Goal: Task Accomplishment & Management: Use online tool/utility

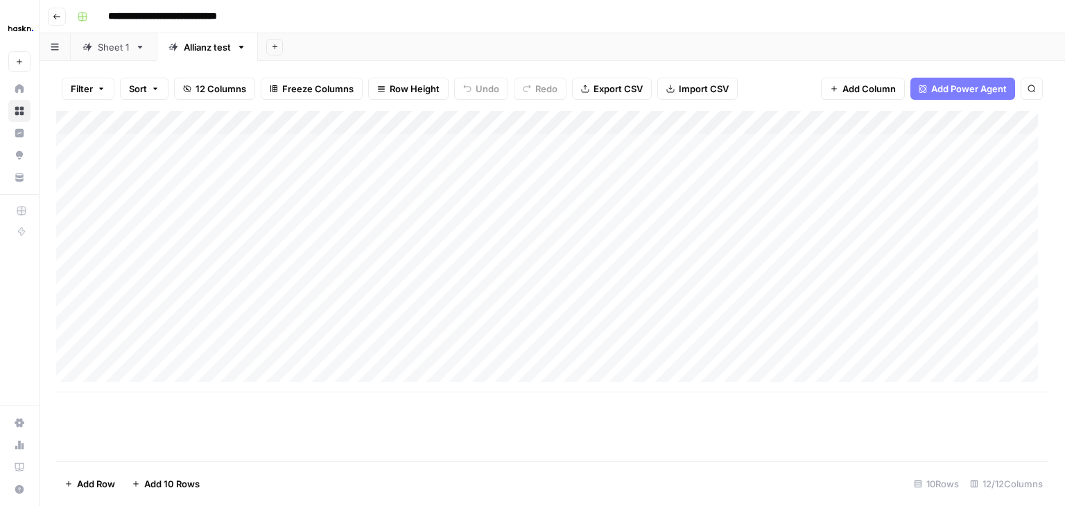
click at [116, 52] on div "Sheet 1" at bounding box center [114, 47] width 32 height 14
click at [195, 46] on div "Allianz test" at bounding box center [207, 47] width 47 height 14
click at [105, 53] on div "Sheet 1" at bounding box center [114, 47] width 32 height 14
click at [130, 146] on div "Add Column" at bounding box center [552, 286] width 992 height 350
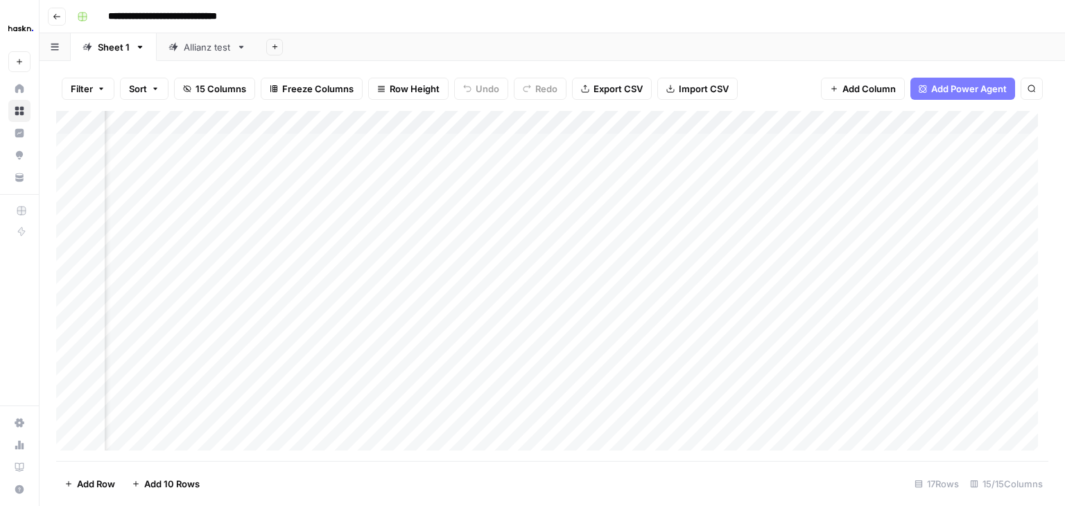
click at [462, 147] on div "Add Column" at bounding box center [552, 286] width 992 height 350
click at [422, 163] on div "Add Column" at bounding box center [552, 286] width 992 height 350
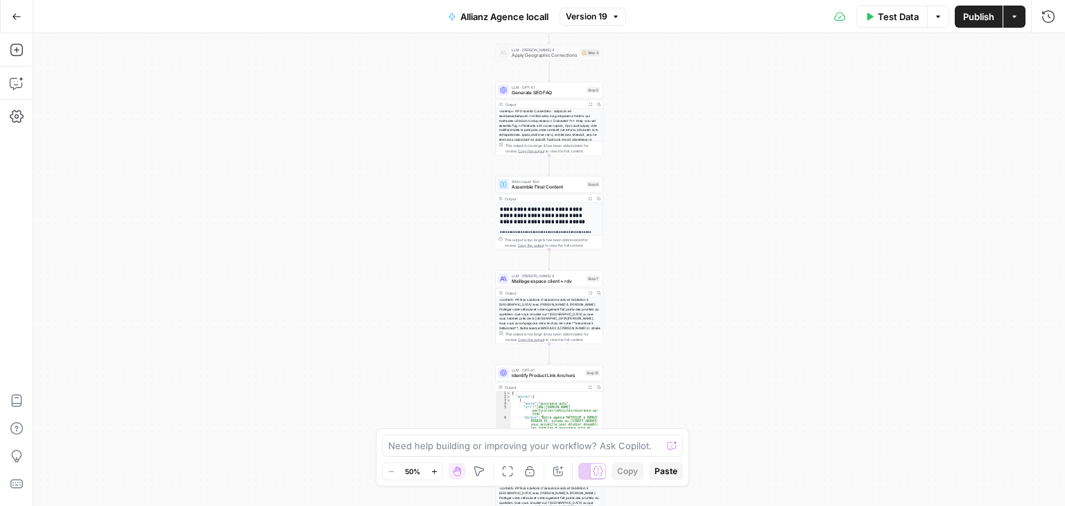
click at [975, 16] on span "Publish" at bounding box center [978, 17] width 31 height 14
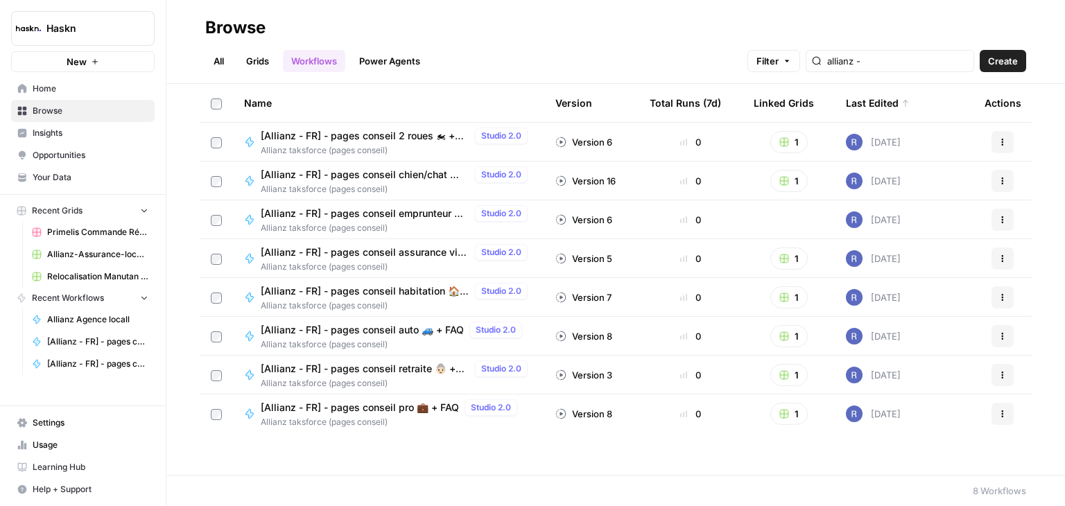
click at [62, 100] on link "Browse" at bounding box center [82, 111] width 143 height 22
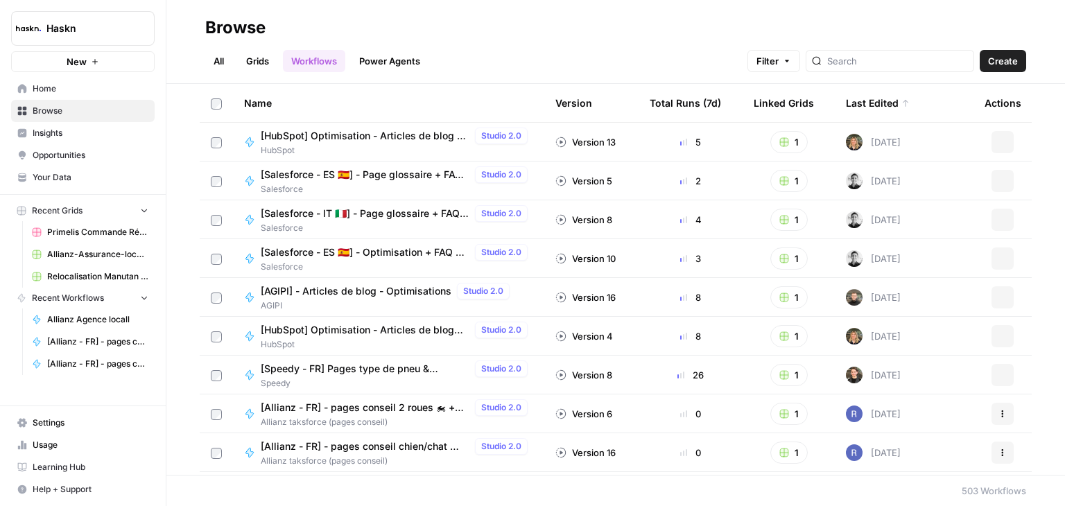
click at [80, 91] on span "Home" at bounding box center [91, 88] width 116 height 12
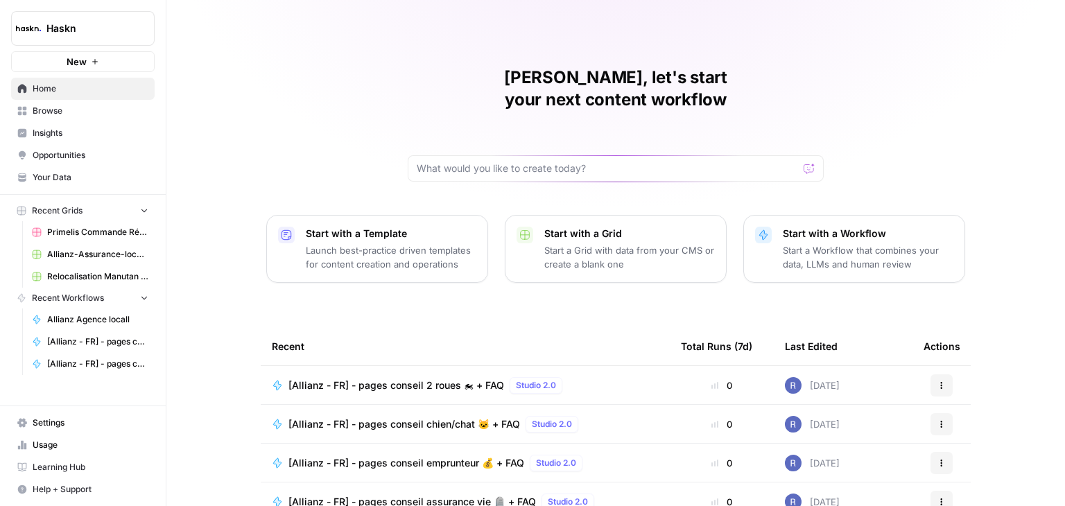
scroll to position [131, 0]
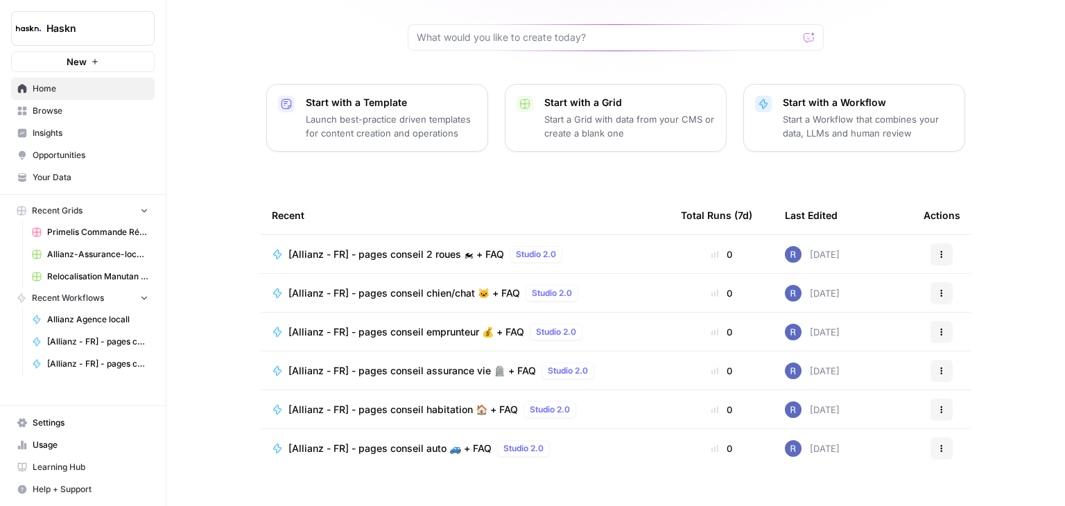
click at [54, 101] on link "Browse" at bounding box center [82, 111] width 143 height 22
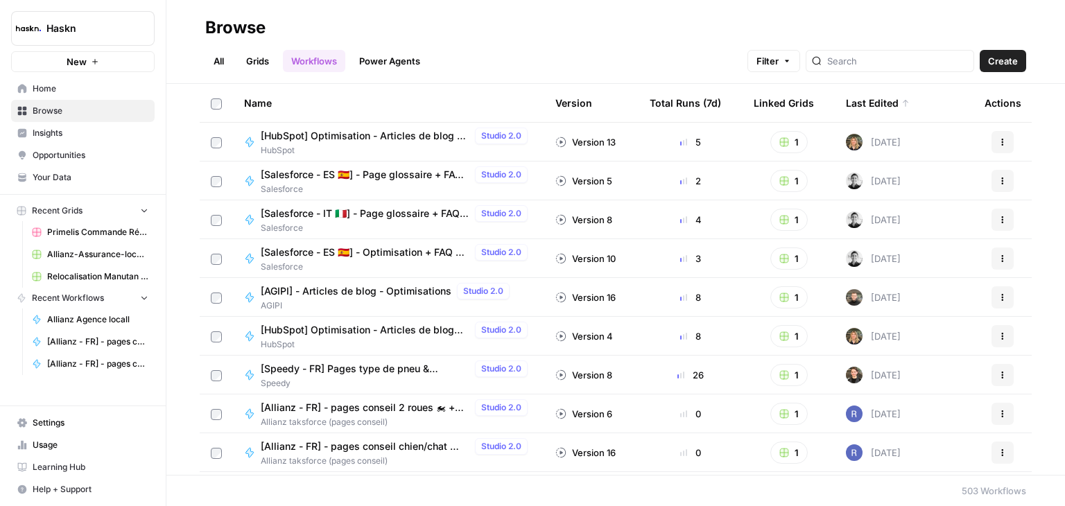
click at [222, 62] on link "All" at bounding box center [218, 61] width 27 height 22
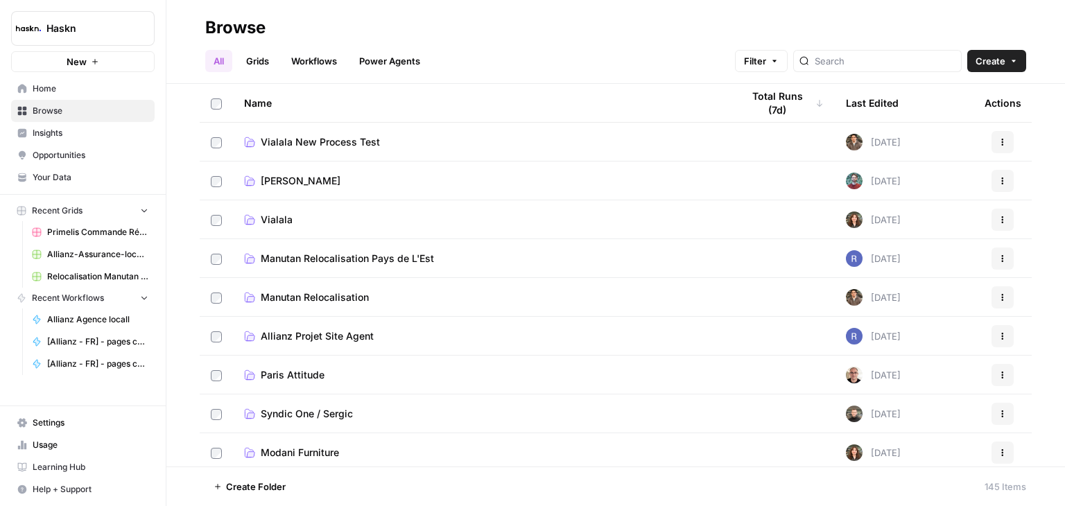
scroll to position [26, 0]
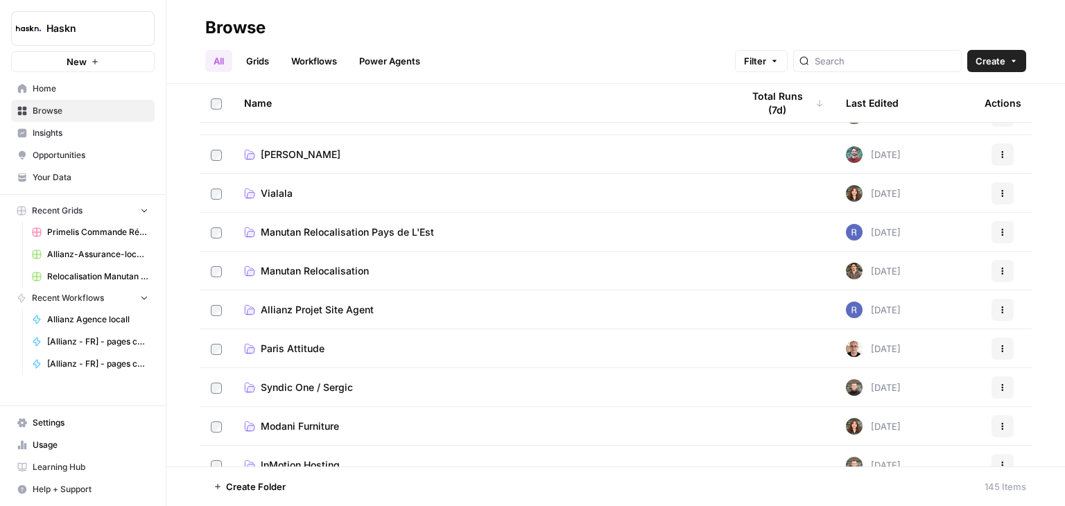
click at [405, 235] on span "Manutan Relocalisation Pays de L'Est" at bounding box center [347, 232] width 173 height 14
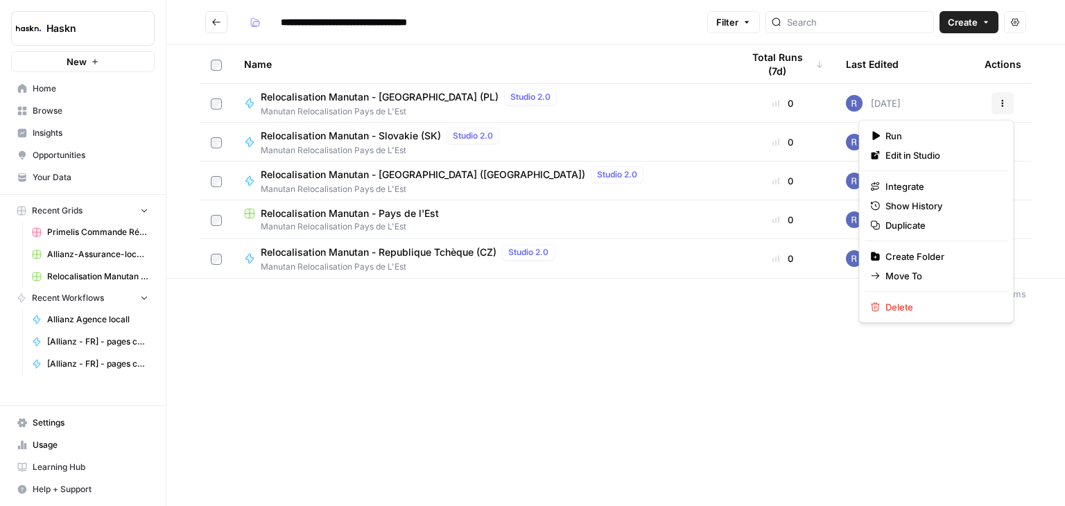
click at [1002, 105] on icon "button" at bounding box center [1003, 106] width 2 height 2
click at [894, 229] on span "Duplicate" at bounding box center [940, 225] width 111 height 14
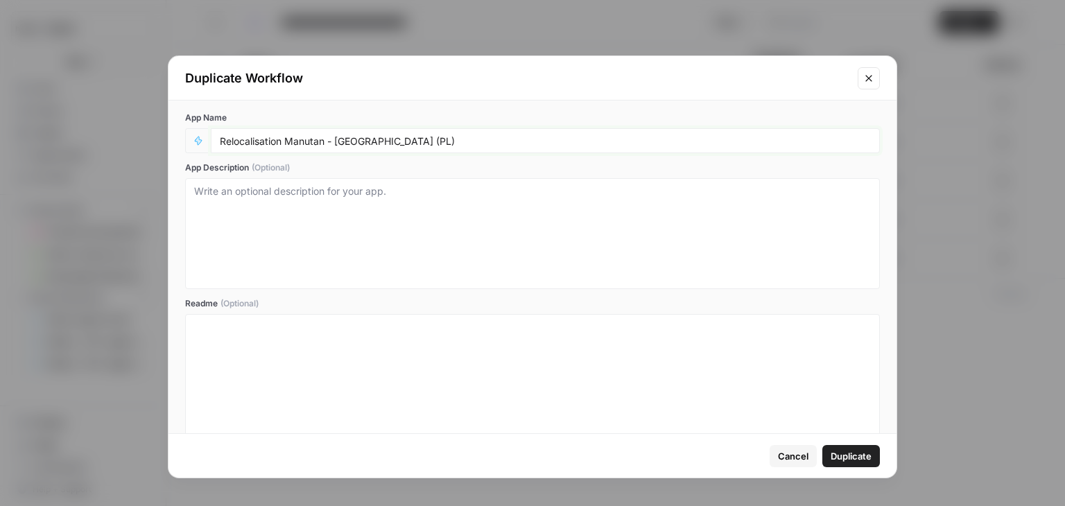
click at [448, 137] on input "Relocalisation Manutan - Poland (PL)" at bounding box center [545, 140] width 651 height 12
type input "Relocalisation Manutan - [GEOGRAPHIC_DATA] (PL) - test"
click at [851, 453] on span "Duplicate" at bounding box center [850, 456] width 41 height 14
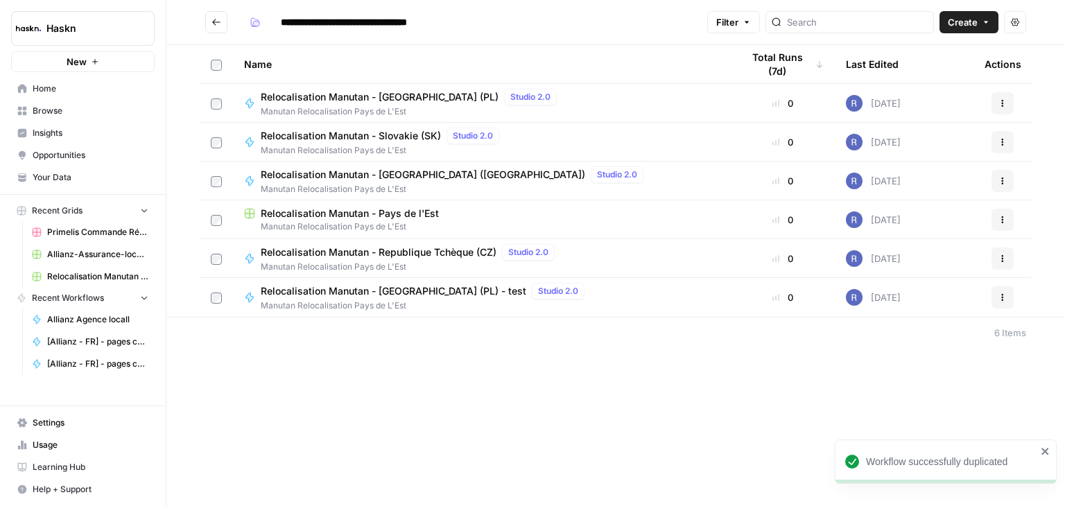
click at [404, 296] on span "Relocalisation Manutan - [GEOGRAPHIC_DATA] (PL) - test" at bounding box center [394, 291] width 266 height 14
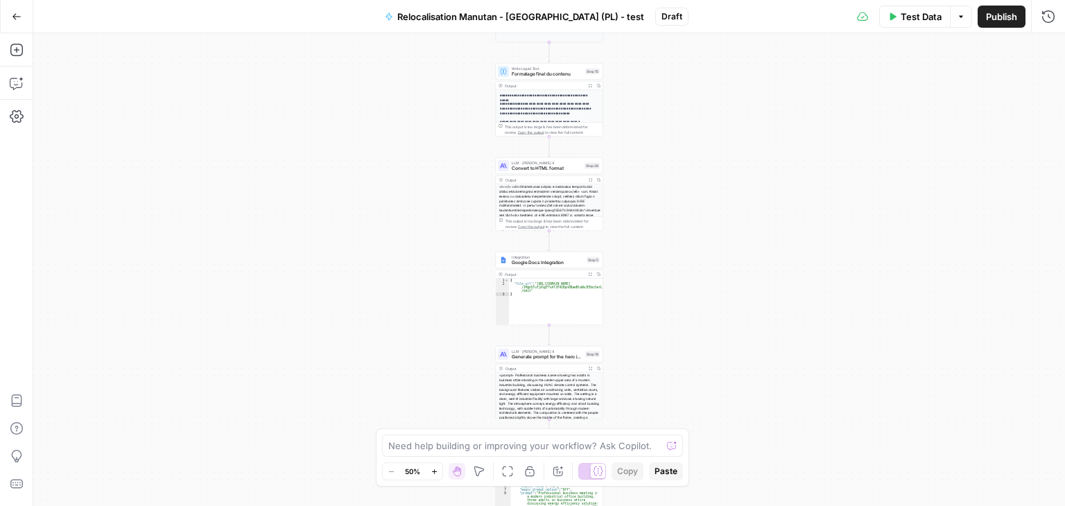
click at [781, 143] on div "**********" at bounding box center [549, 269] width 1032 height 473
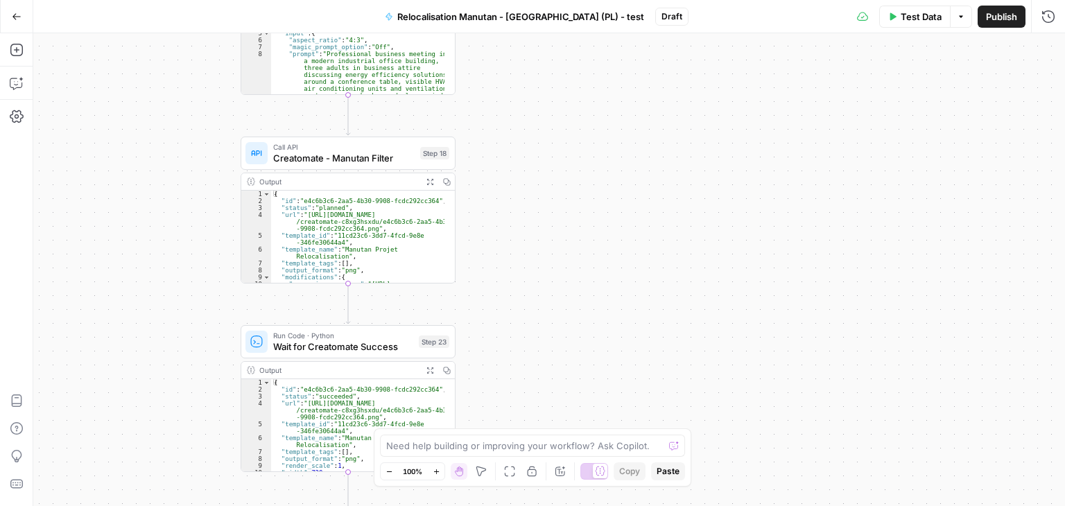
drag, startPoint x: 546, startPoint y: 188, endPoint x: 571, endPoint y: 125, distance: 66.9
click at [568, 128] on div "**********" at bounding box center [549, 269] width 1032 height 473
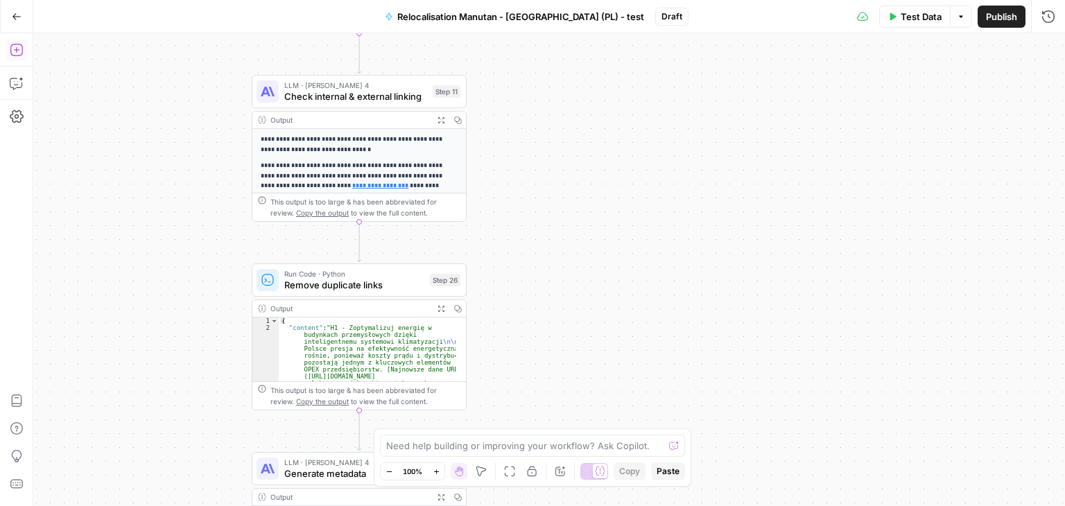
click at [15, 53] on icon "button" at bounding box center [17, 50] width 14 height 14
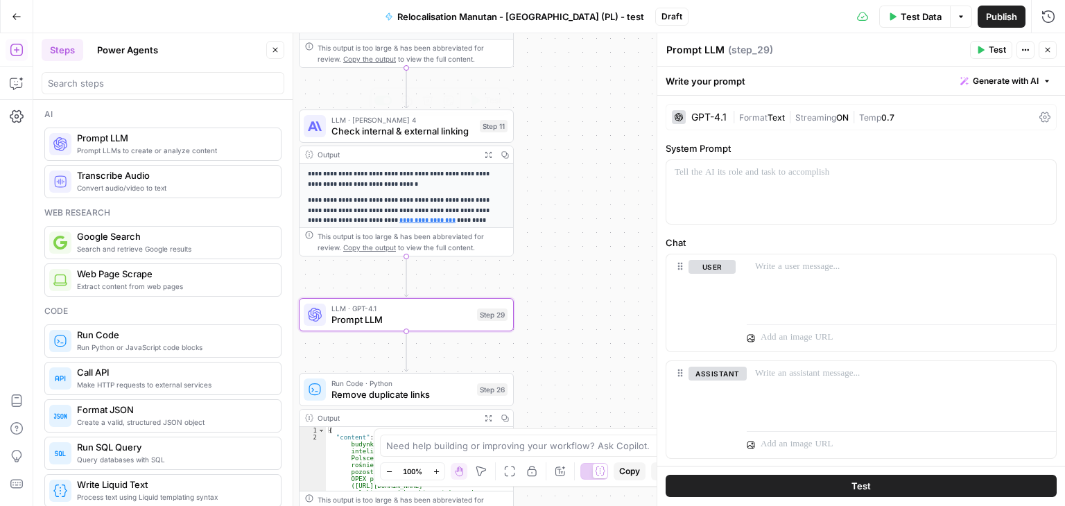
drag, startPoint x: 369, startPoint y: 134, endPoint x: 511, endPoint y: 174, distance: 147.7
click at [369, 134] on span "Check internal & external linking" at bounding box center [402, 131] width 143 height 14
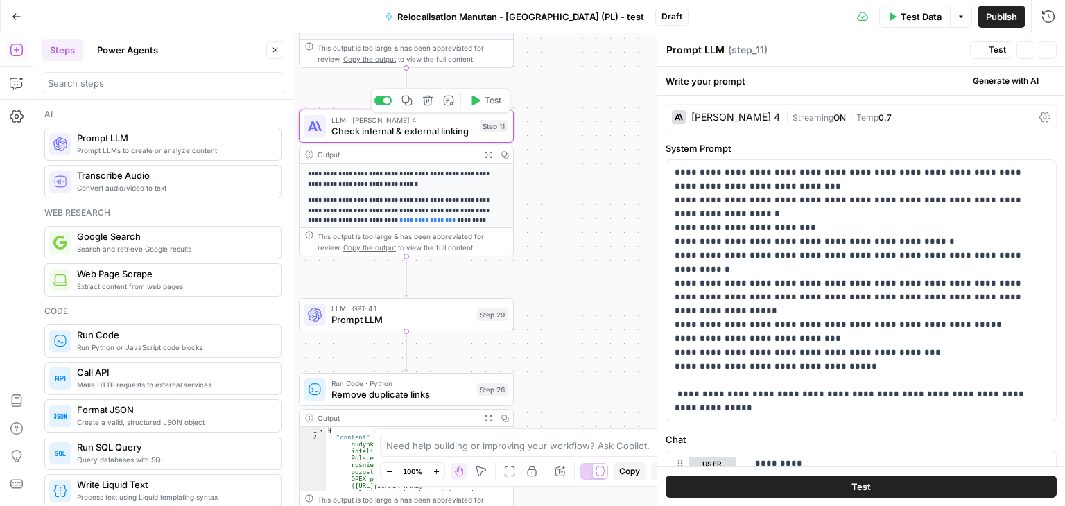
type textarea "Check internal & external linking"
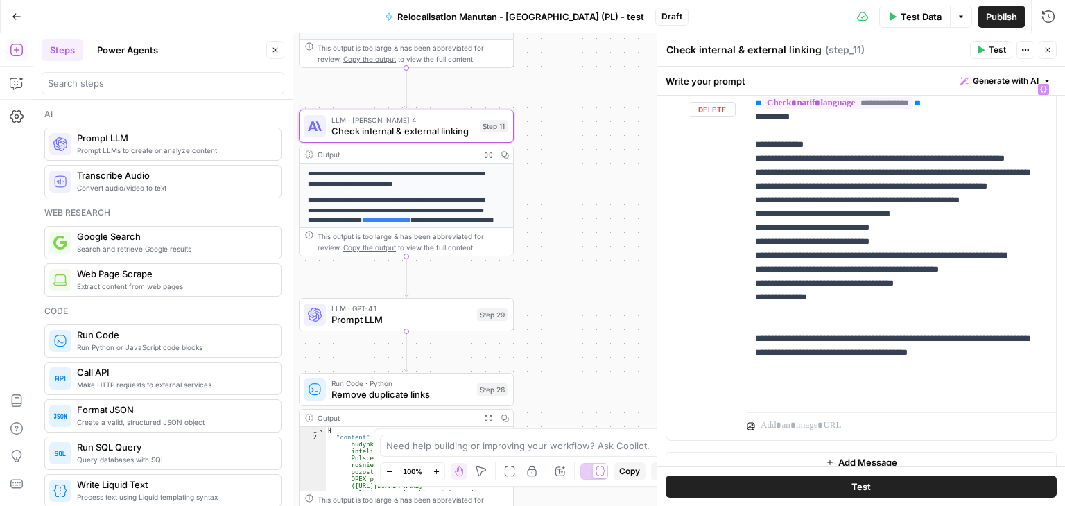
scroll to position [360, 0]
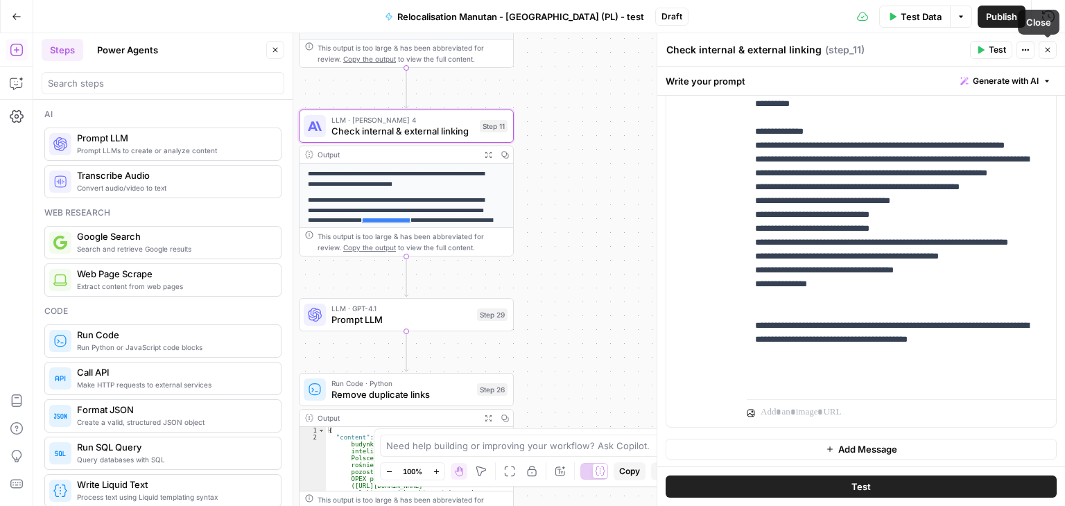
click at [1054, 48] on button "Close" at bounding box center [1047, 50] width 18 height 18
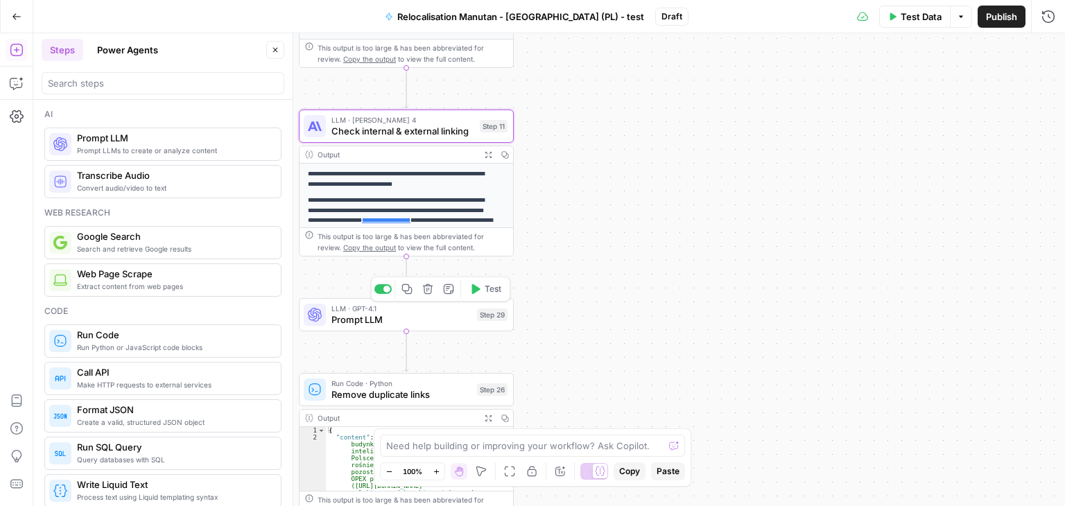
click at [364, 327] on div "LLM · GPT-4.1 Prompt LLM Step 29 Copy step Delete step Add Note Test" at bounding box center [406, 314] width 215 height 33
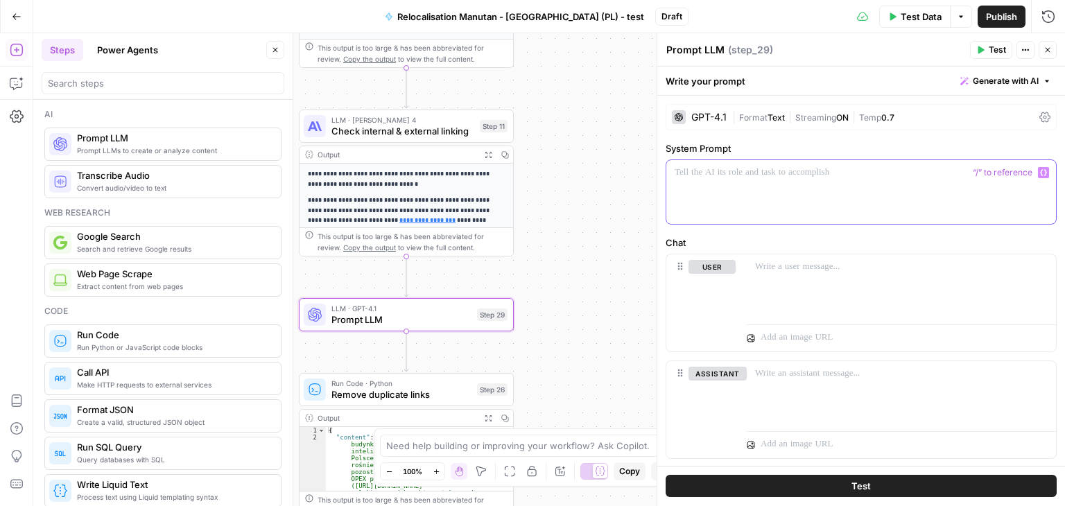
click at [738, 195] on div at bounding box center [861, 192] width 390 height 64
click at [804, 189] on div at bounding box center [861, 192] width 390 height 64
click at [874, 171] on p at bounding box center [860, 173] width 373 height 14
click at [772, 175] on p "**********" at bounding box center [855, 173] width 363 height 14
click at [732, 170] on p "**********" at bounding box center [855, 173] width 363 height 14
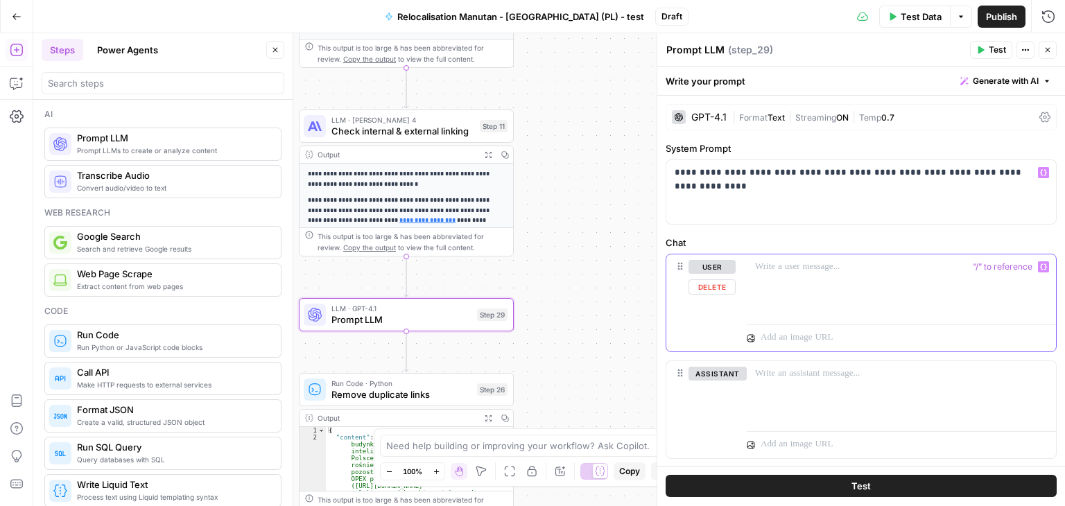
click at [846, 292] on div at bounding box center [901, 286] width 309 height 64
click at [1040, 267] on icon "button" at bounding box center [1043, 266] width 7 height 7
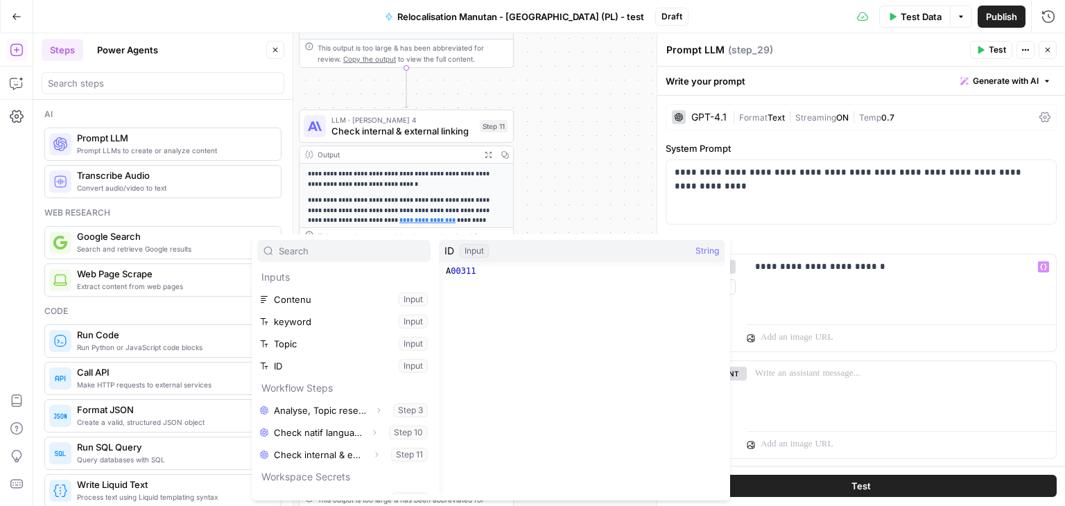
scroll to position [59, 0]
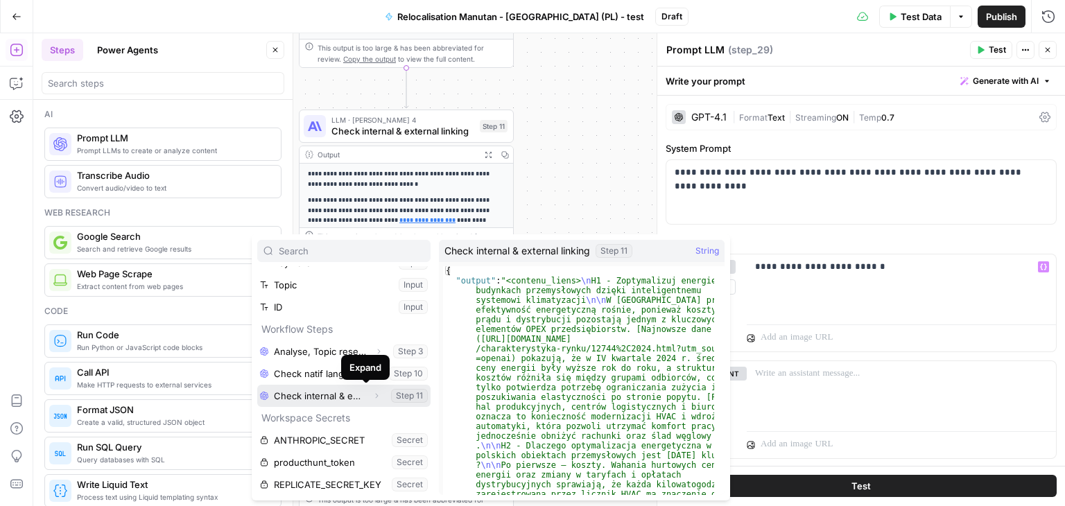
click at [372, 397] on icon "button" at bounding box center [376, 396] width 8 height 8
click at [372, 394] on icon "button" at bounding box center [376, 396] width 8 height 8
click at [375, 396] on icon "button" at bounding box center [376, 395] width 3 height 5
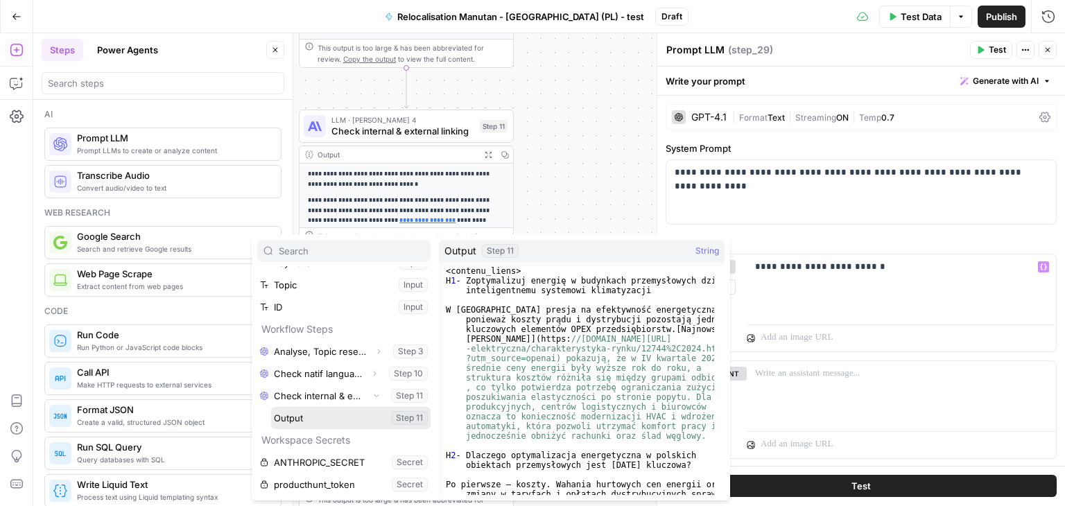
click at [294, 416] on button "Select variable Output" at bounding box center [350, 418] width 159 height 22
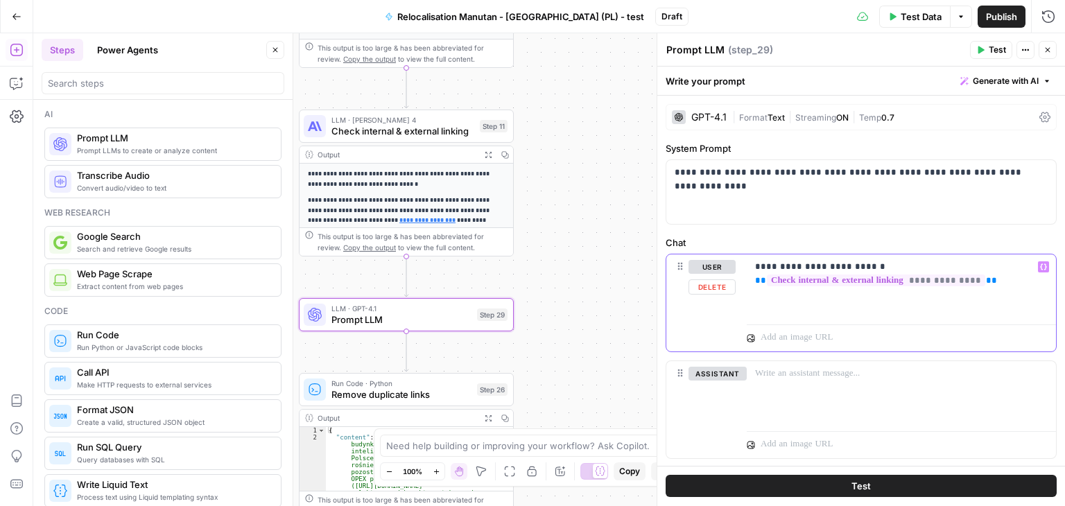
click at [855, 264] on p "**********" at bounding box center [896, 274] width 282 height 28
click at [926, 322] on div at bounding box center [901, 335] width 309 height 33
click at [872, 268] on p "**********" at bounding box center [896, 274] width 282 height 28
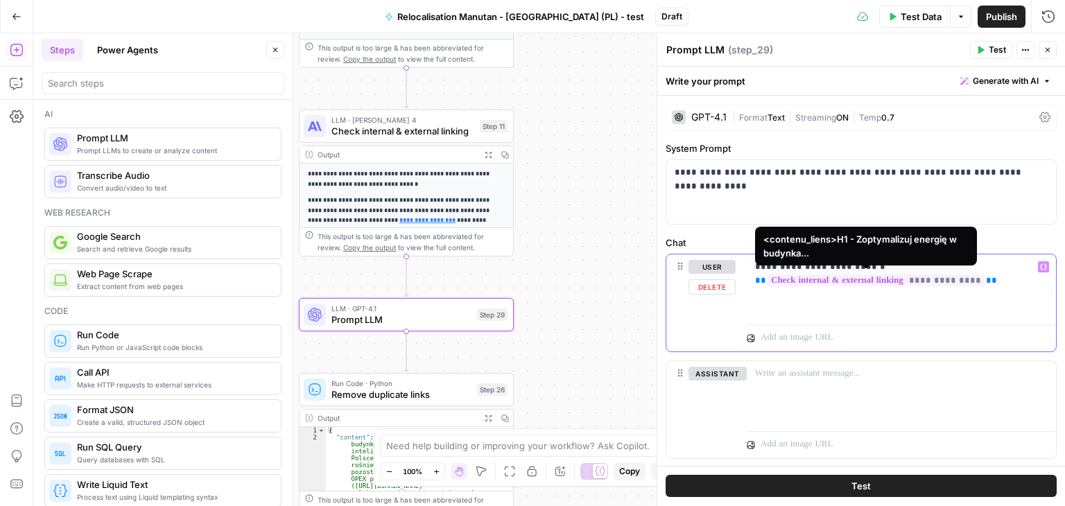
click at [930, 313] on div "**********" at bounding box center [901, 286] width 309 height 64
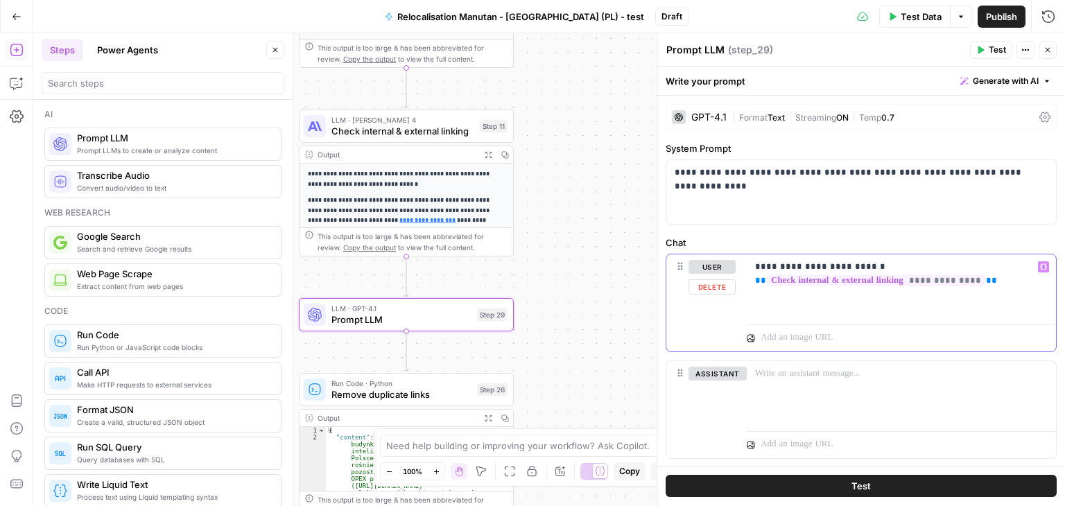
click at [990, 263] on p "**********" at bounding box center [896, 274] width 282 height 28
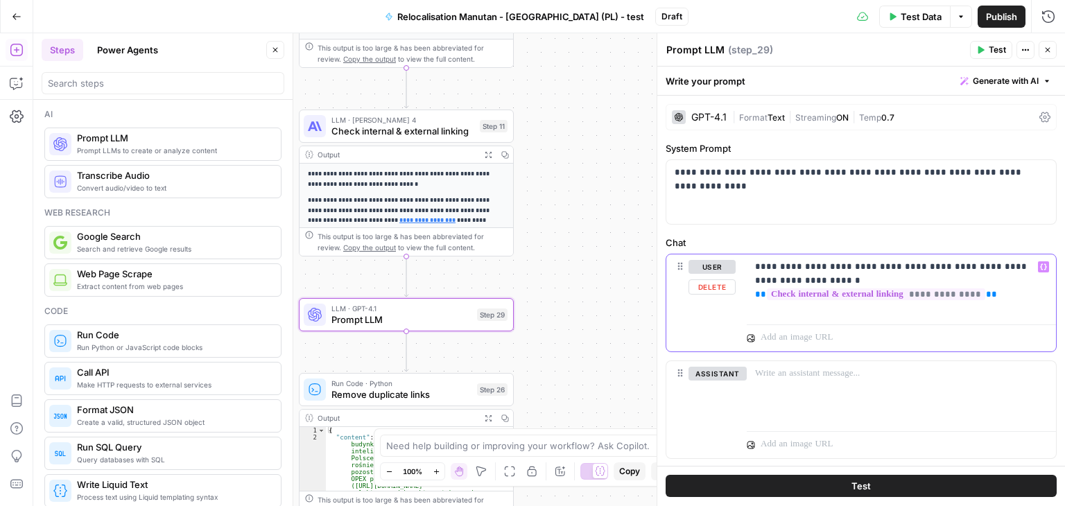
click at [987, 293] on p "**********" at bounding box center [896, 281] width 282 height 42
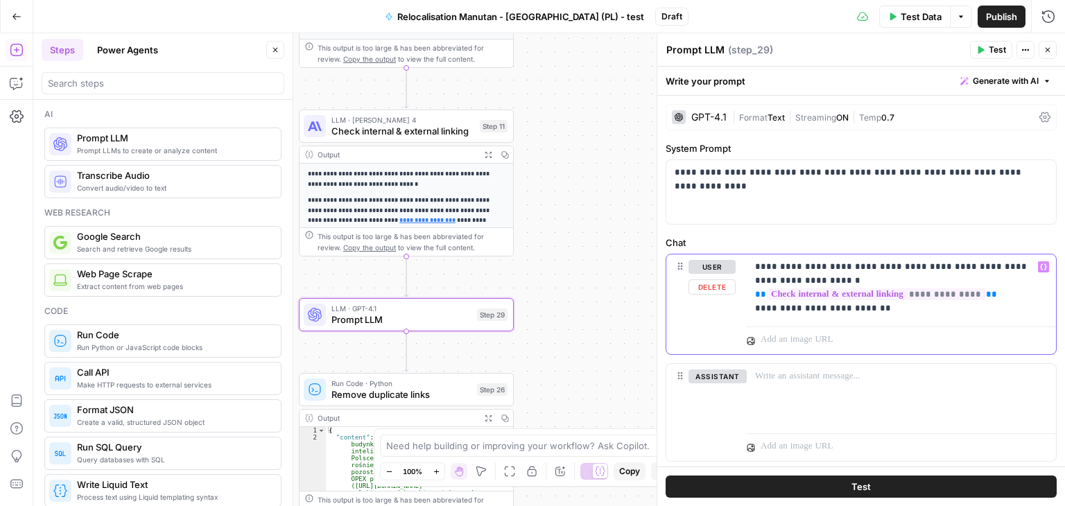
click at [994, 295] on p "**********" at bounding box center [896, 287] width 282 height 55
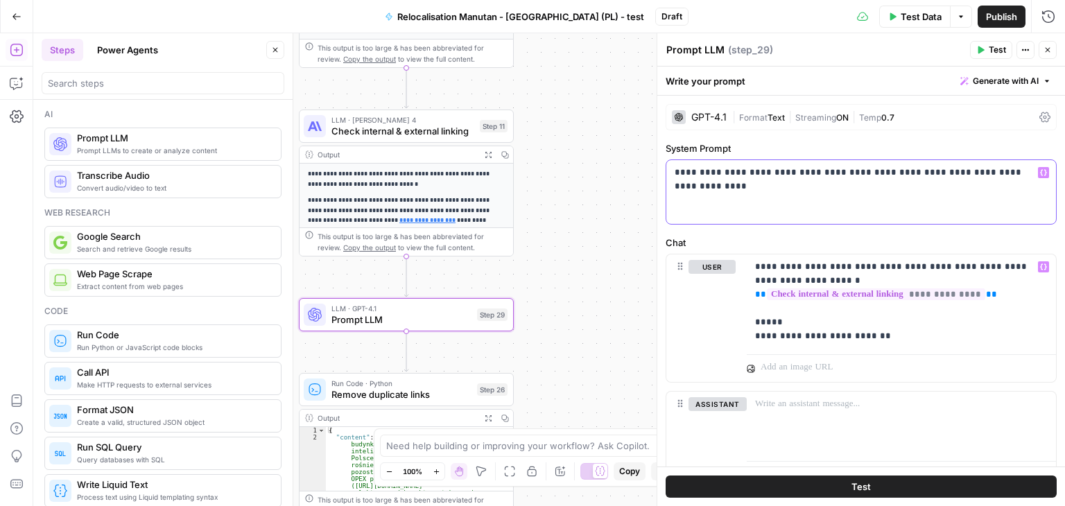
click at [1008, 169] on p "**********" at bounding box center [855, 173] width 363 height 14
drag, startPoint x: 779, startPoint y: 319, endPoint x: 749, endPoint y: 317, distance: 30.5
click at [749, 317] on div "**********" at bounding box center [901, 301] width 309 height 94
click at [783, 317] on p "**********" at bounding box center [896, 301] width 282 height 83
click at [860, 267] on p "**********" at bounding box center [896, 301] width 282 height 83
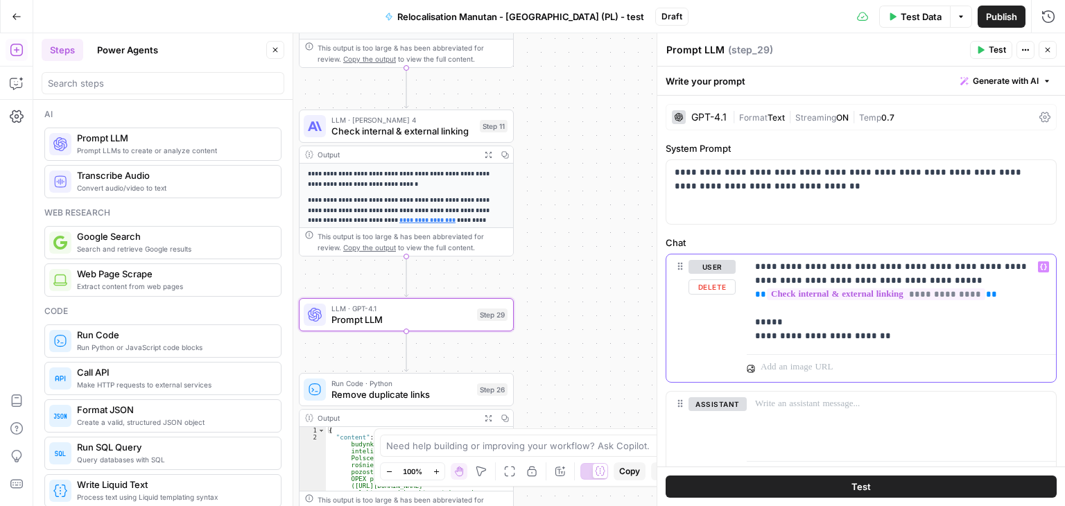
click at [788, 324] on p "**********" at bounding box center [896, 301] width 282 height 83
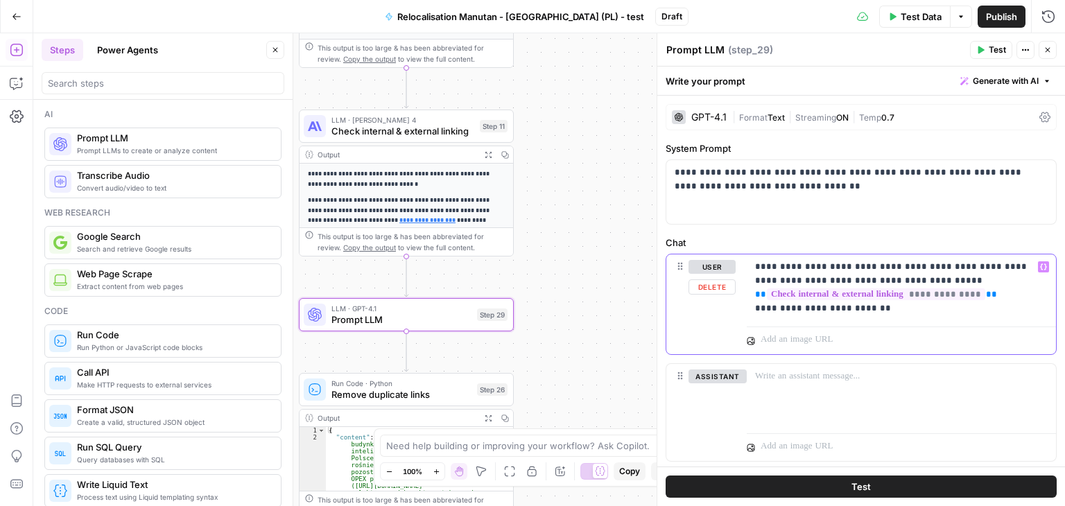
click at [875, 311] on p "**********" at bounding box center [896, 287] width 282 height 55
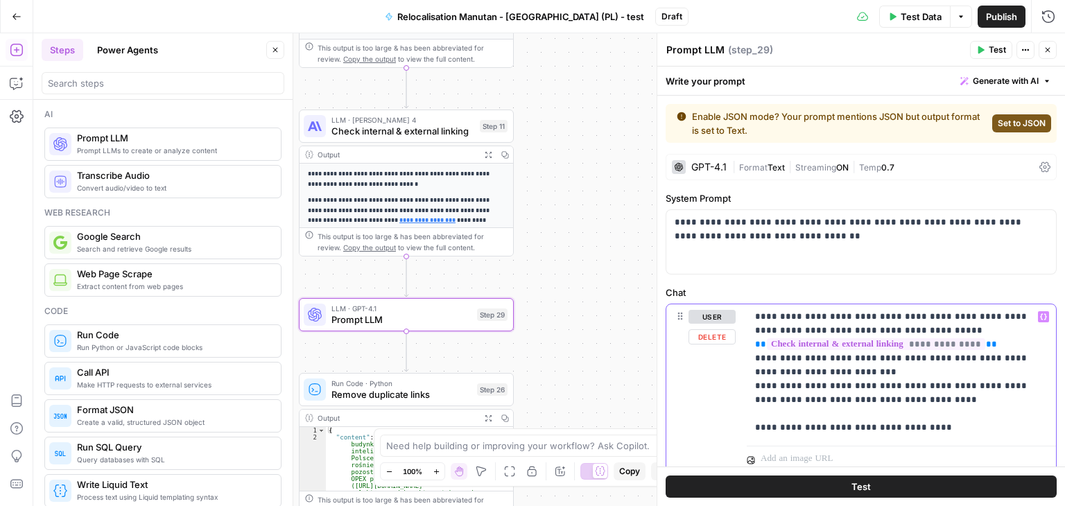
click at [946, 430] on p "**********" at bounding box center [896, 372] width 282 height 125
click at [934, 430] on p "**********" at bounding box center [896, 372] width 282 height 125
click at [1039, 171] on icon at bounding box center [1044, 167] width 11 height 11
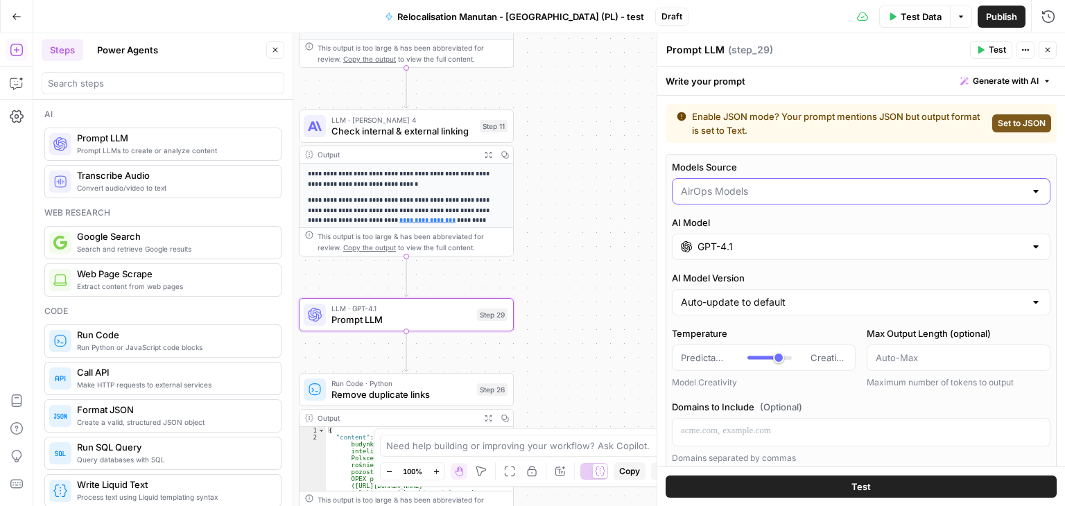
click at [887, 187] on input "Models Source" at bounding box center [853, 191] width 344 height 14
click at [703, 241] on span "My Models" at bounding box center [853, 245] width 339 height 14
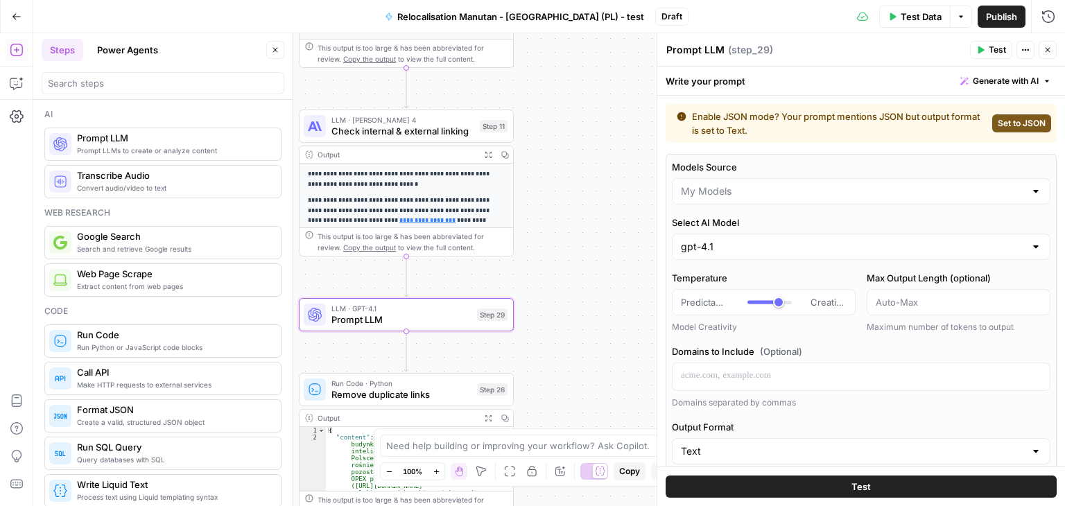
type input "My Models"
click at [868, 242] on input "Select AI Model" at bounding box center [853, 247] width 344 height 14
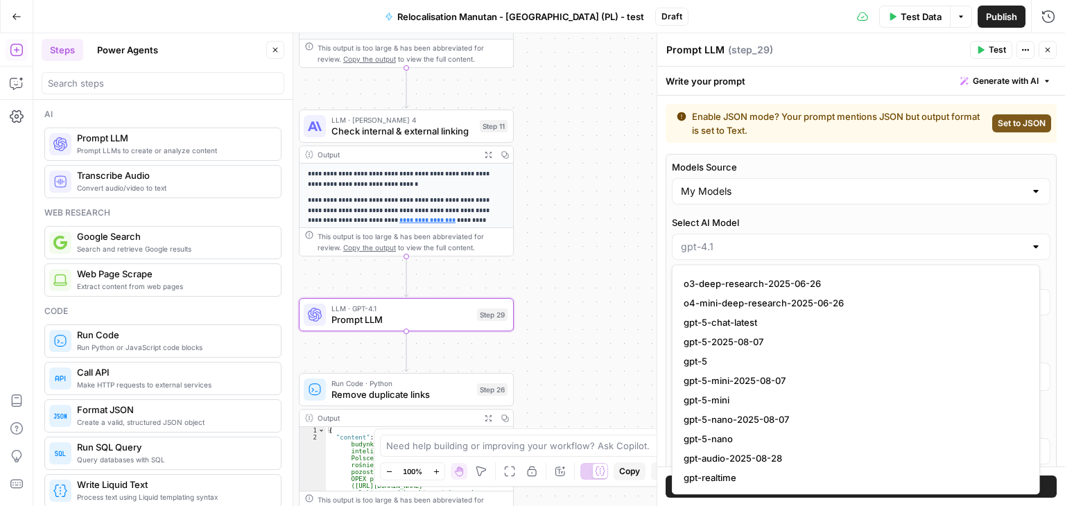
scroll to position [1413, 0]
click at [702, 363] on span "gpt-5" at bounding box center [853, 363] width 339 height 14
type input "gpt-5"
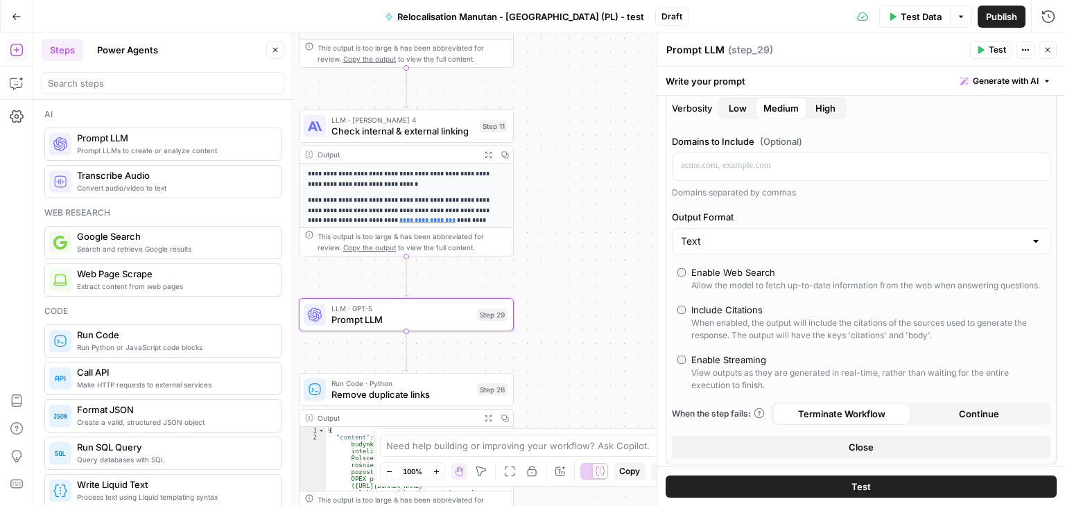
scroll to position [277, 0]
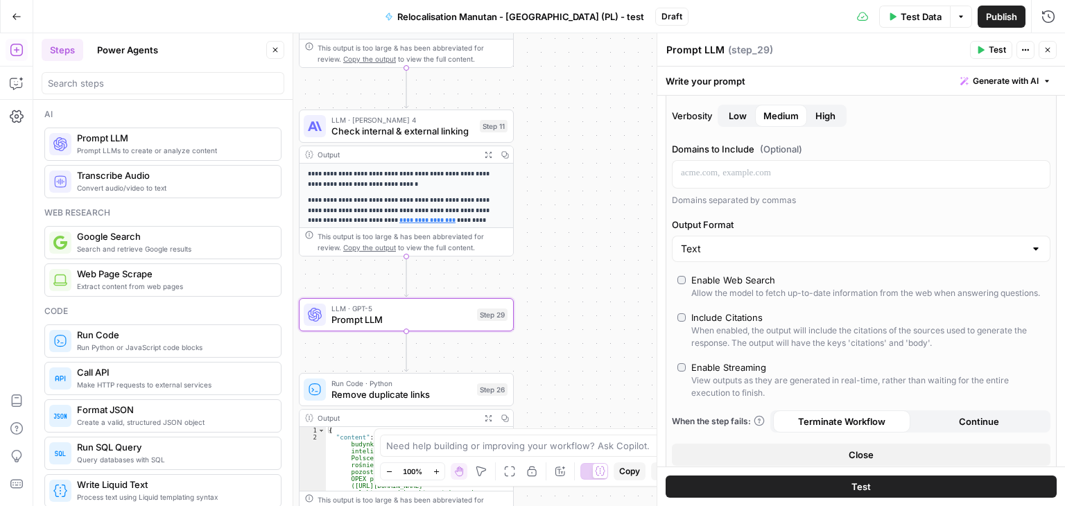
click at [776, 255] on div "Text" at bounding box center [861, 249] width 378 height 26
click at [699, 297] on span "JSON" at bounding box center [853, 300] width 339 height 14
type input "JSON"
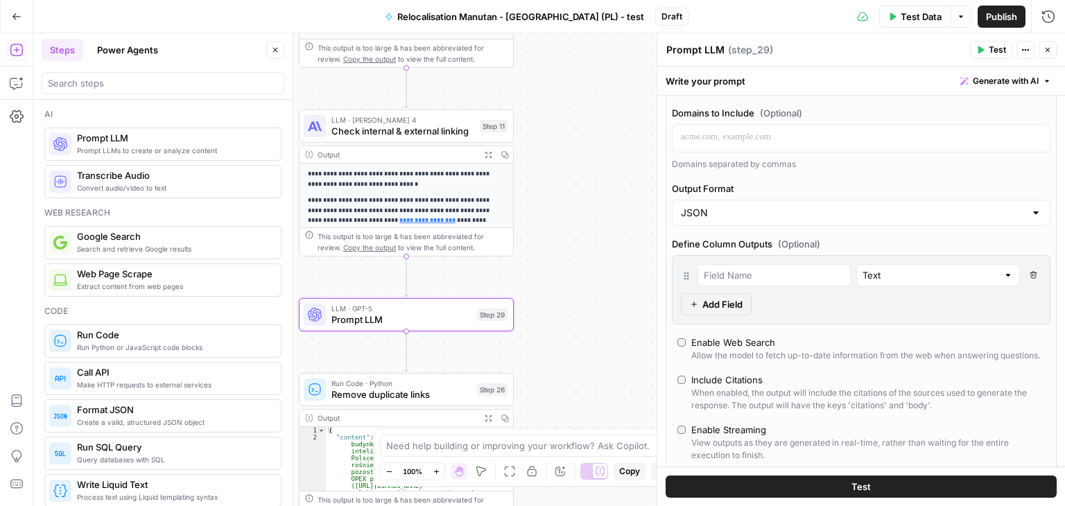
scroll to position [263, 0]
click at [1029, 273] on icon "button" at bounding box center [1033, 275] width 8 height 8
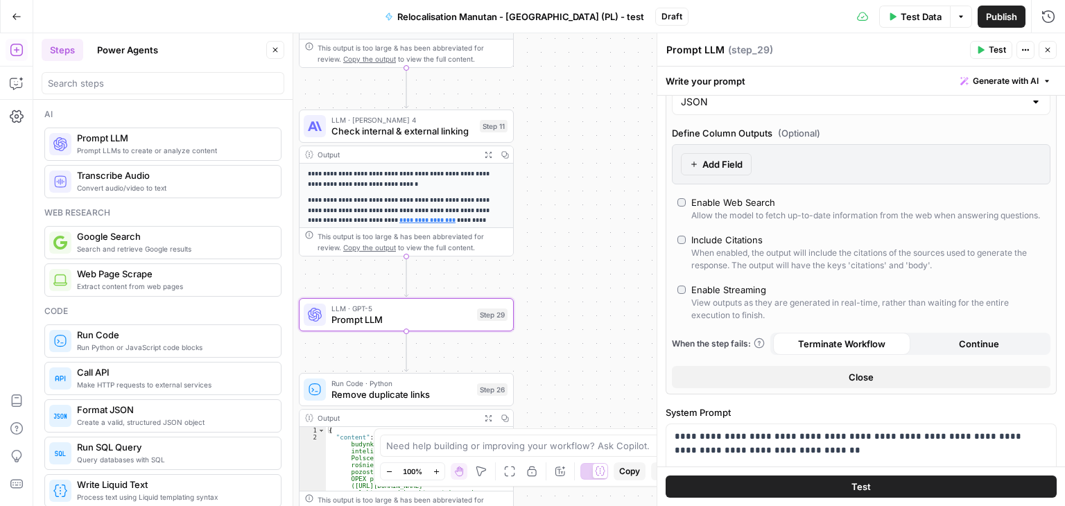
scroll to position [374, 0]
click at [1048, 49] on icon "button" at bounding box center [1047, 50] width 5 height 5
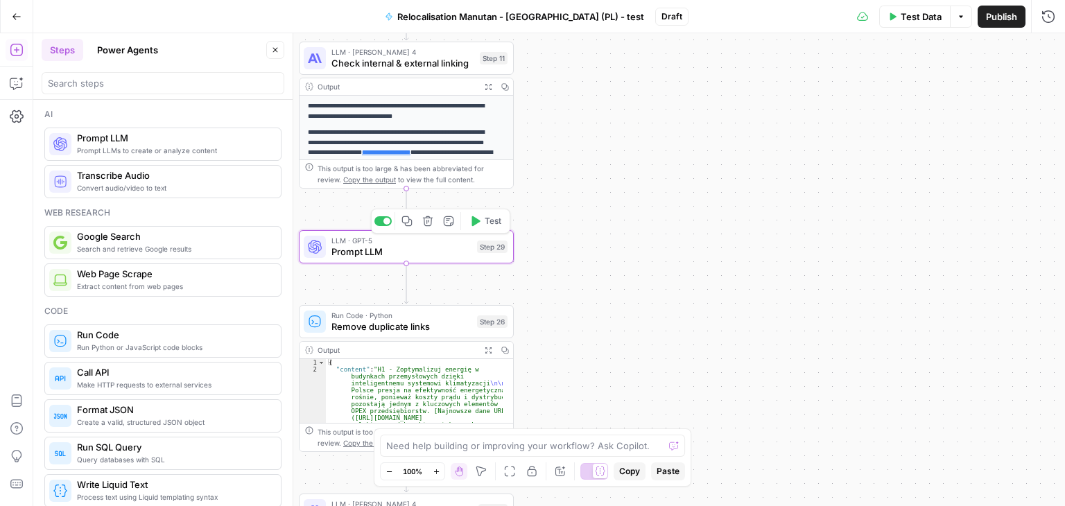
click at [350, 259] on div "LLM · GPT-5 Prompt LLM Step 29 Copy step Delete step Add Note Test" at bounding box center [406, 246] width 215 height 33
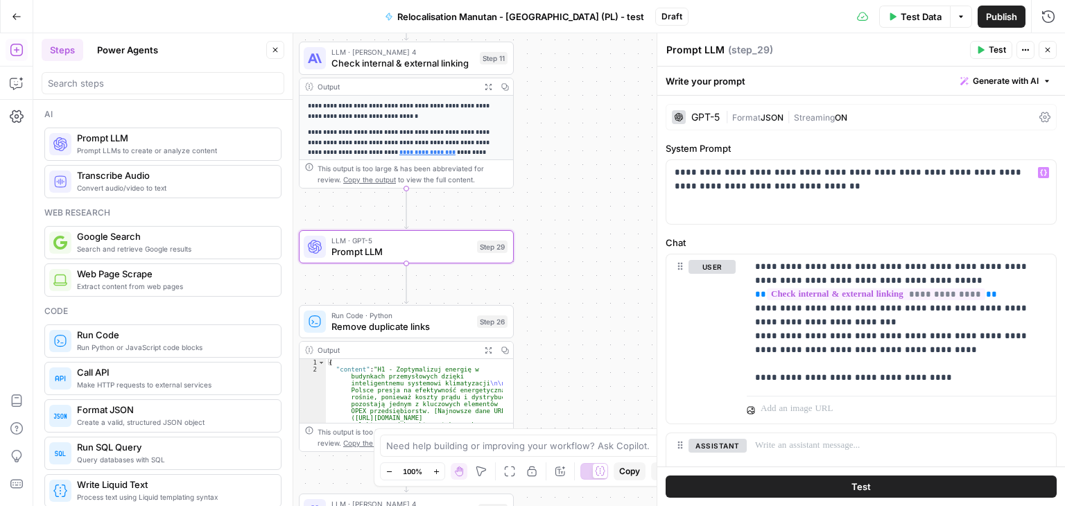
scroll to position [103, 0]
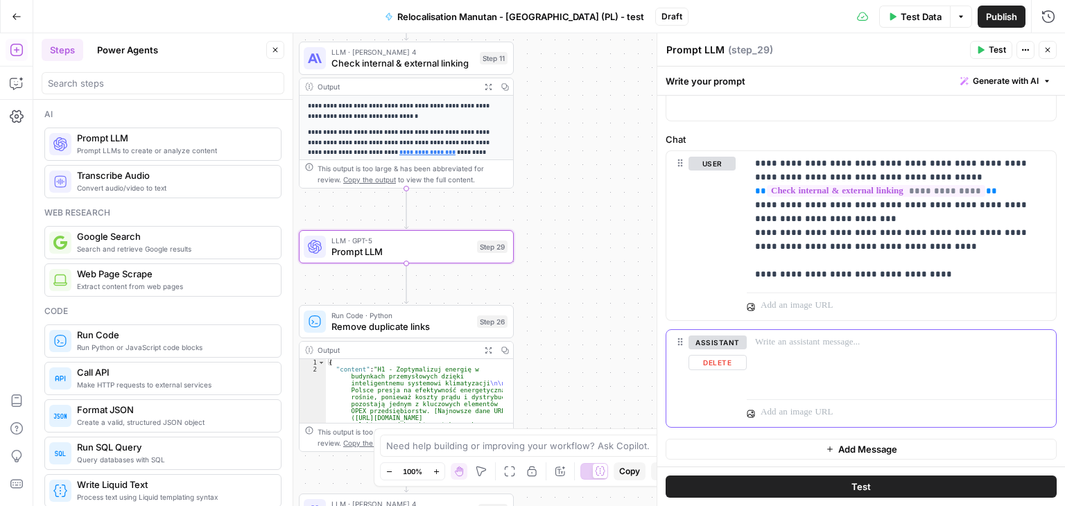
click at [723, 365] on button "Delete" at bounding box center [717, 362] width 58 height 15
click at [723, 315] on div "user" at bounding box center [711, 236] width 47 height 158
click at [932, 271] on p "**********" at bounding box center [896, 219] width 282 height 125
click at [923, 268] on p "**********" at bounding box center [896, 219] width 282 height 125
click at [948, 272] on p "**********" at bounding box center [896, 219] width 282 height 125
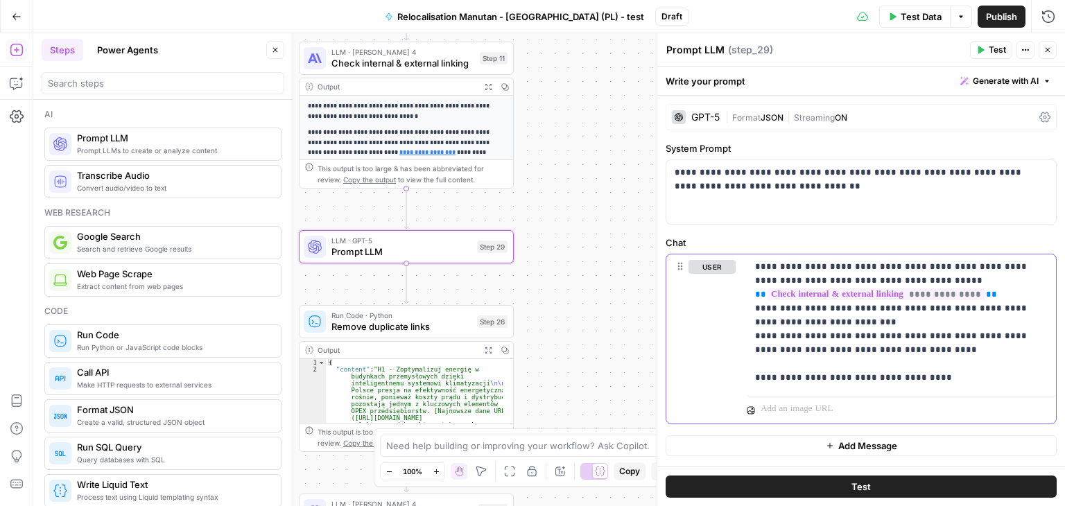
scroll to position [0, 0]
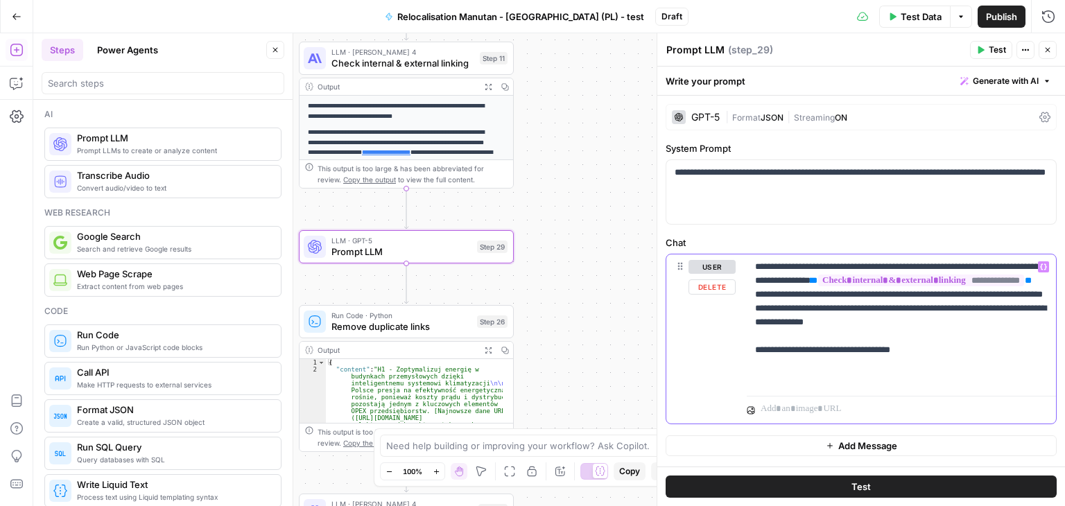
click at [956, 381] on p "**********" at bounding box center [901, 322] width 293 height 125
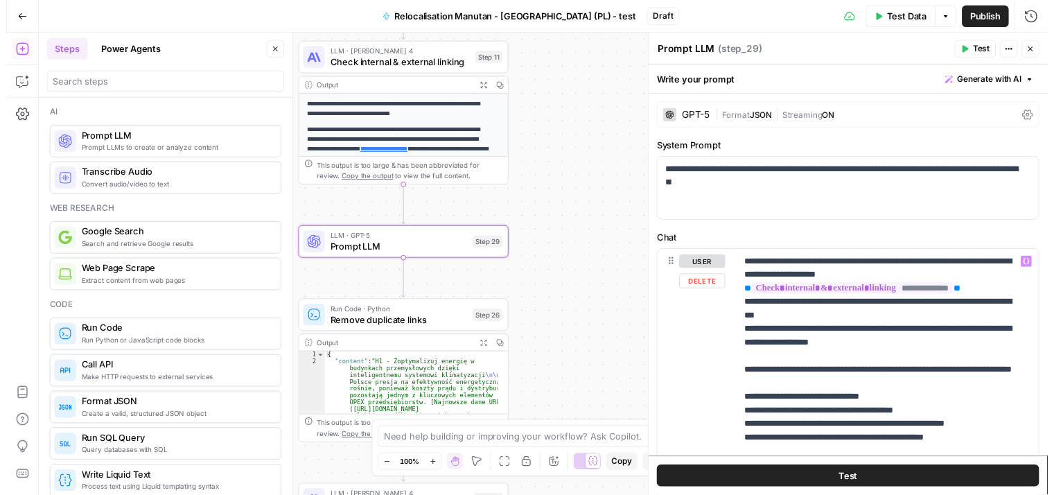
scroll to position [108, 0]
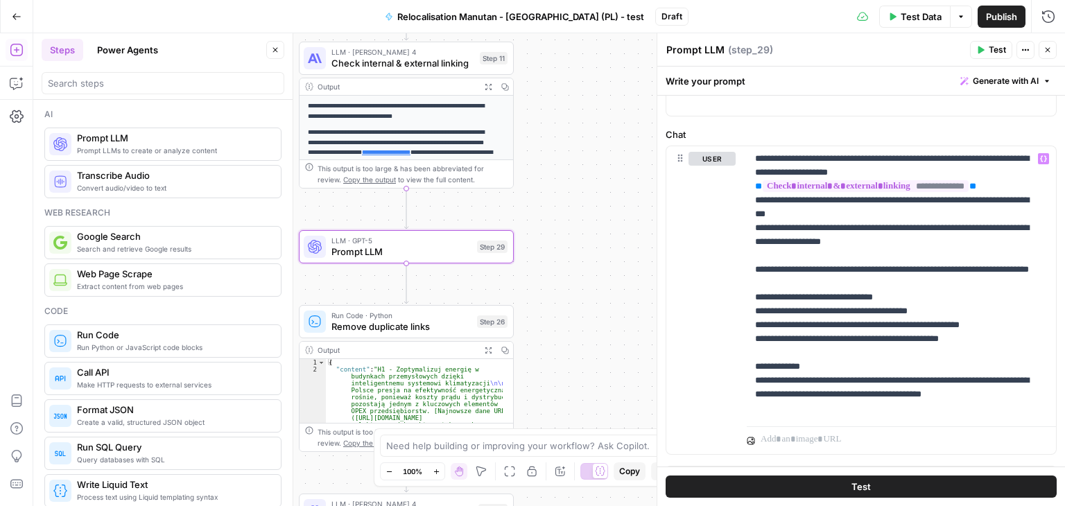
click at [868, 486] on button "Test" at bounding box center [860, 487] width 391 height 22
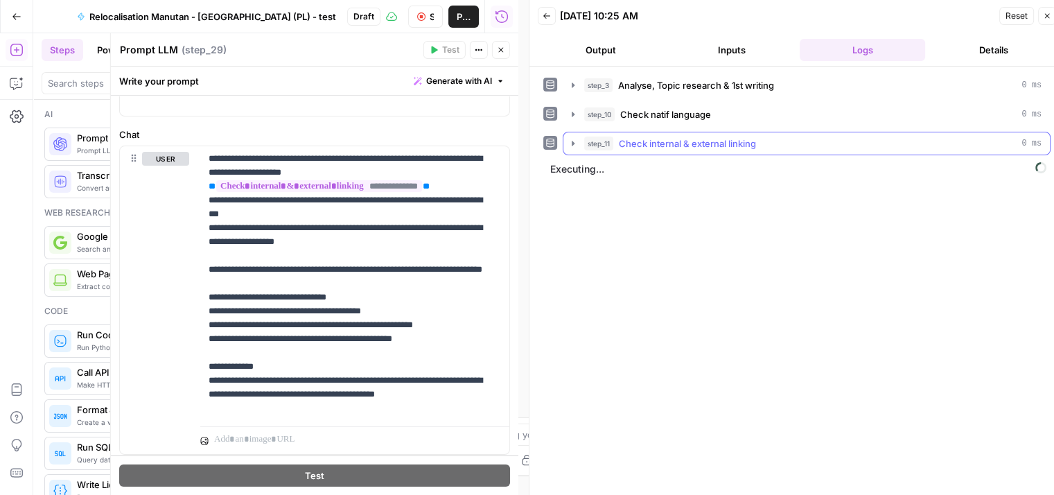
click at [573, 148] on icon "button" at bounding box center [573, 143] width 11 height 11
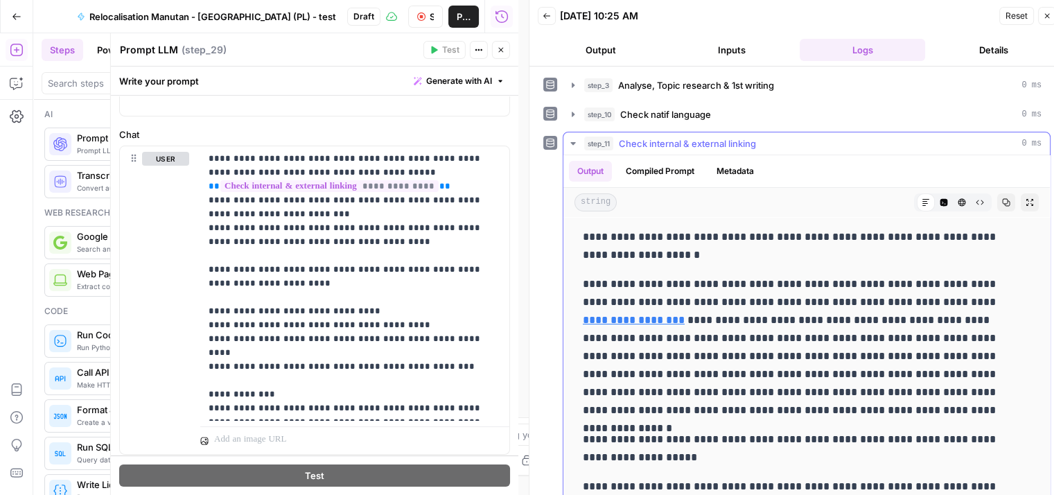
click at [573, 148] on icon "button" at bounding box center [573, 143] width 11 height 11
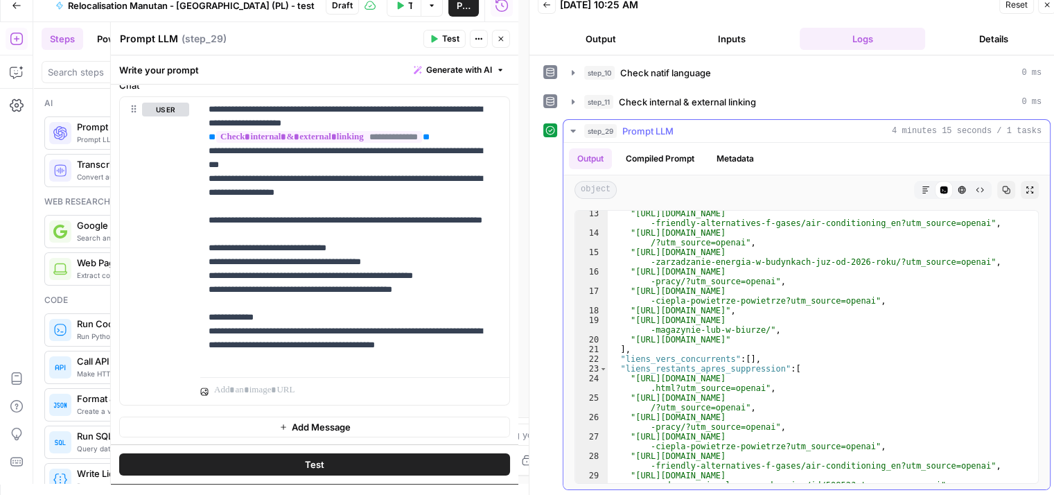
scroll to position [216, 0]
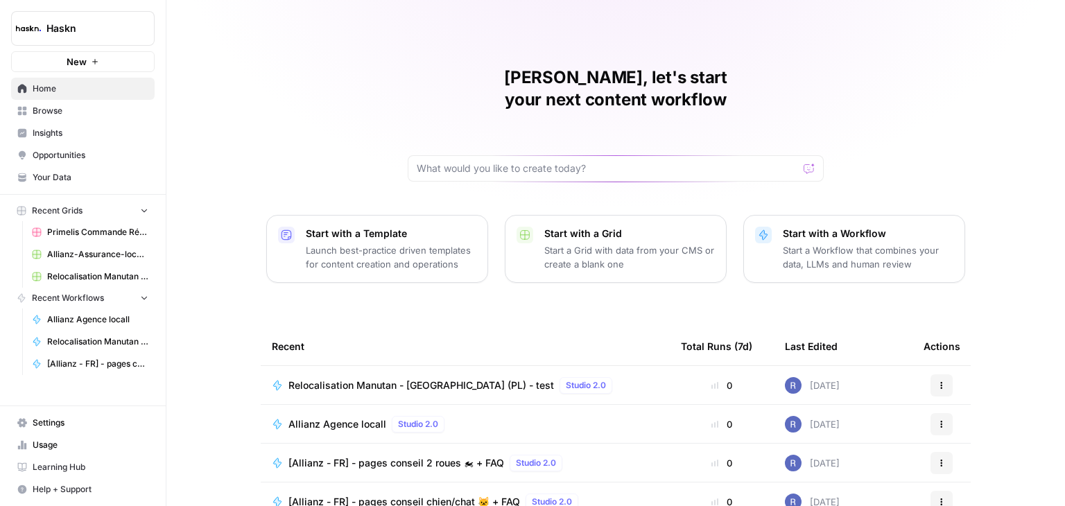
click at [62, 110] on span "Browse" at bounding box center [91, 111] width 116 height 12
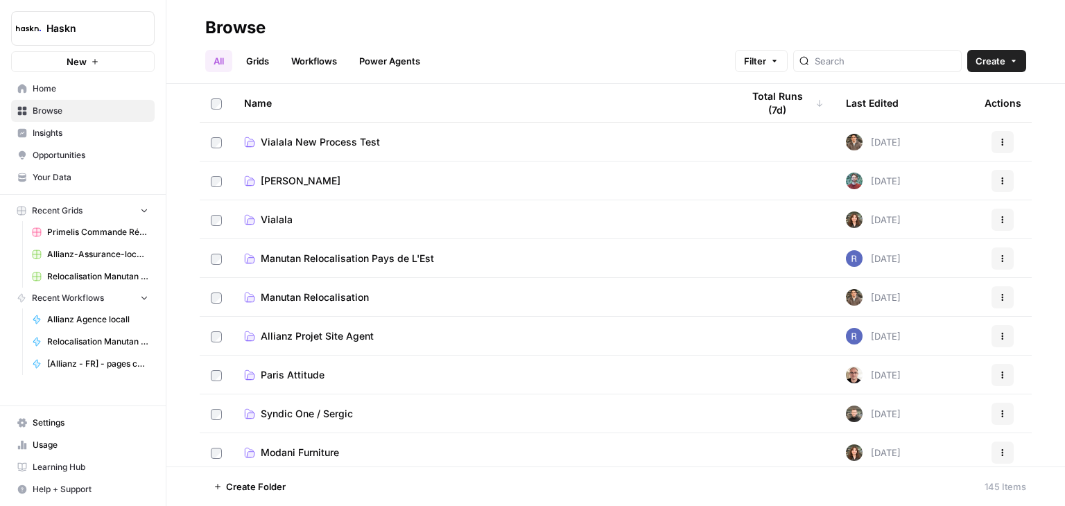
click at [378, 141] on link "Vialala New Process Test" at bounding box center [482, 142] width 476 height 14
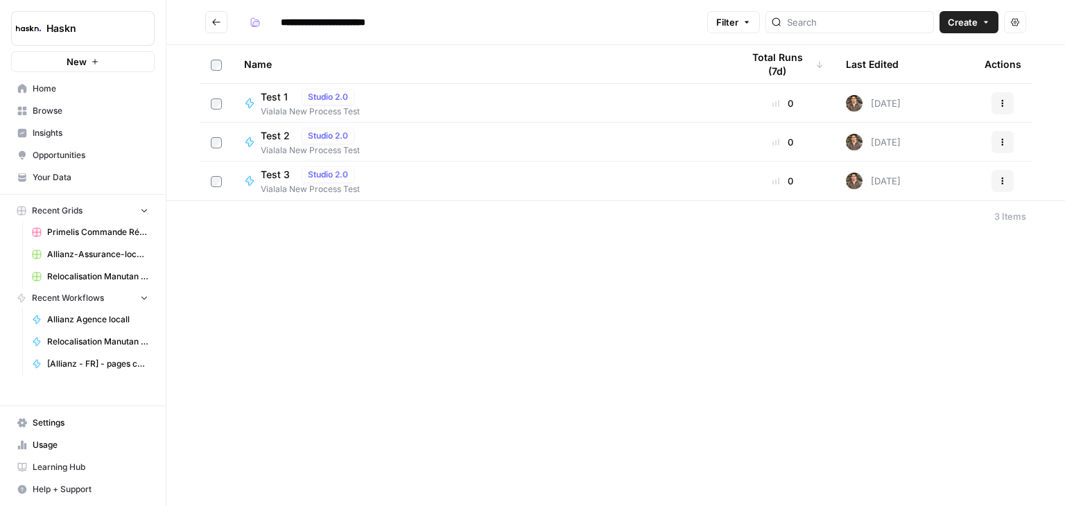
click at [275, 99] on span "Test 1" at bounding box center [278, 97] width 35 height 14
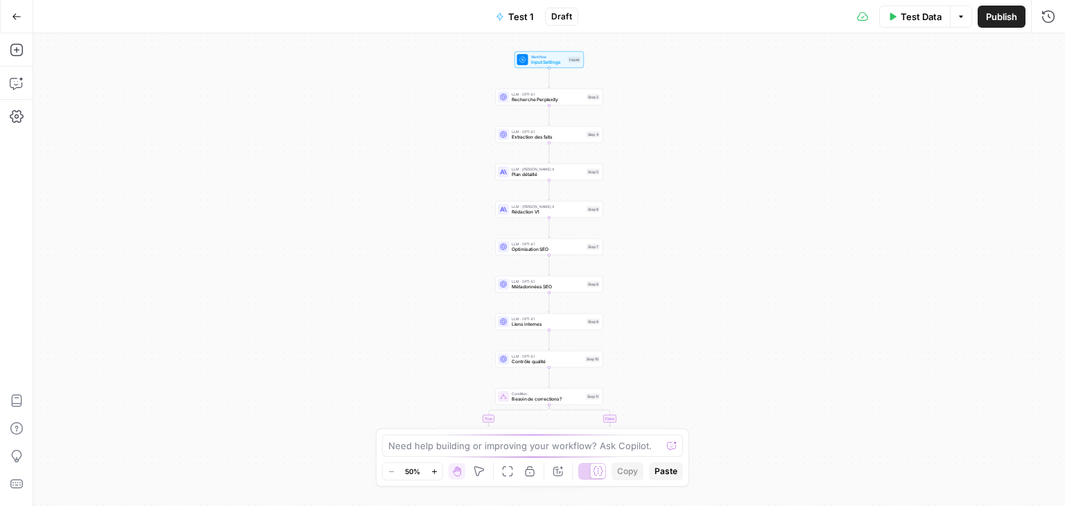
click at [621, 139] on div "true false Workflow Input Settings Inputs LLM · GPT-4.1 Recherche Perplexity St…" at bounding box center [549, 269] width 1032 height 473
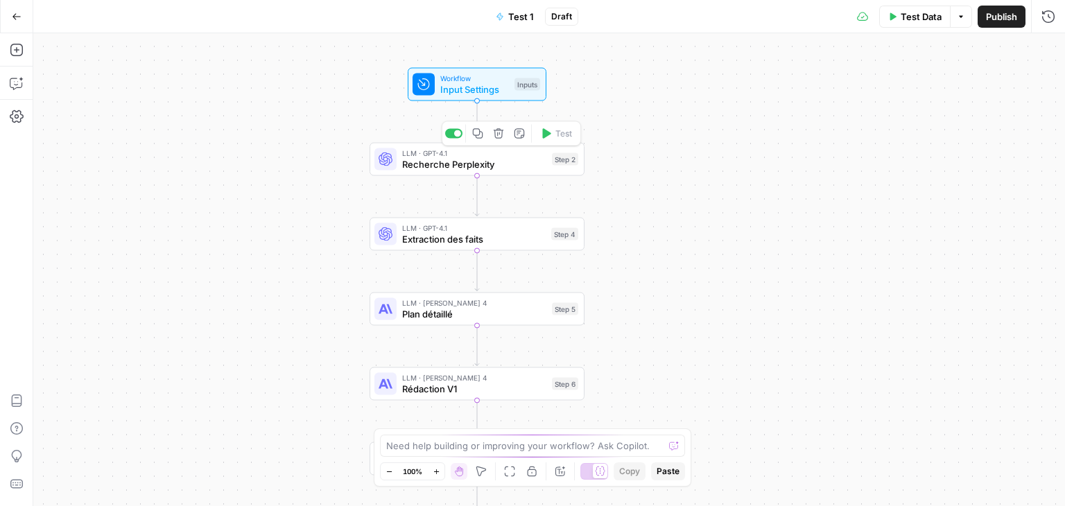
click at [501, 170] on span "Recherche Perplexity" at bounding box center [474, 164] width 144 height 14
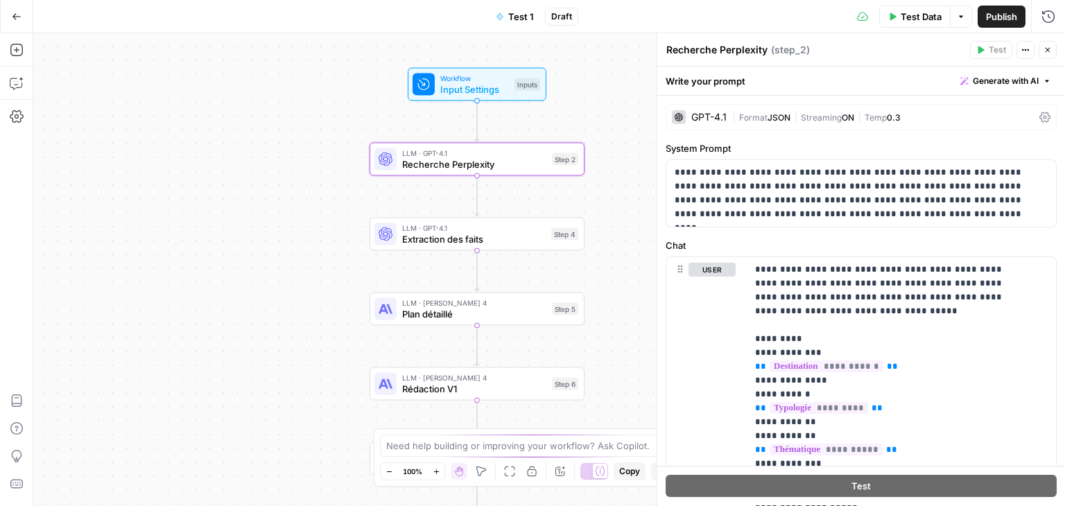
click at [1039, 112] on icon at bounding box center [1044, 117] width 11 height 11
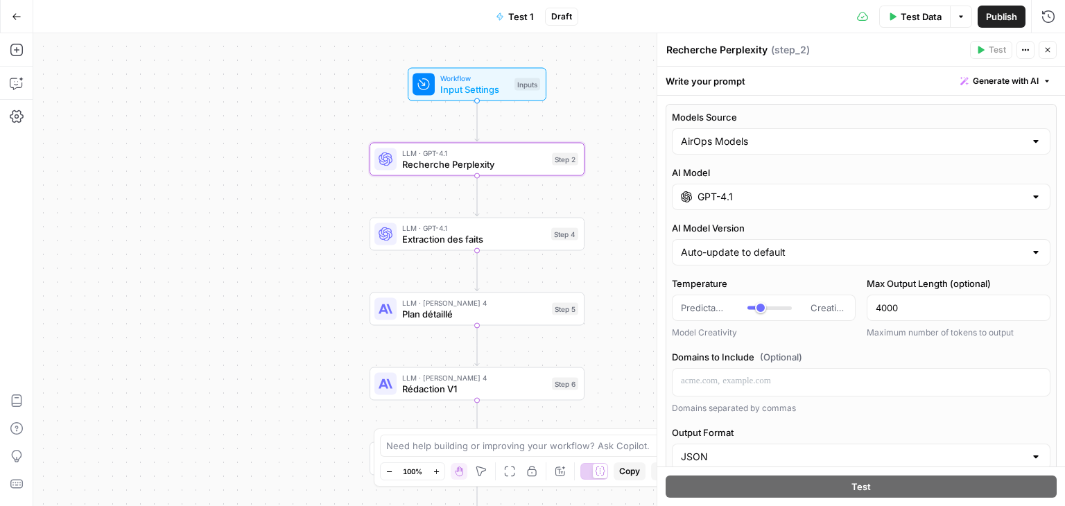
click at [252, 194] on div "true false Workflow Input Settings Inputs LLM · GPT-4.1 Recherche Perplexity St…" at bounding box center [549, 269] width 1032 height 473
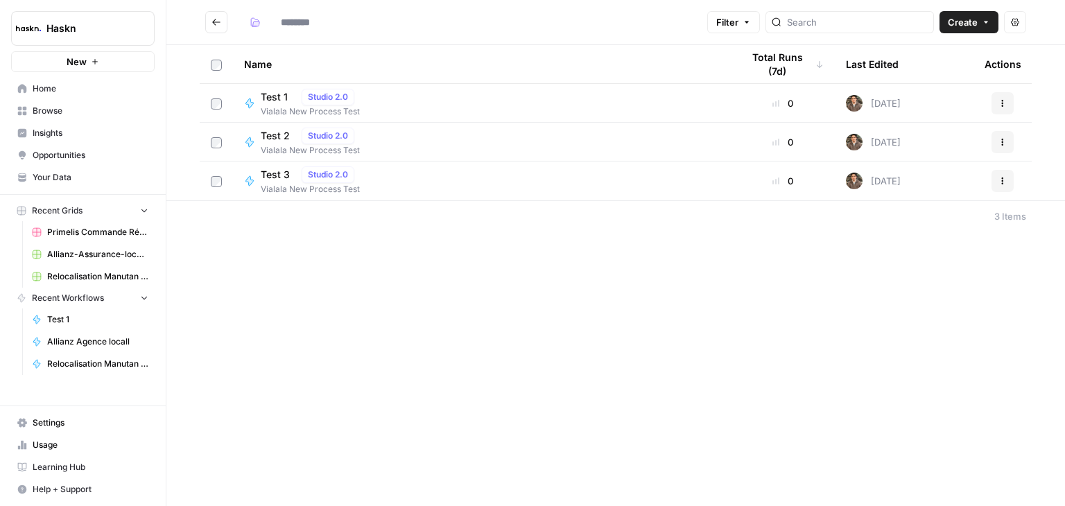
type input "**********"
click at [287, 134] on span "Test 2" at bounding box center [278, 136] width 35 height 14
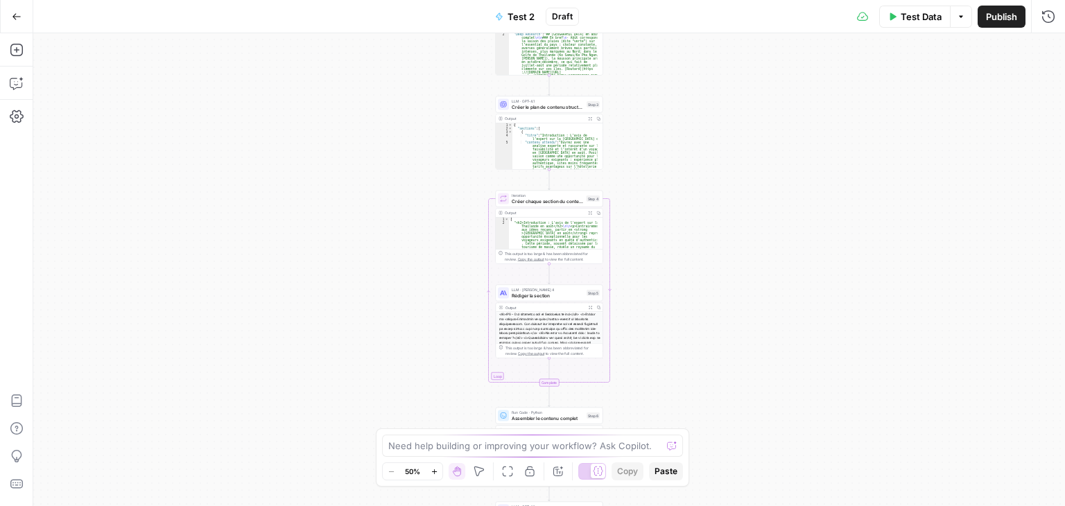
click at [717, 236] on div "Workflow Input Settings Inputs Power Agent Analyser la SERP pour le mot-clé cib…" at bounding box center [549, 269] width 1032 height 473
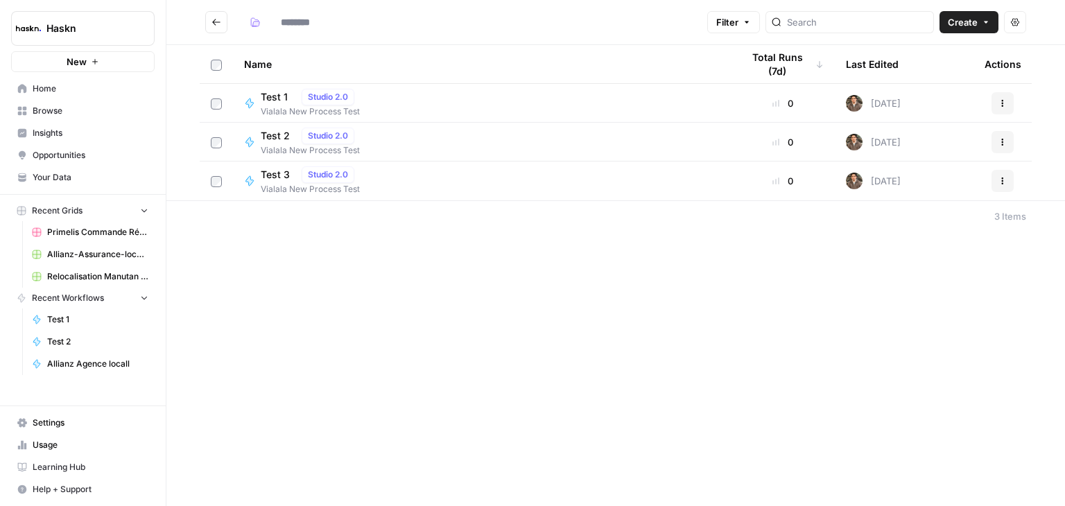
type input "**********"
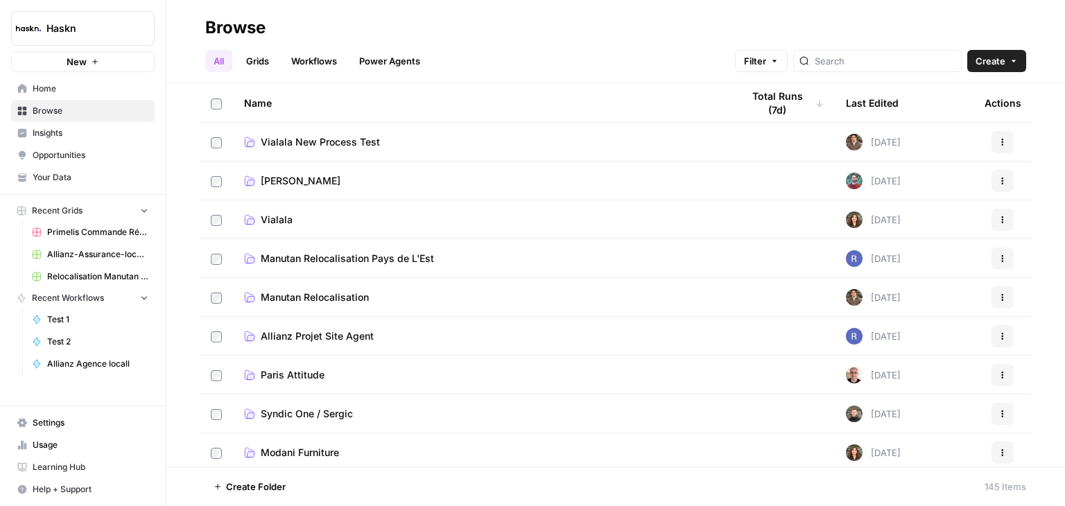
click at [280, 214] on span "Vialala" at bounding box center [277, 220] width 32 height 14
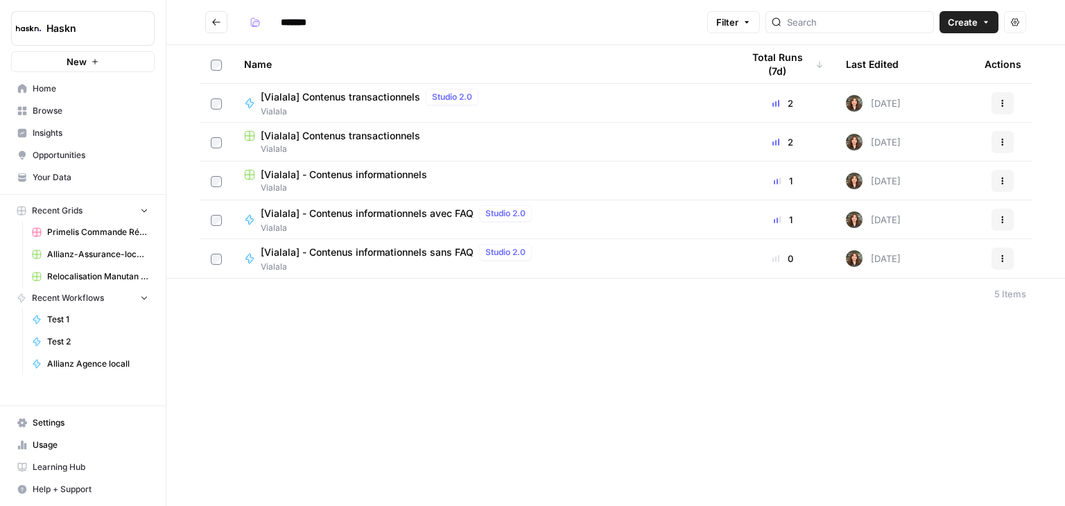
click at [367, 98] on span "[Vialala] Contenus transactionnels" at bounding box center [340, 97] width 159 height 14
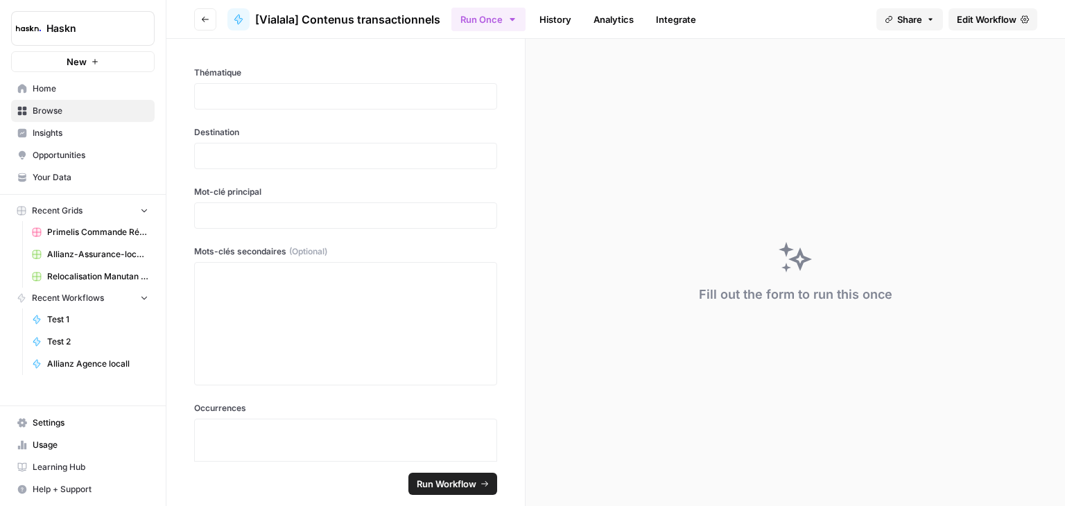
click at [990, 26] on link "Edit Workflow" at bounding box center [992, 19] width 89 height 22
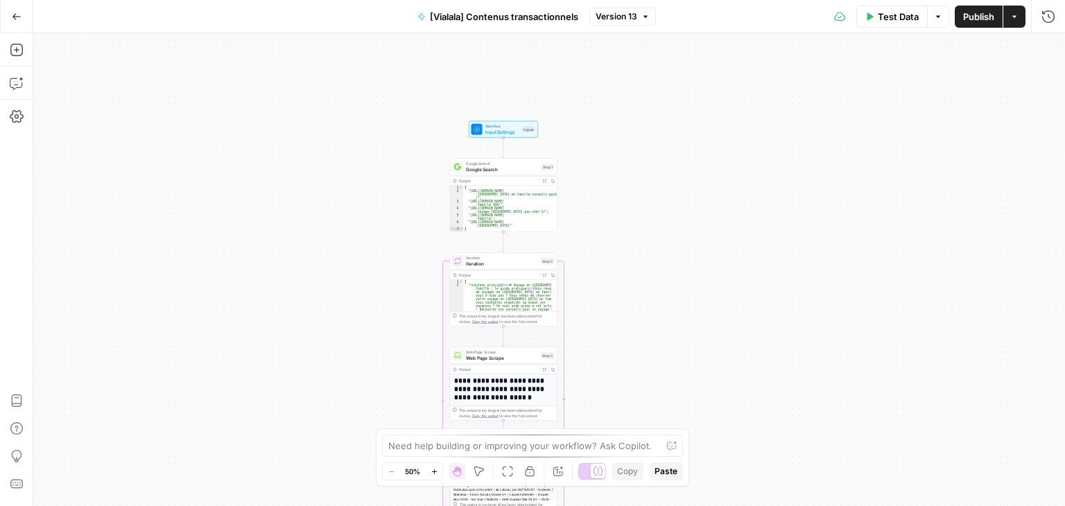
click at [735, 244] on div "Workflow Input Settings Inputs Google Search Google Search Step 1 Output Expand…" at bounding box center [549, 269] width 1032 height 473
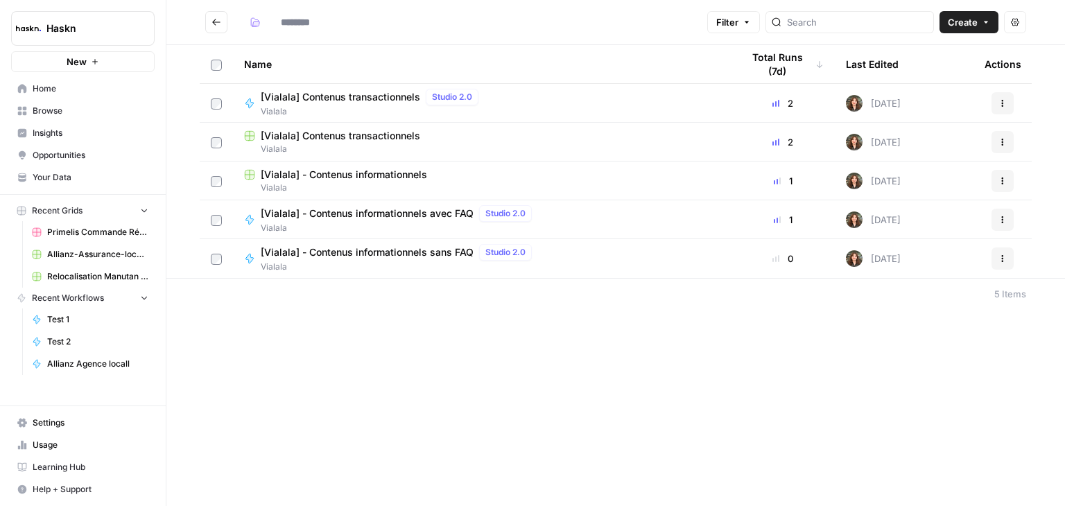
type input "*******"
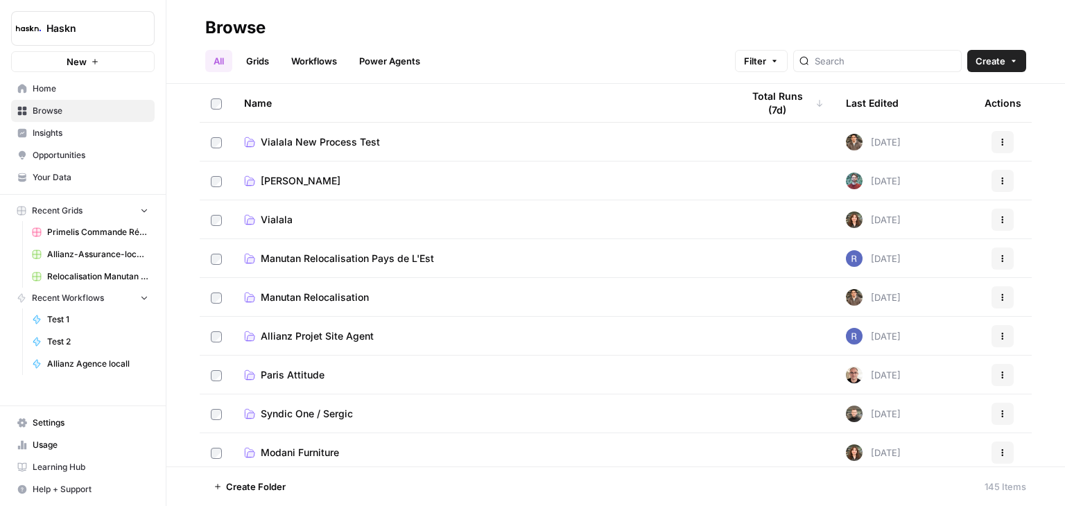
click at [338, 136] on span "Vialala New Process Test" at bounding box center [320, 142] width 119 height 14
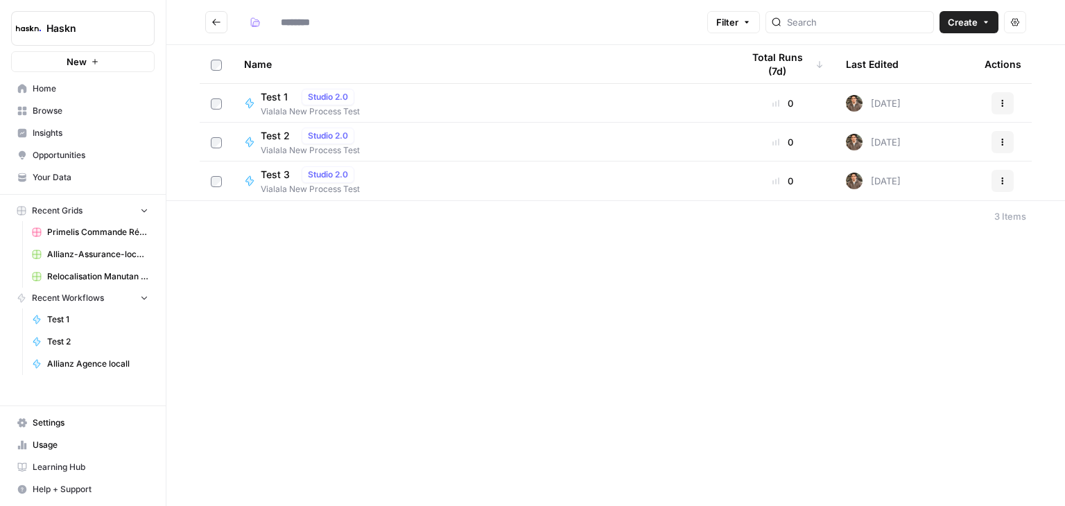
type input "**********"
click at [974, 22] on span "Create" at bounding box center [963, 22] width 30 height 14
click at [936, 71] on span "Workflow" at bounding box center [943, 74] width 78 height 14
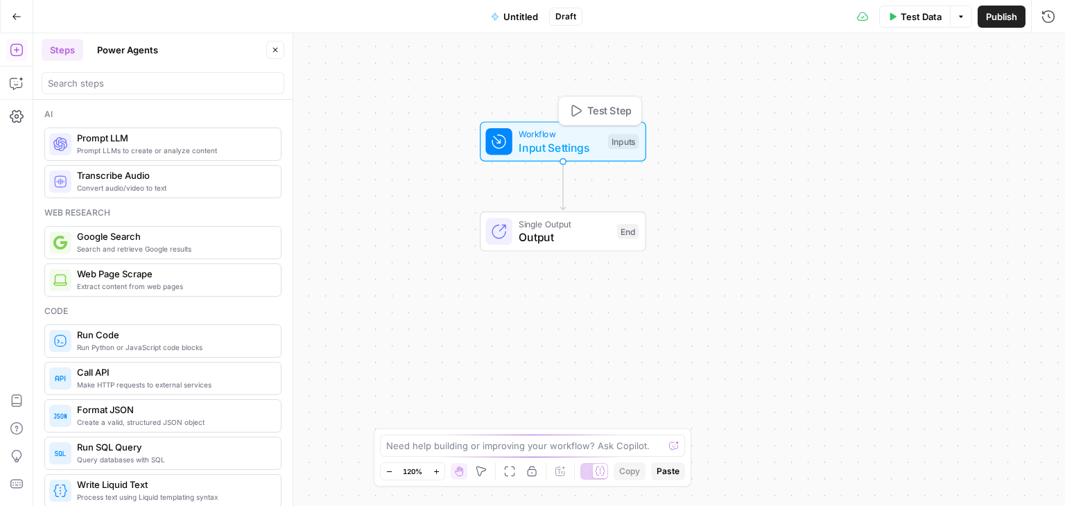
drag, startPoint x: 528, startPoint y: 223, endPoint x: 541, endPoint y: 139, distance: 84.3
click at [541, 139] on span "Input Settings" at bounding box center [560, 147] width 82 height 17
click at [519, 19] on span "Untitled" at bounding box center [520, 17] width 35 height 14
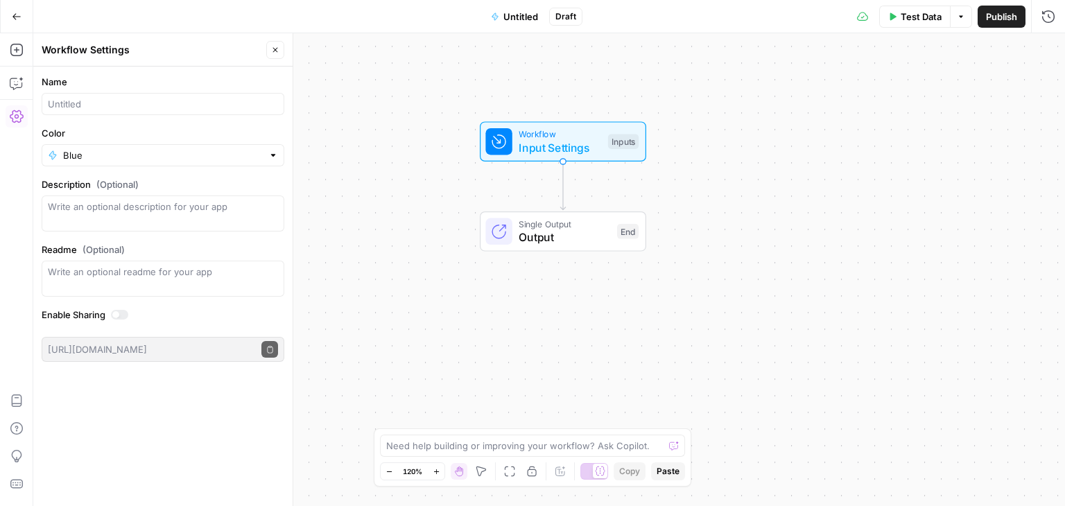
click at [527, 10] on span "Untitled" at bounding box center [520, 17] width 35 height 14
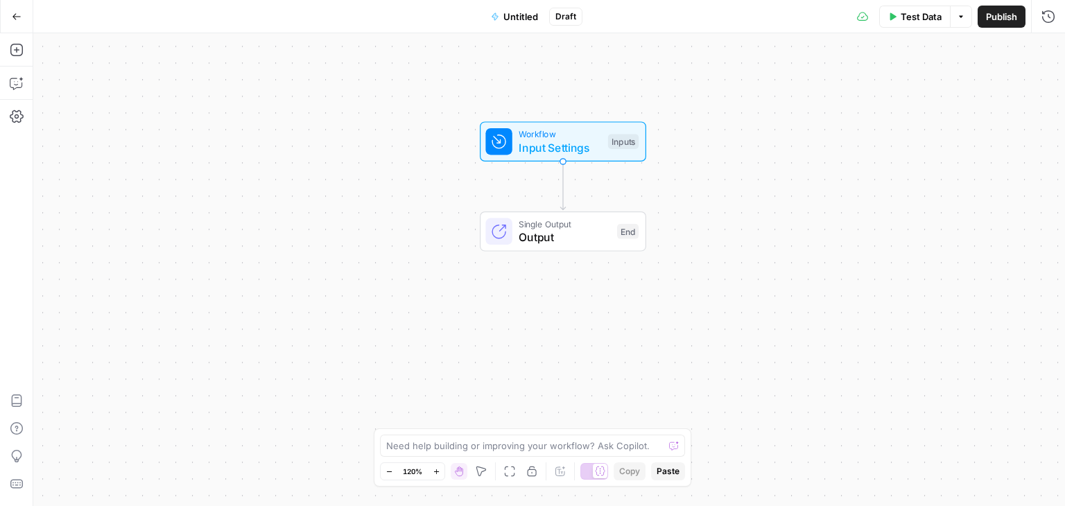
click at [527, 10] on span "Untitled" at bounding box center [520, 17] width 35 height 14
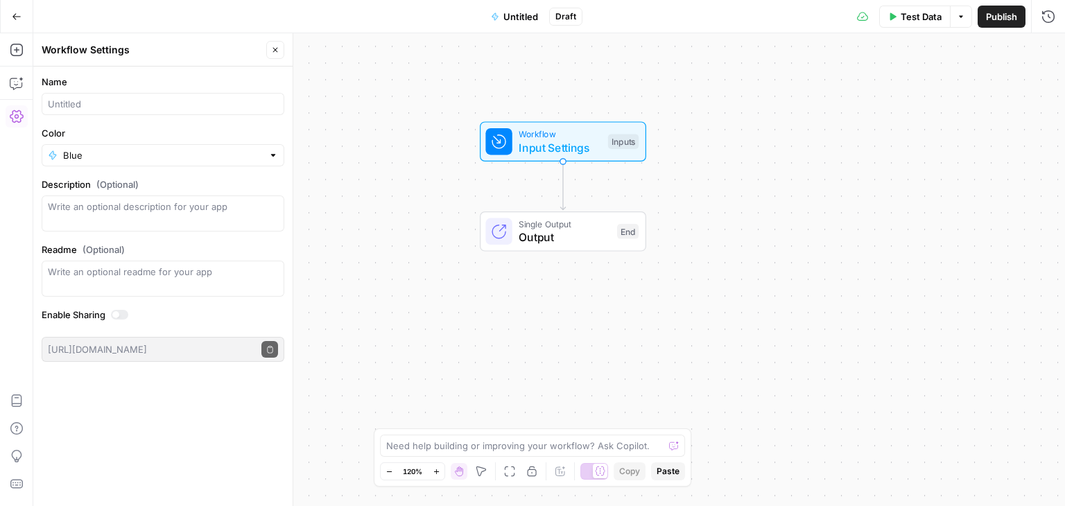
click at [100, 86] on label "Name" at bounding box center [163, 82] width 243 height 14
click at [100, 97] on input "Name" at bounding box center [163, 104] width 230 height 14
type input "Test nouveau process"
click at [997, 15] on span "Publish" at bounding box center [1001, 17] width 31 height 14
click at [14, 77] on icon "button" at bounding box center [17, 83] width 14 height 14
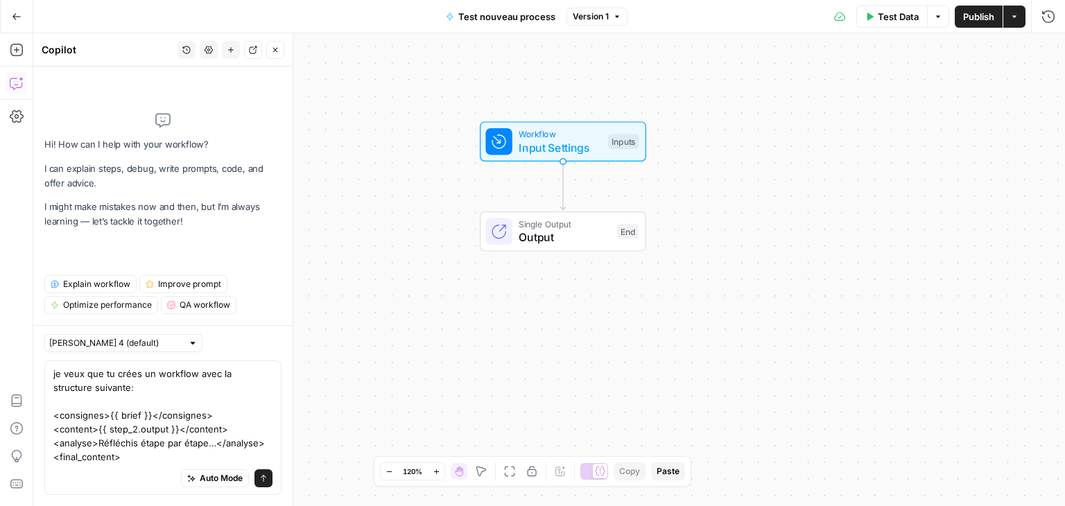
click at [128, 411] on textarea "je veux que tu crées un workflow avec la structure suivante: <consignes>{{ brie…" at bounding box center [162, 415] width 219 height 97
click at [82, 411] on textarea "je veux que tu crées un workflow avec la structure suivante: <consignes>{{ brie…" at bounding box center [162, 415] width 219 height 97
click at [108, 408] on textarea "je veux que tu crées un workflow avec la structure suivante: <consignes>{{ brie…" at bounding box center [162, 415] width 219 height 97
drag, startPoint x: 124, startPoint y: 461, endPoint x: 42, endPoint y: 410, distance: 97.1
click at [42, 410] on div "Claude Sonnet 4 (default) je veux que tu crées un workflow avec la structure su…" at bounding box center [162, 415] width 259 height 181
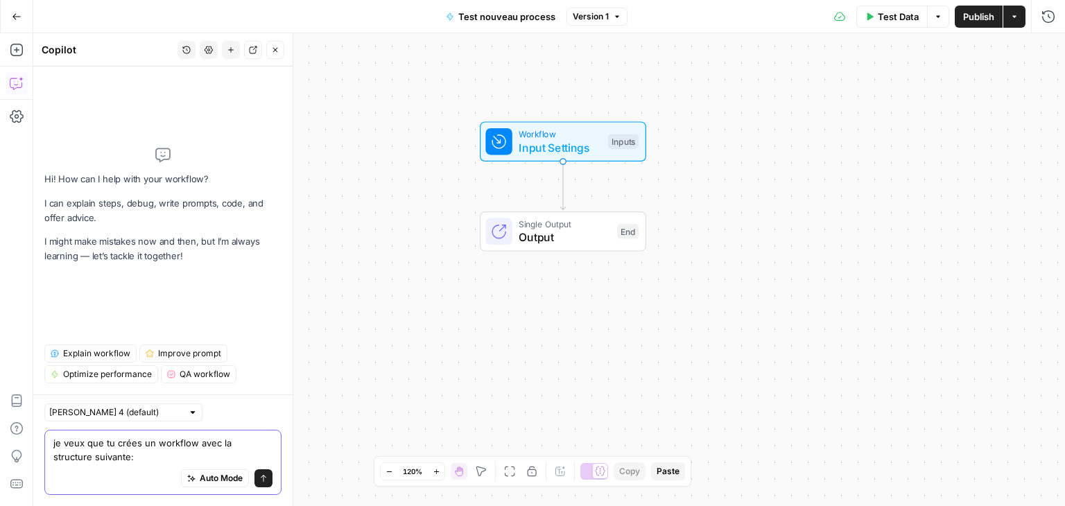
click at [98, 461] on textarea "je veux que tu crées un workflow avec la structure suivante:" at bounding box center [162, 450] width 219 height 28
paste textarea "Inputs (Start) destination (short text) content_family (enum : calendrier_meteo…"
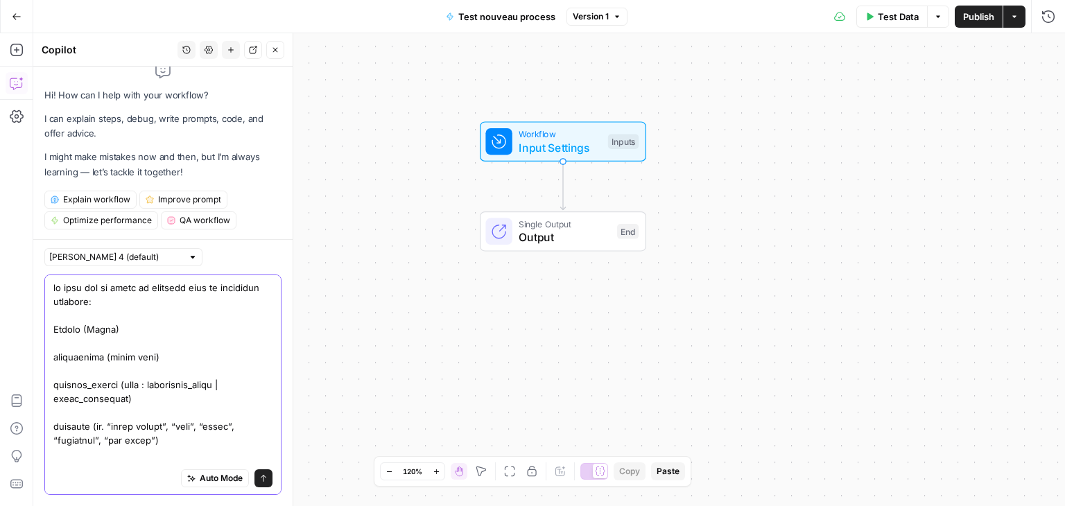
type textarea "je veux que tu crées un workflow avec la structure suivante: Inputs (Start) des…"
click at [254, 482] on button "Send" at bounding box center [263, 478] width 18 height 18
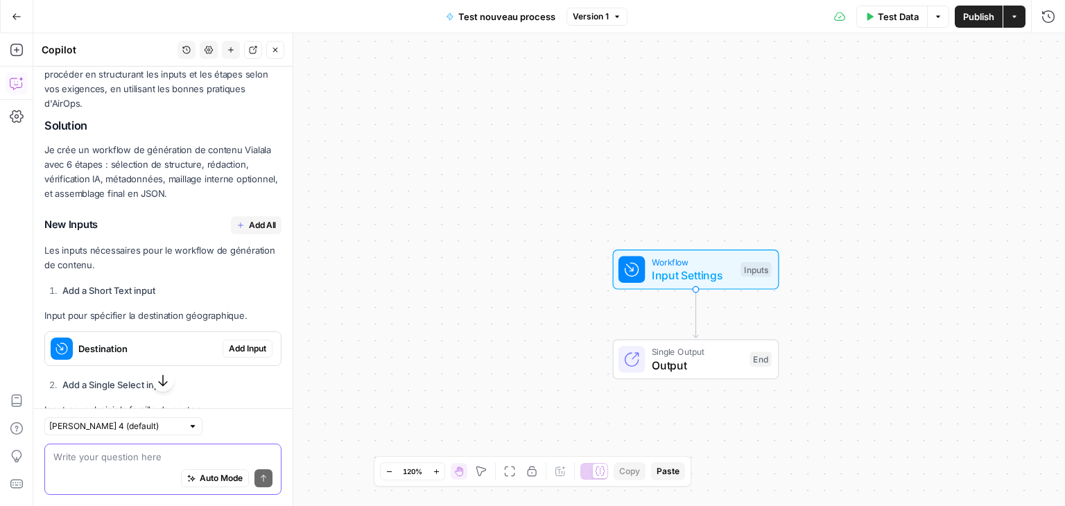
scroll to position [2055, 0]
click at [249, 232] on span "Add All" at bounding box center [262, 226] width 27 height 12
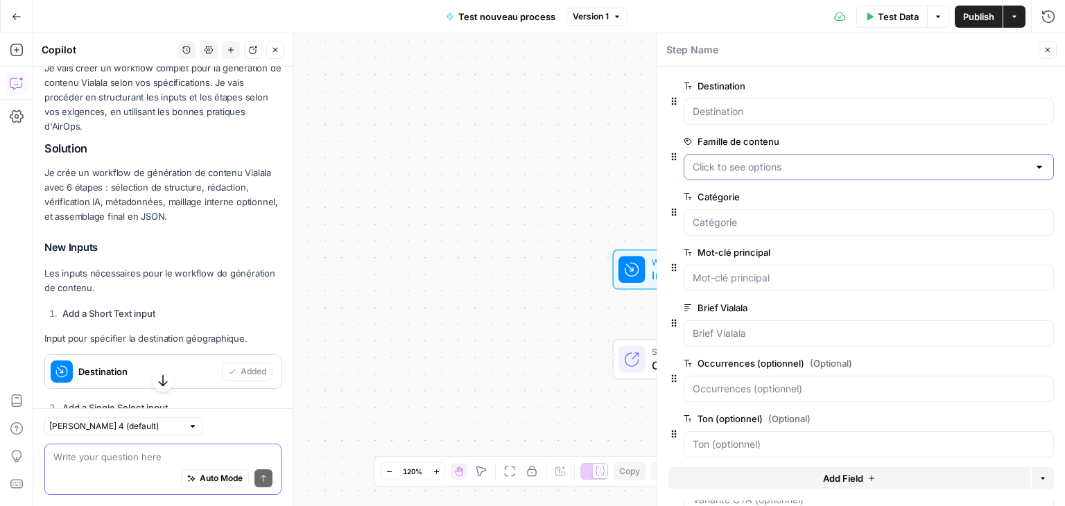
click at [830, 167] on contenu "Famille de contenu" at bounding box center [861, 167] width 336 height 14
click at [607, 181] on div "Workflow Input Settings Inputs Single Output Output End" at bounding box center [549, 269] width 1032 height 473
click at [758, 225] on input "Catégorie" at bounding box center [869, 223] width 352 height 14
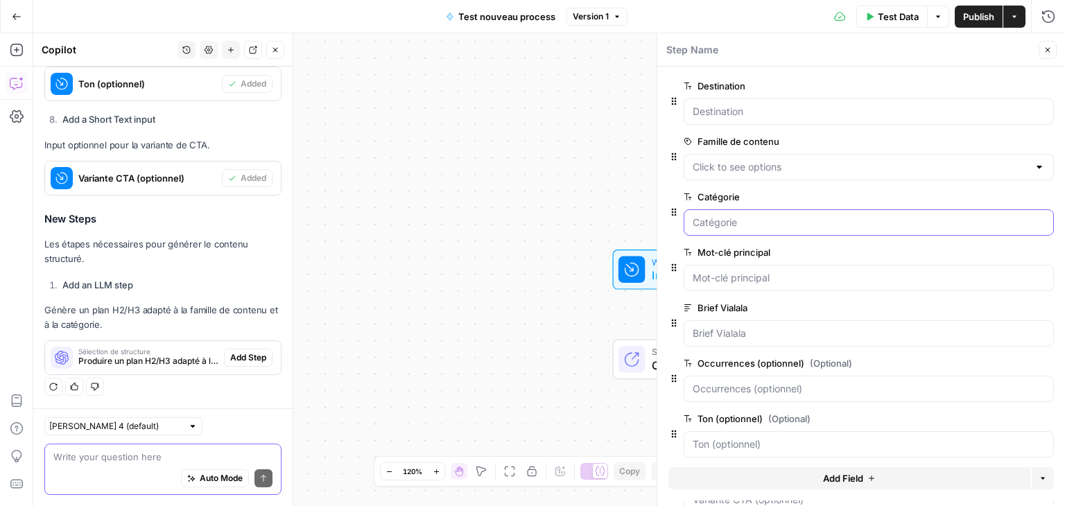
scroll to position [2959, 0]
click at [233, 358] on span "Add Step" at bounding box center [248, 357] width 36 height 12
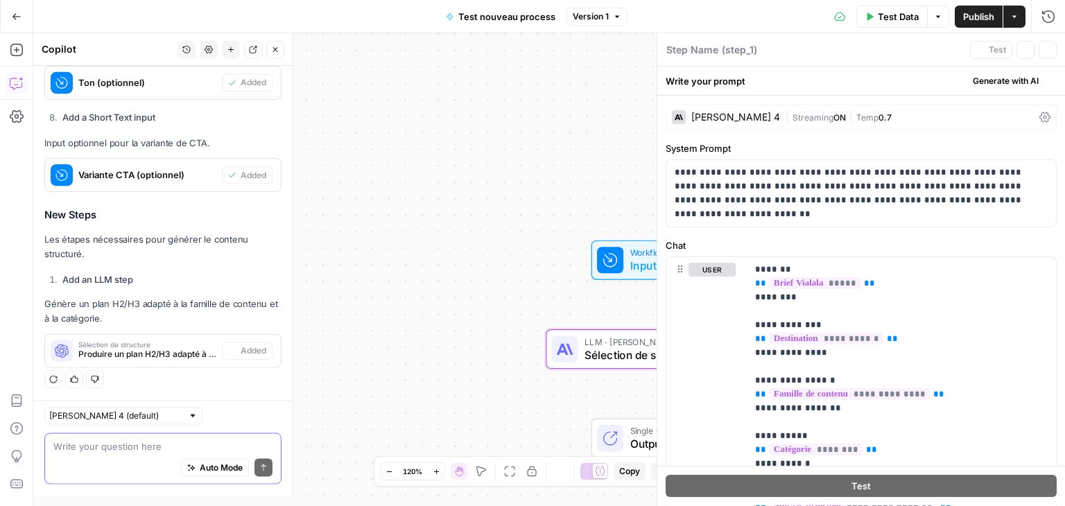
type textarea "Sélection de structure"
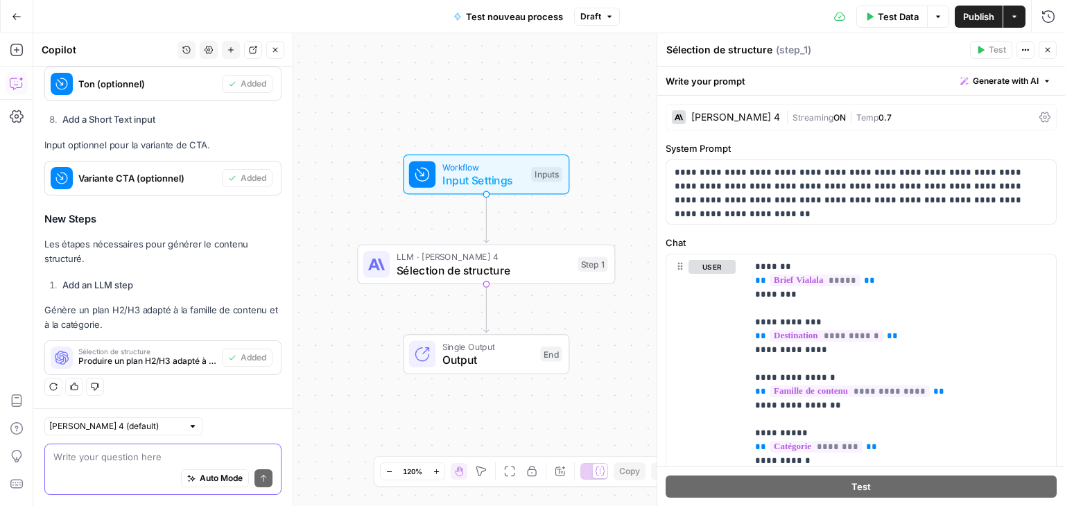
click at [1041, 45] on button "Close" at bounding box center [1047, 50] width 18 height 18
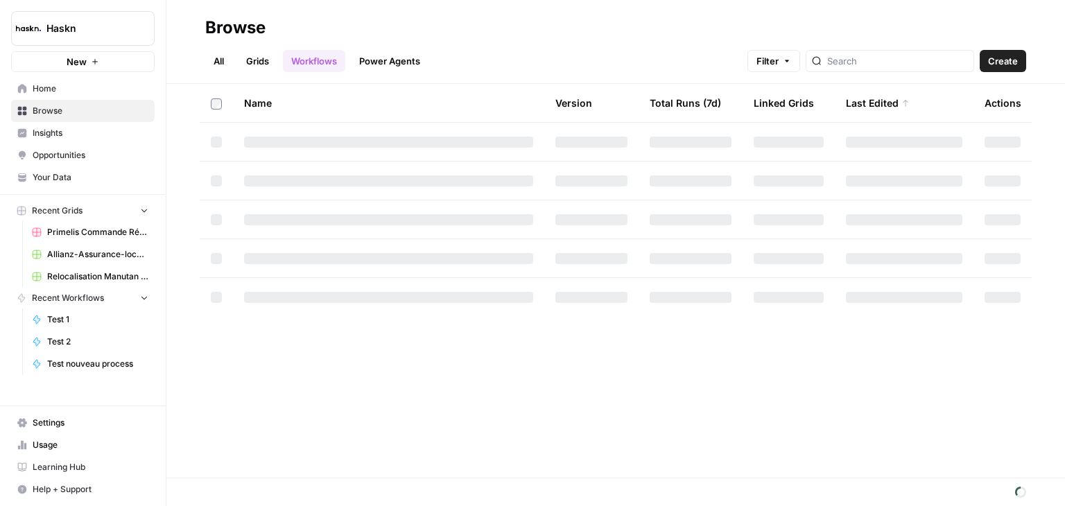
click at [220, 56] on link "All" at bounding box center [218, 61] width 27 height 22
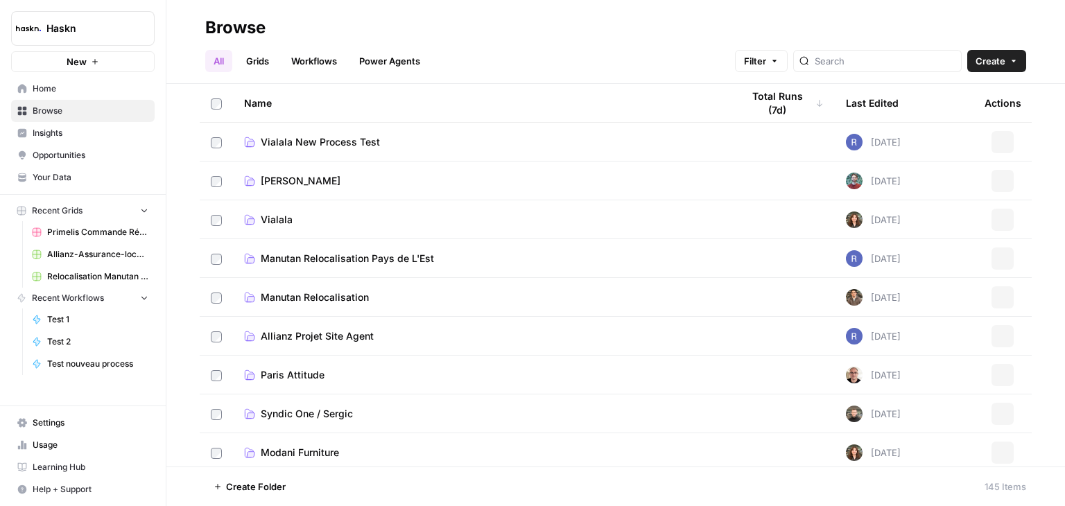
click at [322, 64] on link "Workflows" at bounding box center [314, 61] width 62 height 22
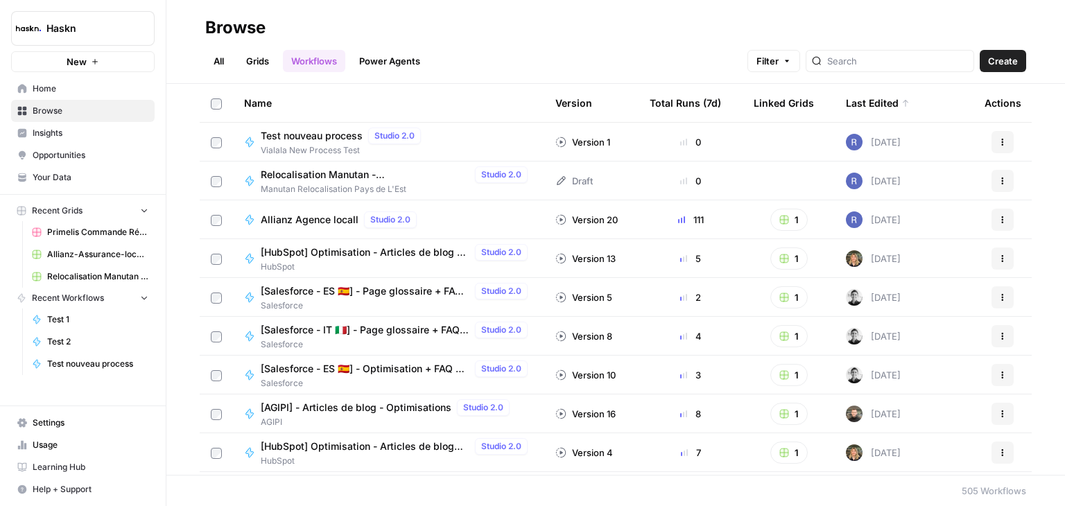
click at [230, 60] on link "All" at bounding box center [218, 61] width 27 height 22
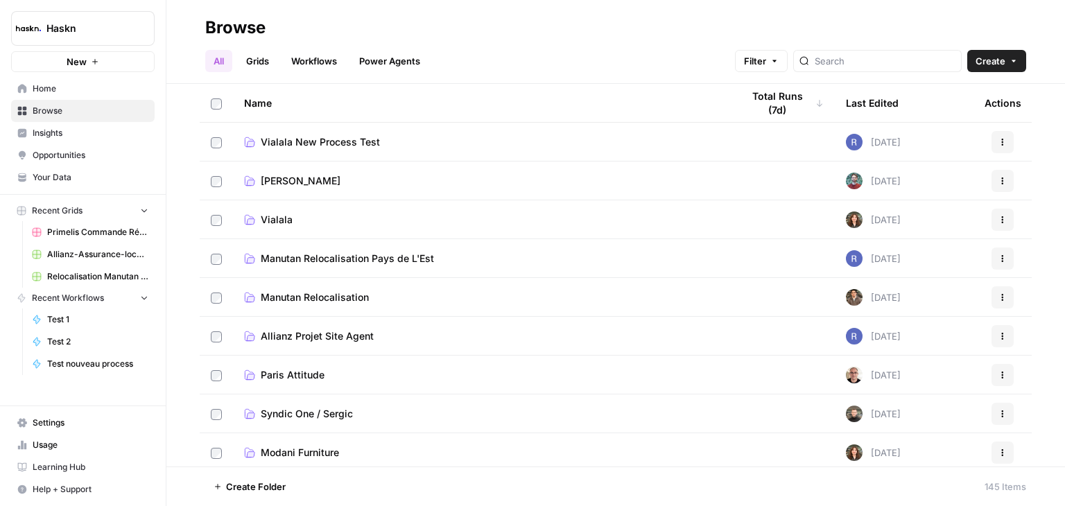
click at [321, 139] on span "Vialala New Process Test" at bounding box center [320, 142] width 119 height 14
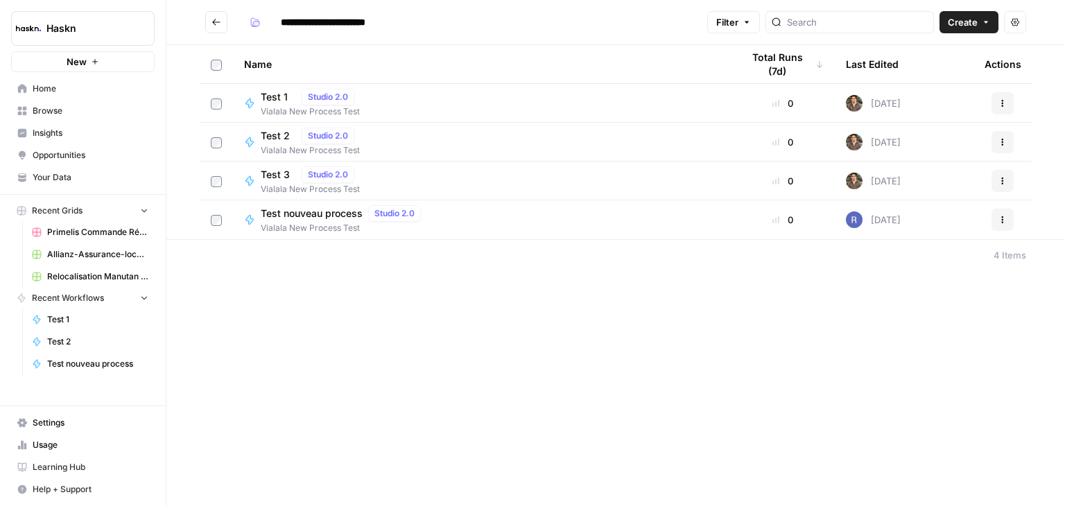
click at [275, 95] on span "Test 1" at bounding box center [278, 97] width 35 height 14
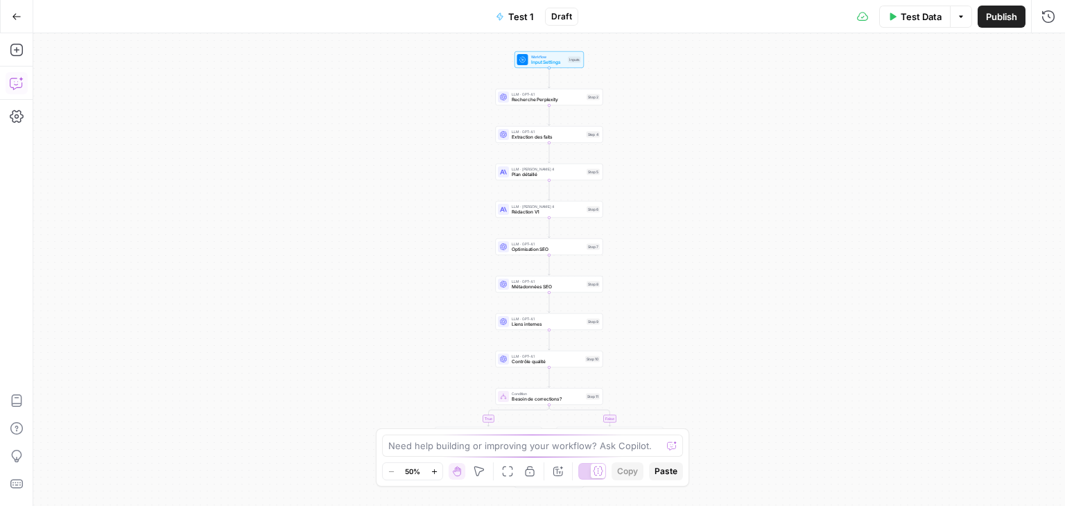
click at [15, 82] on icon "button" at bounding box center [17, 83] width 14 height 14
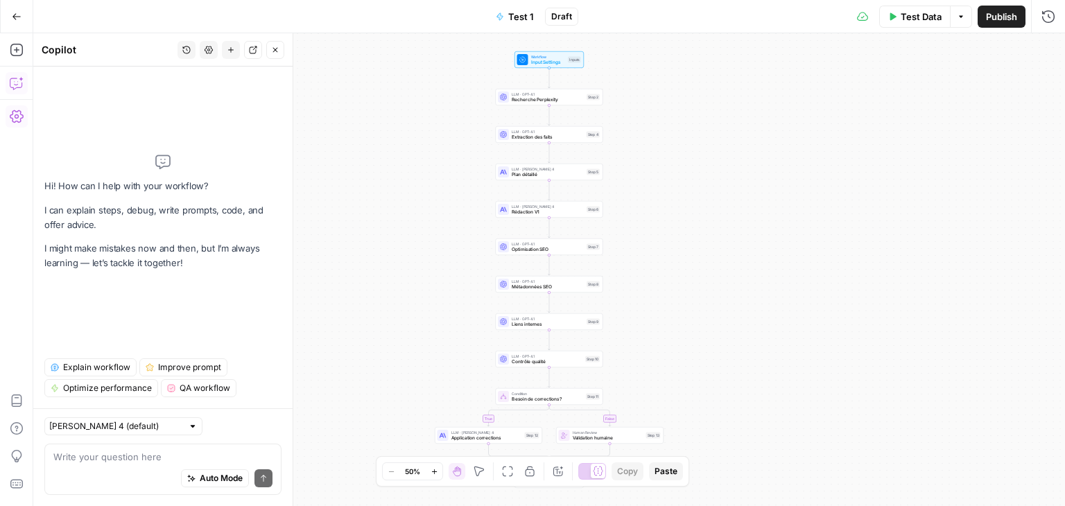
click at [188, 54] on button "History" at bounding box center [186, 50] width 18 height 18
click at [325, 184] on div "true false Workflow Input Settings Inputs LLM · GPT-4.1 Recherche Perplexity St…" at bounding box center [549, 269] width 1032 height 473
click at [272, 51] on icon "button" at bounding box center [275, 50] width 8 height 8
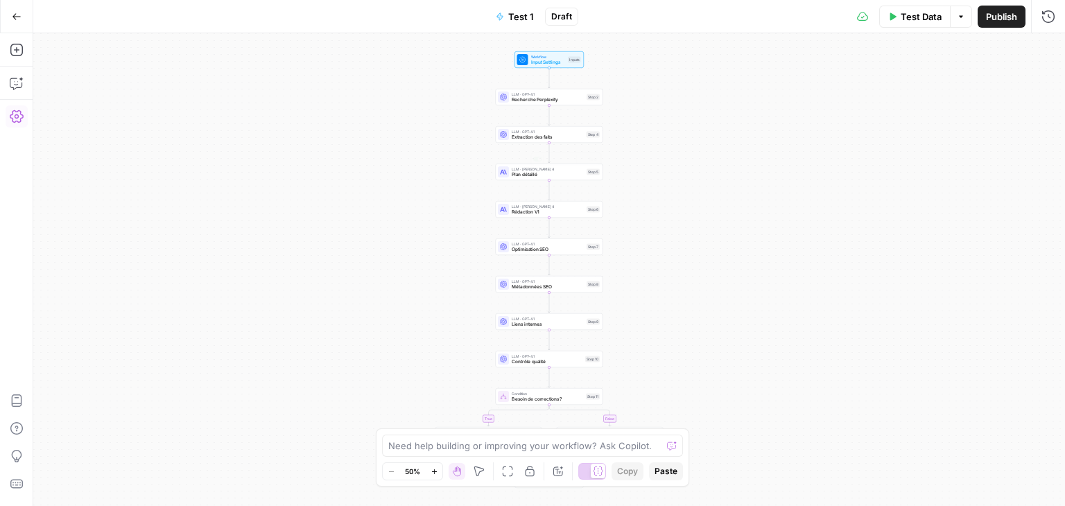
click at [740, 192] on div "true false Workflow Input Settings Inputs LLM · GPT-4.1 Recherche Perplexity St…" at bounding box center [549, 269] width 1032 height 473
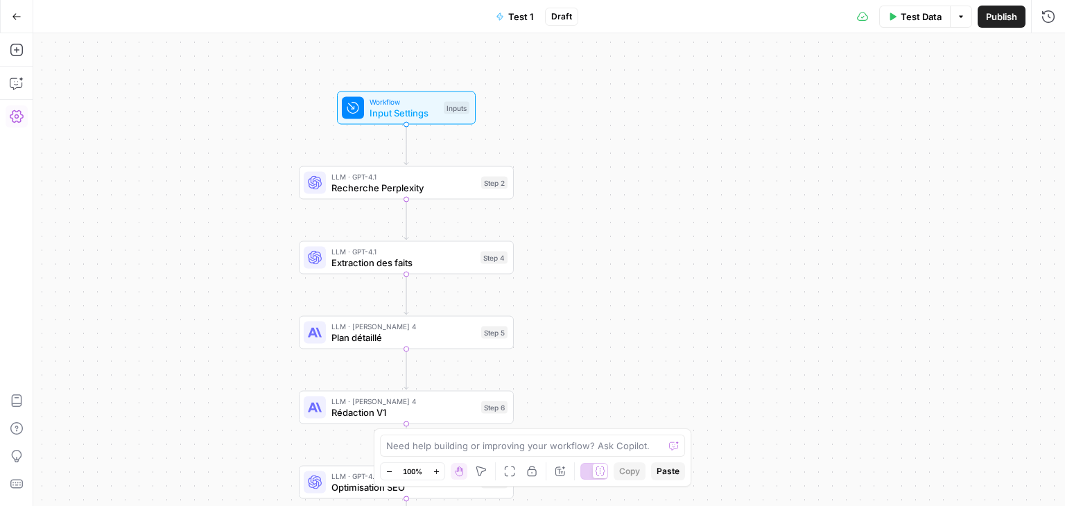
click at [388, 121] on div "Workflow Input Settings Inputs Test Step" at bounding box center [406, 108] width 139 height 33
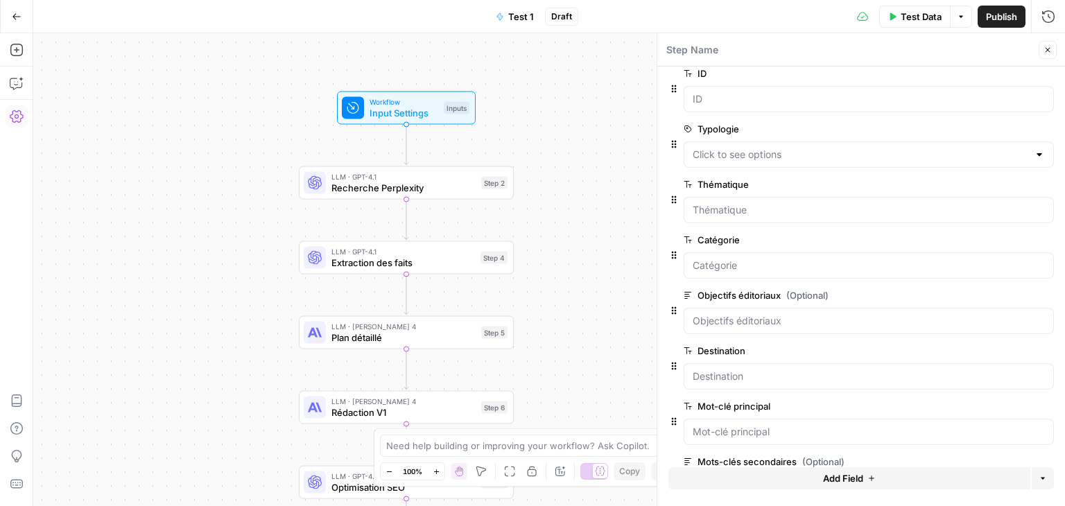
scroll to position [104, 0]
click at [1034, 157] on div at bounding box center [1039, 153] width 11 height 14
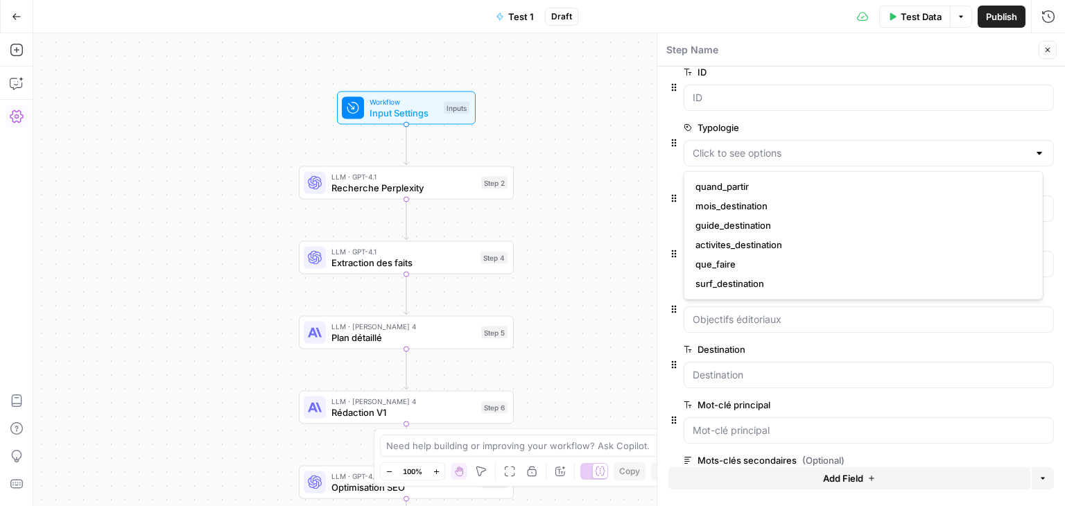
click at [1034, 157] on div at bounding box center [1039, 153] width 11 height 14
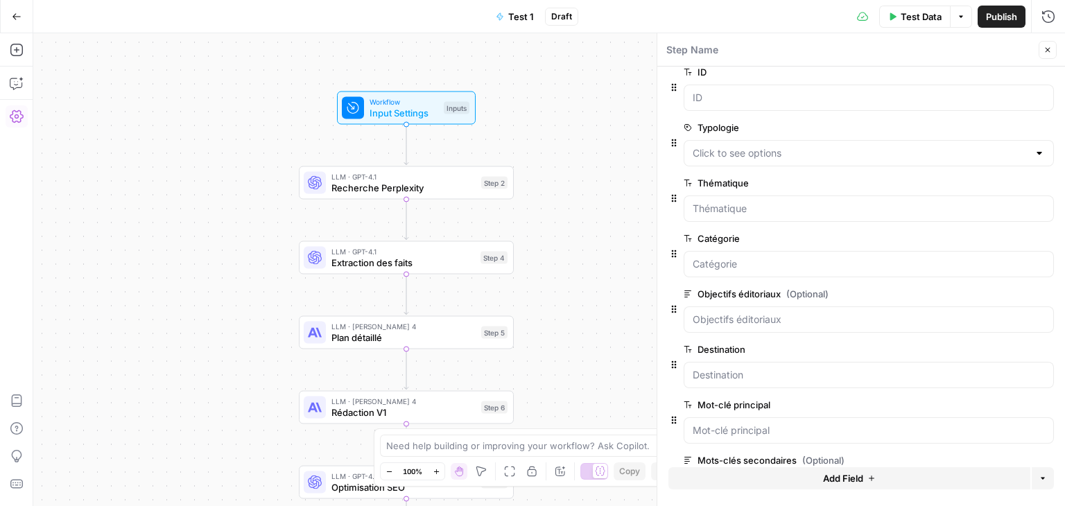
click at [598, 214] on div "true false Workflow Input Settings Inputs LLM · GPT-4.1 Recherche Perplexity St…" at bounding box center [549, 269] width 1032 height 473
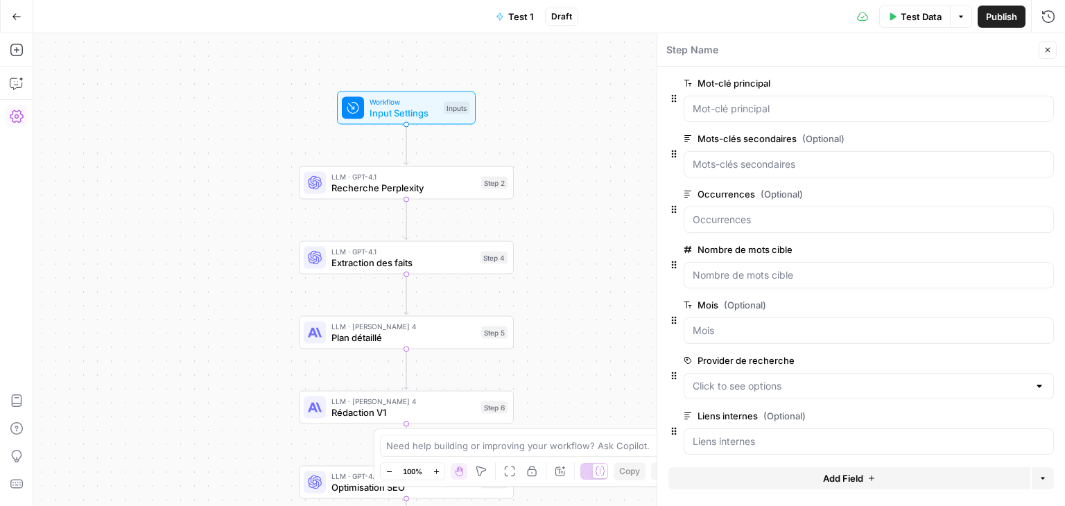
scroll to position [429, 0]
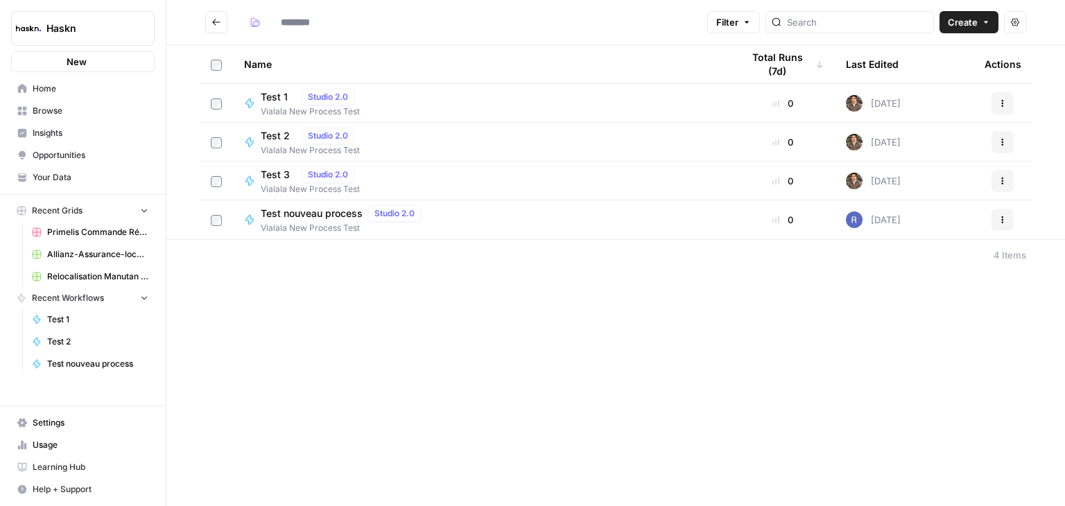
type input "**********"
click at [275, 141] on span "Test 2" at bounding box center [278, 136] width 35 height 14
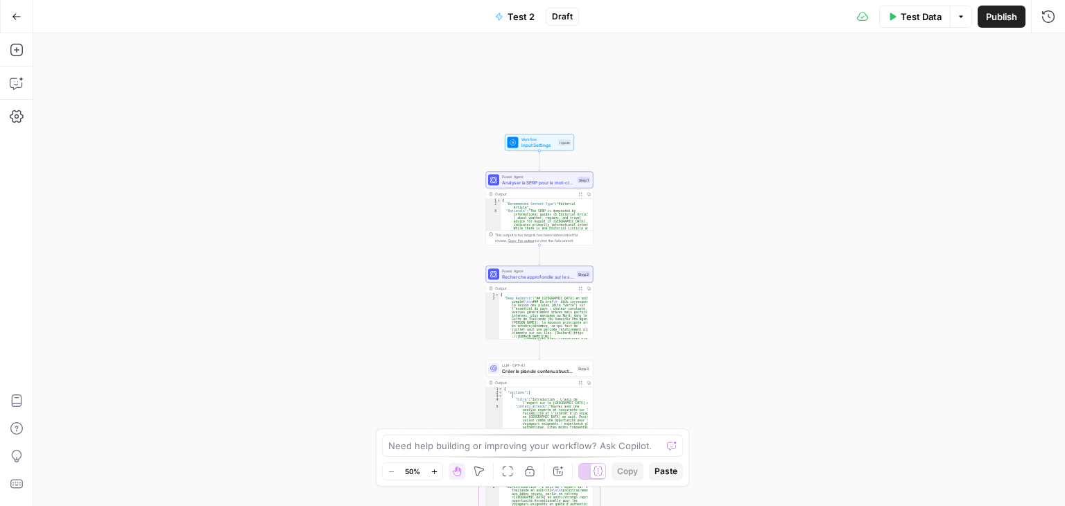
click at [699, 156] on div "Workflow Input Settings Inputs Power Agent Analyser la SERP pour le mot-clé cib…" at bounding box center [549, 269] width 1032 height 473
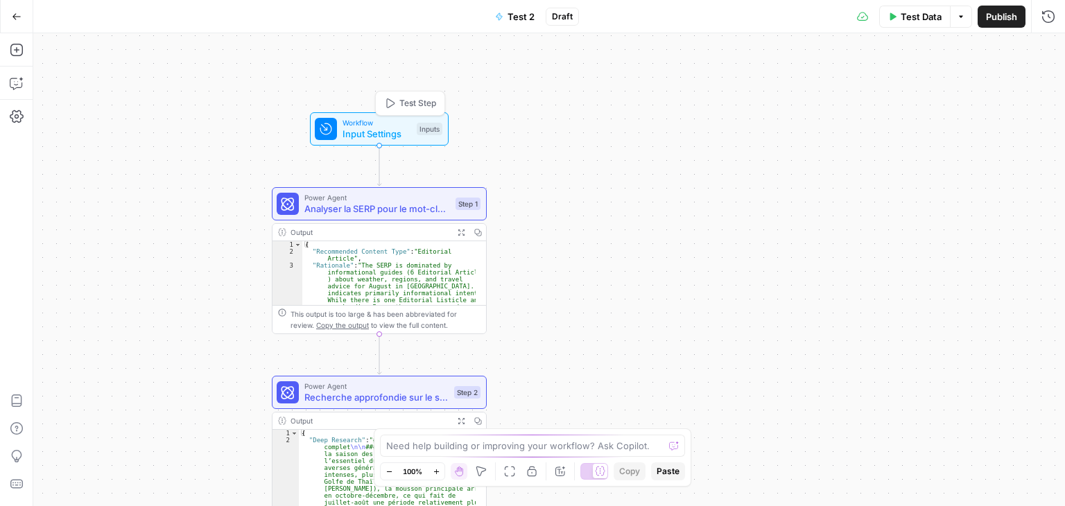
click at [345, 139] on span "Input Settings" at bounding box center [376, 134] width 69 height 14
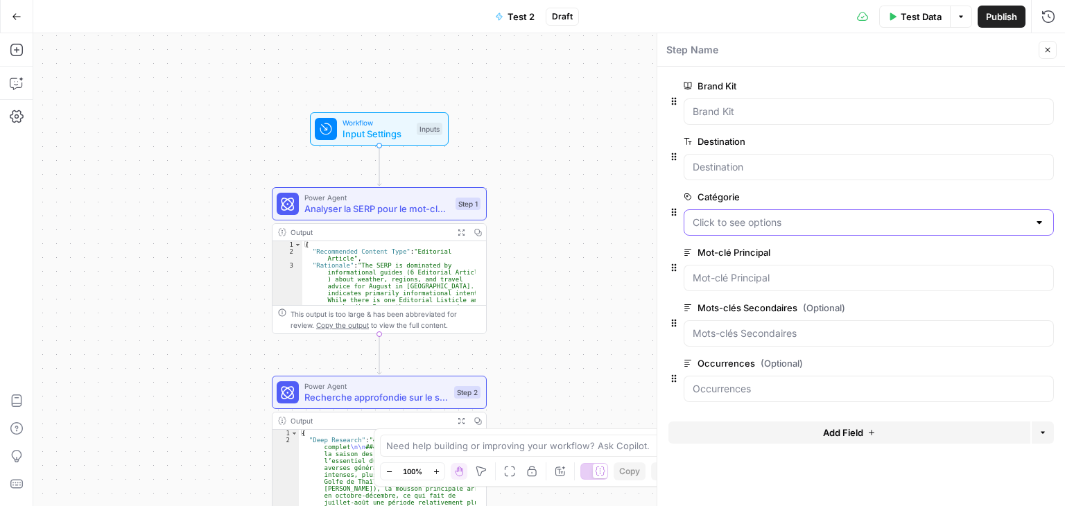
click at [812, 225] on input "Catégorie" at bounding box center [861, 223] width 336 height 14
click at [579, 236] on div "Workflow Input Settings Inputs Power Agent Analyser la SERP pour le mot-clé cib…" at bounding box center [549, 269] width 1032 height 473
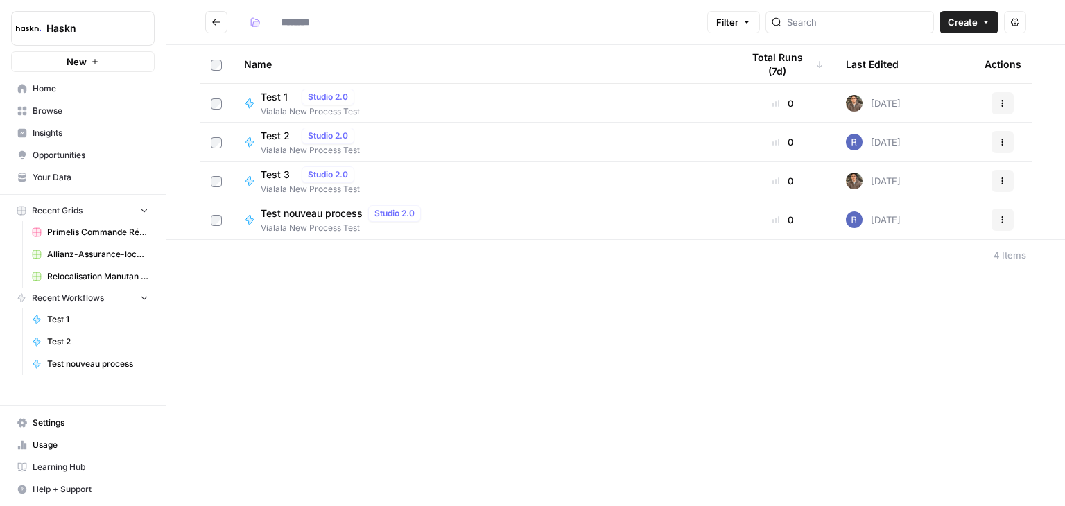
type input "**********"
click at [219, 21] on icon "Go back" at bounding box center [216, 22] width 10 height 10
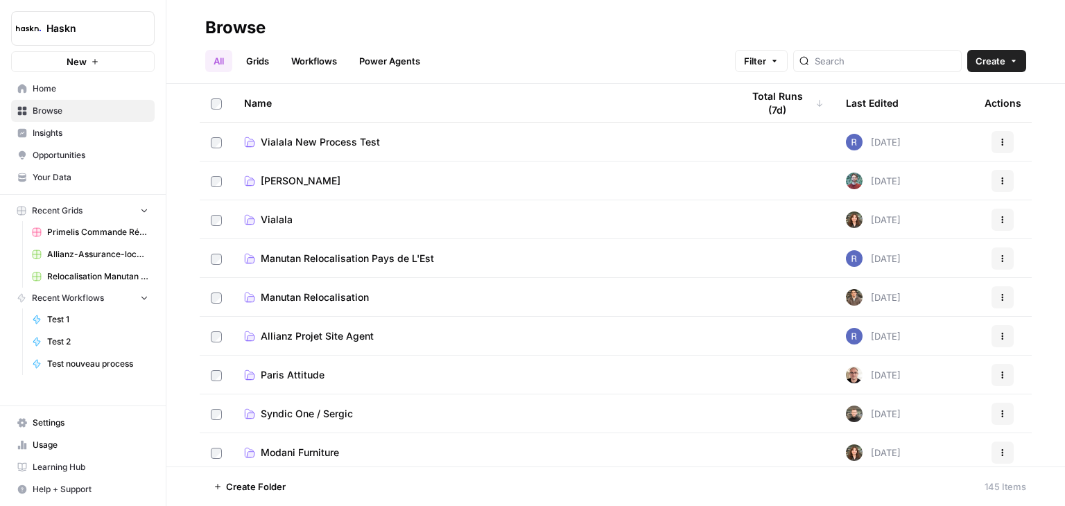
click at [272, 223] on span "Vialala" at bounding box center [277, 220] width 32 height 14
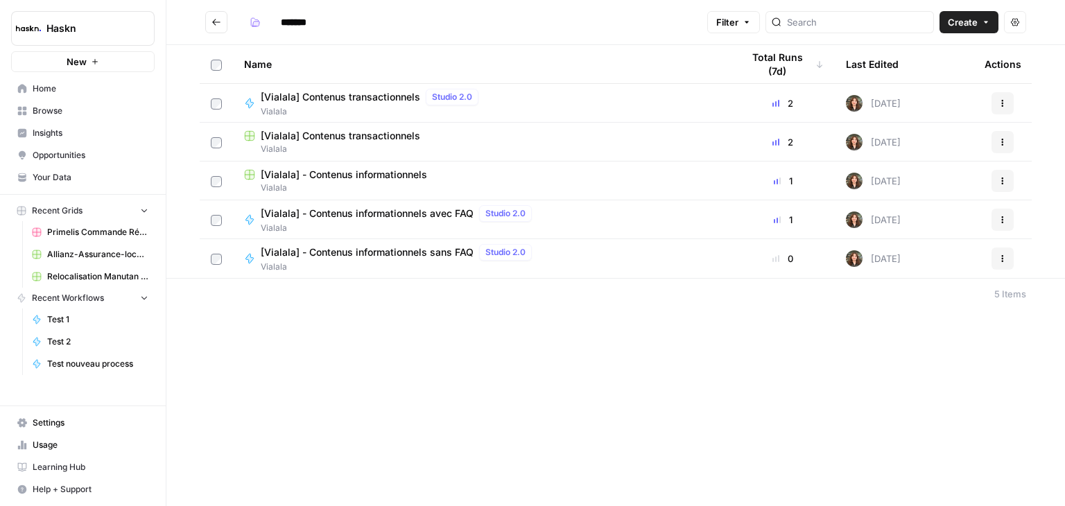
click at [352, 101] on span "[Vialala] Contenus transactionnels" at bounding box center [340, 97] width 159 height 14
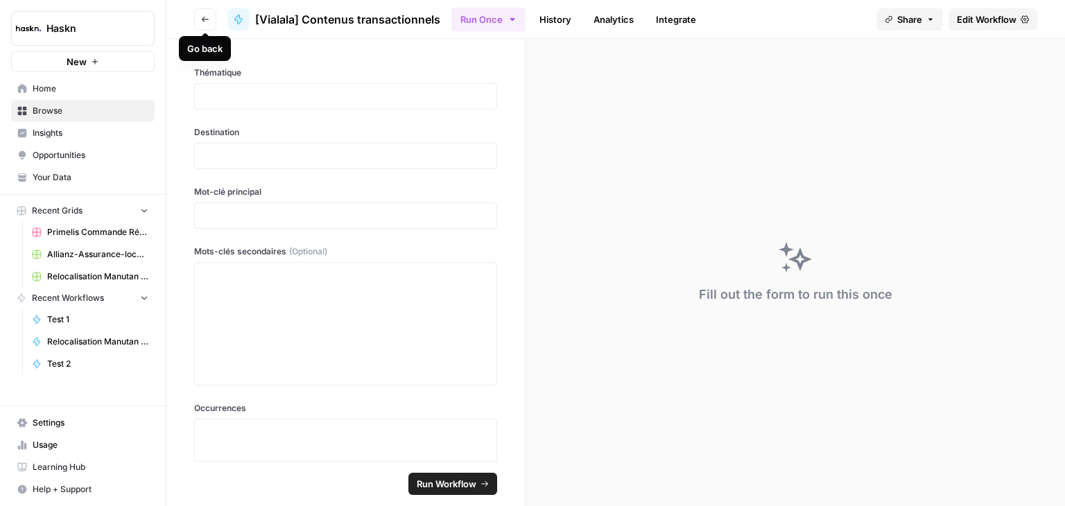
click at [211, 22] on button "Go back" at bounding box center [205, 19] width 22 height 22
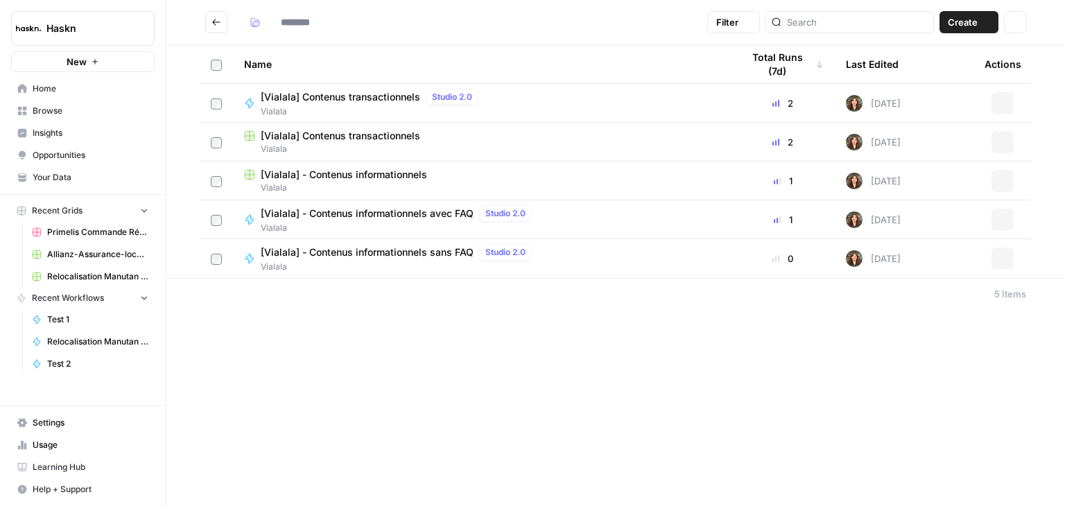
type input "*******"
click at [408, 220] on div "[Vialala] - Contenus informationnels avec FAQ Studio 2.0" at bounding box center [399, 213] width 277 height 17
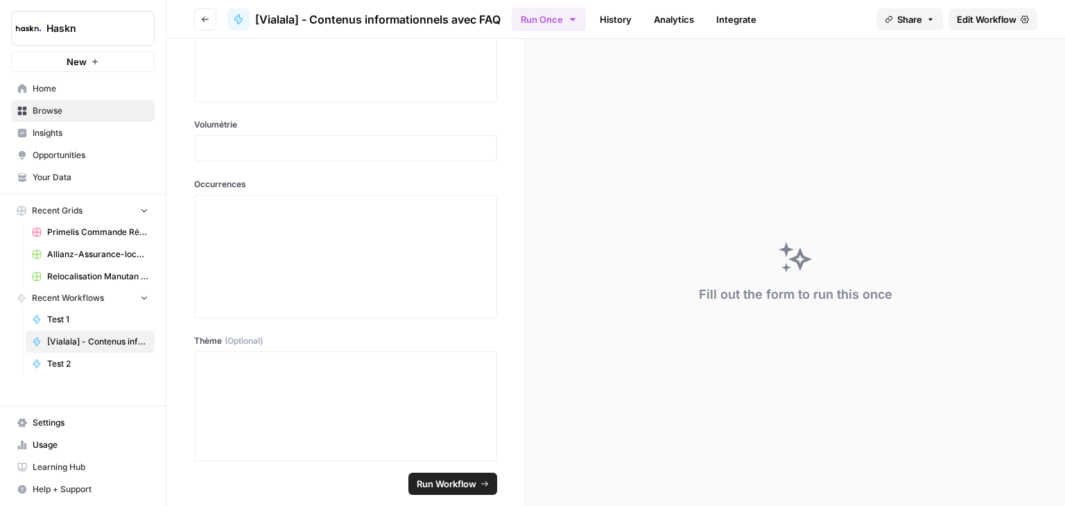
scroll to position [269, 0]
click at [981, 16] on span "Edit Workflow" at bounding box center [987, 19] width 60 height 14
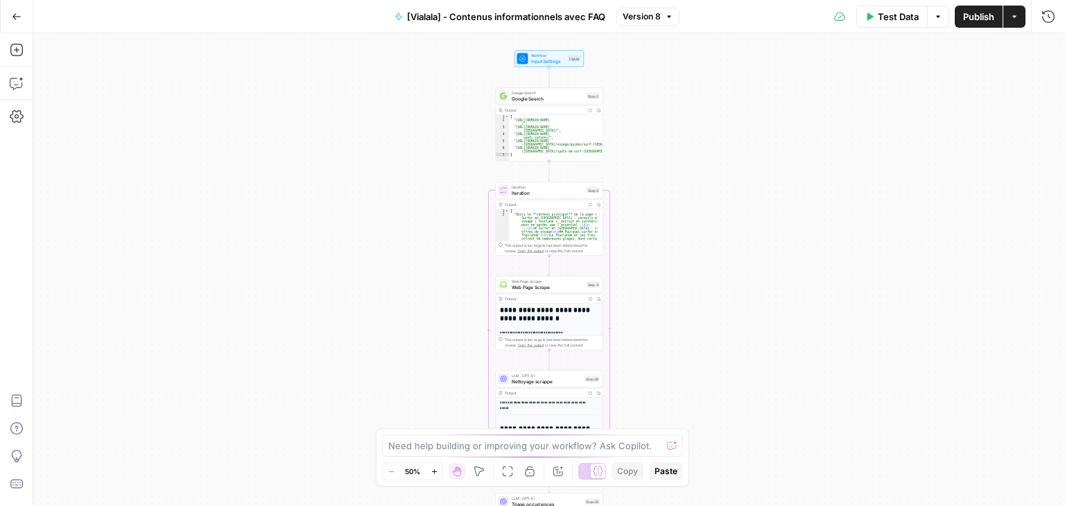
click at [729, 191] on div "Workflow Input Settings Inputs Google Search Google Search Step 2 Output Expand…" at bounding box center [549, 269] width 1032 height 473
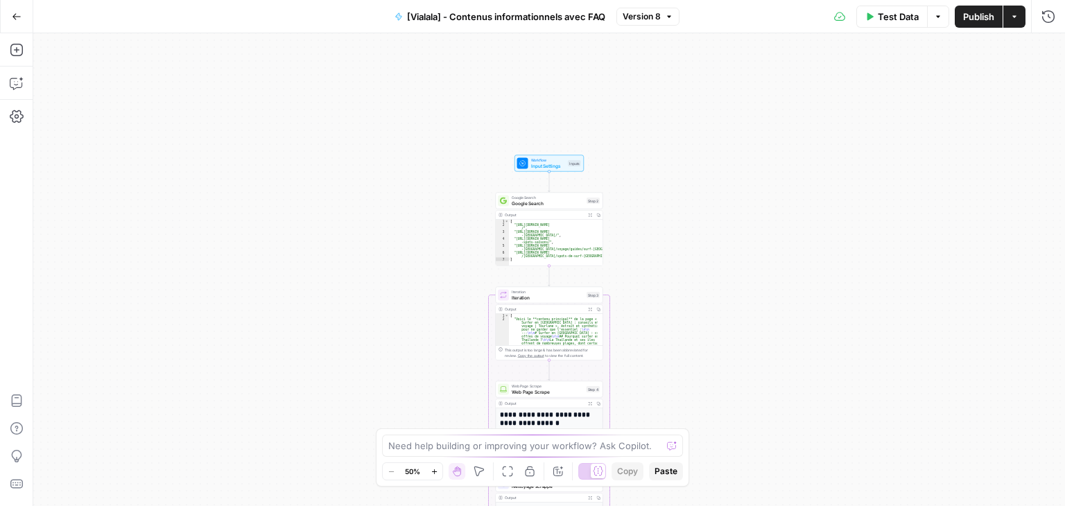
click at [729, 191] on div "Workflow Input Settings Inputs Google Search Google Search Step 2 Output Expand…" at bounding box center [549, 269] width 1032 height 473
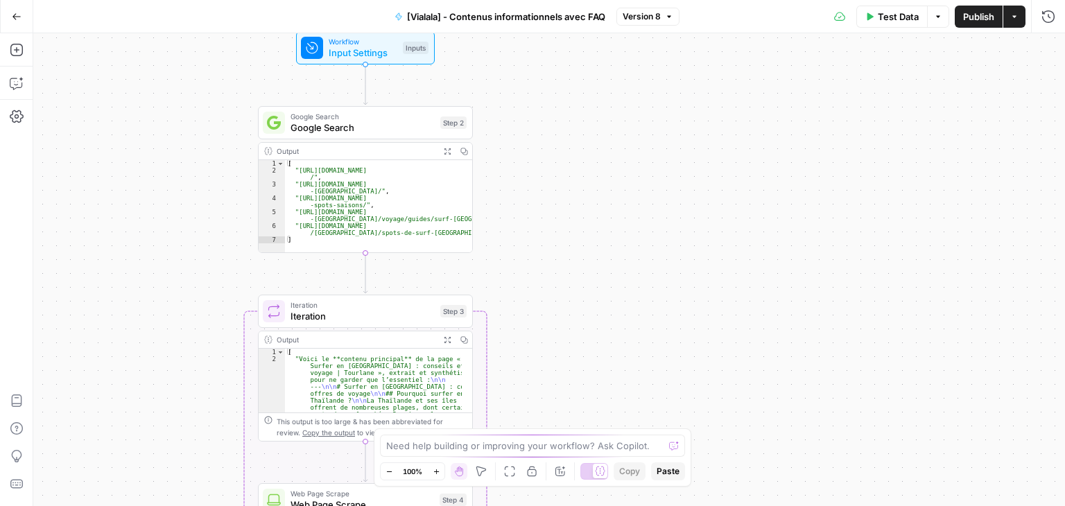
drag, startPoint x: 574, startPoint y: 307, endPoint x: 575, endPoint y: 191, distance: 115.8
click at [573, 196] on div "Workflow Input Settings Inputs Google Search Google Search Step 2 Output Expand…" at bounding box center [549, 269] width 1032 height 473
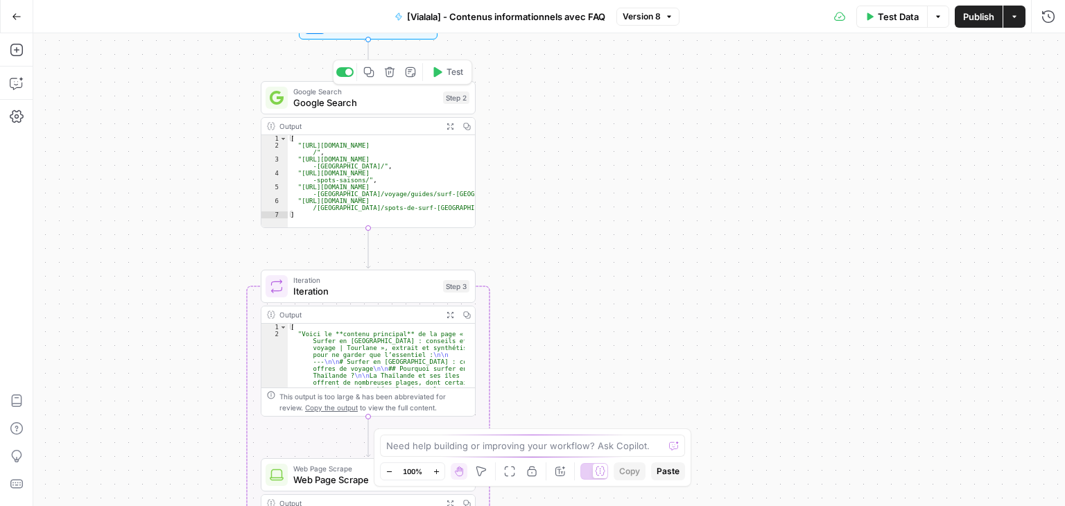
click at [307, 107] on span "Google Search" at bounding box center [365, 103] width 144 height 14
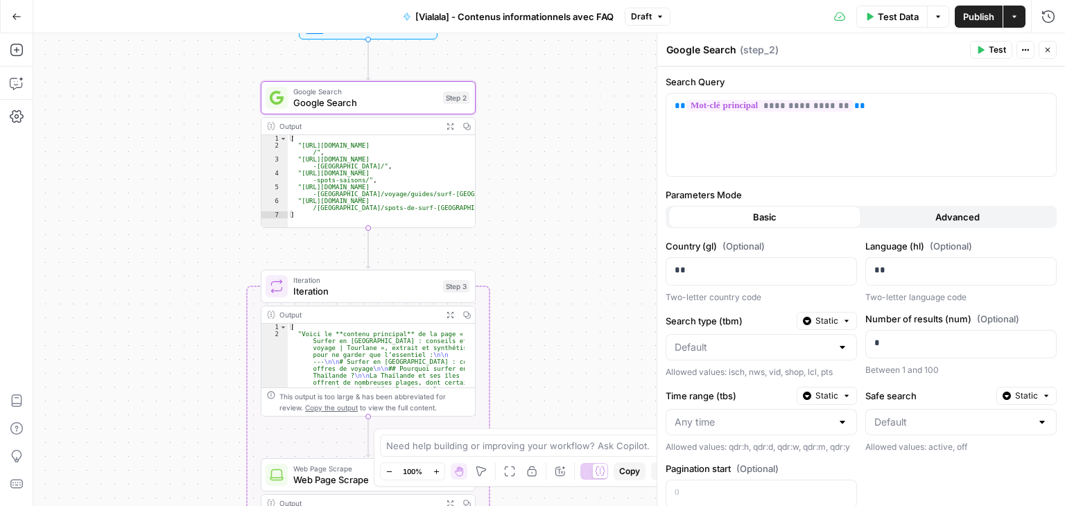
click at [1047, 54] on button "Close" at bounding box center [1047, 50] width 18 height 18
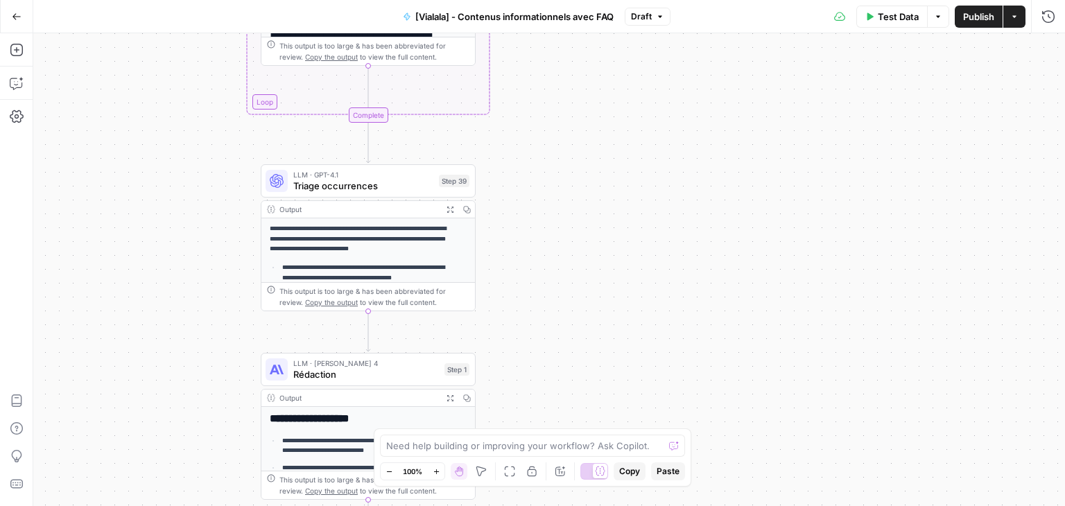
drag, startPoint x: 293, startPoint y: 181, endPoint x: 319, endPoint y: 191, distance: 28.3
click at [293, 181] on span "Triage occurrences" at bounding box center [363, 186] width 140 height 14
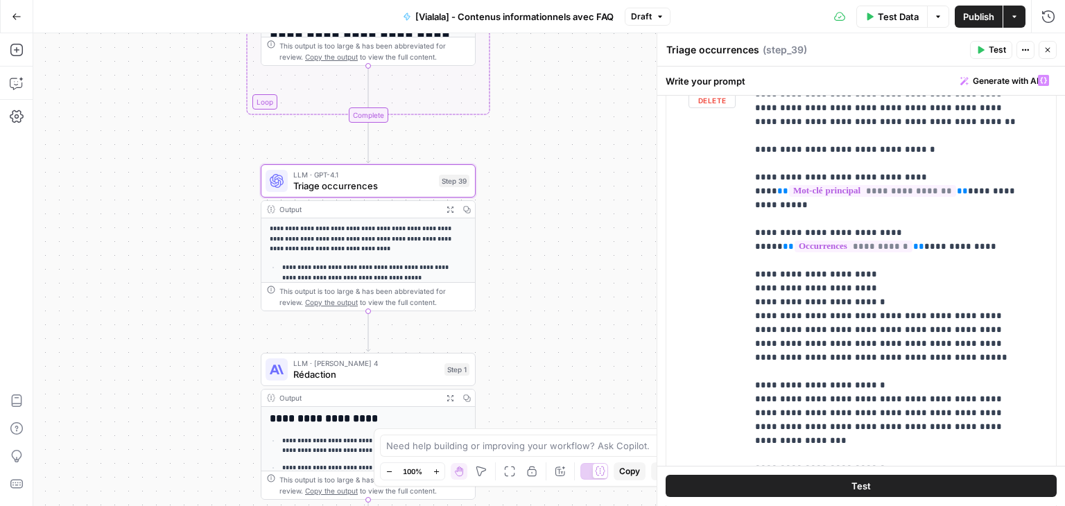
scroll to position [216, 0]
click at [1051, 51] on icon "button" at bounding box center [1047, 50] width 8 height 8
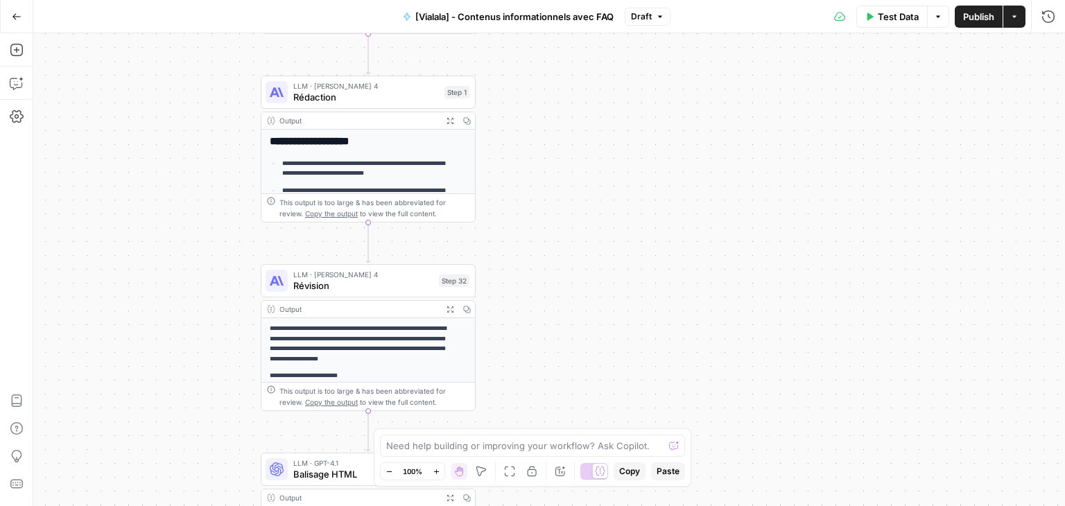
click at [306, 102] on span "Rédaction" at bounding box center [366, 97] width 146 height 14
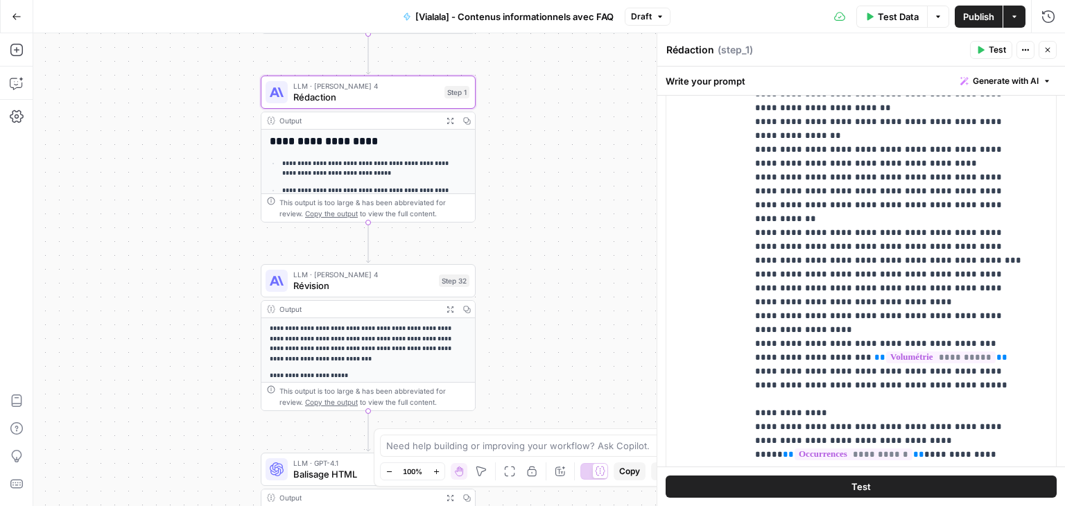
scroll to position [755, 0]
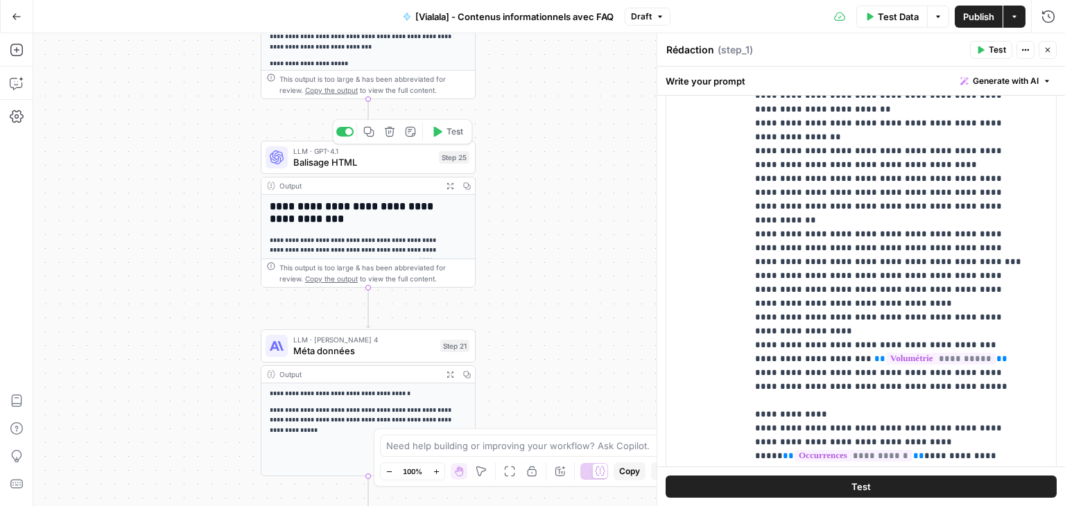
click at [295, 169] on div "LLM · GPT-4.1 Balisage HTML Step 25 Copy step Delete step Add Note Test" at bounding box center [368, 157] width 215 height 33
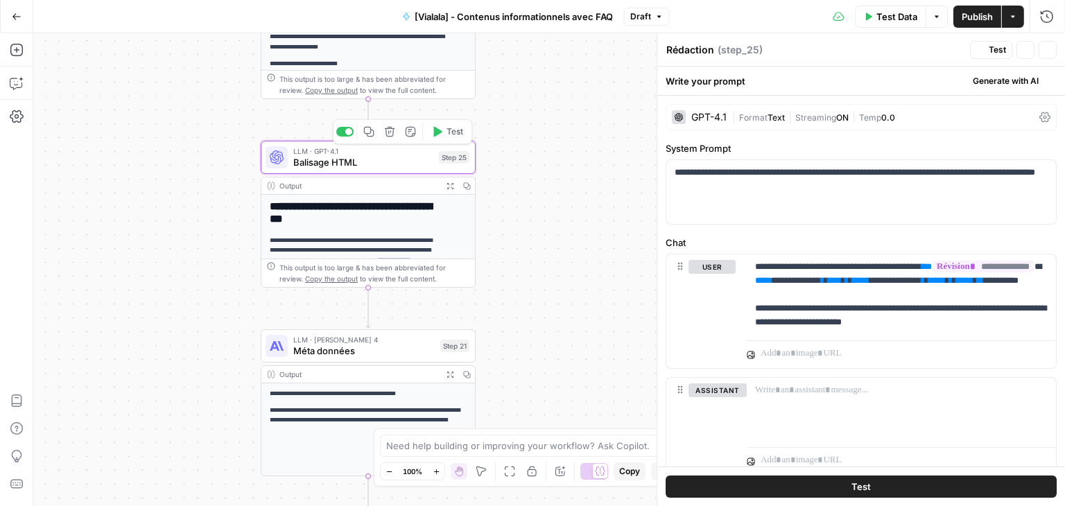
type textarea "Balisage HTML"
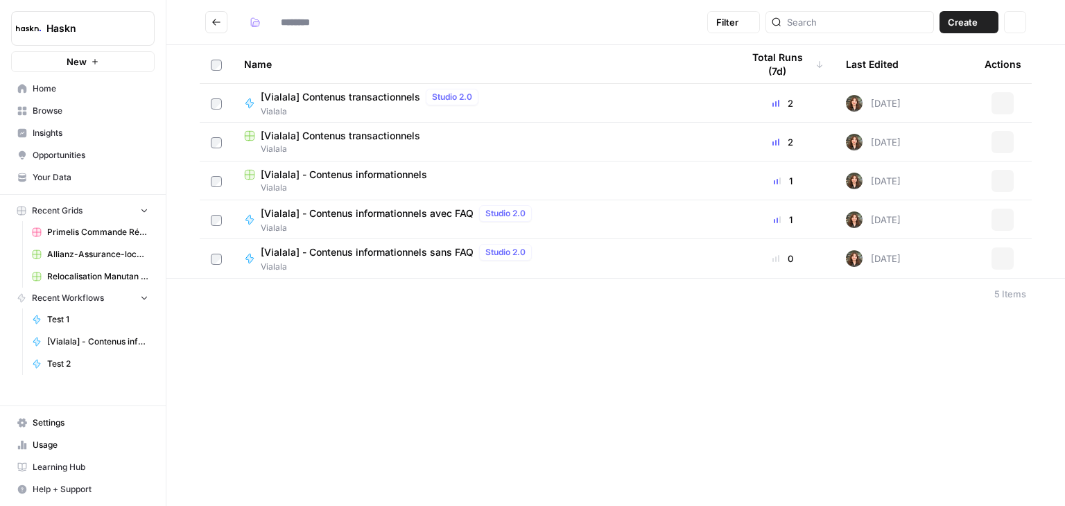
type input "*******"
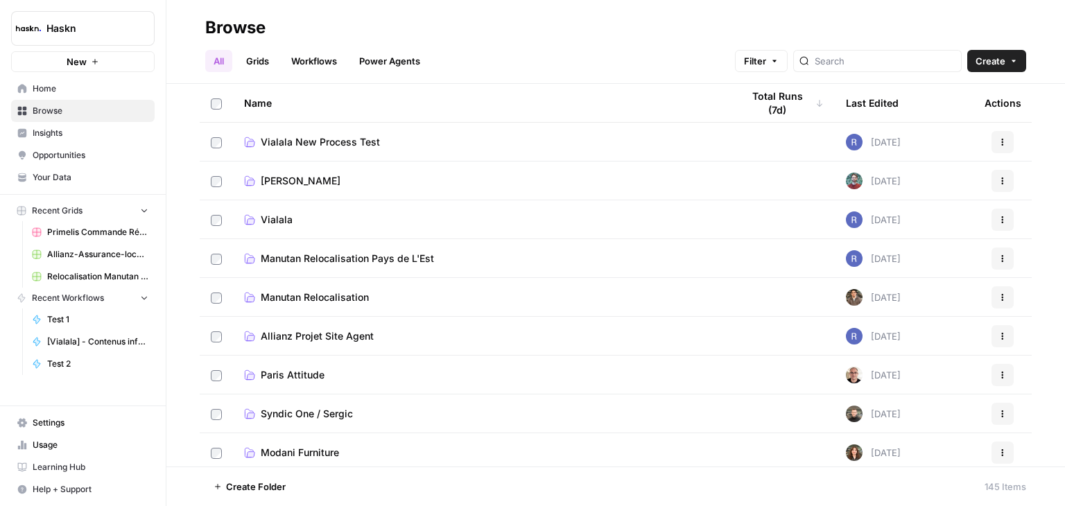
click at [327, 148] on span "Vialala New Process Test" at bounding box center [320, 142] width 119 height 14
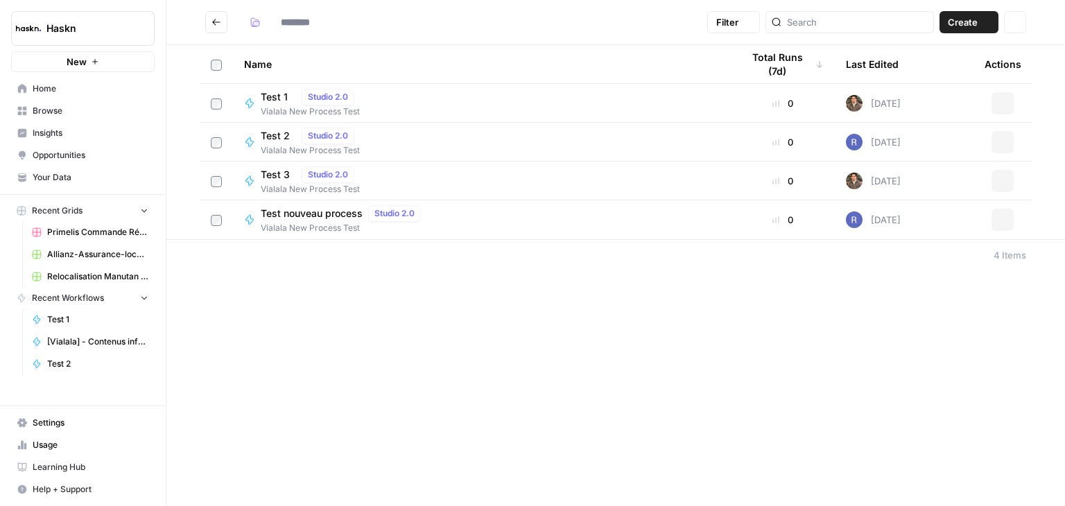
type input "**********"
click at [269, 133] on span "Test 2" at bounding box center [278, 136] width 35 height 14
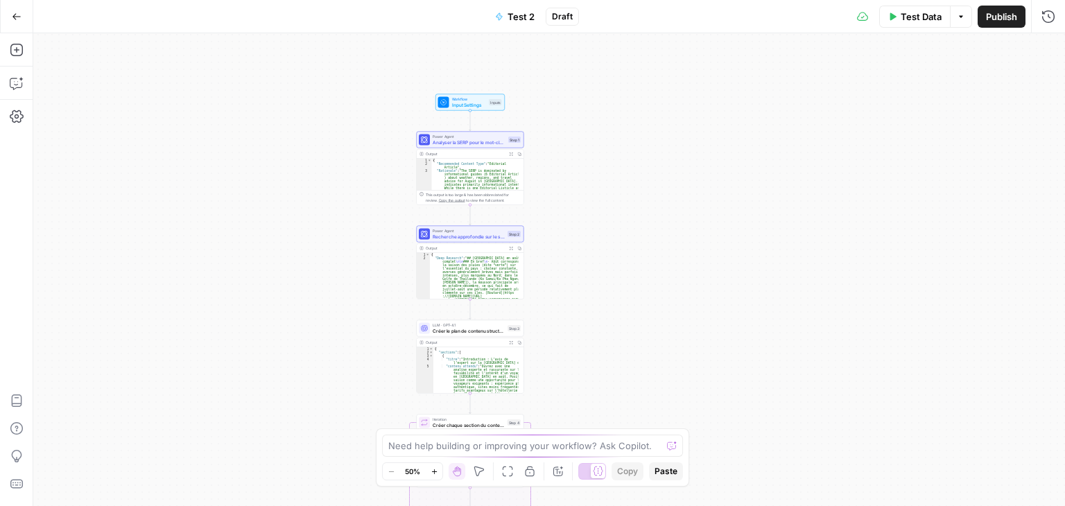
drag, startPoint x: 316, startPoint y: 213, endPoint x: 252, endPoint y: 306, distance: 113.2
click at [252, 306] on div "Workflow Input Settings Inputs Power Agent Analyser la SERP pour le mot-clé cib…" at bounding box center [549, 269] width 1032 height 473
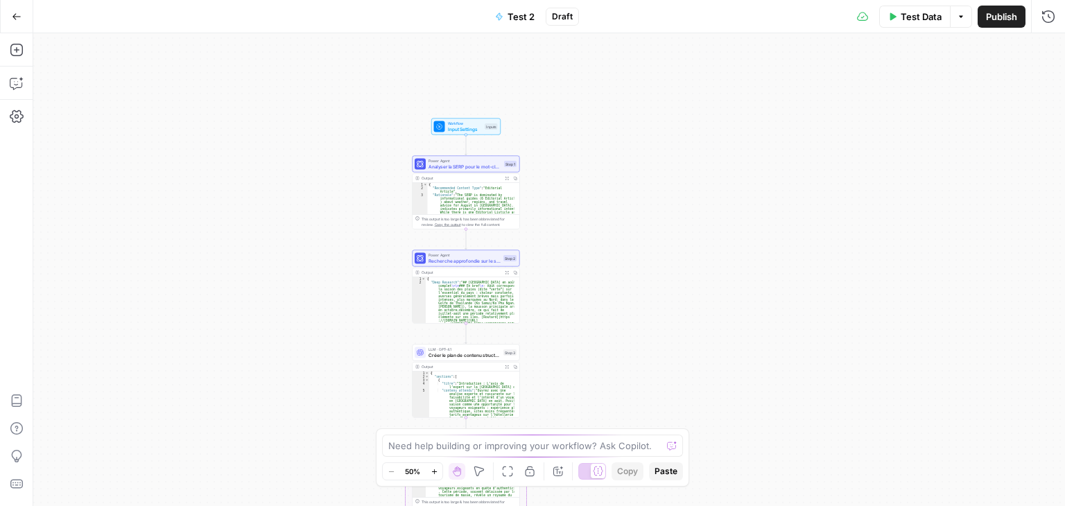
click at [460, 123] on span "Workflow" at bounding box center [465, 124] width 35 height 6
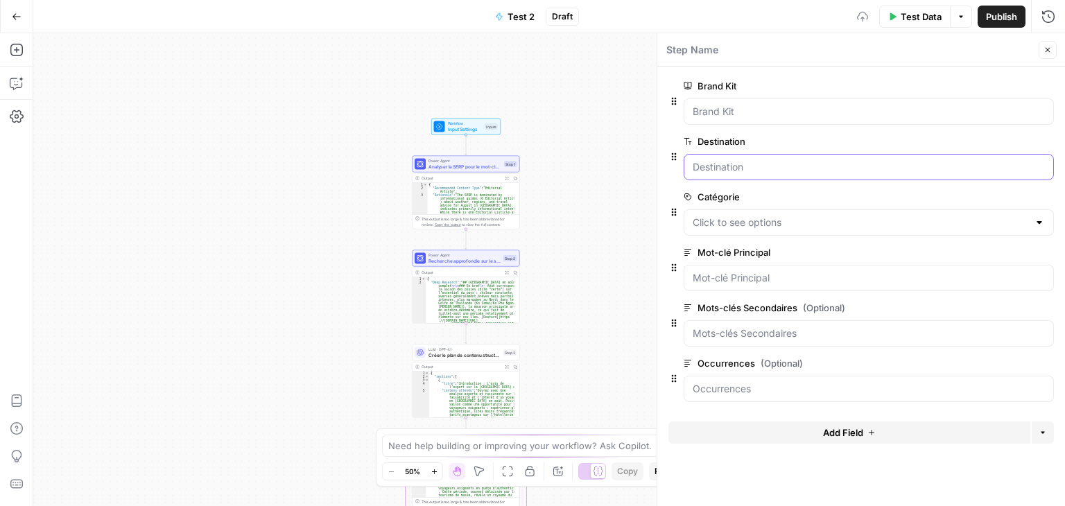
click at [801, 168] on input "Destination" at bounding box center [869, 167] width 352 height 14
click at [801, 169] on input "Destination" at bounding box center [869, 167] width 352 height 14
click at [802, 157] on div at bounding box center [869, 167] width 370 height 26
click at [890, 227] on input "Catégorie" at bounding box center [861, 223] width 336 height 14
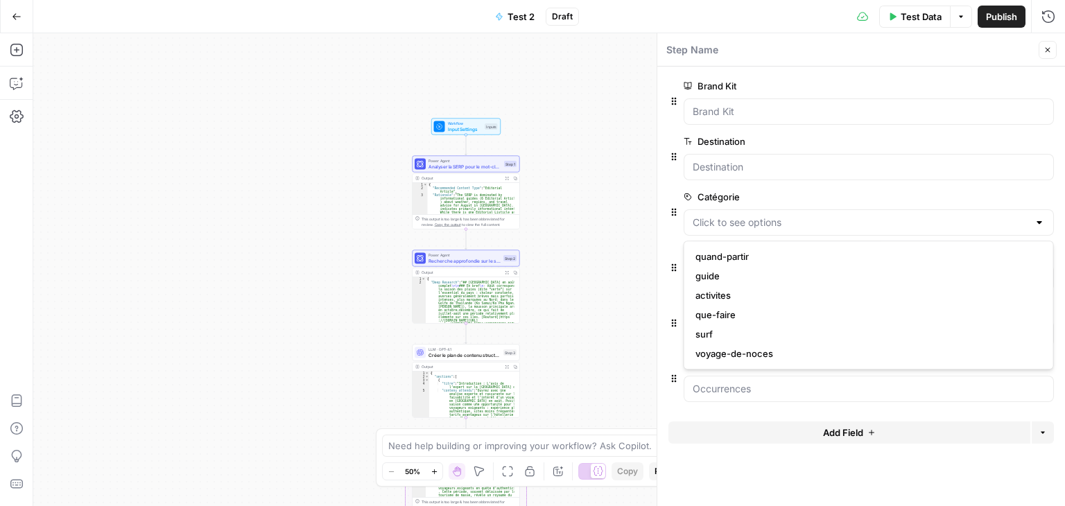
click at [600, 290] on div "Workflow Input Settings Inputs Power Agent Analyser la SERP pour le mot-clé cib…" at bounding box center [549, 269] width 1032 height 473
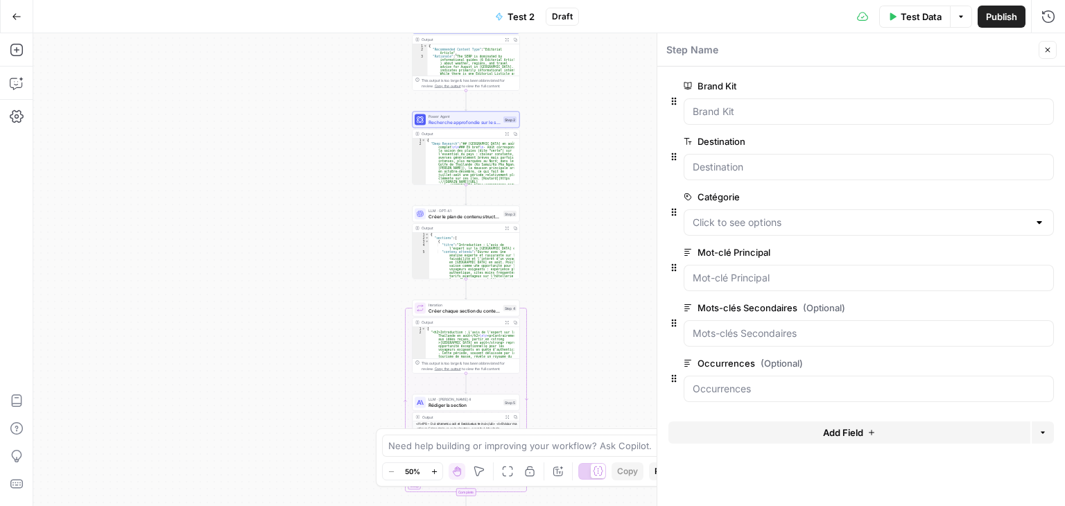
click at [235, 199] on div "Workflow Input Settings Inputs Power Agent Analyser la SERP pour le mot-clé cib…" at bounding box center [549, 269] width 1032 height 473
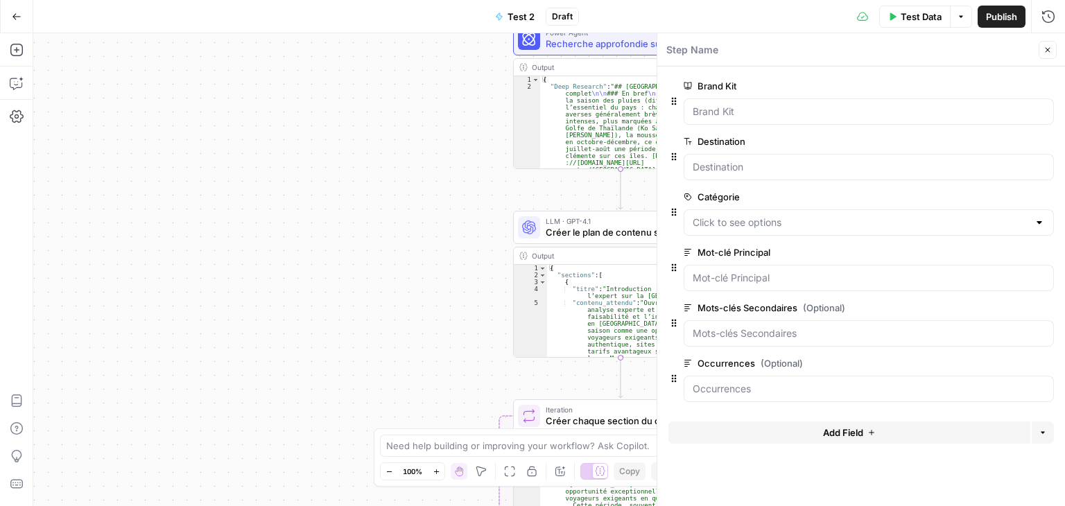
drag, startPoint x: 145, startPoint y: 206, endPoint x: 22, endPoint y: 214, distance: 122.9
click at [30, 212] on div "Add Steps Copilot Settings AirOps Academy Help Give Feedback Shortcuts Workflow…" at bounding box center [532, 269] width 1065 height 473
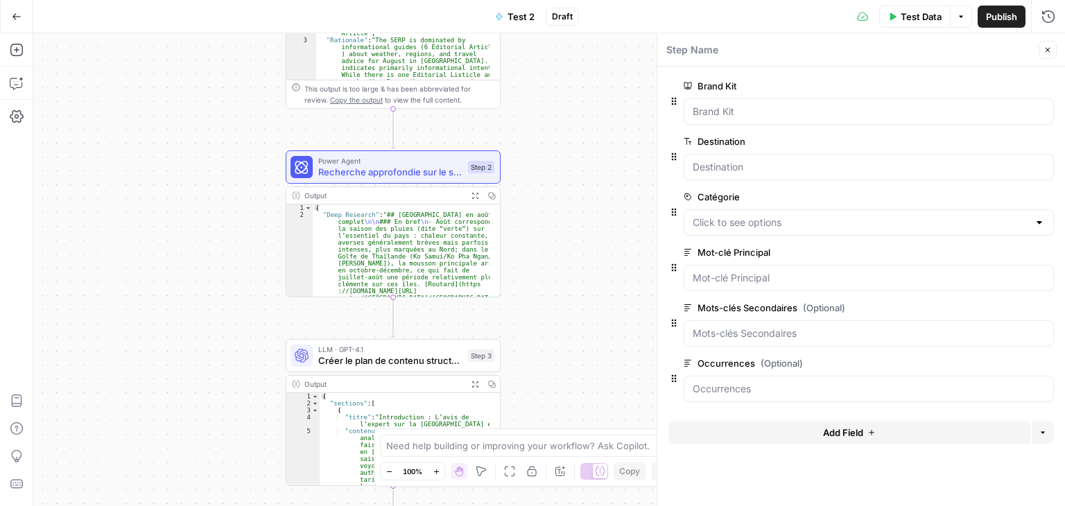
drag, startPoint x: 222, startPoint y: 201, endPoint x: 47, endPoint y: 295, distance: 198.2
click at [47, 295] on div "Workflow Input Settings Inputs Power Agent Analyser la SERP pour le mot-clé cib…" at bounding box center [549, 269] width 1032 height 473
click at [367, 175] on span "Recherche approfondie sur le sujet" at bounding box center [390, 173] width 144 height 14
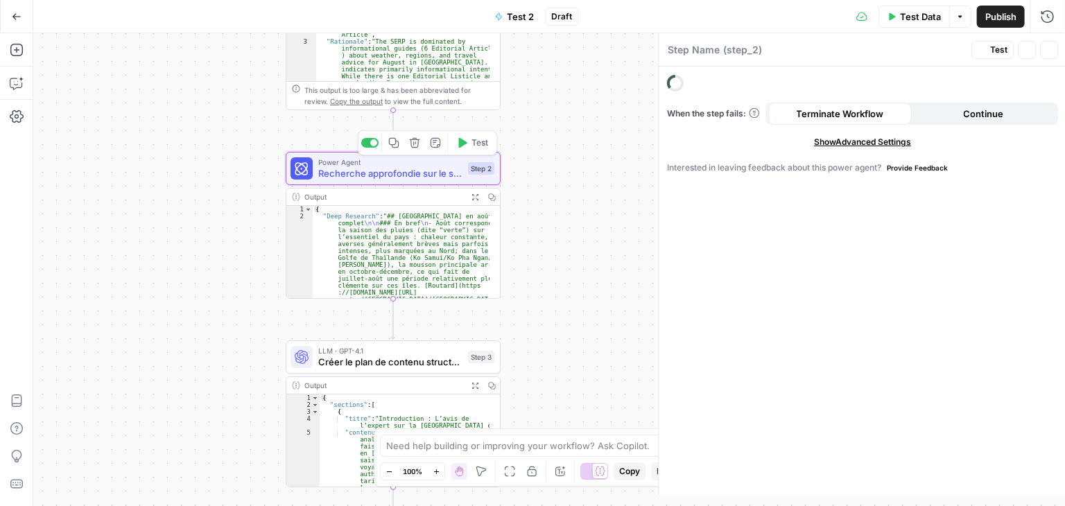
type textarea "Recherche approfondie sur le sujet"
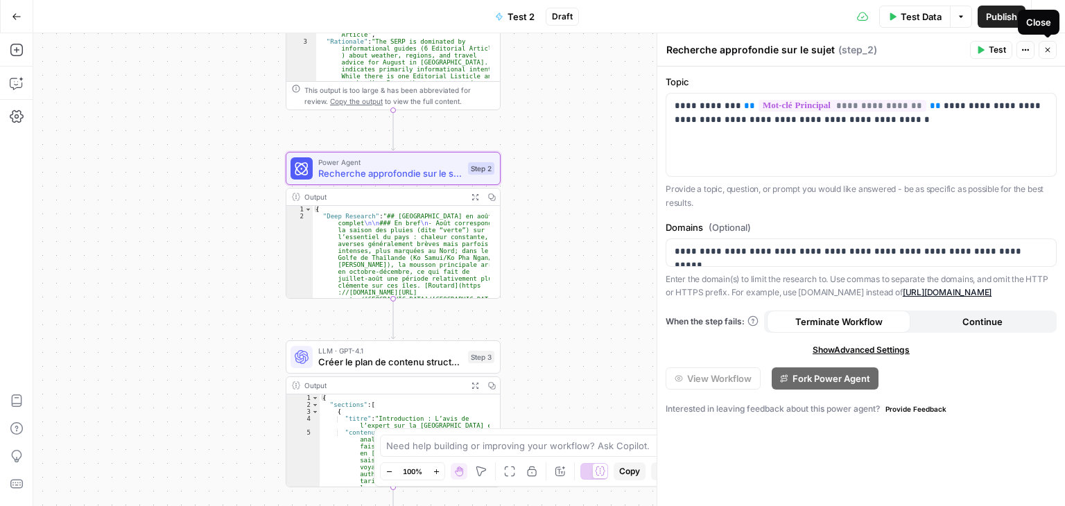
click at [1050, 51] on icon "button" at bounding box center [1047, 50] width 8 height 8
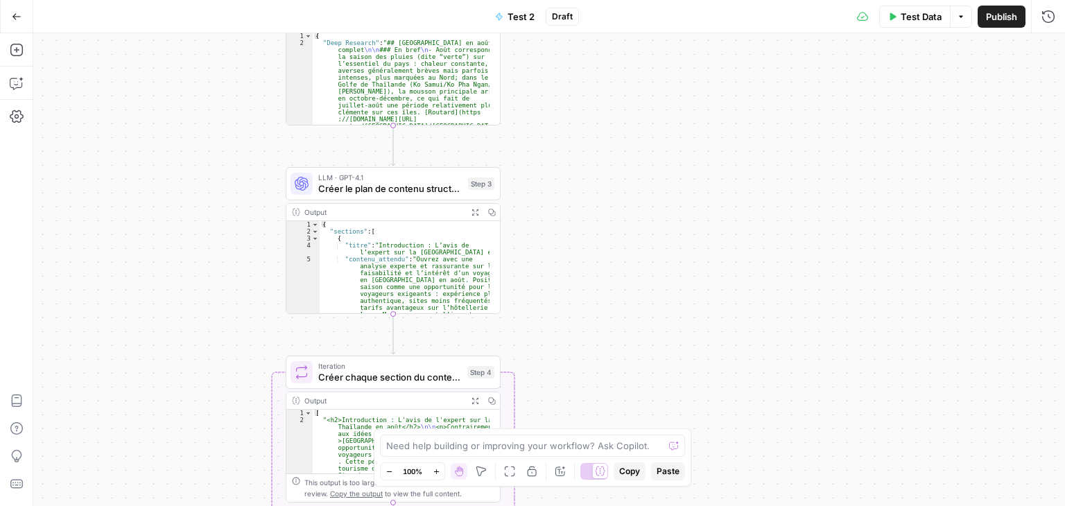
click at [324, 202] on div "LLM · GPT-4.1 Créer le plan de contenu structuré Step 3 Output Expand Output Co…" at bounding box center [393, 240] width 215 height 147
click at [349, 195] on span "Créer le plan de contenu structuré" at bounding box center [390, 189] width 144 height 14
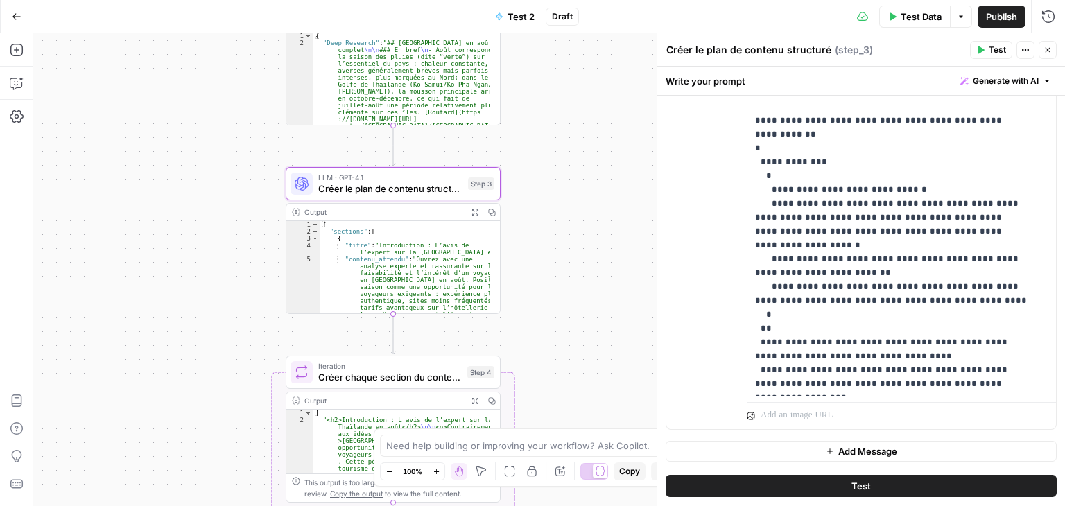
scroll to position [484, 0]
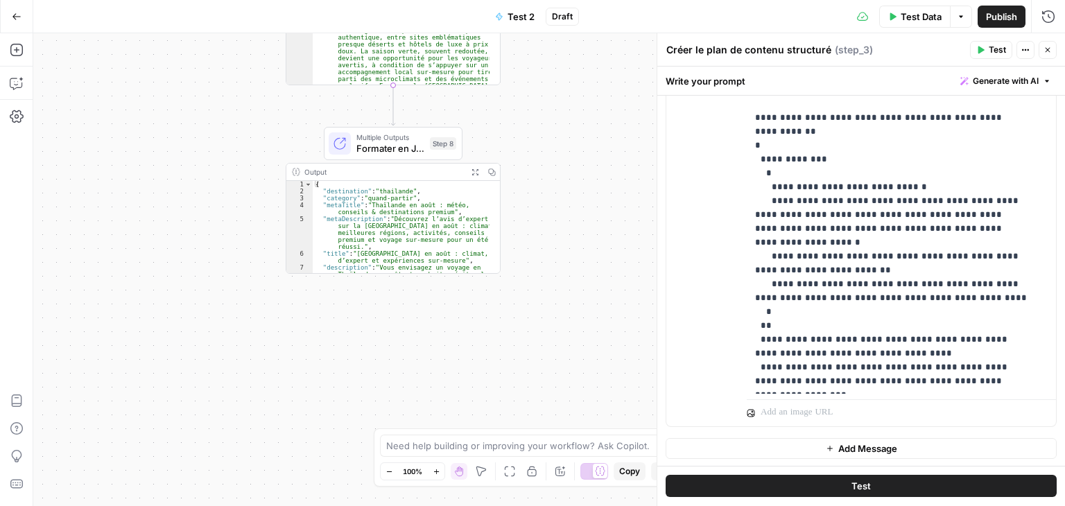
click at [22, 17] on button "Go Back" at bounding box center [16, 16] width 25 height 25
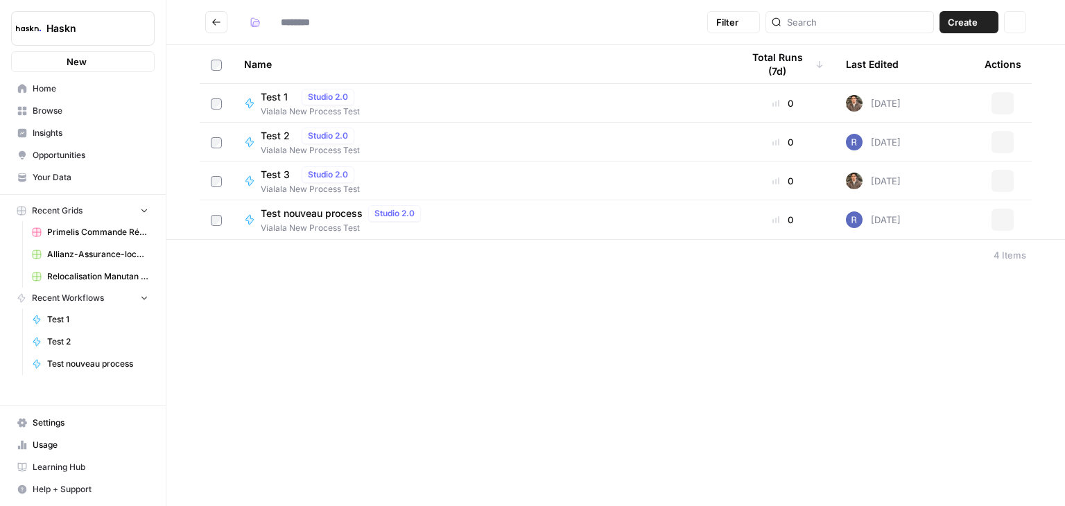
type input "**********"
click at [22, 17] on img "Workspace: Haskn" at bounding box center [28, 28] width 25 height 25
click at [674, 343] on div "**********" at bounding box center [615, 253] width 898 height 506
click at [283, 139] on span "Test 2" at bounding box center [278, 136] width 35 height 14
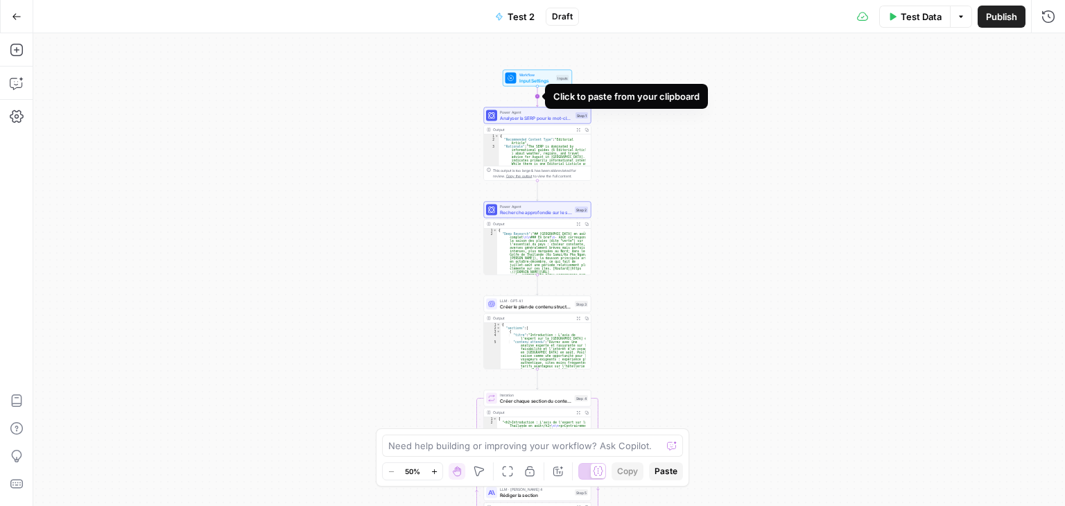
click at [537, 88] on icon "Edge from start to step_1" at bounding box center [538, 96] width 2 height 20
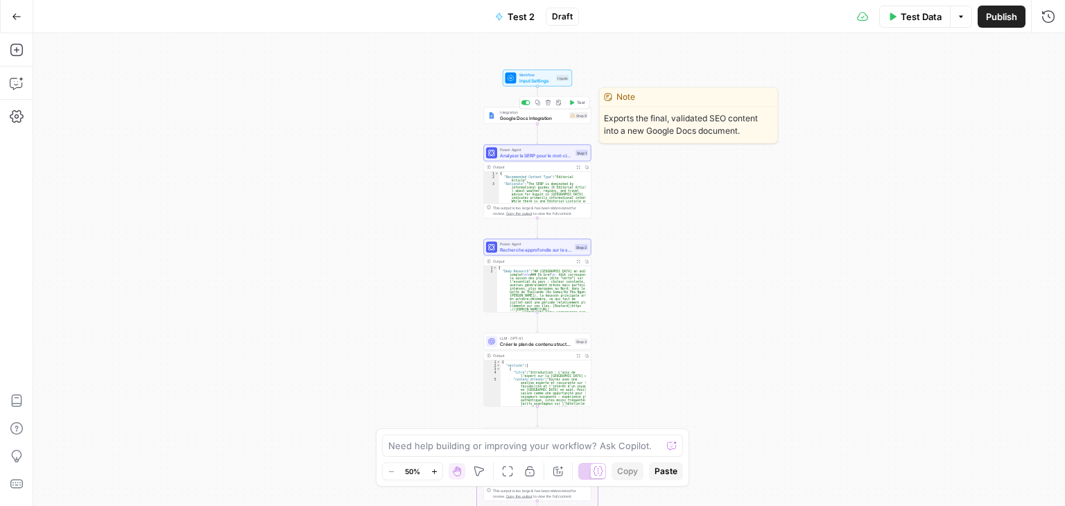
click at [548, 106] on button "Delete step" at bounding box center [547, 102] width 9 height 9
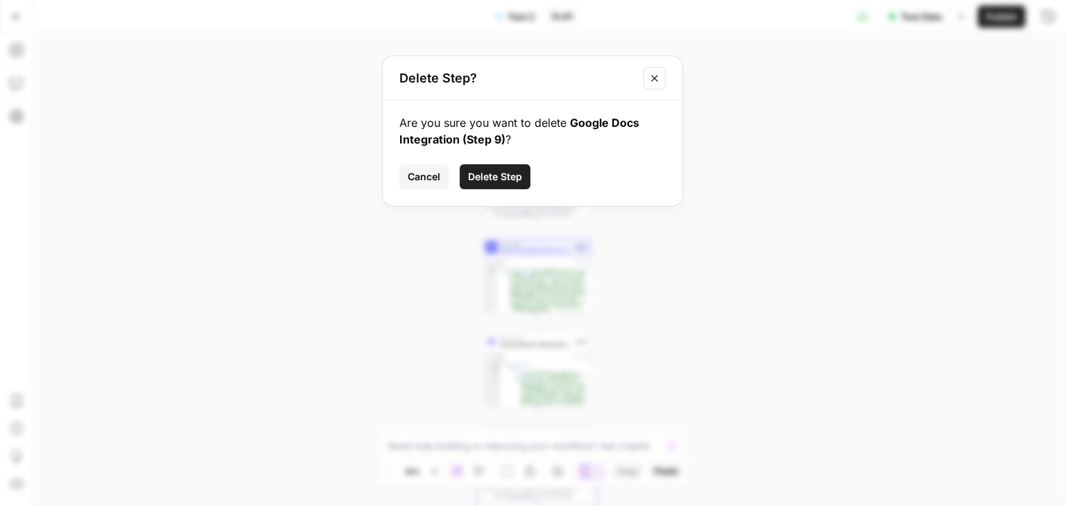
click at [496, 167] on button "Delete Step" at bounding box center [495, 176] width 71 height 25
click at [496, 171] on div "Output Expand Output Copy" at bounding box center [537, 167] width 107 height 9
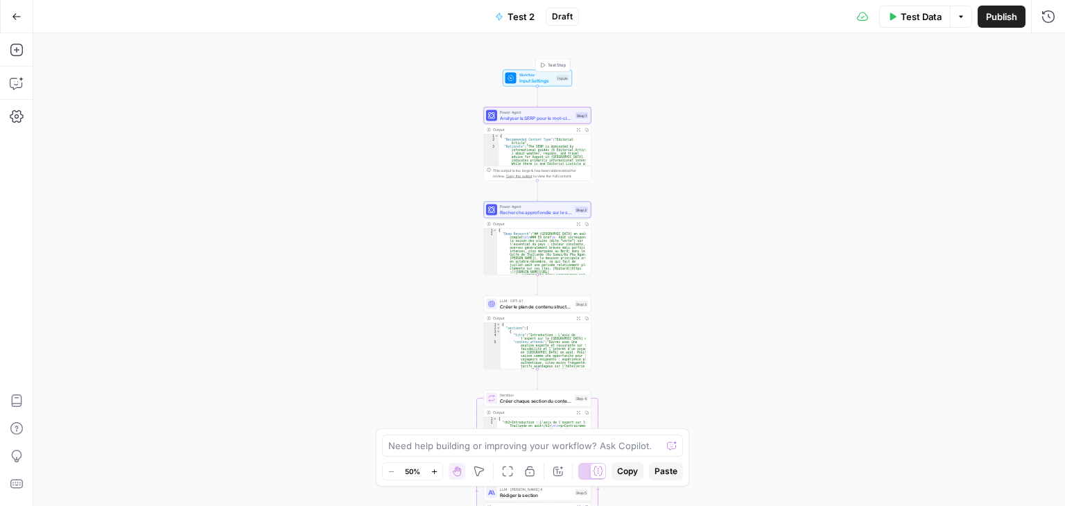
click at [518, 76] on div "Workflow Input Settings Inputs Test Step" at bounding box center [537, 78] width 64 height 12
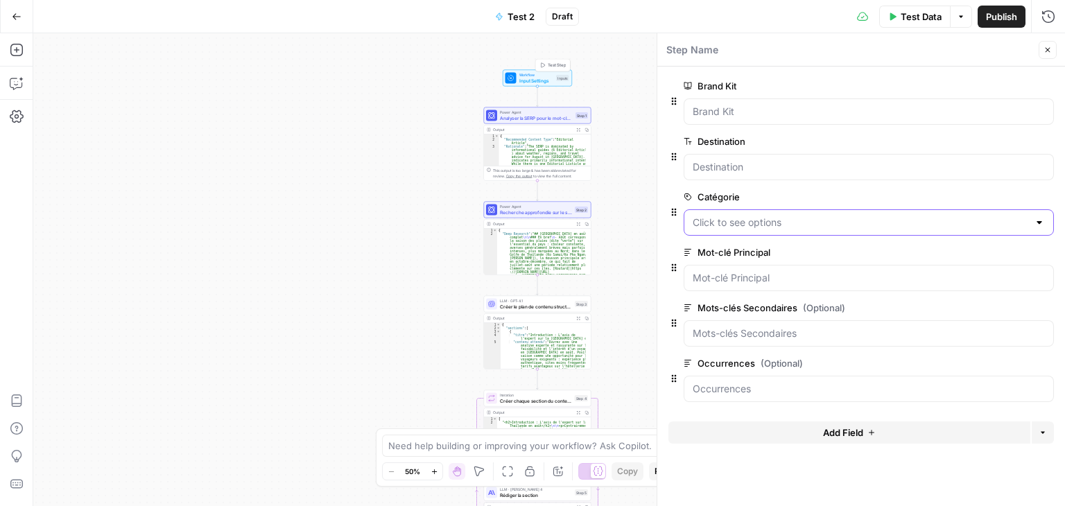
click at [726, 220] on input "Catégorie" at bounding box center [861, 223] width 336 height 14
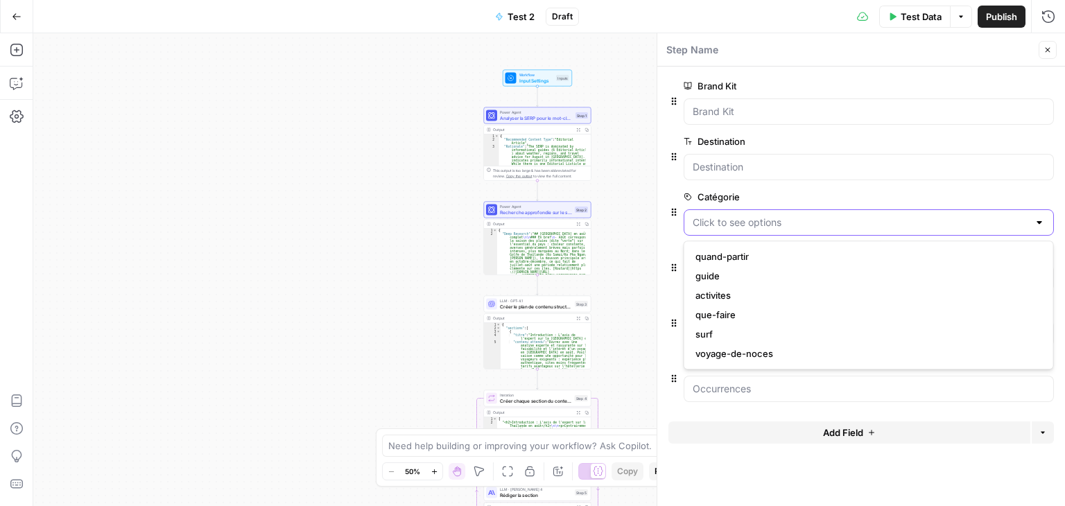
click at [726, 220] on input "Catégorie" at bounding box center [861, 223] width 336 height 14
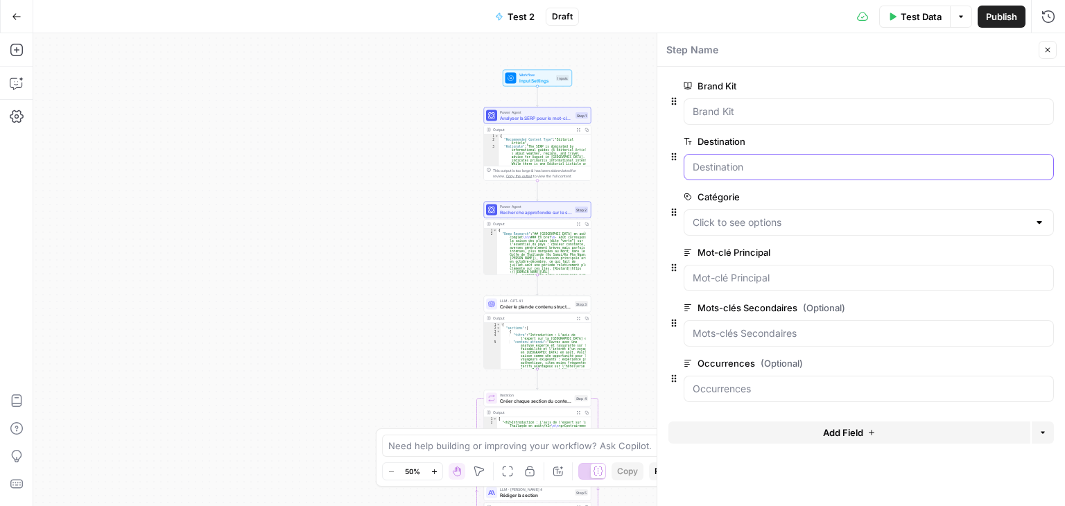
click at [717, 162] on input "Destination" at bounding box center [869, 167] width 352 height 14
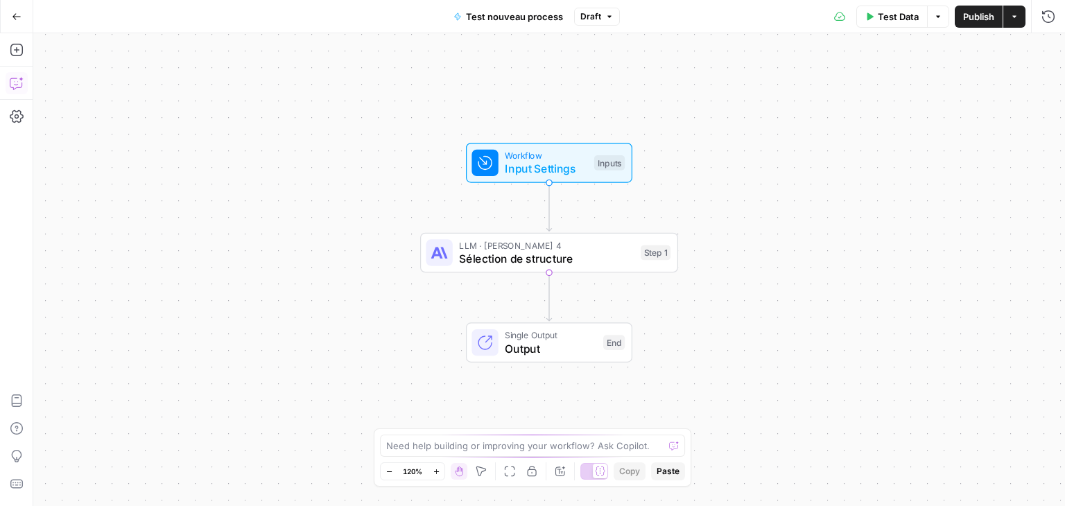
click at [16, 85] on icon "button" at bounding box center [15, 85] width 3 height 1
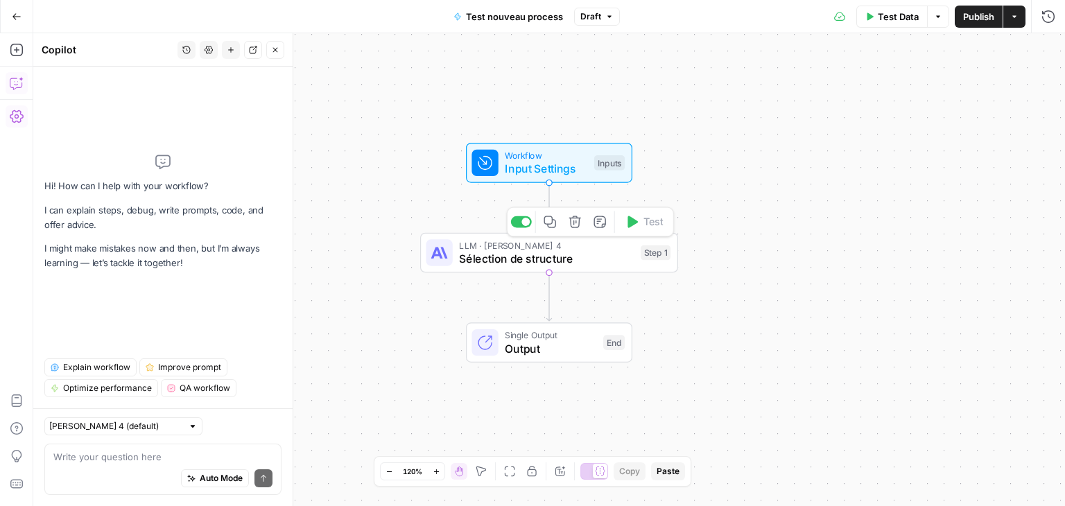
click at [532, 259] on span "Sélection de structure" at bounding box center [546, 258] width 175 height 17
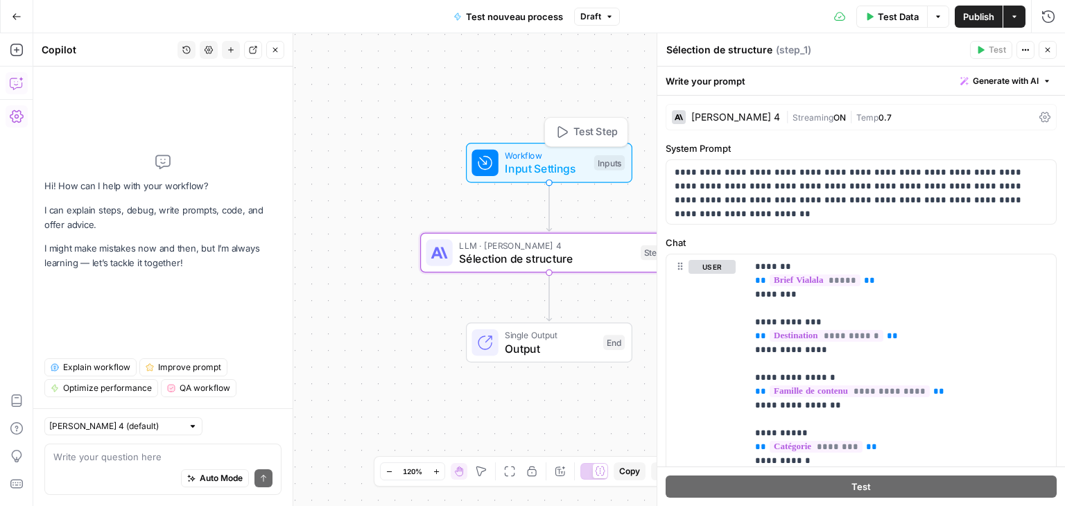
click at [520, 159] on span "Workflow" at bounding box center [546, 155] width 82 height 13
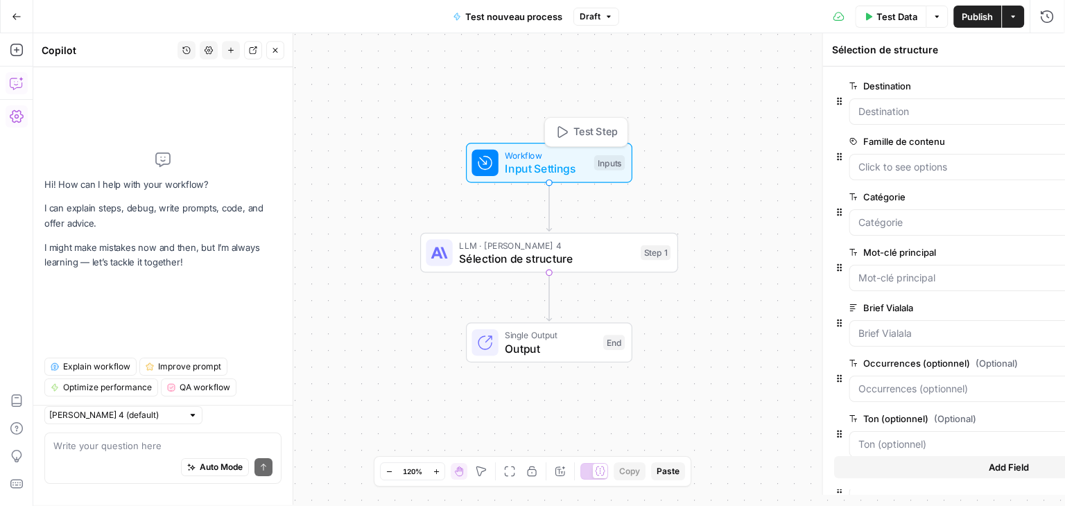
type textarea "Inputs"
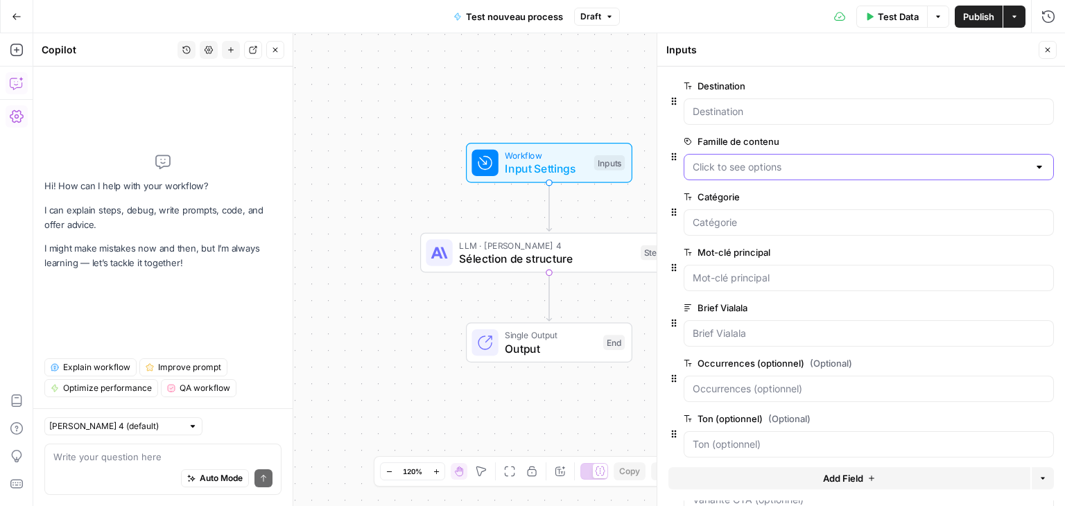
click at [771, 173] on contenu "Famille de contenu" at bounding box center [861, 167] width 336 height 14
click at [815, 268] on div at bounding box center [869, 278] width 370 height 26
click at [801, 217] on input "Catégorie" at bounding box center [869, 223] width 352 height 14
click at [762, 168] on contenu "Famille de contenu" at bounding box center [861, 167] width 336 height 14
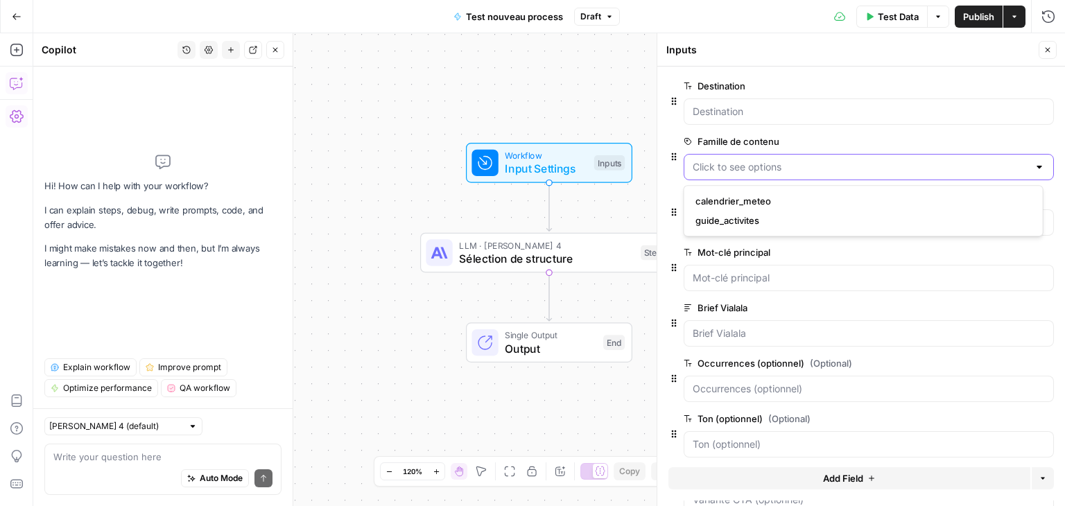
click at [762, 168] on contenu "Famille de contenu" at bounding box center [861, 167] width 336 height 14
click at [815, 256] on label "Mot-clé principal" at bounding box center [830, 252] width 292 height 14
click at [815, 271] on principal "Mot-clé principal" at bounding box center [869, 278] width 352 height 14
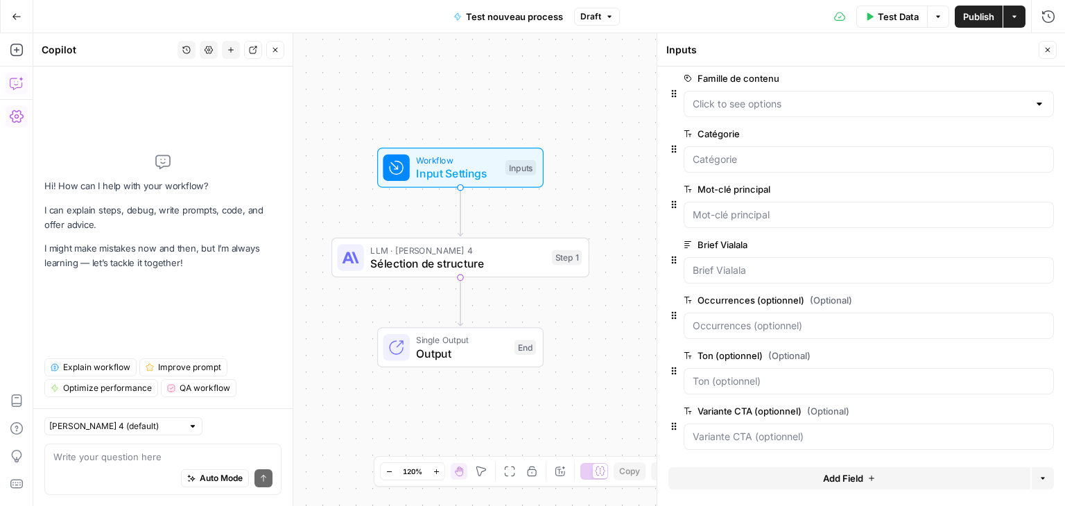
drag, startPoint x: 419, startPoint y: 152, endPoint x: 312, endPoint y: 138, distance: 107.7
click at [312, 138] on div "Workflow Input Settings Inputs LLM · [PERSON_NAME] 4 Sélection de structure Ste…" at bounding box center [549, 269] width 1032 height 473
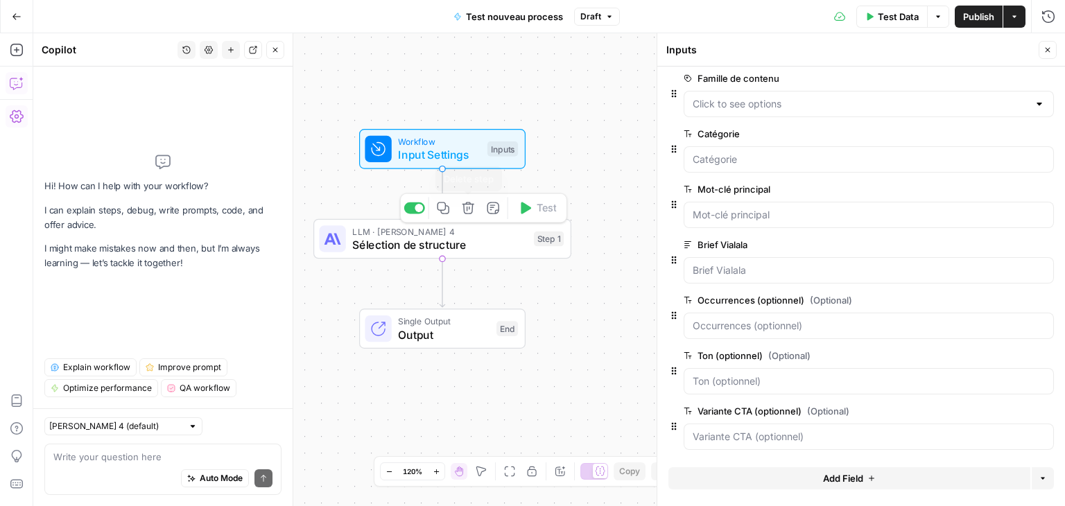
click at [469, 214] on icon "button" at bounding box center [468, 208] width 12 height 12
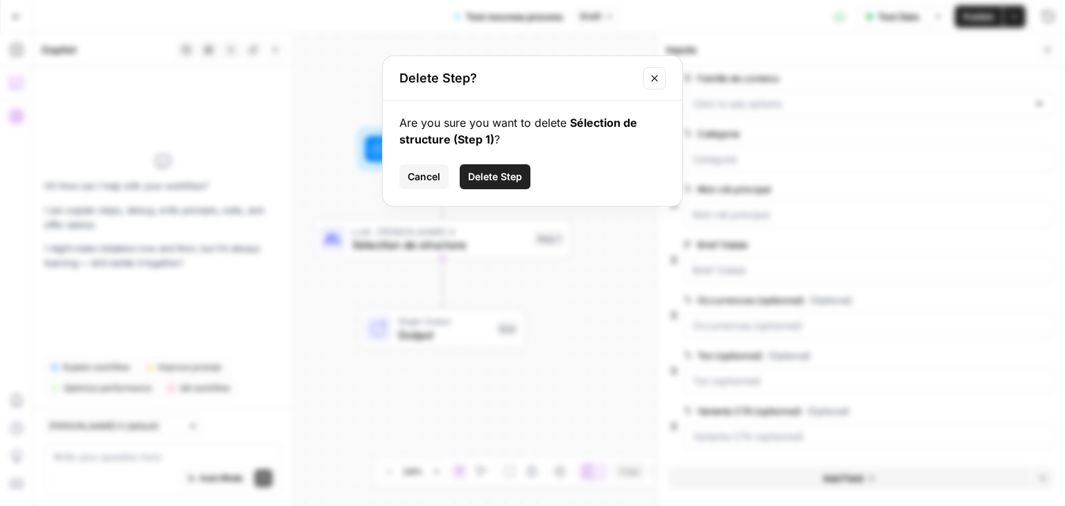
click at [504, 175] on span "Delete Step" at bounding box center [495, 177] width 54 height 14
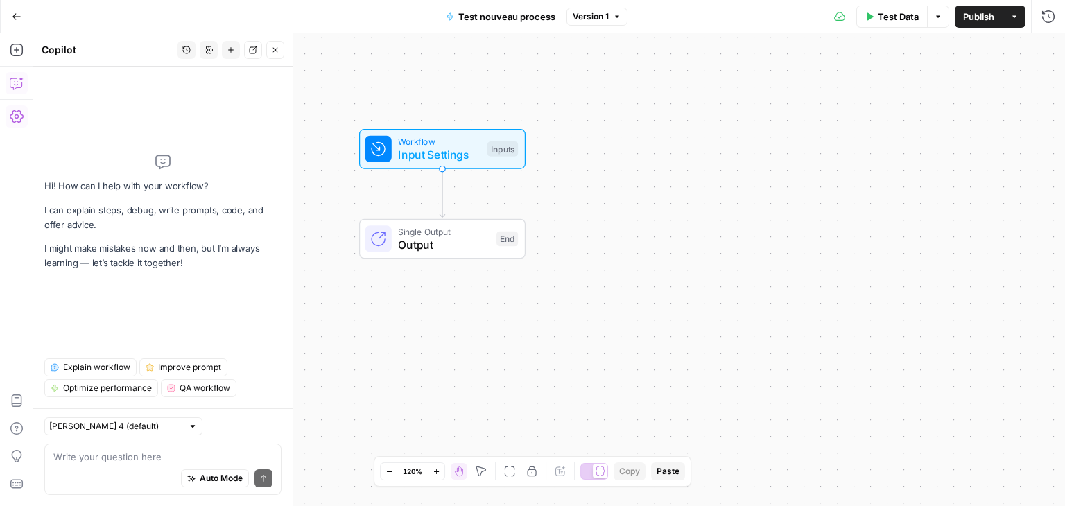
click at [81, 469] on div "Auto Mode Send" at bounding box center [162, 479] width 219 height 31
paste textarea "Loremi (Dolor) sitametcons (adipi elit) seddoei_tempor (inci : utlaboreet_dolor…"
type textarea "Loremi (Dolor) sitametcons (adipi elit) seddoei_tempor (inci : utlaboreet_dolor…"
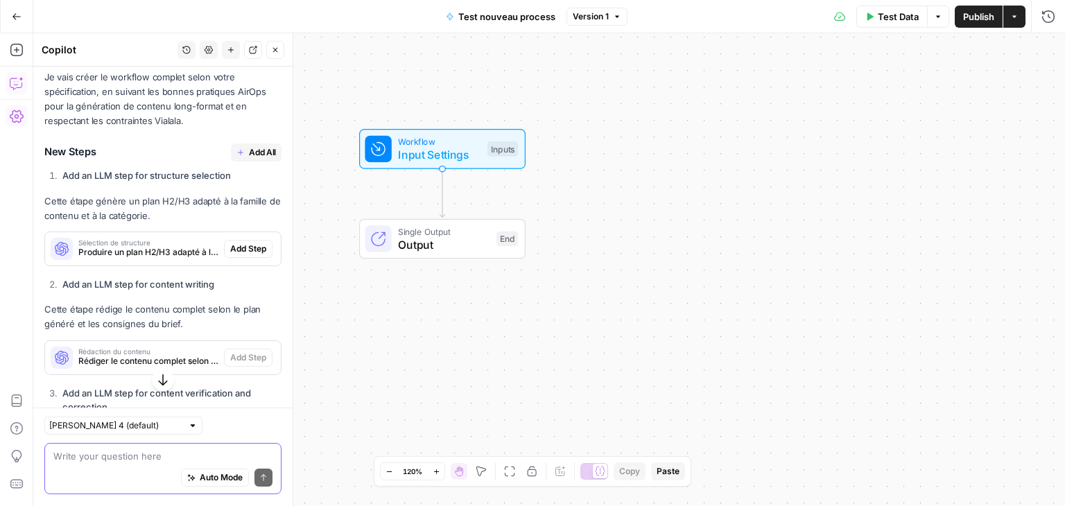
scroll to position [2073, 0]
click at [254, 159] on span "Add All" at bounding box center [262, 153] width 27 height 12
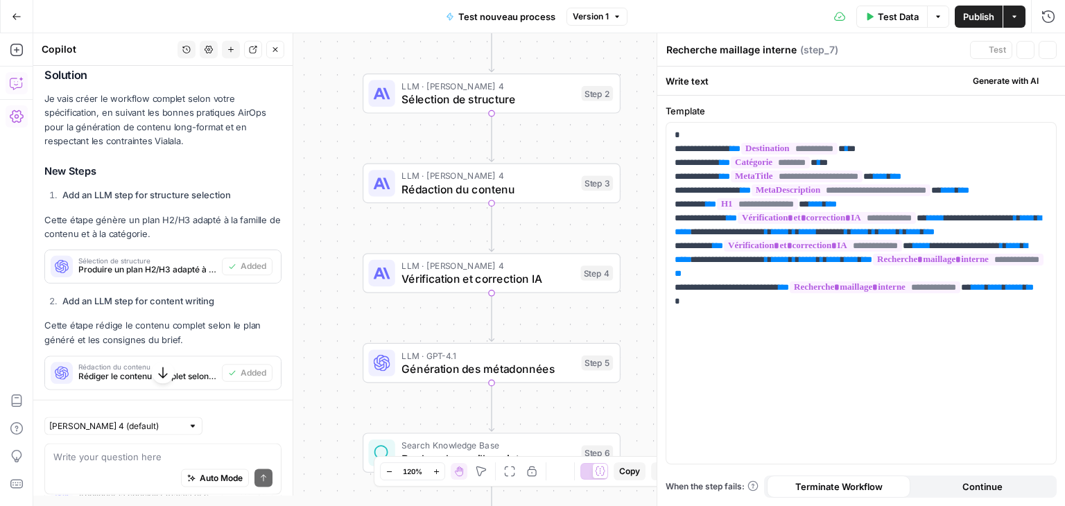
scroll to position [2095, 0]
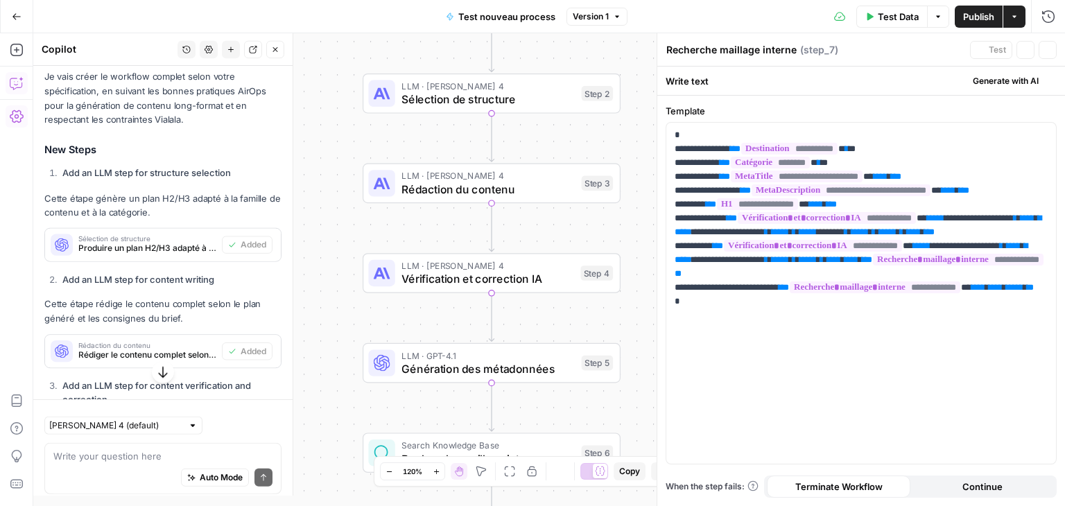
type textarea "Assemblage final JSON"
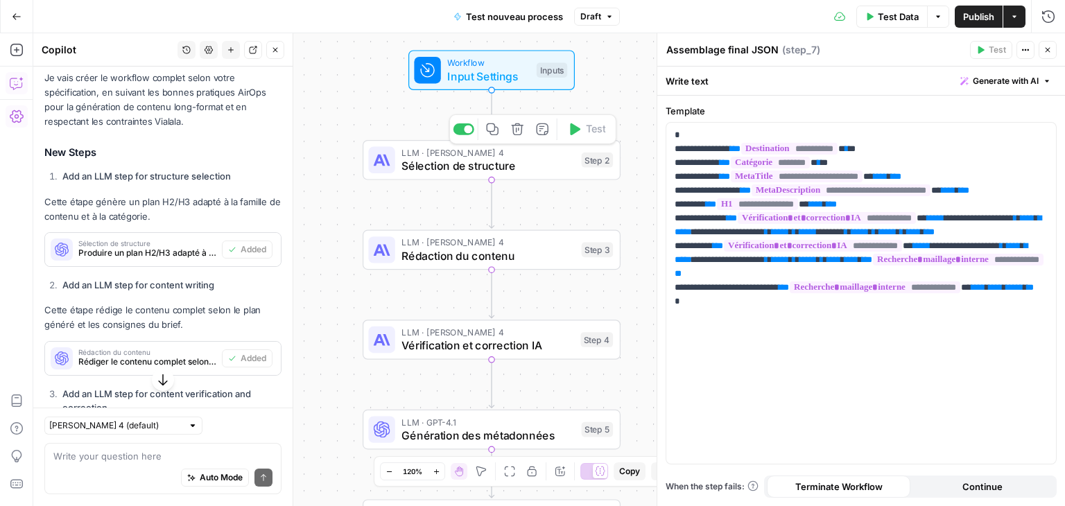
click at [462, 175] on div "LLM · [PERSON_NAME] 4 Sélection de structure Step 2 Copy step Delete step Add N…" at bounding box center [492, 160] width 258 height 40
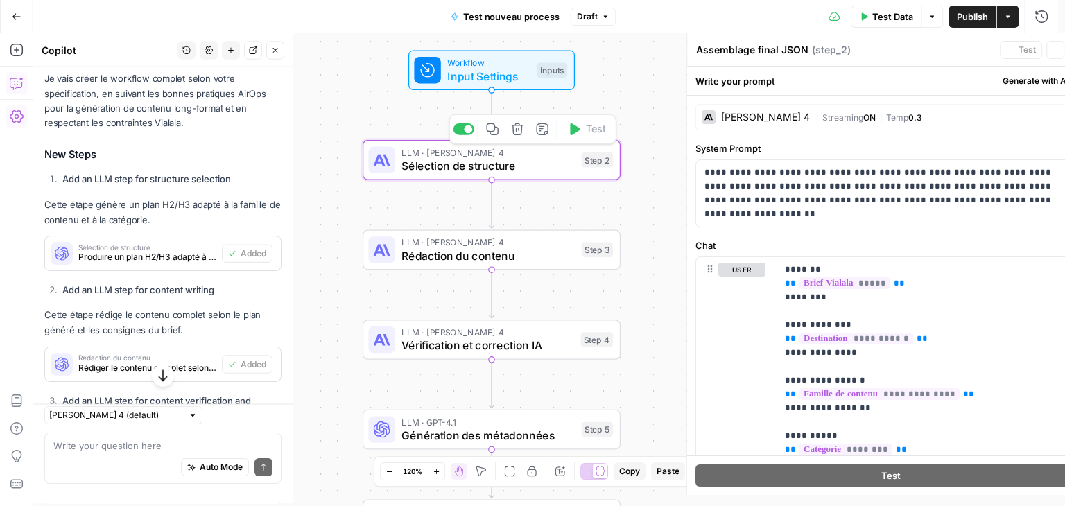
type textarea "Sélection de structure"
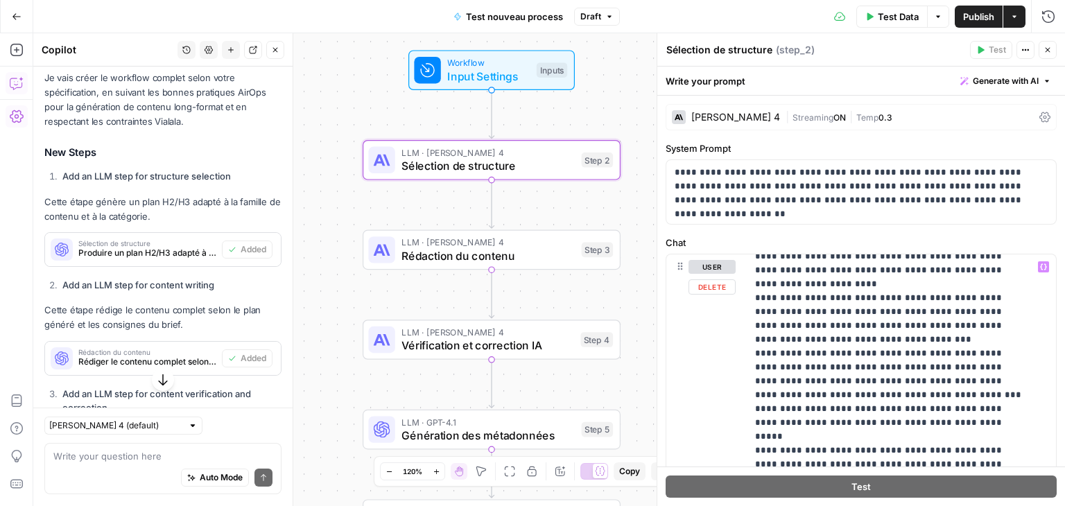
scroll to position [398, 0]
click at [497, 77] on span "Input Settings" at bounding box center [488, 76] width 82 height 17
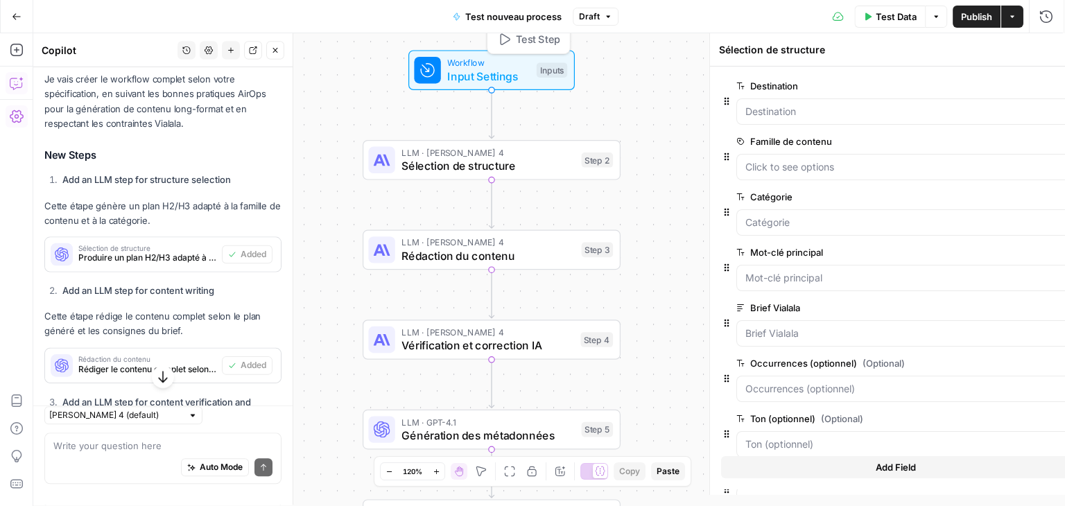
type textarea "Inputs"
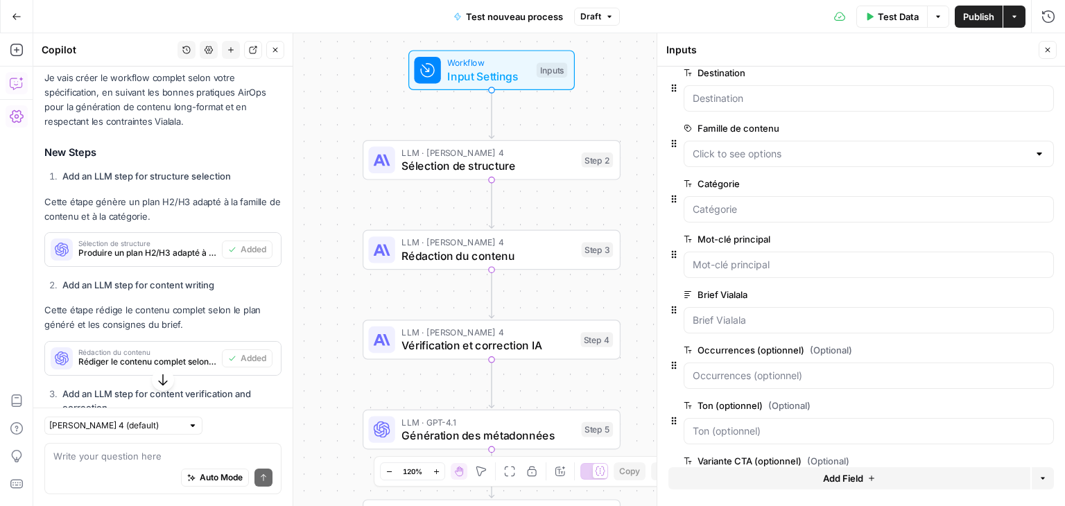
scroll to position [0, 0]
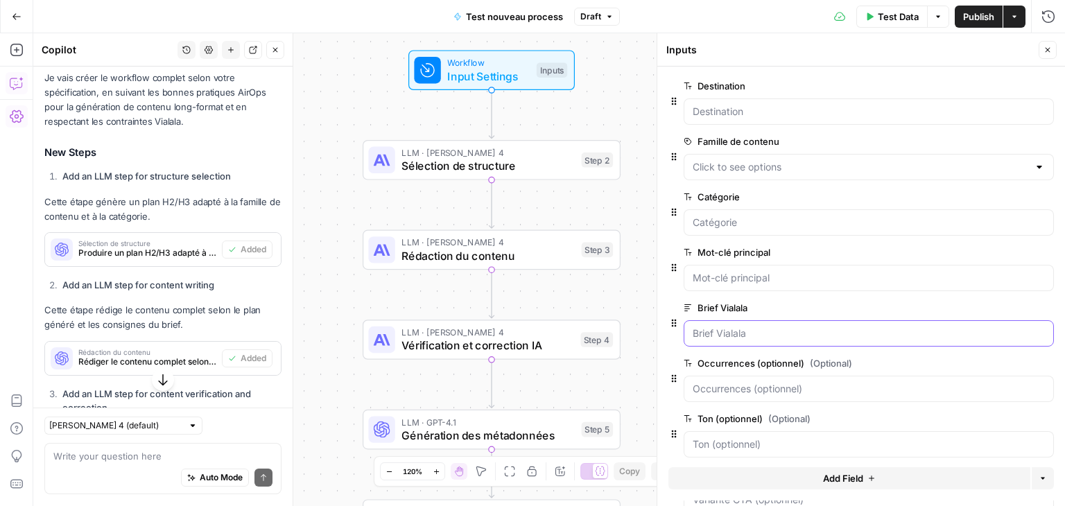
click at [751, 330] on Vialala "Brief Vialala" at bounding box center [869, 334] width 352 height 14
click at [768, 161] on contenu "Famille de contenu" at bounding box center [861, 167] width 336 height 14
click at [751, 195] on span "calendrier_meteo" at bounding box center [860, 201] width 331 height 14
click at [763, 166] on contenu "Famille de contenu" at bounding box center [861, 167] width 336 height 14
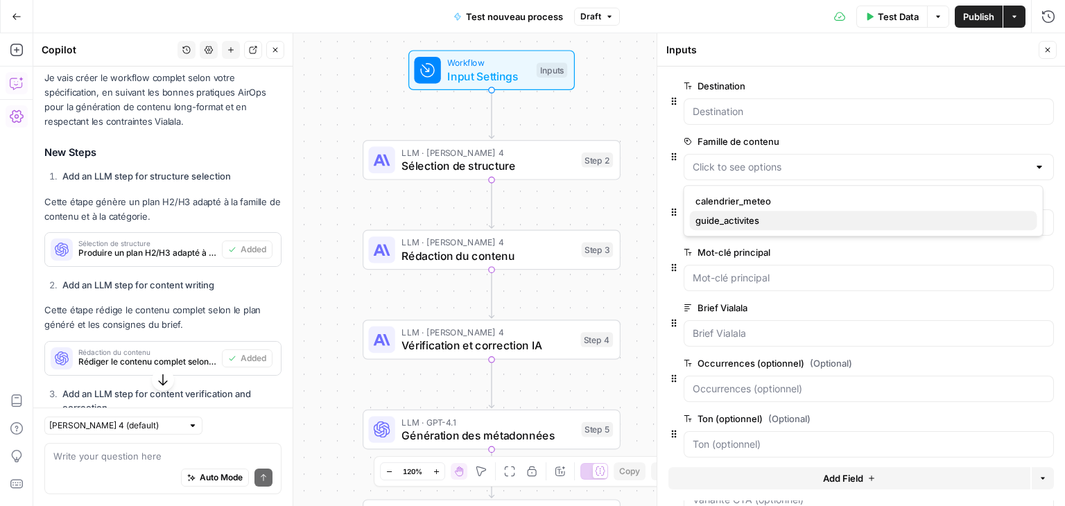
click at [749, 226] on span "guide_activites" at bounding box center [860, 221] width 331 height 14
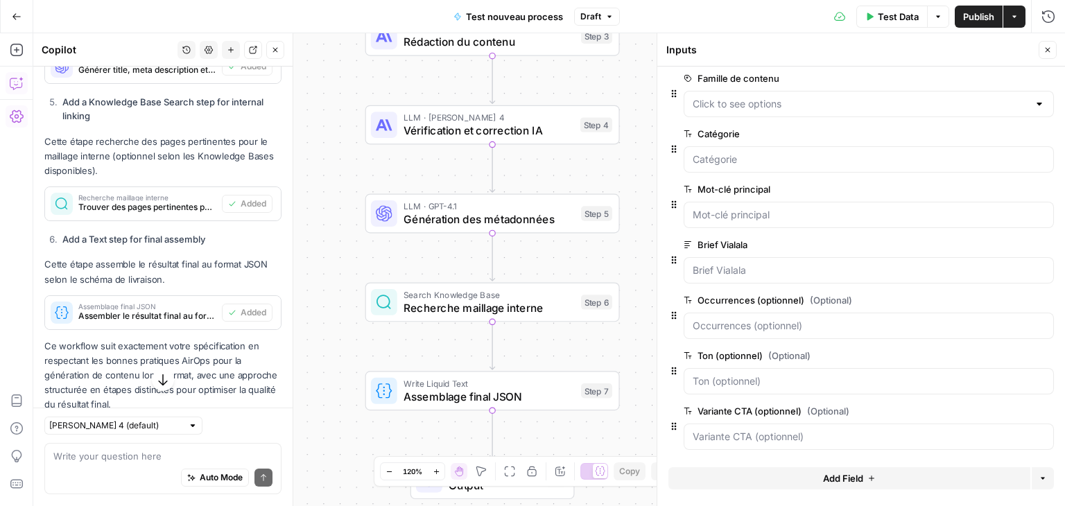
scroll to position [2735, 0]
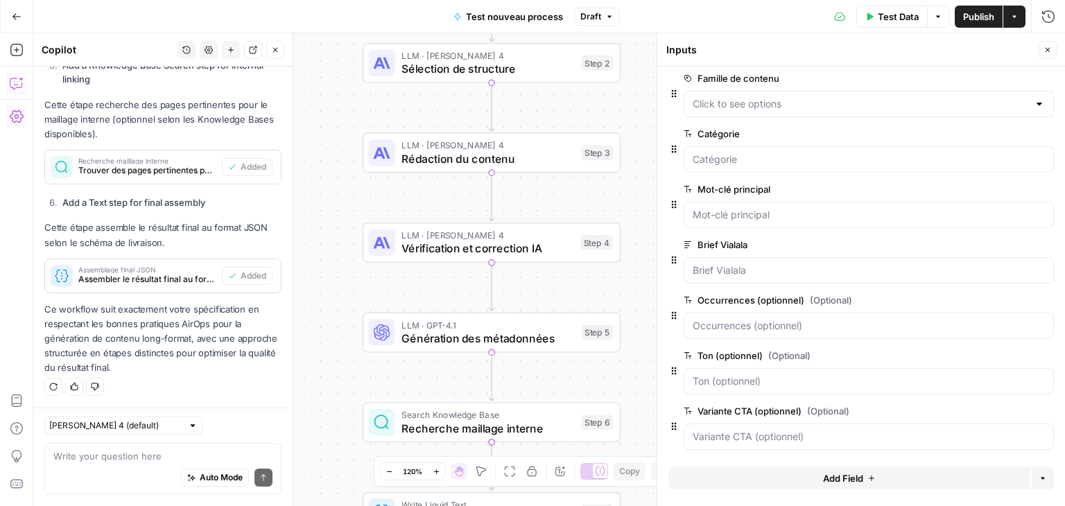
click at [277, 51] on icon "button" at bounding box center [275, 50] width 8 height 8
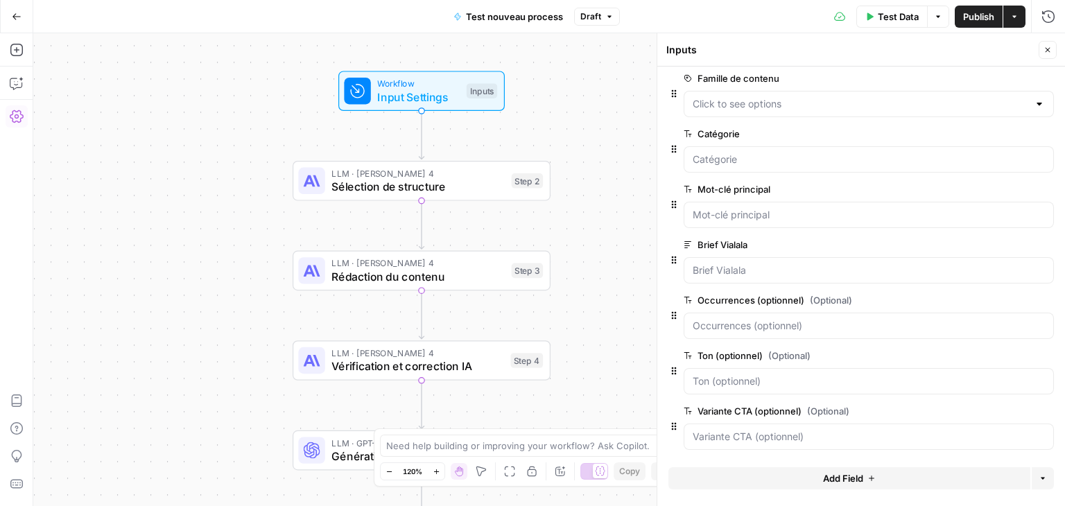
drag, startPoint x: 292, startPoint y: 188, endPoint x: 220, endPoint y: 131, distance: 91.3
click at [220, 131] on div "Workflow Input Settings Inputs LLM · [PERSON_NAME] 4 Sélection de structure Ste…" at bounding box center [549, 269] width 1032 height 473
click at [347, 192] on span "Sélection de structure" at bounding box center [416, 185] width 173 height 17
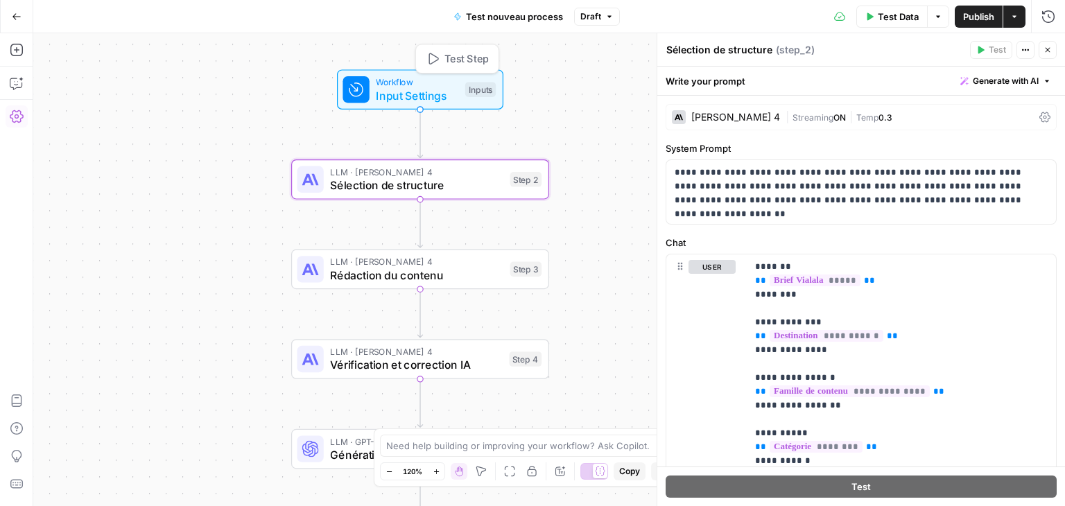
click at [403, 89] on span "Input Settings" at bounding box center [417, 95] width 82 height 17
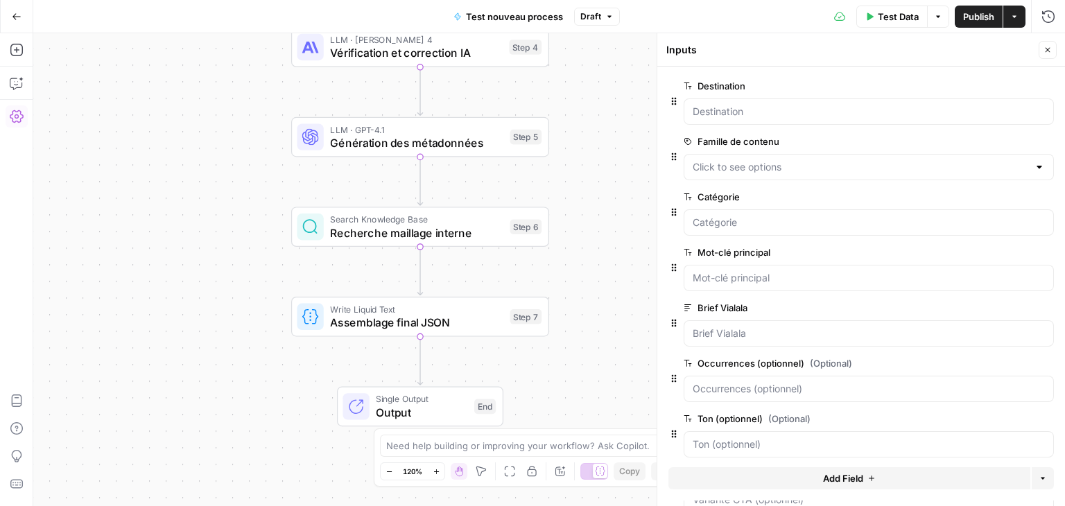
click at [362, 243] on div "Search Knowledge Base Recherche maillage interne Step 6 Copy step Delete step A…" at bounding box center [420, 227] width 258 height 40
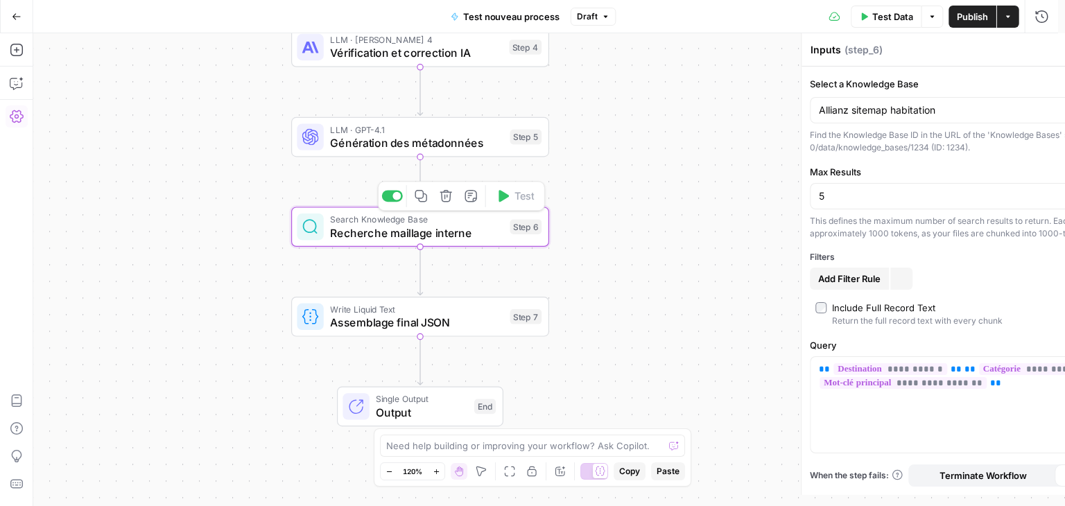
type textarea "Recherche maillage interne"
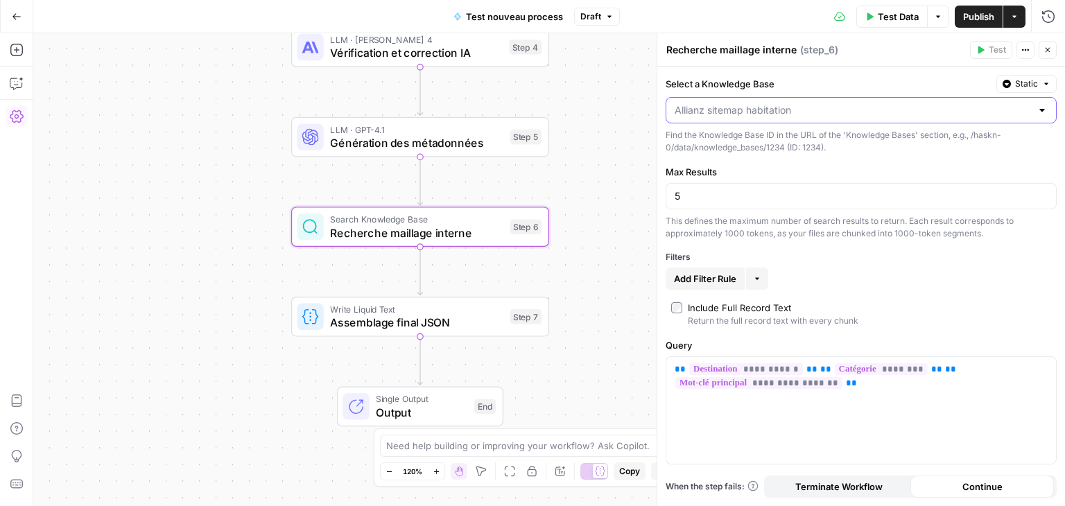
click at [837, 116] on input "Select a Knowledge Base" at bounding box center [852, 110] width 356 height 14
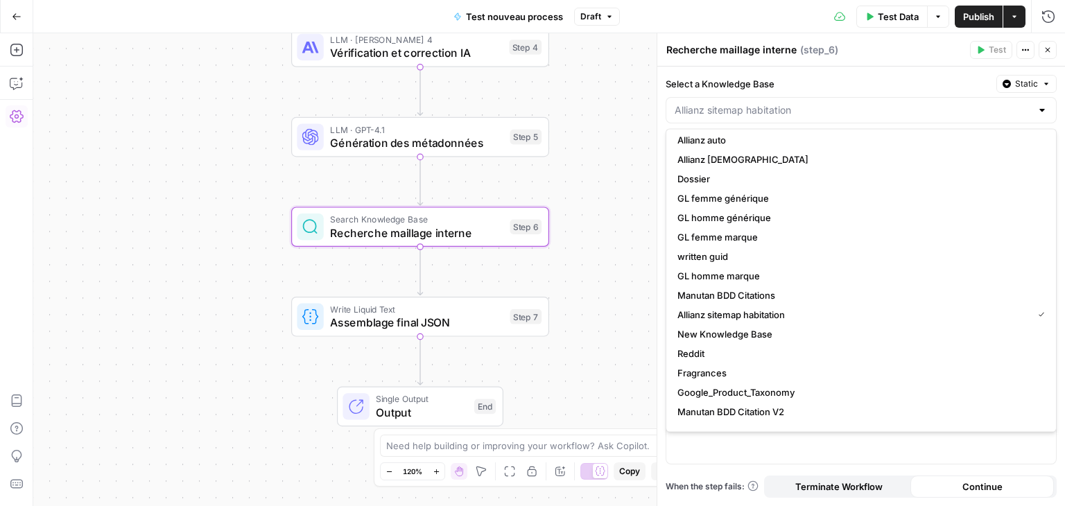
scroll to position [0, 0]
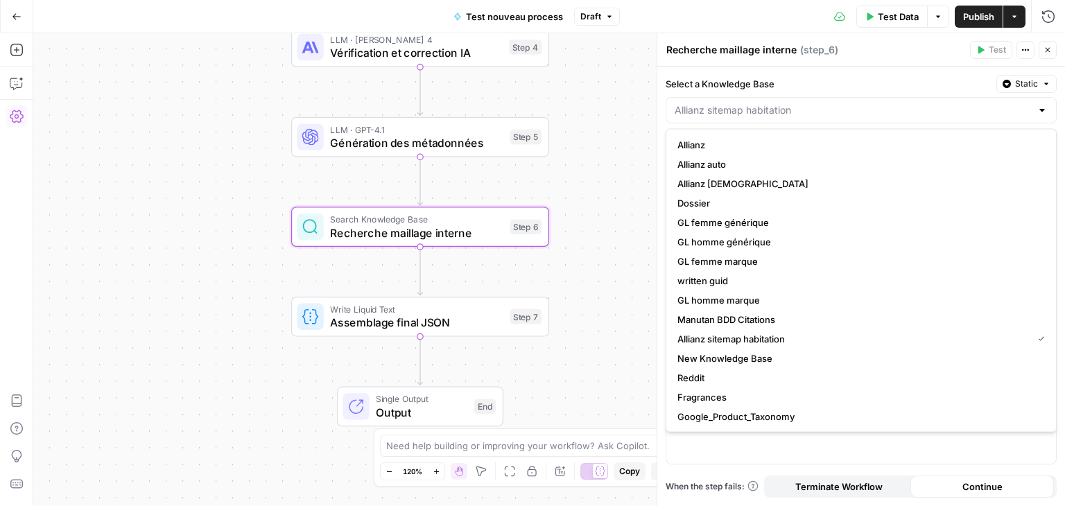
click at [104, 244] on div "Workflow Input Settings Inputs LLM · Claude Sonnet 4 Sélection de structure Ste…" at bounding box center [549, 269] width 1032 height 473
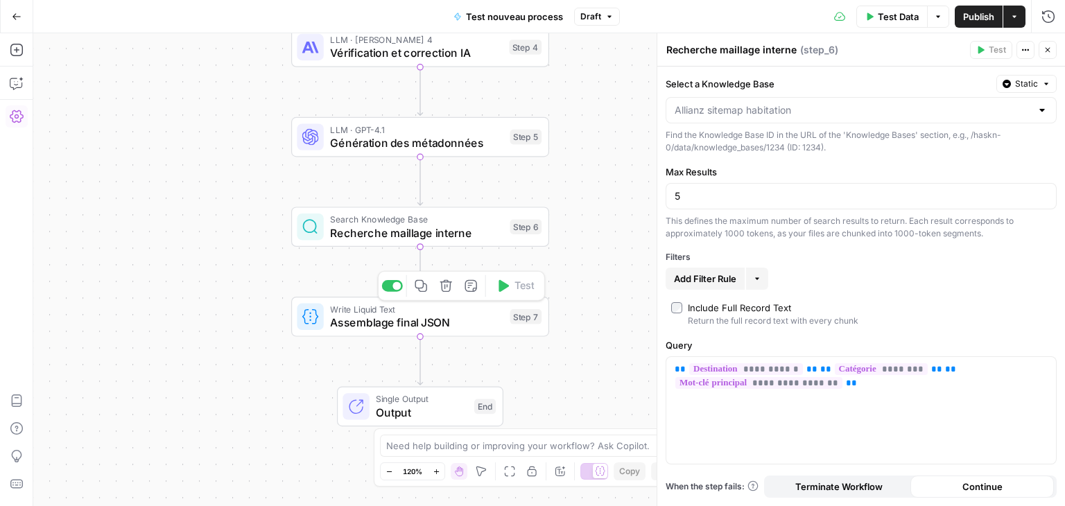
click at [364, 322] on span "Assemblage final JSON" at bounding box center [416, 322] width 173 height 17
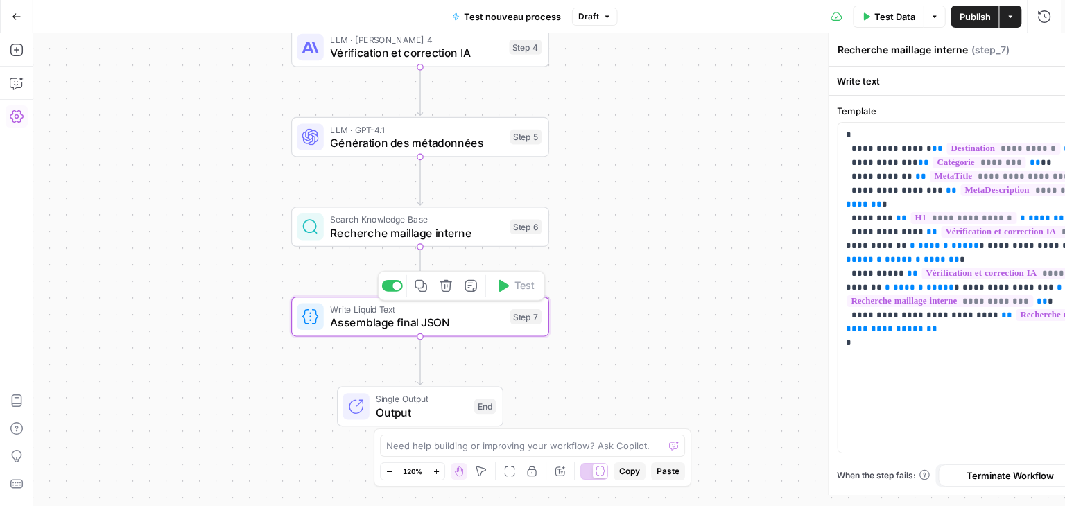
type textarea "Assemblage final JSON"
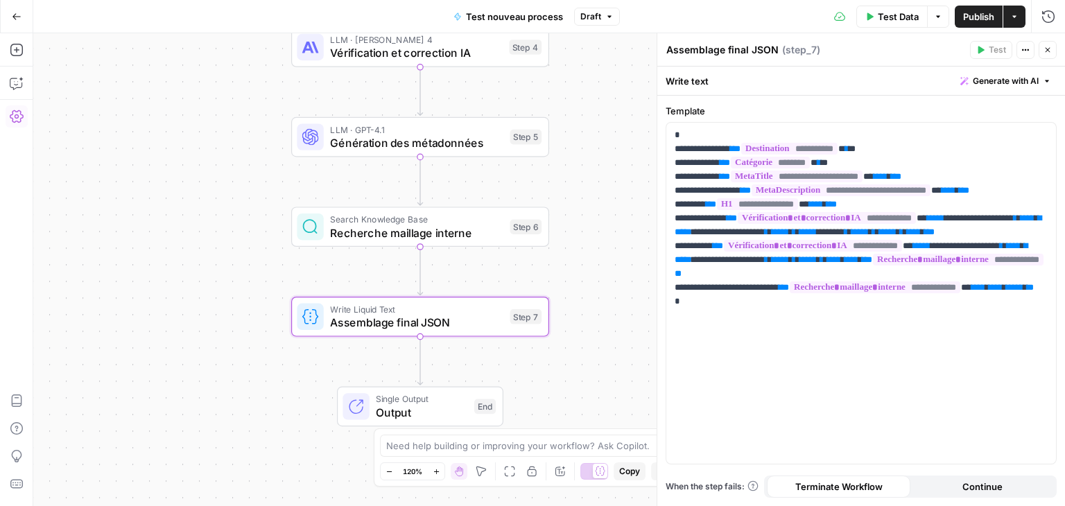
click at [1051, 56] on button "Close" at bounding box center [1047, 50] width 18 height 18
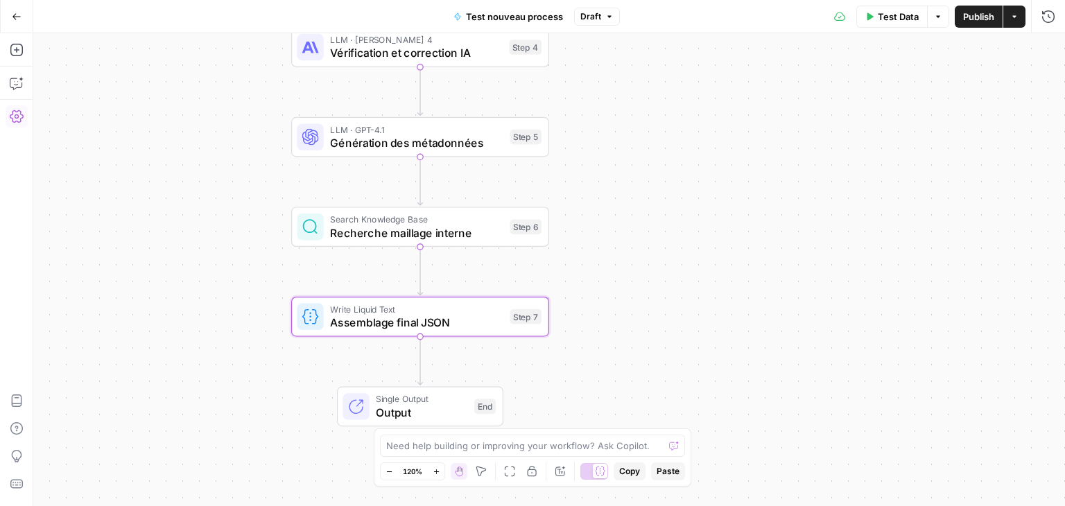
click at [102, 211] on div "Workflow Input Settings Inputs LLM · Claude Sonnet 4 Sélection de structure Ste…" at bounding box center [549, 269] width 1032 height 473
click at [587, 347] on div "Workflow Input Settings Inputs LLM · Claude Sonnet 4 Sélection de structure Ste…" at bounding box center [549, 269] width 1032 height 473
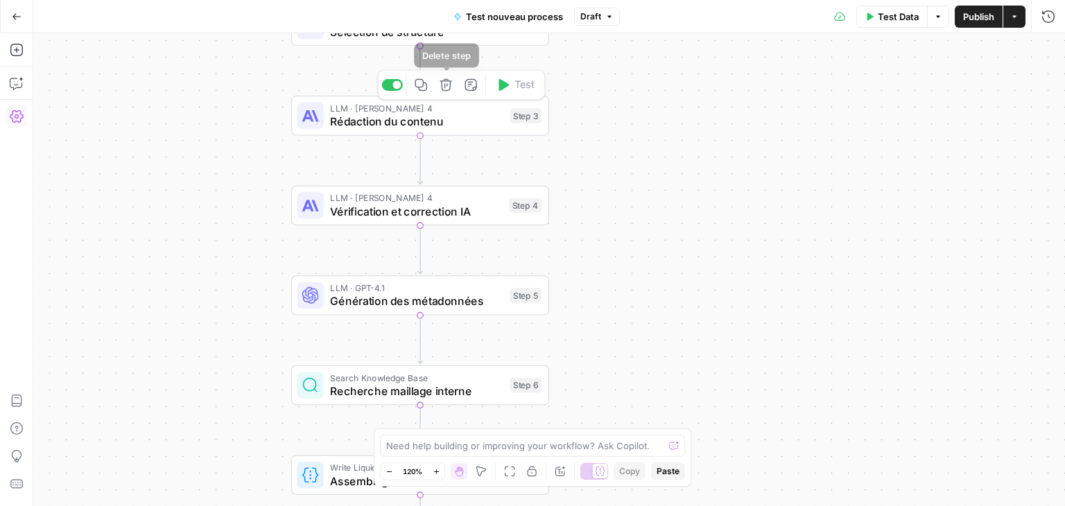
click at [444, 87] on icon "button" at bounding box center [445, 85] width 12 height 12
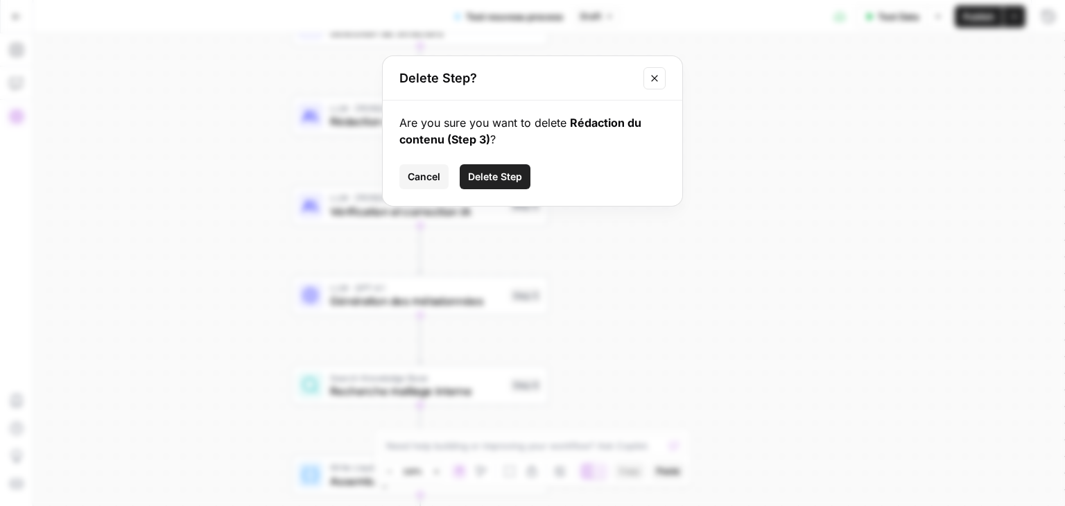
click at [519, 183] on span "Delete Step" at bounding box center [495, 177] width 54 height 14
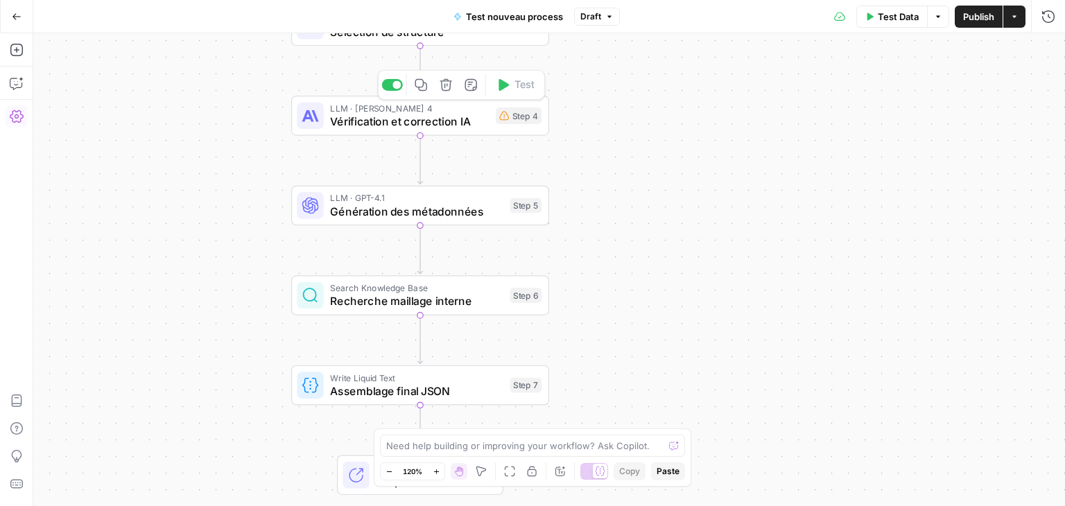
click at [441, 88] on icon "button" at bounding box center [445, 84] width 13 height 13
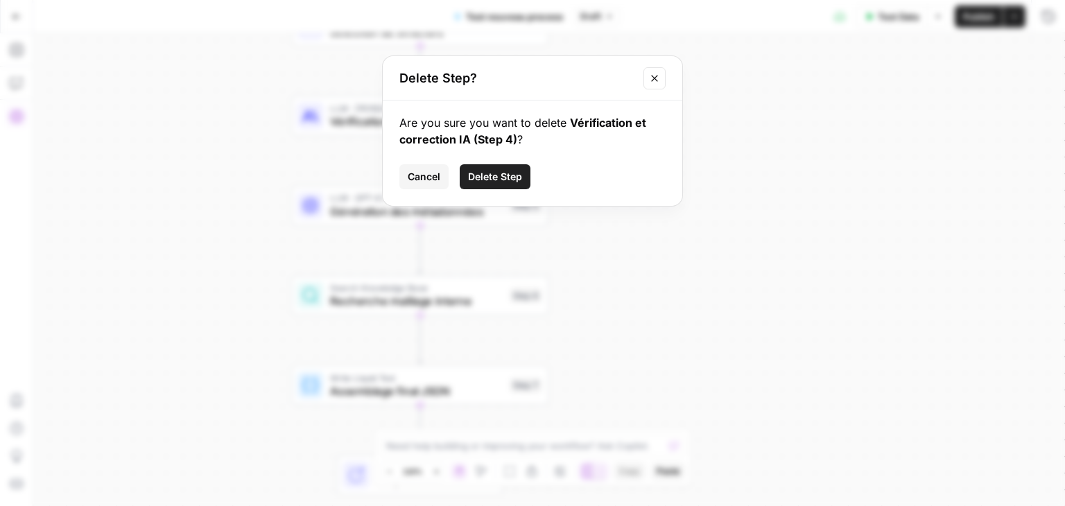
click at [494, 177] on span "Delete Step" at bounding box center [495, 177] width 54 height 14
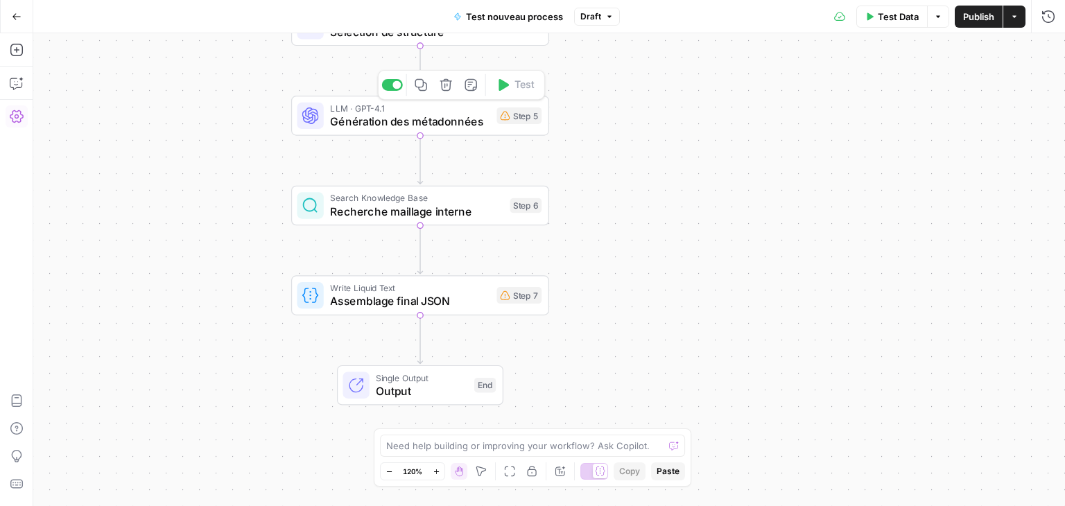
click at [446, 92] on button "Delete step" at bounding box center [445, 84] width 21 height 21
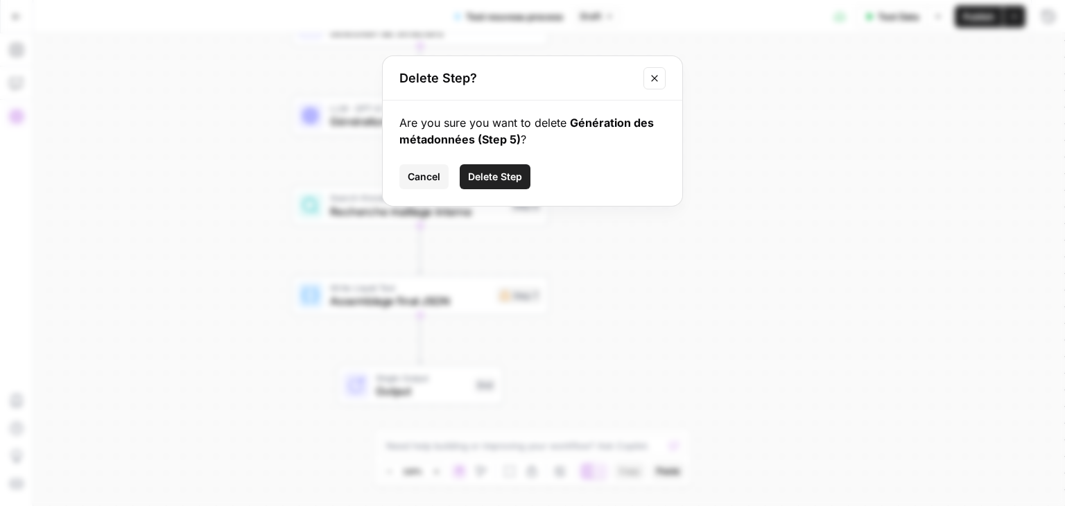
click at [491, 179] on span "Delete Step" at bounding box center [495, 177] width 54 height 14
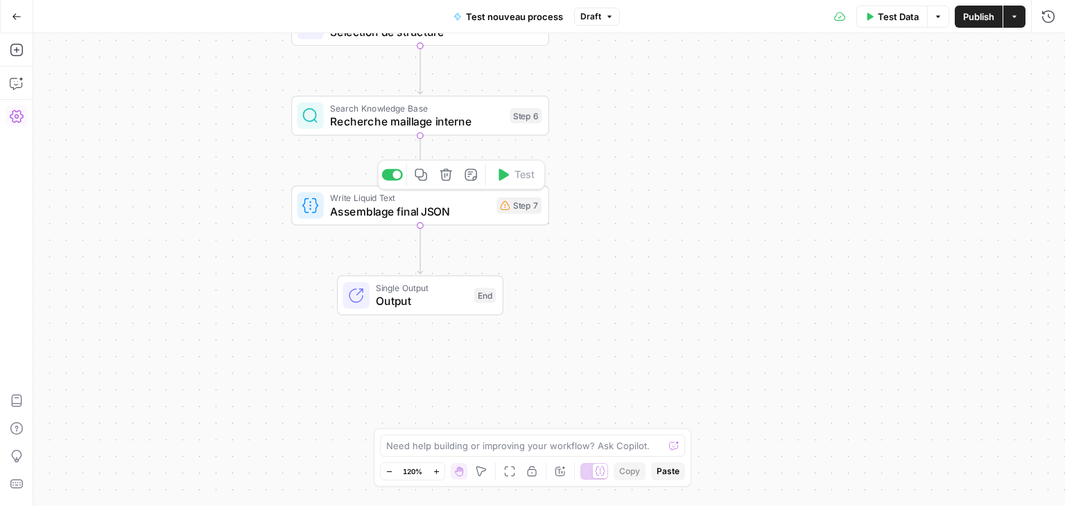
click at [444, 180] on icon "button" at bounding box center [445, 174] width 12 height 12
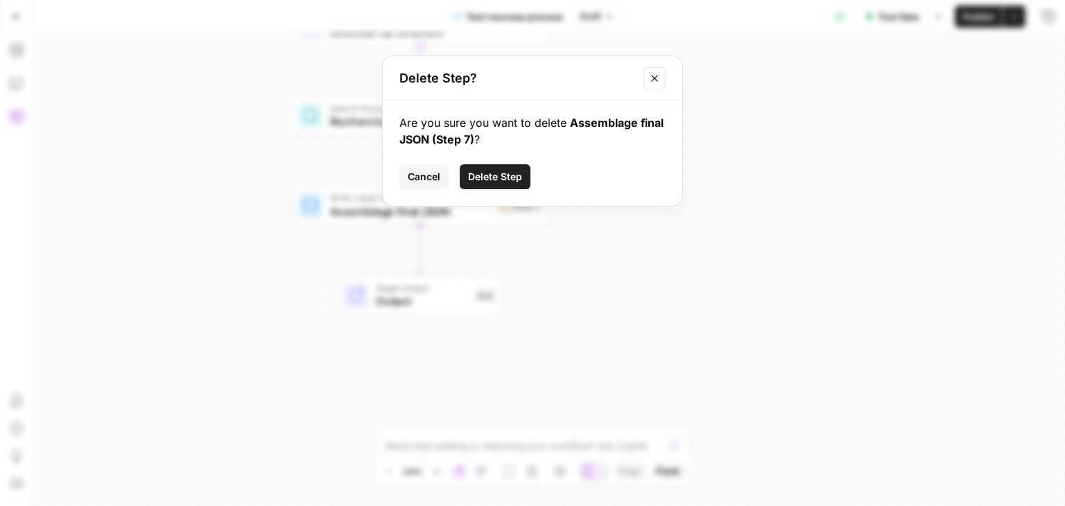
click at [480, 171] on span "Delete Step" at bounding box center [495, 177] width 54 height 14
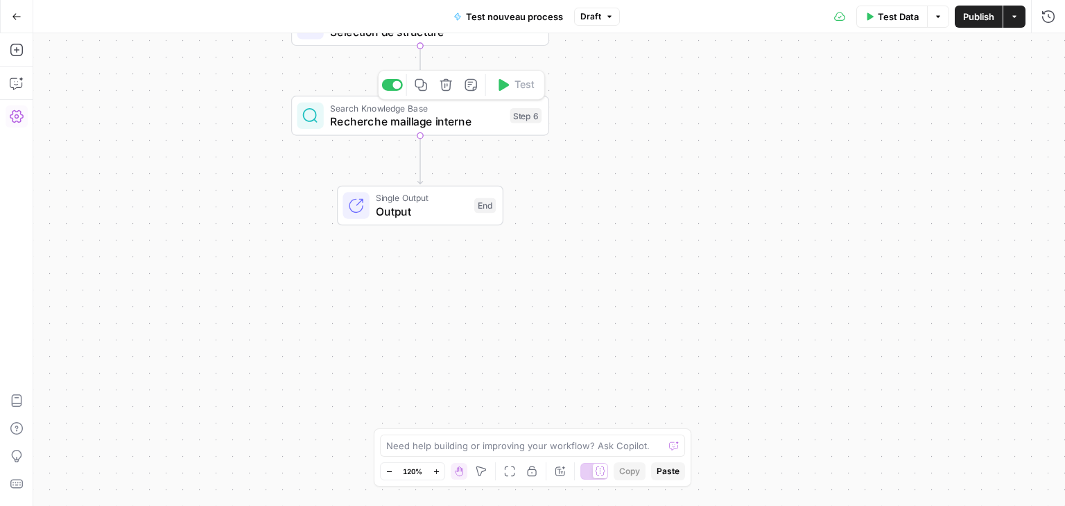
click at [446, 86] on icon "button" at bounding box center [445, 85] width 12 height 12
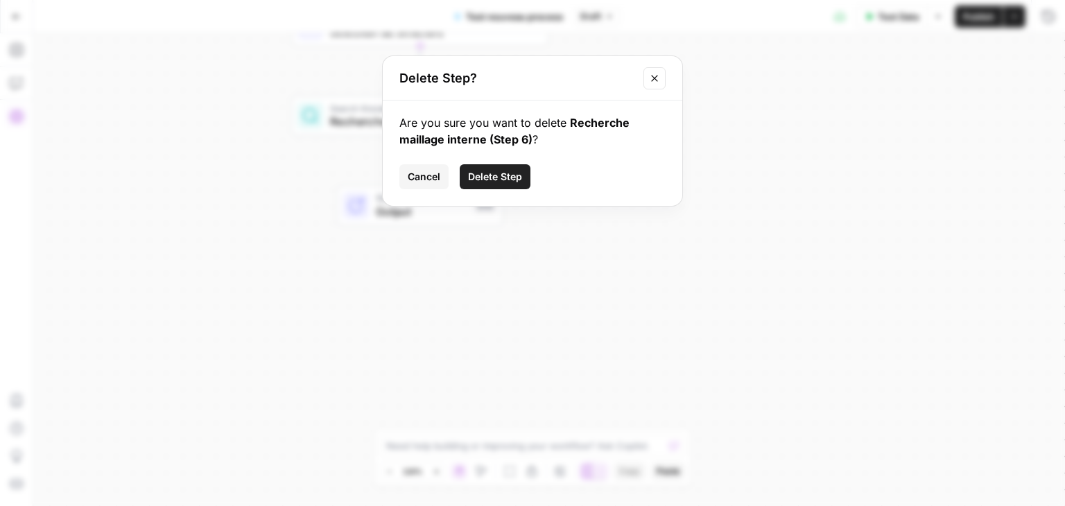
click at [492, 180] on span "Delete Step" at bounding box center [495, 177] width 54 height 14
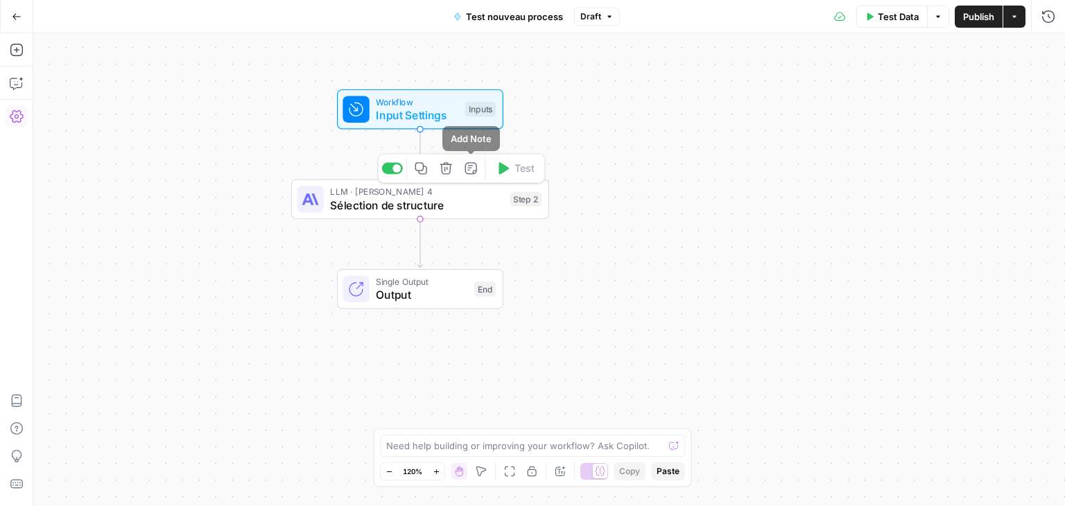
click at [446, 164] on icon "button" at bounding box center [445, 168] width 12 height 12
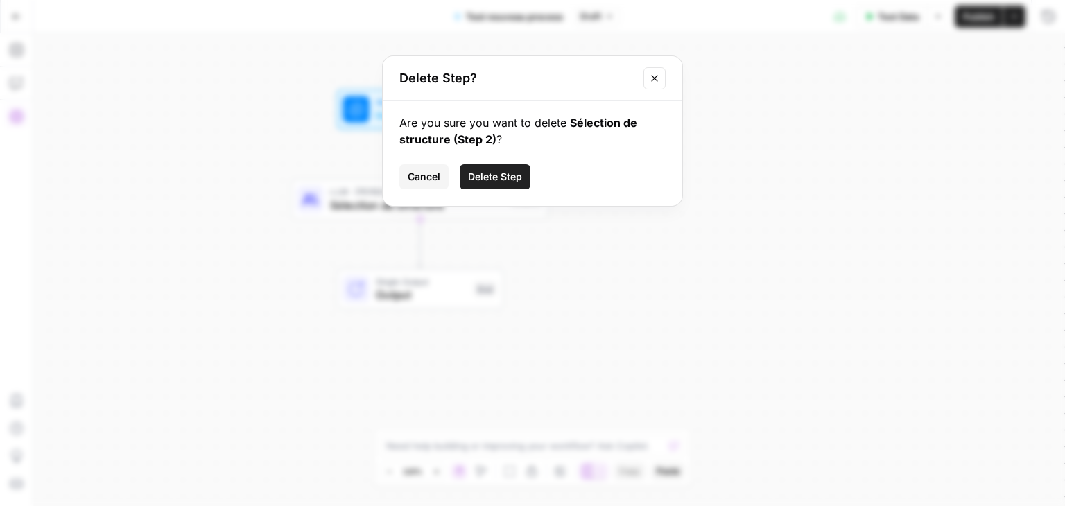
click at [487, 186] on button "Delete Step" at bounding box center [495, 176] width 71 height 25
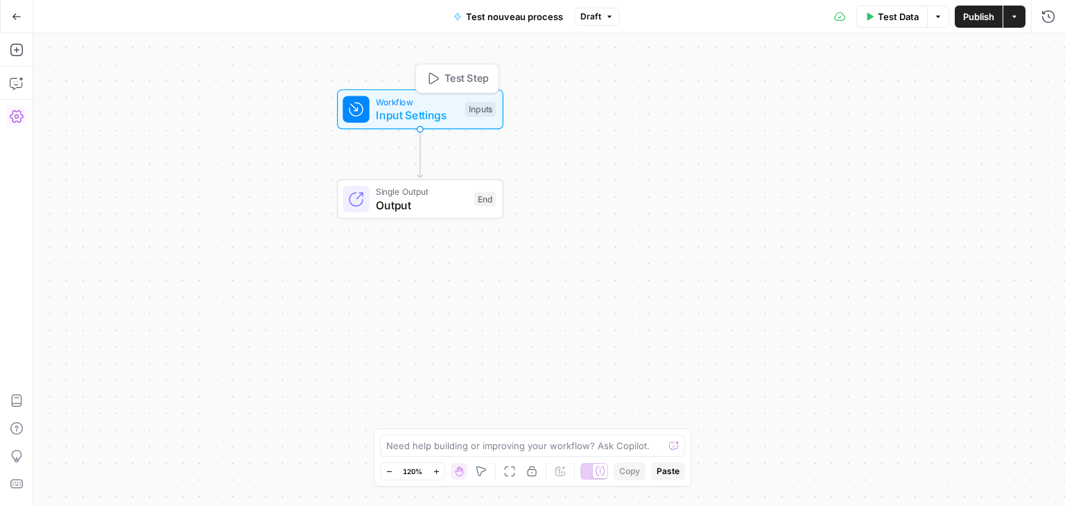
click at [409, 102] on span "Workflow" at bounding box center [417, 101] width 82 height 13
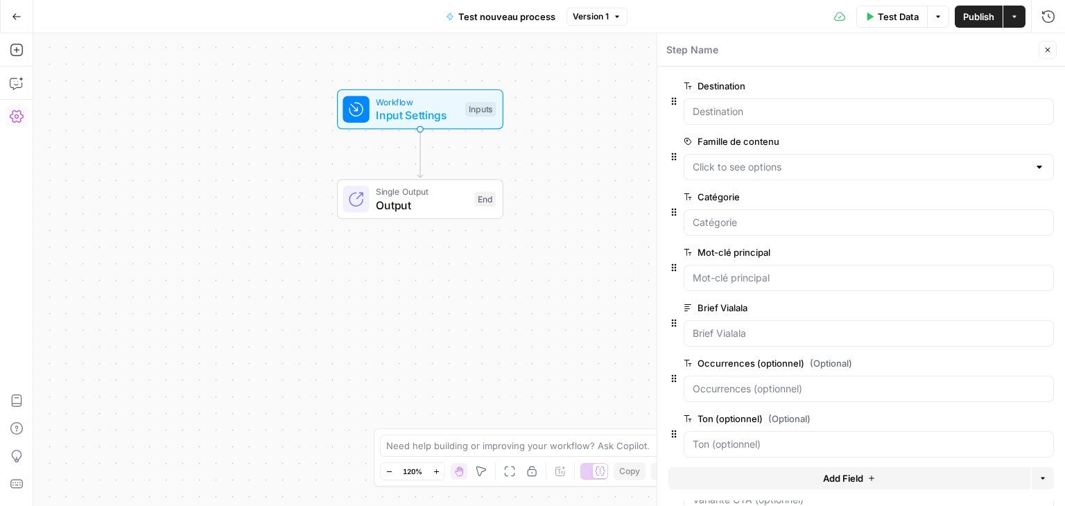
click at [1042, 84] on icon "button" at bounding box center [1046, 86] width 8 height 8
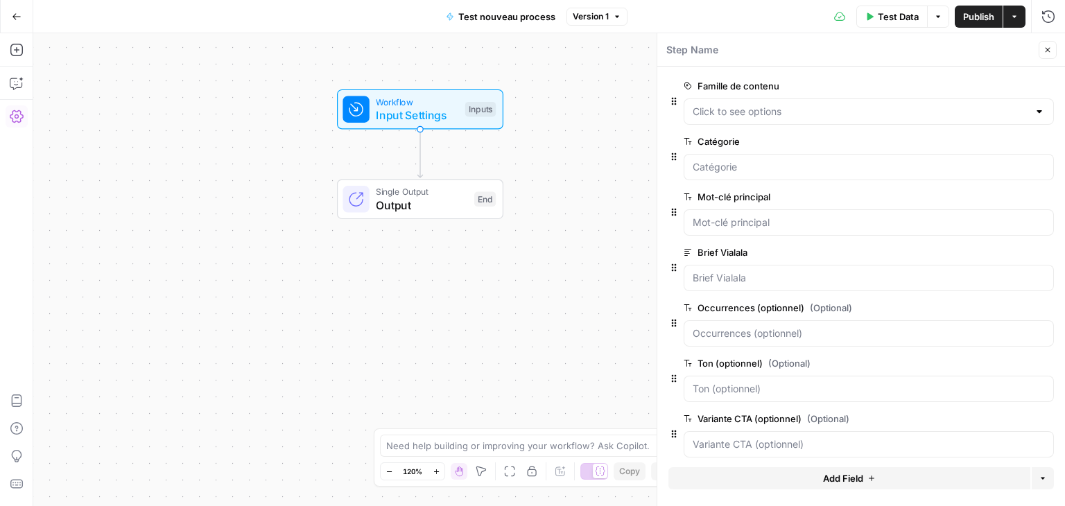
click at [1042, 84] on icon "button" at bounding box center [1046, 86] width 8 height 8
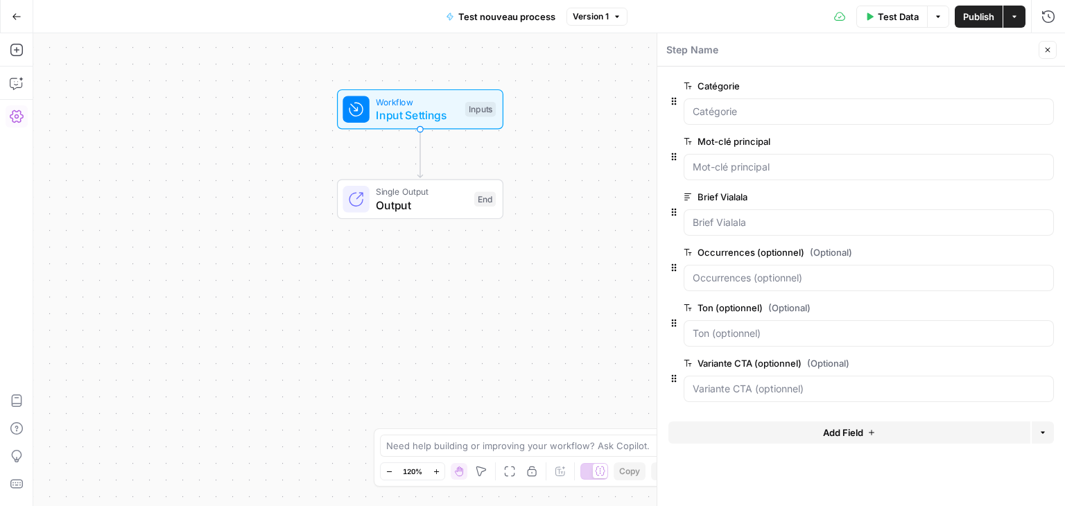
click at [1031, 84] on button "edit field" at bounding box center [1007, 86] width 53 height 17
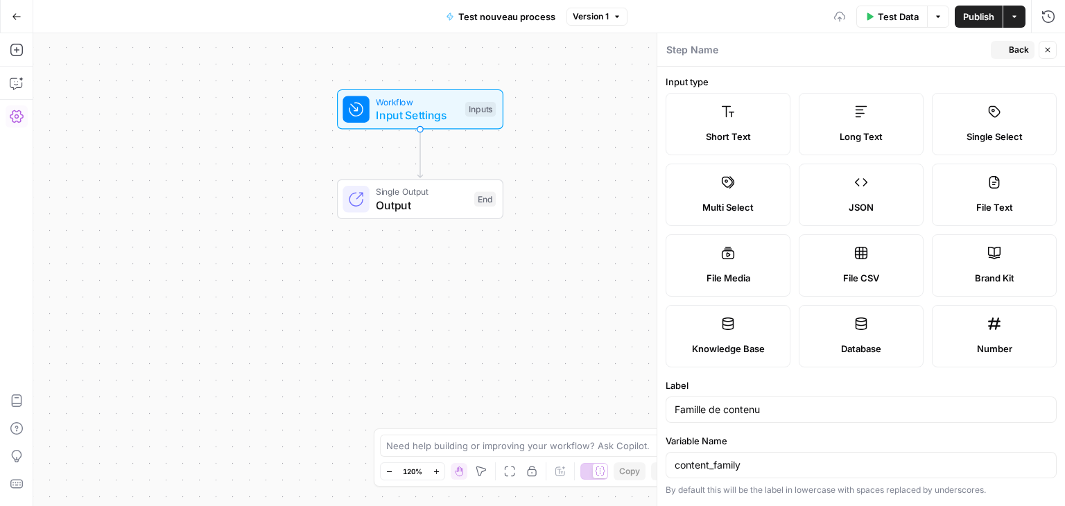
click at [1031, 84] on label "Input type" at bounding box center [860, 82] width 391 height 14
click at [1007, 44] on button "Back" at bounding box center [1013, 50] width 44 height 18
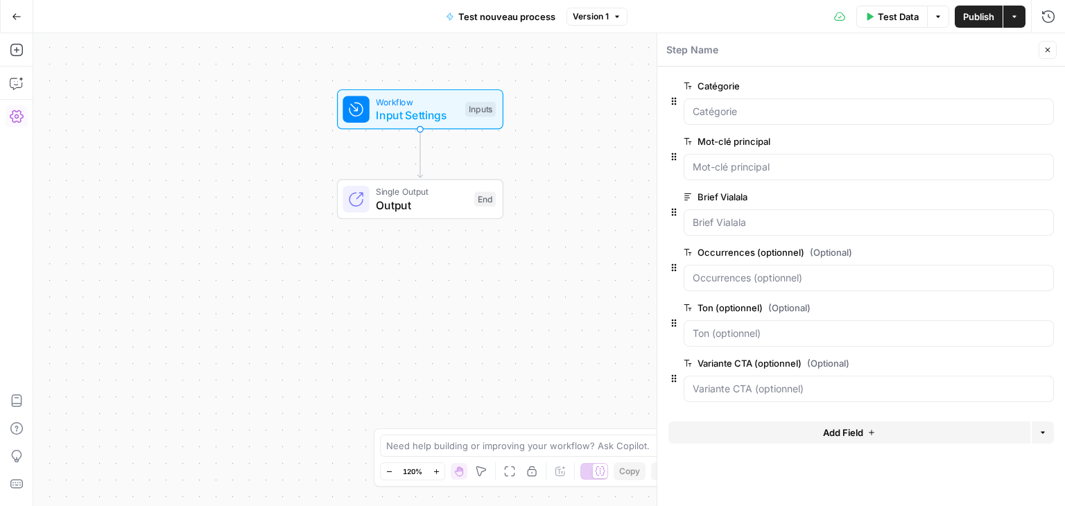
click at [1043, 87] on icon "button" at bounding box center [1045, 85] width 7 height 7
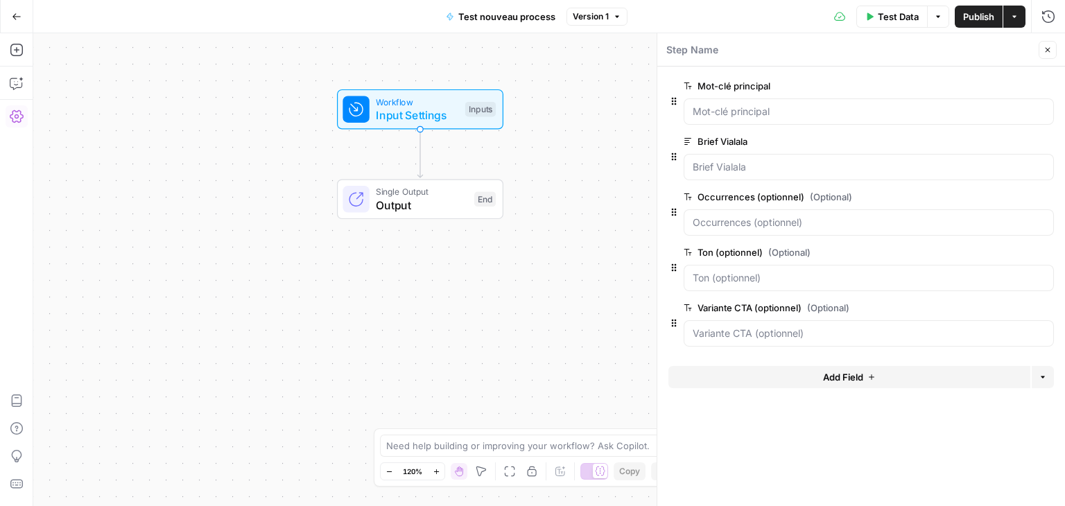
click at [1043, 87] on icon "button" at bounding box center [1045, 85] width 7 height 7
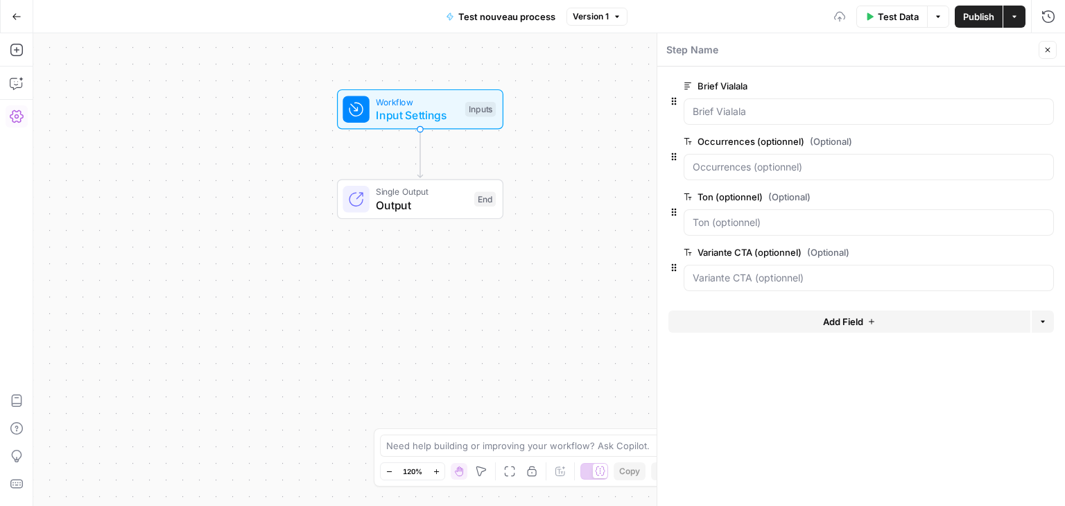
click at [1043, 87] on icon "button" at bounding box center [1045, 85] width 7 height 7
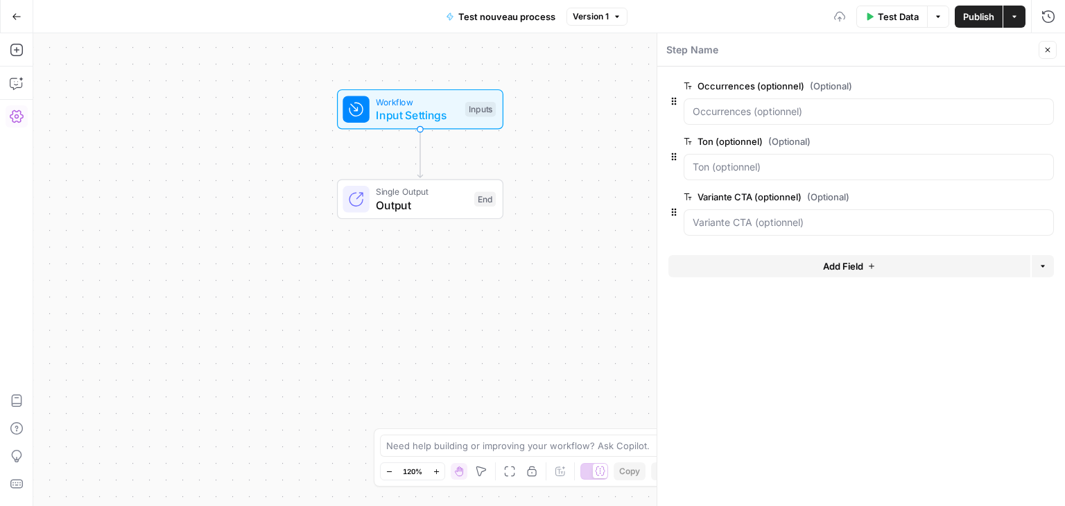
click at [1043, 87] on icon "button" at bounding box center [1045, 85] width 7 height 7
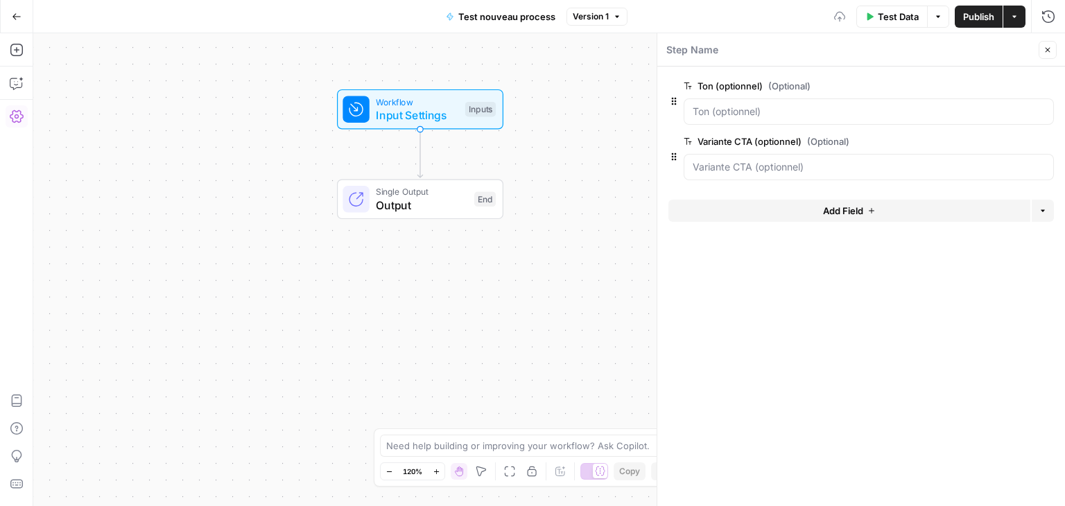
click at [1043, 87] on icon "button" at bounding box center [1045, 85] width 7 height 7
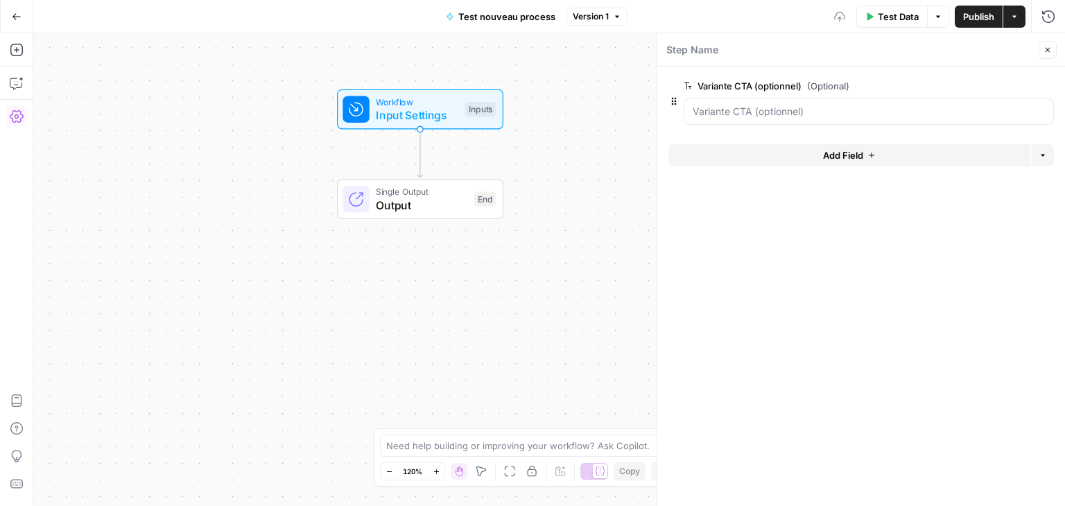
click at [1043, 87] on icon "button" at bounding box center [1045, 85] width 7 height 7
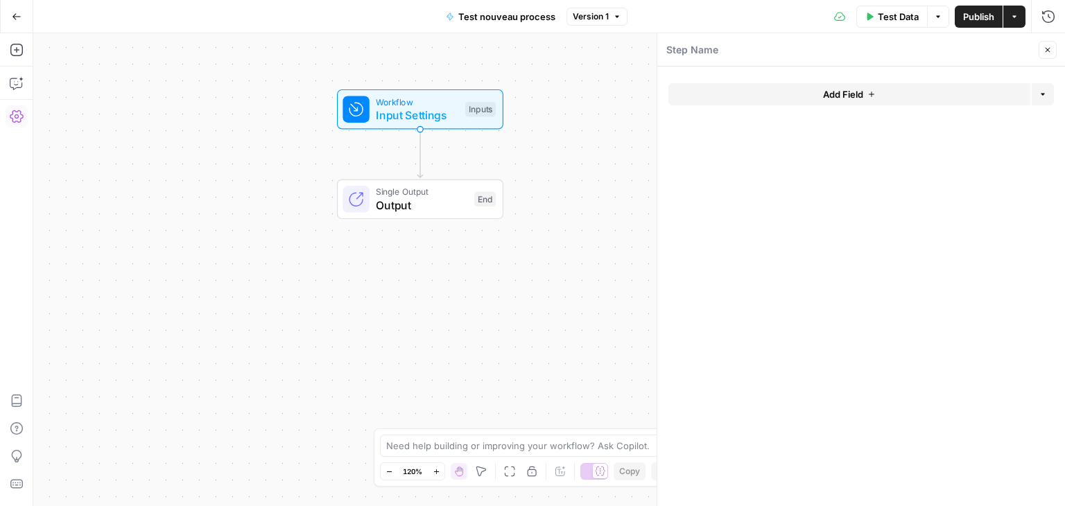
click at [10, 73] on button "Copilot" at bounding box center [17, 83] width 22 height 22
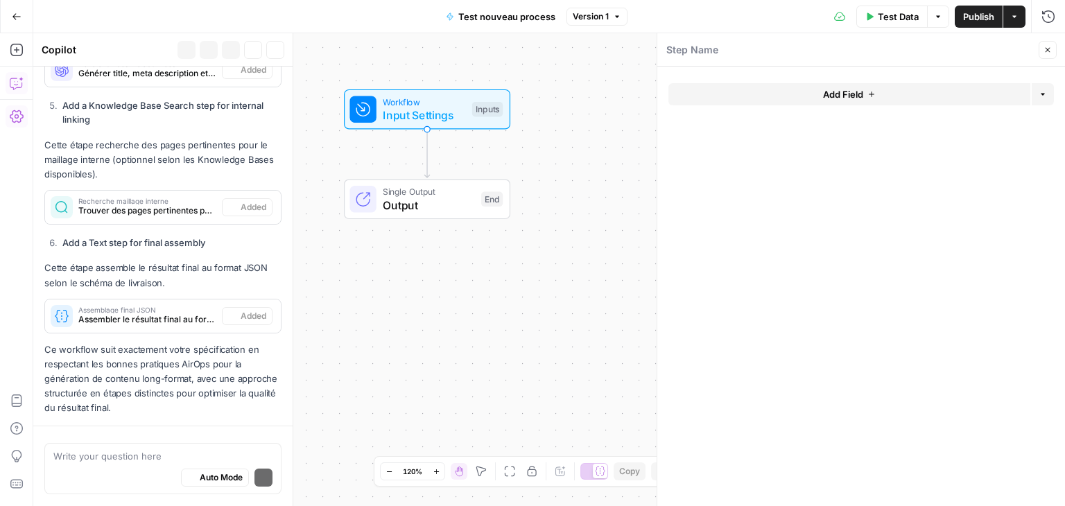
scroll to position [2735, 0]
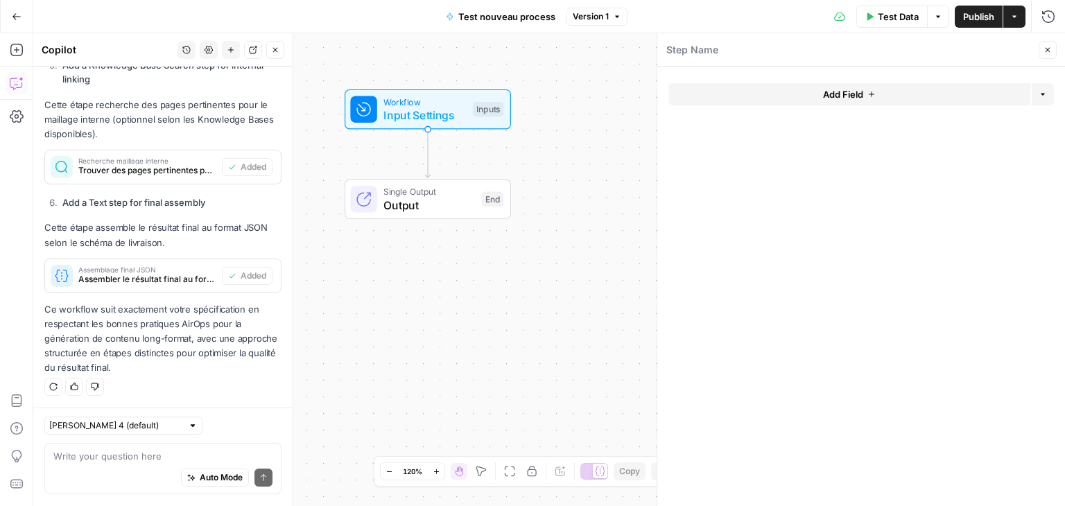
click at [233, 52] on icon "button" at bounding box center [231, 50] width 8 height 8
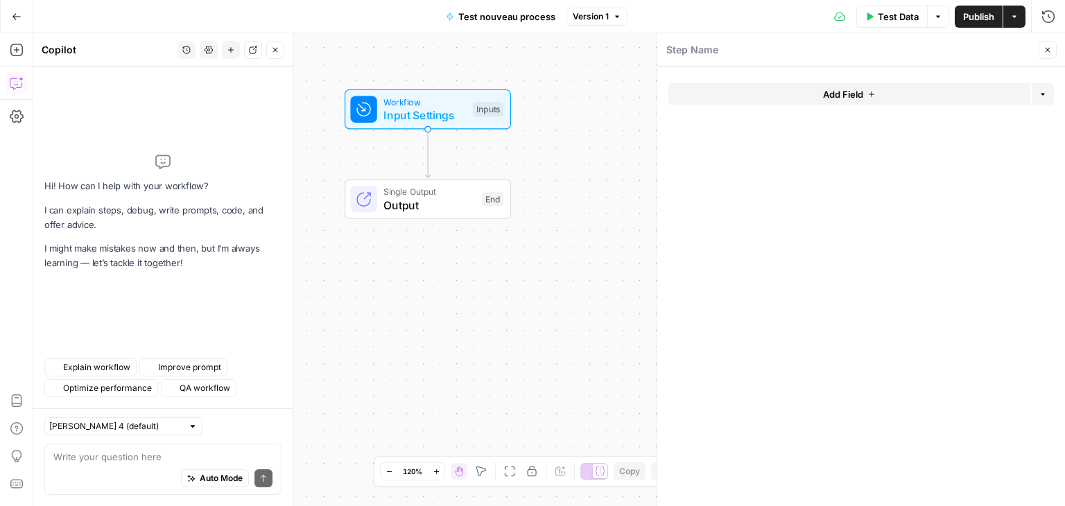
scroll to position [0, 0]
click at [100, 455] on textarea at bounding box center [162, 457] width 219 height 14
paste textarea "Respect des règles AirOps (snake_case, pas de spéciaux) : destination (short te…"
type textarea "Respect des règles AirOps (snake_case, pas de spéciaux) : destination (short te…"
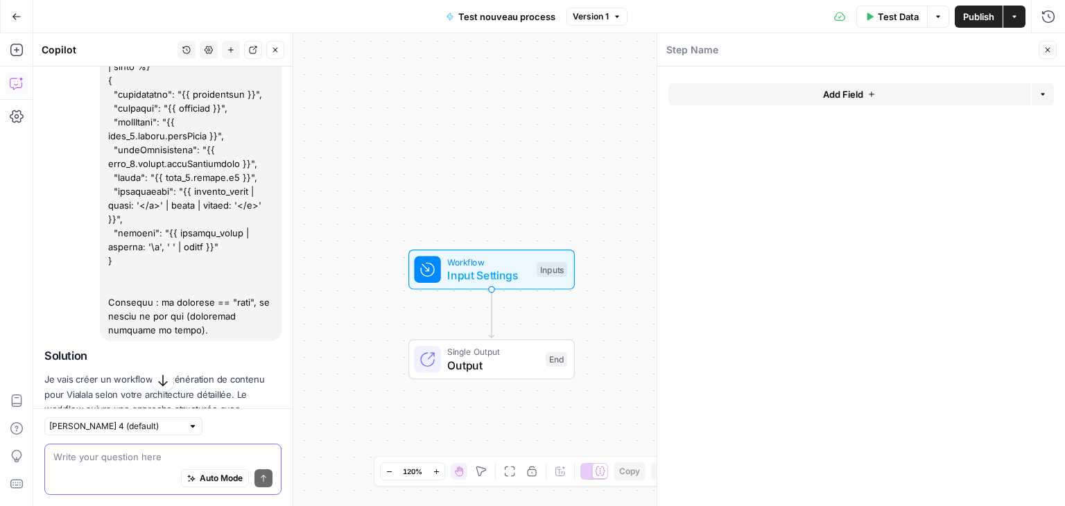
scroll to position [3355, 0]
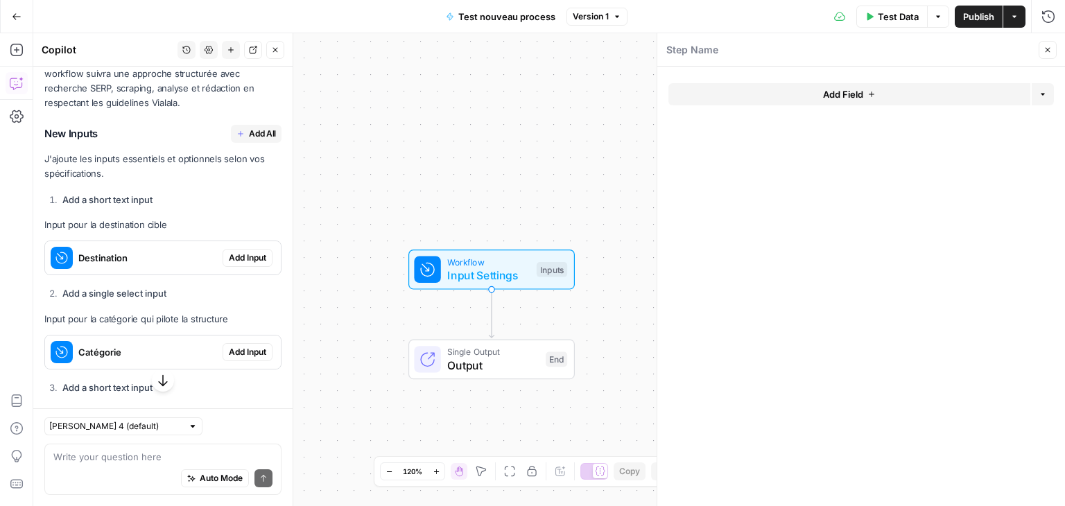
click at [259, 140] on span "Add All" at bounding box center [262, 134] width 27 height 12
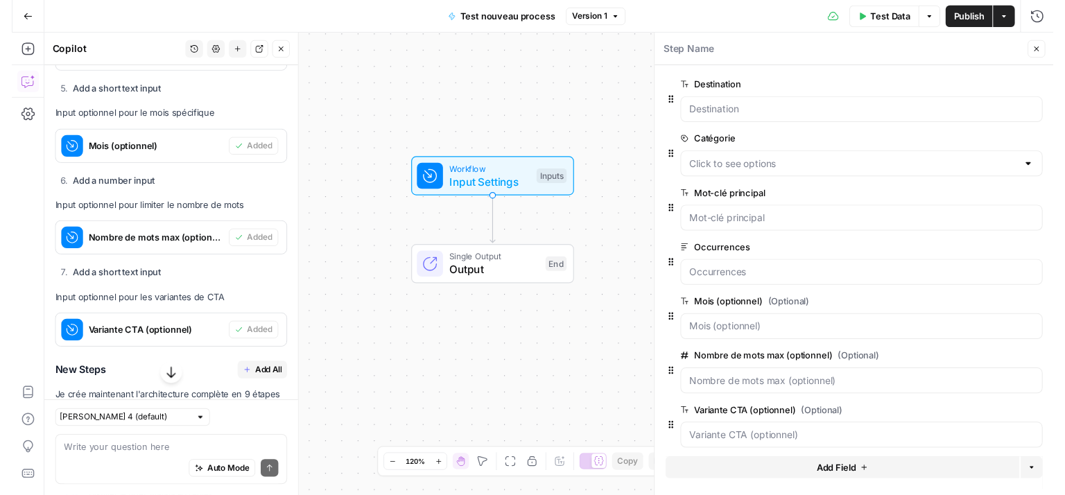
scroll to position [4071, 0]
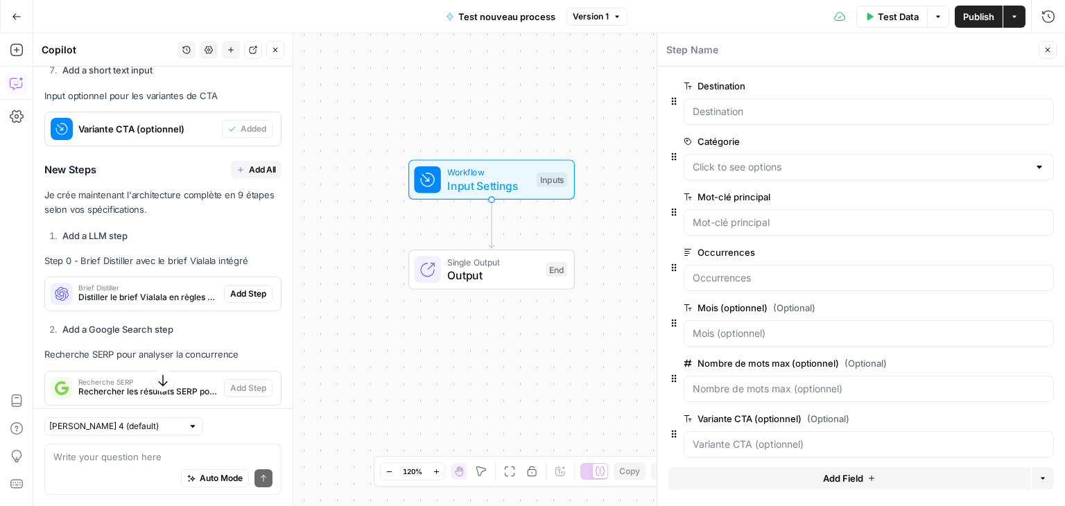
click at [252, 176] on span "Add All" at bounding box center [262, 170] width 27 height 12
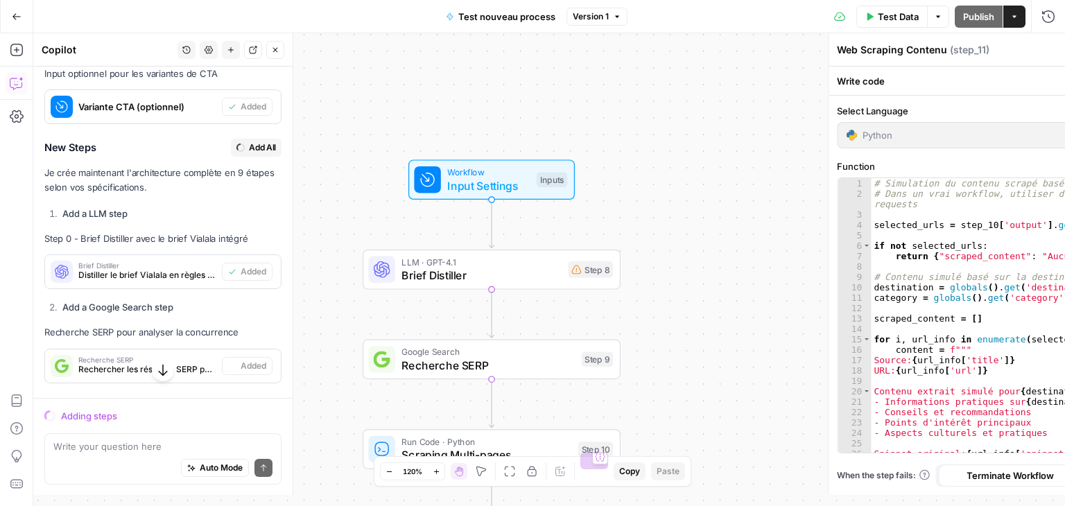
scroll to position [4048, 0]
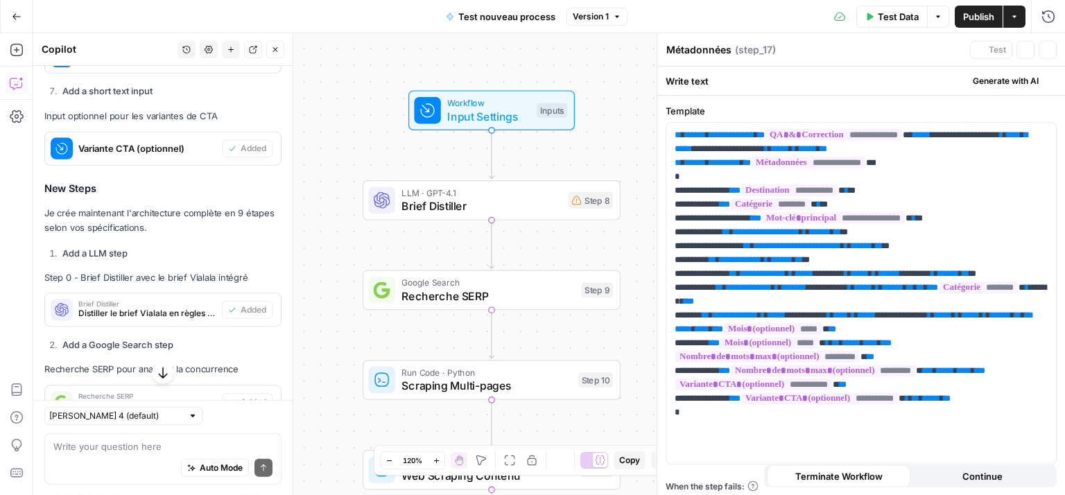
type textarea "Assembler JSON Final"
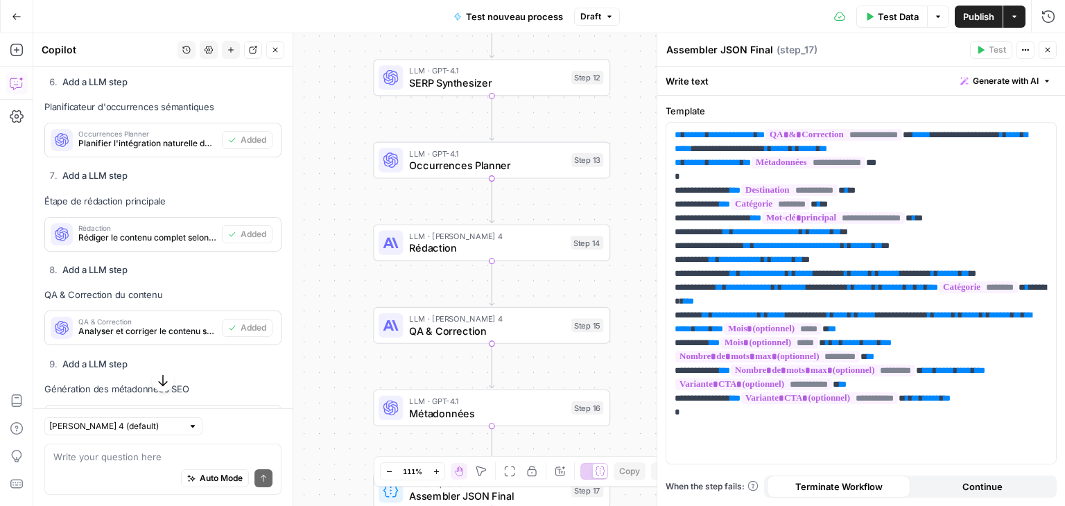
scroll to position [4902, 0]
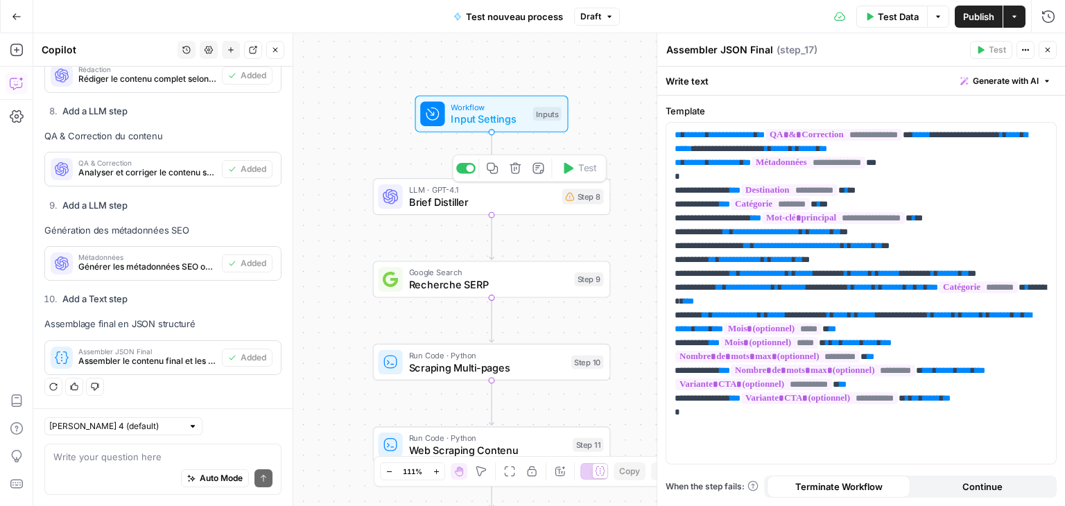
click at [437, 203] on span "Brief Distiller" at bounding box center [482, 201] width 147 height 15
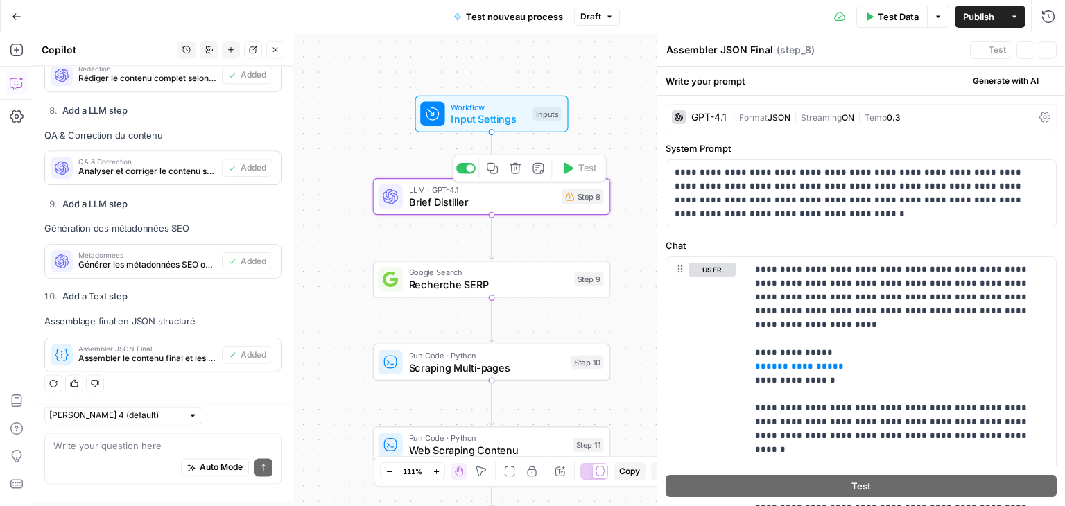
type textarea "Brief Distiller"
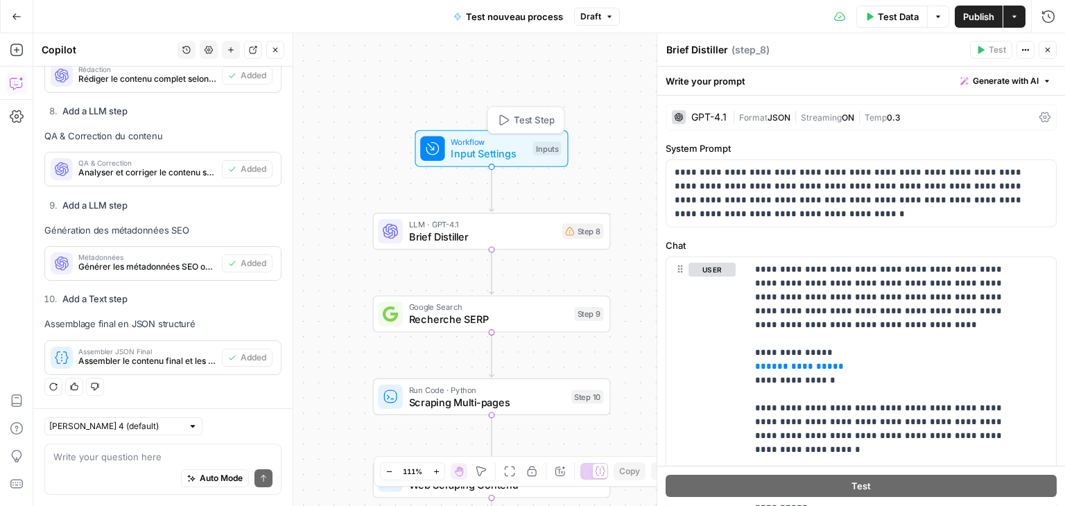
click at [499, 148] on span "Input Settings" at bounding box center [489, 153] width 76 height 15
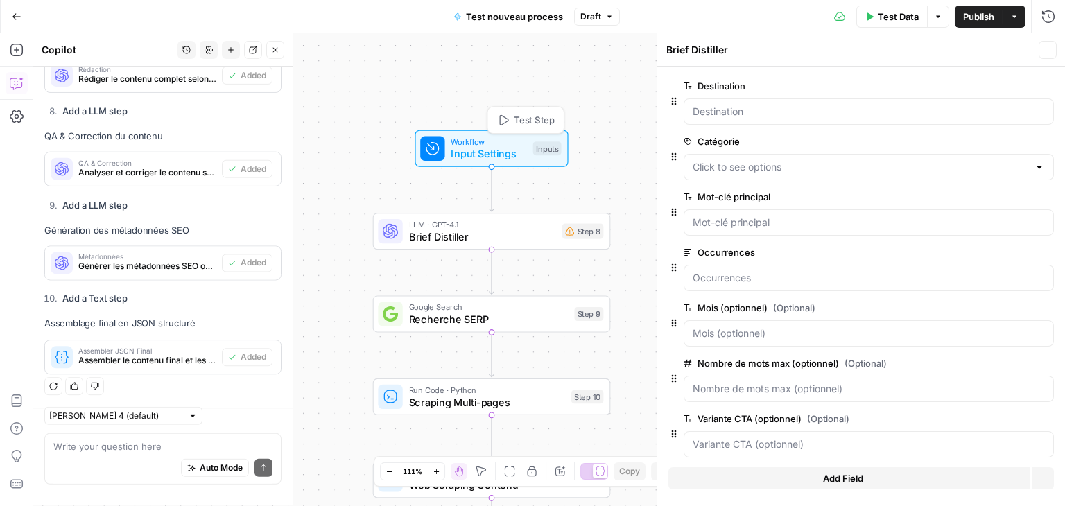
type textarea "Inputs"
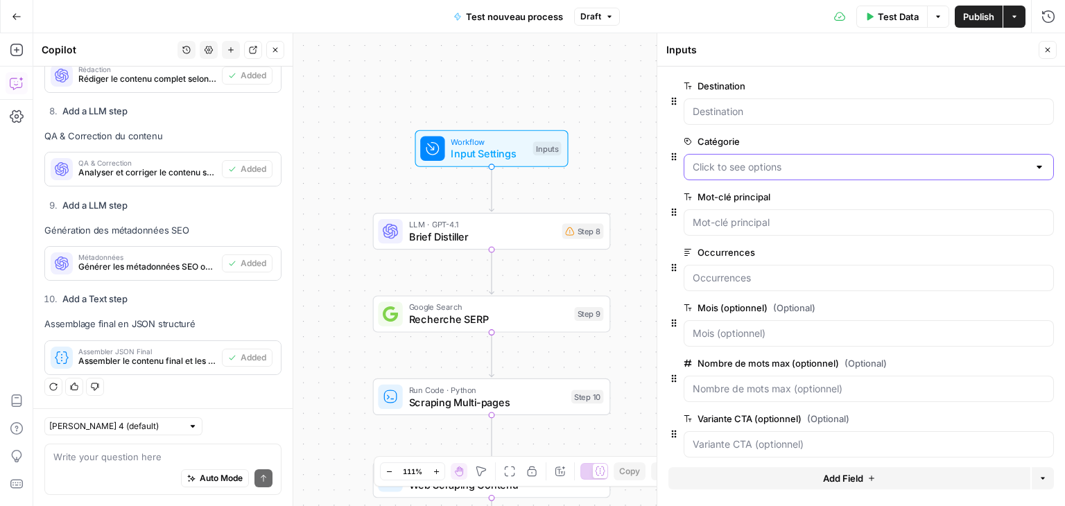
click at [756, 172] on input "Catégorie" at bounding box center [861, 167] width 336 height 14
click at [634, 198] on div "Workflow Input Settings Inputs LLM · GPT-4.1 Brief Distiller Step 8 Google Sear…" at bounding box center [549, 269] width 1032 height 473
click at [136, 453] on textarea at bounding box center [162, 457] width 219 height 14
click at [1042, 85] on icon "button" at bounding box center [1045, 85] width 7 height 7
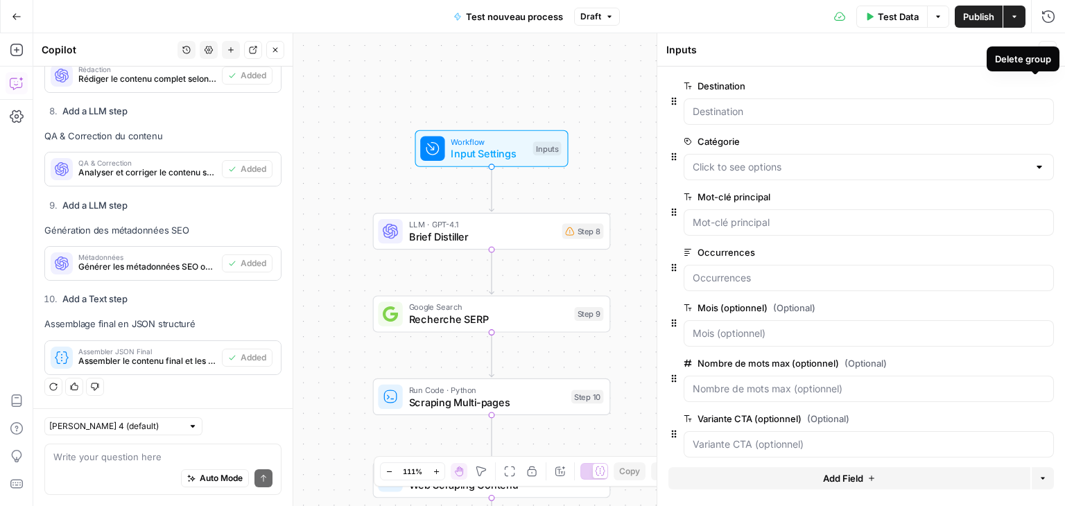
click at [1034, 133] on div "edit field Delete group" at bounding box center [1017, 141] width 73 height 17
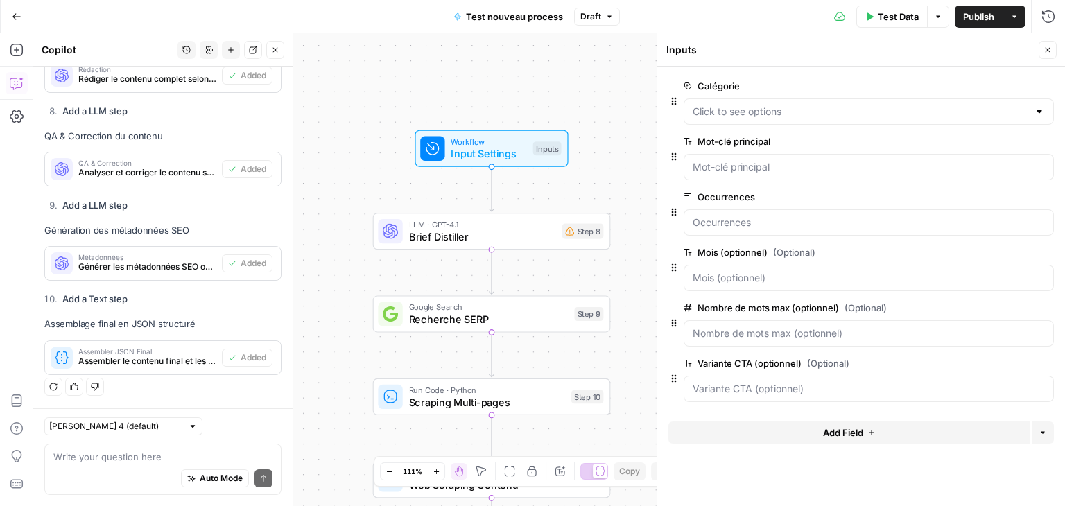
click at [1034, 85] on div "edit field Delete group" at bounding box center [1017, 86] width 73 height 17
click at [1045, 85] on icon "button" at bounding box center [1046, 86] width 8 height 8
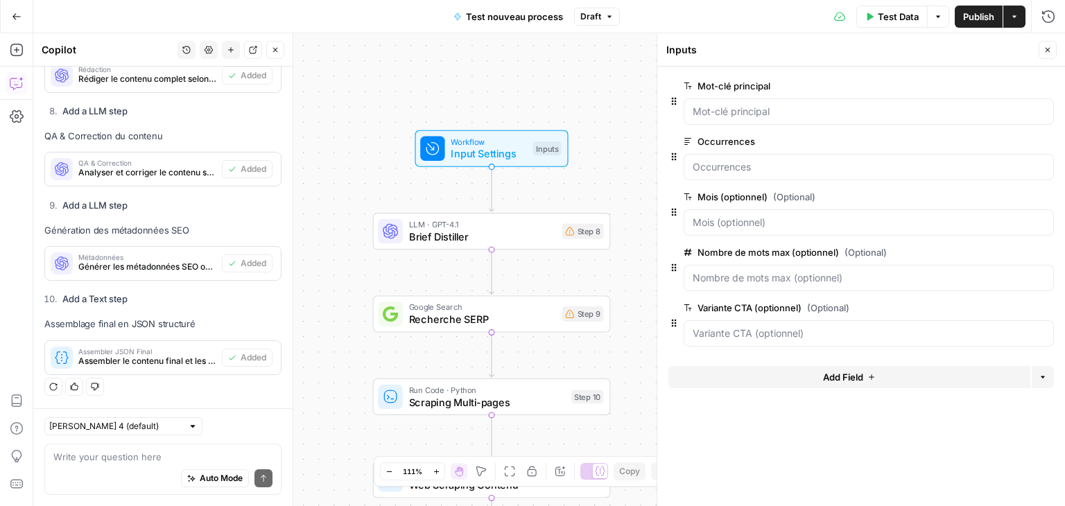
click at [1045, 85] on icon "button" at bounding box center [1046, 86] width 8 height 8
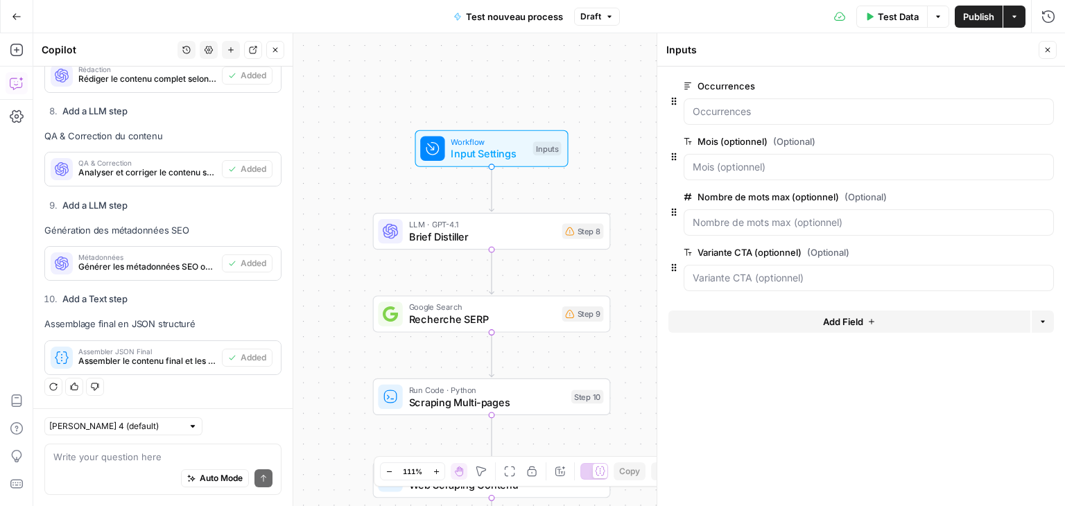
click at [1045, 85] on icon "button" at bounding box center [1046, 86] width 8 height 8
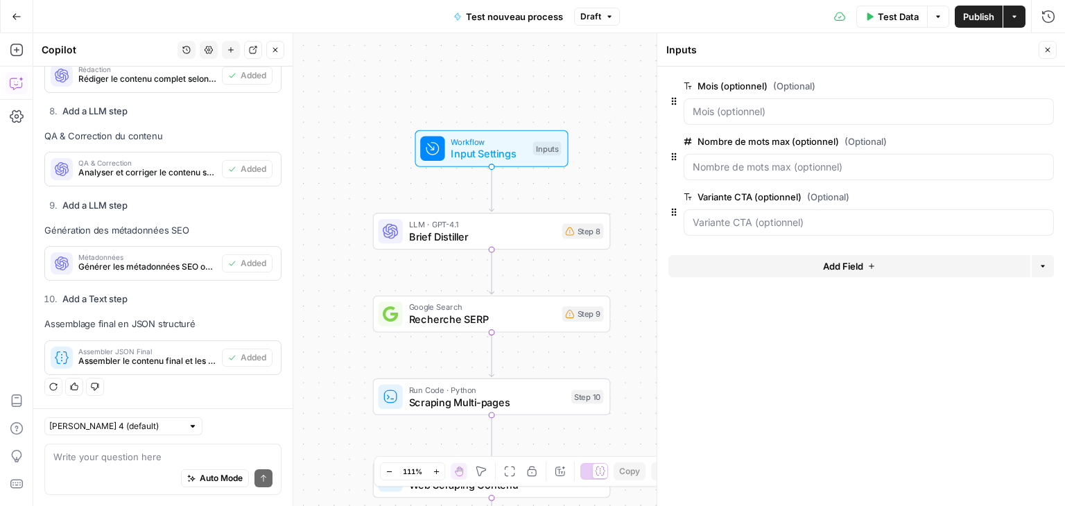
click at [1045, 85] on icon "button" at bounding box center [1046, 86] width 8 height 8
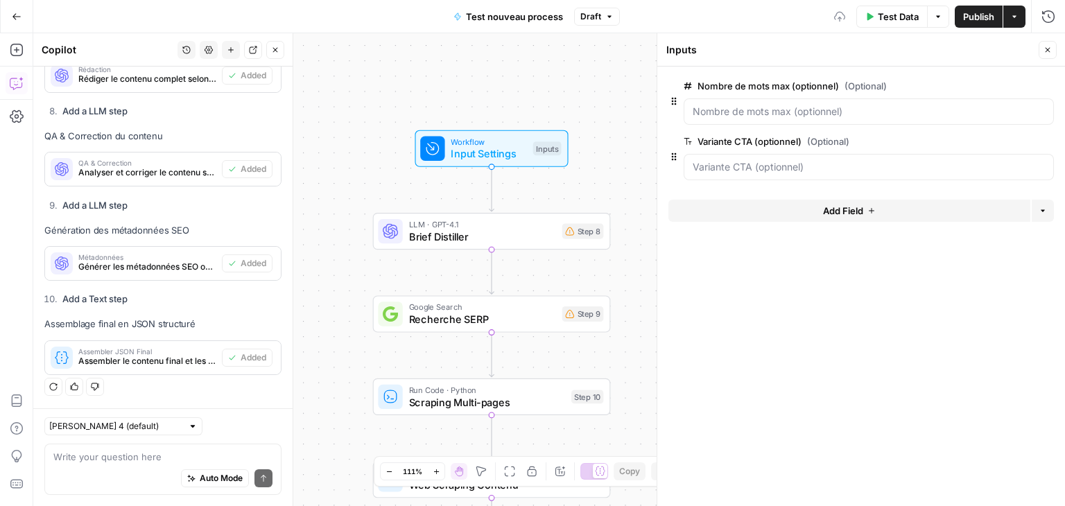
click at [1045, 85] on icon "button" at bounding box center [1046, 86] width 8 height 8
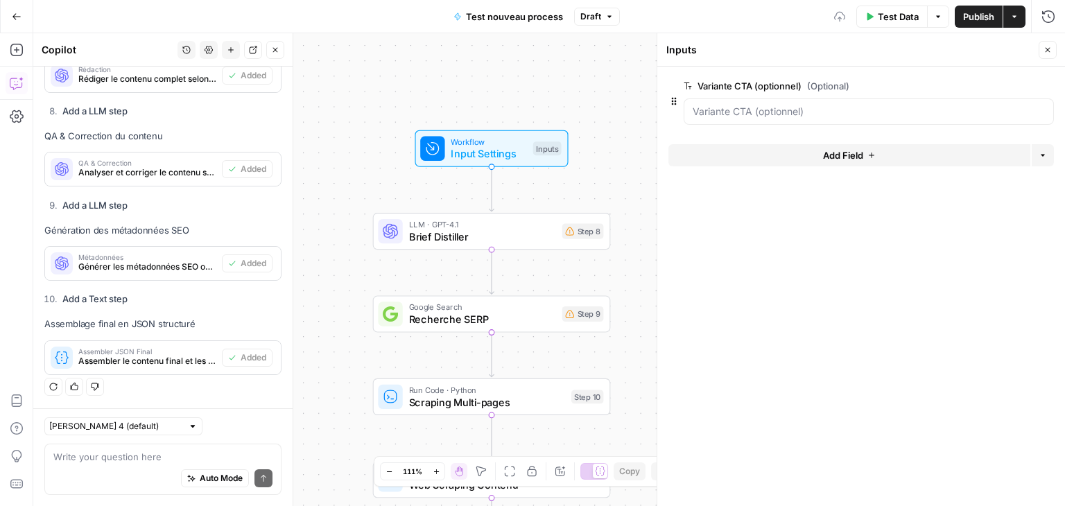
click at [1045, 85] on icon "button" at bounding box center [1046, 86] width 8 height 8
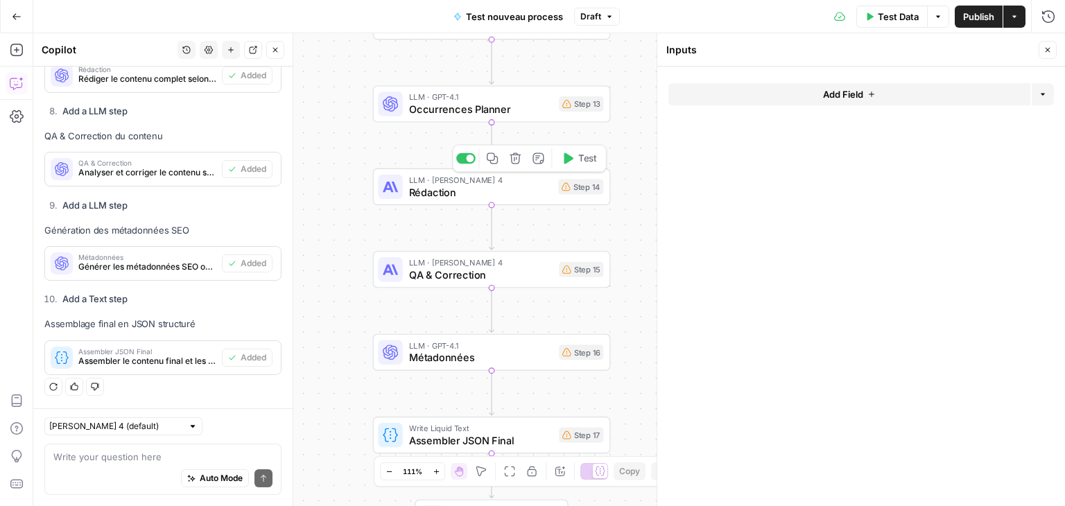
click at [516, 158] on icon "button" at bounding box center [515, 158] width 11 height 11
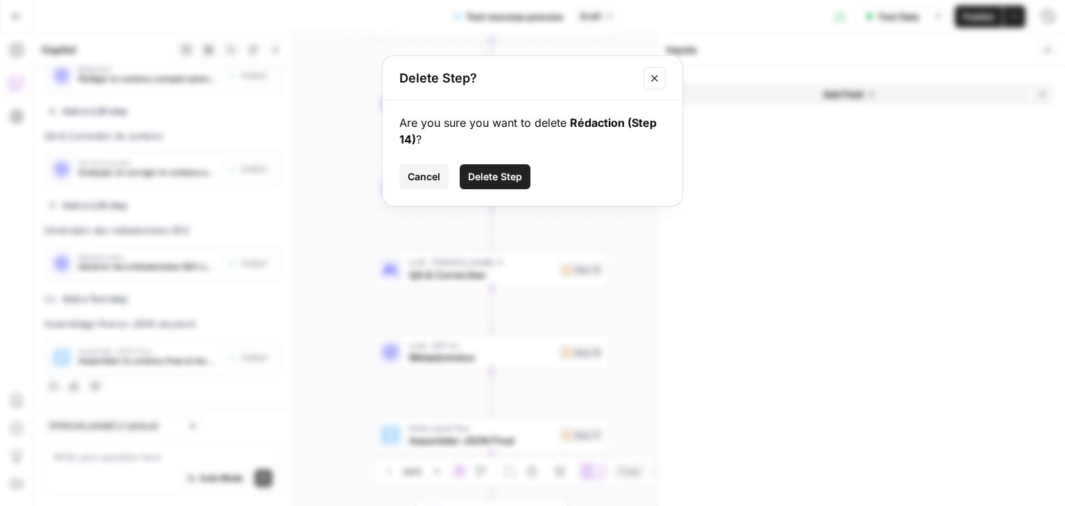
click at [513, 170] on span "Delete Step" at bounding box center [495, 177] width 54 height 14
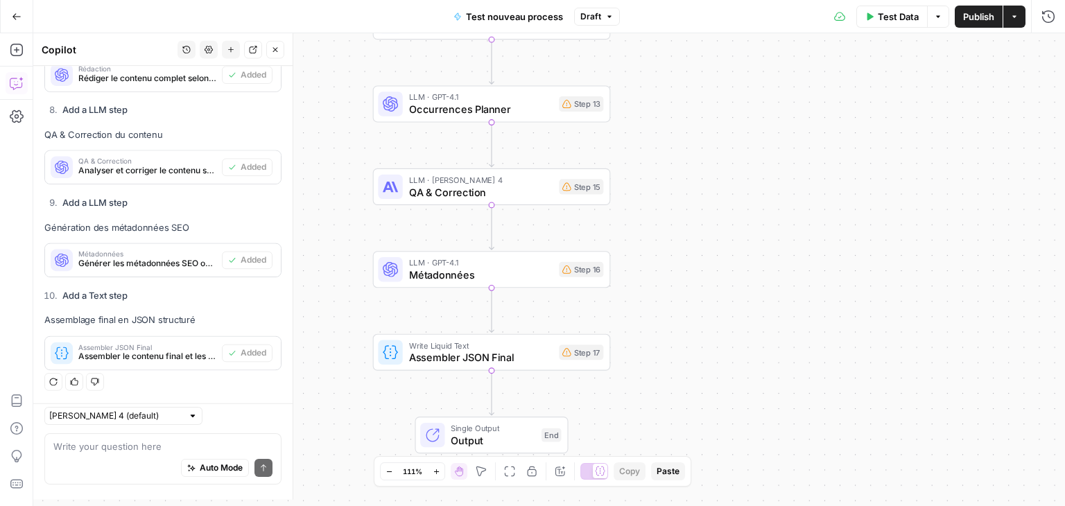
scroll to position [4902, 0]
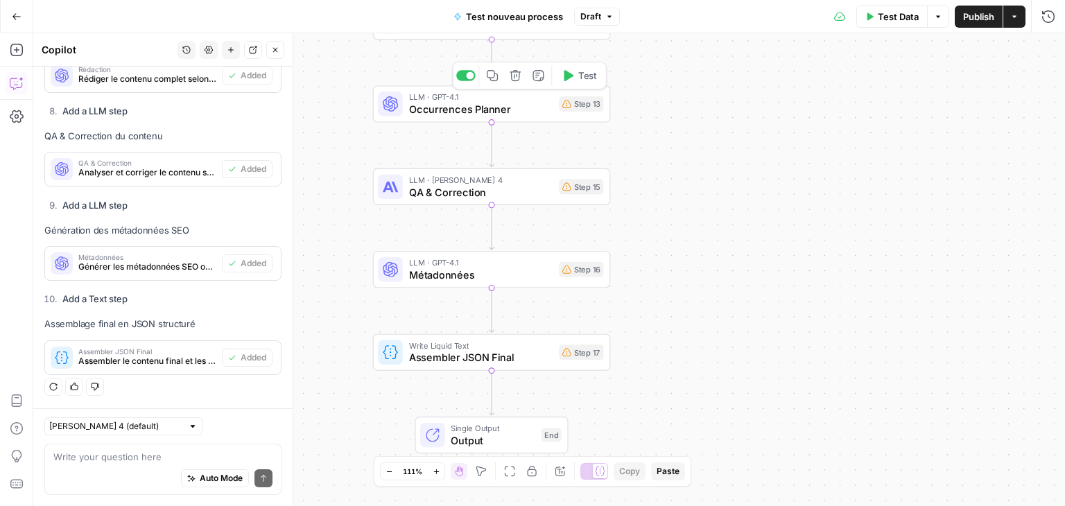
click at [523, 78] on button "Delete step" at bounding box center [515, 76] width 20 height 20
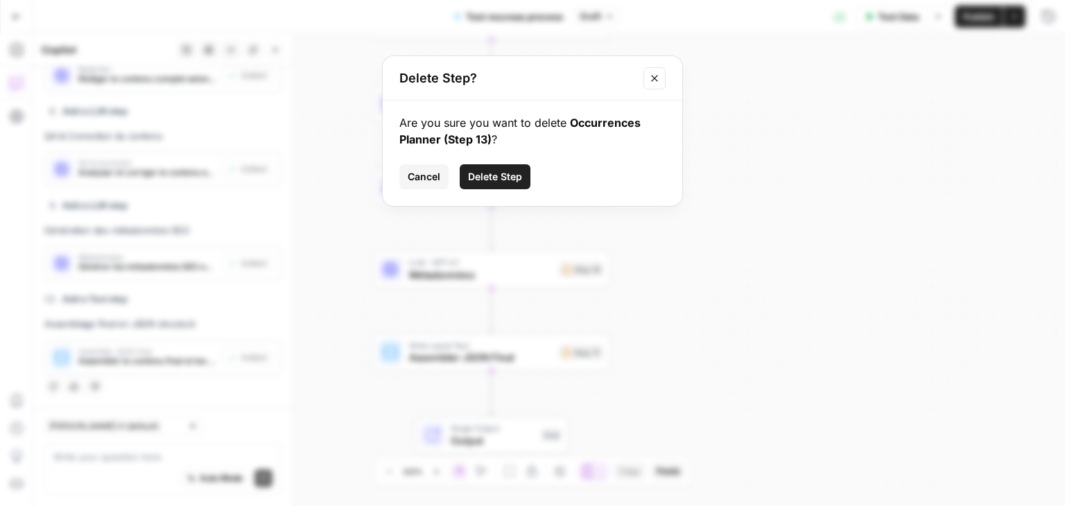
click at [505, 171] on span "Delete Step" at bounding box center [495, 177] width 54 height 14
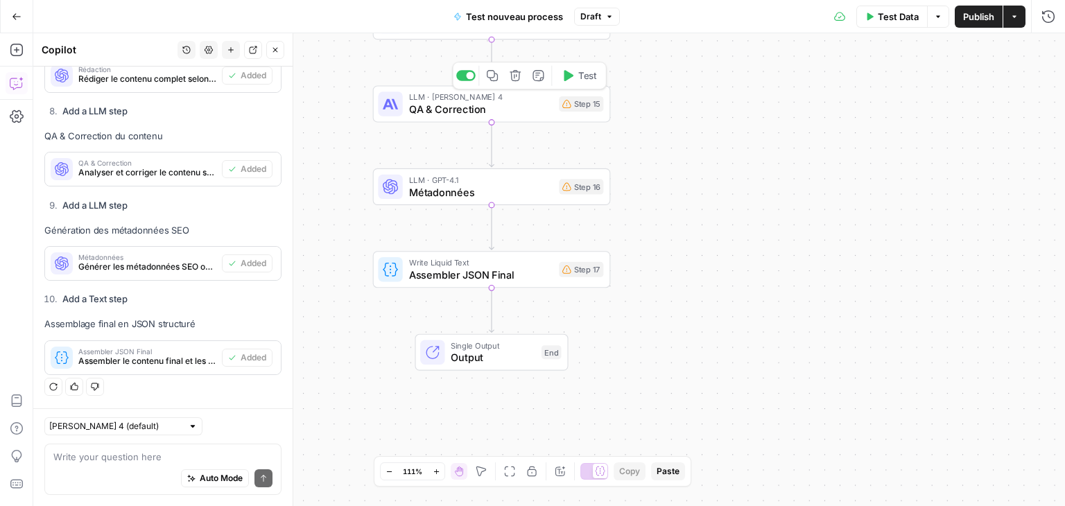
click at [523, 82] on button "Delete step" at bounding box center [515, 76] width 20 height 20
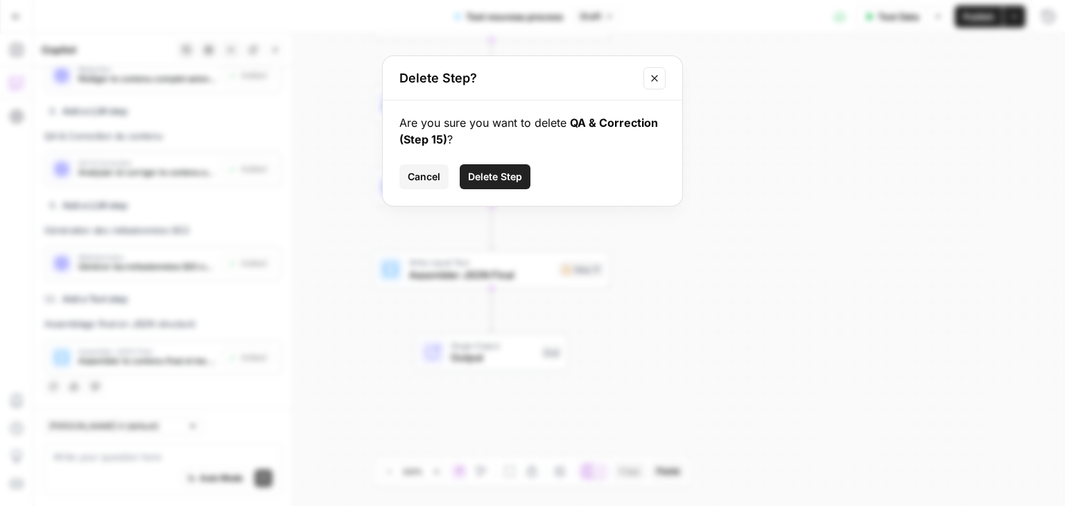
click at [491, 175] on span "Delete Step" at bounding box center [495, 177] width 54 height 14
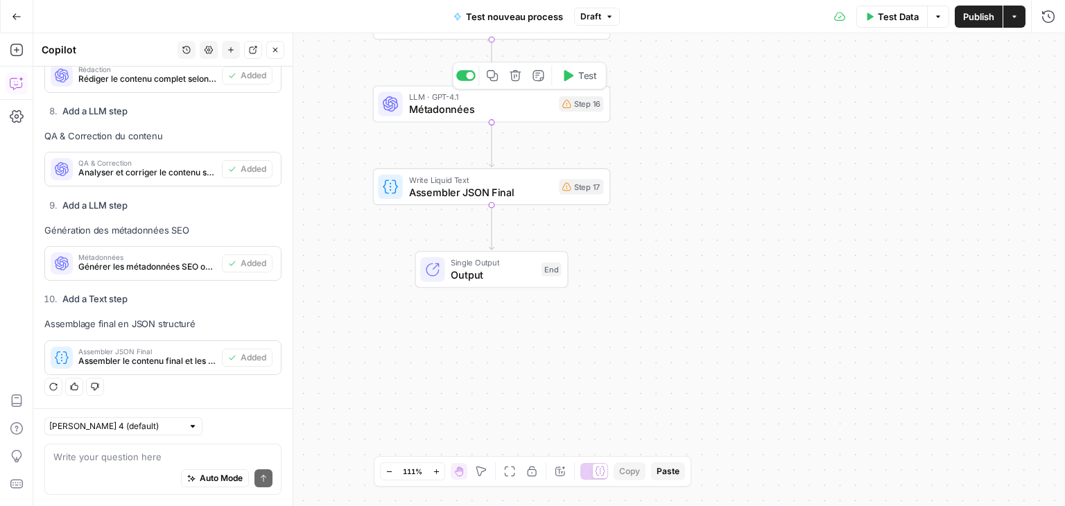
click at [522, 74] on button "Delete step" at bounding box center [515, 76] width 20 height 20
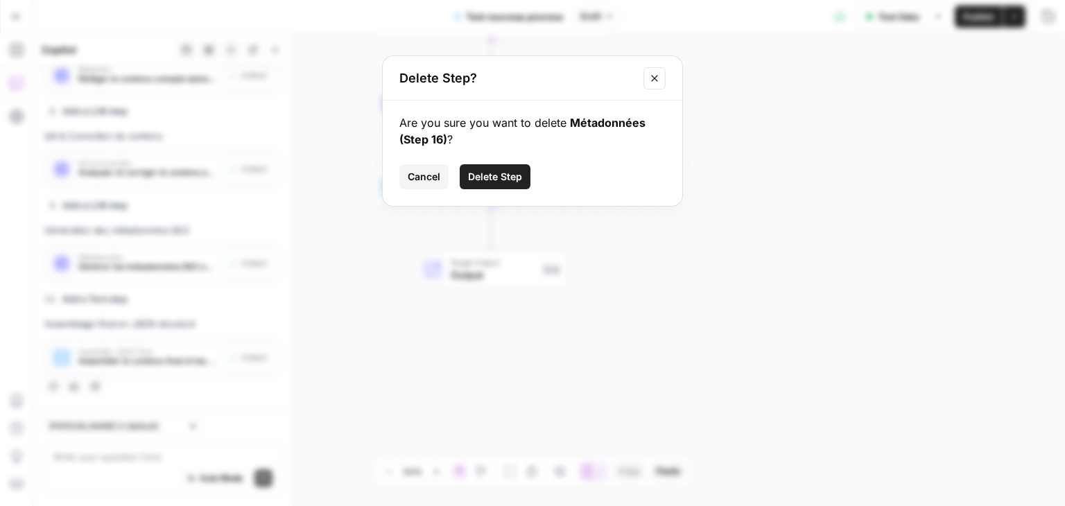
click at [523, 175] on button "Delete Step" at bounding box center [495, 176] width 71 height 25
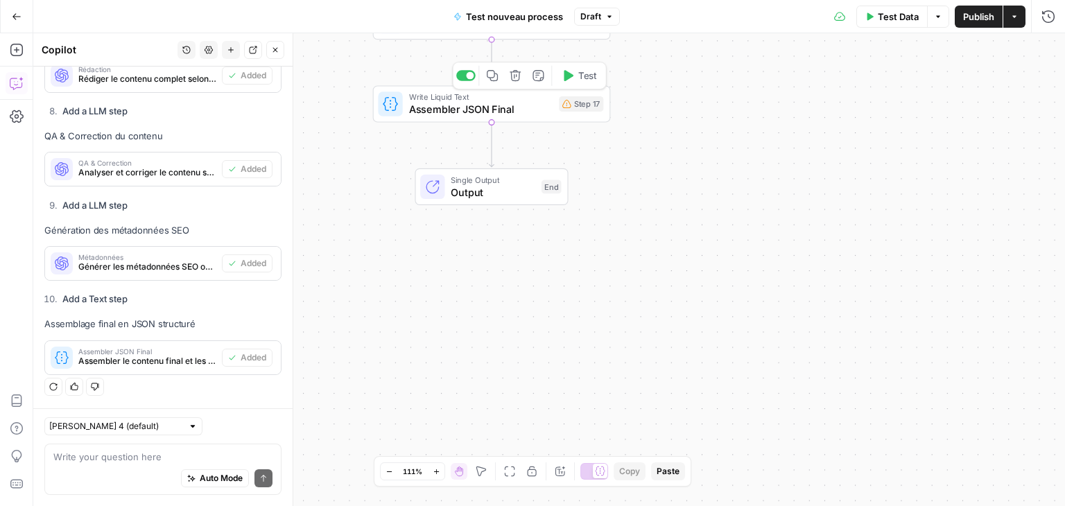
click at [521, 84] on button "Delete step" at bounding box center [515, 76] width 20 height 20
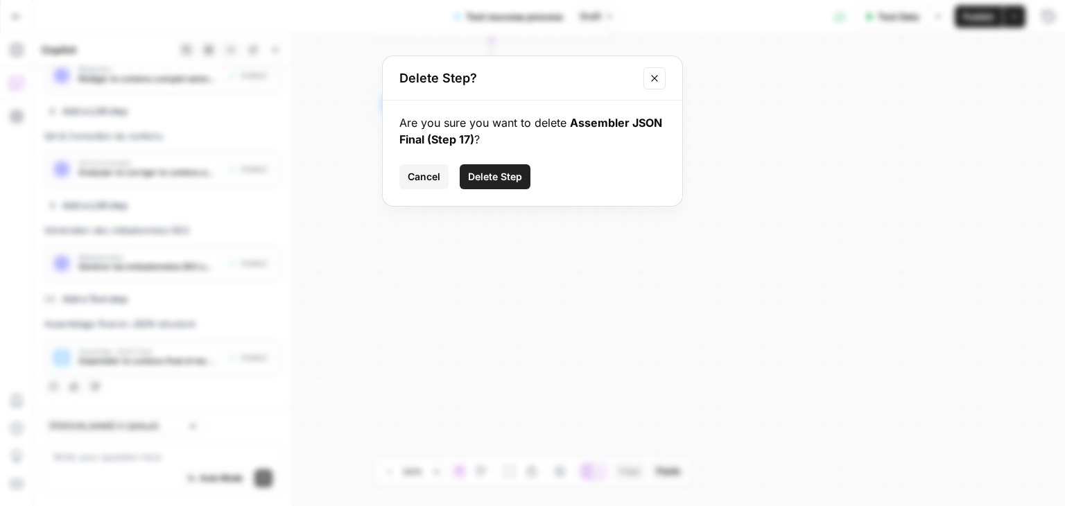
click at [510, 175] on span "Delete Step" at bounding box center [495, 177] width 54 height 14
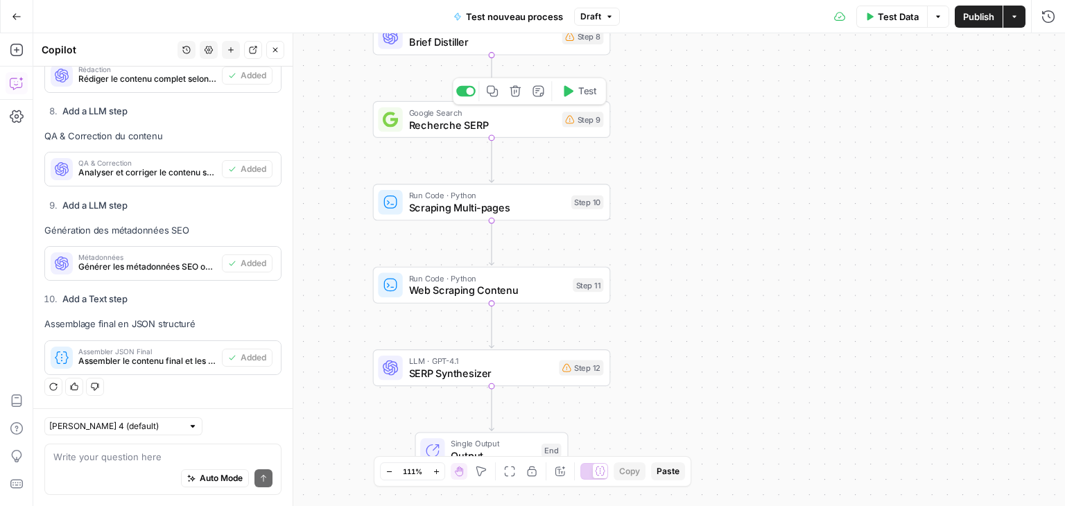
click at [519, 89] on icon "button" at bounding box center [515, 91] width 12 height 12
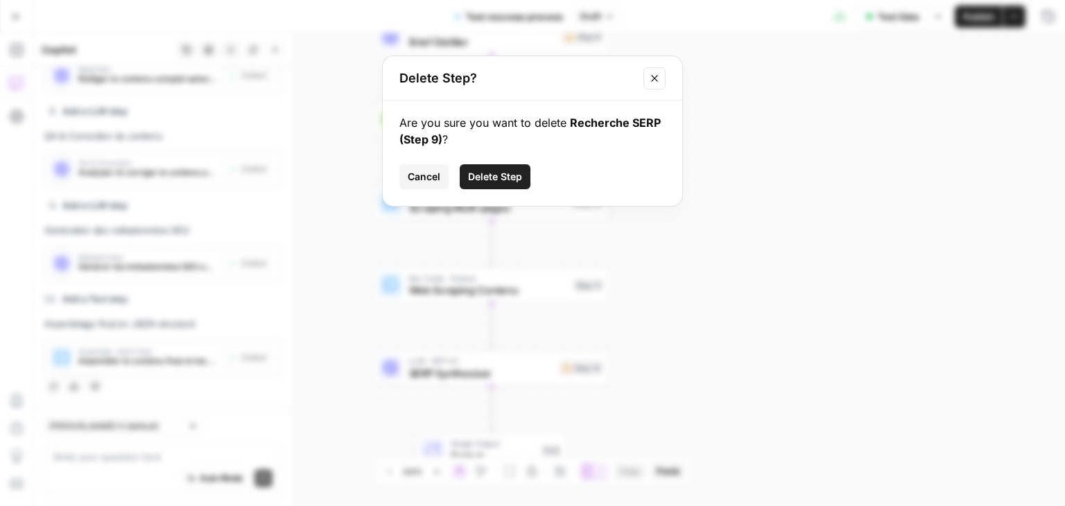
click at [507, 174] on span "Delete Step" at bounding box center [495, 177] width 54 height 14
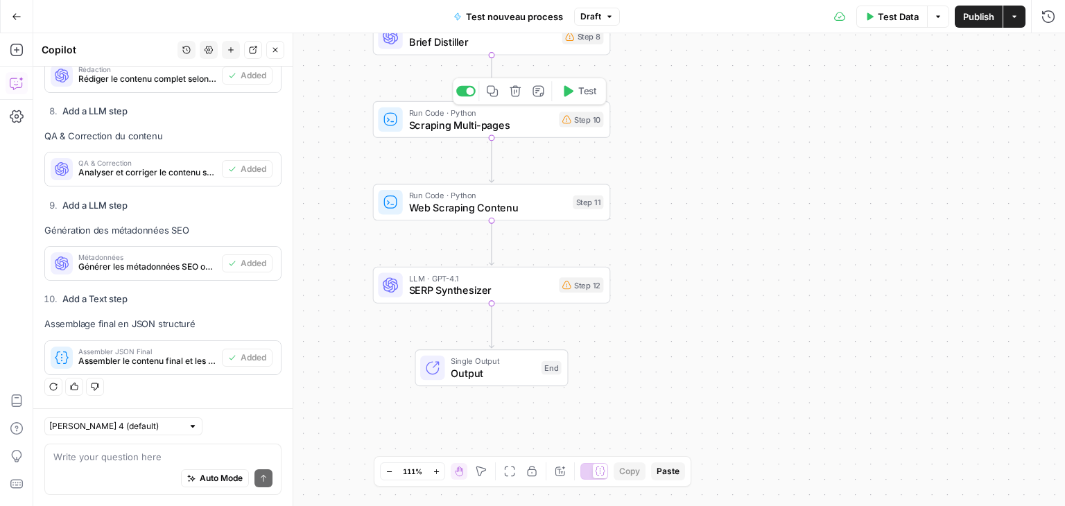
click at [514, 92] on icon "button" at bounding box center [515, 90] width 11 height 11
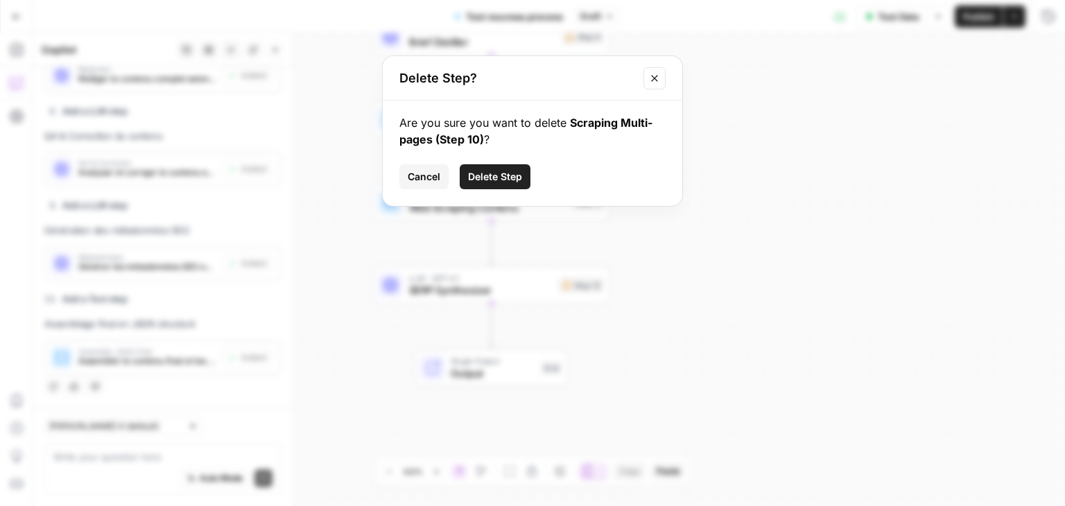
click at [496, 176] on span "Delete Step" at bounding box center [495, 177] width 54 height 14
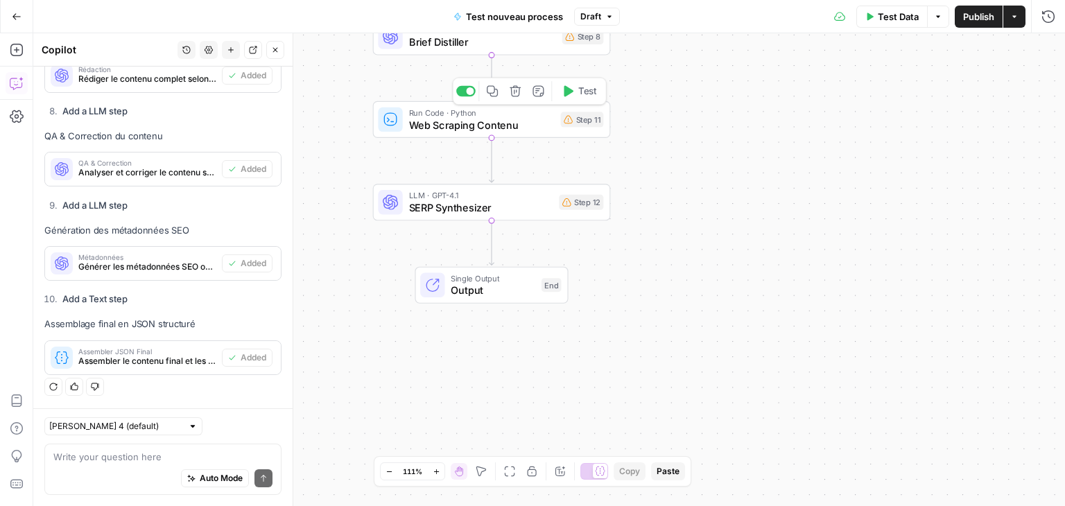
click at [519, 93] on icon "button" at bounding box center [515, 90] width 11 height 11
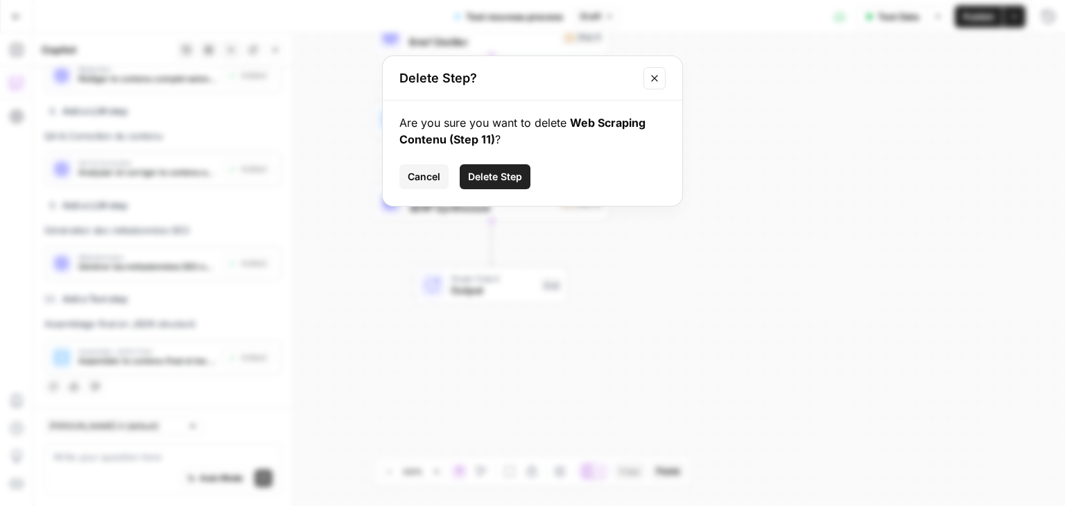
click at [497, 173] on span "Delete Step" at bounding box center [495, 177] width 54 height 14
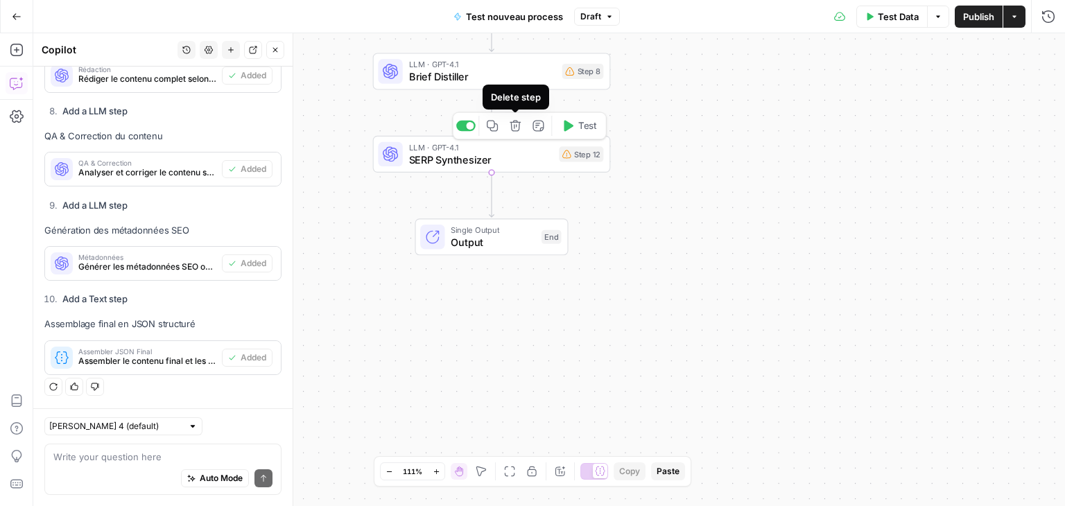
click at [516, 120] on icon "button" at bounding box center [515, 126] width 12 height 12
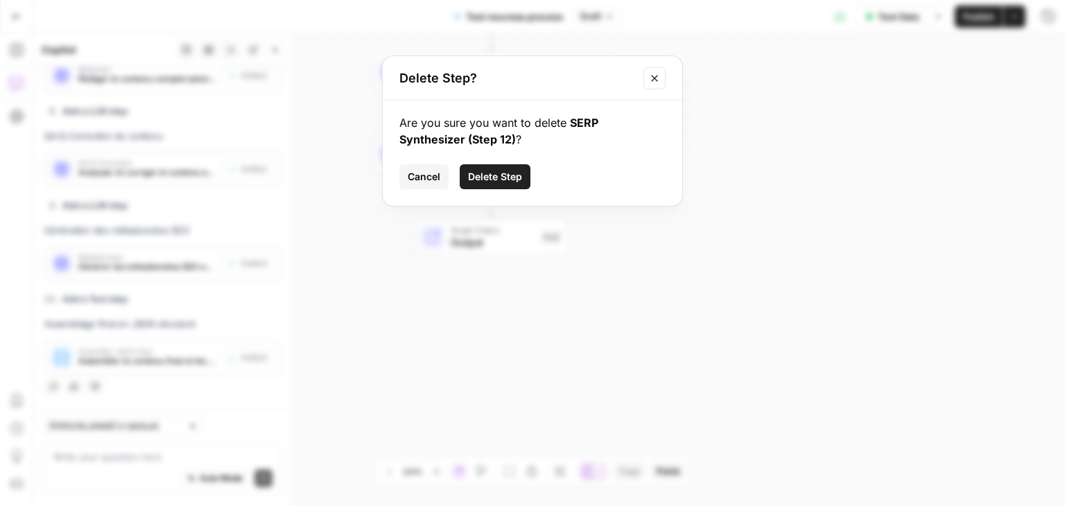
click at [498, 181] on span "Delete Step" at bounding box center [495, 177] width 54 height 14
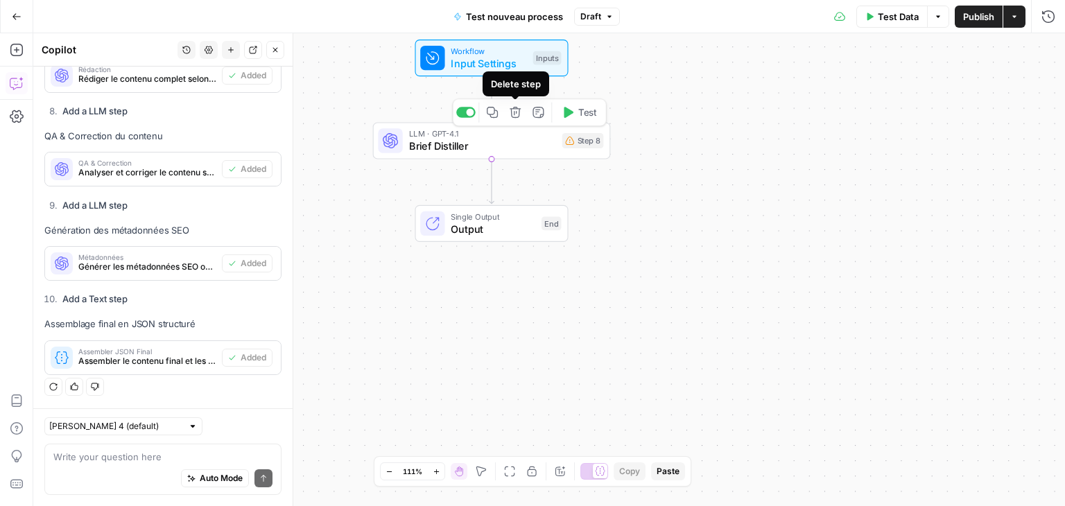
click at [513, 120] on button "Delete step" at bounding box center [515, 113] width 20 height 20
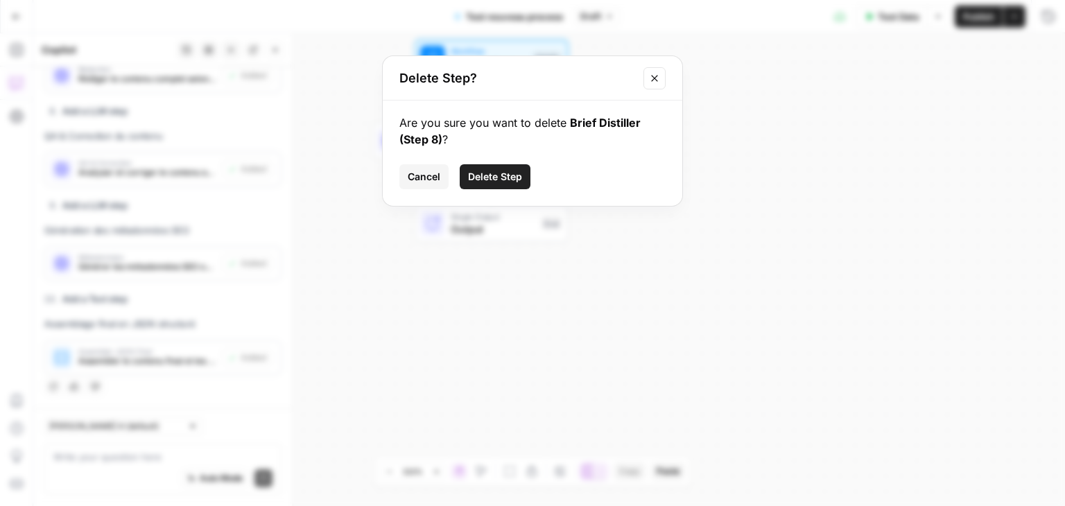
click at [509, 168] on button "Delete Step" at bounding box center [495, 176] width 71 height 25
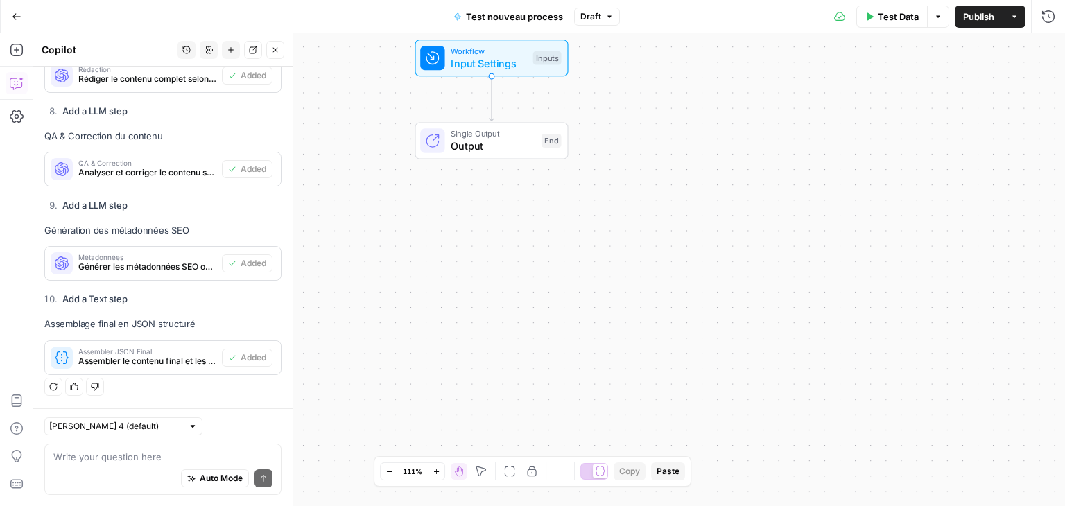
scroll to position [4880, 0]
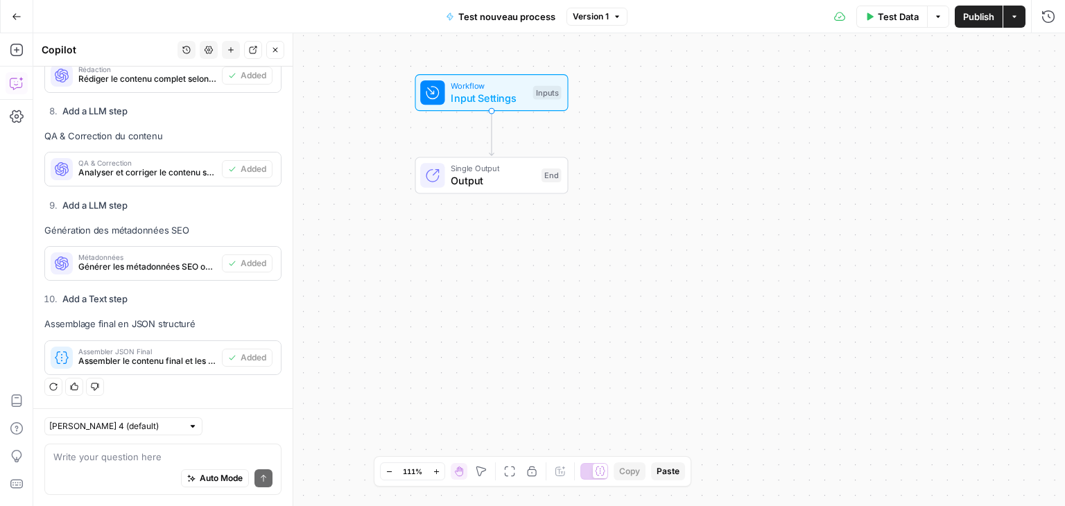
click at [232, 49] on icon "button" at bounding box center [231, 50] width 6 height 6
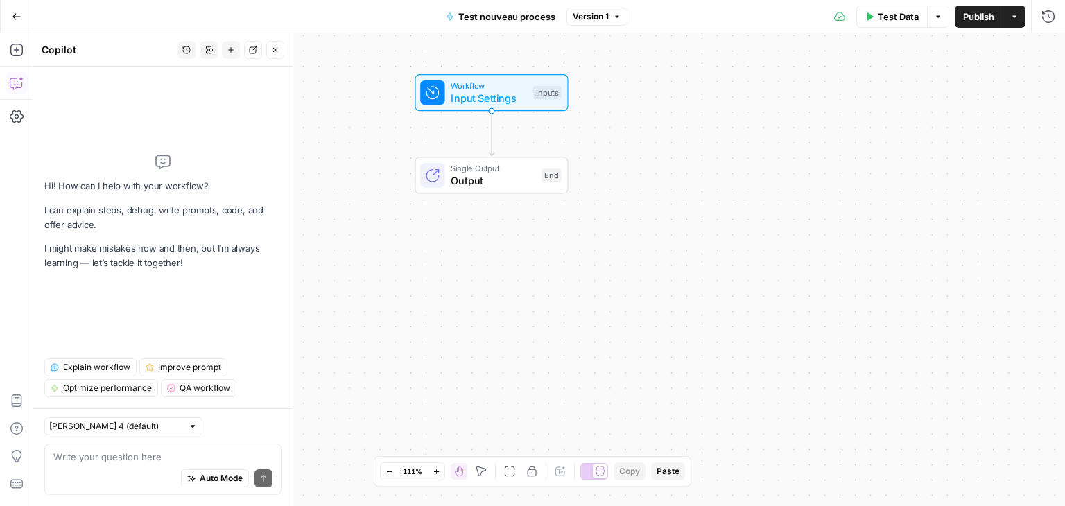
click at [80, 468] on div "Auto Mode Send" at bounding box center [162, 479] width 219 height 31
paste textarea "STEP 0 — “Brief Distiller” 💡 But : convertir le brief Vialala (très long) en un…"
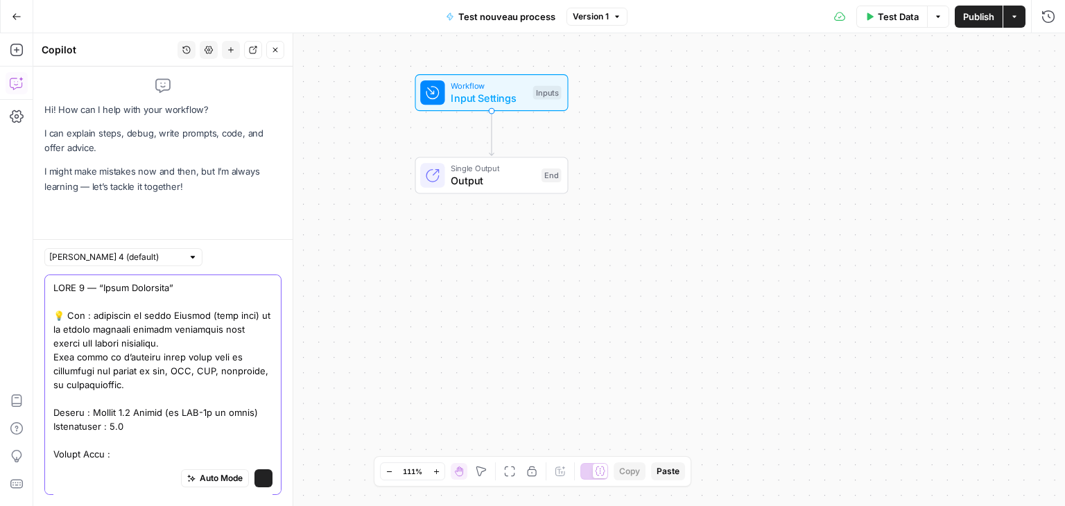
scroll to position [3113, 0]
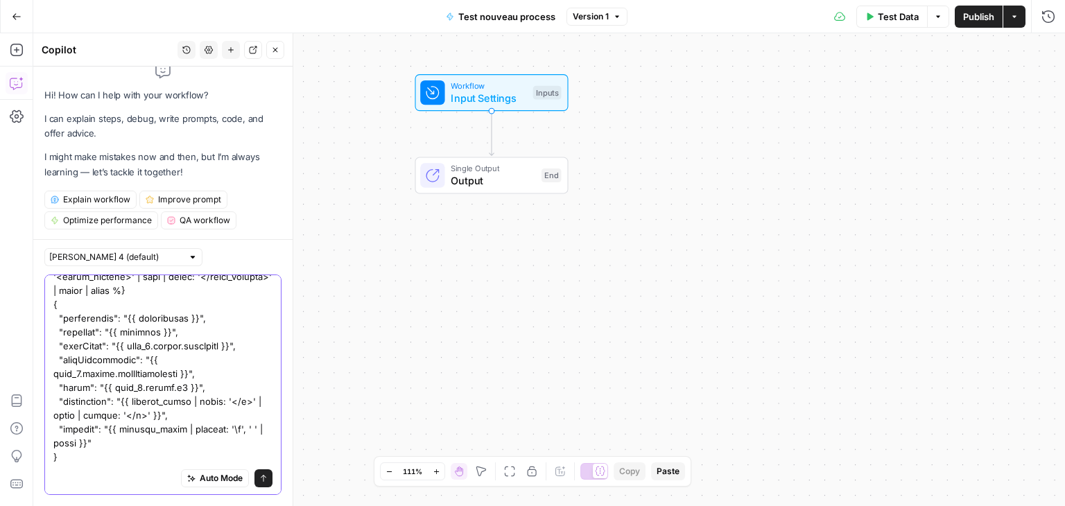
type textarea "STEP 0 — “Brief Distiller” 💡 But : convertir le brief Vialala (très long) en un…"
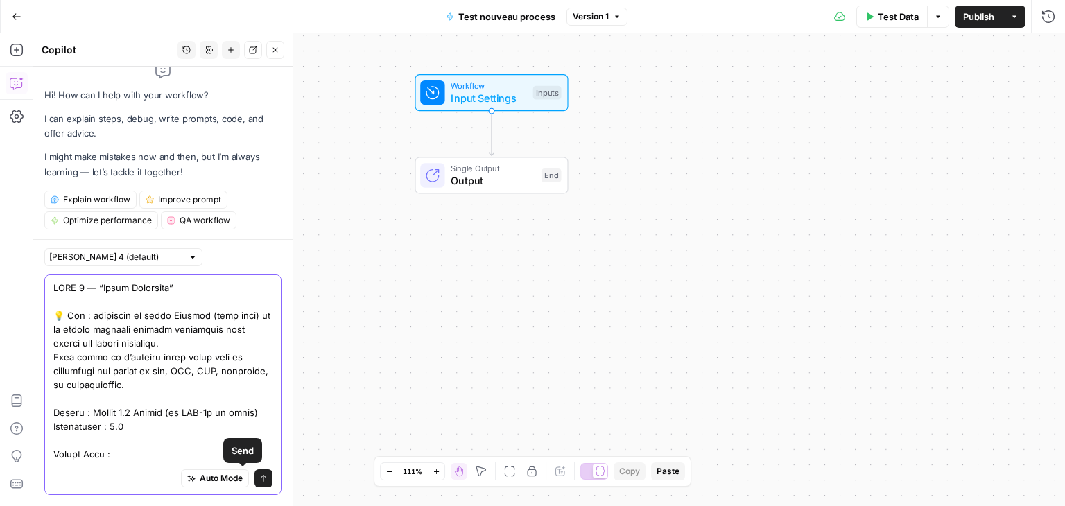
click at [259, 479] on icon "submit" at bounding box center [263, 478] width 8 height 8
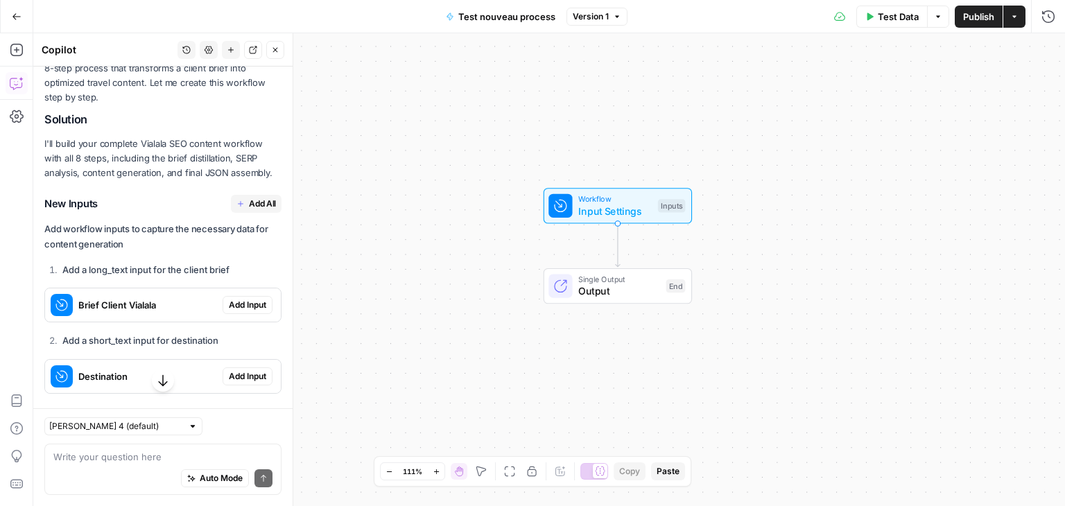
scroll to position [4057, 0]
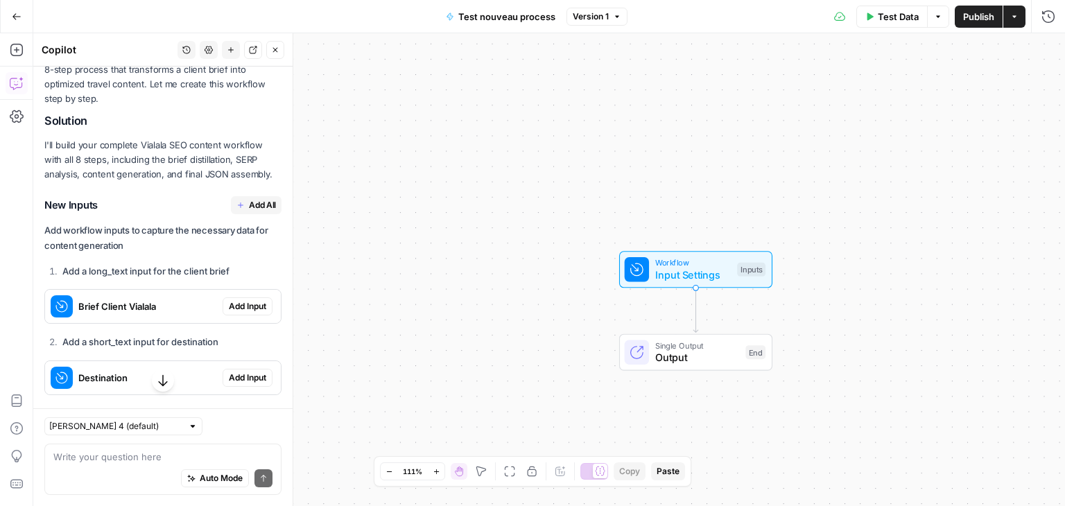
click at [256, 211] on span "Add All" at bounding box center [262, 205] width 27 height 12
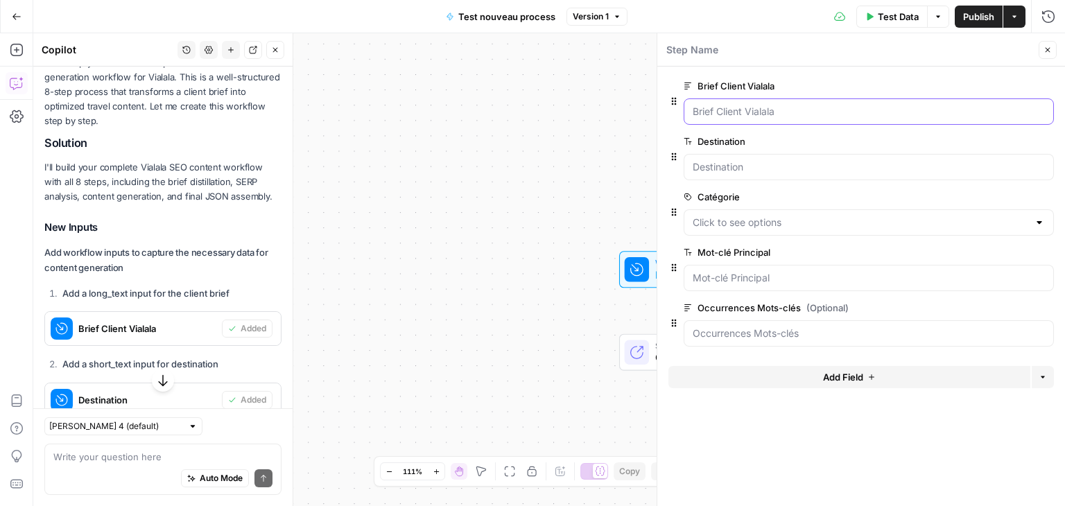
click at [765, 117] on Vialala "Brief Client Vialala" at bounding box center [869, 112] width 352 height 14
click at [270, 46] on button "Close" at bounding box center [275, 50] width 18 height 18
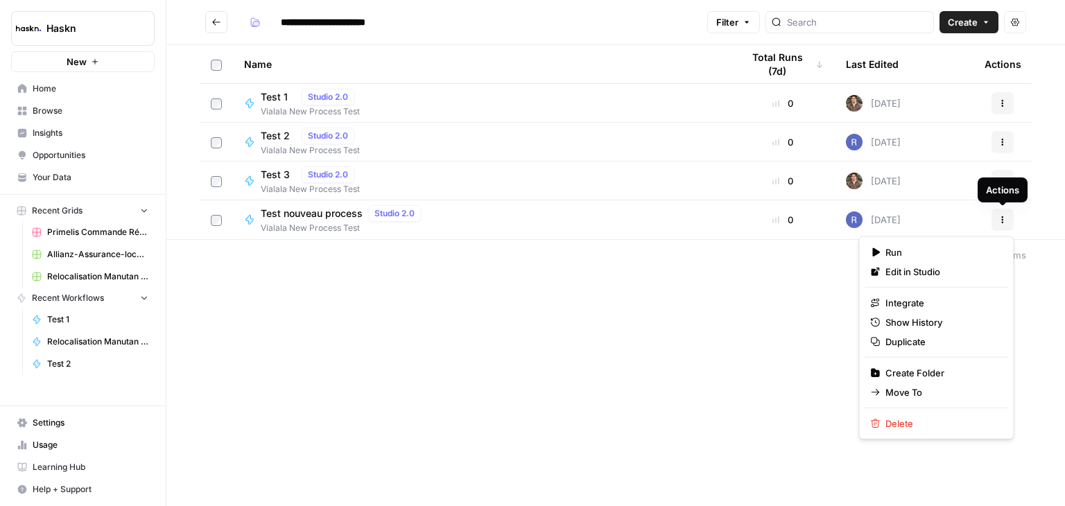
click at [1010, 225] on button "Actions" at bounding box center [1002, 220] width 22 height 22
click at [901, 420] on span "Delete" at bounding box center [940, 424] width 111 height 14
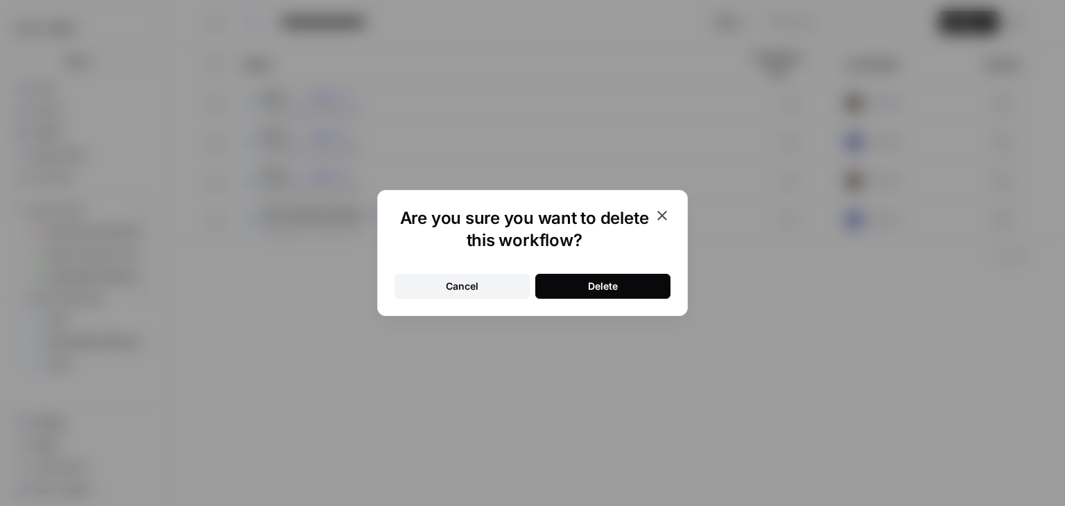
click at [632, 277] on button "Delete" at bounding box center [602, 286] width 135 height 25
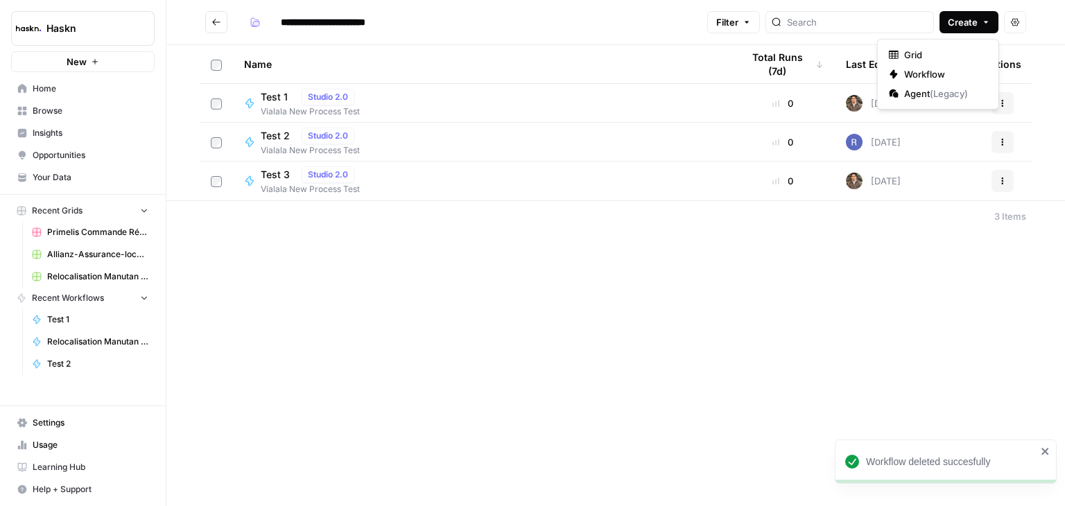
click at [968, 22] on span "Create" at bounding box center [963, 22] width 30 height 14
click at [925, 70] on span "Workflow" at bounding box center [943, 74] width 78 height 14
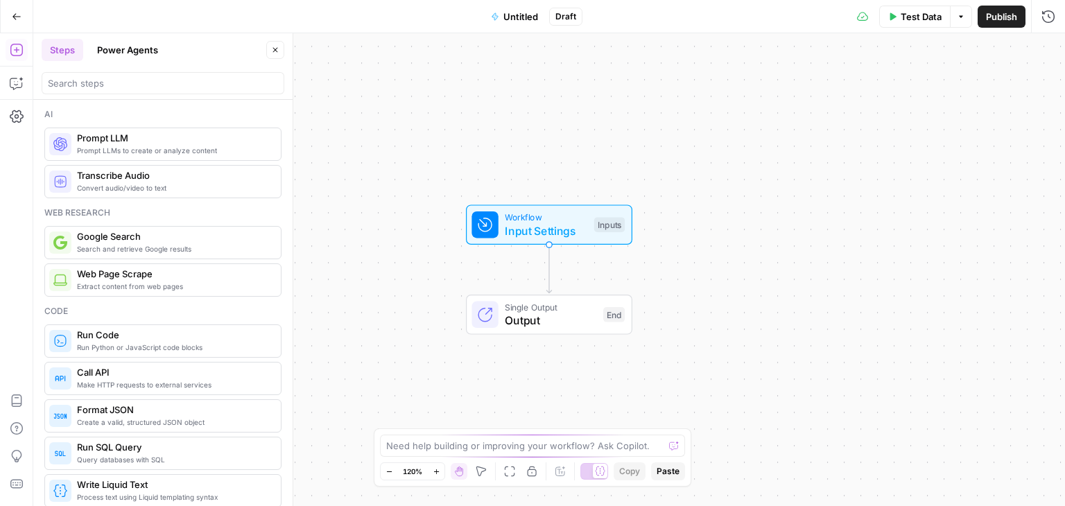
click at [519, 17] on span "Untitled" at bounding box center [520, 17] width 35 height 14
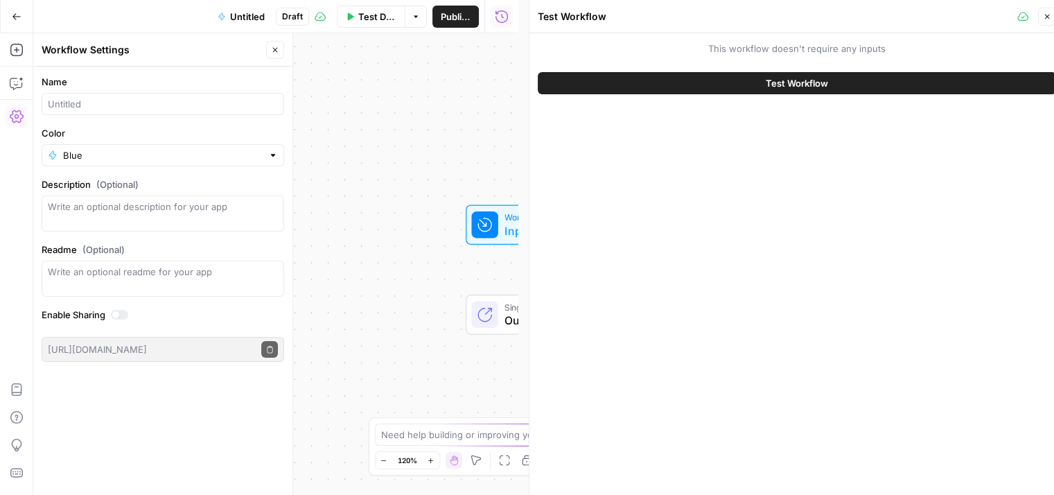
click at [87, 112] on div at bounding box center [163, 104] width 243 height 22
type input "Test nouveau process"
click at [457, 25] on button "Publish" at bounding box center [461, 17] width 36 height 22
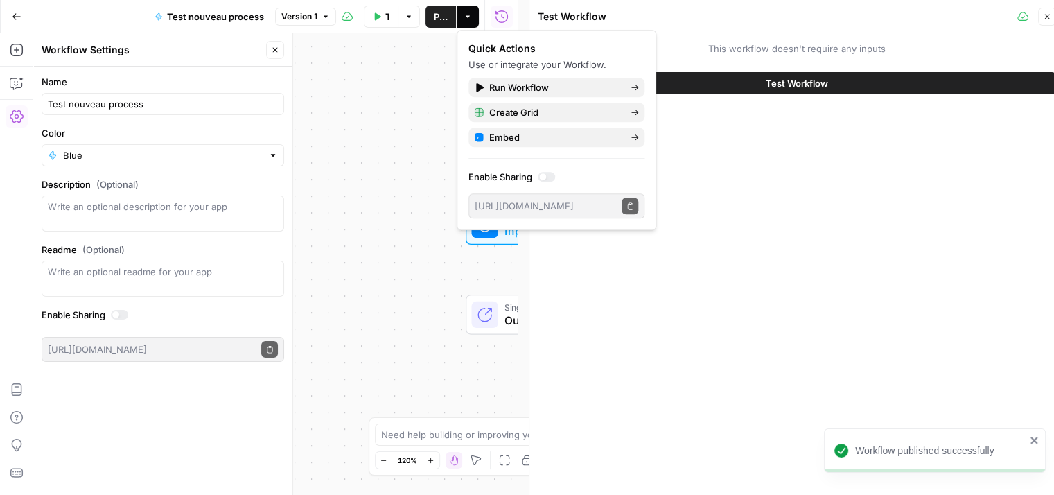
click at [1045, 15] on icon "button" at bounding box center [1047, 16] width 8 height 8
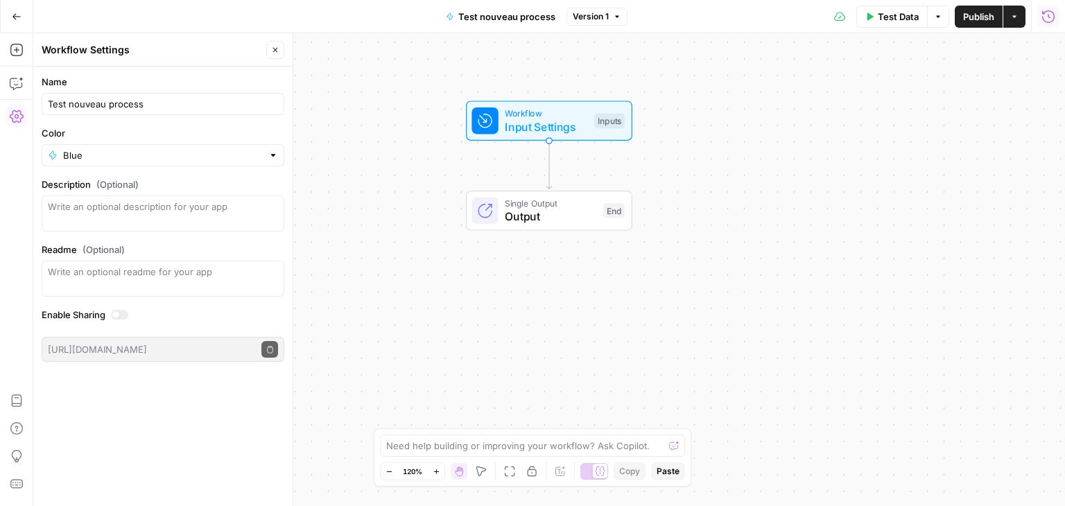
click at [277, 45] on button "Close" at bounding box center [275, 50] width 18 height 18
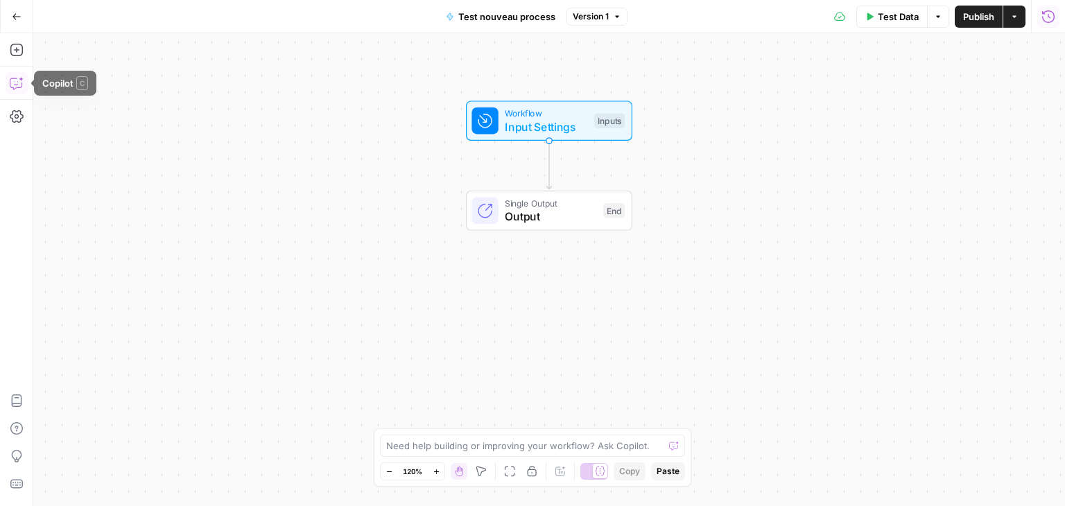
click at [12, 87] on icon "button" at bounding box center [17, 83] width 14 height 14
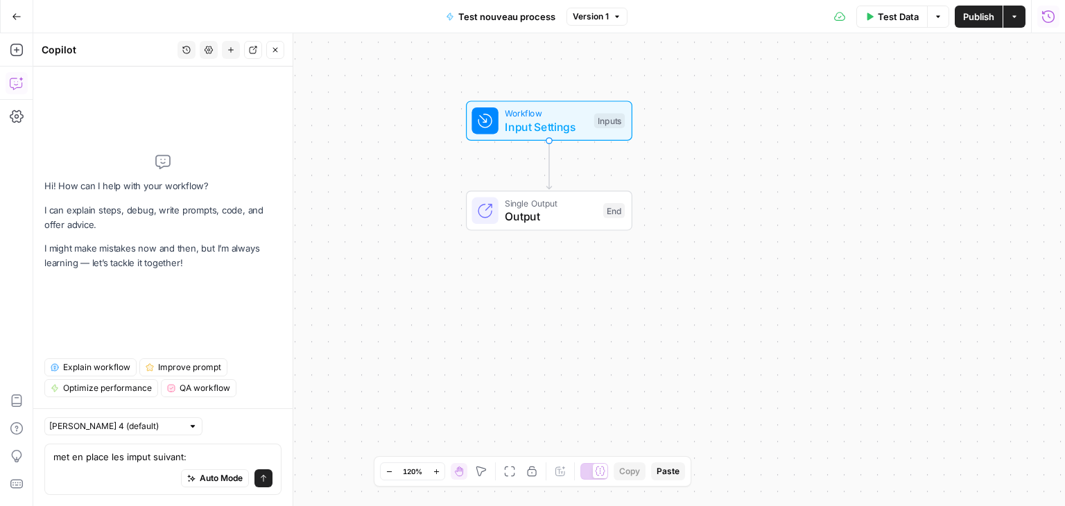
type textarea "met en place les imput suivant: | Nom | Type | Requis | Source | Description | …"
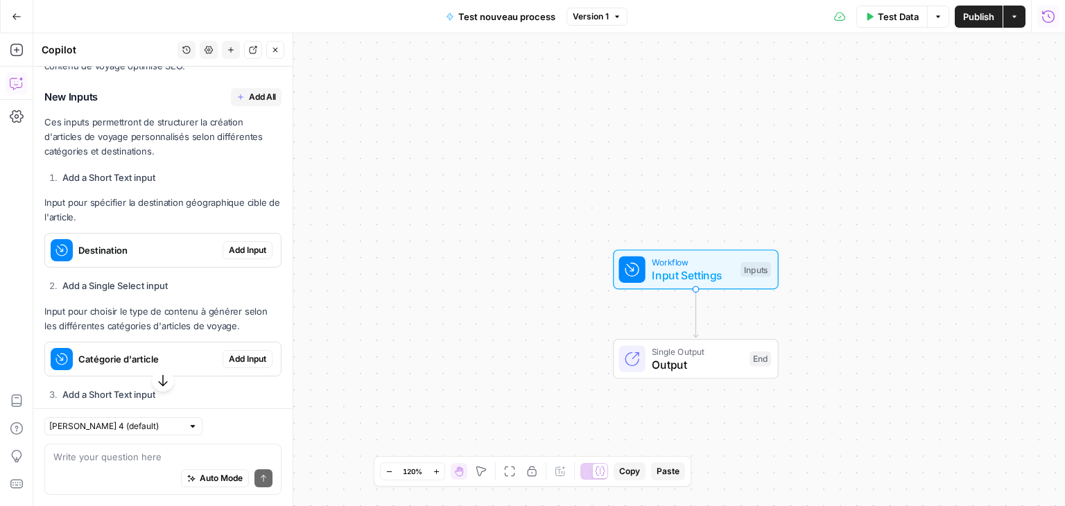
scroll to position [354, 0]
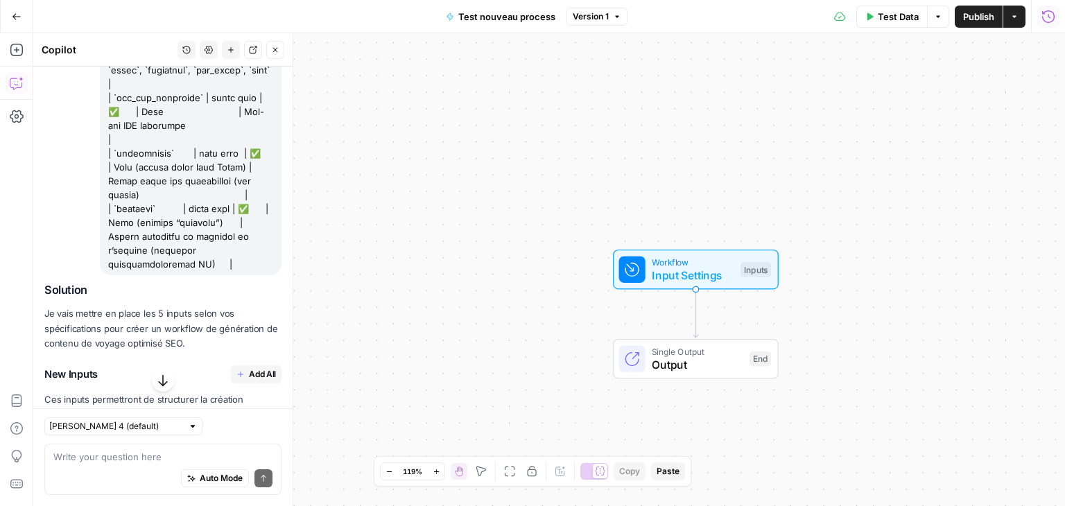
click at [252, 373] on span "Add All" at bounding box center [262, 374] width 27 height 12
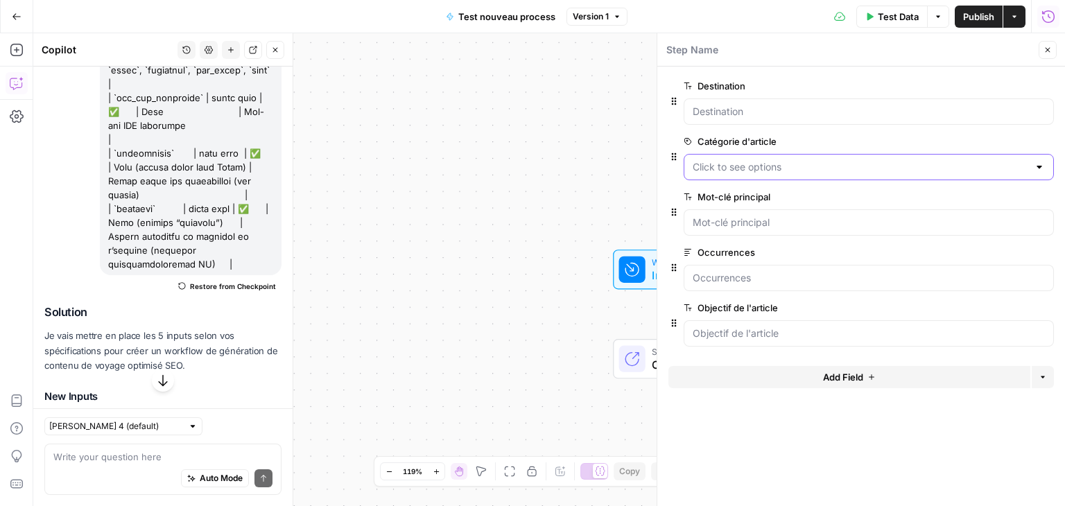
click at [800, 160] on d\'article "Catégorie d'article" at bounding box center [861, 167] width 336 height 14
click at [1021, 144] on icon "button" at bounding box center [1025, 142] width 8 height 8
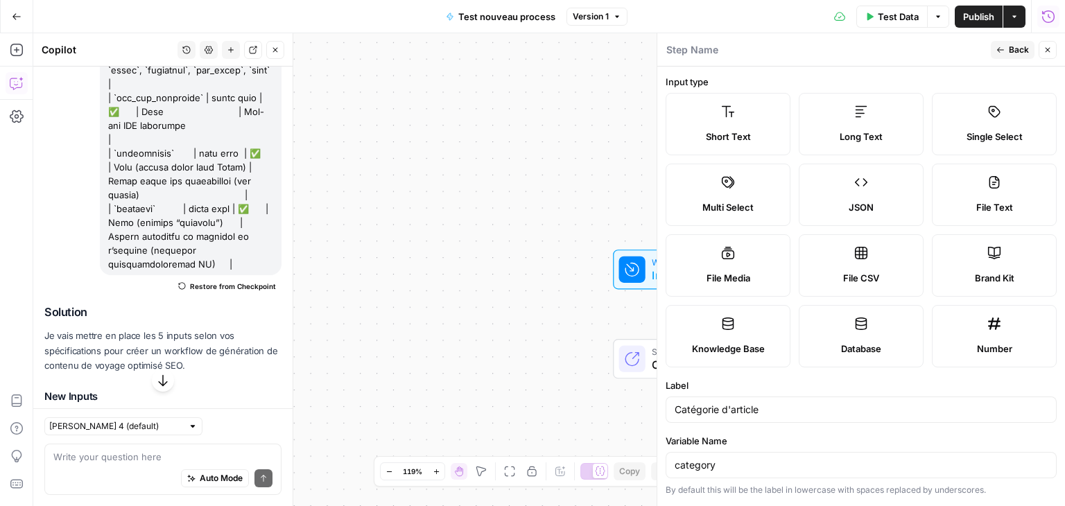
scroll to position [322, 0]
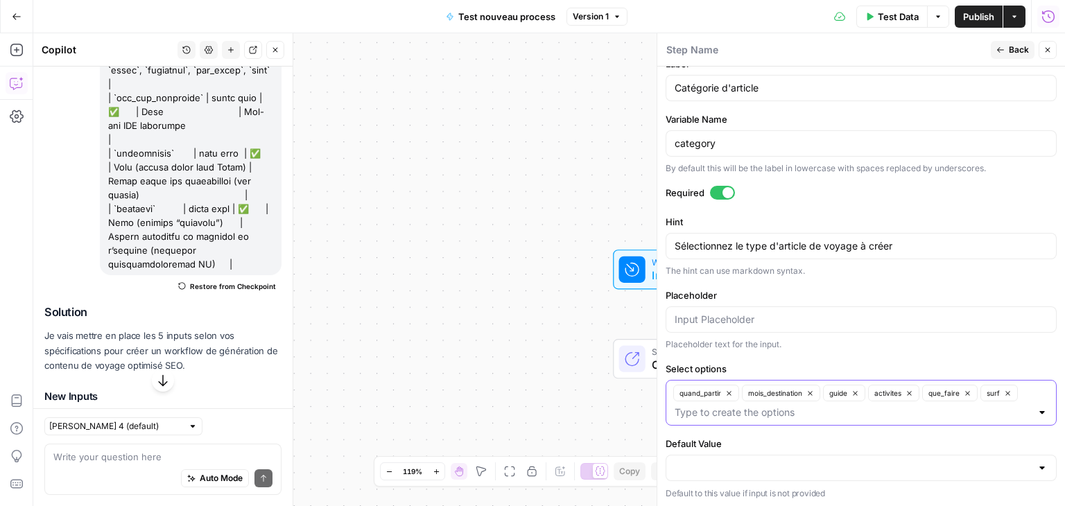
click at [728, 390] on icon "button" at bounding box center [729, 394] width 8 height 8
click at [728, 389] on button "mois_destination" at bounding box center [722, 393] width 78 height 17
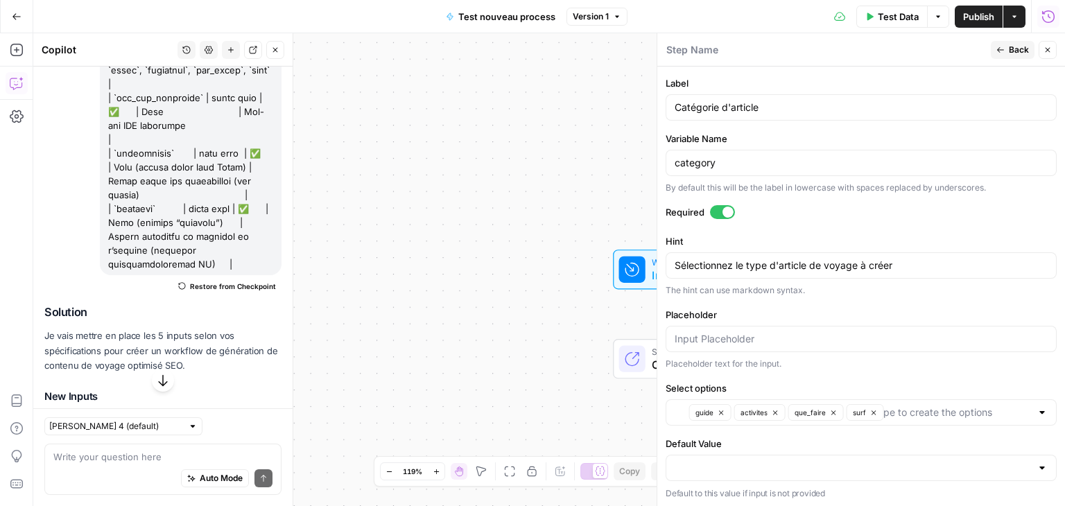
click at [728, 389] on label "Select options" at bounding box center [860, 388] width 391 height 14
click at [872, 406] on input "Select options" at bounding box center [951, 413] width 159 height 14
click at [717, 419] on div "guide activites que_faire surf" at bounding box center [860, 412] width 391 height 26
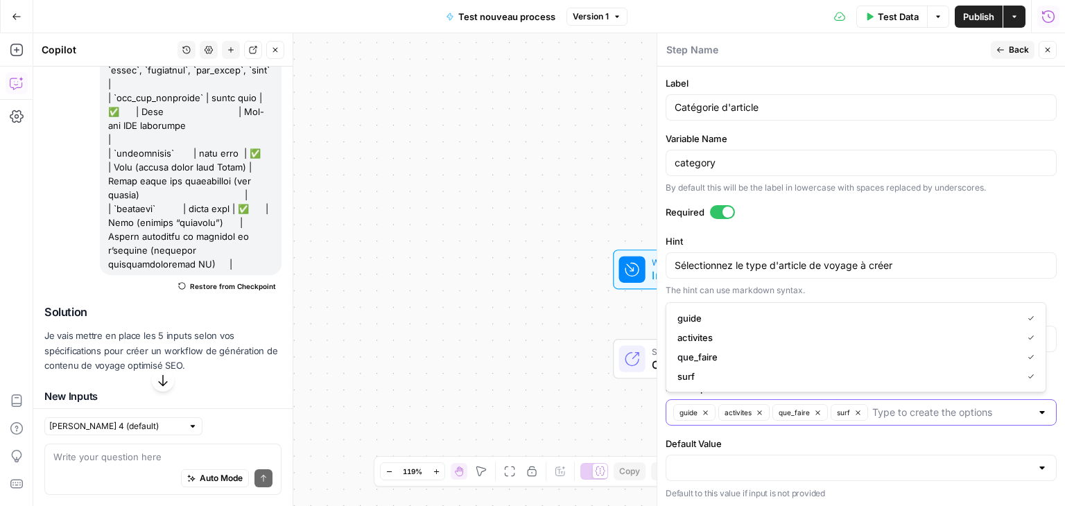
click at [704, 409] on icon "button" at bounding box center [706, 413] width 8 height 8
click at [715, 410] on icon "button" at bounding box center [715, 413] width 8 height 8
click at [715, 410] on icon "button" at bounding box center [719, 413] width 8 height 8
click at [702, 410] on icon "button" at bounding box center [701, 413] width 8 height 8
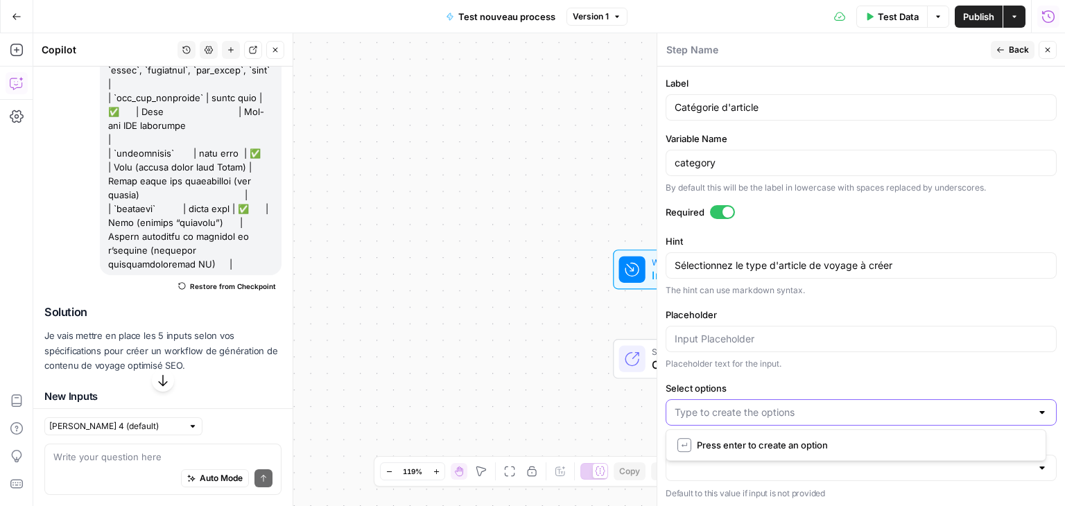
click at [498, 150] on div "Workflow Input Settings Inputs Single Output Output End" at bounding box center [549, 269] width 1032 height 473
click at [1047, 50] on icon "button" at bounding box center [1047, 50] width 8 height 8
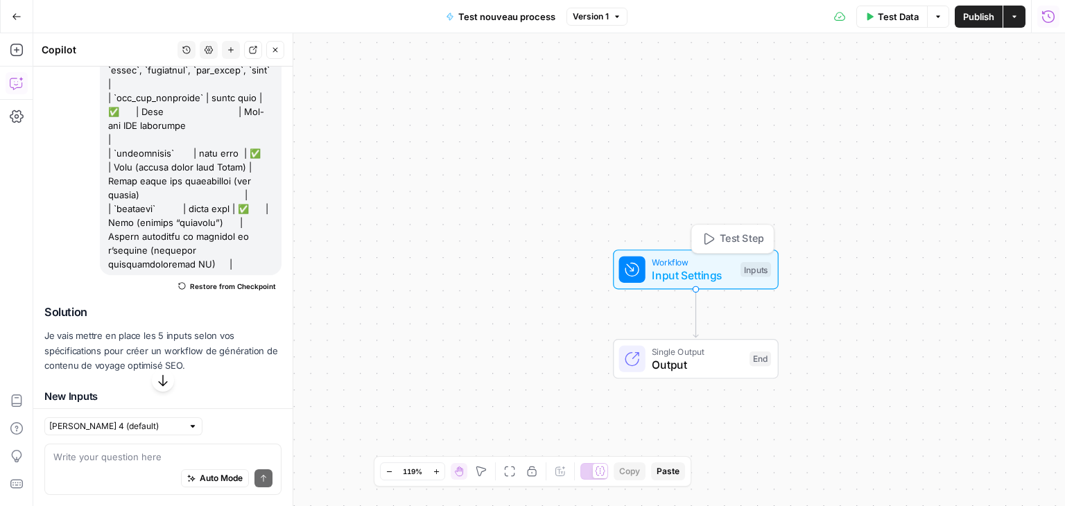
click at [658, 275] on span "Input Settings" at bounding box center [693, 275] width 82 height 17
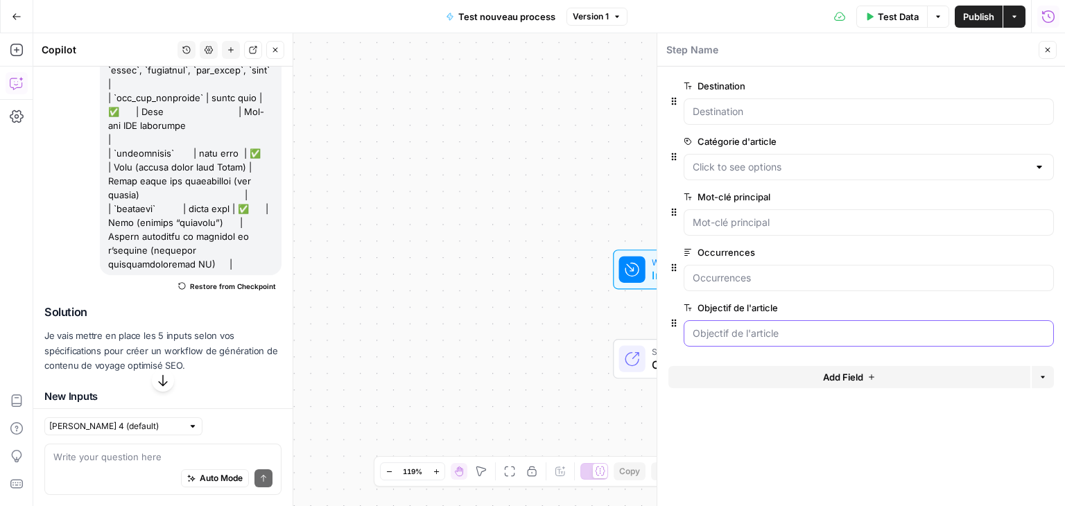
click at [808, 336] on l\'article "Objectif de l'article" at bounding box center [869, 334] width 352 height 14
click at [787, 279] on input "Occurrences" at bounding box center [869, 278] width 352 height 14
click at [784, 275] on input "Occurrences" at bounding box center [869, 278] width 352 height 14
click at [716, 223] on principal "Mot-clé principal" at bounding box center [869, 223] width 352 height 14
click at [771, 165] on d\'article "Catégorie d'article" at bounding box center [861, 167] width 336 height 14
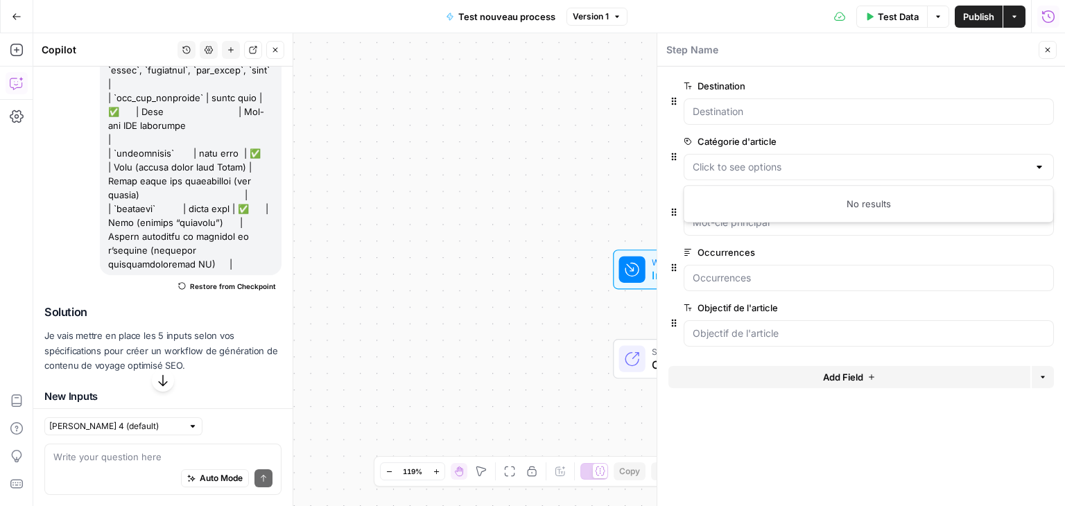
click at [1027, 138] on icon "button" at bounding box center [1025, 142] width 8 height 8
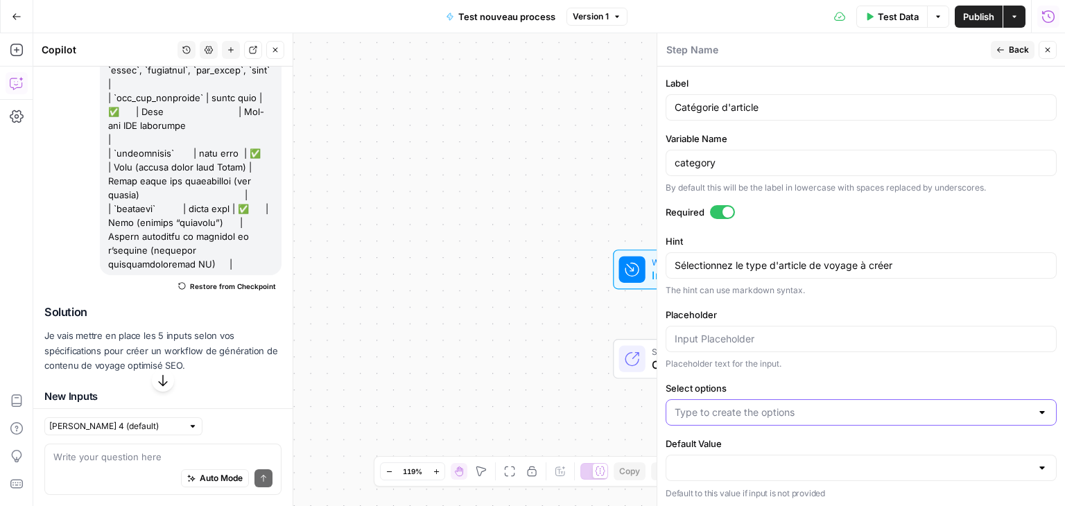
click at [840, 408] on input "Select options" at bounding box center [852, 413] width 356 height 14
click at [815, 381] on label "Select options" at bounding box center [860, 388] width 391 height 14
click at [815, 406] on input "Select options" at bounding box center [852, 413] width 356 height 14
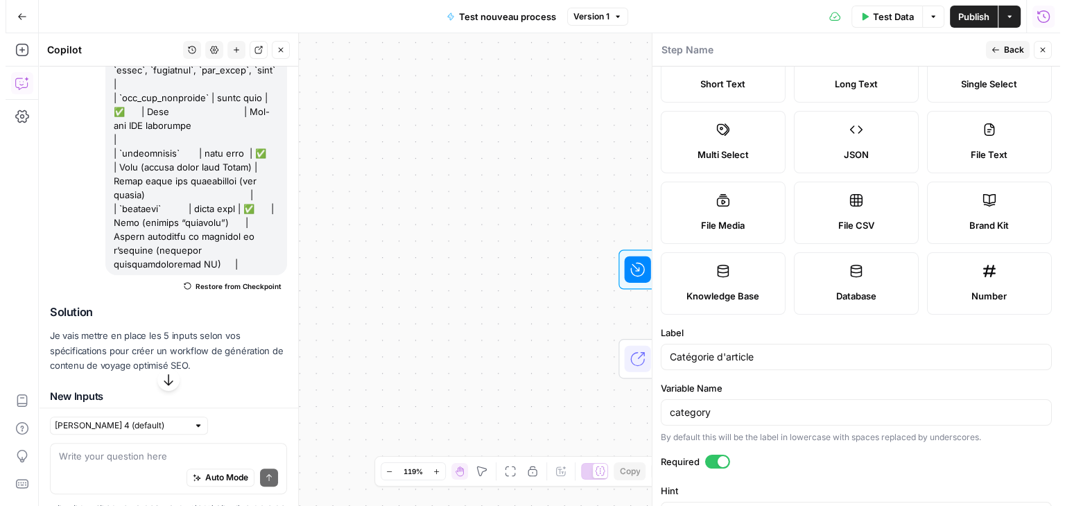
scroll to position [0, 0]
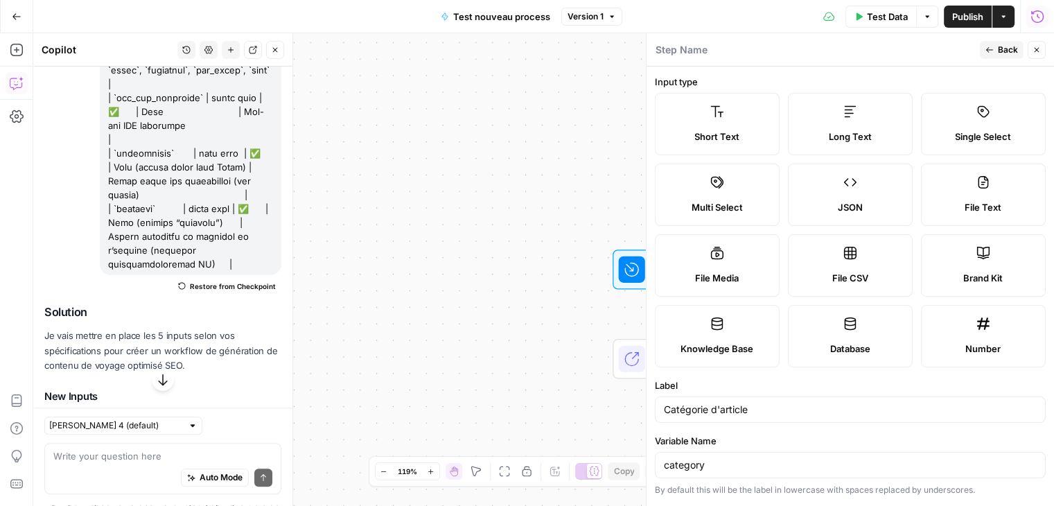
click at [732, 114] on label "Short Text" at bounding box center [717, 124] width 125 height 62
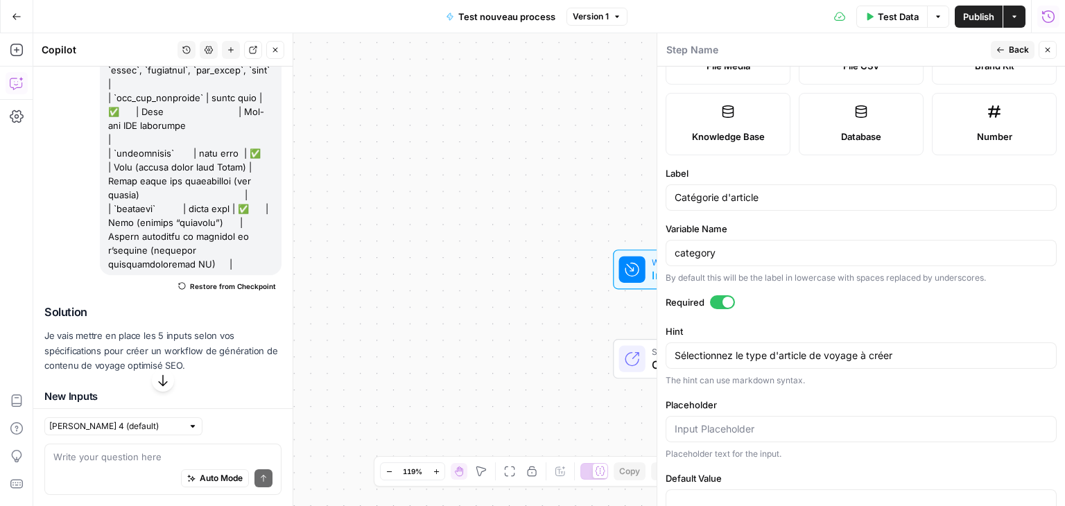
scroll to position [247, 0]
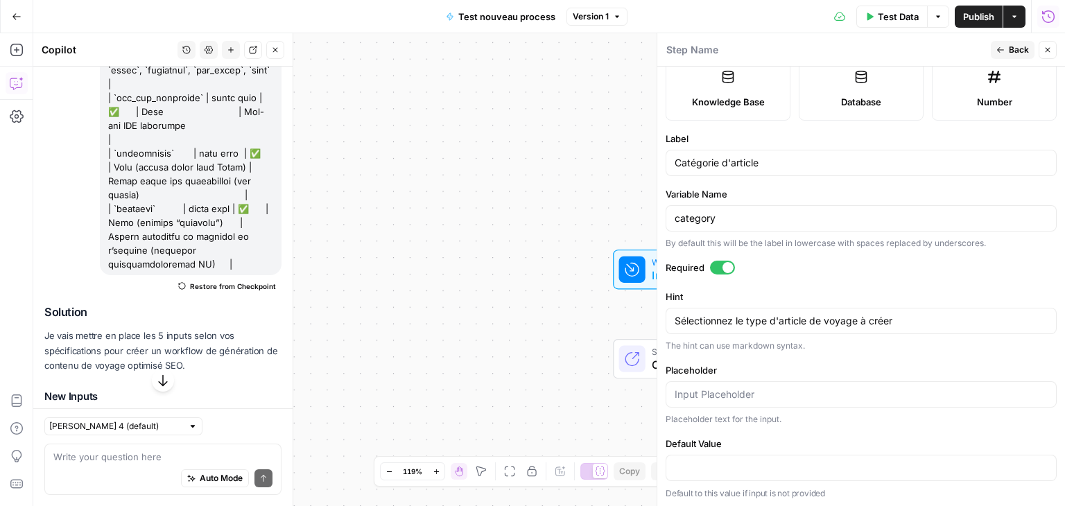
click at [1003, 43] on button "Back" at bounding box center [1013, 50] width 44 height 18
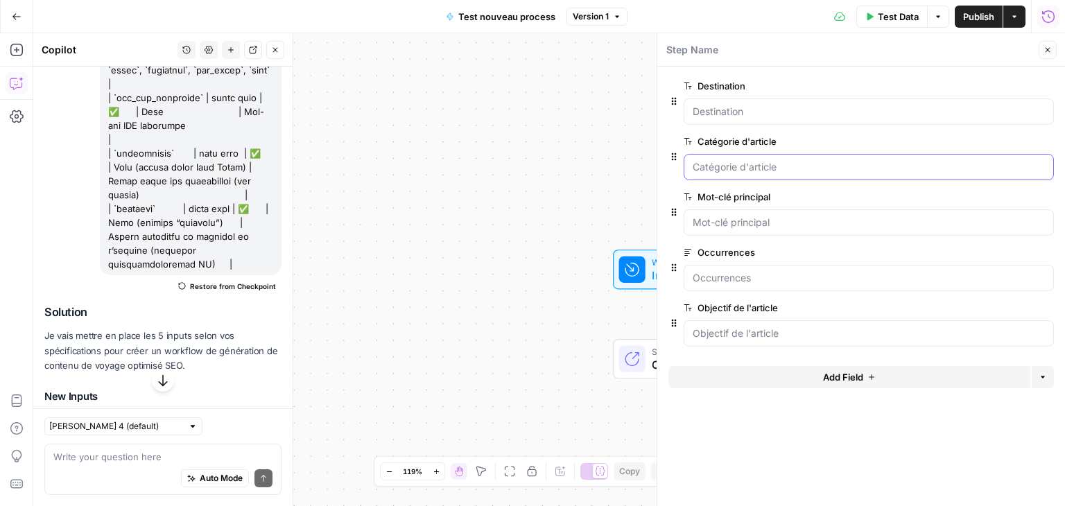
click at [727, 162] on d\'article "Catégorie d'article" at bounding box center [869, 167] width 352 height 14
click at [1052, 48] on button "Close" at bounding box center [1047, 50] width 18 height 18
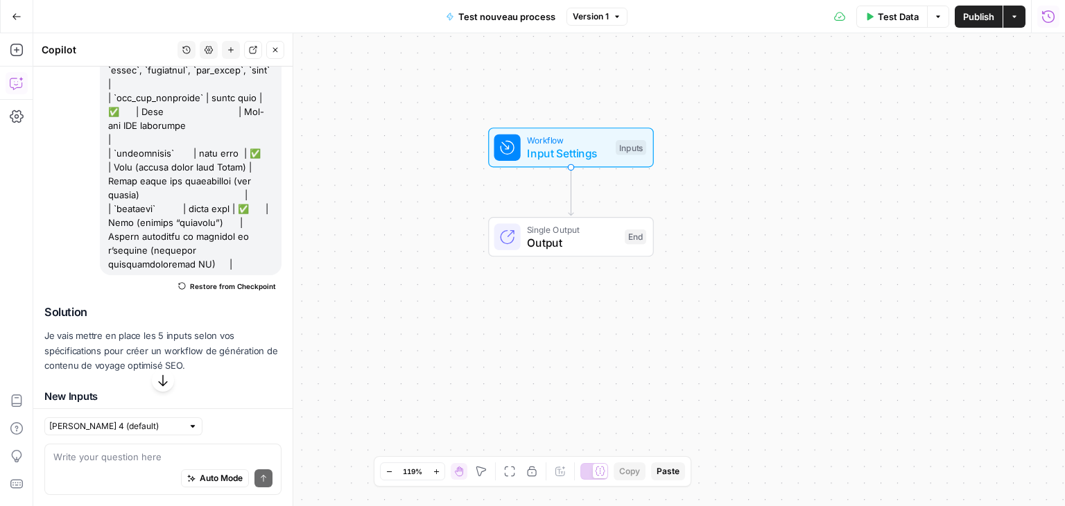
drag, startPoint x: 653, startPoint y: 181, endPoint x: 530, endPoint y: 56, distance: 175.5
click at [530, 54] on div "Workflow Input Settings Inputs Single Output Output End" at bounding box center [549, 269] width 1032 height 473
click at [280, 42] on button "Close" at bounding box center [275, 50] width 18 height 18
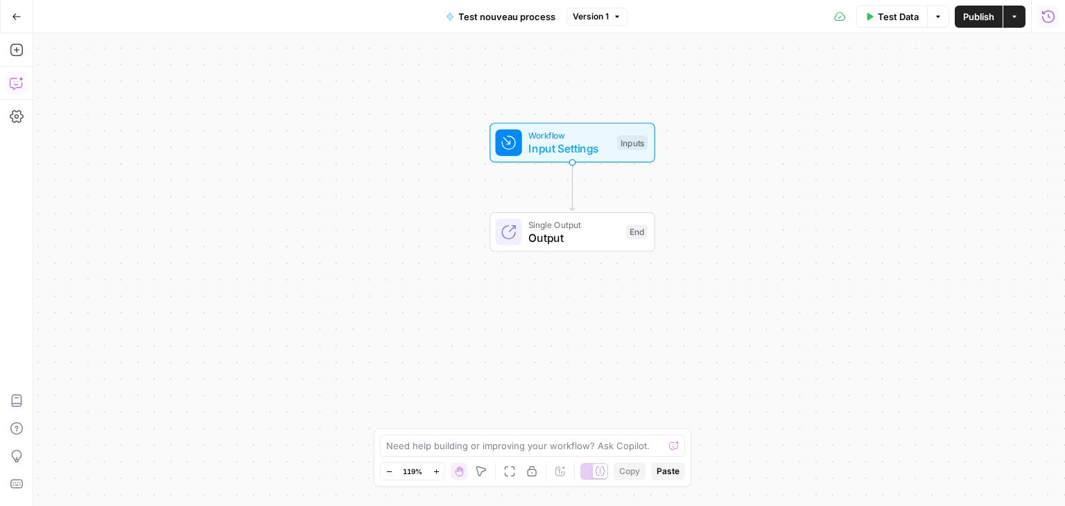
click at [12, 83] on icon "button" at bounding box center [17, 83] width 14 height 14
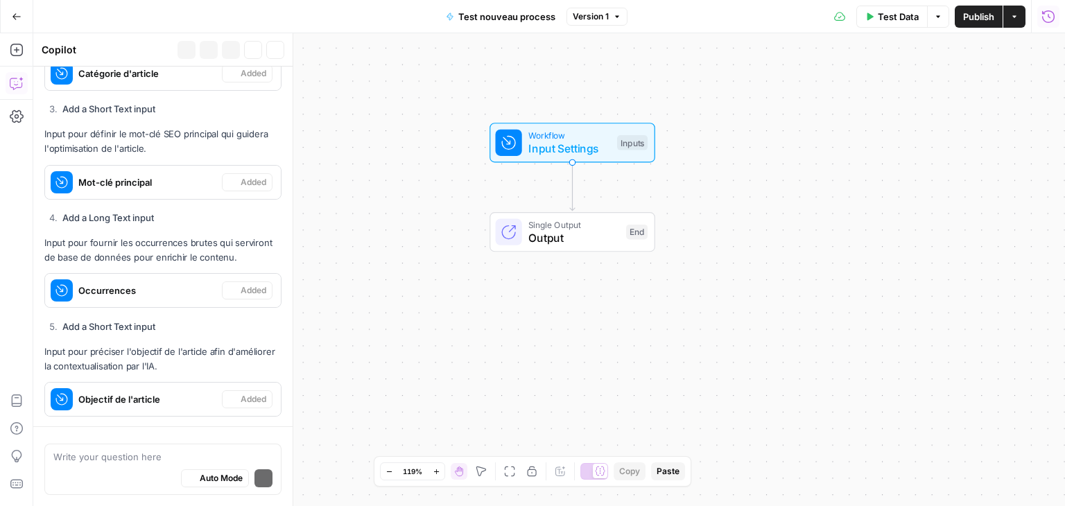
scroll to position [979, 0]
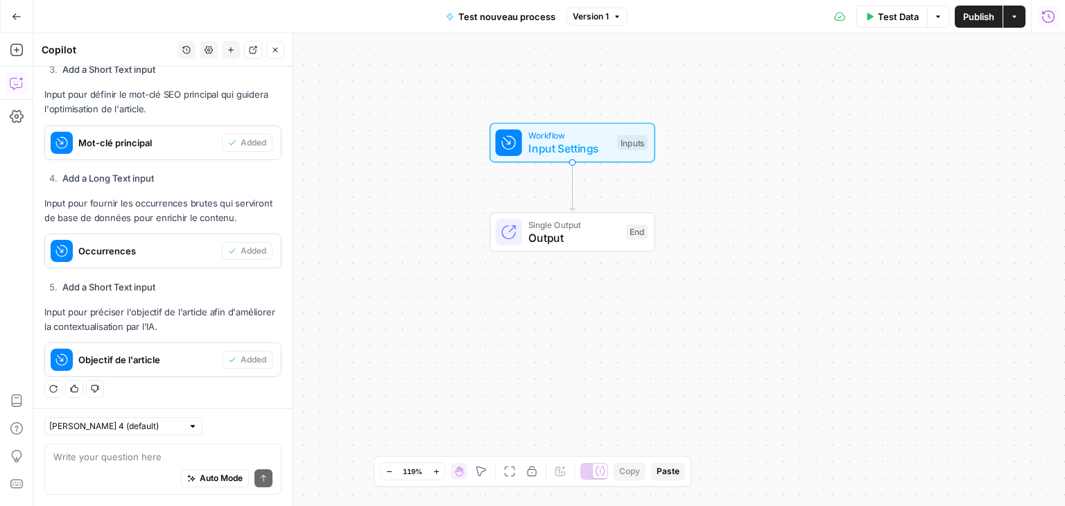
click at [12, 83] on icon "button" at bounding box center [17, 83] width 14 height 14
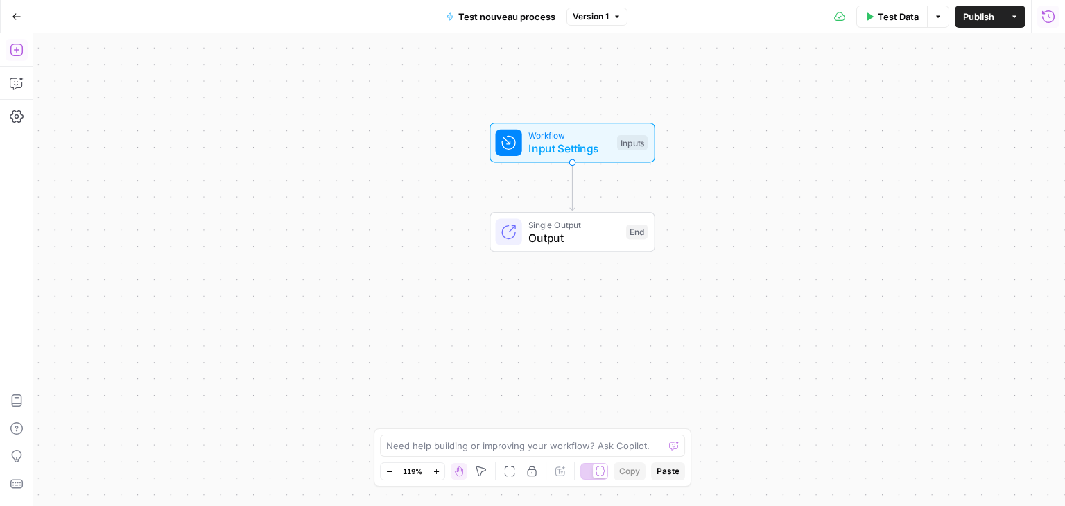
click at [19, 53] on icon "button" at bounding box center [17, 50] width 14 height 14
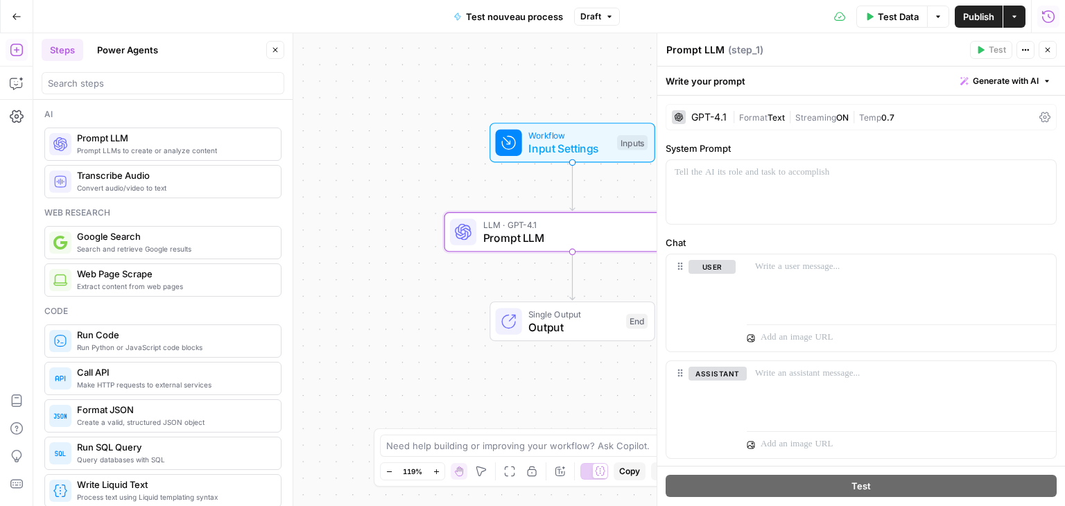
click at [1039, 115] on icon at bounding box center [1044, 117] width 11 height 11
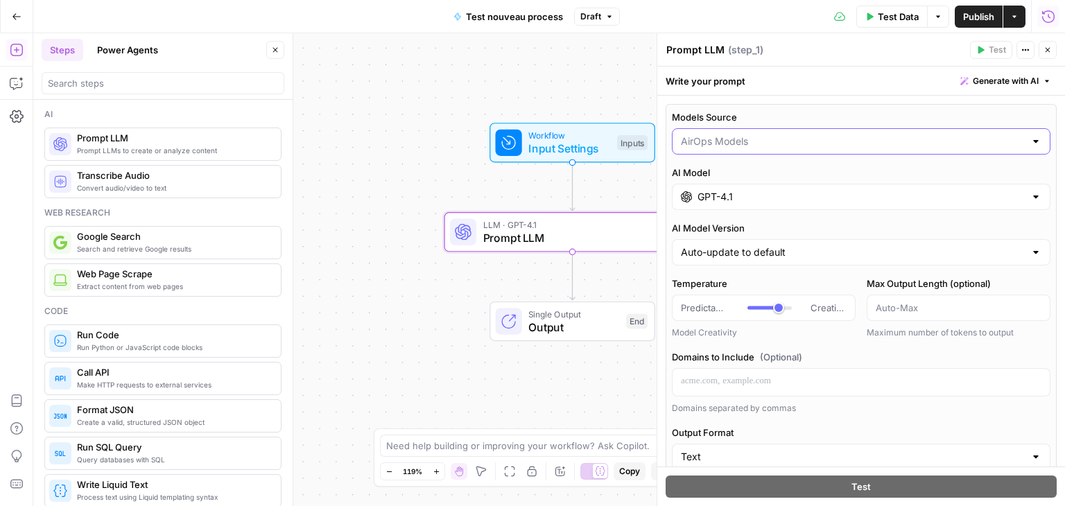
click at [735, 139] on input "Models Source" at bounding box center [853, 141] width 344 height 14
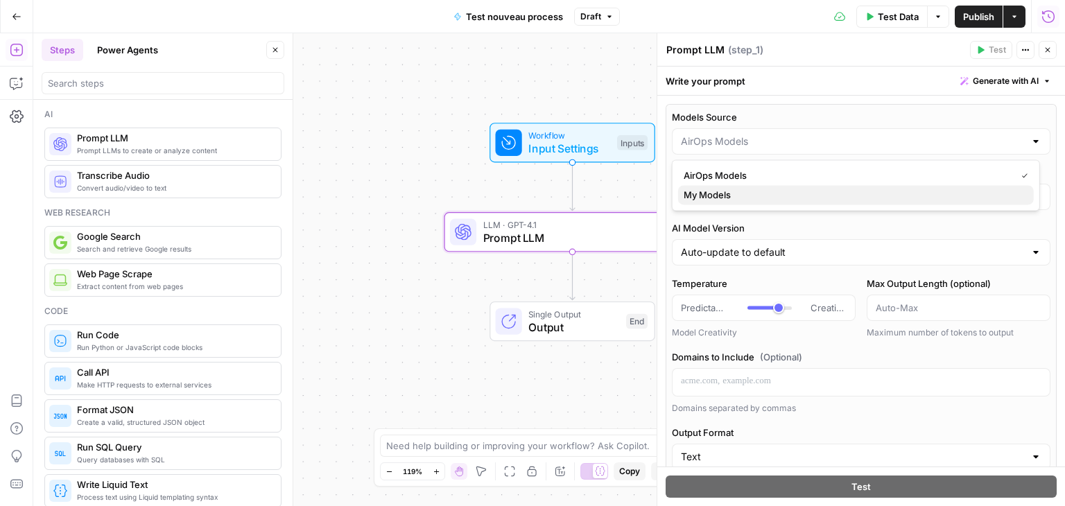
click at [736, 189] on span "My Models" at bounding box center [853, 195] width 339 height 14
type input "My Models"
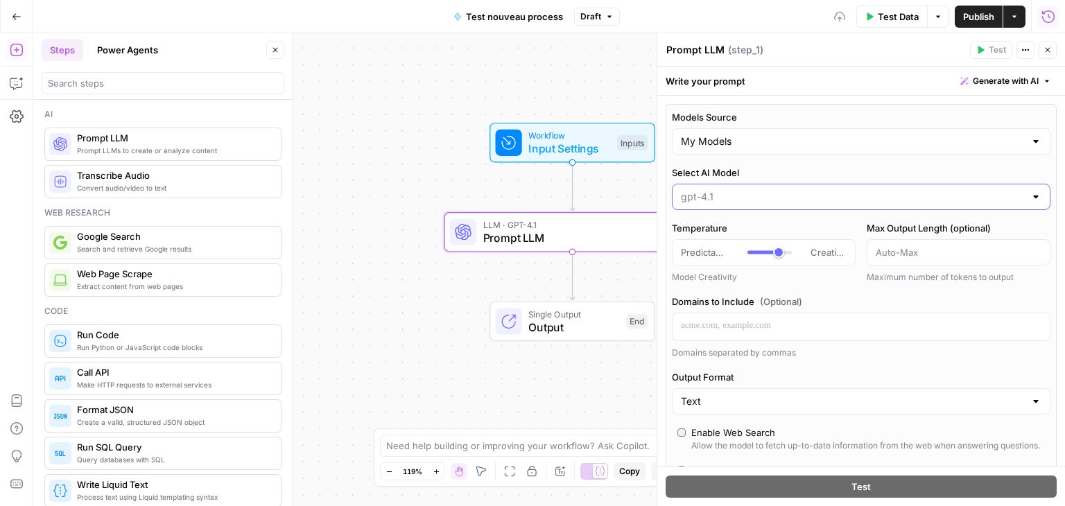
click at [738, 191] on input "Select AI Model" at bounding box center [853, 197] width 344 height 14
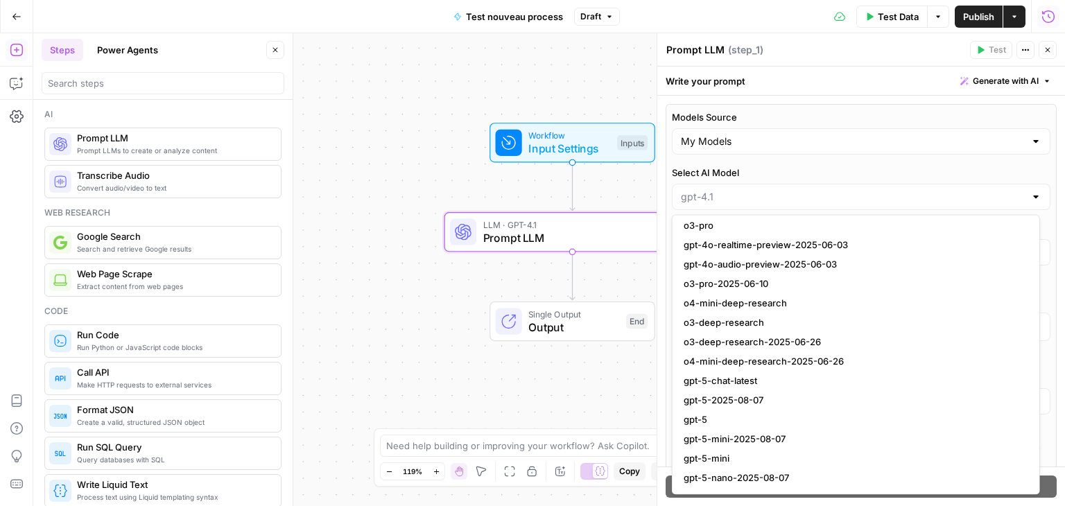
scroll to position [1386, 0]
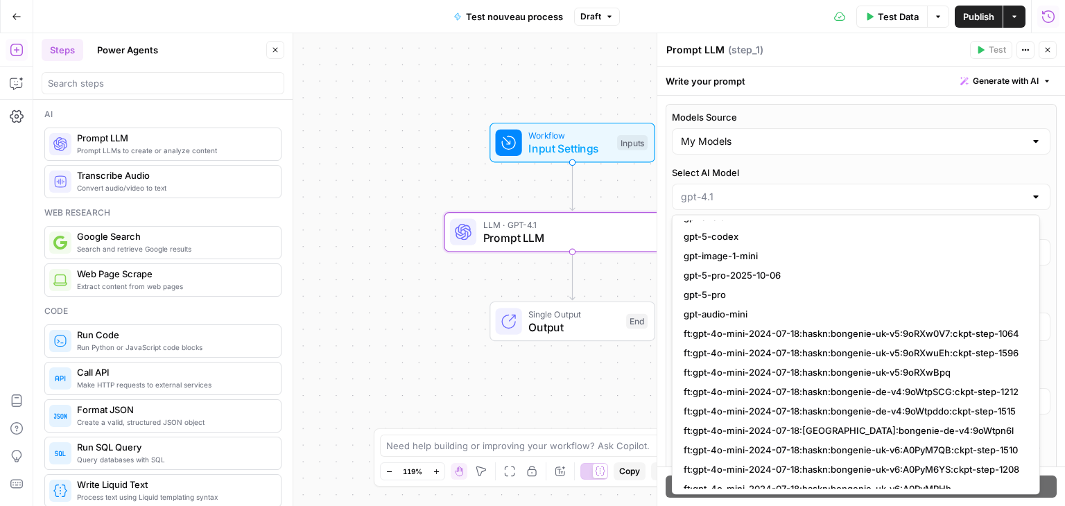
scroll to position [2023, 0]
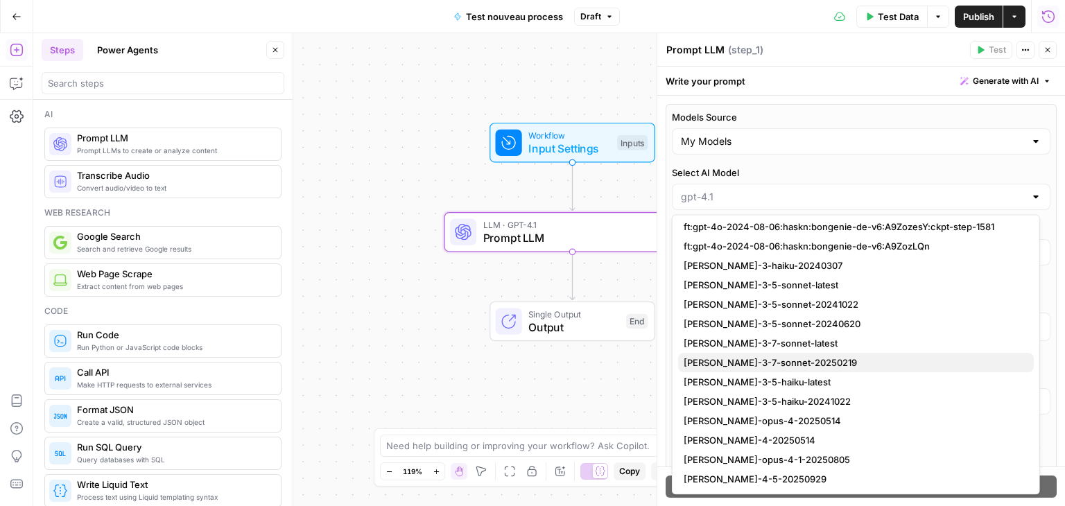
click at [808, 356] on span "claude-3-7-sonnet-20250219" at bounding box center [853, 363] width 339 height 14
type input "claude-3-7-sonnet-20250219"
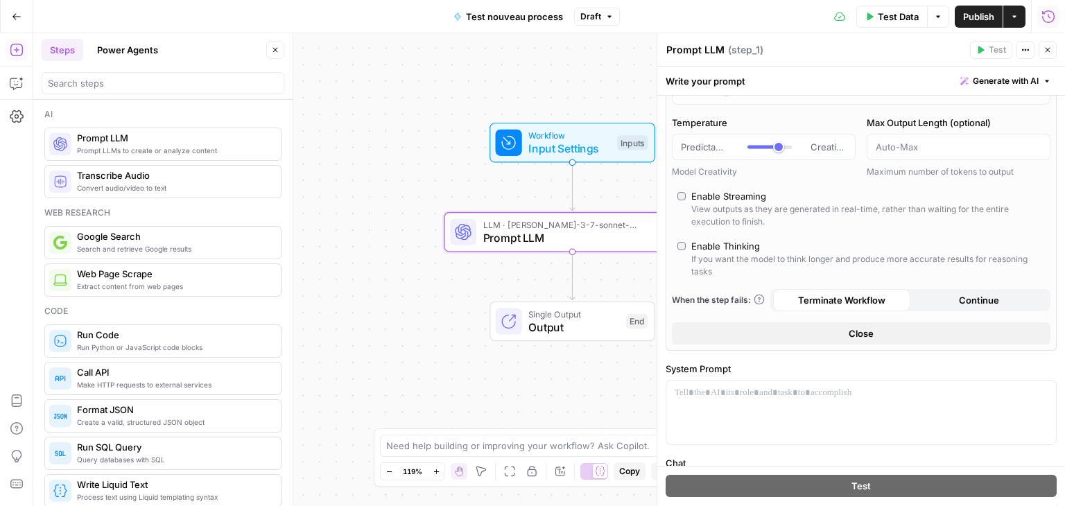
scroll to position [208, 0]
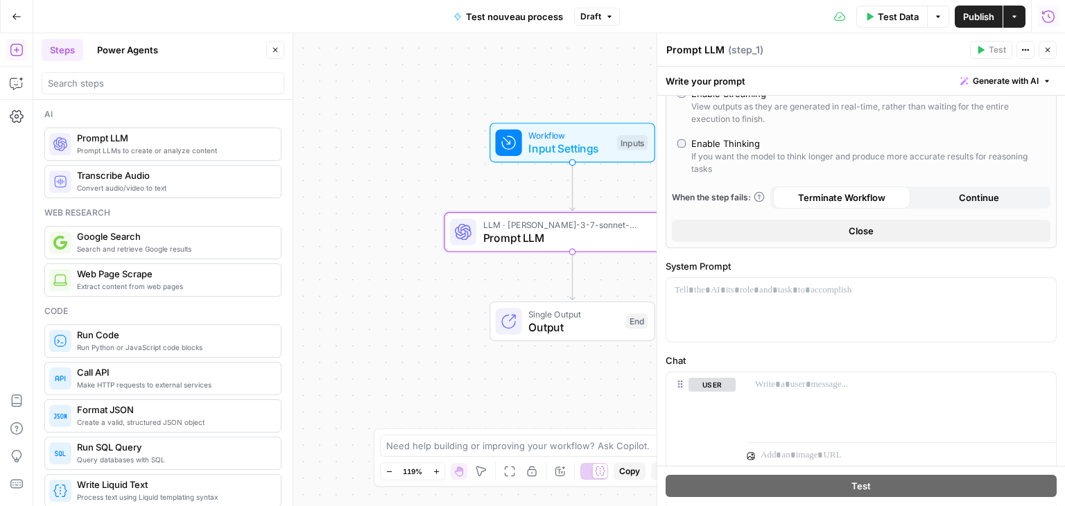
click at [728, 51] on span "( step_1 )" at bounding box center [745, 50] width 35 height 14
click at [714, 58] on div "Prompt LLM Prompt LLM" at bounding box center [695, 50] width 65 height 17
paste textarea "Tri_occurrences_intelligent"
type textarea "Tri_occurrences_intelligent"
click at [474, 290] on div "Workflow Input Settings Inputs LLM · claude-3-7-sonnet-20250219 Tri_occurrences…" at bounding box center [549, 269] width 1032 height 473
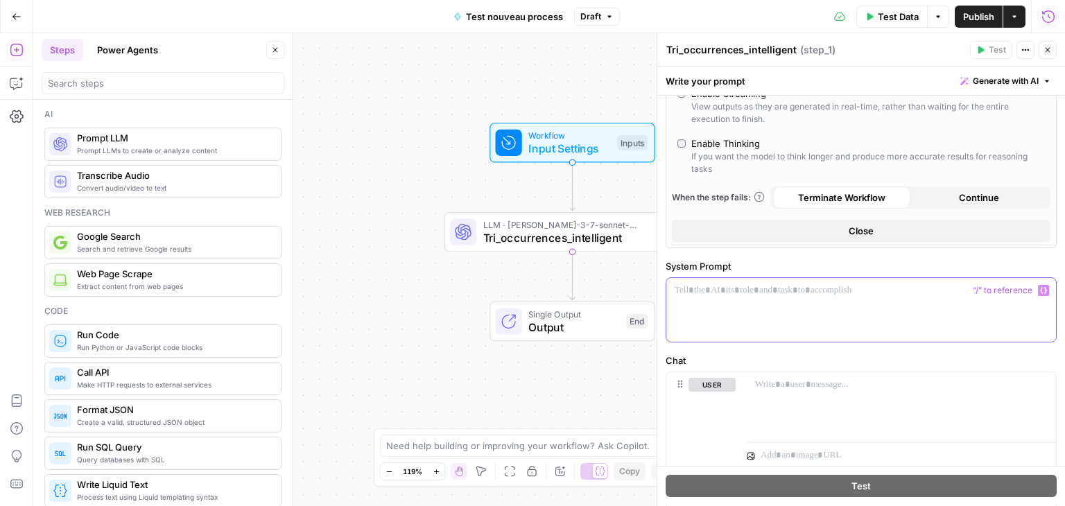
click at [773, 317] on div at bounding box center [861, 310] width 390 height 64
click at [787, 406] on div at bounding box center [901, 404] width 309 height 64
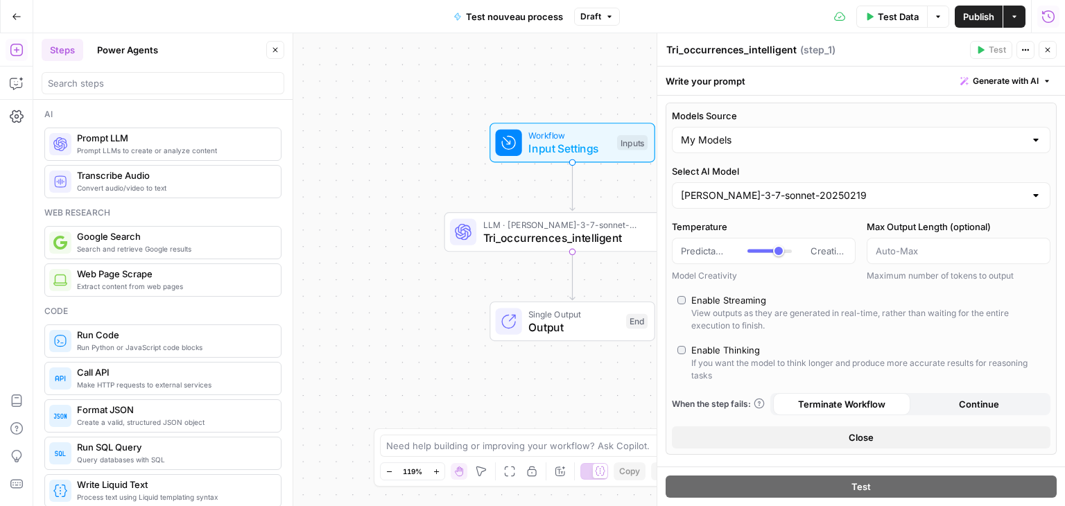
scroll to position [0, 0]
click at [765, 252] on div at bounding box center [762, 252] width 31 height 3
click at [759, 252] on div at bounding box center [769, 252] width 44 height 14
type input "***"
click at [756, 252] on div at bounding box center [769, 252] width 44 height 3
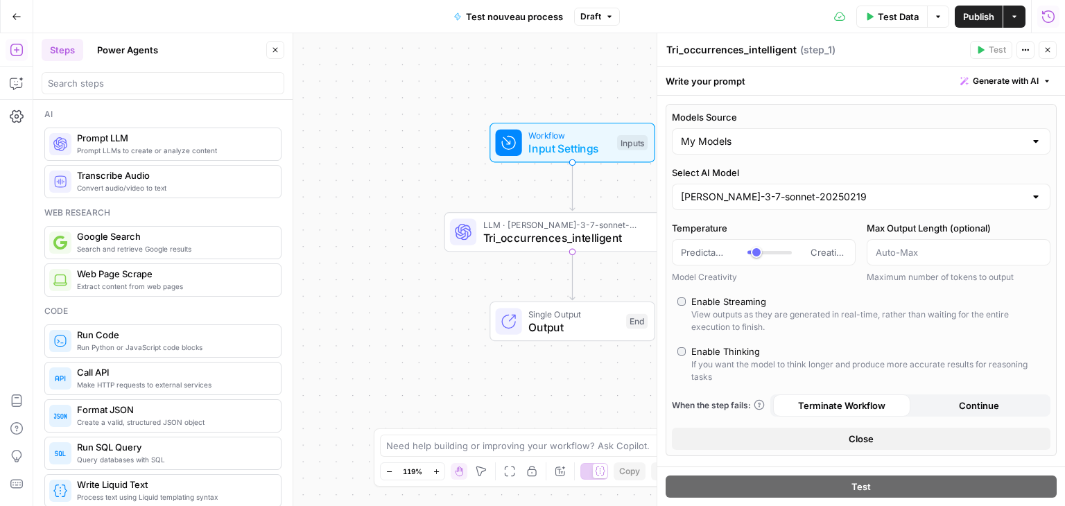
click at [1051, 46] on icon "button" at bounding box center [1047, 50] width 8 height 8
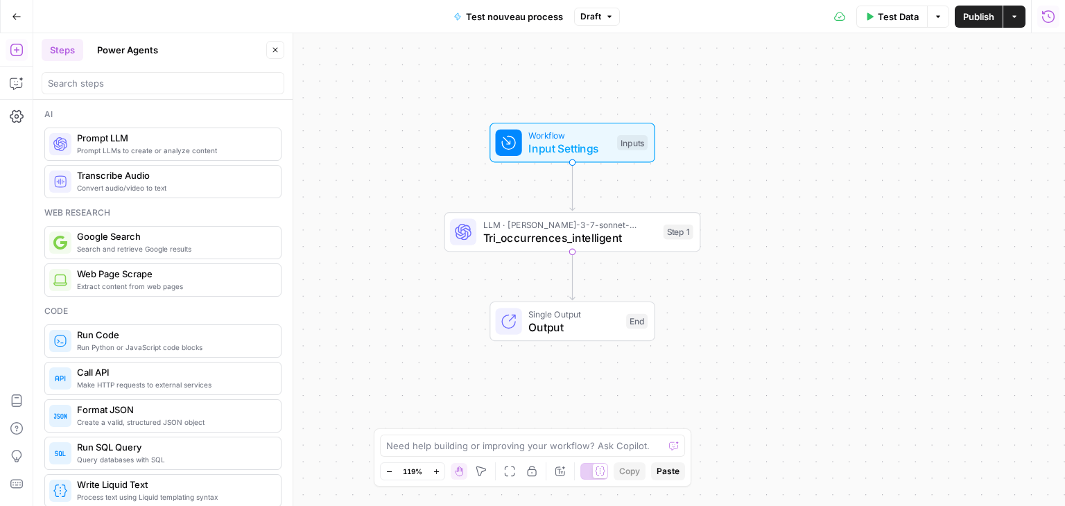
drag, startPoint x: 1052, startPoint y: 50, endPoint x: 760, endPoint y: 175, distance: 317.7
click at [762, 171] on div "Workflow Input Settings Inputs LLM · claude-3-7-sonnet-20250219 Tri_occurrences…" at bounding box center [549, 269] width 1032 height 473
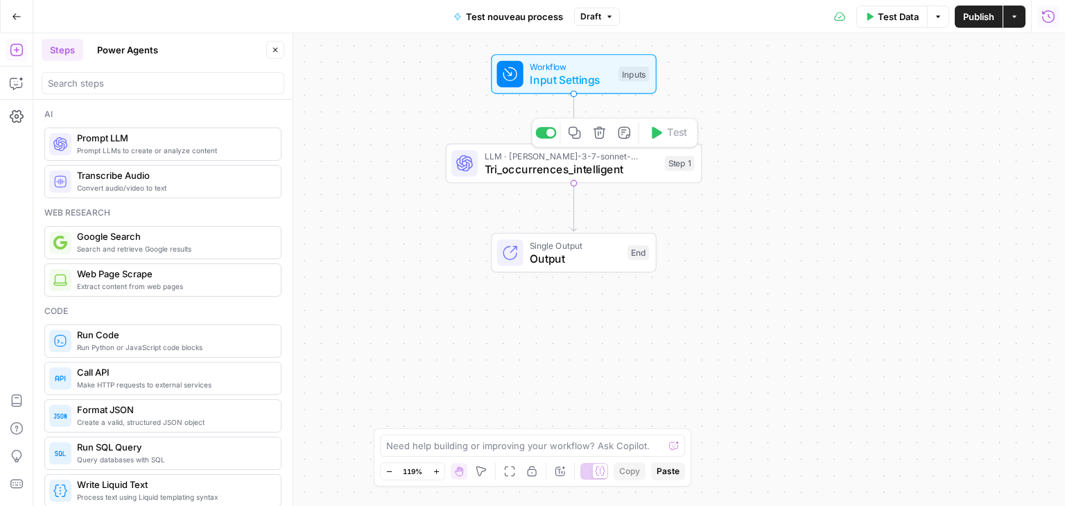
click at [602, 137] on icon "button" at bounding box center [599, 133] width 12 height 12
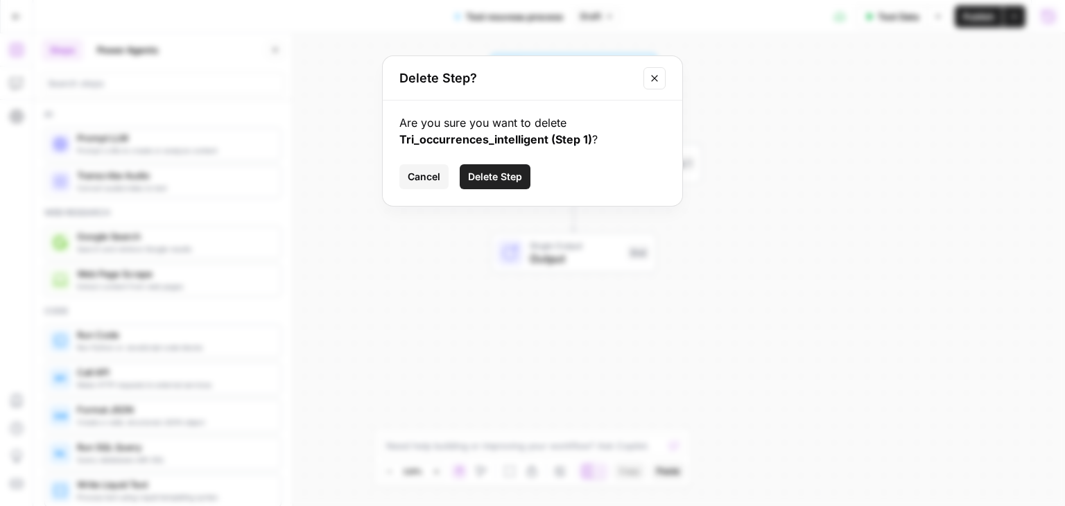
click at [505, 175] on span "Delete Step" at bounding box center [495, 177] width 54 height 14
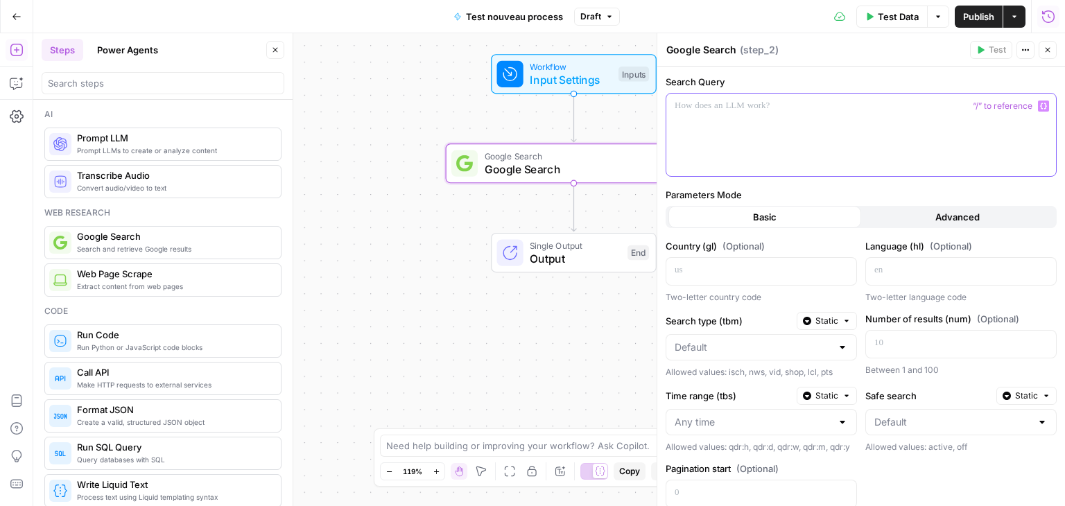
click at [783, 125] on div at bounding box center [861, 135] width 390 height 82
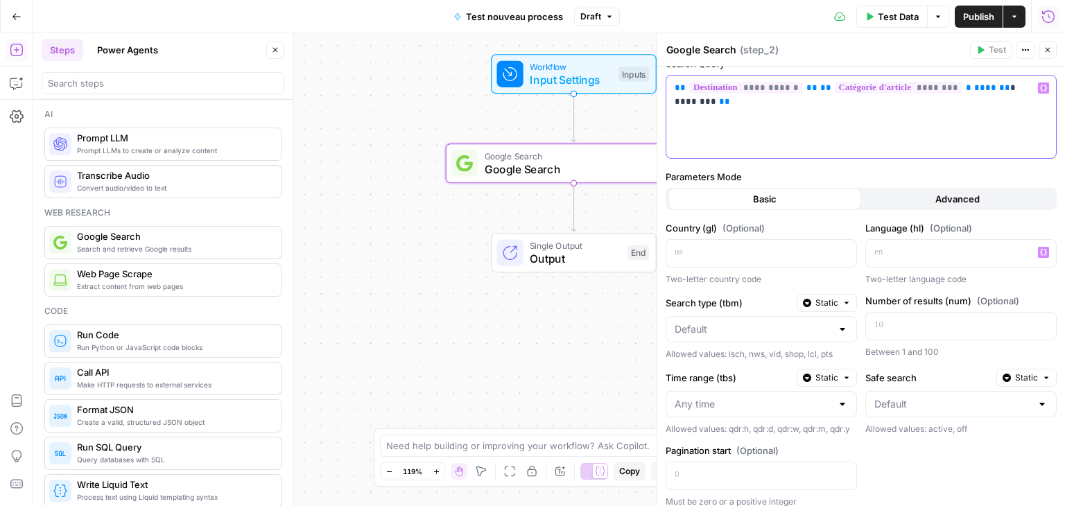
scroll to position [19, 0]
click at [760, 245] on p at bounding box center [749, 252] width 151 height 14
click at [913, 250] on p at bounding box center [949, 252] width 151 height 14
click at [840, 328] on div at bounding box center [842, 329] width 11 height 14
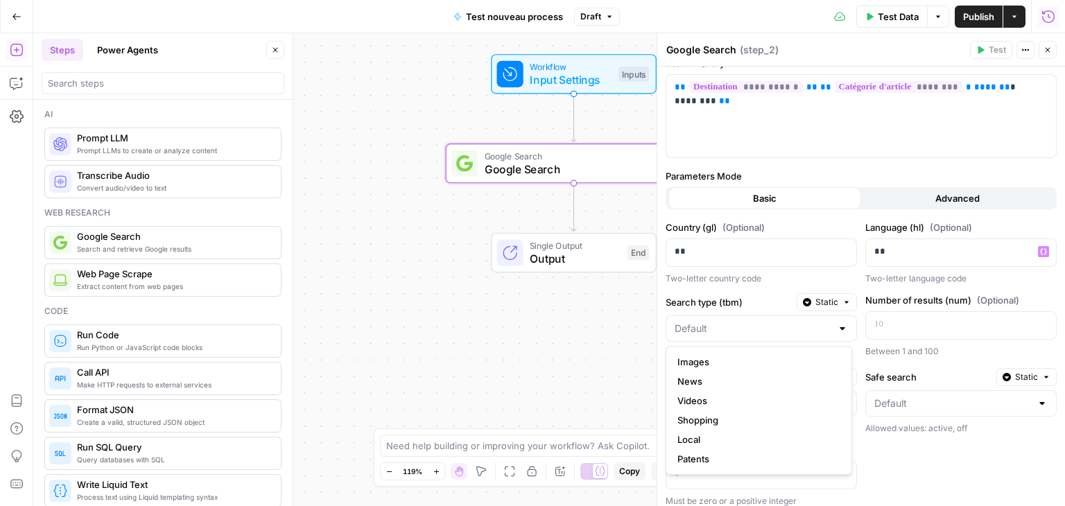
click at [840, 328] on div at bounding box center [842, 329] width 11 height 14
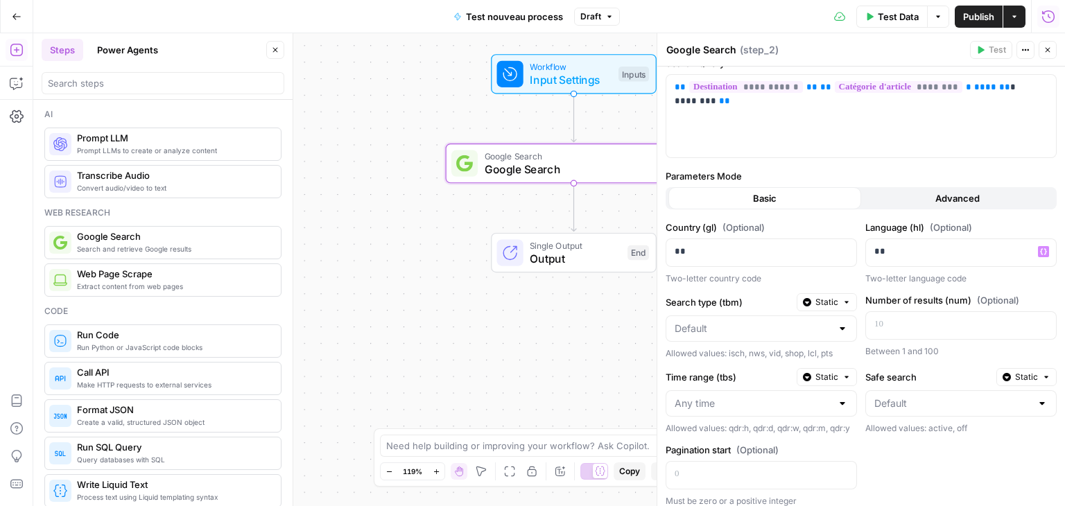
click at [782, 278] on div "Two-letter country code" at bounding box center [760, 278] width 191 height 12
click at [919, 320] on p at bounding box center [949, 324] width 151 height 14
click at [767, 329] on input "Search type (tbm)" at bounding box center [752, 329] width 157 height 14
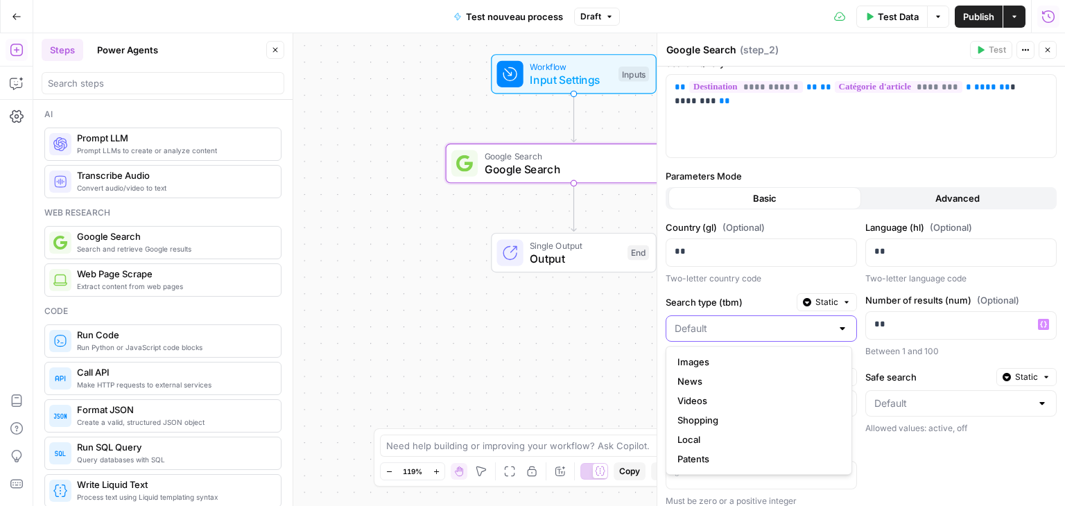
click at [767, 329] on input "Search type (tbm)" at bounding box center [752, 329] width 157 height 14
click at [603, 347] on div "Workflow Input Settings Inputs Google Search Google Search Step 2 Single Output…" at bounding box center [549, 269] width 1032 height 473
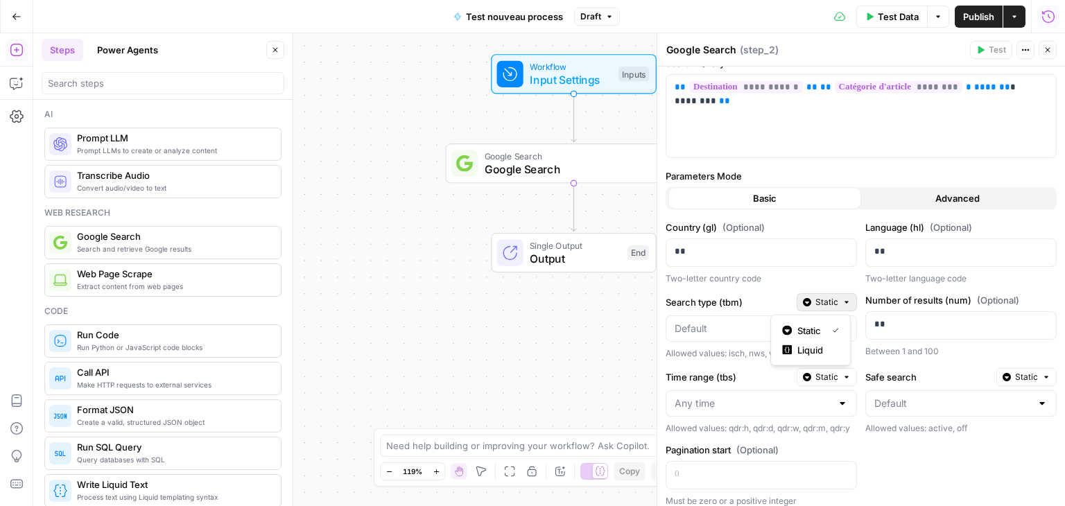
click at [836, 296] on button "Static" at bounding box center [827, 302] width 60 height 18
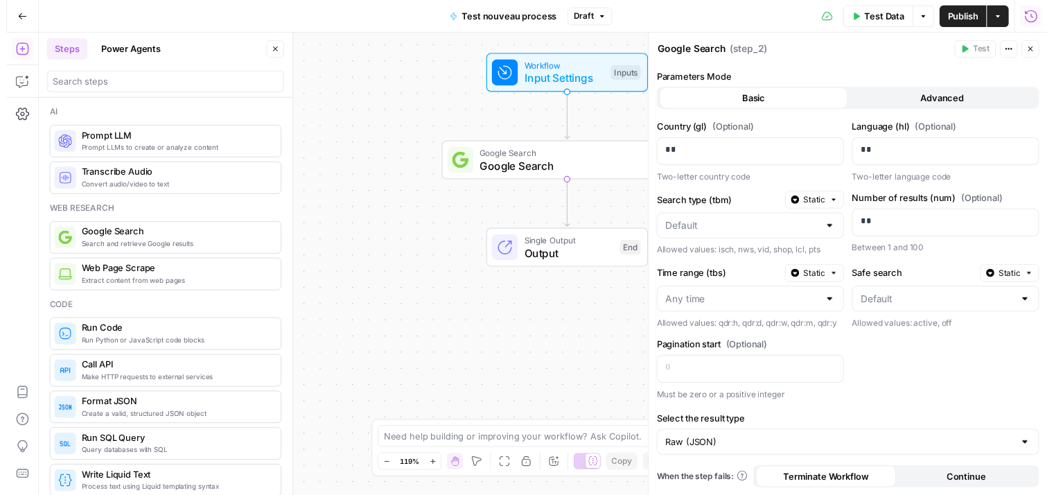
scroll to position [128, 0]
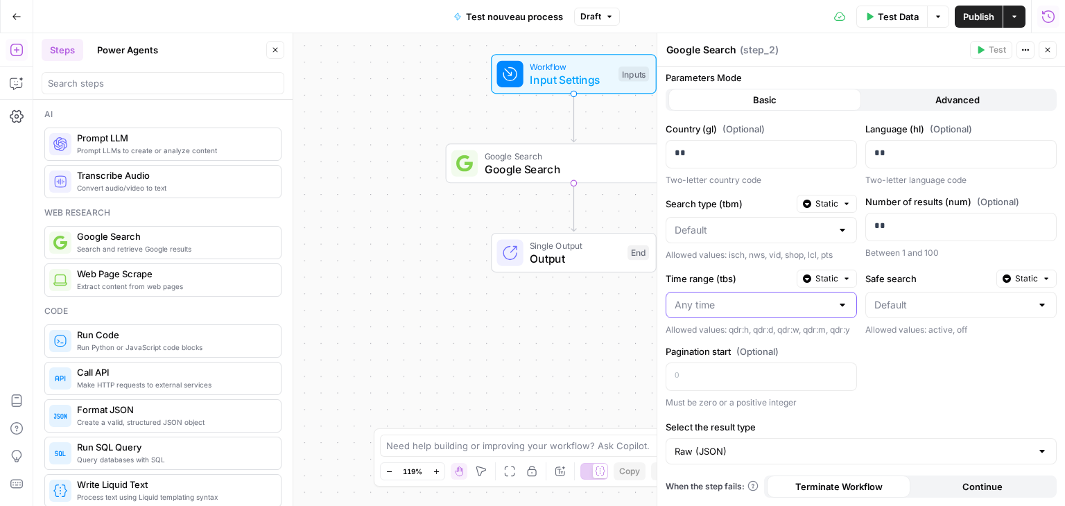
click at [807, 298] on input "Time range (tbs)" at bounding box center [752, 305] width 157 height 14
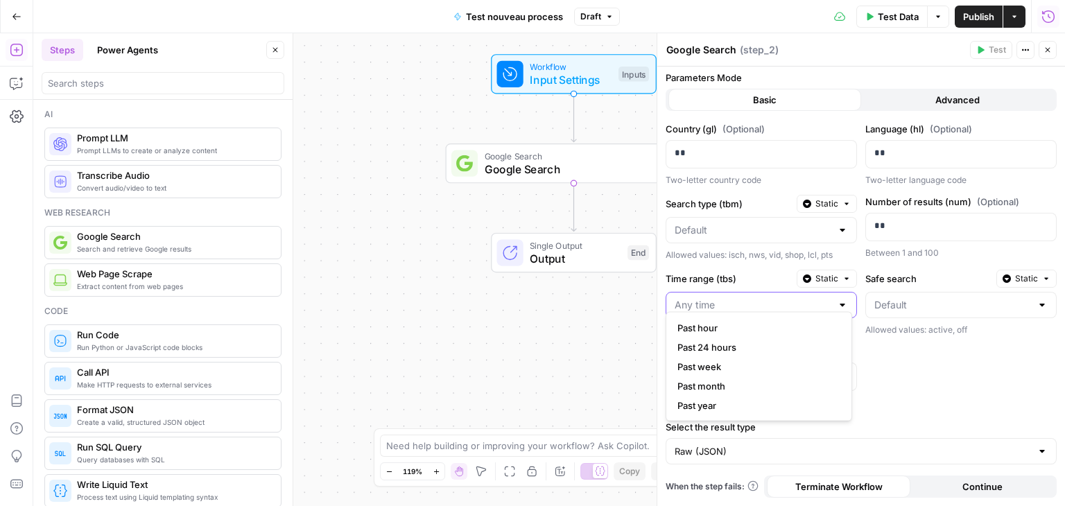
click at [807, 298] on input "Time range (tbs)" at bounding box center [752, 305] width 157 height 14
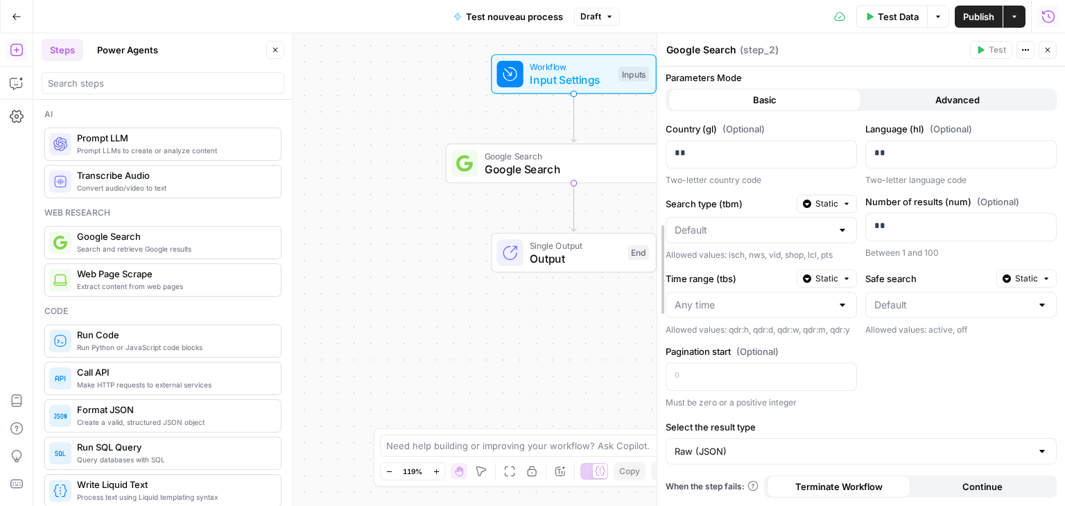
click at [654, 340] on div at bounding box center [657, 269] width 14 height 473
click at [915, 292] on div at bounding box center [960, 305] width 191 height 26
click at [1034, 270] on button "Static" at bounding box center [1026, 279] width 60 height 18
click at [591, 342] on div "Workflow Input Settings Inputs Google Search Google Search Step 2 Single Output…" at bounding box center [549, 269] width 1032 height 473
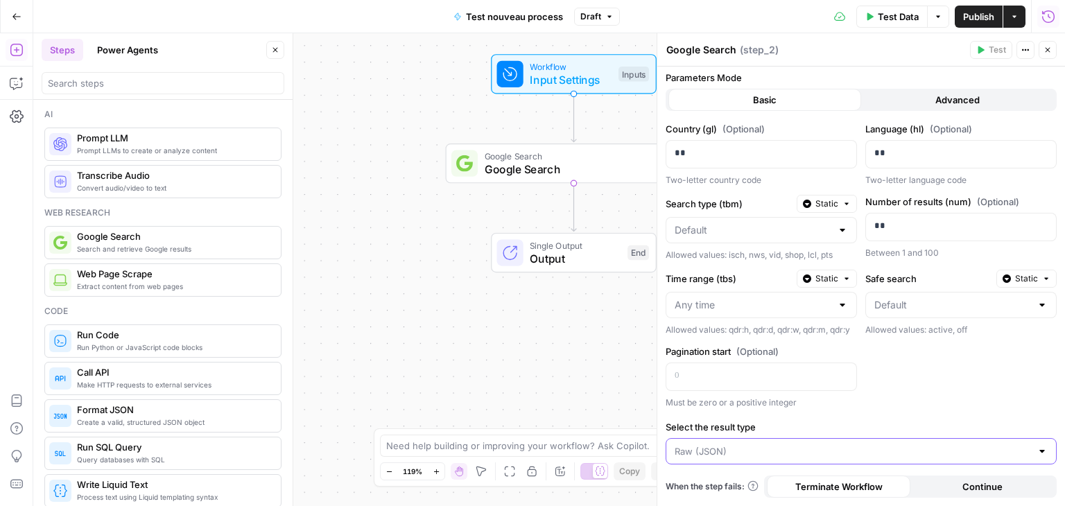
click at [810, 446] on input "Select the result type" at bounding box center [852, 451] width 356 height 14
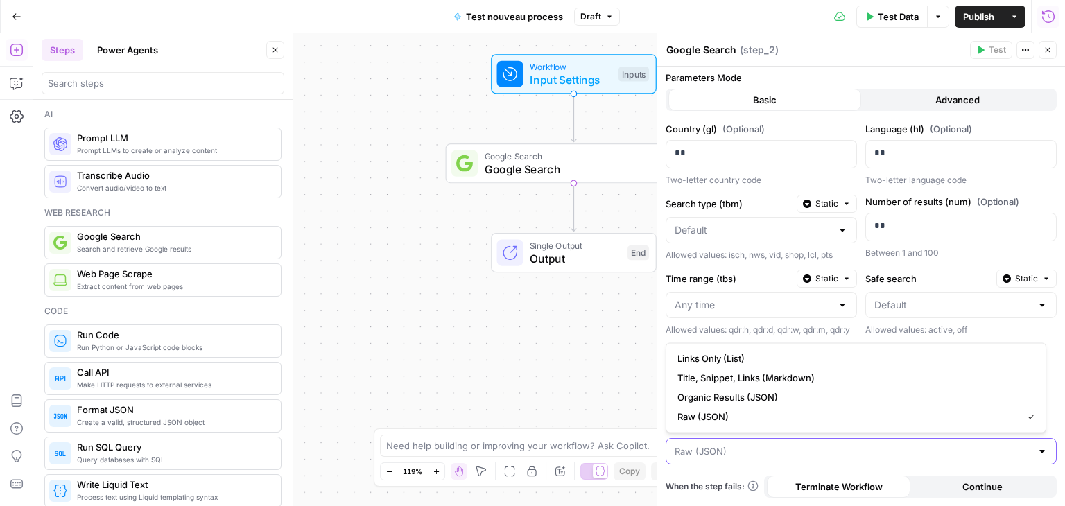
click at [810, 446] on input "Select the result type" at bounding box center [852, 451] width 356 height 14
type input "Raw (JSON)"
click at [488, 375] on div "Workflow Input Settings Inputs Google Search Google Search Step 2 Single Output…" at bounding box center [549, 269] width 1032 height 473
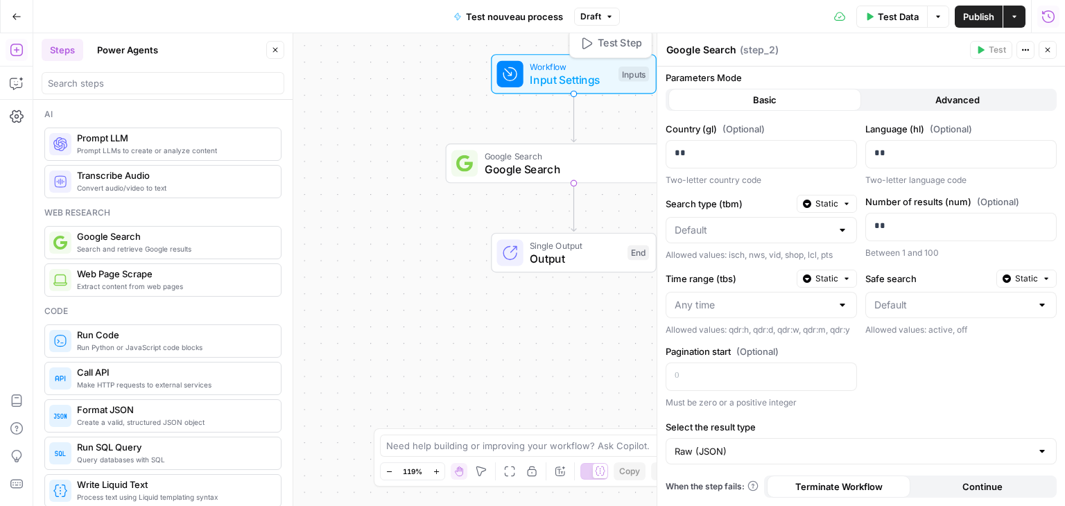
click at [582, 69] on span "Workflow" at bounding box center [571, 66] width 82 height 13
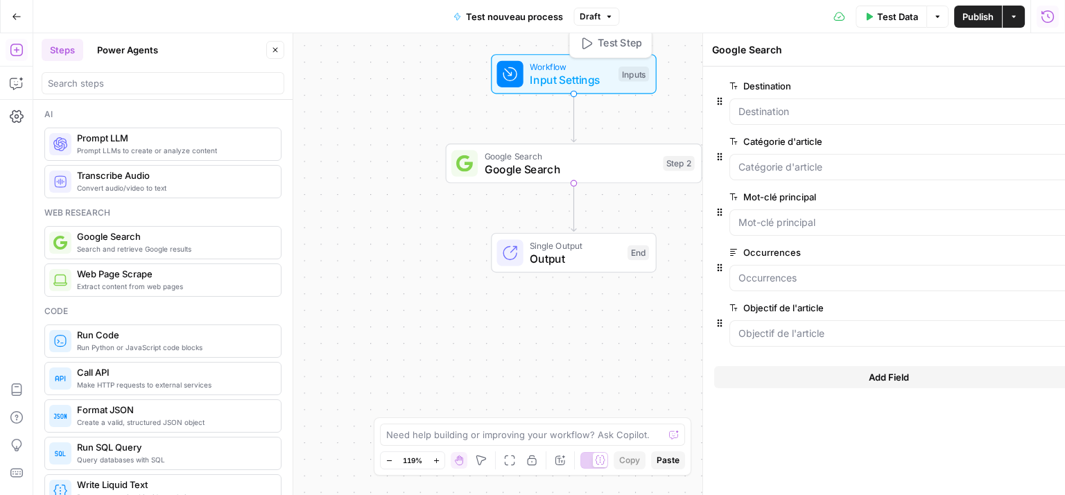
type textarea "Inputs"
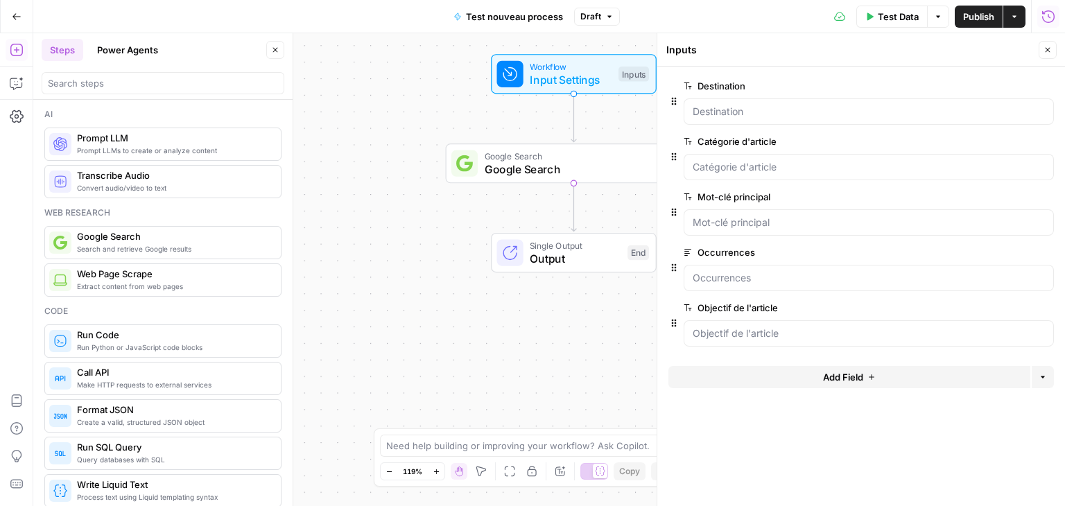
drag, startPoint x: 818, startPoint y: 88, endPoint x: 817, endPoint y: 103, distance: 15.3
click at [818, 97] on div "Destination edit field Delete group" at bounding box center [869, 101] width 370 height 47
click at [810, 108] on input "Destination" at bounding box center [869, 112] width 352 height 14
click at [807, 108] on input "Destination" at bounding box center [869, 112] width 352 height 14
click at [887, 1] on div "Test Data Options Publish Actions Run History" at bounding box center [842, 16] width 445 height 33
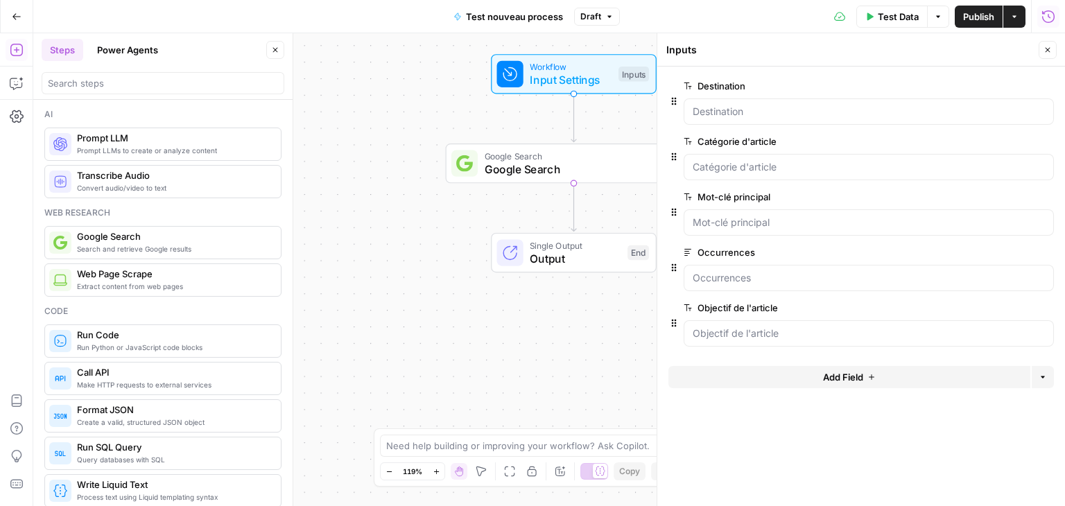
click at [881, 21] on span "Test Data" at bounding box center [898, 17] width 41 height 14
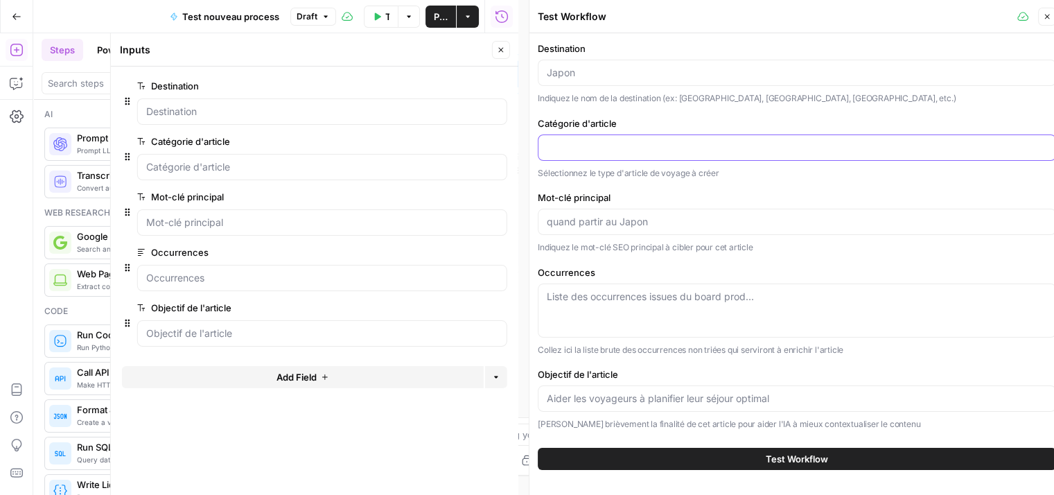
click at [638, 144] on input "Catégorie d'article" at bounding box center [797, 148] width 501 height 14
click at [618, 81] on div at bounding box center [797, 73] width 519 height 26
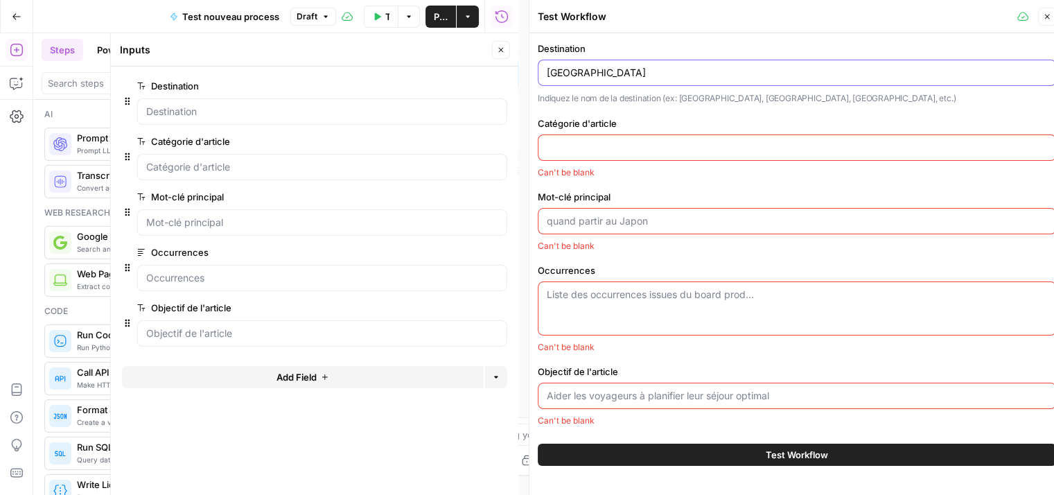
type input "[GEOGRAPHIC_DATA]"
click at [633, 141] on input "Catégorie d'article" at bounding box center [797, 148] width 501 height 14
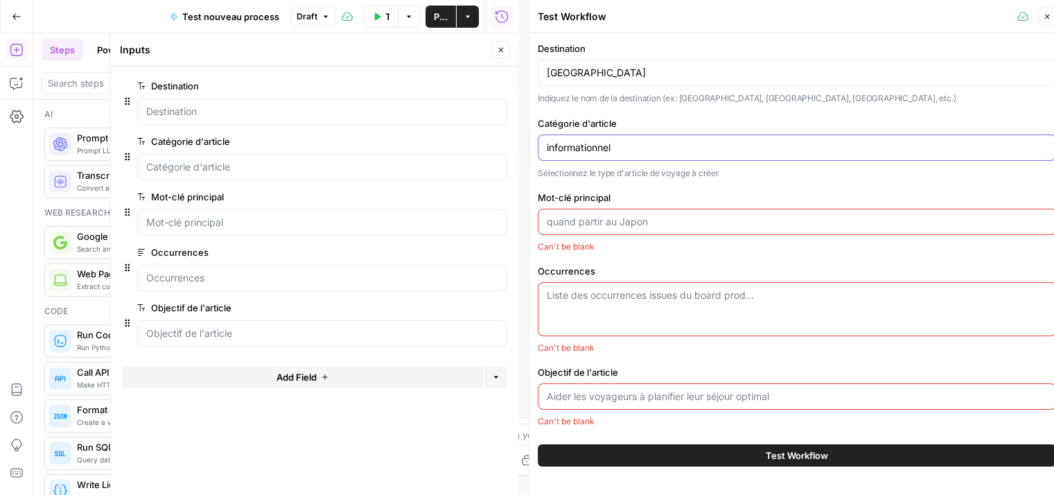
type input "informationnel"
click at [576, 223] on input "Mot-clé principal" at bounding box center [797, 222] width 501 height 14
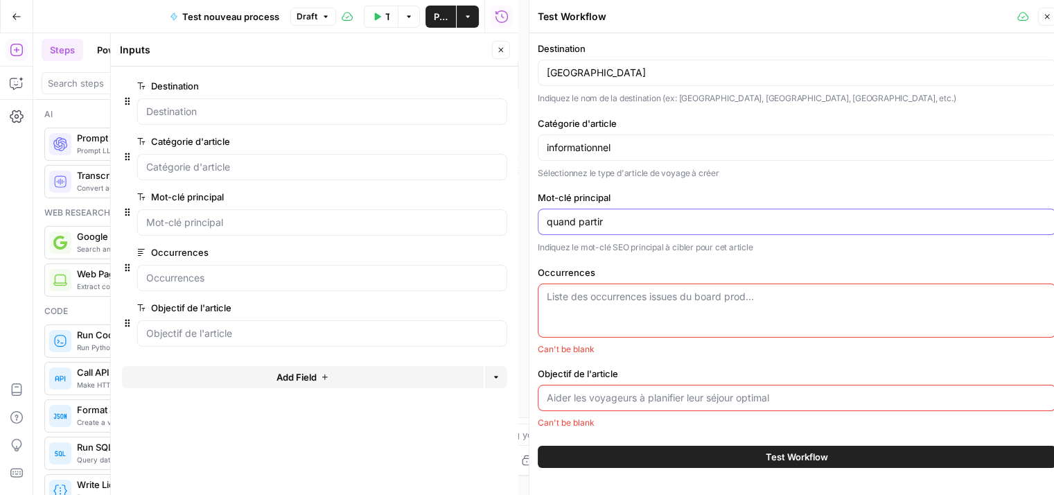
type input "quand partir"
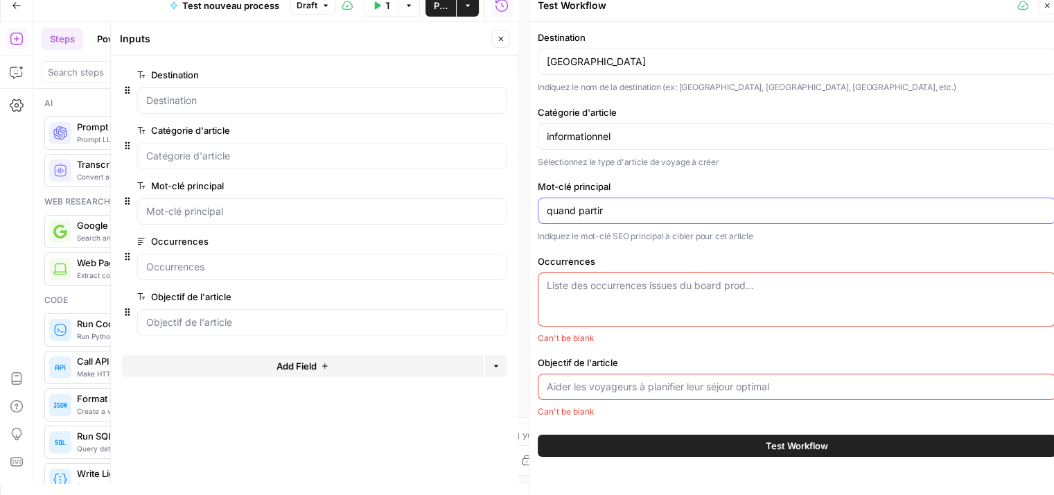
scroll to position [0, 0]
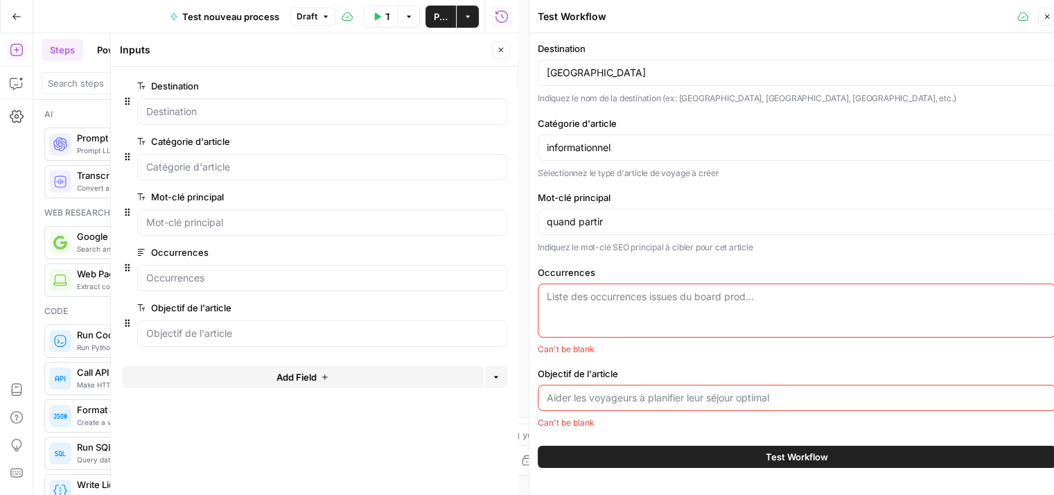
click at [705, 304] on div "Liste des occurrences issues du board prod..." at bounding box center [797, 311] width 519 height 54
click at [499, 51] on icon "button" at bounding box center [501, 50] width 8 height 8
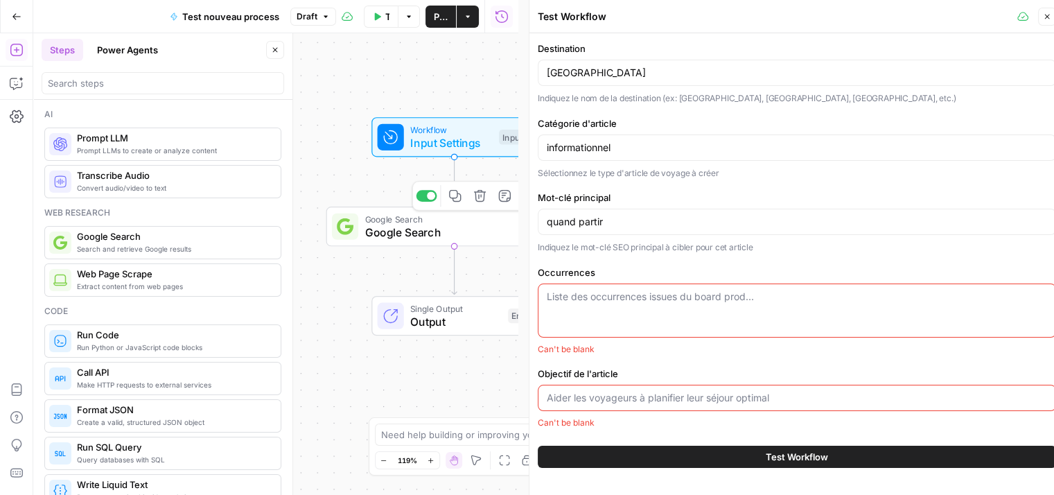
click at [390, 234] on span "Google Search" at bounding box center [451, 232] width 172 height 17
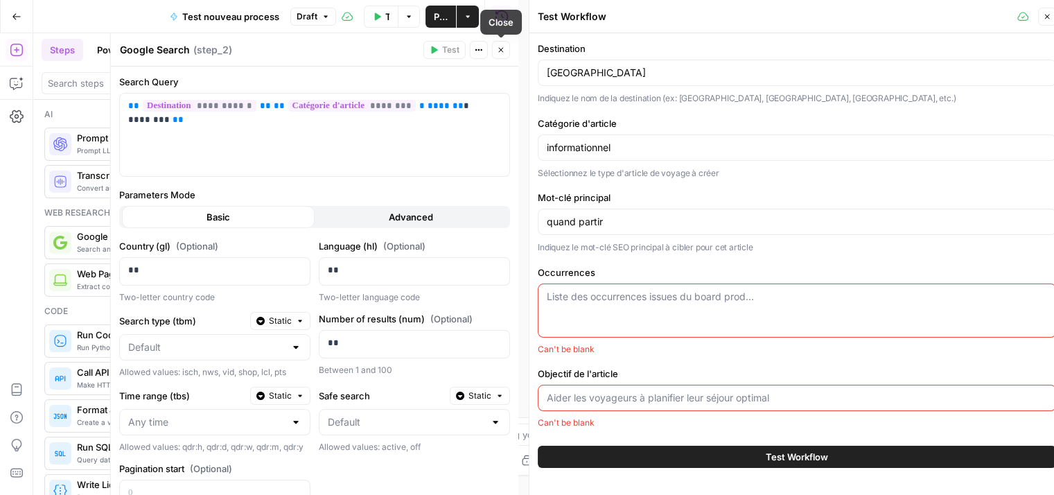
click at [504, 46] on icon "button" at bounding box center [501, 50] width 8 height 8
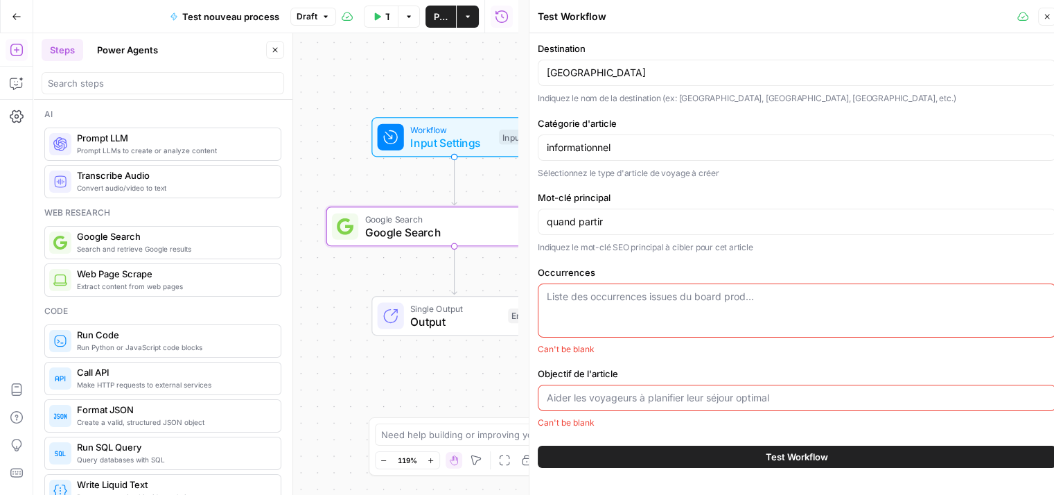
click at [280, 49] on button "Close" at bounding box center [275, 50] width 18 height 18
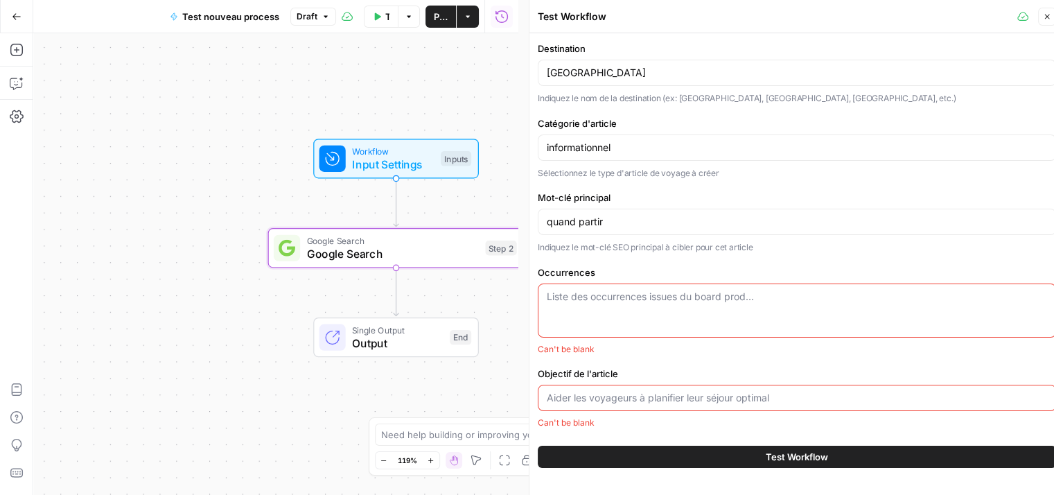
drag, startPoint x: 248, startPoint y: 195, endPoint x: 178, endPoint y: 209, distance: 71.4
click at [178, 209] on div "Workflow Input Settings Inputs Google Search Google Search Step 2 Single Output…" at bounding box center [275, 264] width 485 height 462
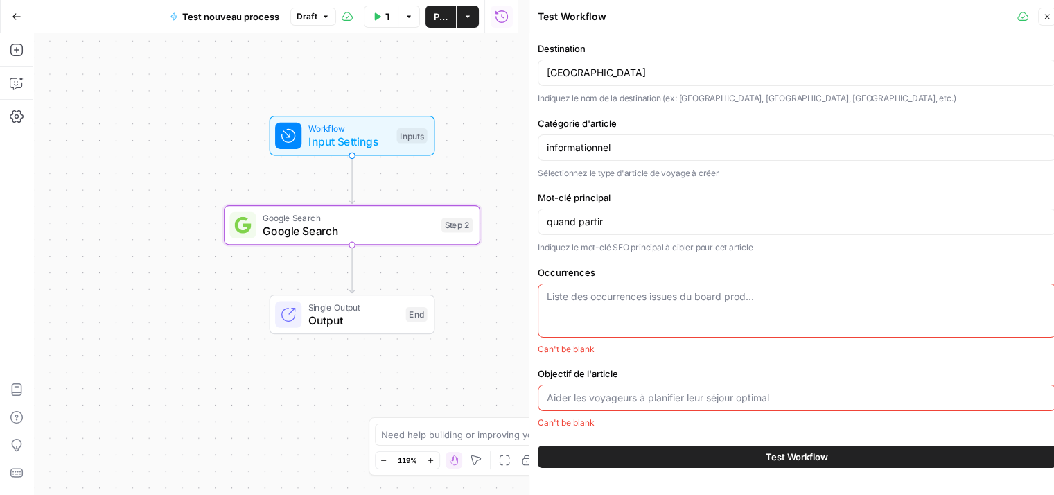
click at [232, 248] on div "Workflow Input Settings Inputs Google Search Google Search Step 2 Single Output…" at bounding box center [275, 264] width 485 height 462
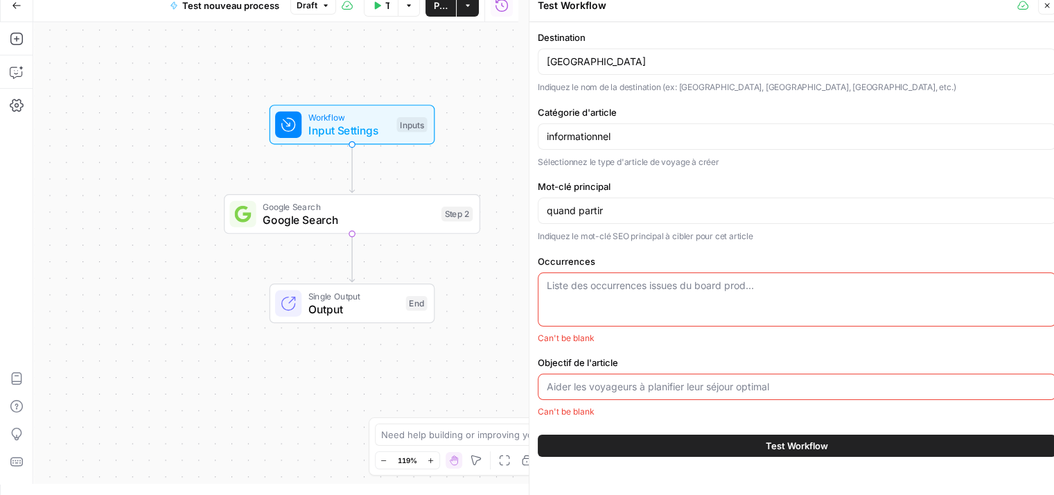
click at [638, 286] on textarea "Occurrences" at bounding box center [797, 286] width 501 height 14
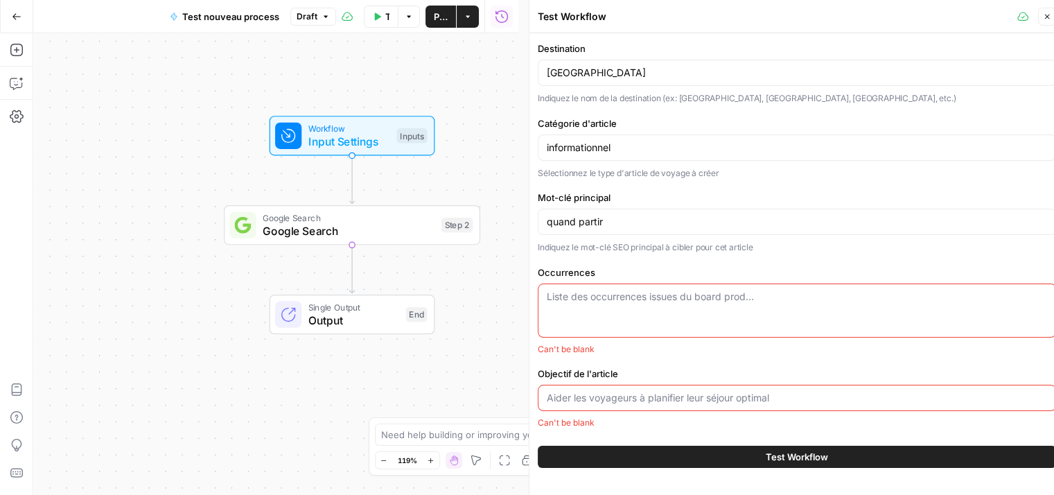
scroll to position [0, 0]
click at [611, 228] on div "quand partir" at bounding box center [797, 222] width 519 height 26
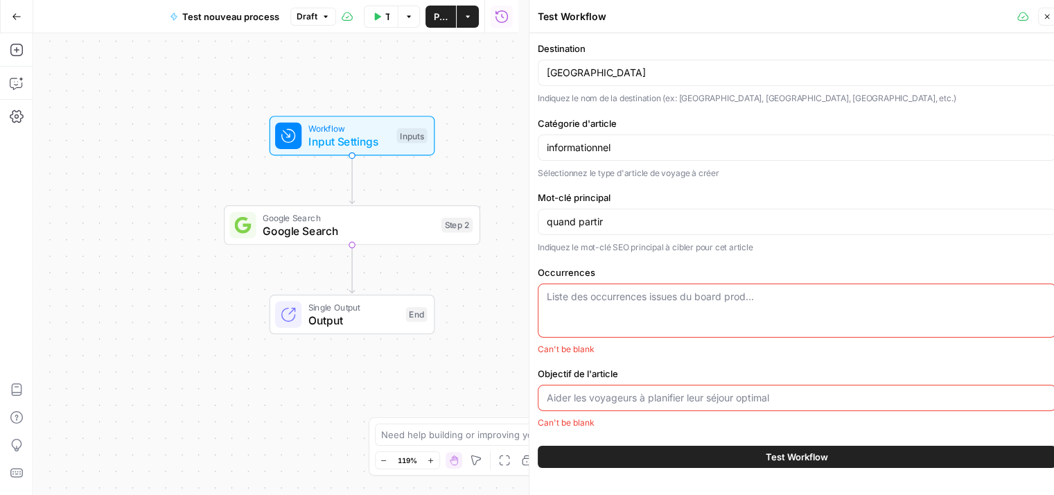
click at [611, 228] on div "quand partir" at bounding box center [797, 222] width 519 height 26
click at [638, 298] on textarea "Occurrences" at bounding box center [797, 297] width 501 height 14
paste textarea "séjour | découvrir | voyage | destinations | août | phuket | pluie | pays | ban…"
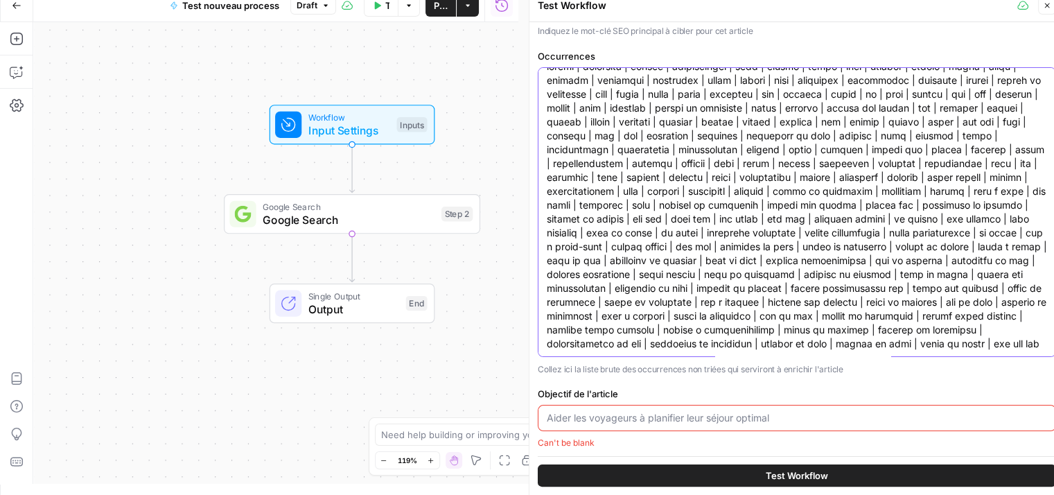
scroll to position [27, 0]
type textarea "séjour | découvrir | voyage | destinations | août | phuket | pluie | pays | ban…"
click at [634, 408] on div at bounding box center [797, 418] width 519 height 26
click at [660, 421] on input "Objectif de l'article" at bounding box center [797, 418] width 501 height 14
paste input ""Climat & météo : Décris les conditions météo du mois : températures jour/nuit,…"
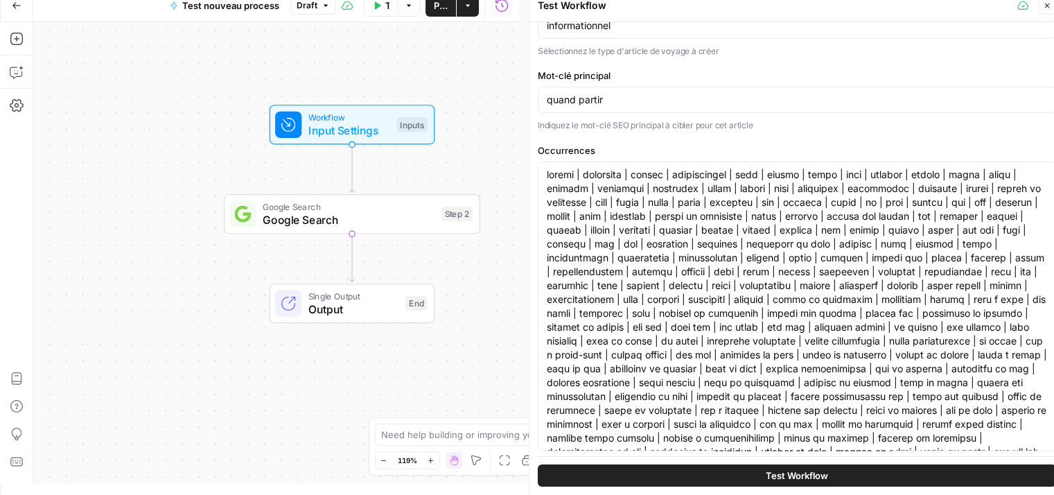
scroll to position [0, 0]
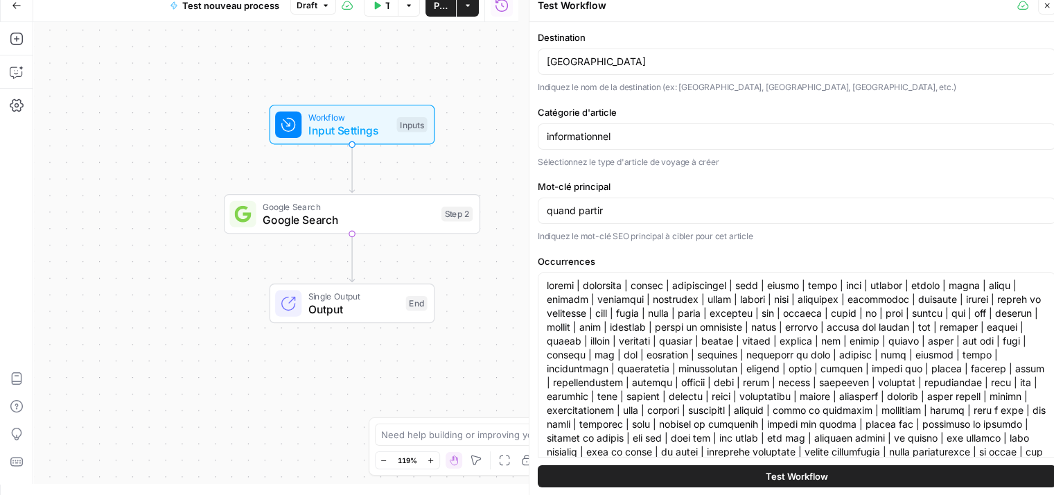
type input ""Climat & météo : Décris les conditions météo du mois : températures jour/nuit,…"
drag, startPoint x: 615, startPoint y: 209, endPoint x: 517, endPoint y: 211, distance: 97.8
click at [518, 211] on body "Haskn New Home Browse Insights Opportunities Your Data Recent Grids Primelis Co…" at bounding box center [527, 236] width 1054 height 495
type input "q"
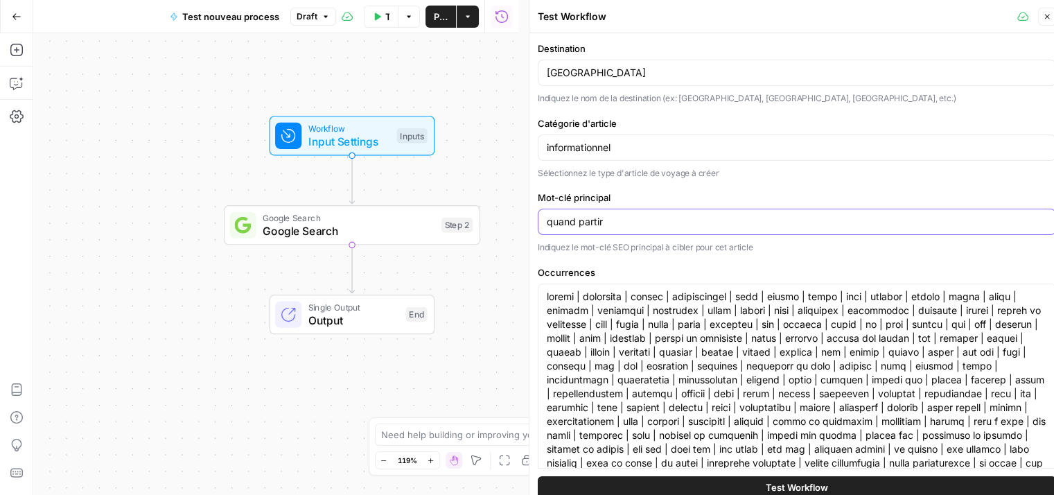
type input "quand partir"
click at [598, 79] on input "[GEOGRAPHIC_DATA]" at bounding box center [797, 73] width 501 height 14
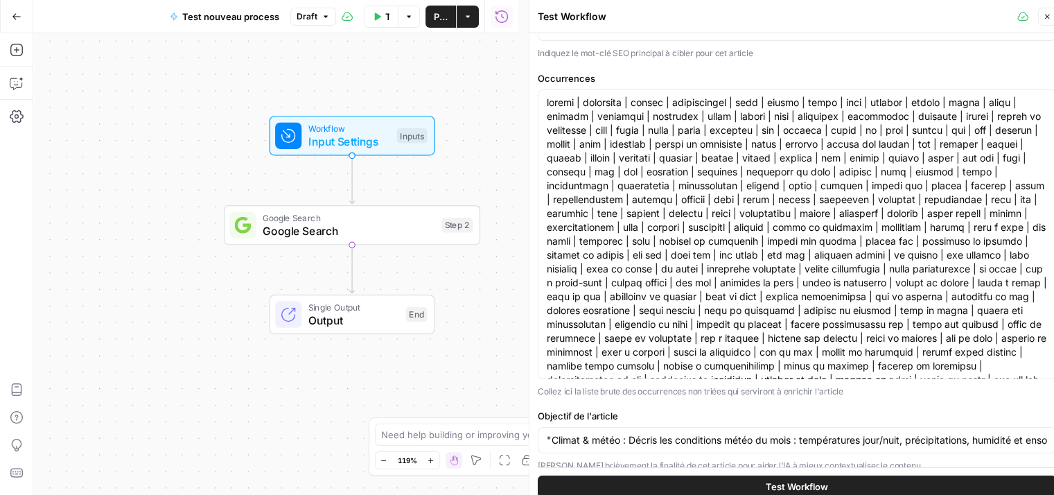
scroll to position [206, 0]
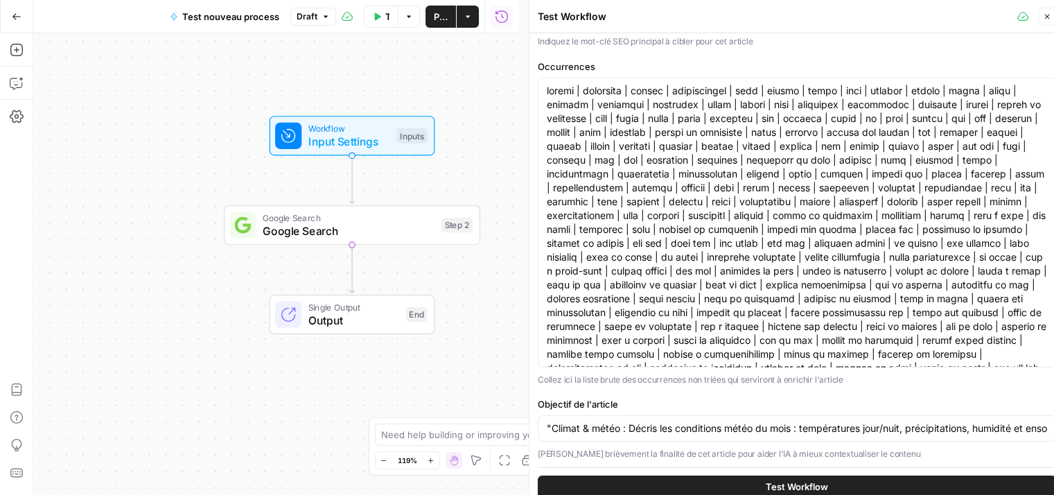
type input "Thailand"
click at [810, 481] on span "Test Workflow" at bounding box center [797, 487] width 62 height 14
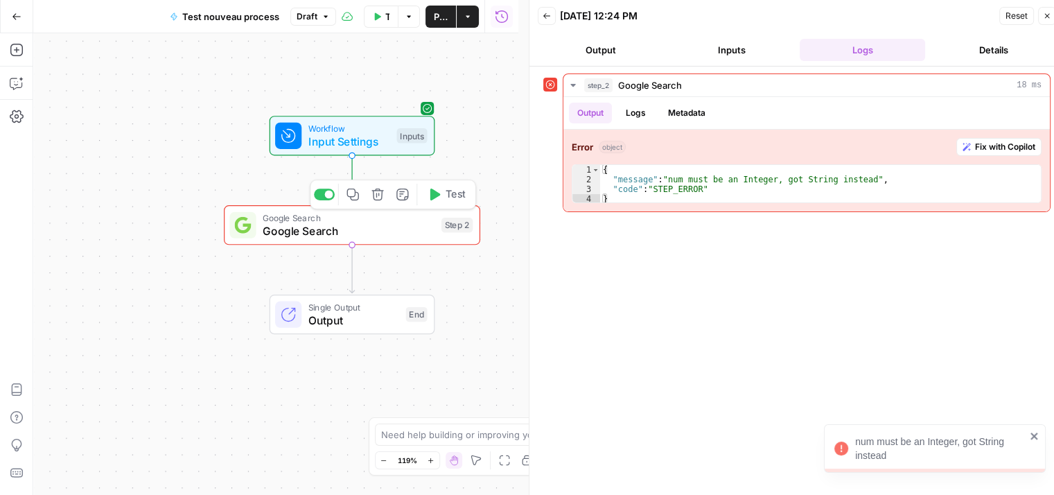
click at [295, 236] on span "Google Search" at bounding box center [349, 231] width 172 height 17
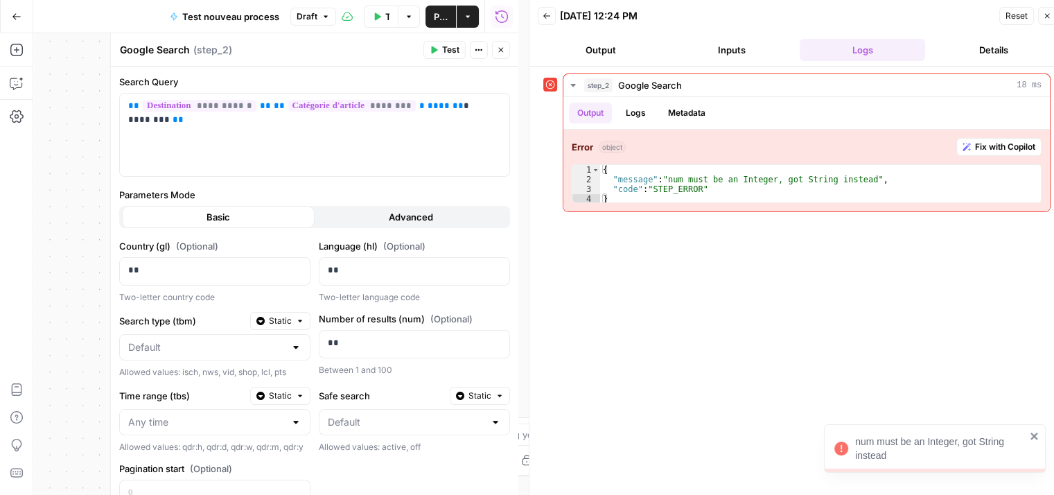
scroll to position [138, 0]
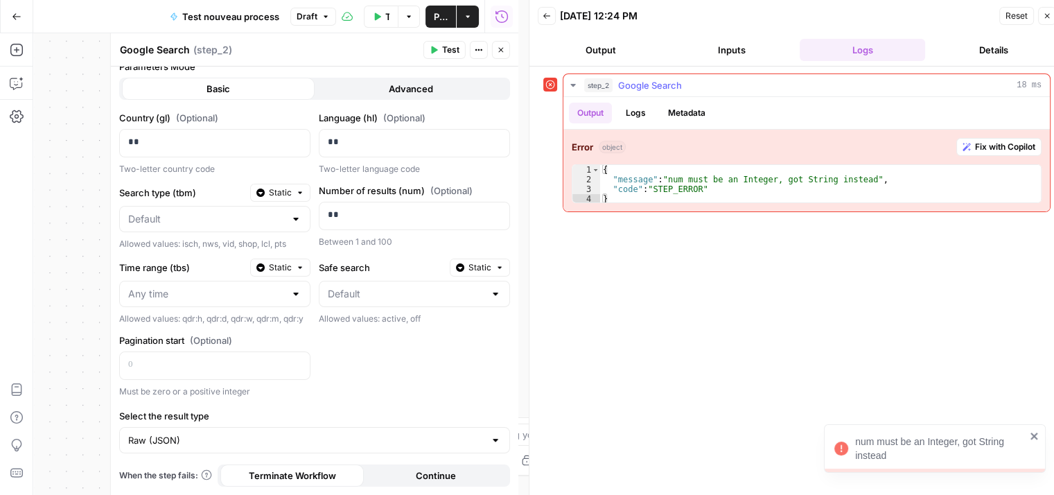
click at [987, 151] on span "Fix with Copilot" at bounding box center [1005, 147] width 60 height 12
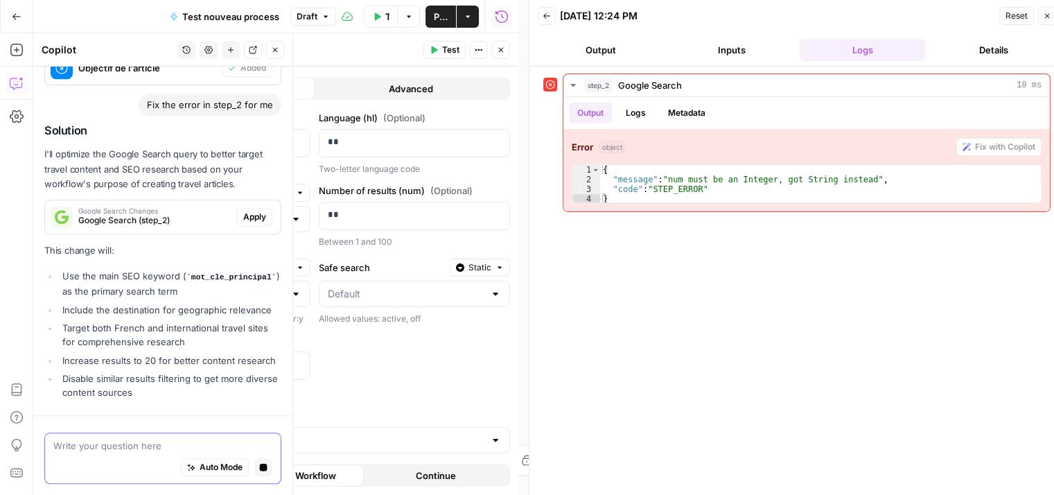
scroll to position [1321, 0]
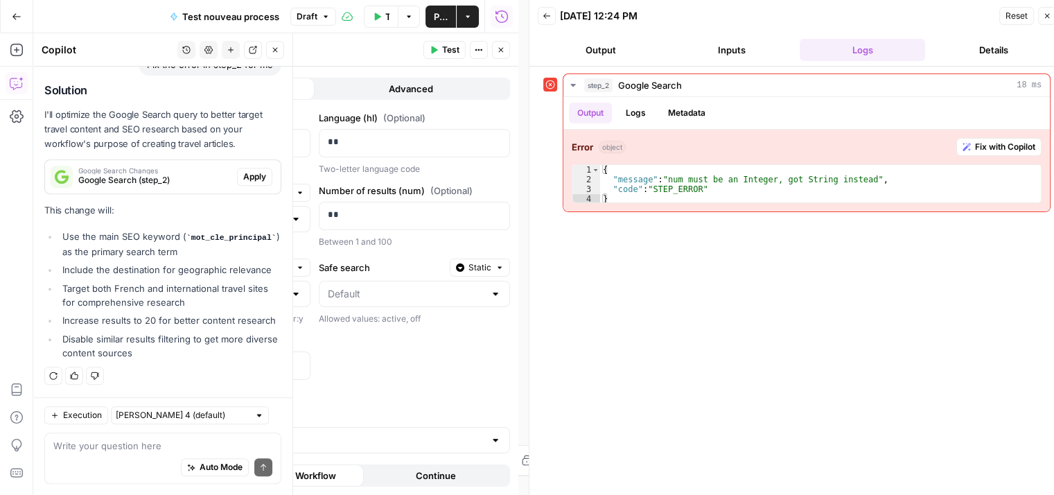
click at [245, 171] on span "Apply" at bounding box center [254, 177] width 23 height 12
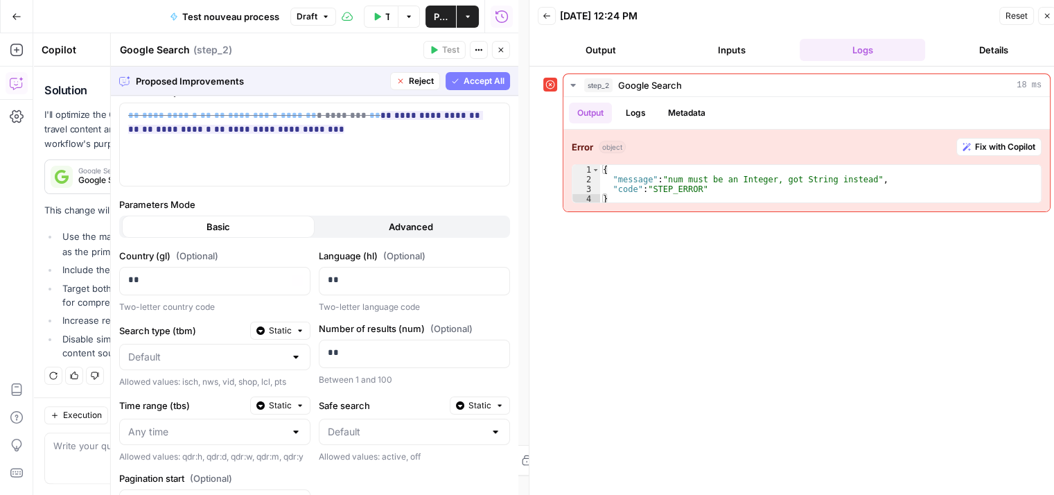
scroll to position [0, 0]
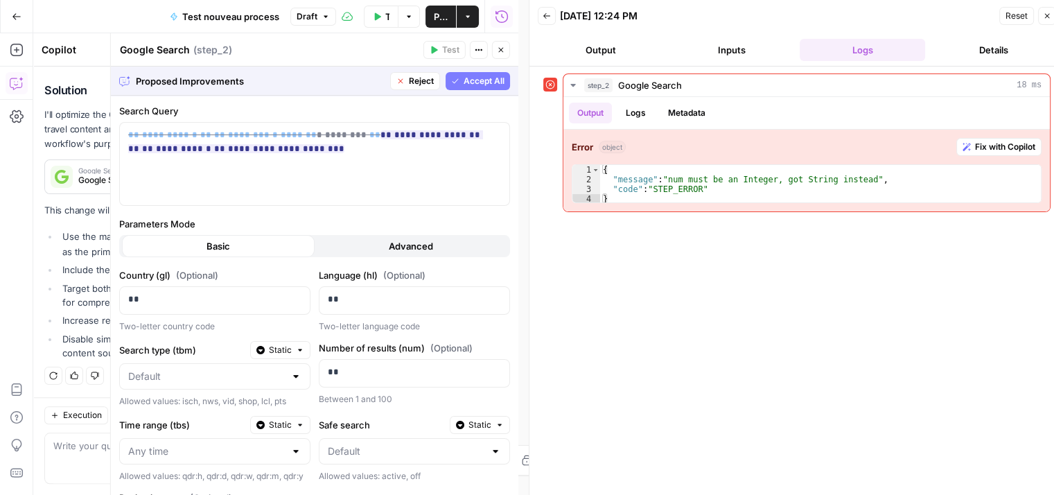
click at [473, 82] on span "Accept All" at bounding box center [484, 81] width 41 height 12
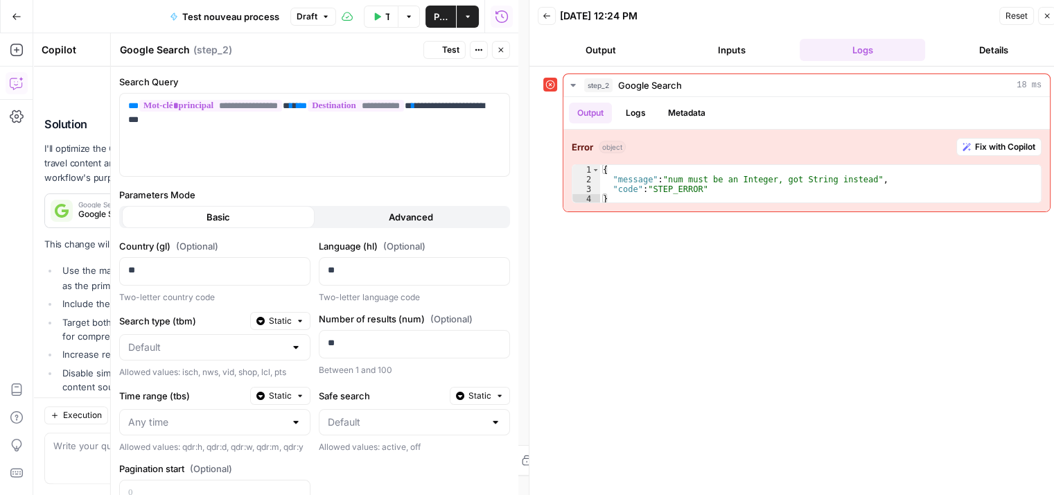
scroll to position [1343, 0]
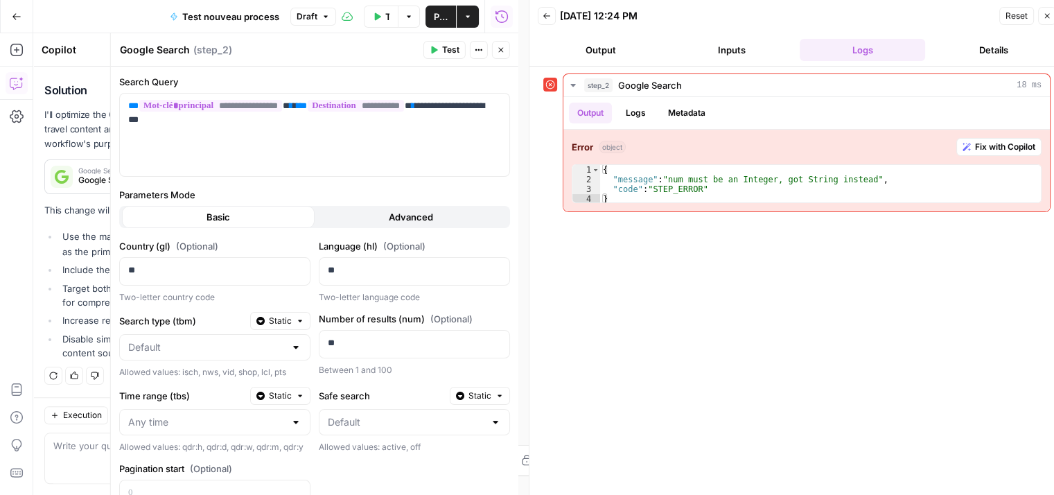
click at [437, 56] on button "Test" at bounding box center [445, 50] width 42 height 18
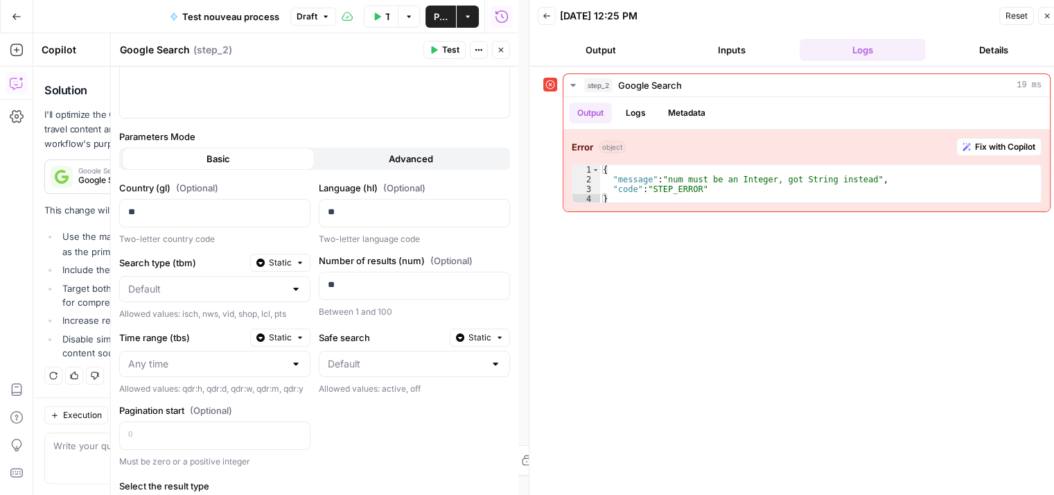
scroll to position [138, 0]
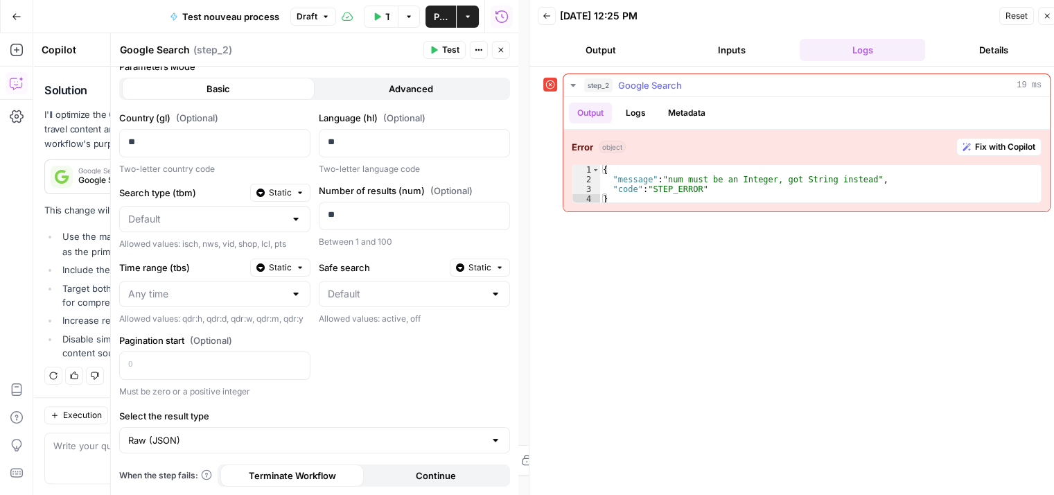
click at [972, 147] on button "Fix with Copilot" at bounding box center [999, 147] width 85 height 18
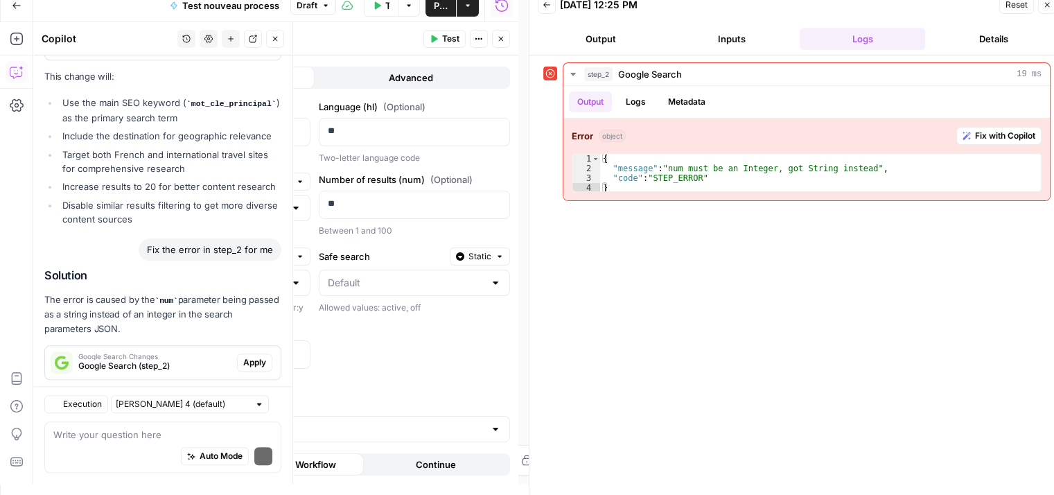
scroll to position [1545, 0]
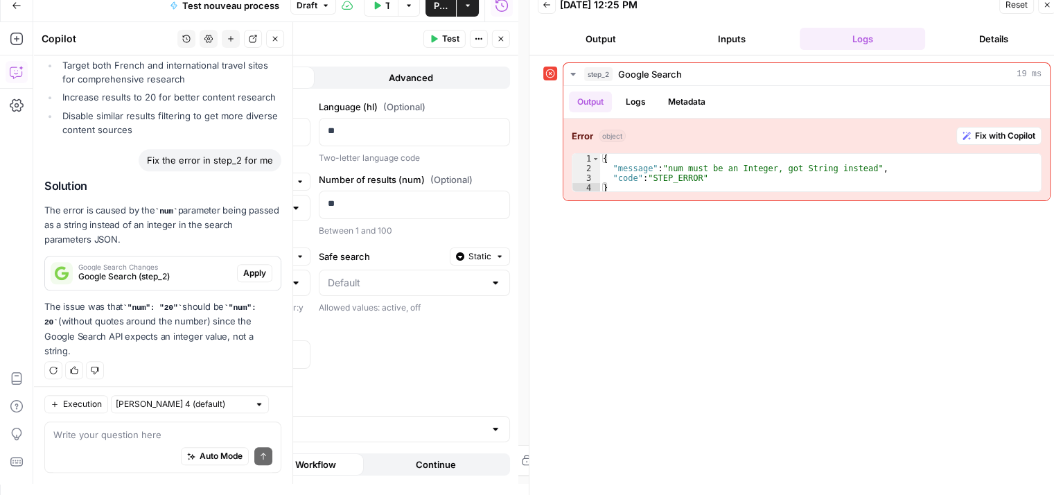
click at [248, 279] on span "Apply" at bounding box center [254, 273] width 23 height 12
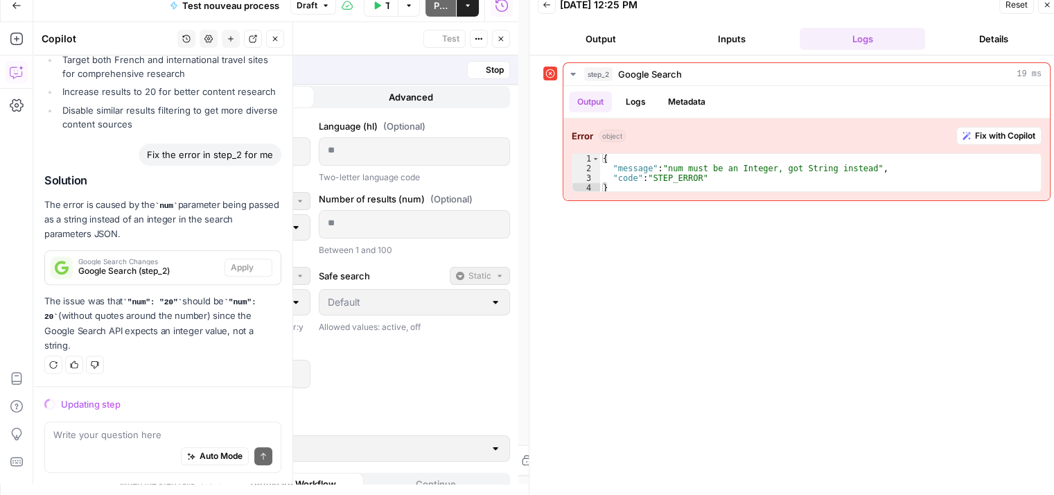
scroll to position [166, 0]
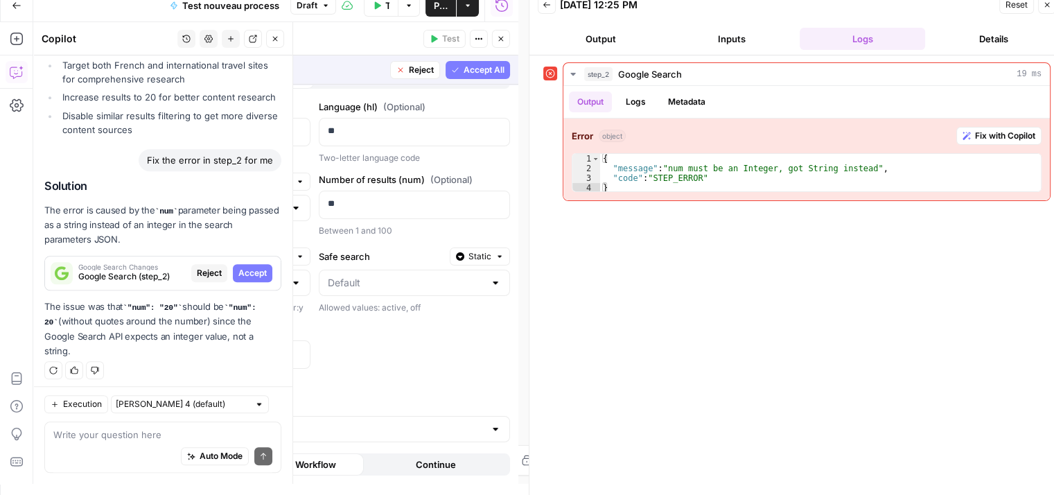
click at [247, 279] on span "Accept" at bounding box center [252, 273] width 28 height 12
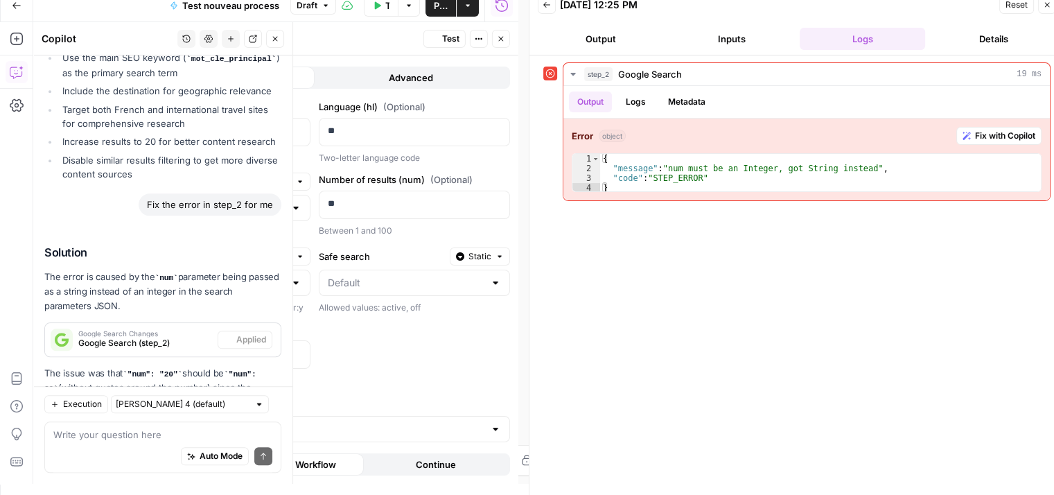
scroll to position [138, 0]
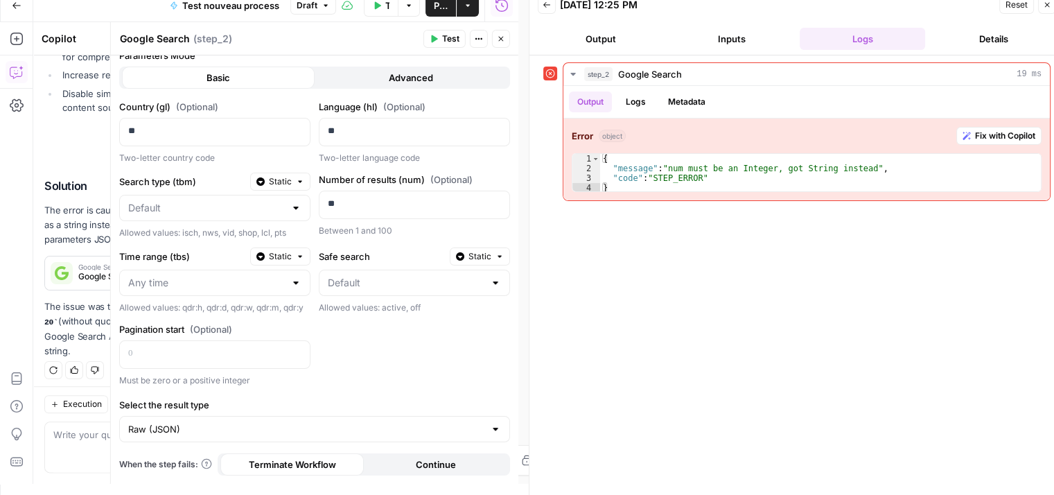
click at [443, 40] on span "Test" at bounding box center [450, 39] width 17 height 12
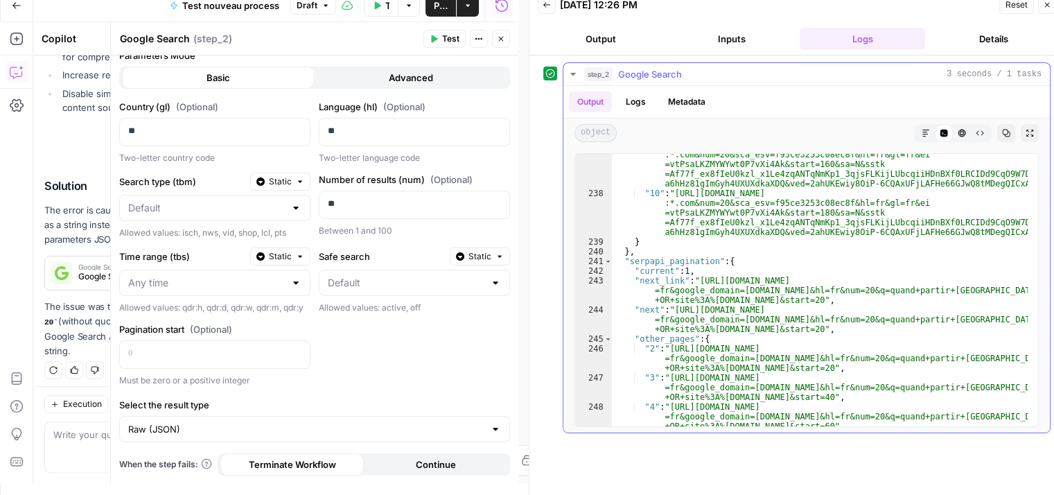
scroll to position [2996, 0]
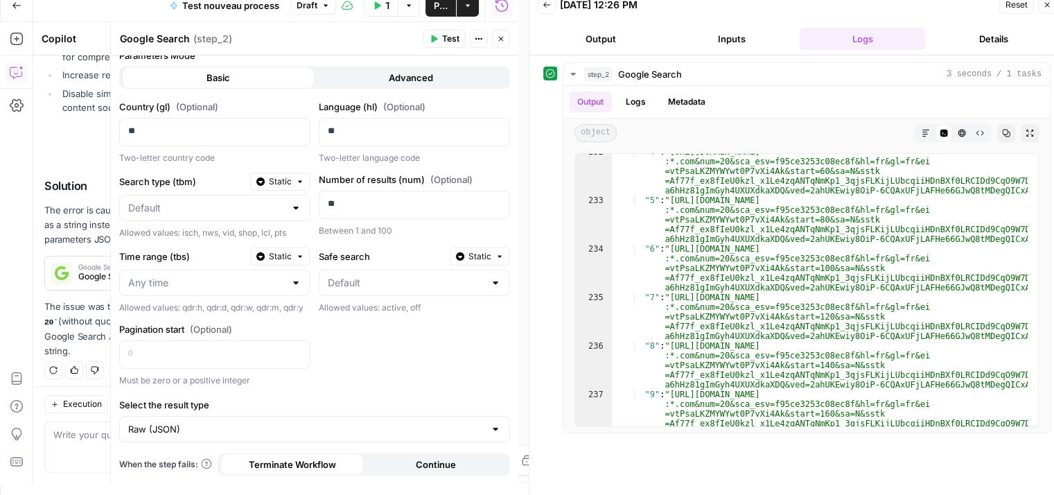
click at [504, 37] on icon "button" at bounding box center [501, 39] width 8 height 8
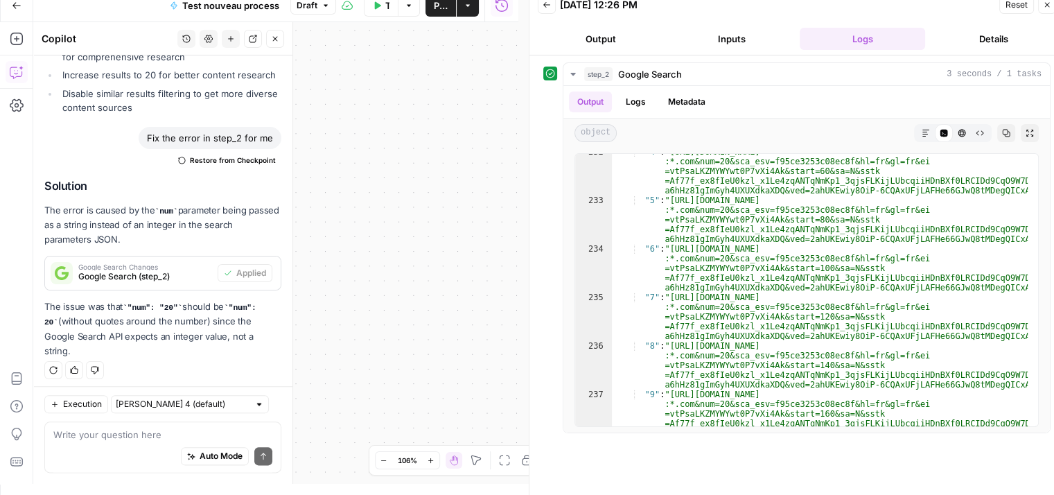
drag, startPoint x: 354, startPoint y: 234, endPoint x: 175, endPoint y: 271, distance: 182.7
click at [372, 218] on div "Workflow Input Settings Inputs Google Search Google Search Step 2 Output Expand…" at bounding box center [275, 253] width 485 height 462
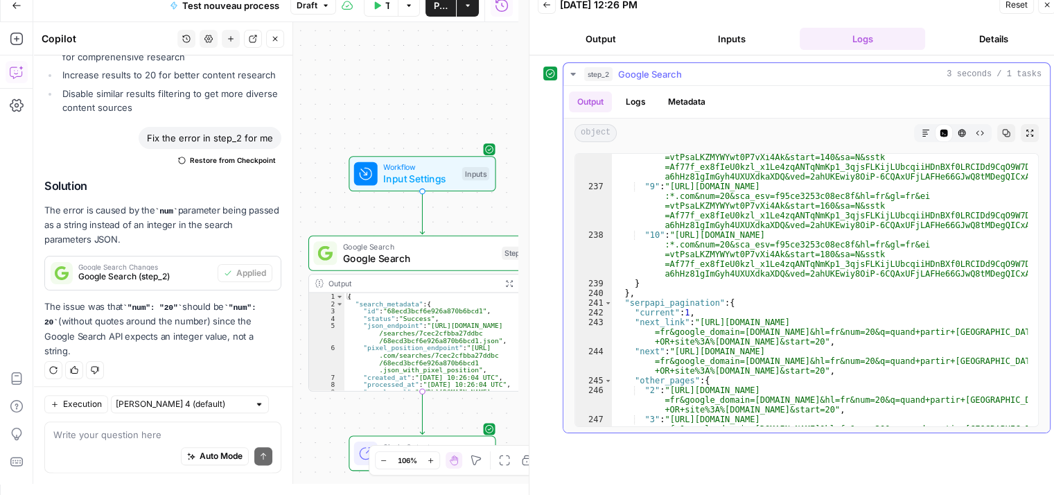
scroll to position [2954, 0]
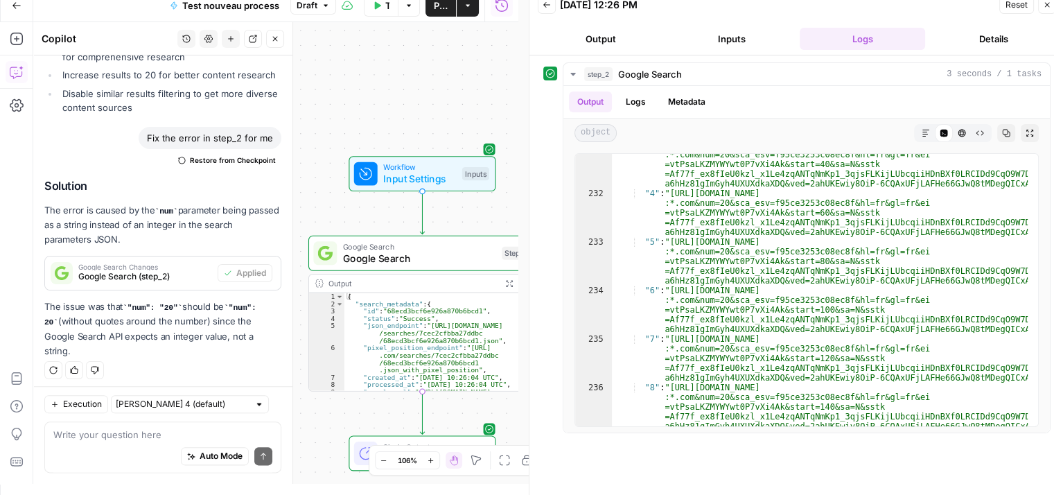
click at [275, 42] on icon "button" at bounding box center [275, 39] width 8 height 8
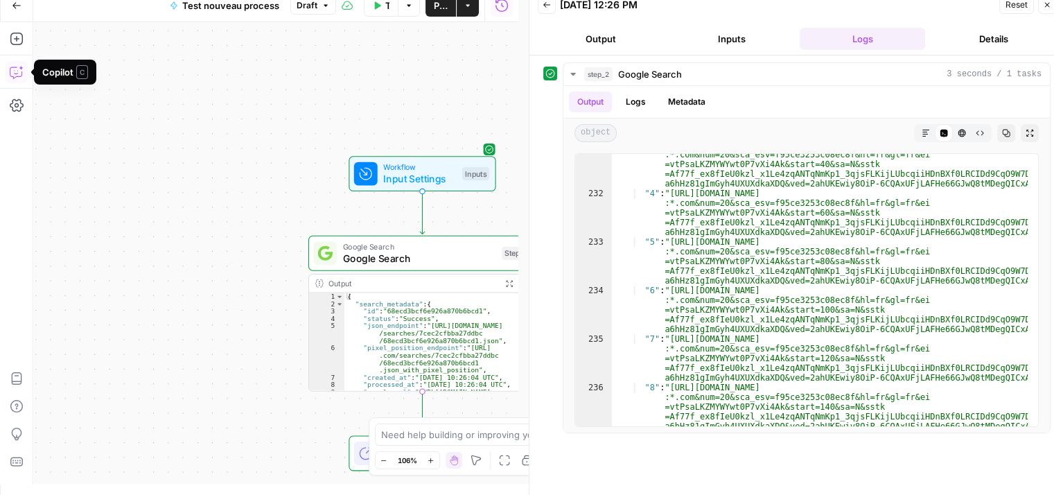
click at [12, 73] on icon "button" at bounding box center [17, 72] width 14 height 14
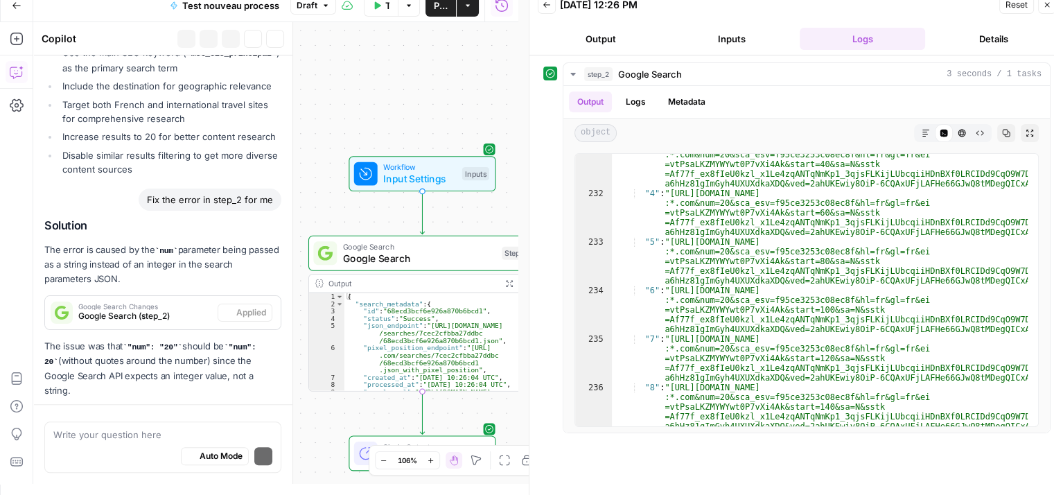
scroll to position [1567, 0]
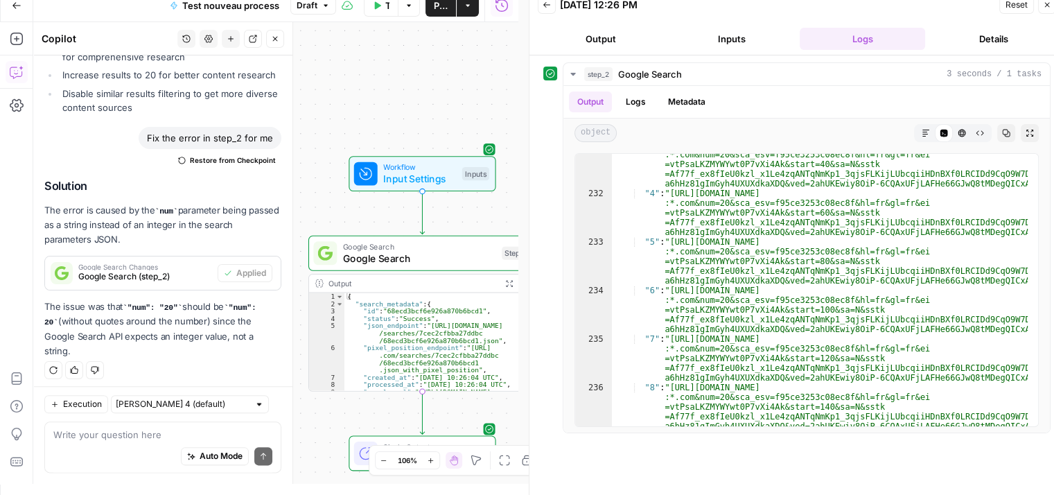
click at [19, 74] on icon "button" at bounding box center [17, 72] width 14 height 14
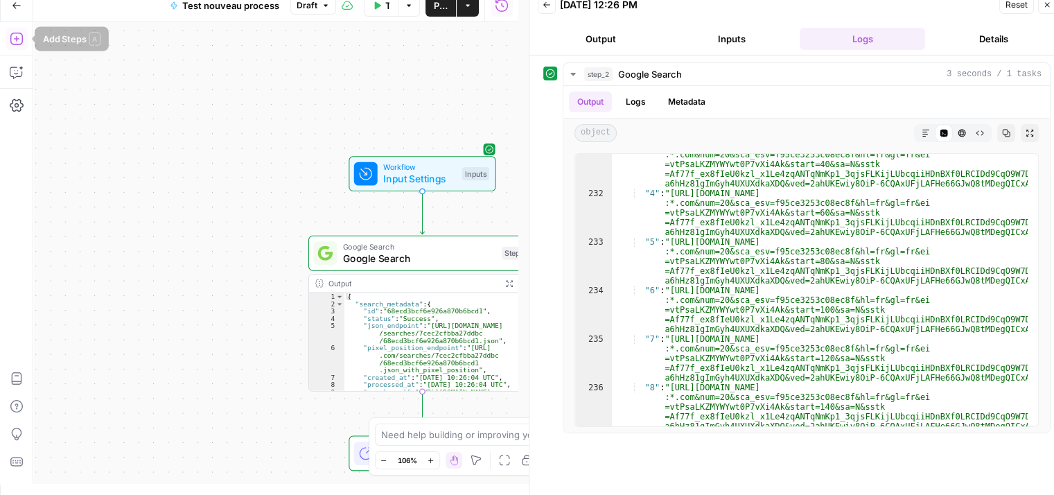
click at [16, 44] on icon "button" at bounding box center [17, 39] width 14 height 14
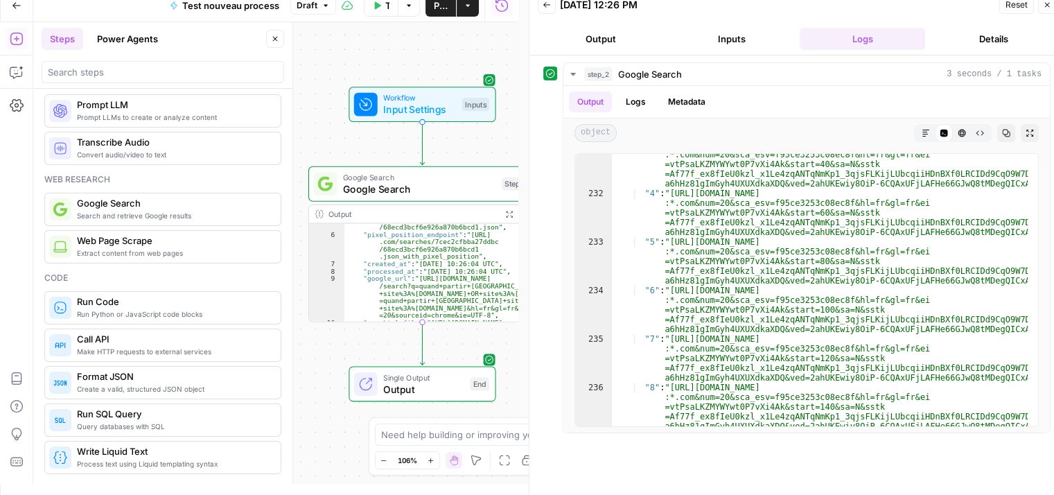
scroll to position [0, 0]
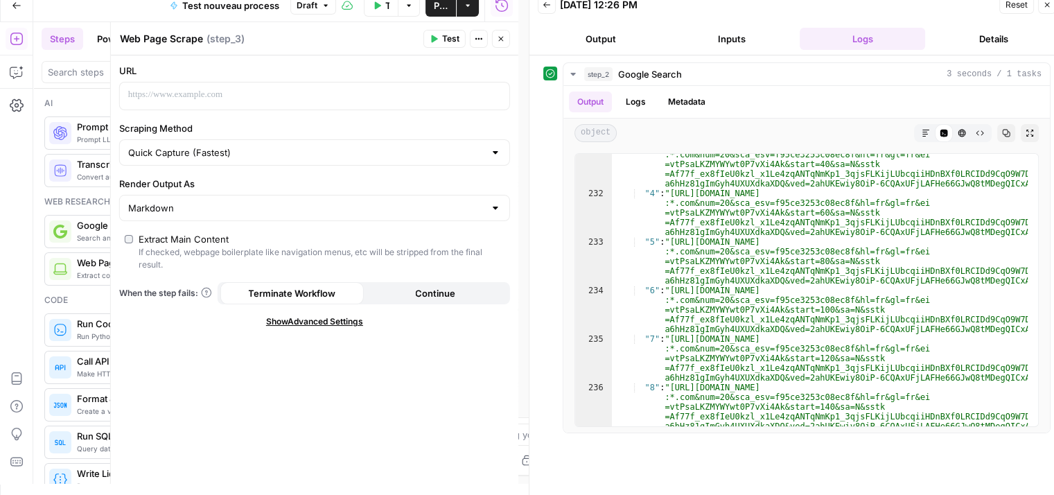
click at [507, 40] on button "Close" at bounding box center [501, 39] width 18 height 18
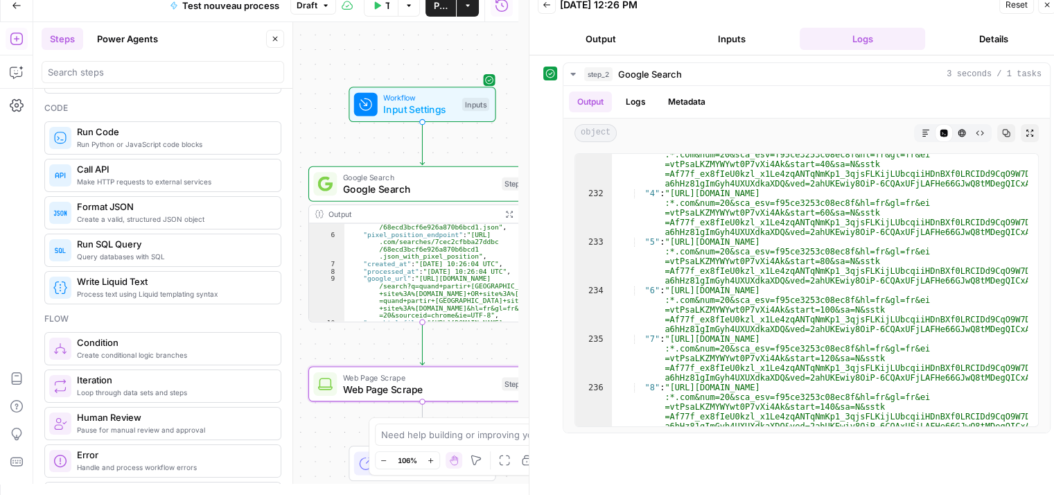
scroll to position [208, 0]
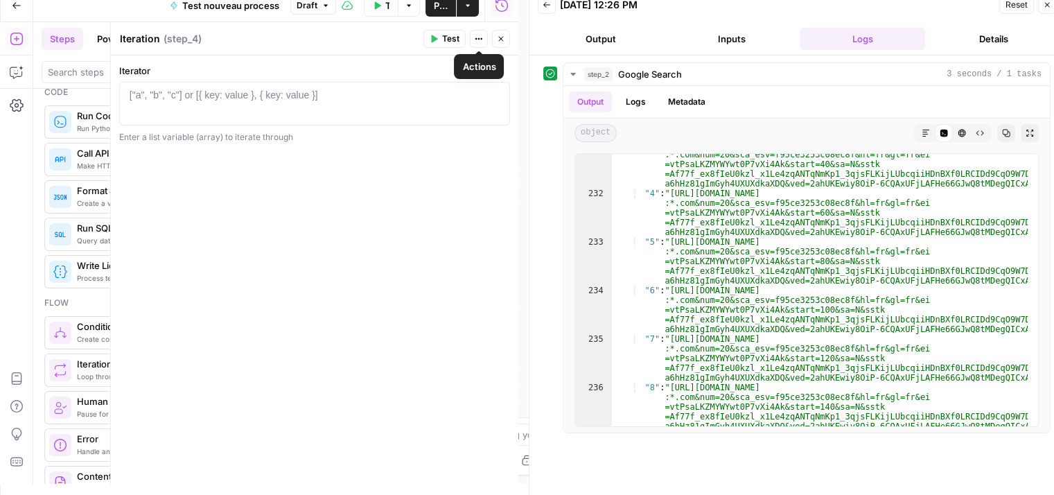
click at [500, 41] on icon "button" at bounding box center [501, 39] width 8 height 8
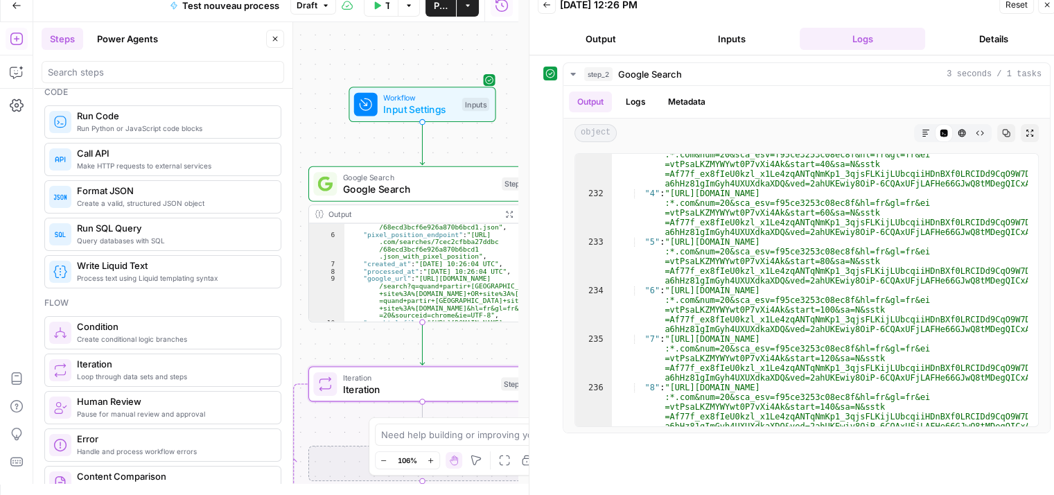
click at [278, 38] on icon "button" at bounding box center [275, 39] width 8 height 8
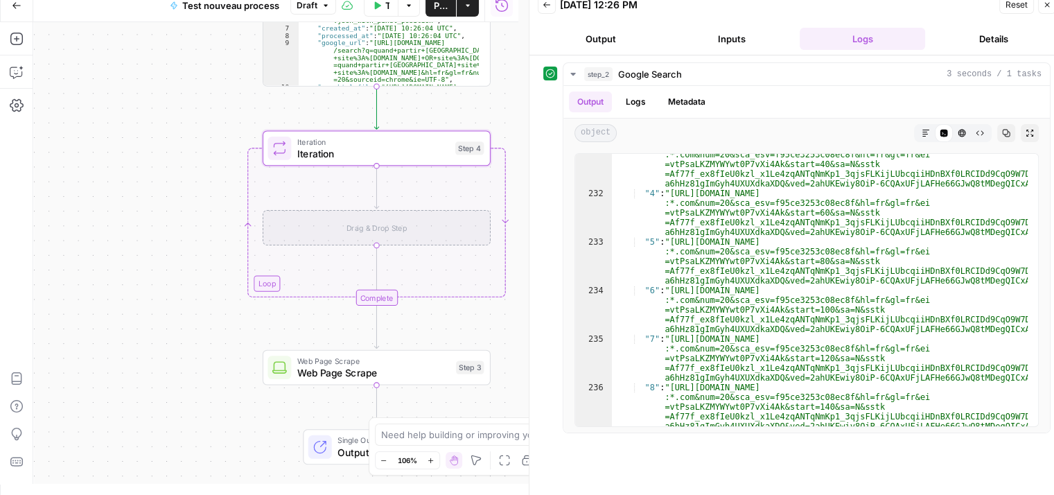
drag, startPoint x: 205, startPoint y: 174, endPoint x: 160, endPoint y: 112, distance: 77.0
click at [160, 112] on div "Workflow Input Settings Inputs Google Search Google Search Step 2 Output Expand…" at bounding box center [275, 253] width 485 height 462
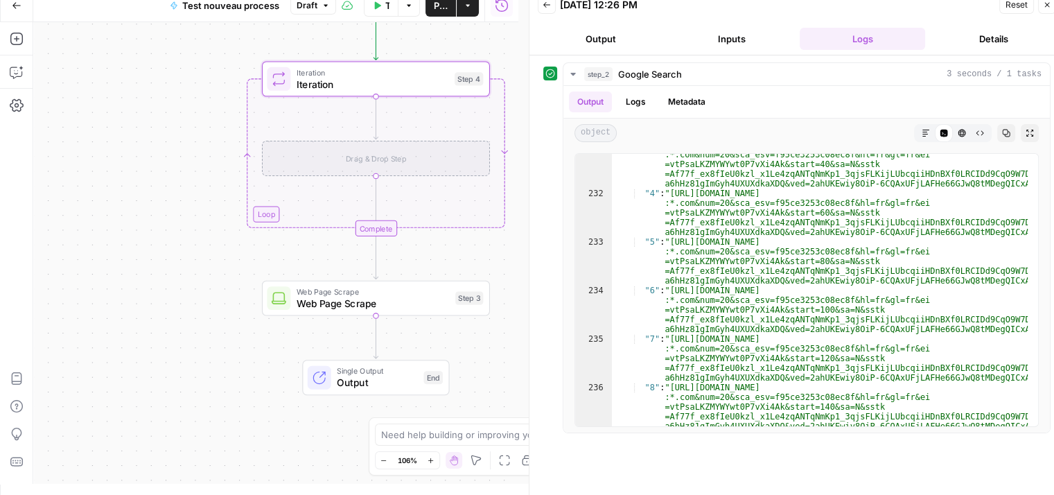
drag, startPoint x: 372, startPoint y: 319, endPoint x: 374, endPoint y: 156, distance: 162.9
click at [372, 159] on div "Workflow Input Settings Inputs Google Search Google Search Step 2 Output Expand…" at bounding box center [519, 27] width 515 height 490
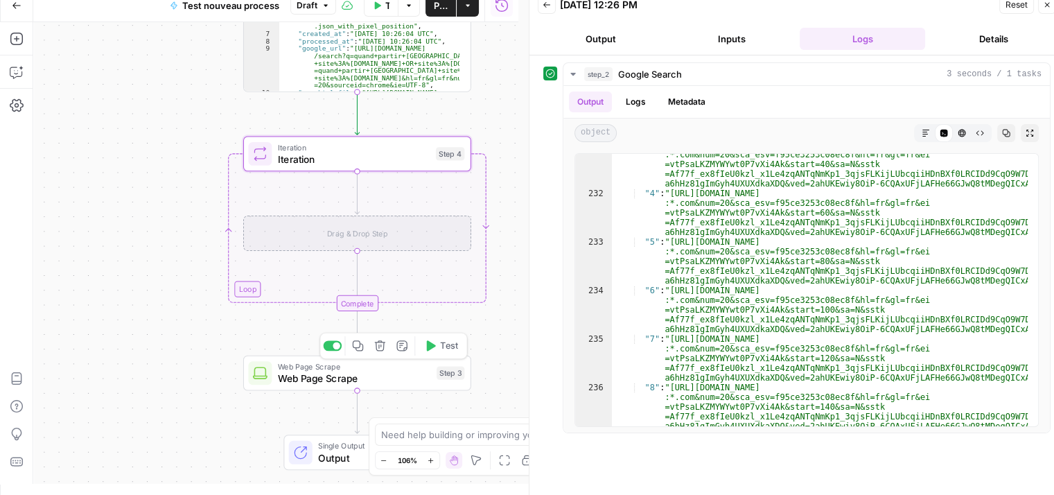
drag, startPoint x: 349, startPoint y: 315, endPoint x: 331, endPoint y: 391, distance: 77.8
click at [331, 391] on div "Workflow Input Settings Inputs Google Search Google Search Step 2 Output Expand…" at bounding box center [275, 253] width 485 height 462
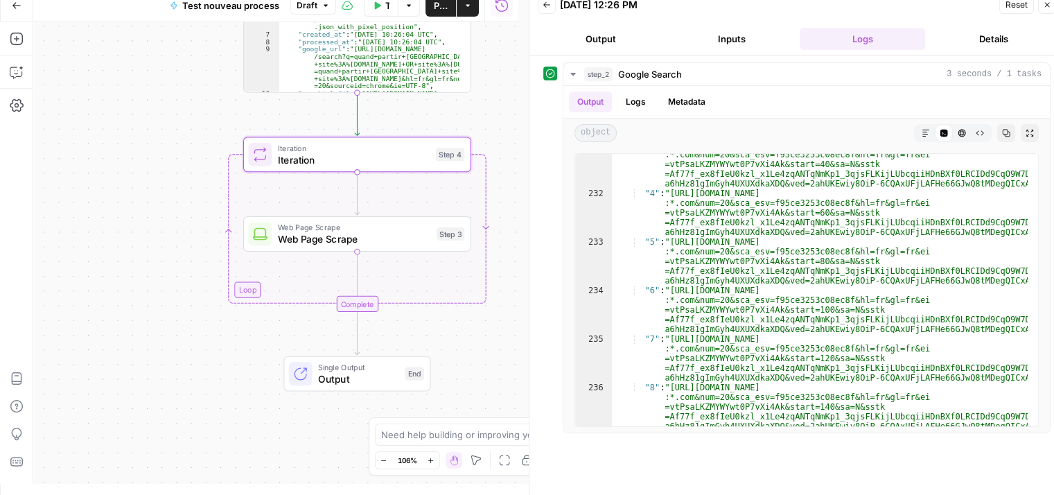
click at [334, 170] on div "Iteration Iteration Step 4 Copy step Delete step Add Note Test" at bounding box center [357, 154] width 228 height 35
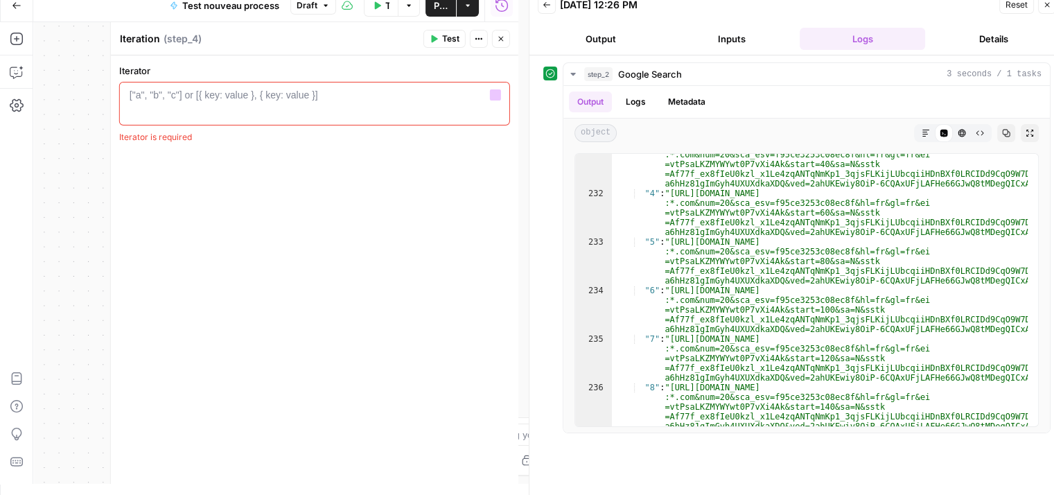
drag, startPoint x: 451, startPoint y: 100, endPoint x: 469, endPoint y: 92, distance: 18.9
click at [451, 101] on div "1 ["a", "b", "c"] or [{ key: value }, { key: value }] XXXXXXXXXXXXXXXXXXXXXXXXX…" at bounding box center [314, 103] width 378 height 31
click at [499, 98] on div "1 ["a", "b", "c"] or [{ key: value }, { key: value }] XXXXXXXXXXXXXXXXXXXXXXXXX…" at bounding box center [314, 103] width 378 height 31
click at [496, 95] on icon "button" at bounding box center [495, 95] width 7 height 7
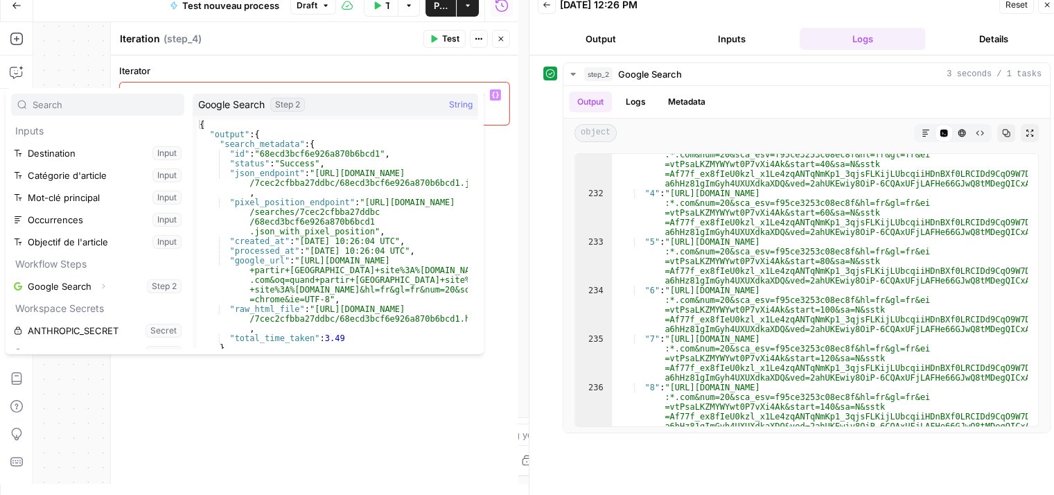
scroll to position [37, 0]
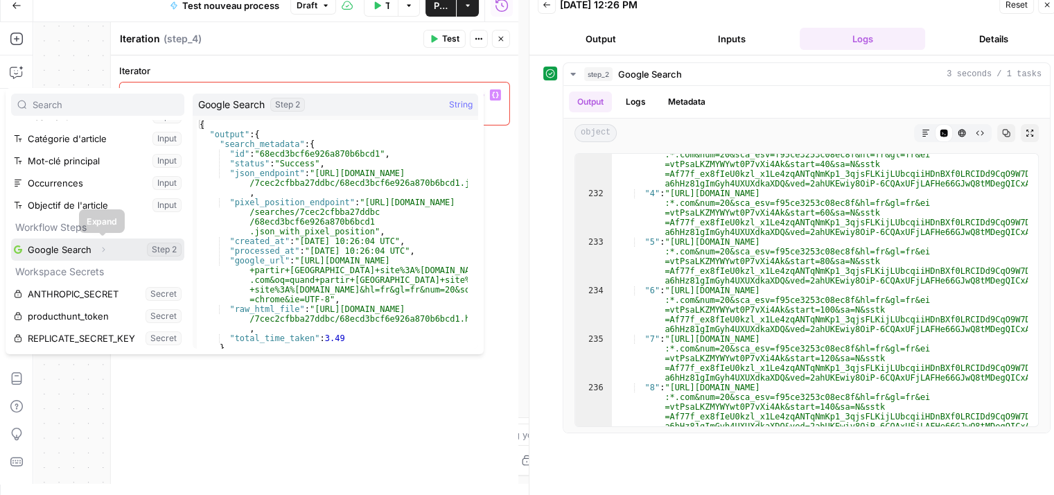
click at [101, 248] on icon "button" at bounding box center [103, 249] width 8 height 8
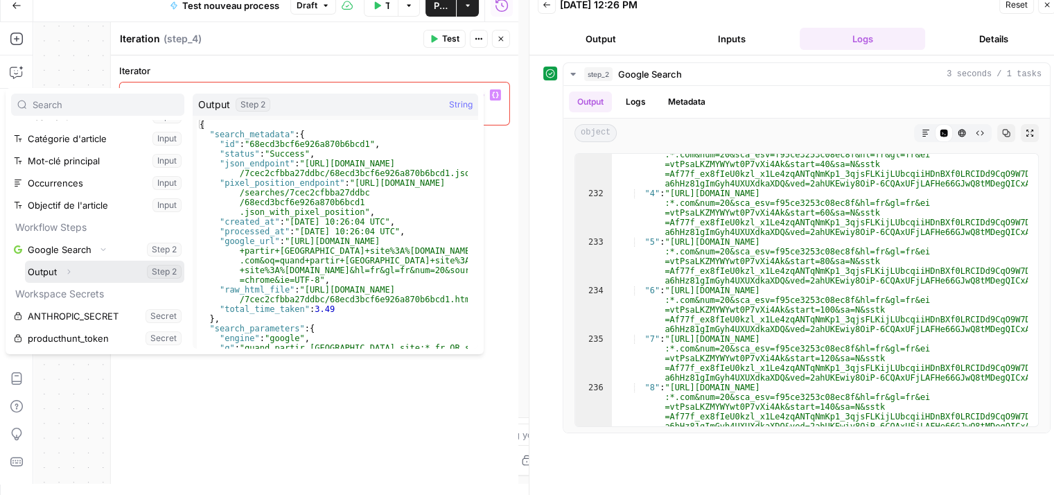
click at [71, 271] on icon "button" at bounding box center [68, 272] width 8 height 8
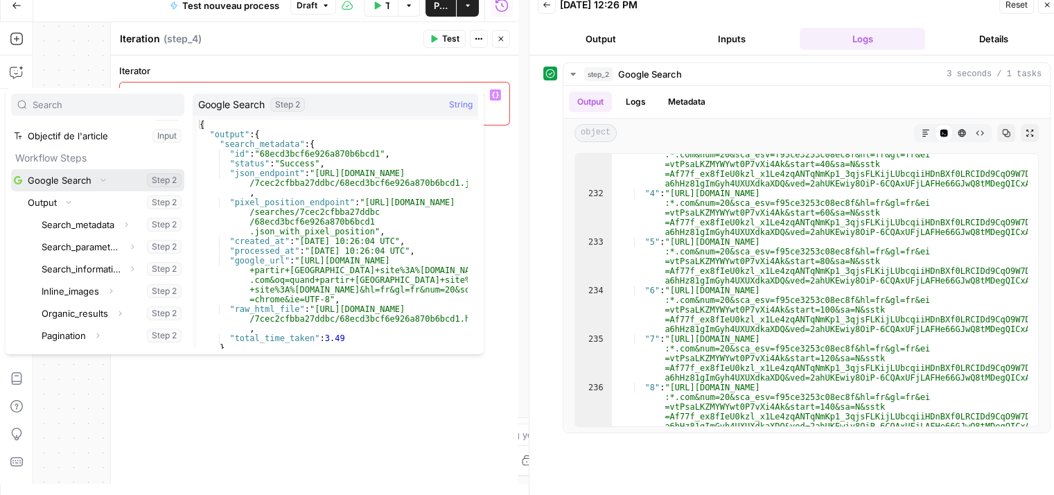
click at [101, 177] on icon "button" at bounding box center [103, 179] width 8 height 8
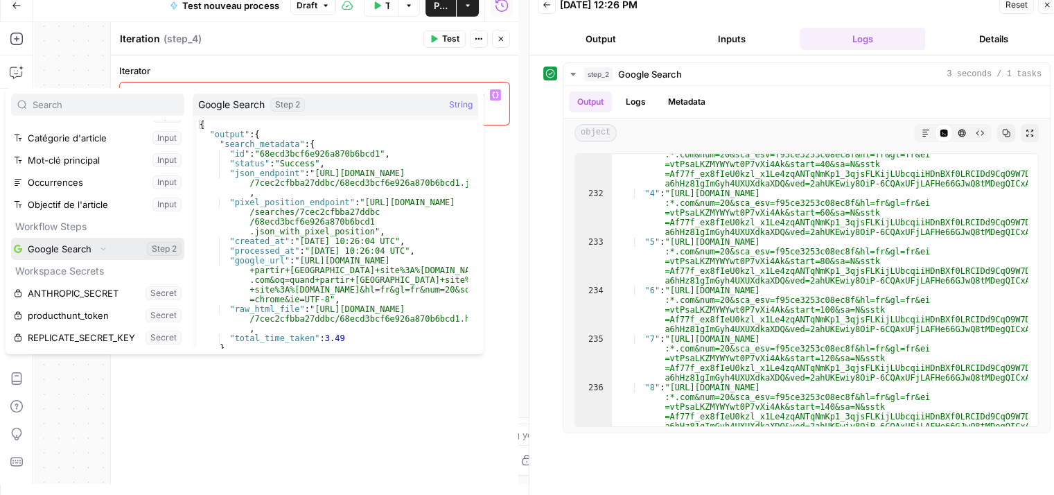
scroll to position [37, 0]
click at [105, 250] on icon "button" at bounding box center [103, 249] width 8 height 8
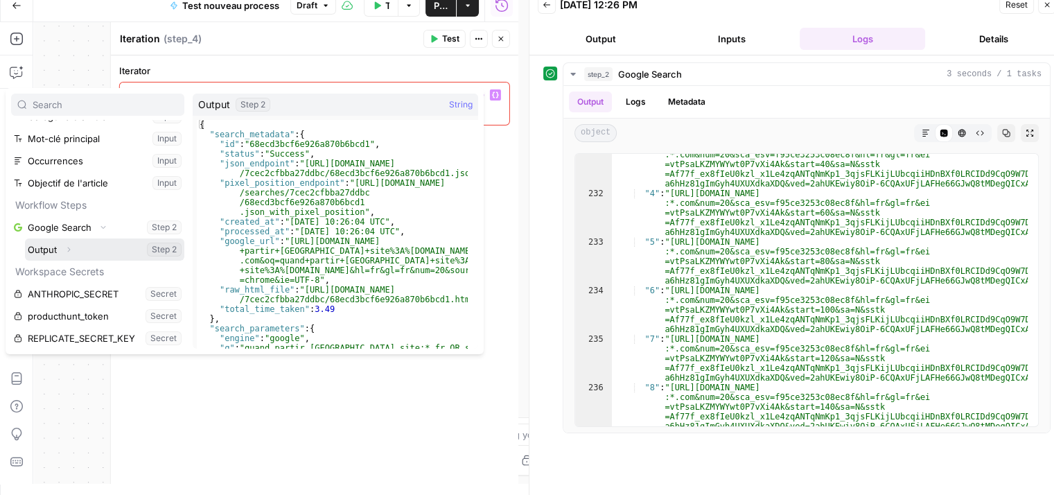
click at [44, 247] on button "Select variable Output" at bounding box center [104, 249] width 159 height 22
type textarea "**********"
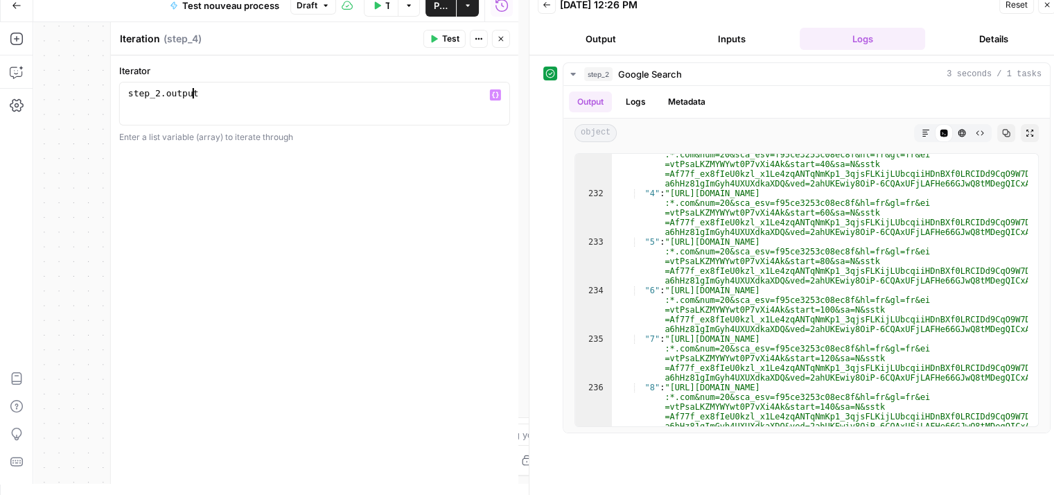
click at [502, 37] on icon "button" at bounding box center [501, 39] width 8 height 8
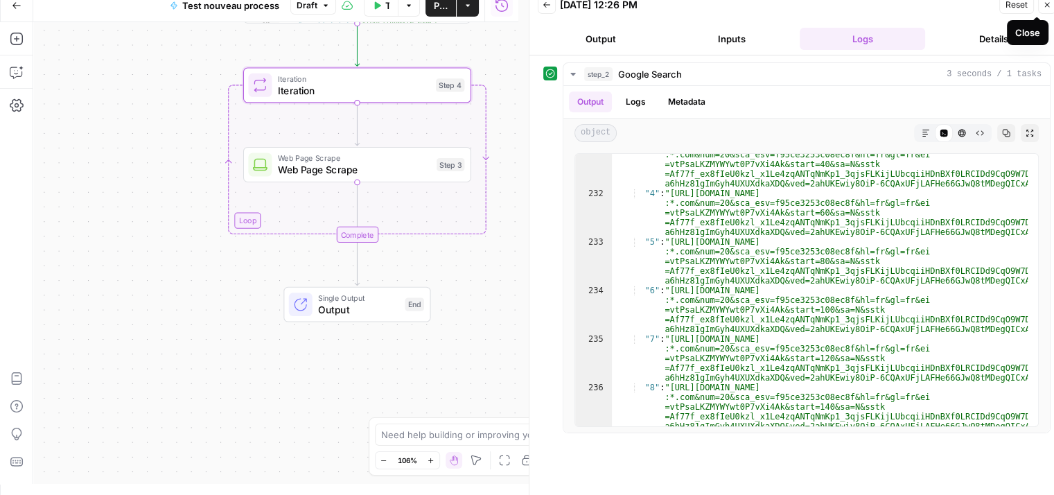
click at [1046, 11] on button "Close" at bounding box center [1047, 5] width 18 height 18
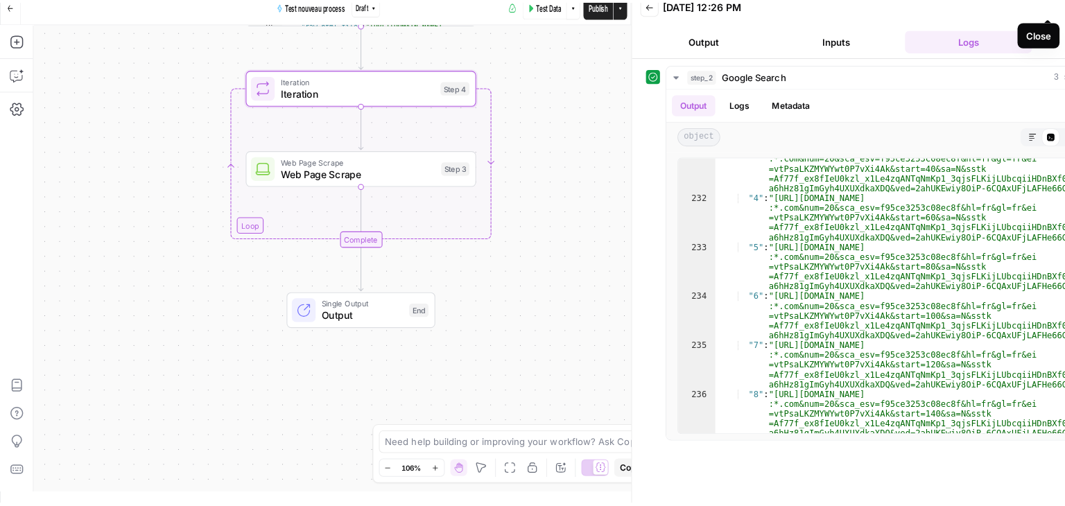
scroll to position [0, 0]
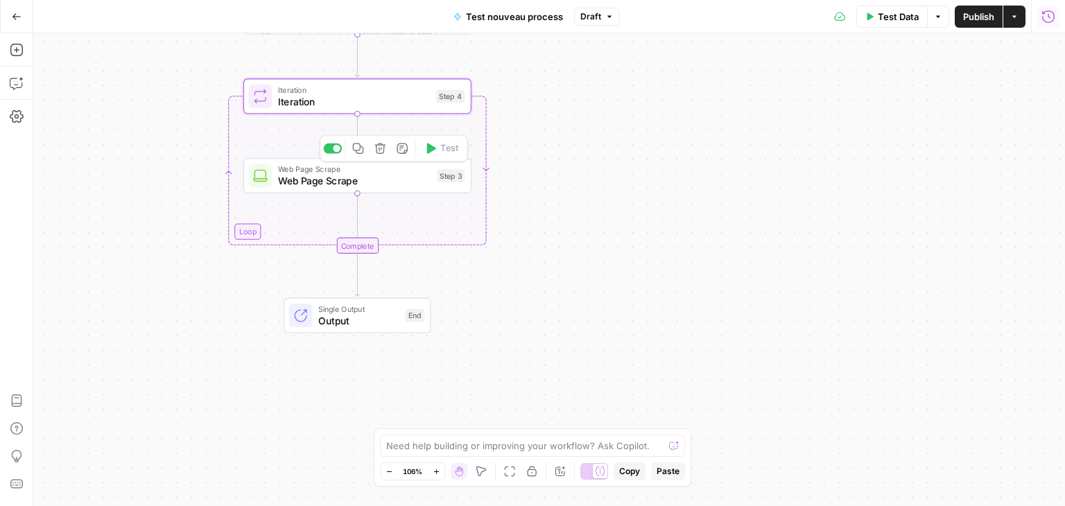
click at [328, 181] on span "Web Page Scrape" at bounding box center [354, 180] width 153 height 15
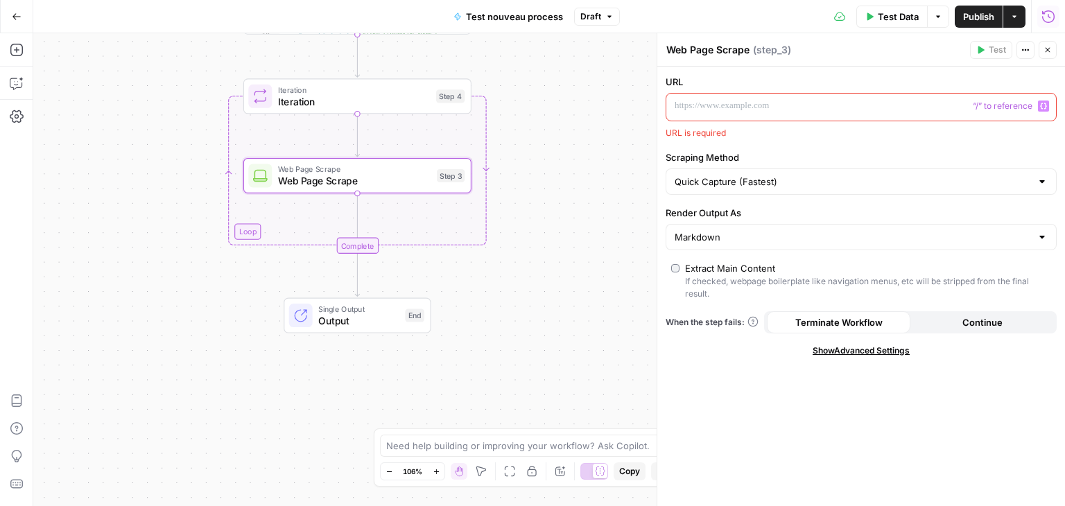
click at [1041, 101] on button "Variables Menu" at bounding box center [1043, 106] width 11 height 11
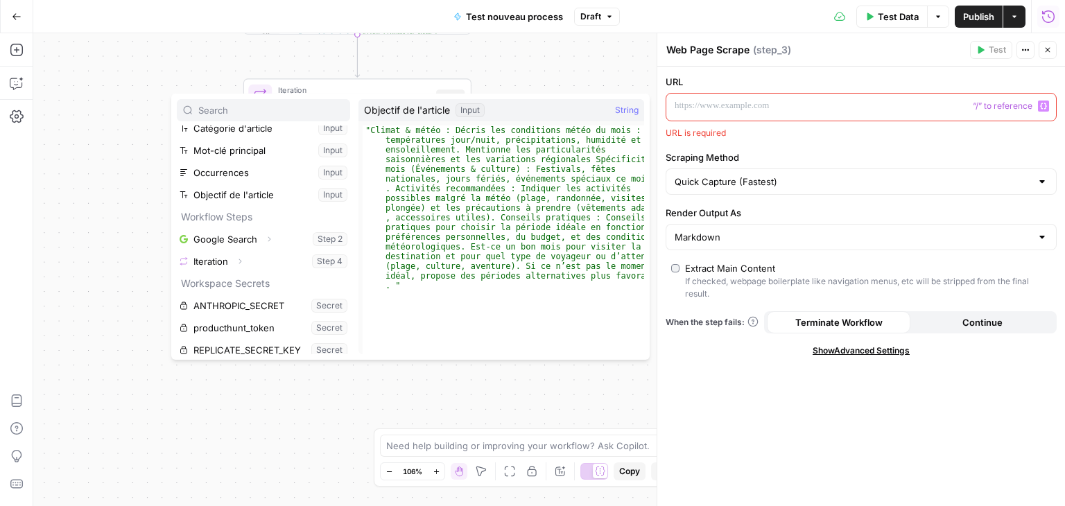
scroll to position [59, 0]
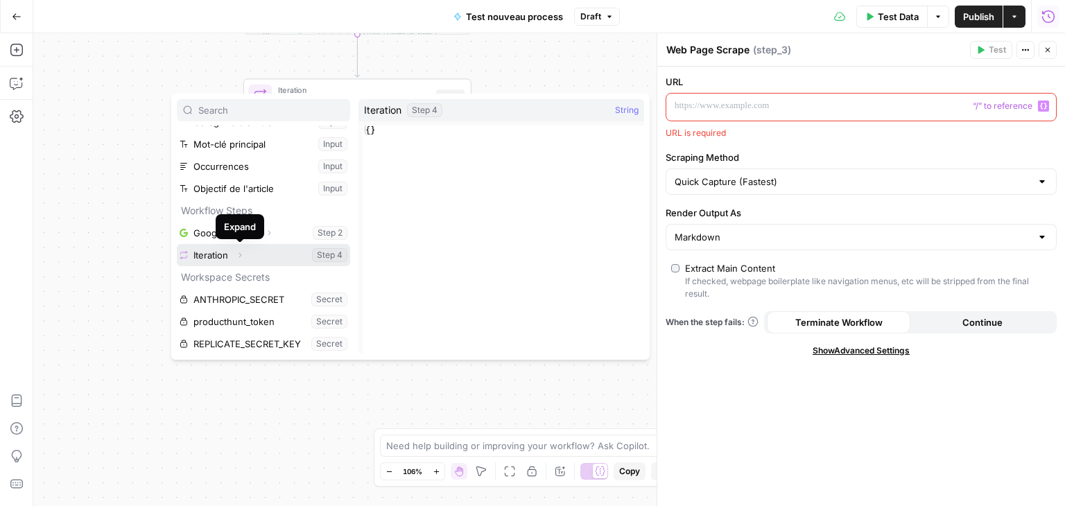
click at [241, 253] on icon "button" at bounding box center [240, 255] width 8 height 8
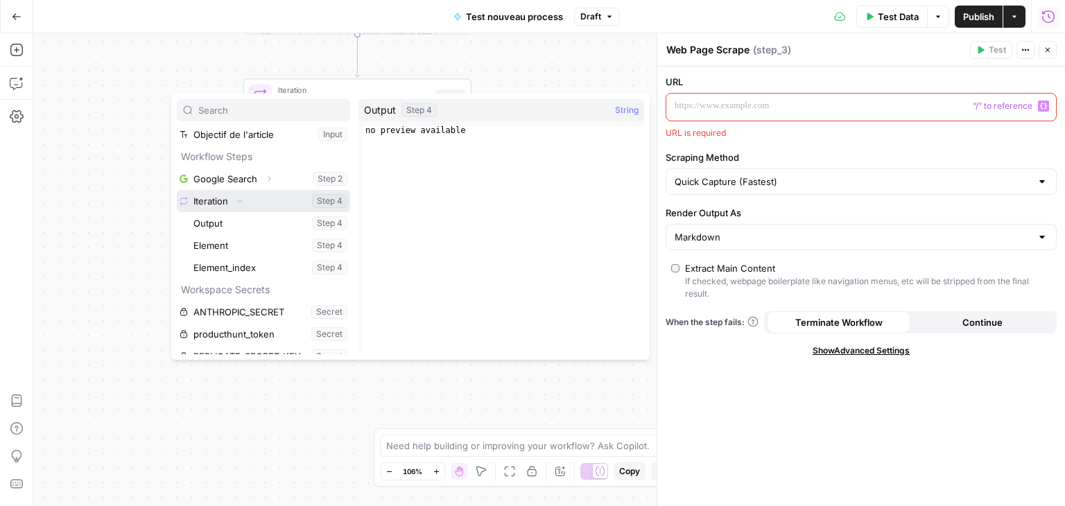
scroll to position [125, 0]
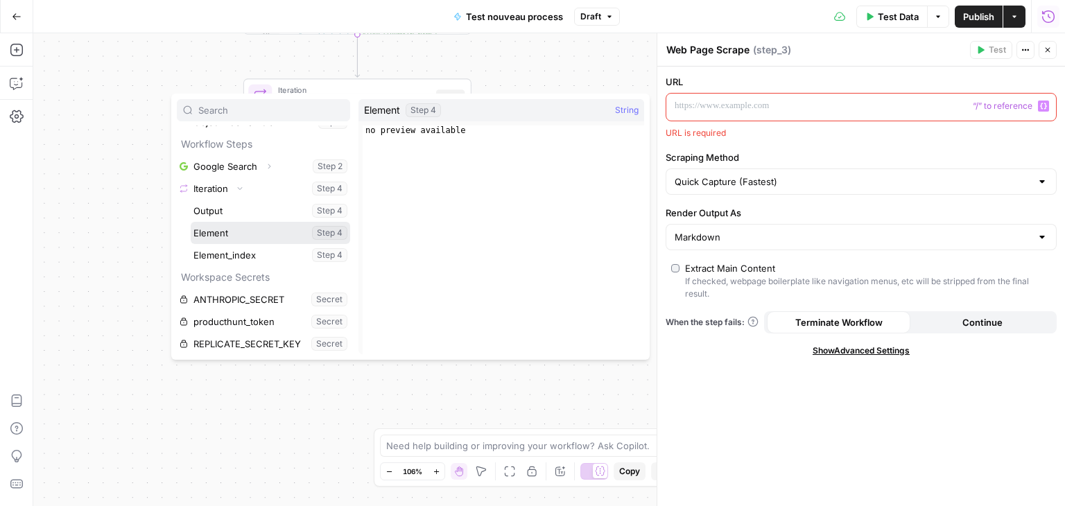
click at [225, 223] on button "Select variable Element" at bounding box center [270, 233] width 159 height 22
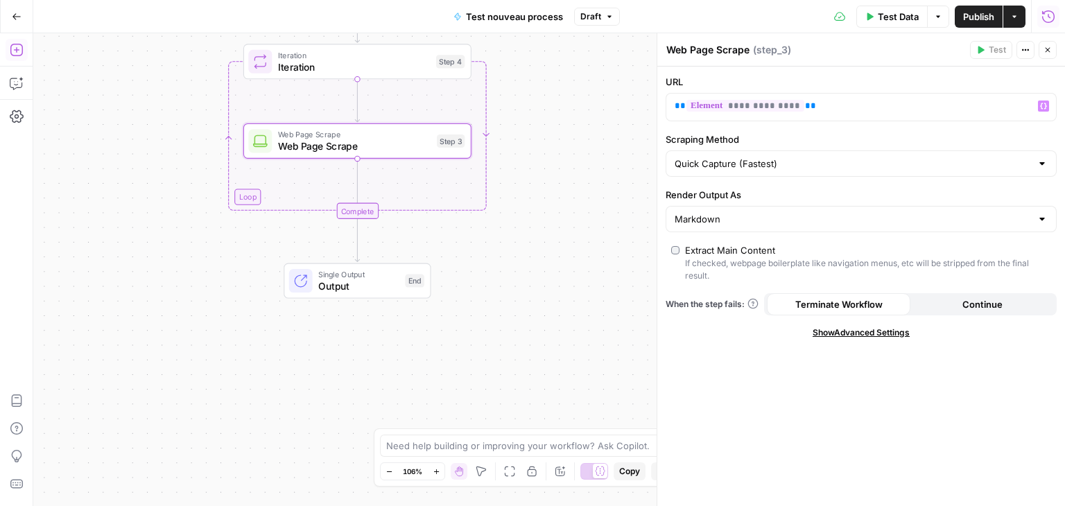
click at [16, 49] on icon "button" at bounding box center [16, 50] width 12 height 12
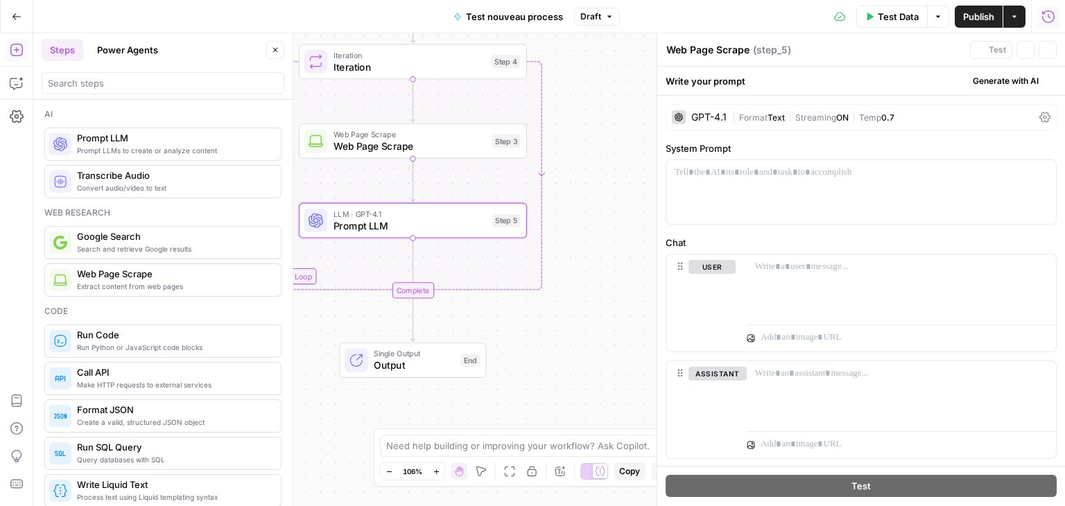
type textarea "Prompt LLM"
click at [276, 46] on icon "button" at bounding box center [275, 50] width 8 height 8
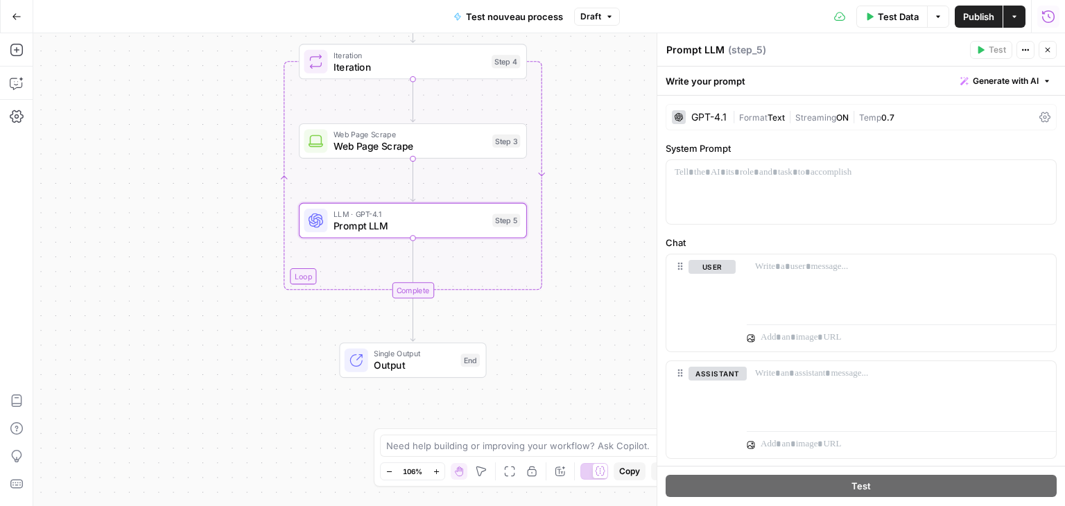
click at [385, 153] on span "Web Page Scrape" at bounding box center [409, 146] width 153 height 15
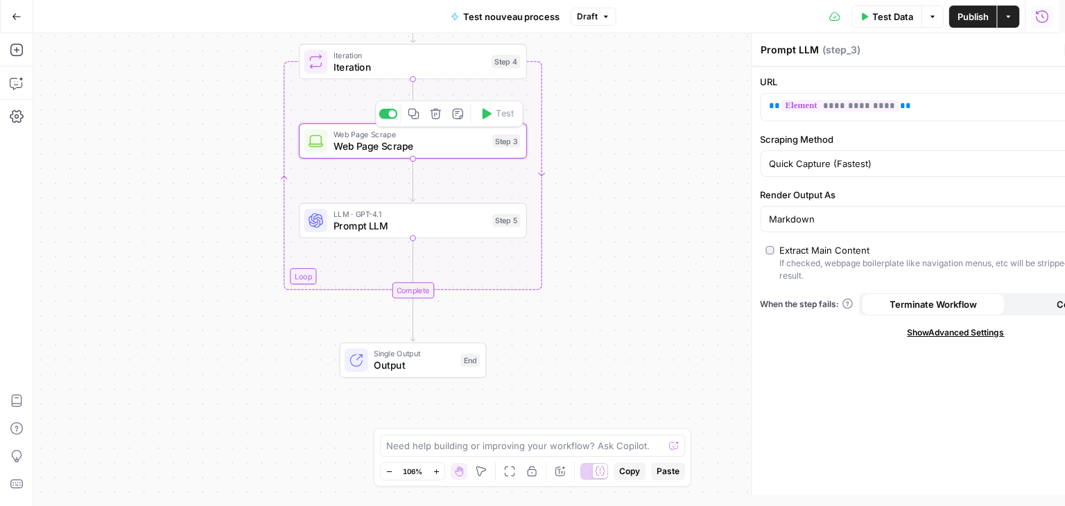
type textarea "Web Page Scrape"
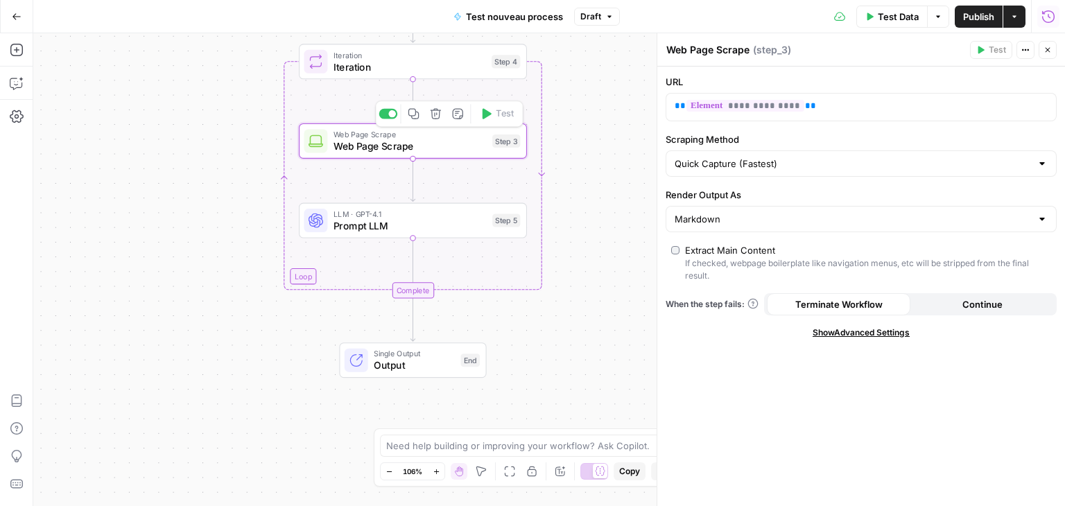
drag, startPoint x: 385, startPoint y: 153, endPoint x: 348, endPoint y: 140, distance: 38.8
click at [348, 140] on span "Web Page Scrape" at bounding box center [409, 146] width 153 height 15
click at [751, 216] on input "Render Output As" at bounding box center [852, 219] width 356 height 14
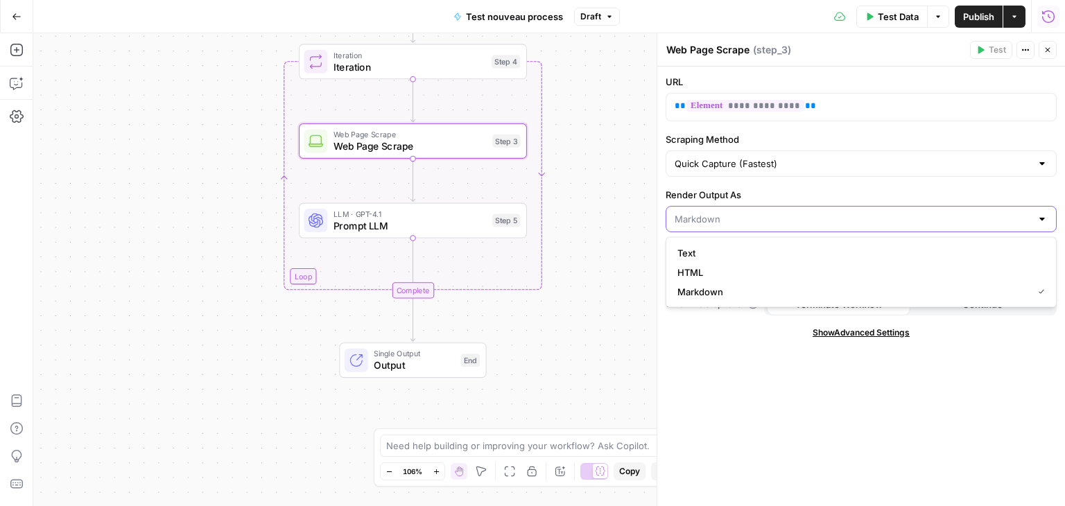
click at [751, 216] on input "Render Output As" at bounding box center [852, 219] width 356 height 14
type input "Markdown"
click at [801, 166] on input "Scraping Method" at bounding box center [852, 164] width 356 height 14
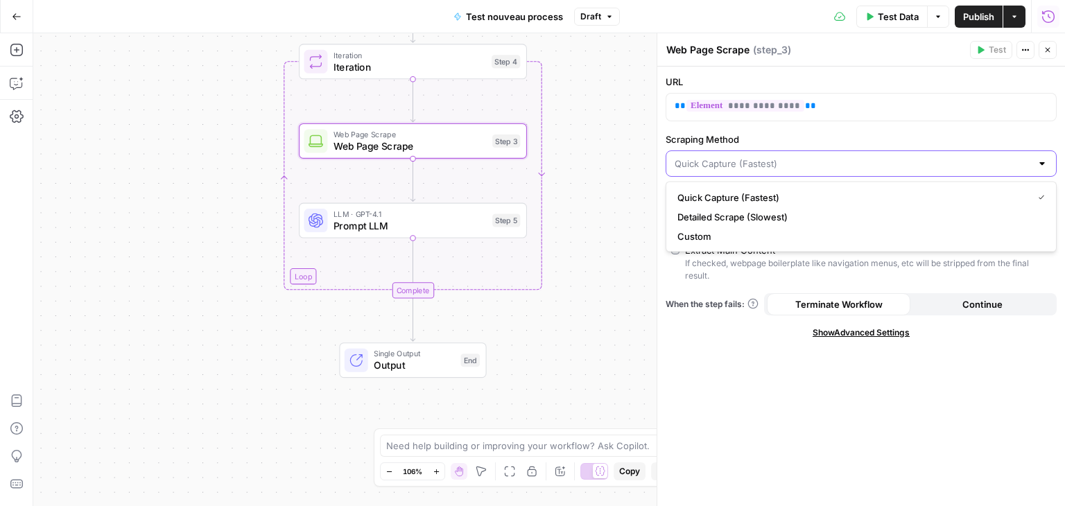
click at [801, 166] on input "Scraping Method" at bounding box center [852, 164] width 356 height 14
type input "Quick Capture (Fastest)"
click at [613, 186] on div "Workflow Input Settings Inputs Google Search Google Search Step 2 Output Expand…" at bounding box center [549, 269] width 1032 height 473
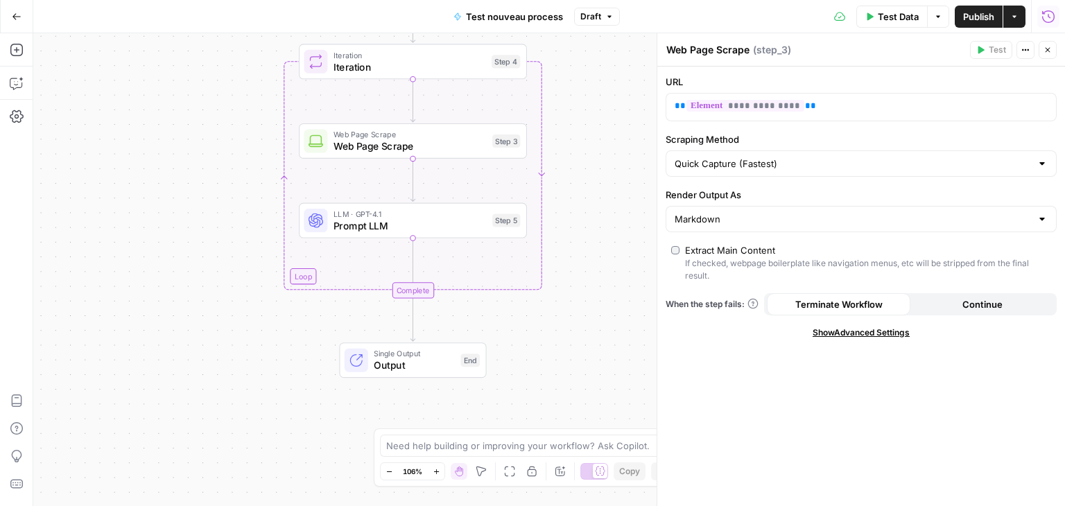
click at [198, 359] on div "Workflow Input Settings Inputs Google Search Google Search Step 2 Output Expand…" at bounding box center [549, 269] width 1032 height 473
click at [341, 220] on span "Prompt LLM" at bounding box center [409, 225] width 153 height 15
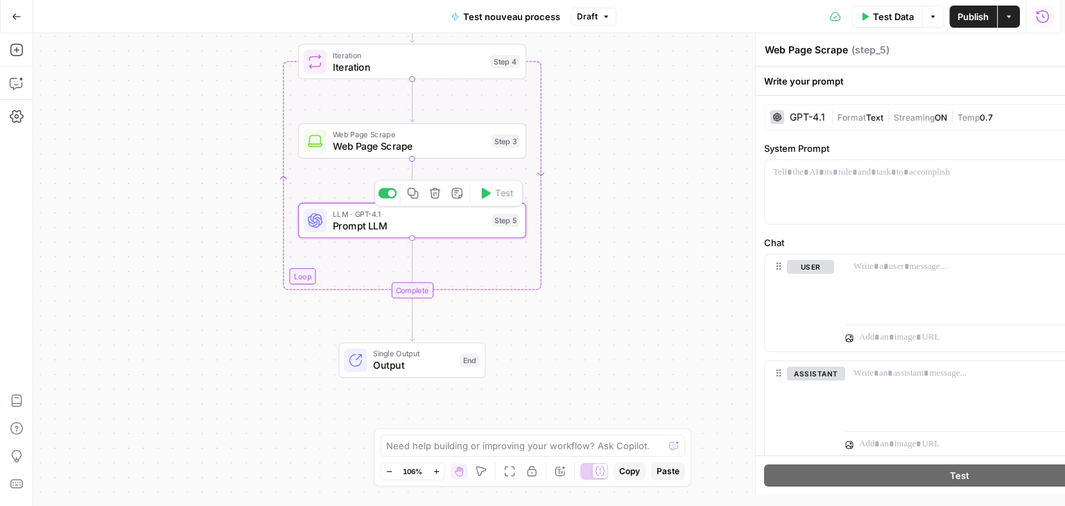
type textarea "Prompt LLM"
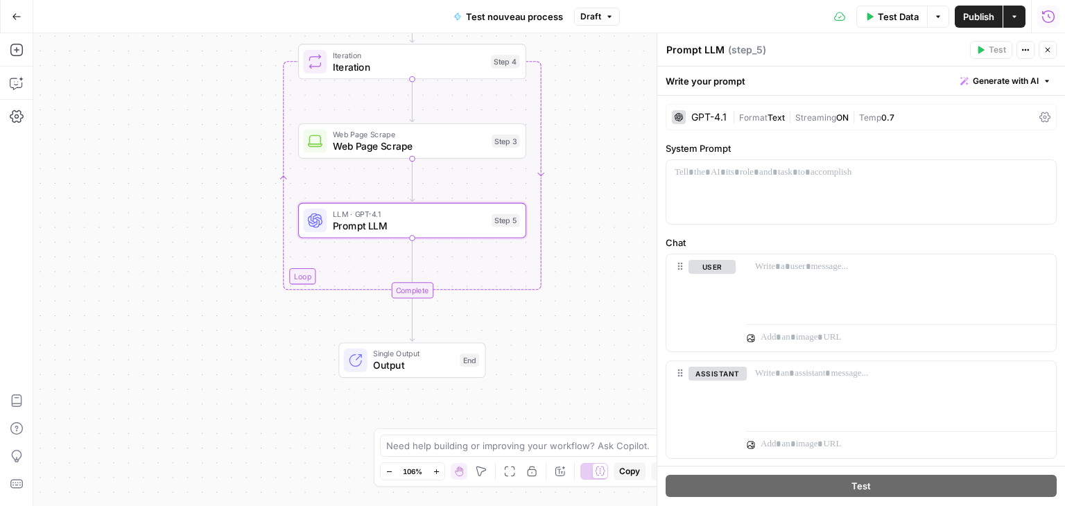
click at [355, 232] on span "Prompt LLM" at bounding box center [409, 225] width 153 height 15
click at [808, 290] on div at bounding box center [901, 286] width 309 height 64
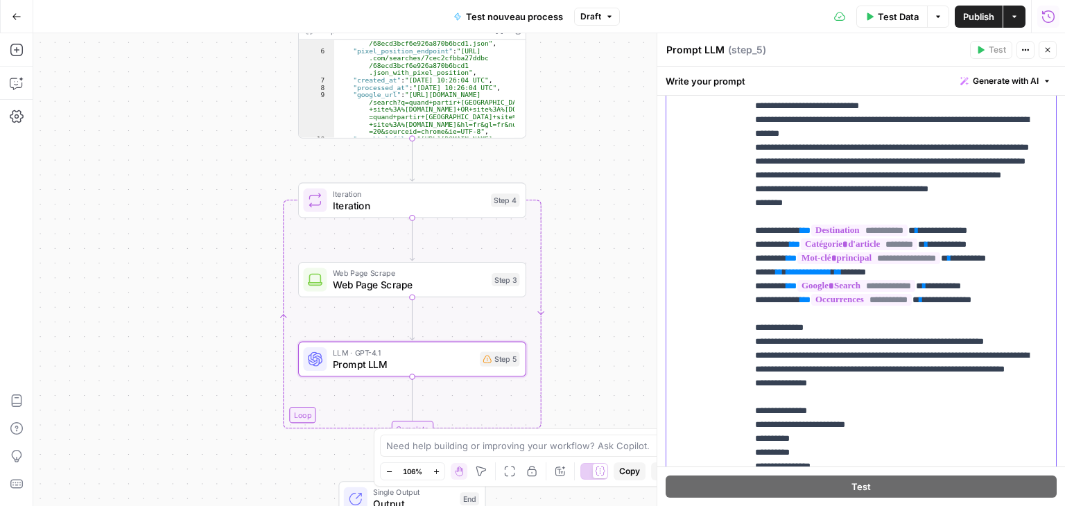
scroll to position [214, 0]
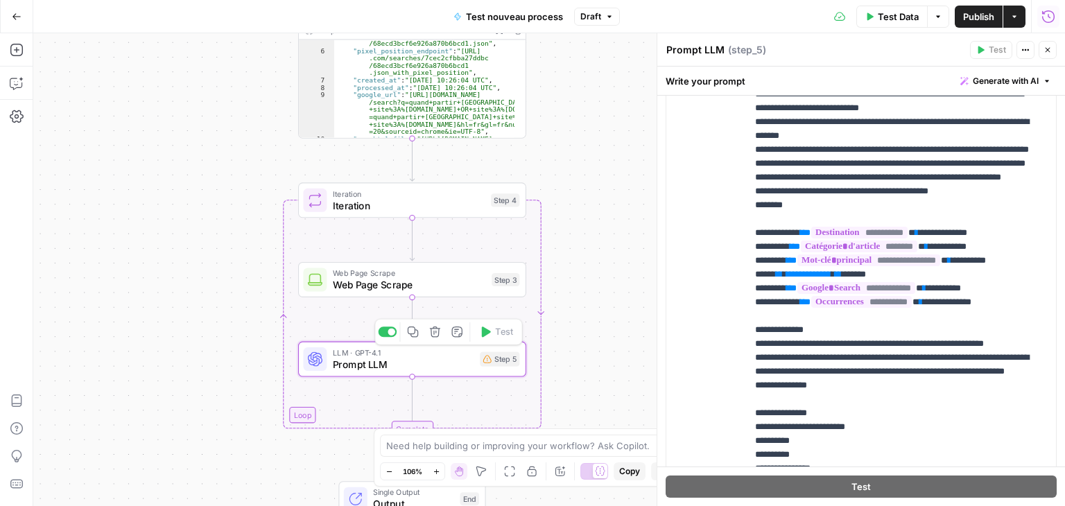
click at [347, 370] on span "Prompt LLM" at bounding box center [403, 364] width 141 height 15
click at [821, 279] on span "**********" at bounding box center [808, 274] width 45 height 9
click at [499, 170] on span "Test" at bounding box center [503, 172] width 17 height 13
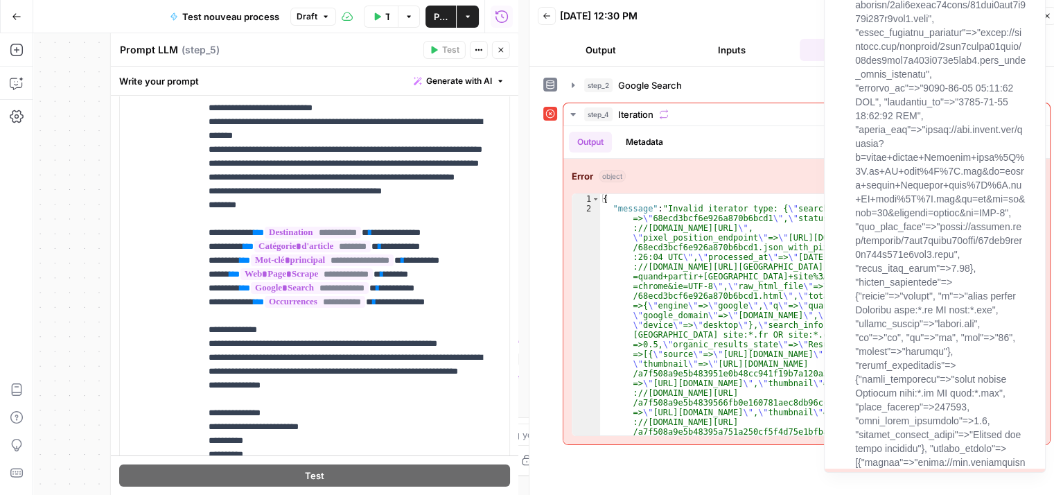
click at [769, 87] on div "step_2 Google Search 0 ms" at bounding box center [813, 85] width 458 height 14
click at [1041, 23] on div at bounding box center [935, 195] width 222 height 555
click at [1045, 15] on div at bounding box center [935, 195] width 222 height 555
click at [1051, 17] on icon "button" at bounding box center [1047, 16] width 8 height 8
click at [73, 271] on div "Workflow Input Settings Inputs Google Search Google Search Step 2 Output Expand…" at bounding box center [275, 264] width 485 height 462
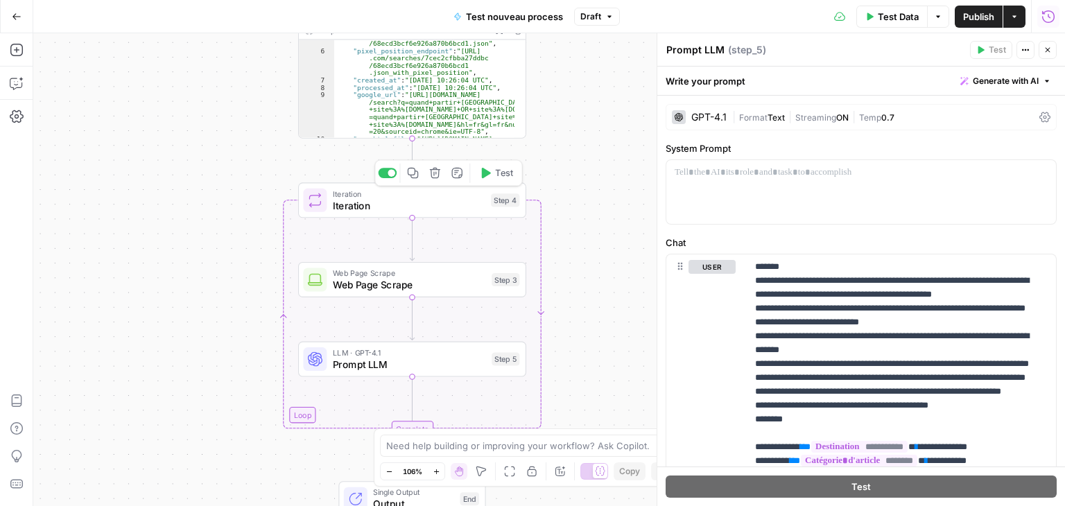
click at [416, 200] on span "Iteration" at bounding box center [409, 205] width 153 height 15
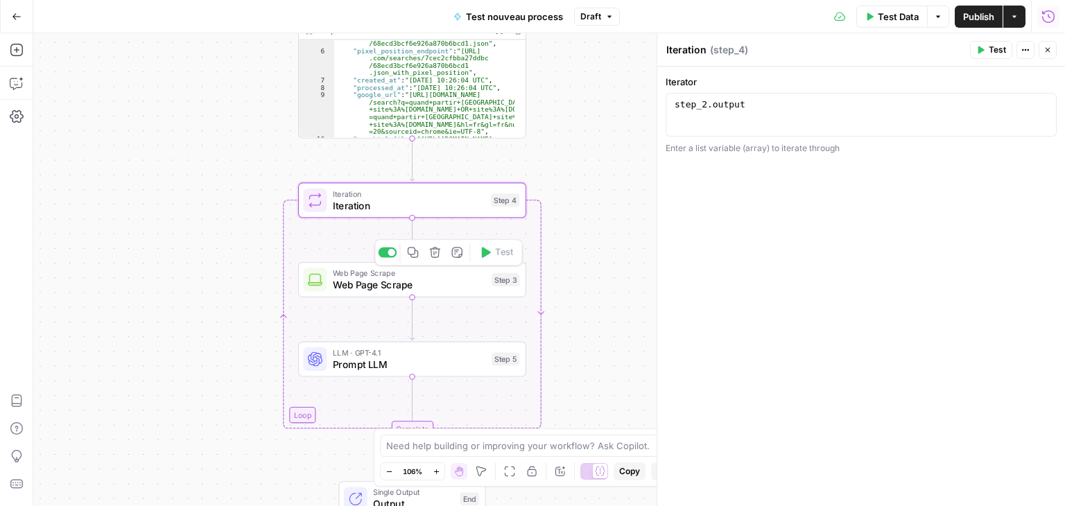
click at [350, 282] on span "Web Page Scrape" at bounding box center [409, 284] width 153 height 15
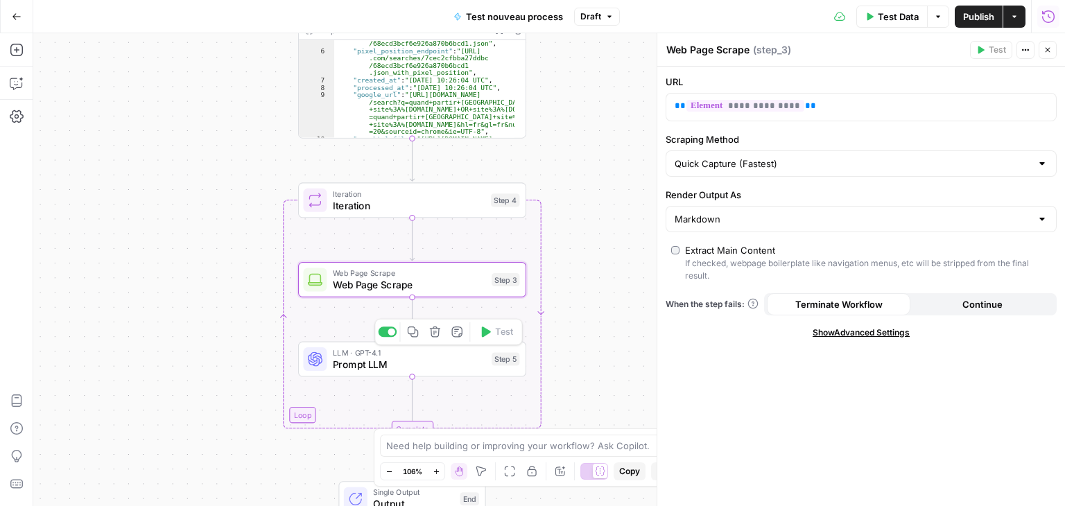
click at [362, 361] on span "Prompt LLM" at bounding box center [409, 364] width 153 height 15
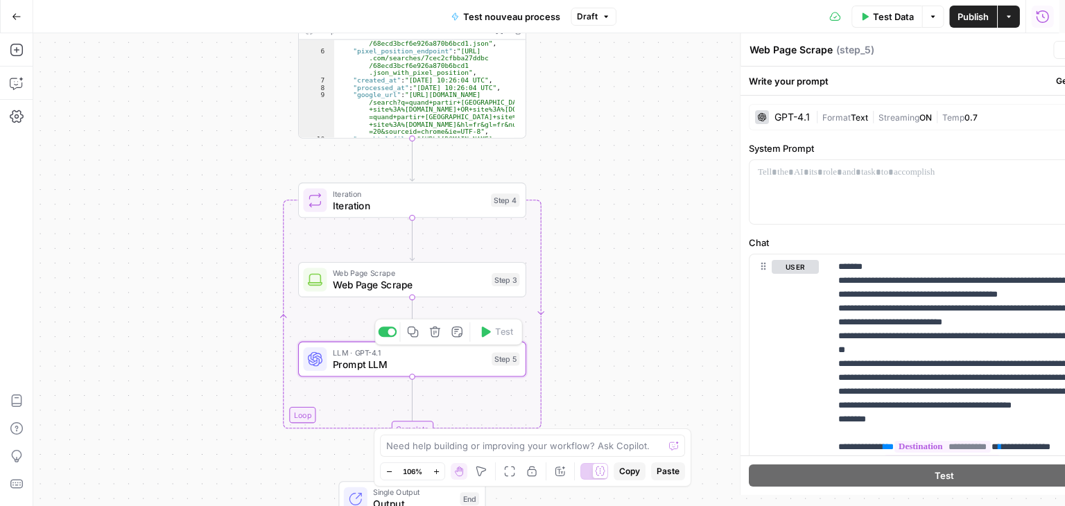
type textarea "Prompt LLM"
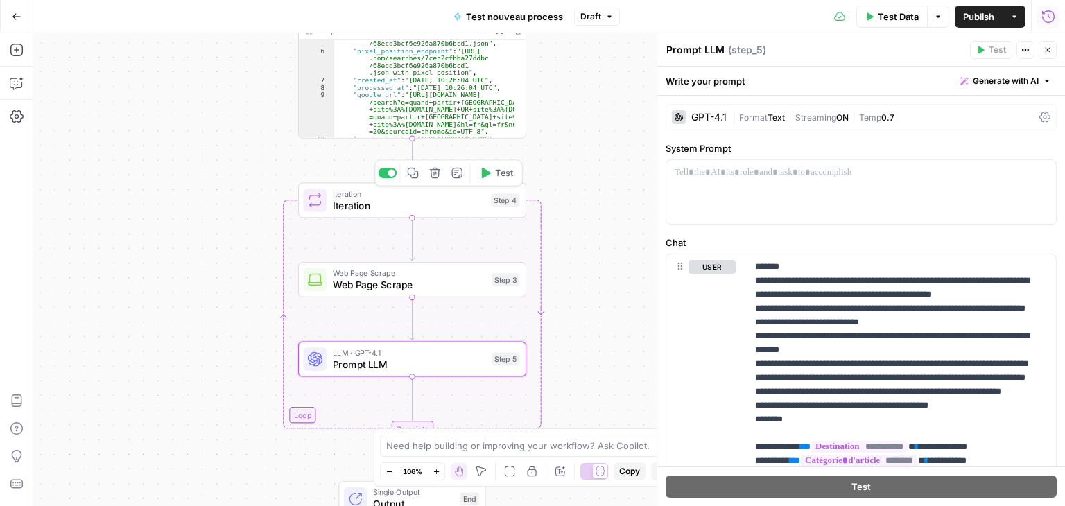
click at [493, 175] on button "Test" at bounding box center [496, 173] width 46 height 19
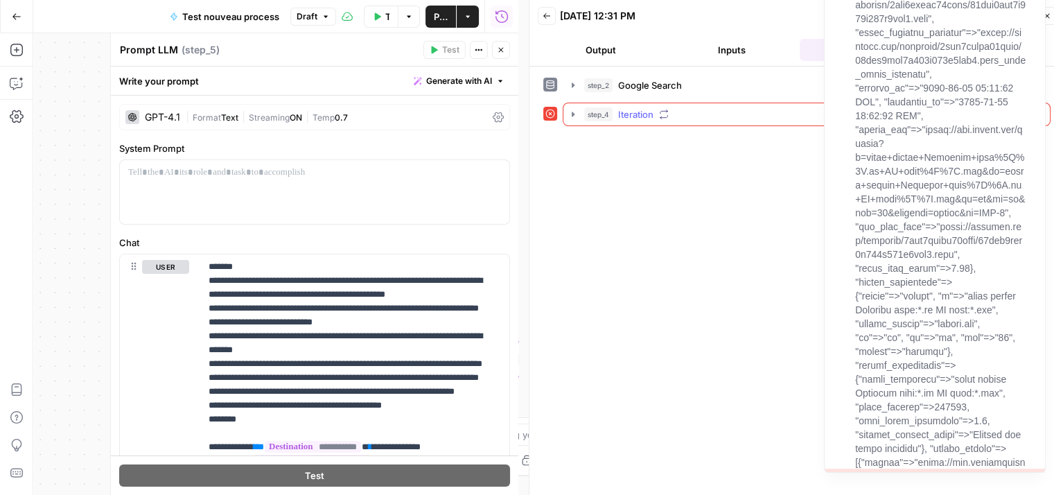
click at [566, 115] on button "step_4 Iteration 25 ms" at bounding box center [807, 114] width 487 height 22
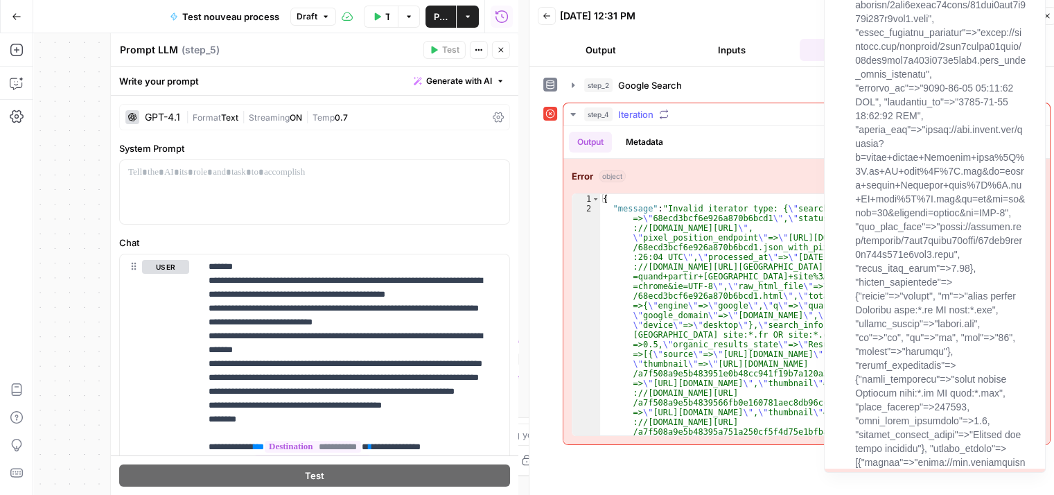
click at [584, 117] on span "step_4" at bounding box center [598, 114] width 28 height 14
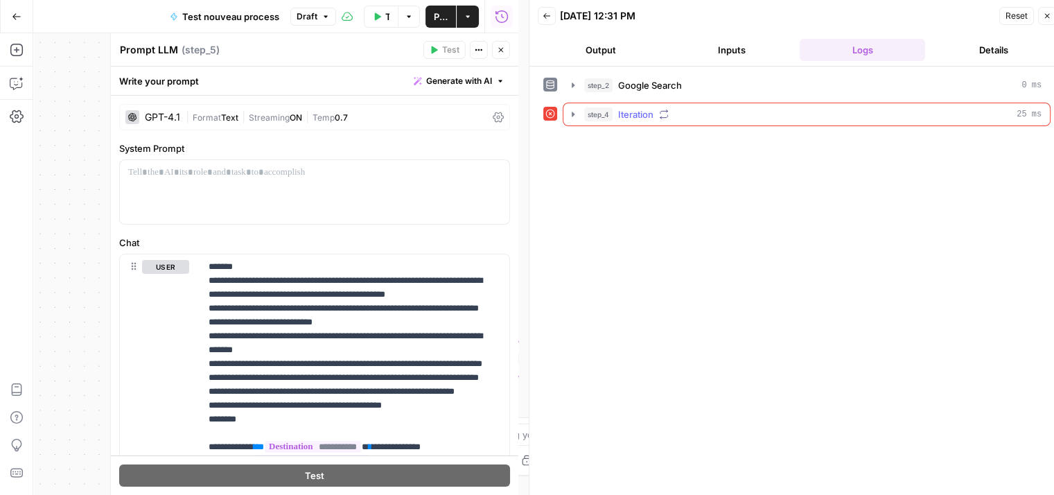
click at [660, 110] on icon "button" at bounding box center [664, 115] width 10 height 10
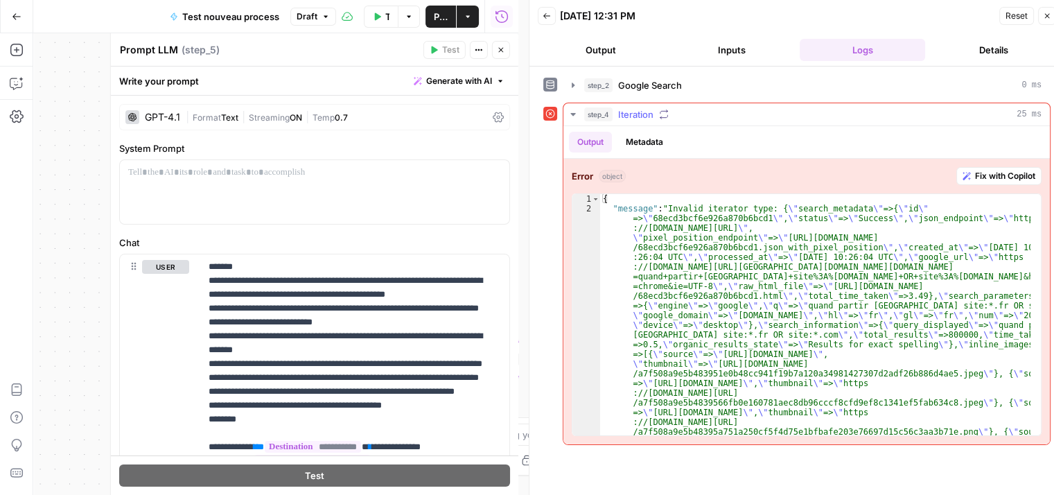
click at [999, 176] on span "Fix with Copilot" at bounding box center [1005, 176] width 60 height 12
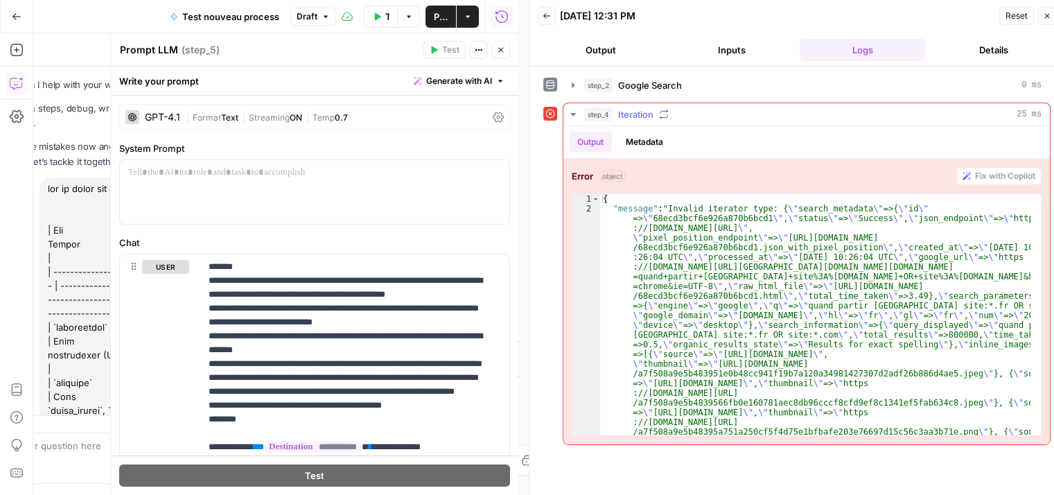
scroll to position [1508, 0]
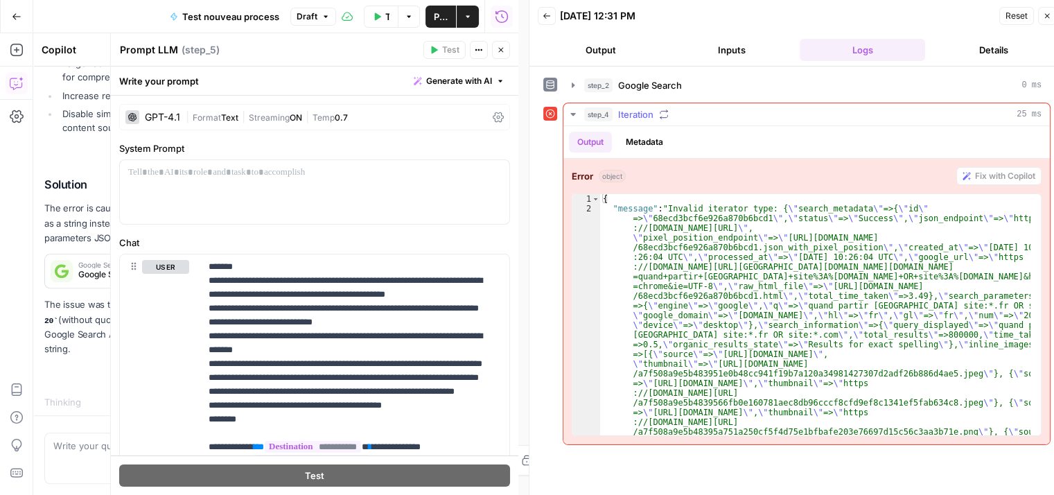
click at [92, 210] on div "Solution The error is caused by the num parameter being passed as a string inst…" at bounding box center [162, 267] width 237 height 179
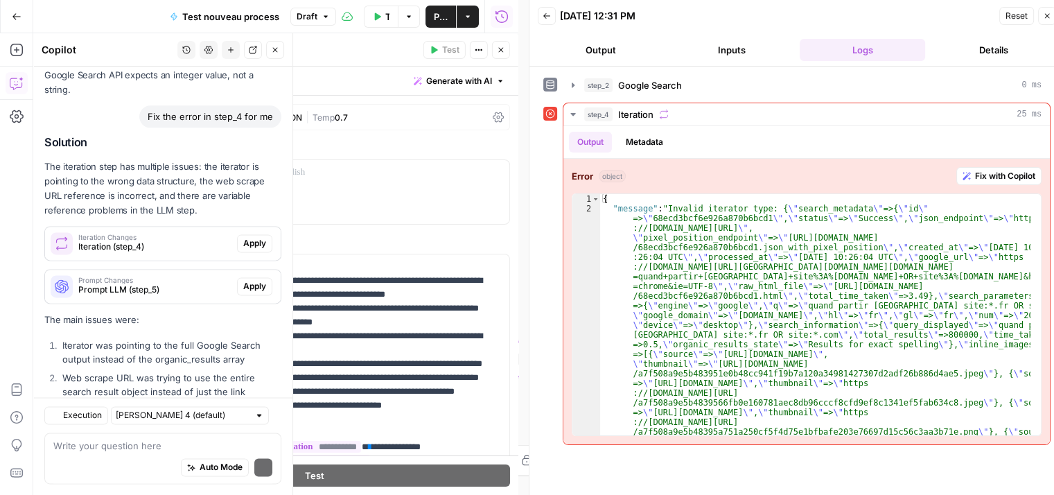
scroll to position [1951, 0]
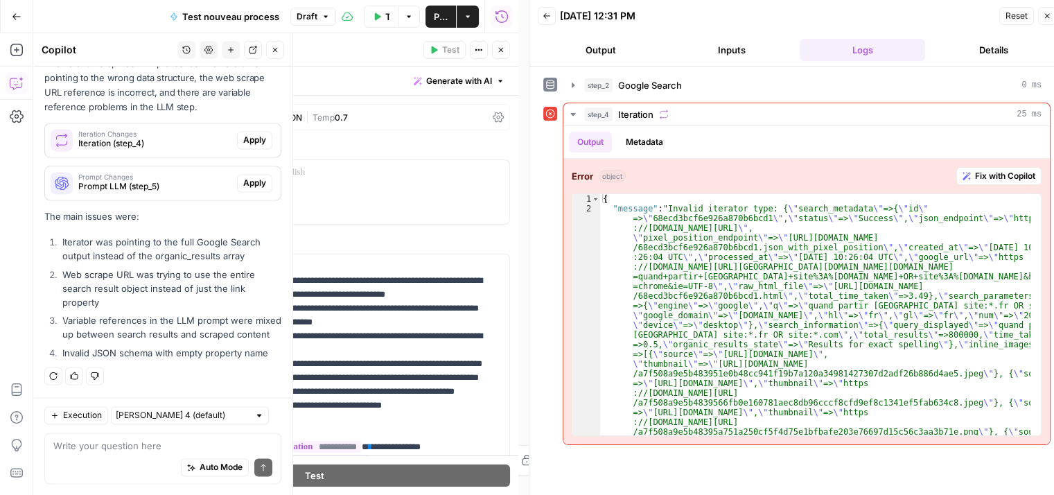
click at [243, 177] on span "Apply" at bounding box center [254, 183] width 23 height 12
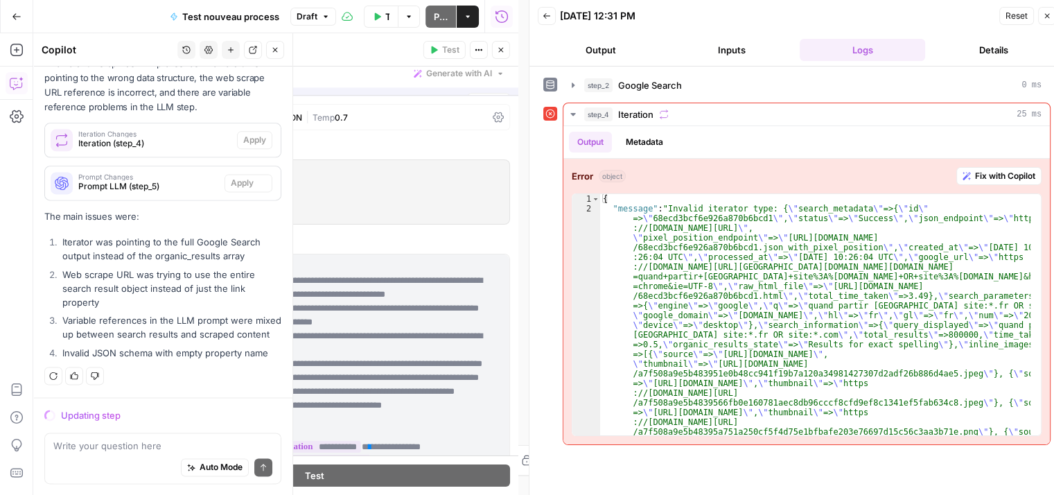
scroll to position [1885, 0]
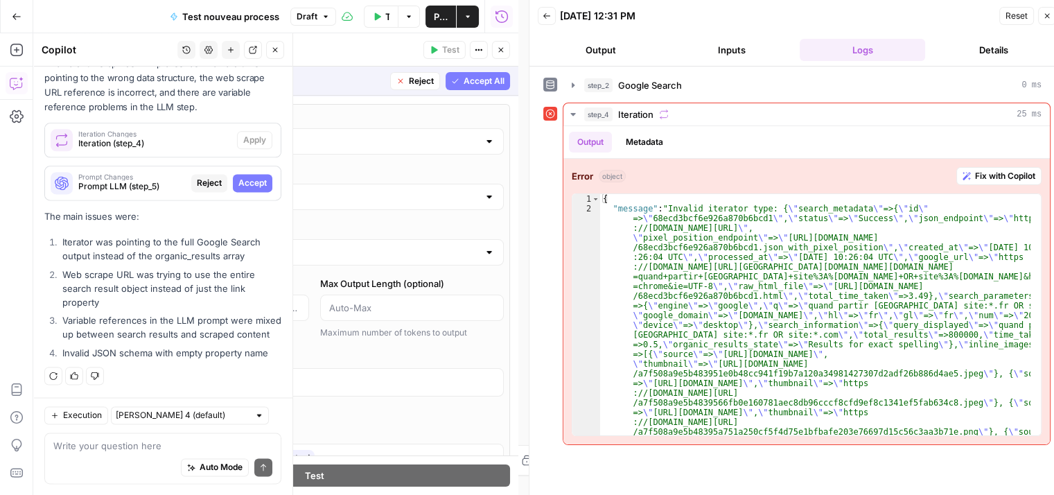
click at [242, 177] on span "Accept" at bounding box center [252, 183] width 28 height 12
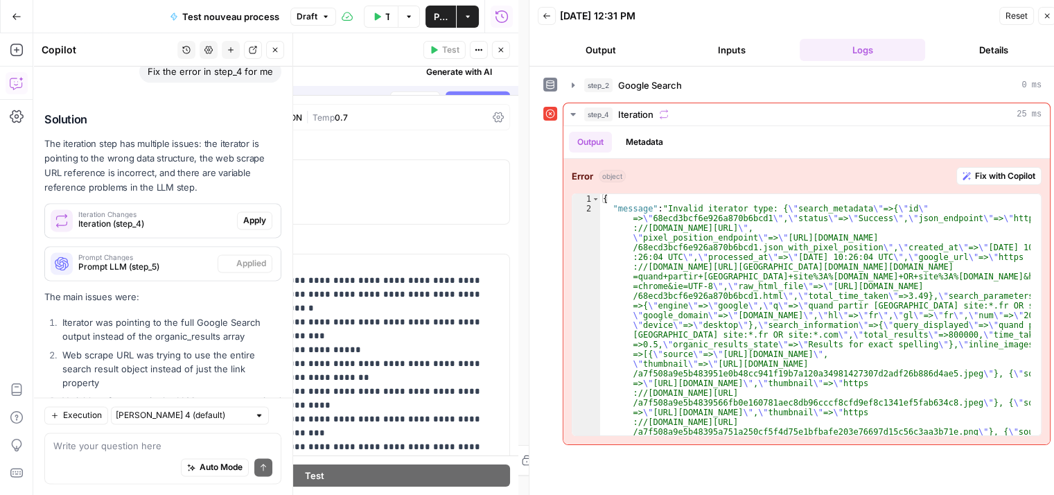
scroll to position [1974, 0]
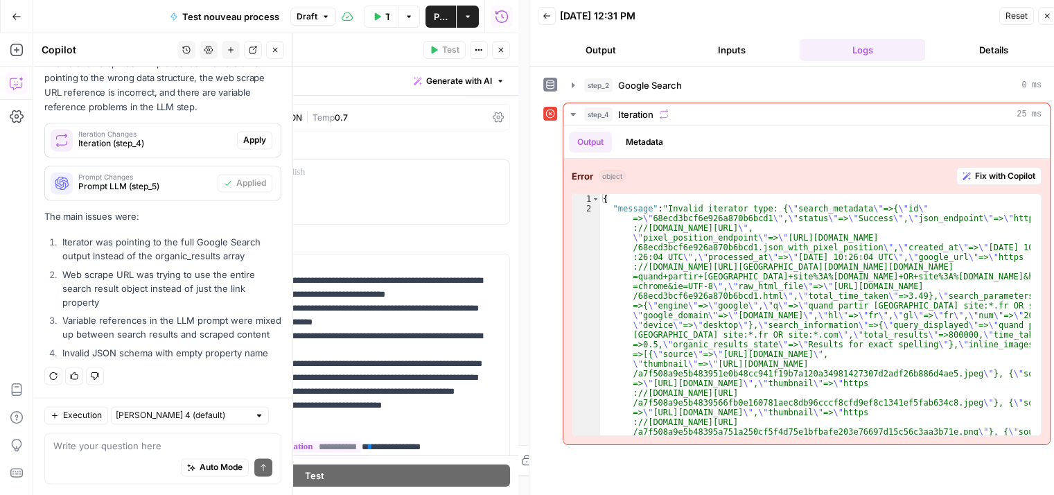
click at [252, 134] on span "Apply" at bounding box center [254, 140] width 23 height 12
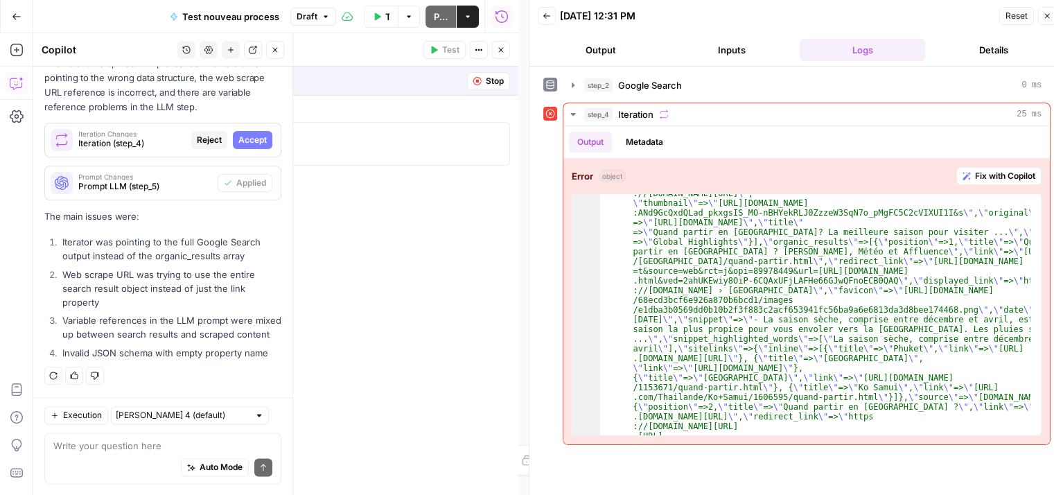
scroll to position [0, 0]
click at [238, 134] on span "Accept" at bounding box center [252, 140] width 28 height 12
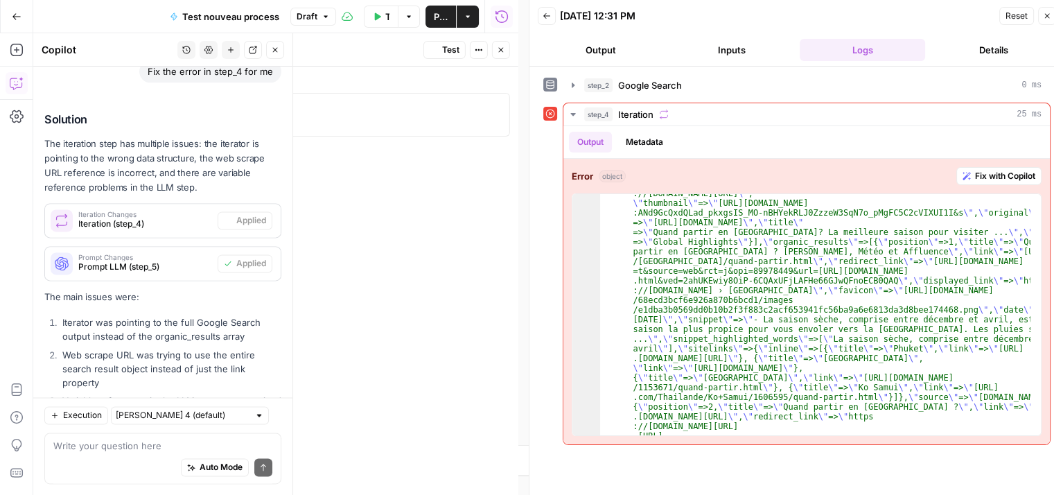
scroll to position [1974, 0]
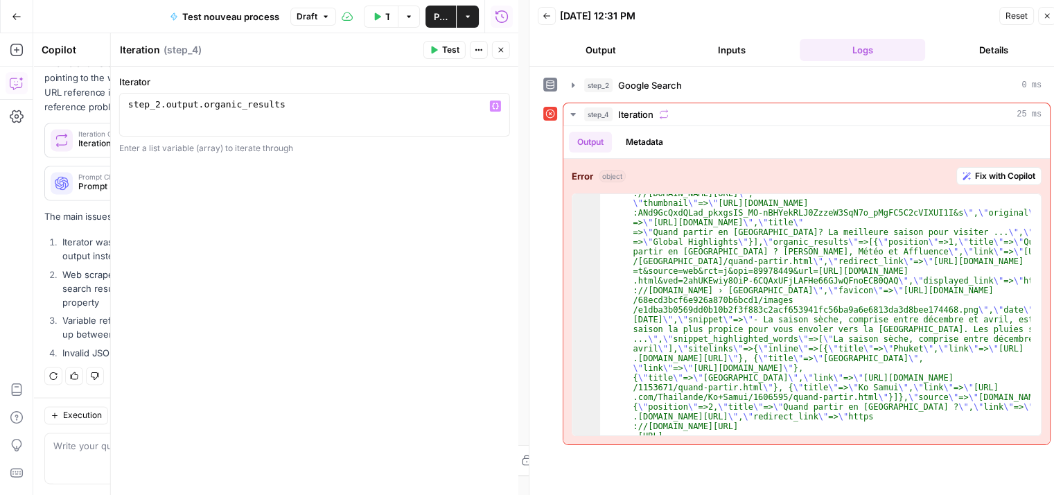
type textarea "**********"
click at [355, 129] on div "step_2 . output . organic_results" at bounding box center [314, 125] width 379 height 52
click at [434, 48] on icon "button" at bounding box center [434, 50] width 6 height 8
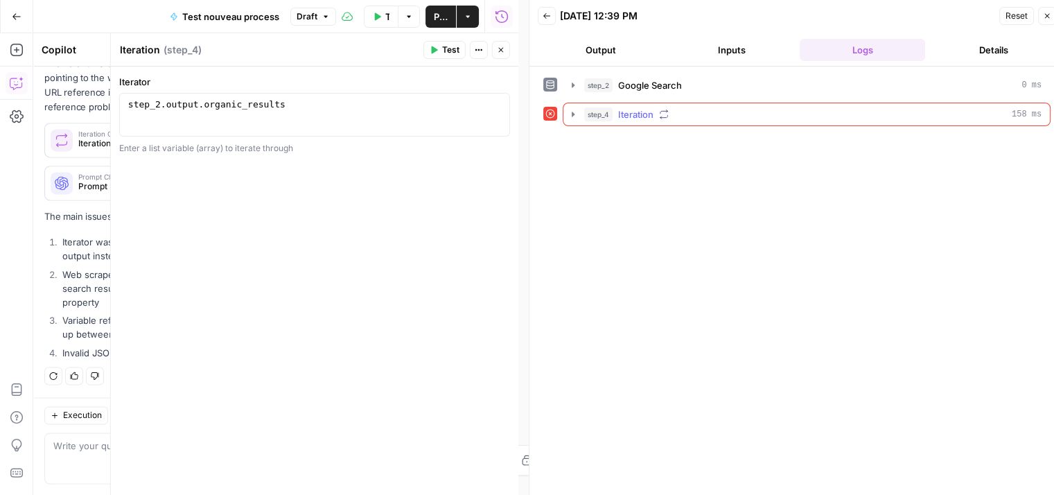
click at [577, 113] on icon "button" at bounding box center [573, 114] width 11 height 11
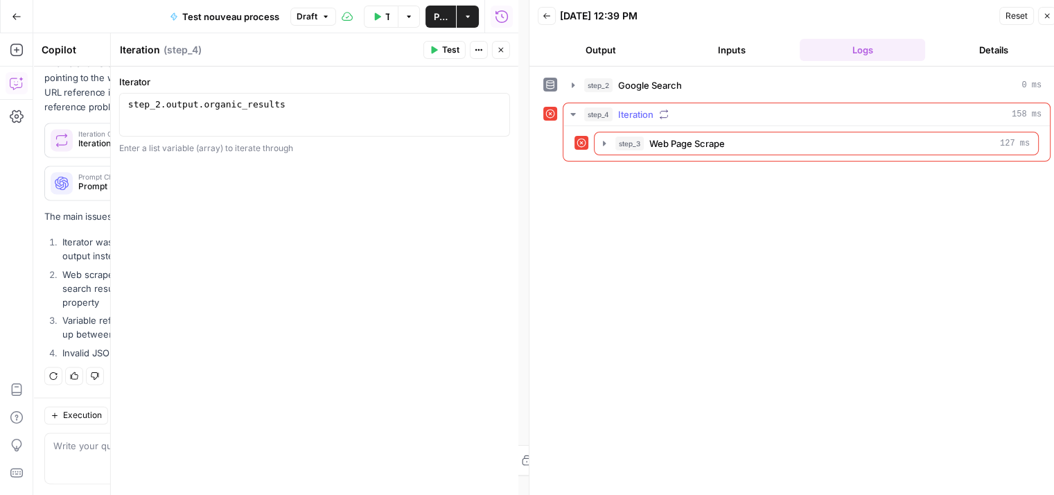
click at [574, 113] on icon "button" at bounding box center [573, 114] width 5 height 3
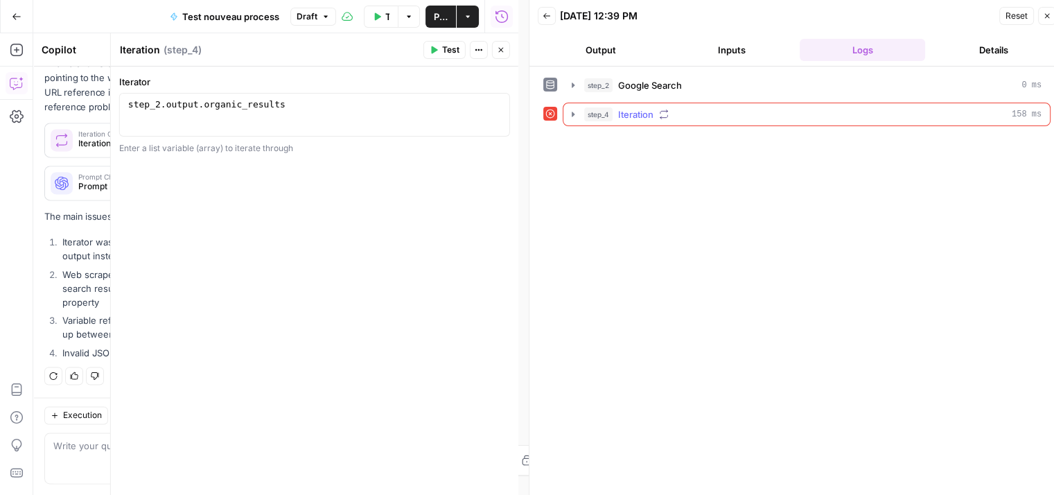
click at [574, 113] on icon "button" at bounding box center [573, 114] width 3 height 5
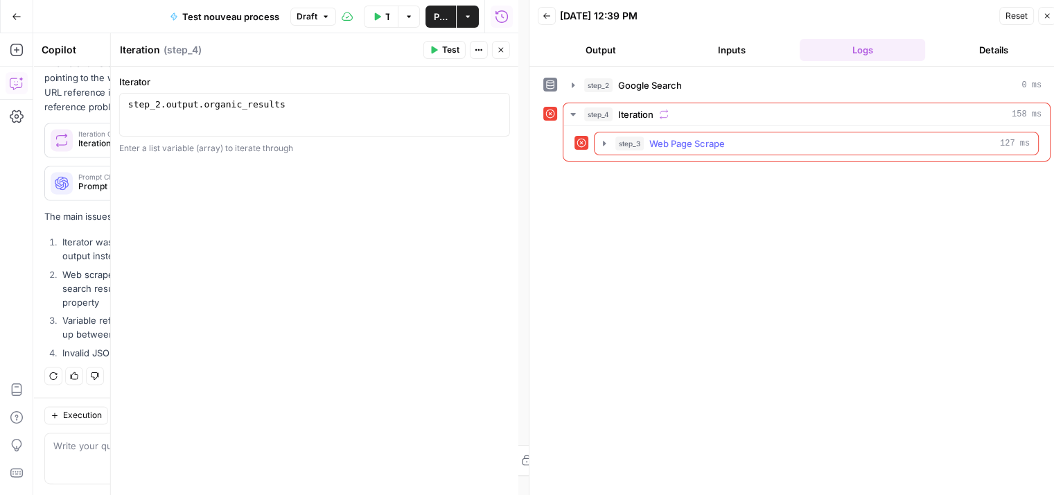
click at [603, 141] on icon "button" at bounding box center [604, 143] width 3 height 5
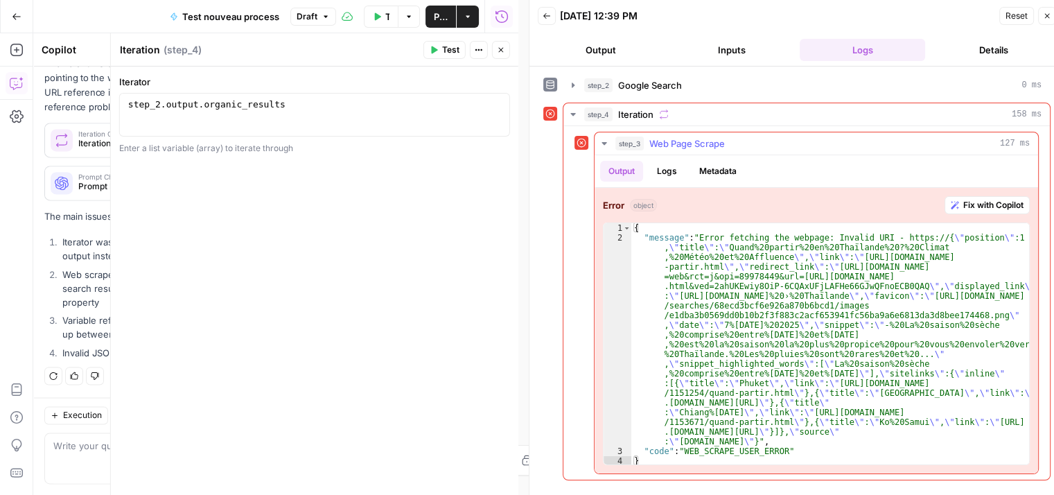
click at [991, 199] on span "Fix with Copilot" at bounding box center [994, 205] width 60 height 12
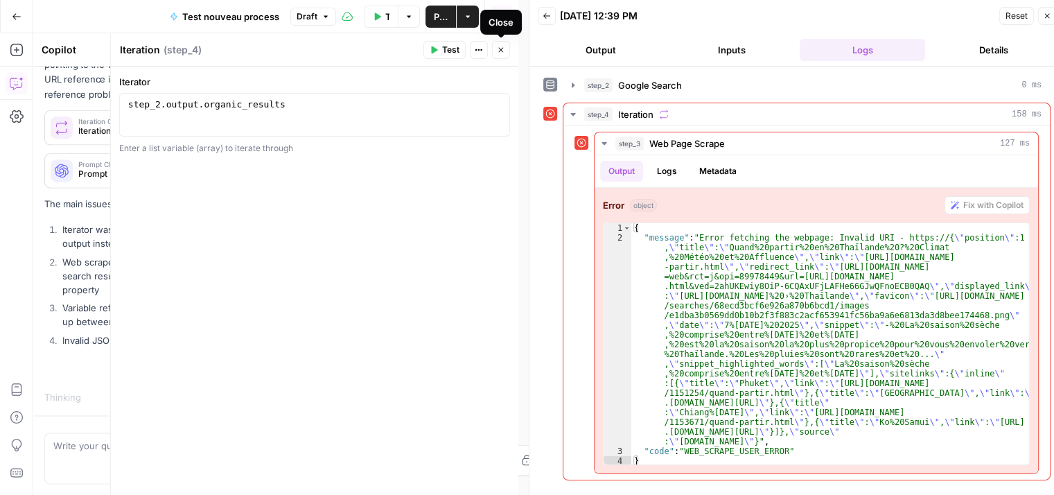
click at [496, 51] on button "Close" at bounding box center [501, 50] width 18 height 18
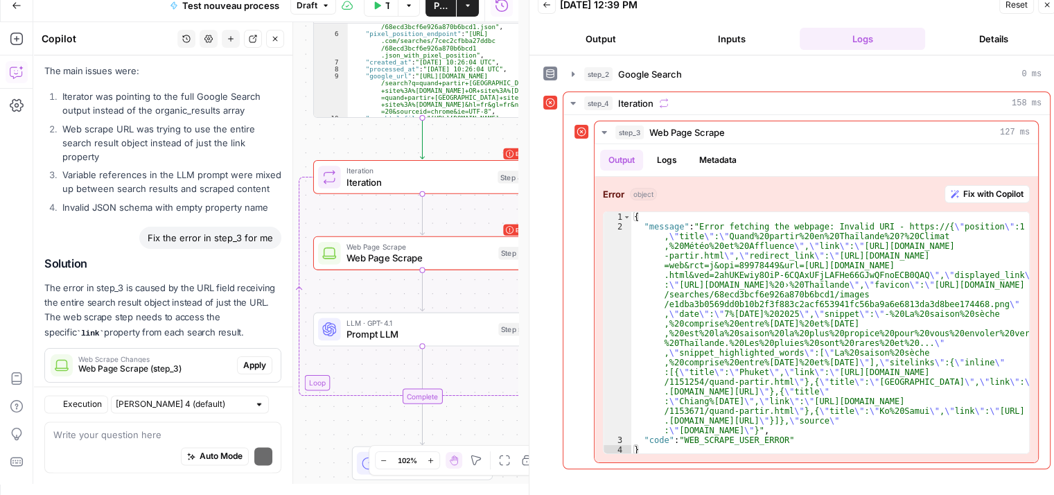
scroll to position [2234, 0]
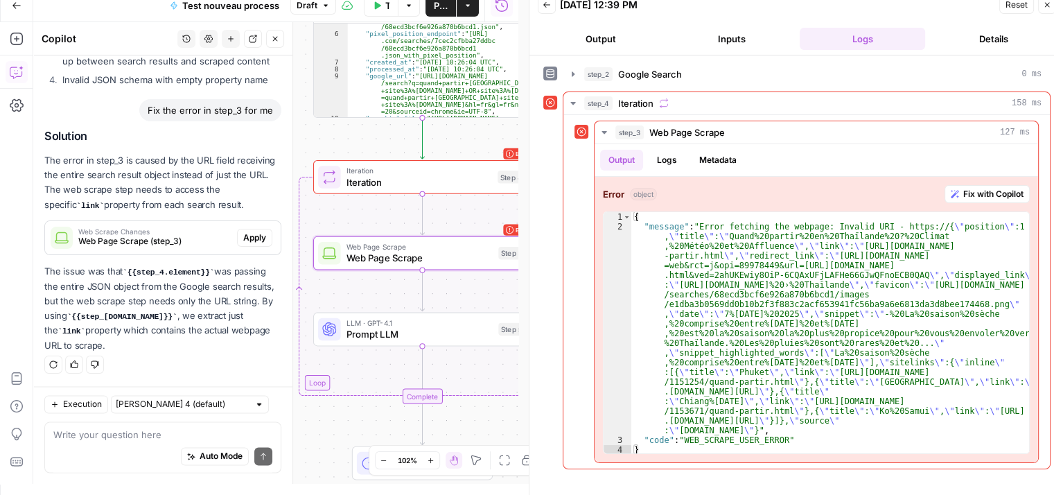
click at [243, 236] on span "Apply" at bounding box center [254, 238] width 23 height 12
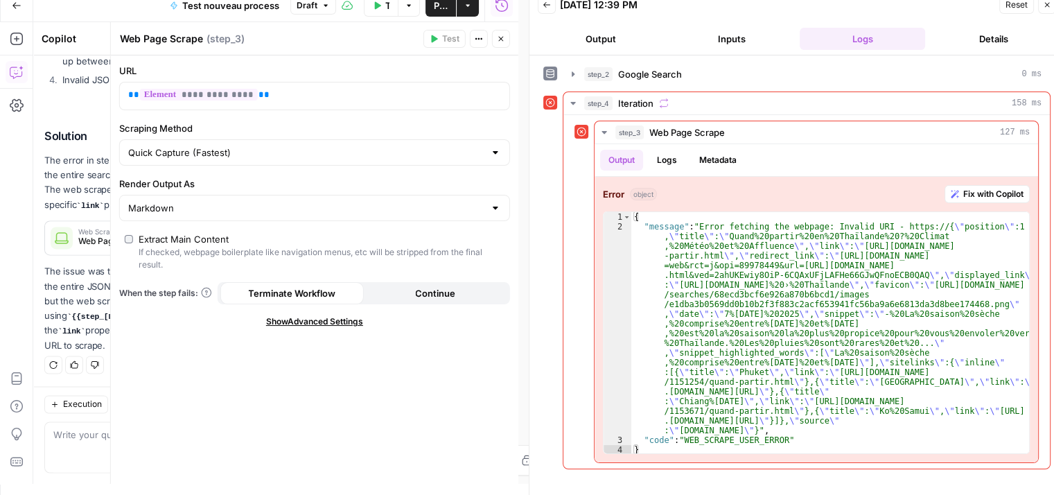
click at [75, 303] on p "The issue was that {{step_4.element}} was passing the entire JSON object from t…" at bounding box center [162, 308] width 237 height 89
click at [502, 43] on button "Close" at bounding box center [501, 39] width 18 height 18
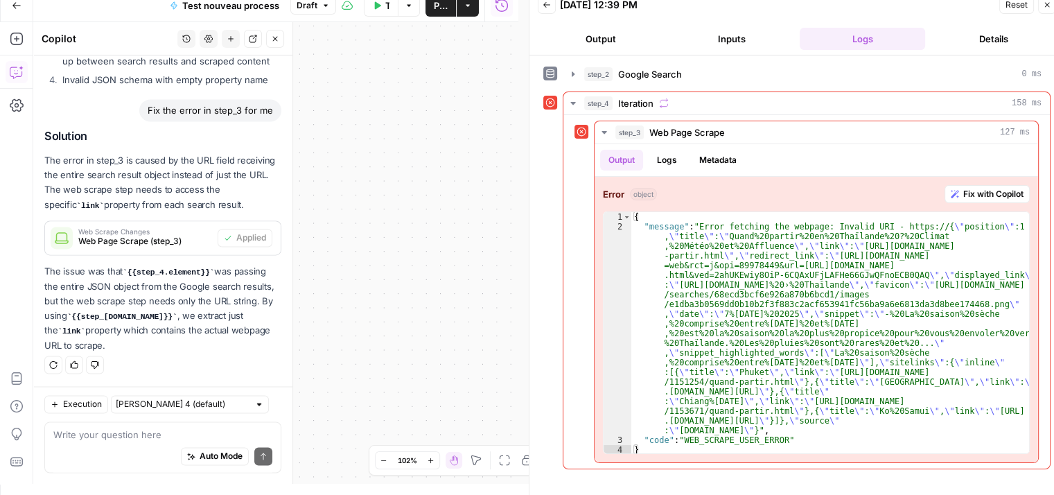
click at [279, 41] on icon "button" at bounding box center [275, 39] width 8 height 8
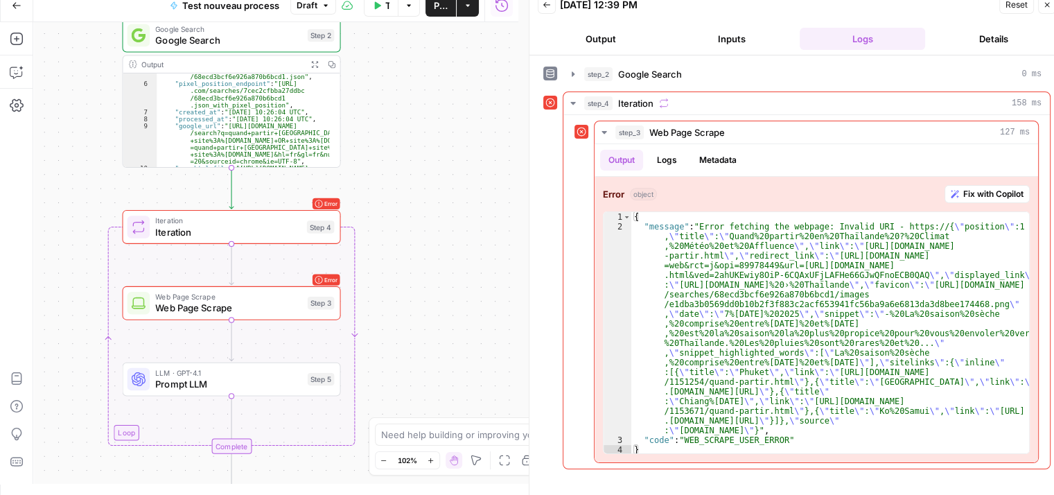
drag, startPoint x: 410, startPoint y: 231, endPoint x: 525, endPoint y: 218, distance: 115.7
click at [525, 218] on body "Haskn New Home Browse Insights Opportunities Your Data Recent Grids Primelis Co…" at bounding box center [527, 236] width 1054 height 495
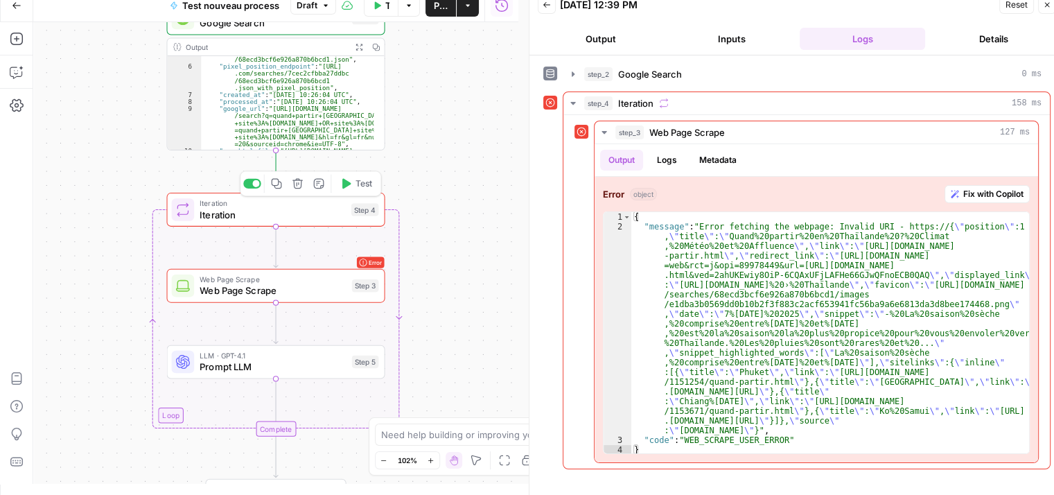
click at [369, 191] on button "Test" at bounding box center [356, 184] width 44 height 18
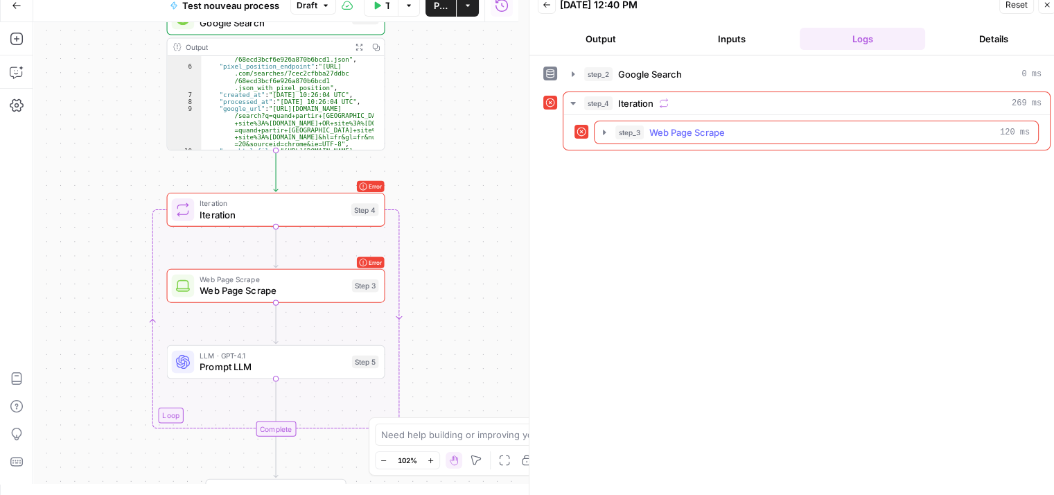
click at [605, 130] on icon "button" at bounding box center [604, 132] width 11 height 11
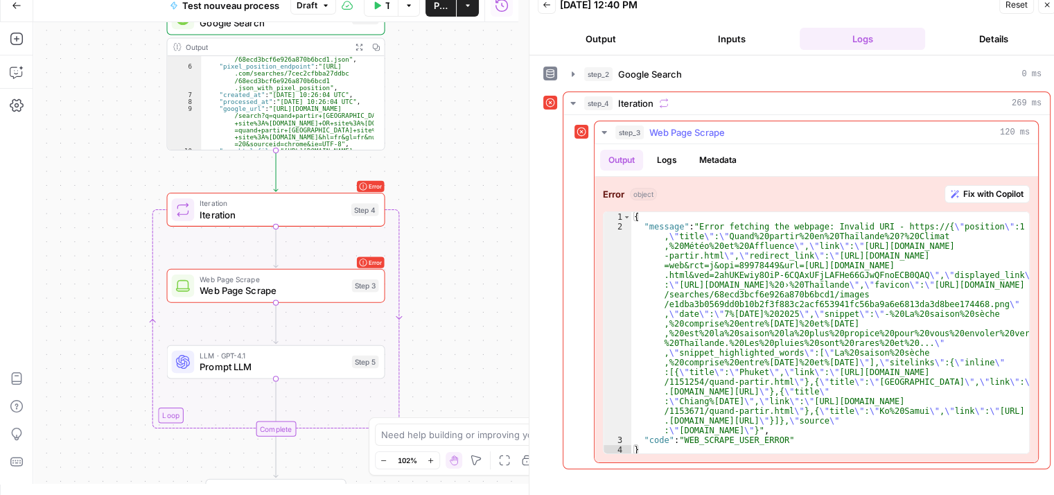
click at [1008, 189] on span "Fix with Copilot" at bounding box center [994, 194] width 60 height 12
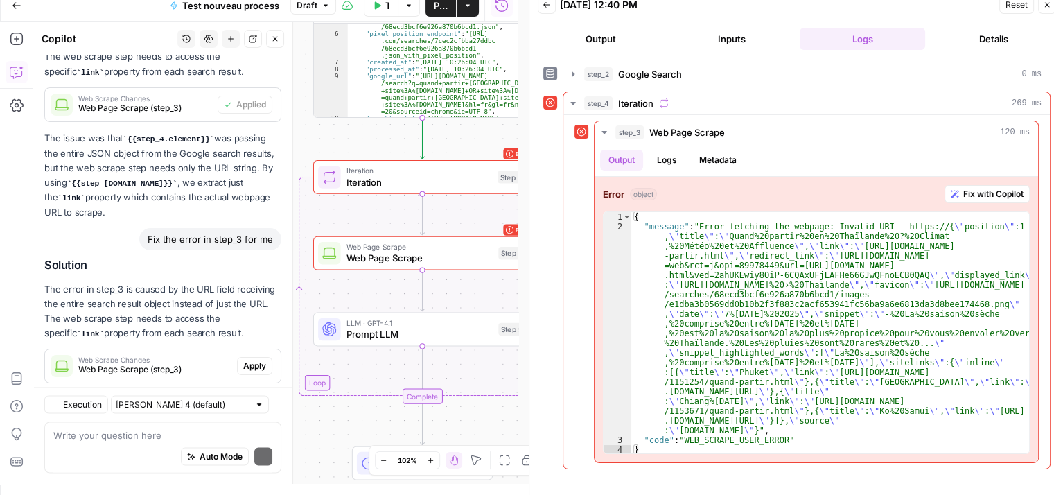
scroll to position [2494, 0]
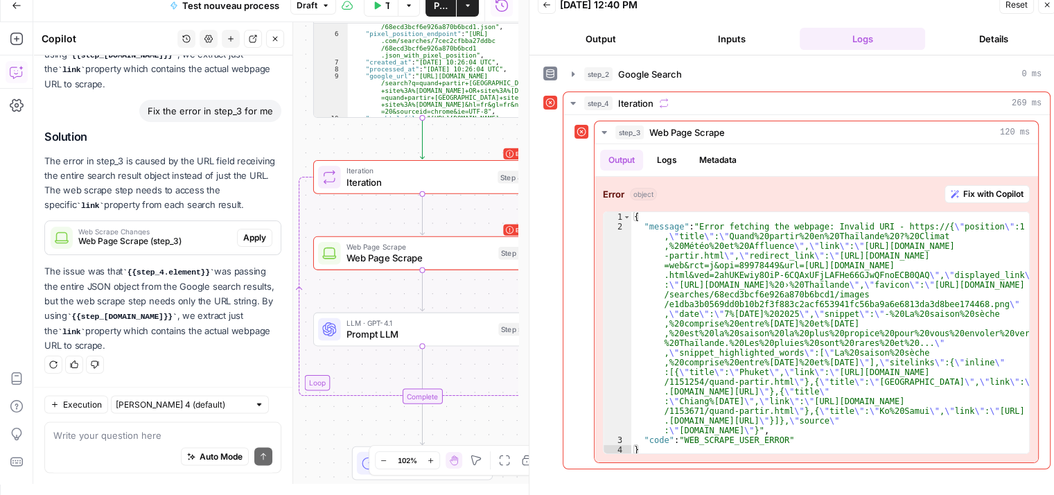
click at [177, 236] on span "Web Page Scrape (step_3)" at bounding box center [154, 241] width 153 height 12
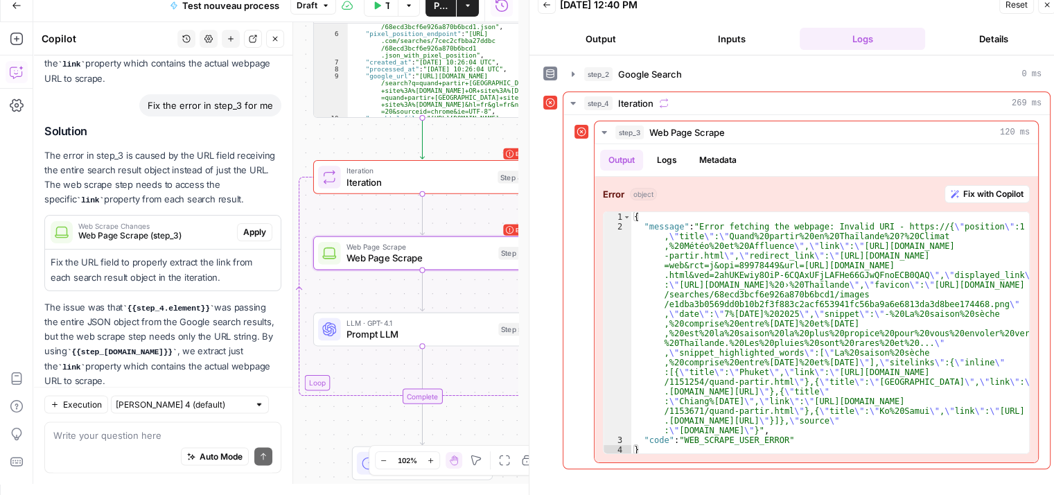
click at [247, 236] on span "Apply" at bounding box center [254, 232] width 23 height 12
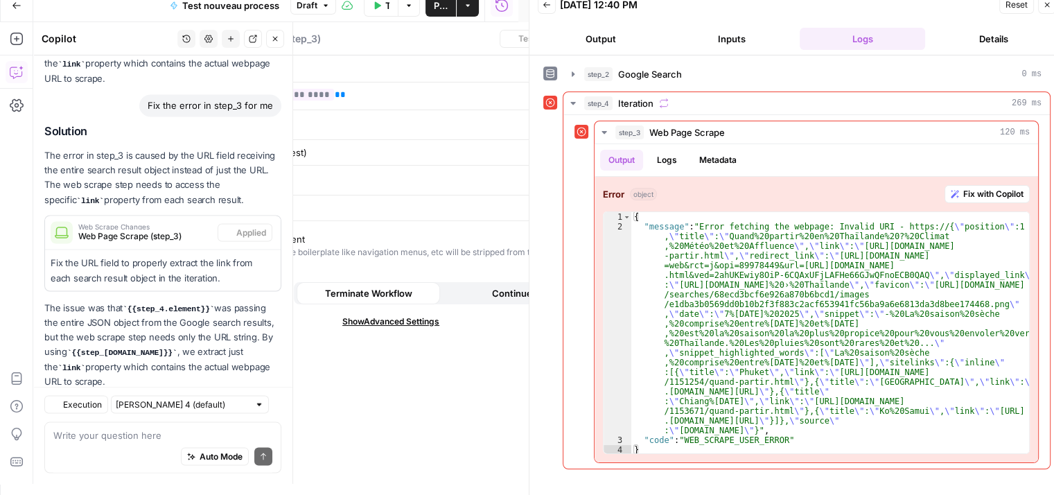
scroll to position [2535, 0]
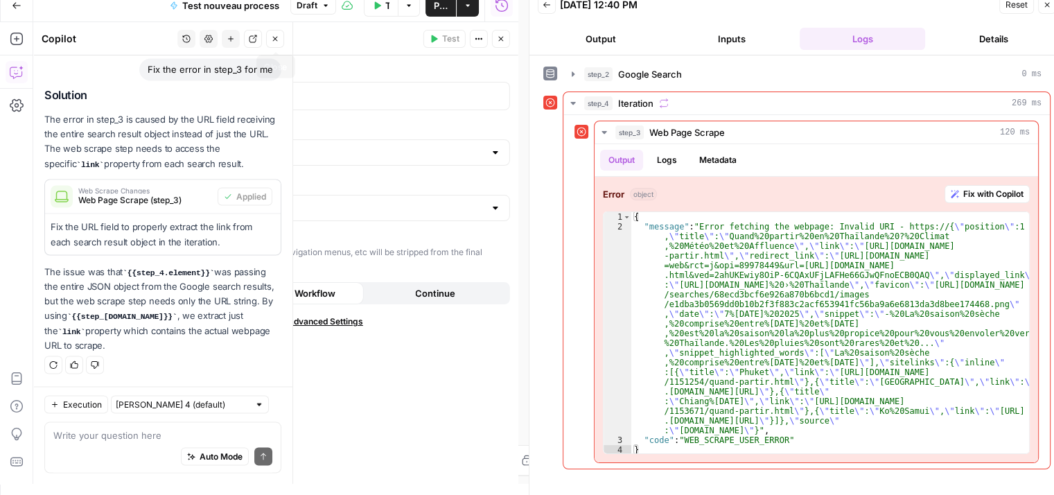
click at [269, 40] on button "Close" at bounding box center [275, 39] width 18 height 18
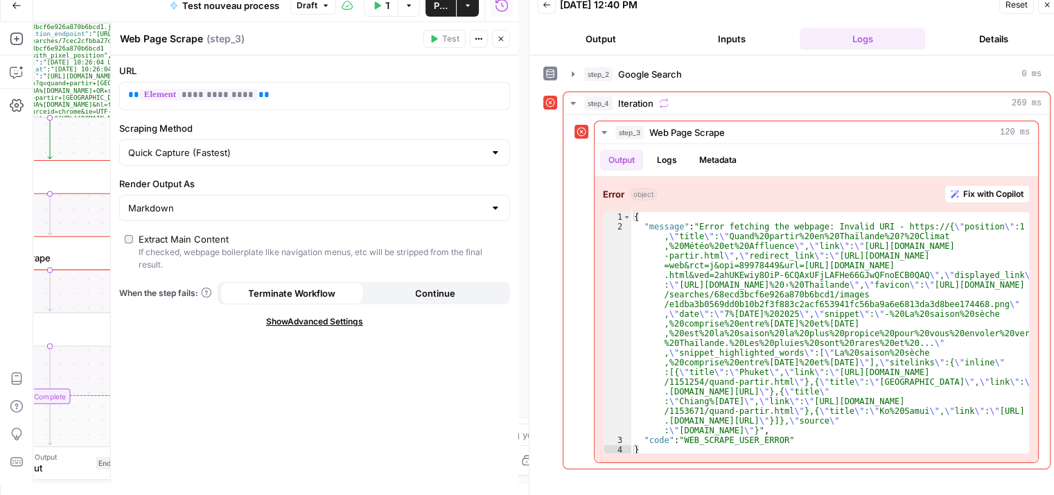
click at [498, 44] on button "Close" at bounding box center [501, 39] width 18 height 18
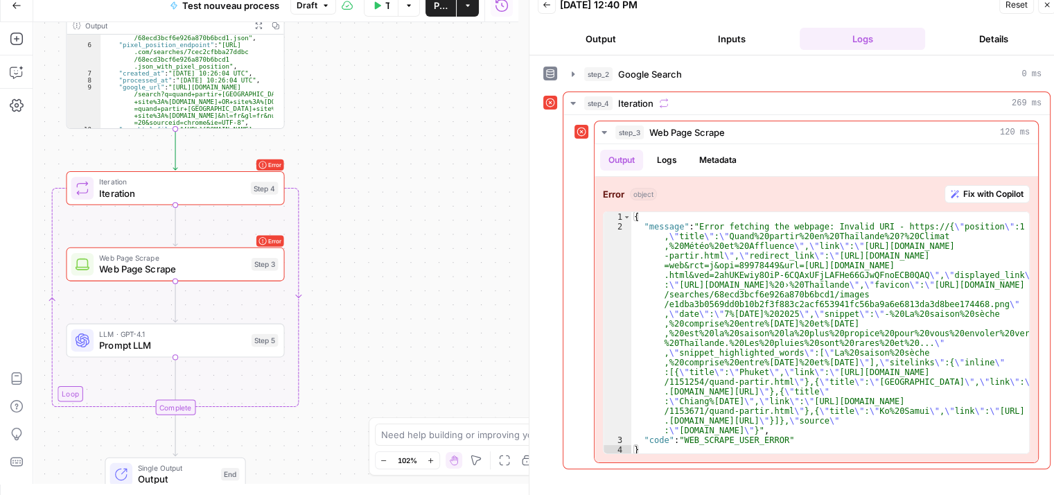
drag, startPoint x: 291, startPoint y: 200, endPoint x: 260, endPoint y: 187, distance: 33.6
click at [401, 205] on div "Workflow Input Settings Inputs Google Search Google Search Step 2 Output Expand…" at bounding box center [275, 253] width 485 height 462
click at [245, 187] on span "Iteration" at bounding box center [172, 193] width 146 height 14
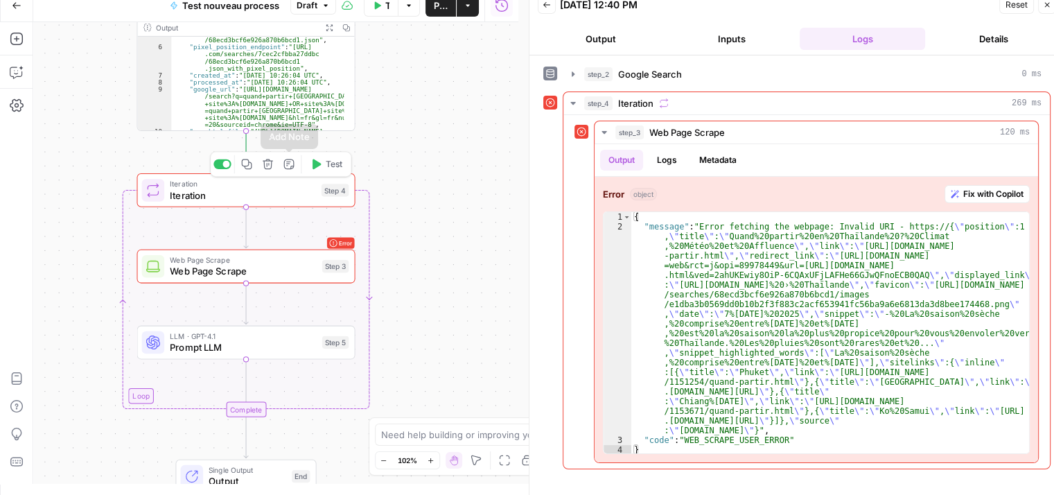
click at [329, 162] on span "Test" at bounding box center [334, 164] width 17 height 12
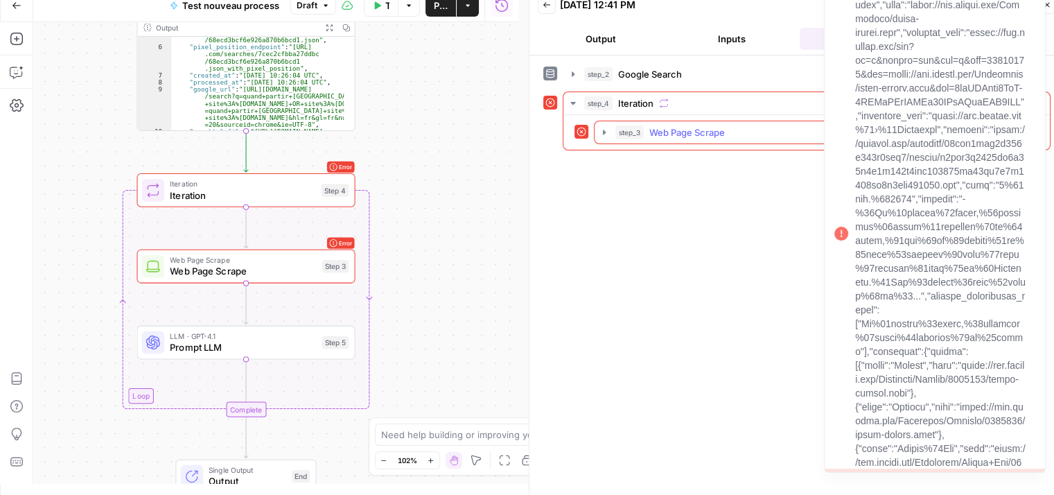
click at [609, 129] on icon "button" at bounding box center [604, 132] width 11 height 11
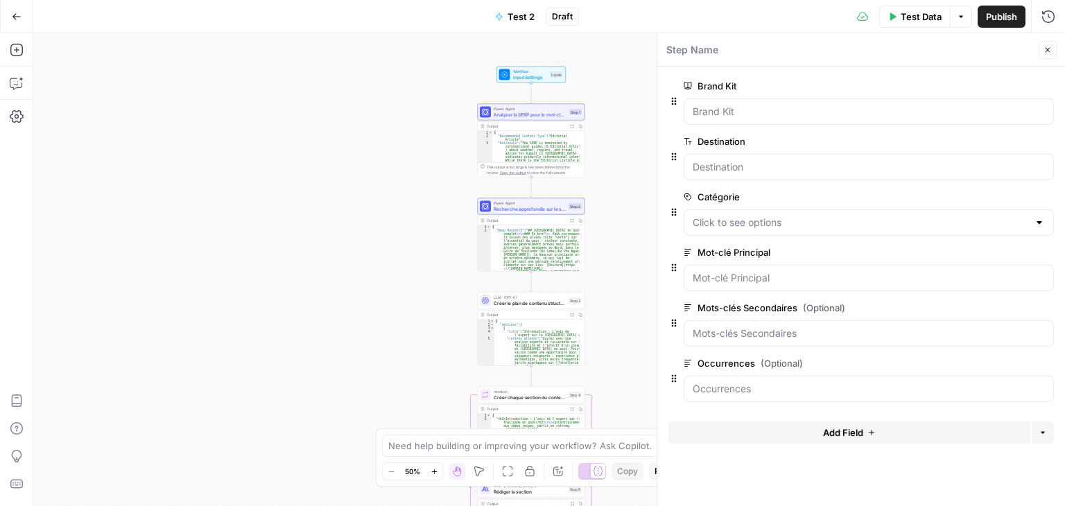
drag, startPoint x: 355, startPoint y: 158, endPoint x: 331, endPoint y: 123, distance: 42.9
click at [340, 148] on div "Workflow Input Settings Inputs Power Agent Analyser la SERP pour le mot-clé cib…" at bounding box center [549, 269] width 1032 height 473
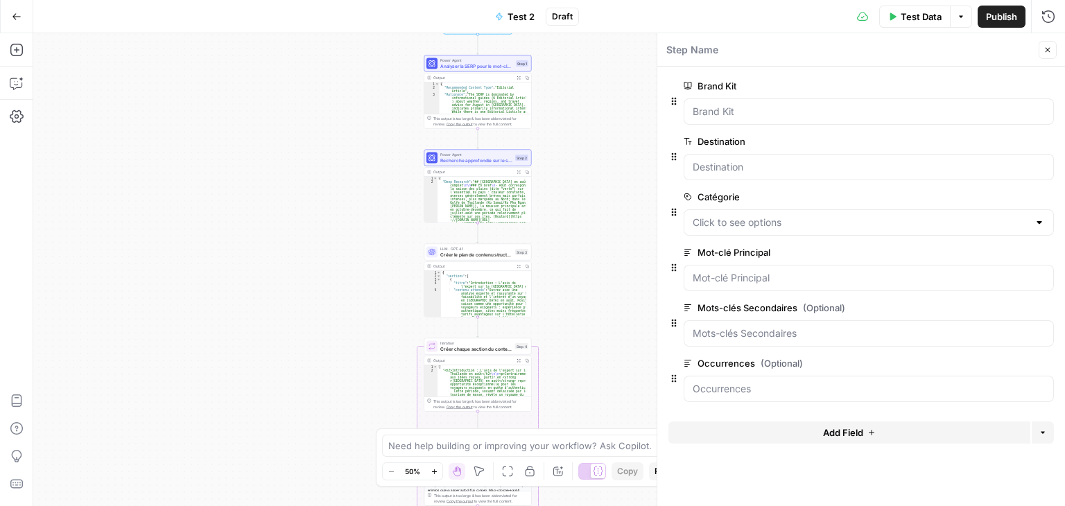
drag, startPoint x: 595, startPoint y: 238, endPoint x: 548, endPoint y: 186, distance: 70.1
click at [549, 186] on div "Workflow Input Settings Inputs Power Agent Analyser la SERP pour le mot-clé cib…" at bounding box center [549, 269] width 1032 height 473
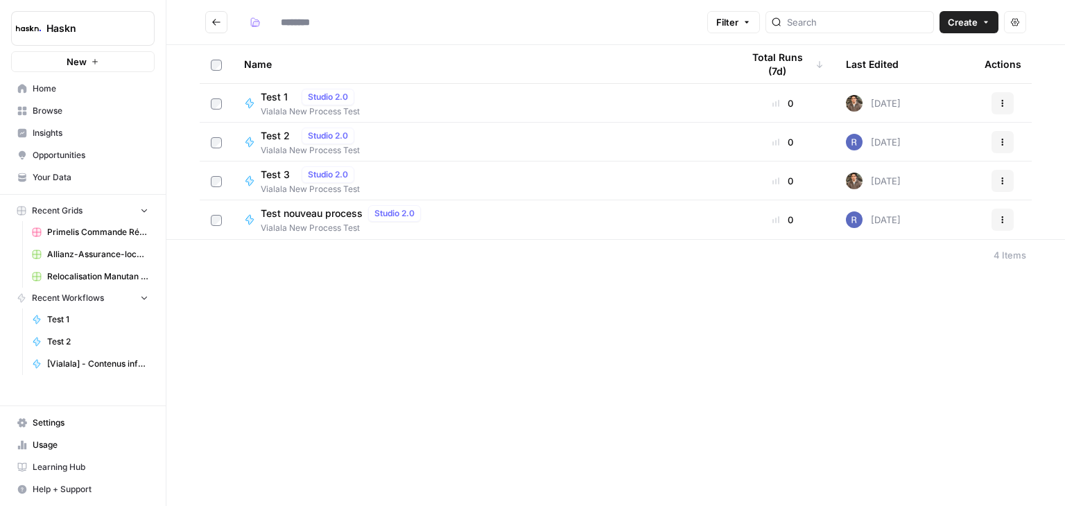
type input "**********"
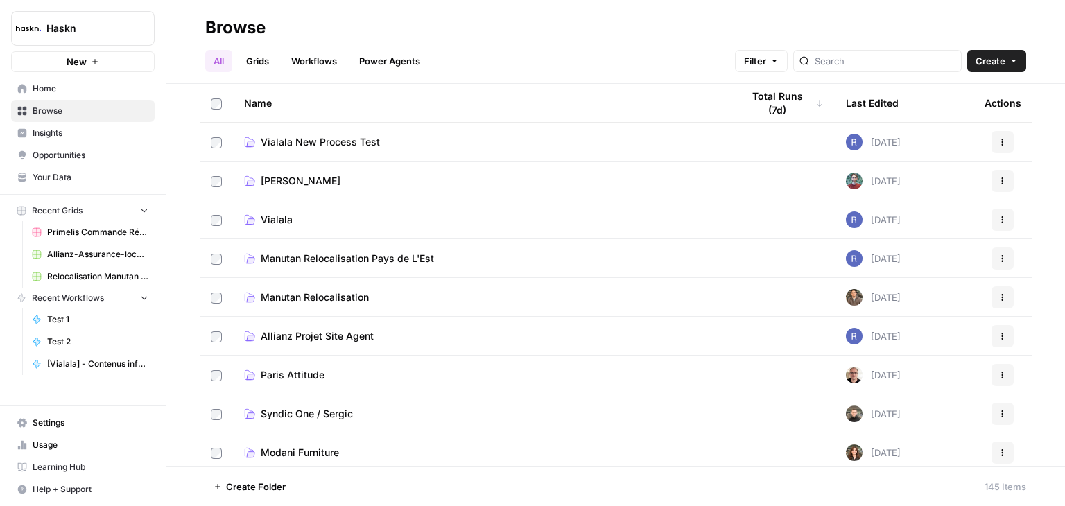
click at [281, 218] on span "Vialala" at bounding box center [277, 220] width 32 height 14
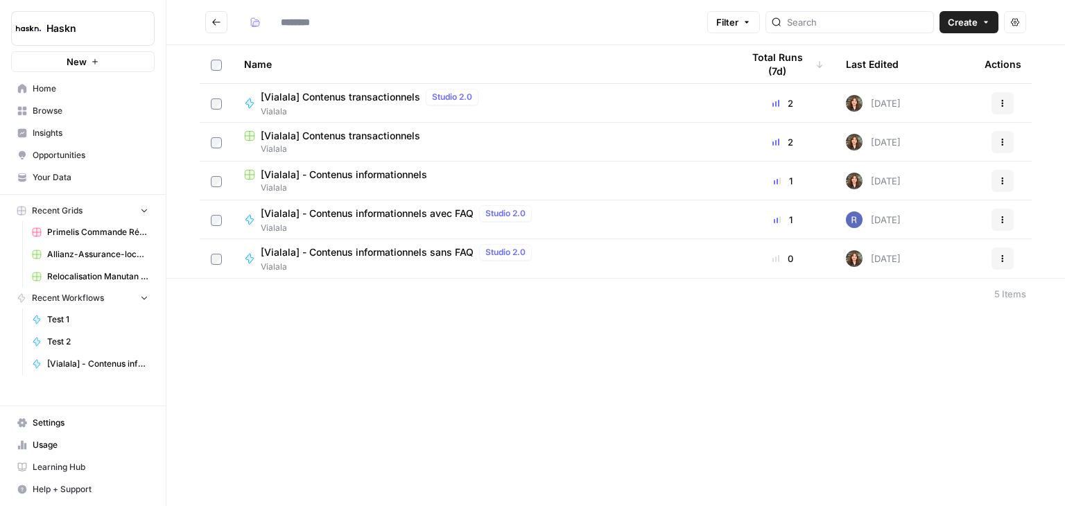
type input "*******"
click at [381, 178] on span "[Vialala] - Contenus informationnels" at bounding box center [344, 175] width 166 height 14
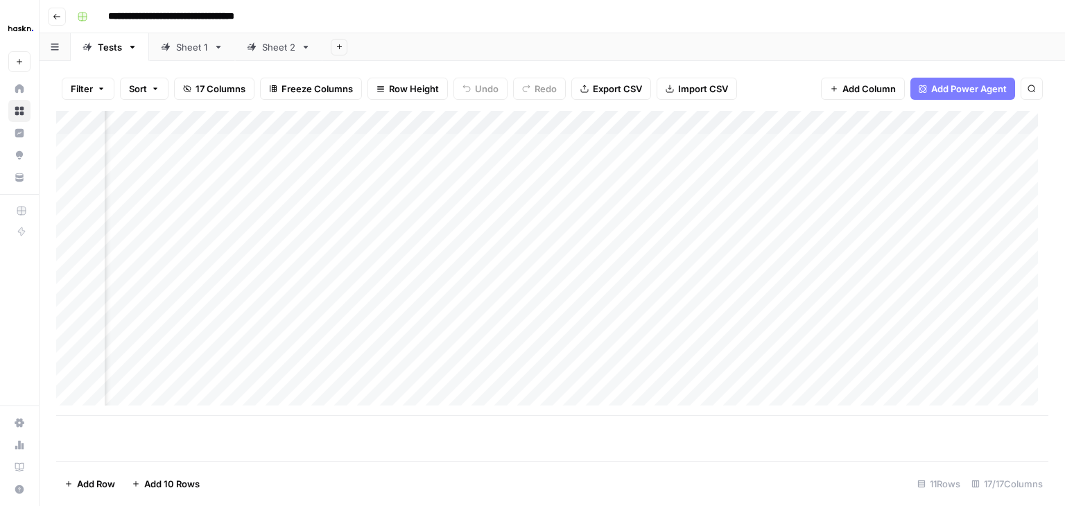
scroll to position [0, 1211]
click at [681, 124] on div "Add Column" at bounding box center [552, 263] width 992 height 305
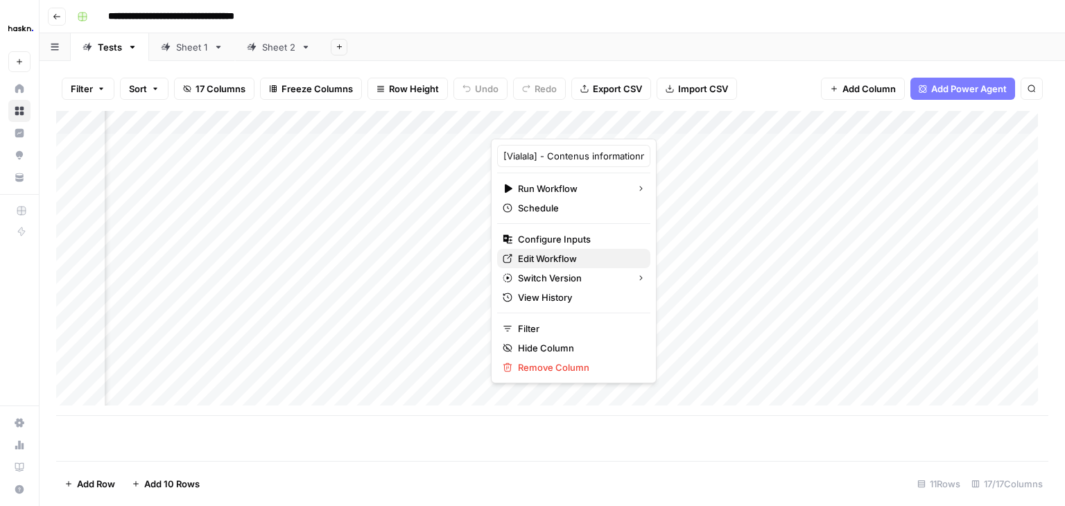
click at [555, 252] on span "Edit Workflow" at bounding box center [578, 259] width 121 height 14
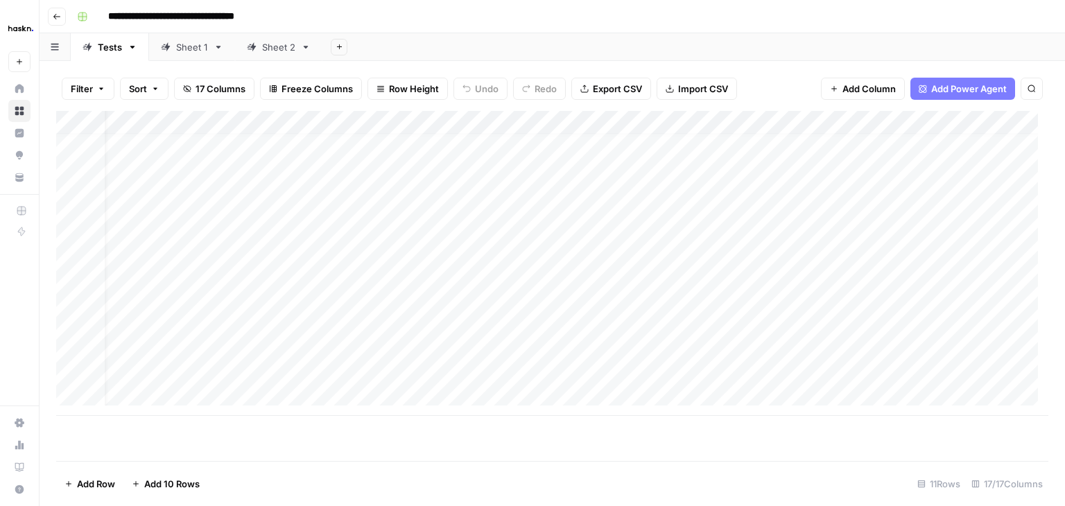
scroll to position [10, 0]
click at [379, 122] on div "Add Column" at bounding box center [552, 263] width 992 height 305
click at [610, 428] on div "Add Column" at bounding box center [552, 286] width 992 height 350
click at [348, 148] on div "Add Column" at bounding box center [552, 263] width 992 height 305
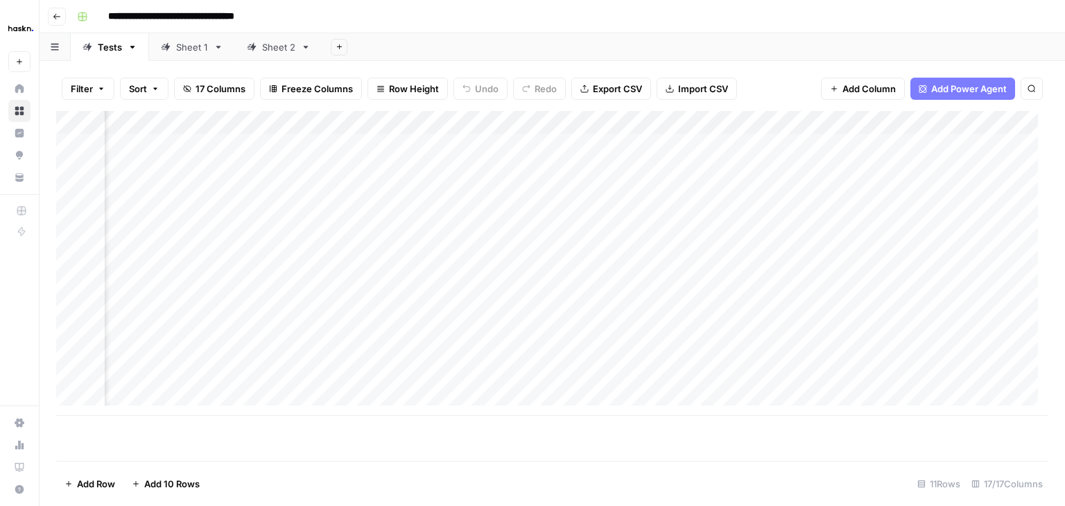
scroll to position [0, 593]
click at [607, 146] on div "Add Column" at bounding box center [552, 263] width 992 height 305
click at [749, 139] on div "Add Column" at bounding box center [552, 263] width 992 height 305
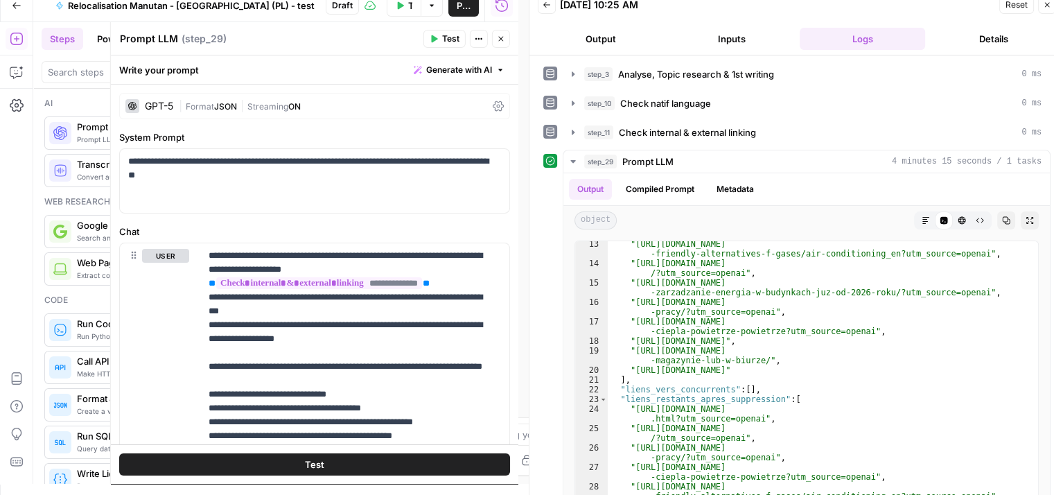
scroll to position [216, 0]
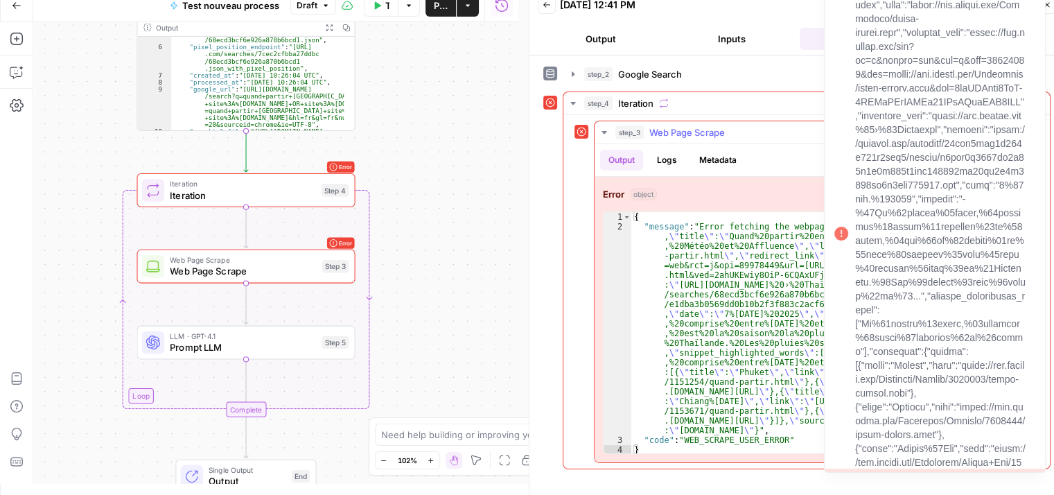
scroll to position [42, 0]
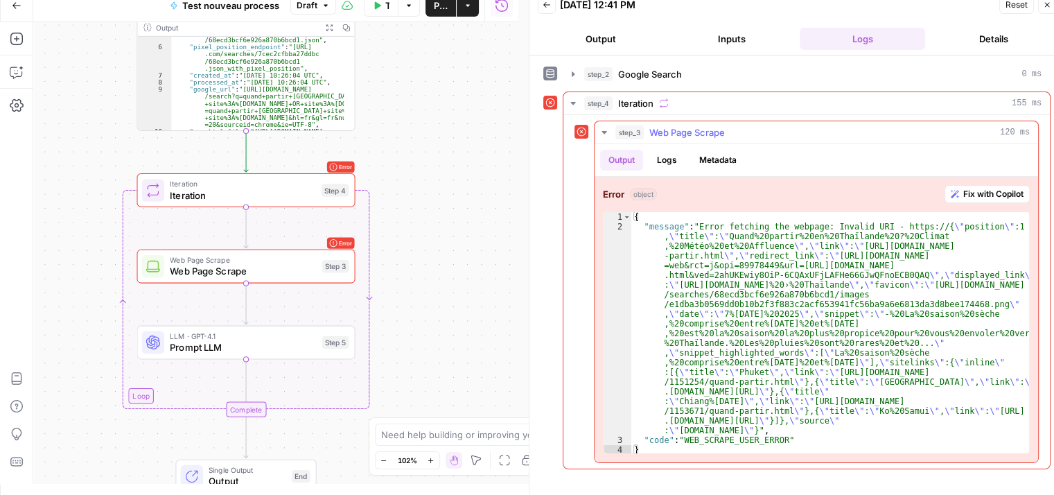
click at [985, 192] on span "Fix with Copilot" at bounding box center [994, 194] width 60 height 12
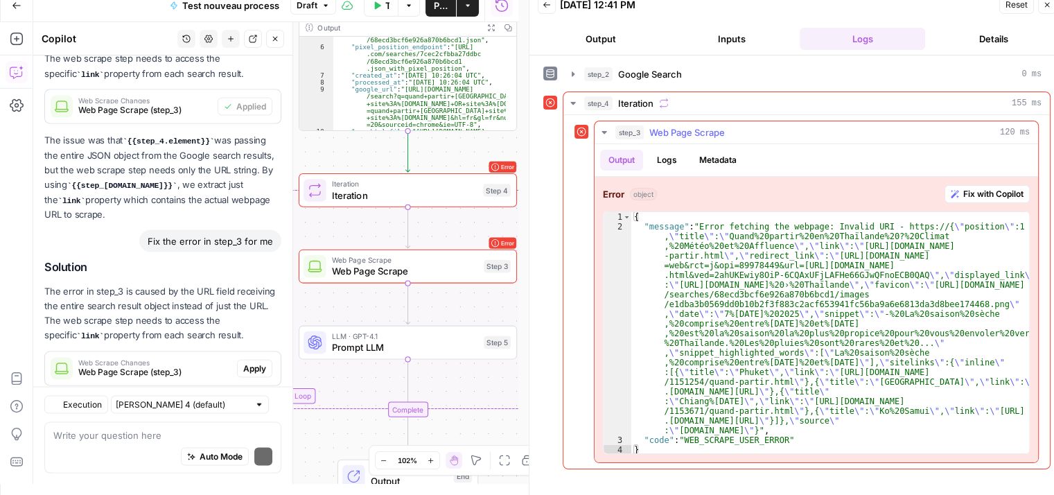
scroll to position [2754, 0]
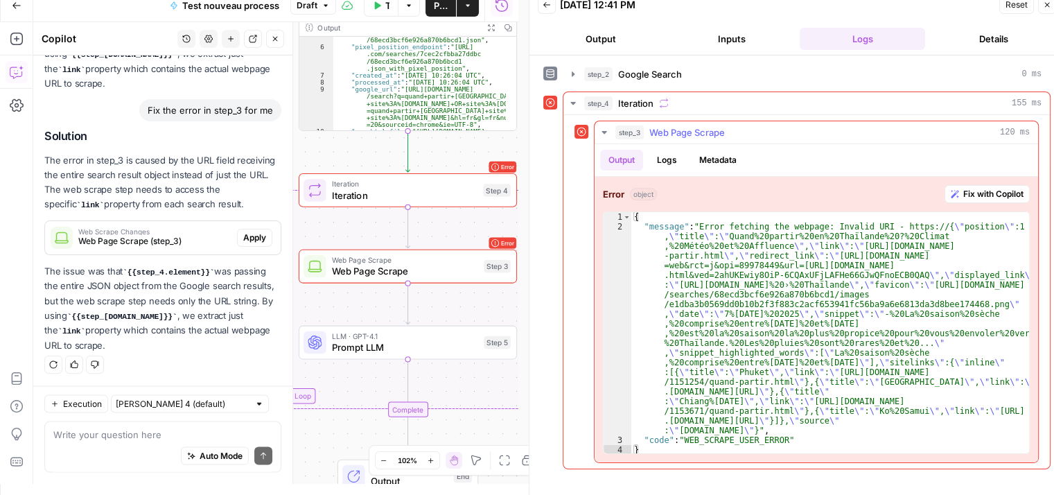
click at [243, 241] on span "Apply" at bounding box center [254, 238] width 23 height 12
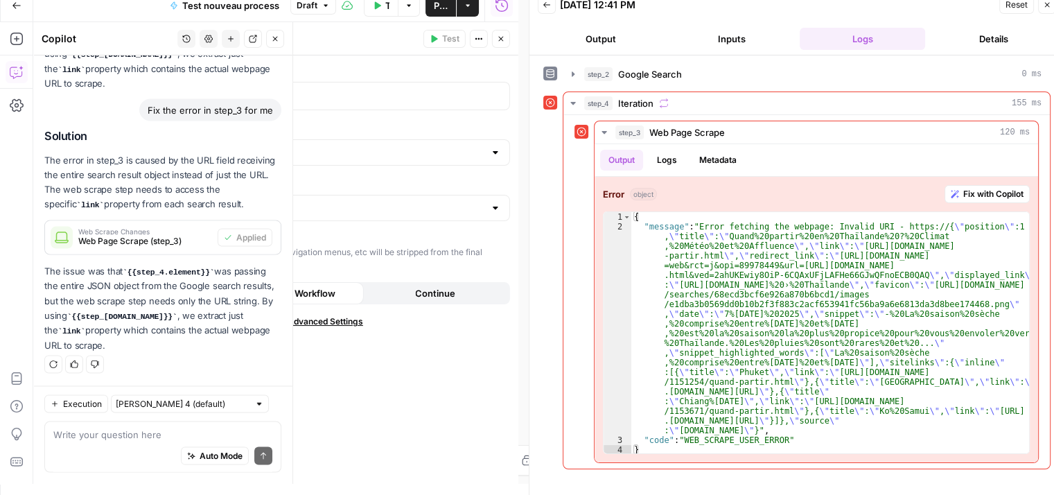
click at [147, 243] on span "Web Page Scrape (step_3)" at bounding box center [145, 241] width 134 height 12
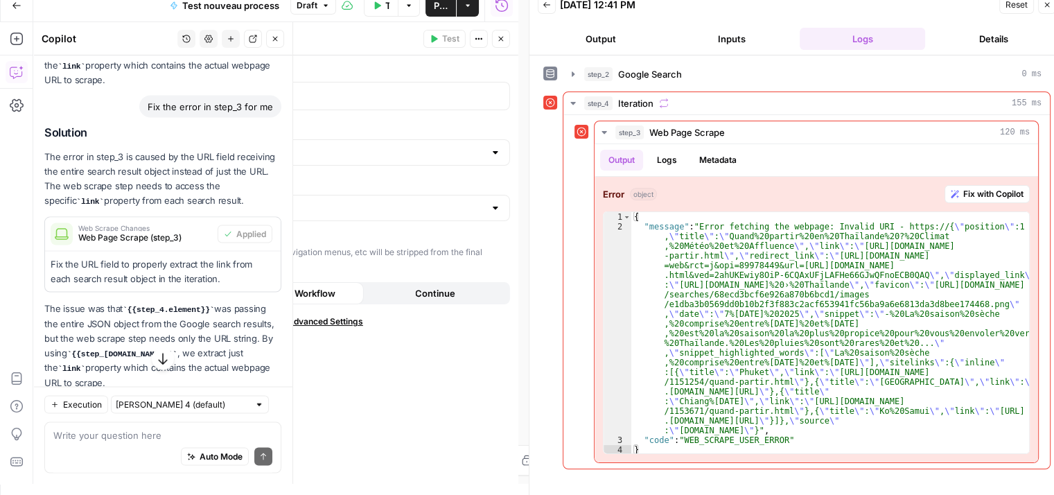
scroll to position [2755, 0]
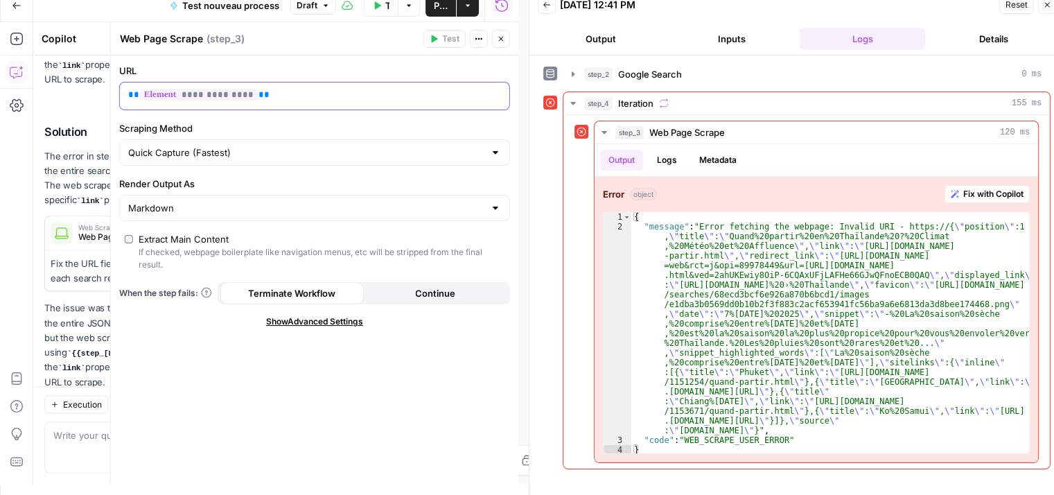
click at [260, 103] on div "**********" at bounding box center [303, 95] width 367 height 27
click at [202, 94] on span "**********" at bounding box center [199, 95] width 118 height 12
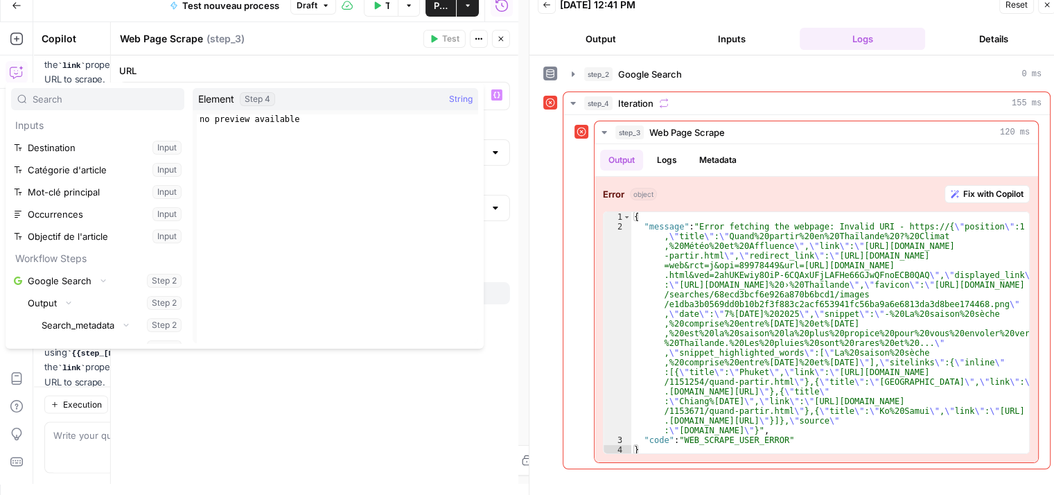
scroll to position [4887, 0]
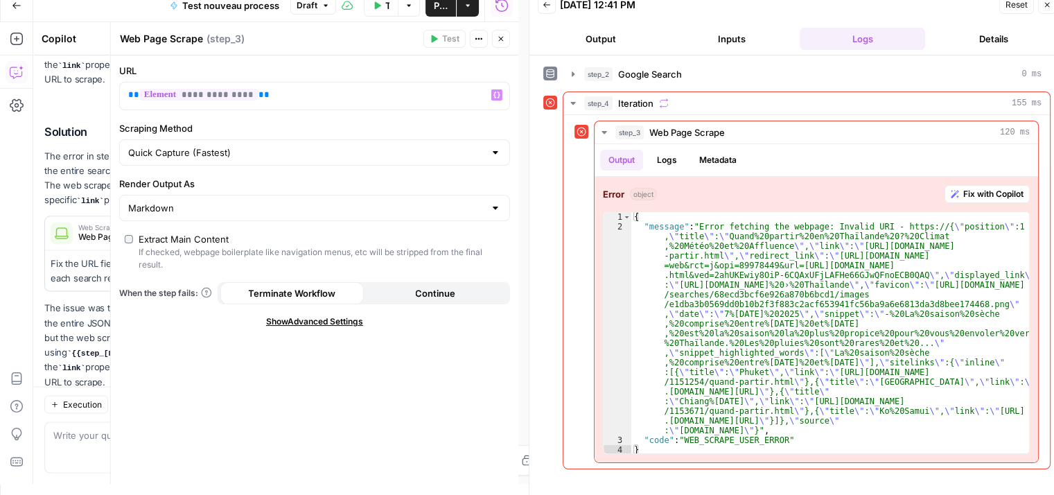
click at [461, 71] on label "URL" at bounding box center [314, 71] width 391 height 14
click at [259, 96] on span "**" at bounding box center [264, 94] width 11 height 9
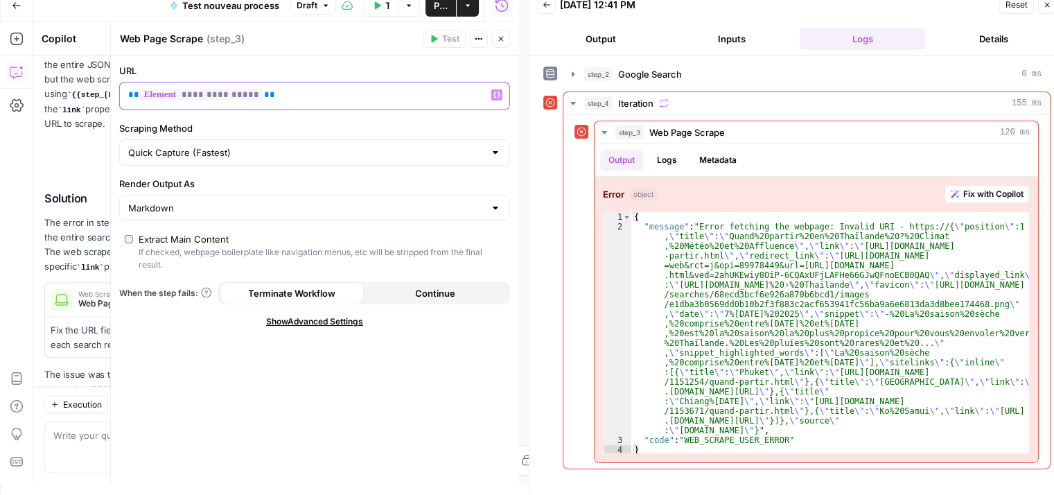
scroll to position [2799, 0]
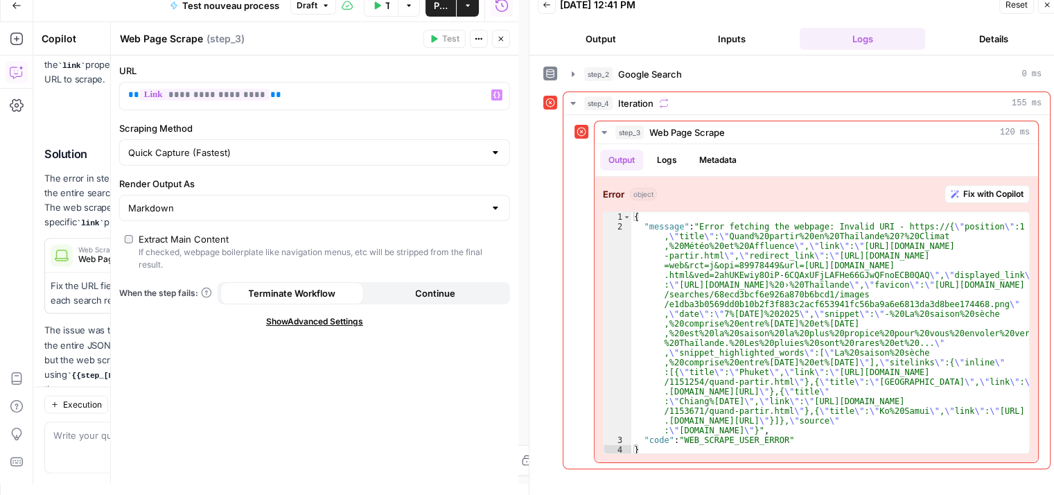
click at [503, 40] on icon "button" at bounding box center [501, 39] width 8 height 8
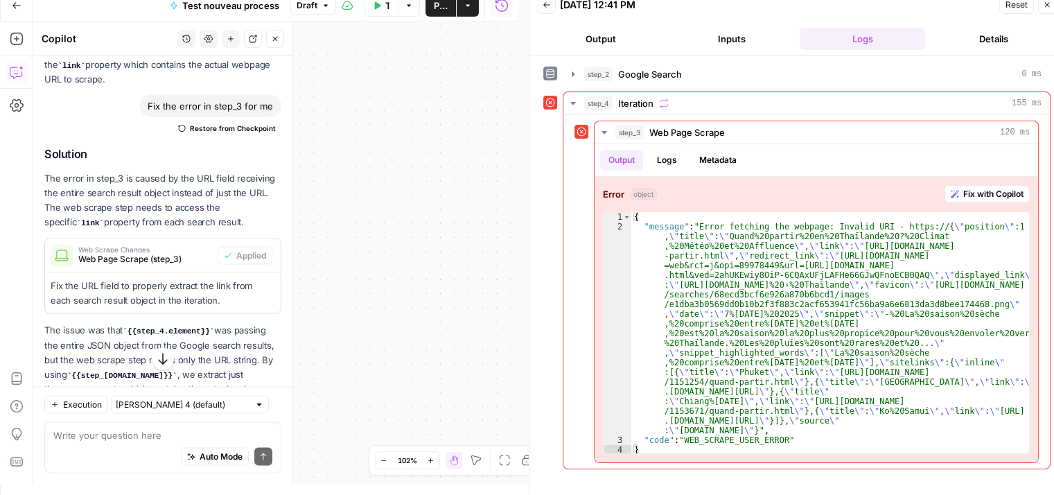
click at [282, 42] on button "Close" at bounding box center [275, 39] width 18 height 18
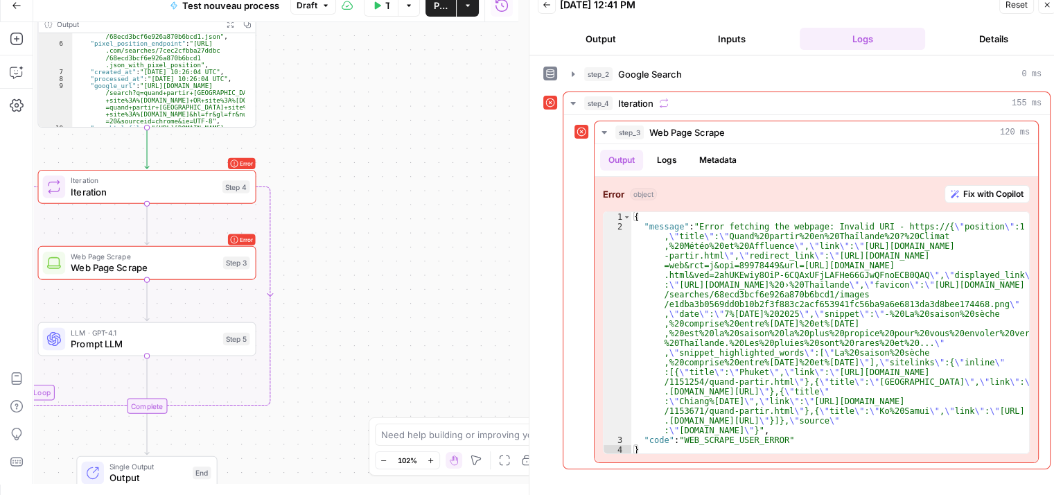
drag, startPoint x: 259, startPoint y: 179, endPoint x: 419, endPoint y: 193, distance: 160.1
click at [419, 193] on div "Workflow Input Settings Inputs Google Search Google Search Step 2 Output Expand…" at bounding box center [275, 253] width 485 height 462
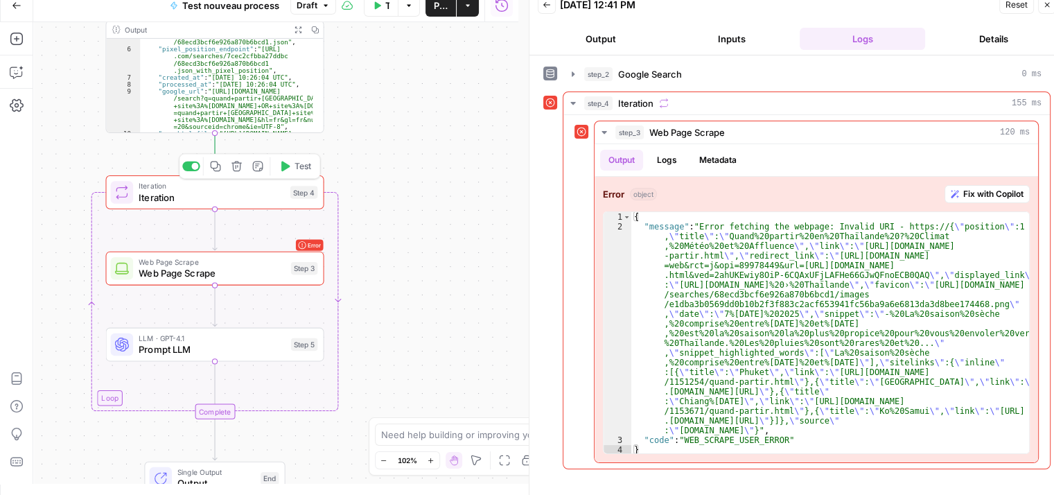
click at [293, 175] on button "Test" at bounding box center [295, 166] width 44 height 18
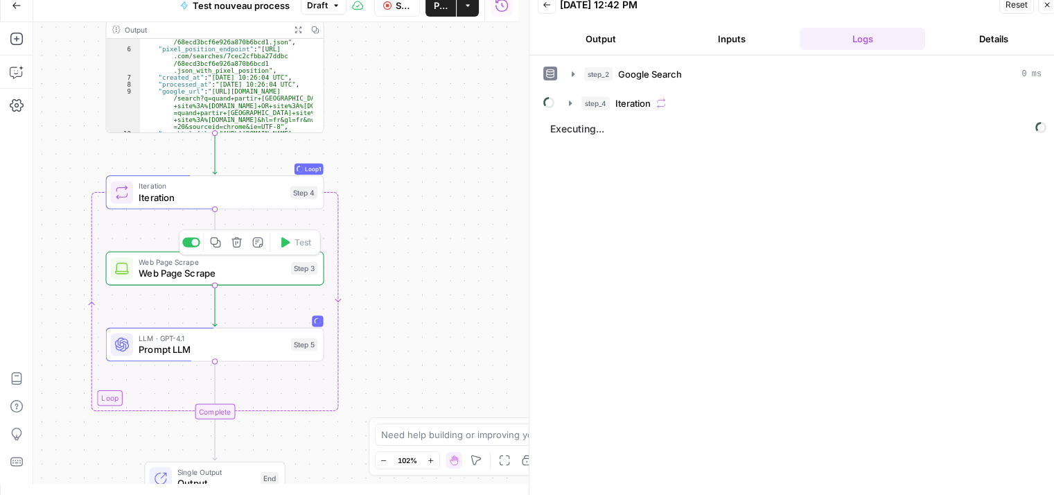
click at [265, 275] on span "Web Page Scrape" at bounding box center [212, 273] width 146 height 14
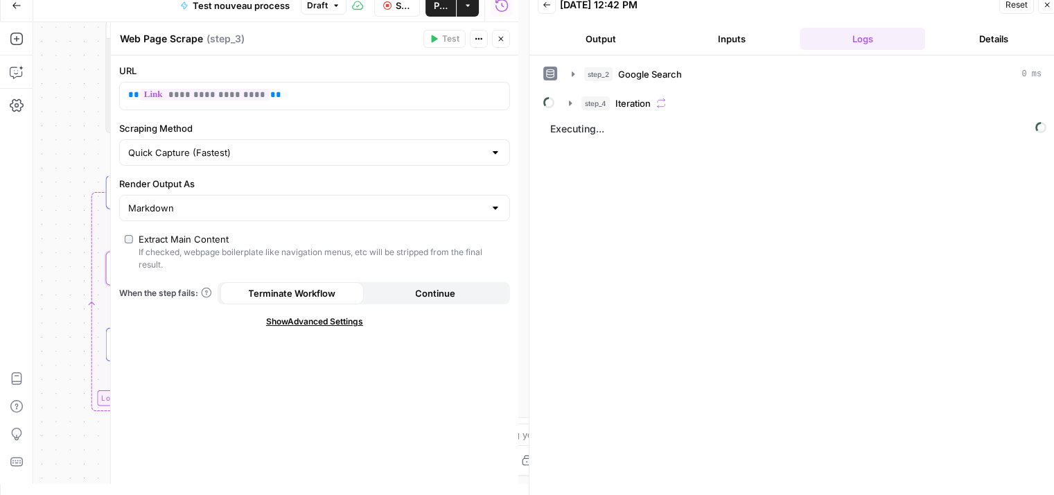
click at [507, 36] on button "Close" at bounding box center [501, 39] width 18 height 18
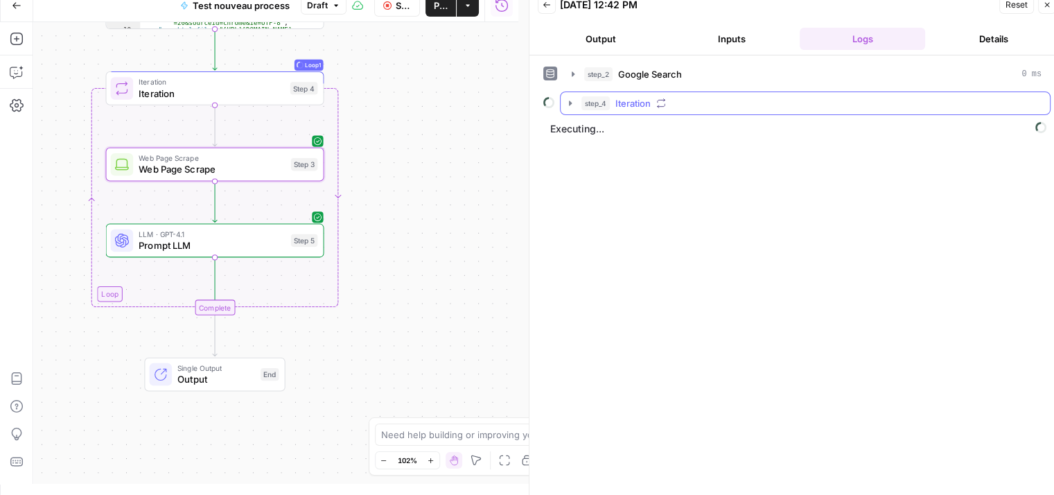
click at [563, 105] on button "step_4 Iteration" at bounding box center [805, 103] width 489 height 22
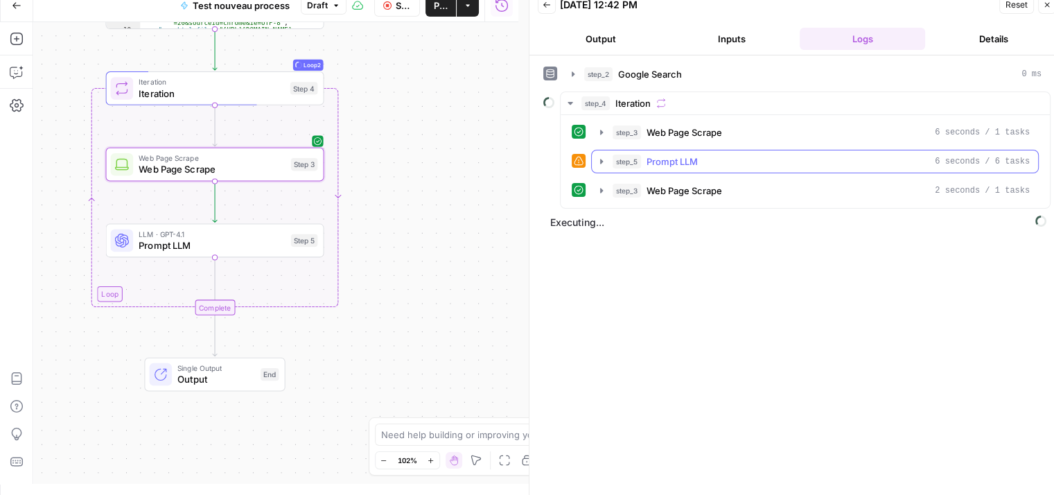
click at [596, 159] on icon "button" at bounding box center [601, 161] width 11 height 11
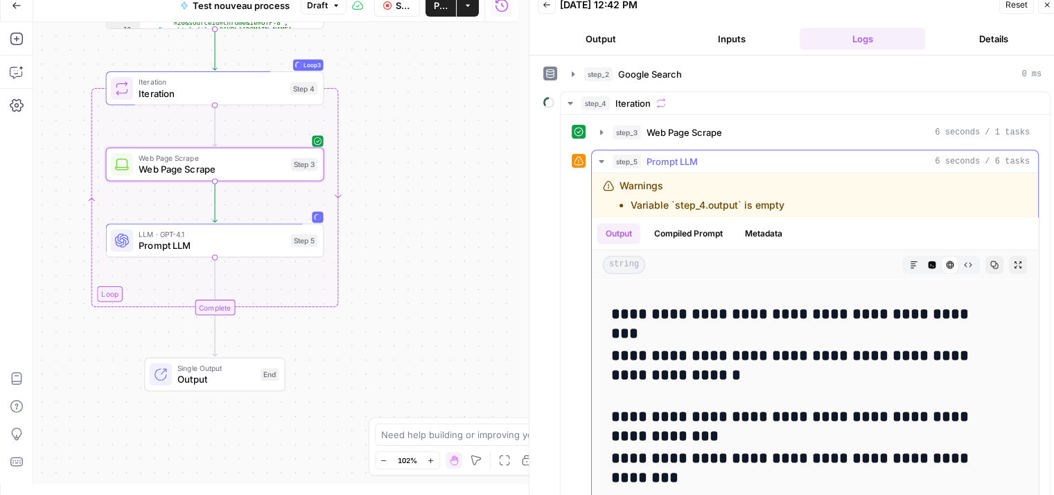
scroll to position [368, 0]
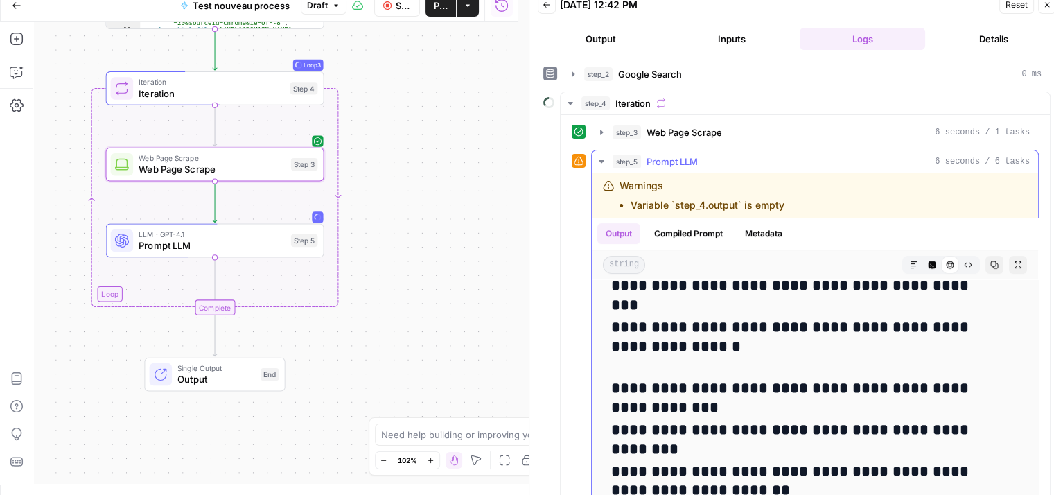
click at [599, 160] on icon "button" at bounding box center [601, 161] width 5 height 3
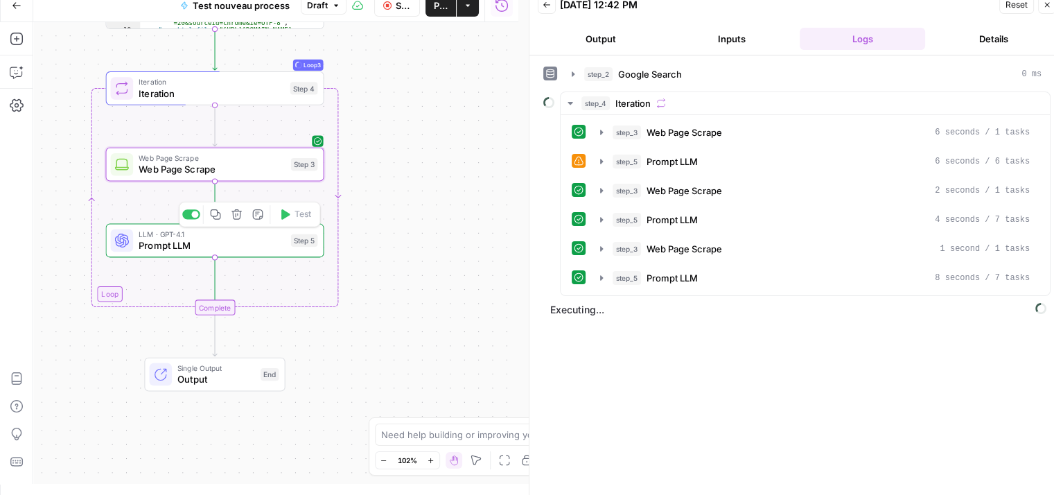
click at [268, 245] on span "Prompt LLM" at bounding box center [212, 245] width 146 height 14
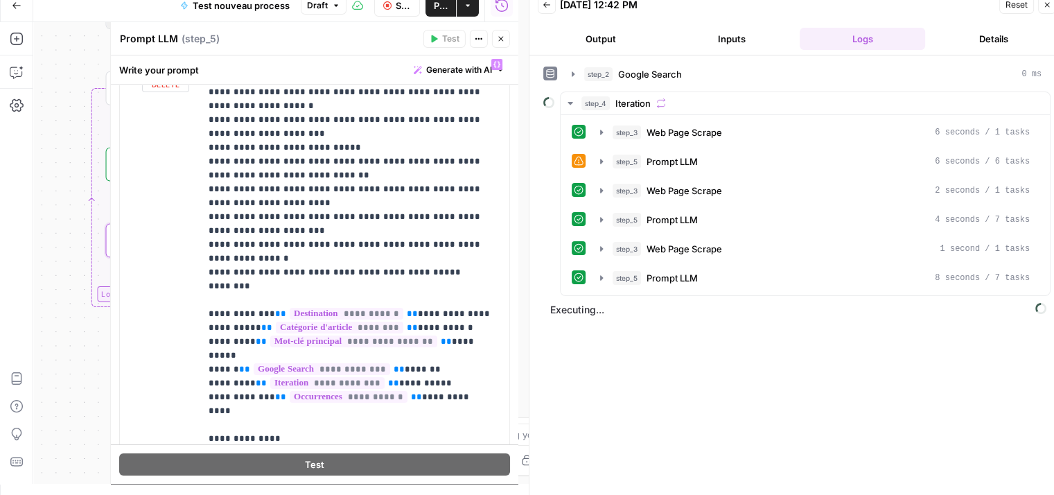
scroll to position [208, 0]
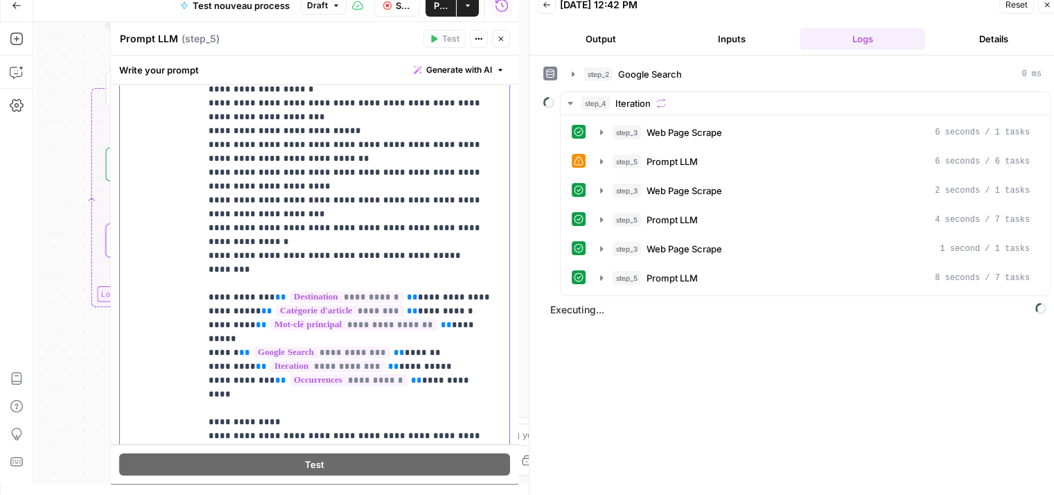
click at [437, 329] on p "**********" at bounding box center [350, 290] width 282 height 499
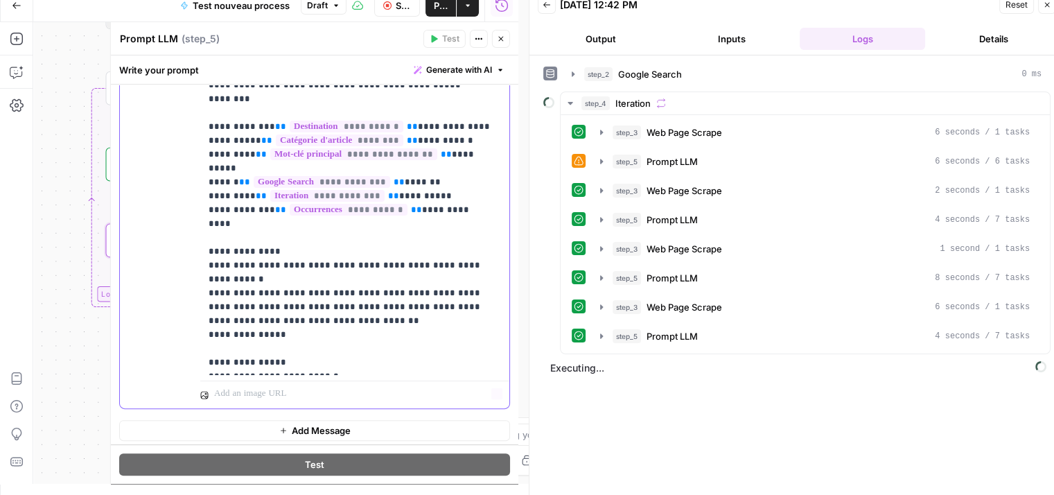
scroll to position [382, 0]
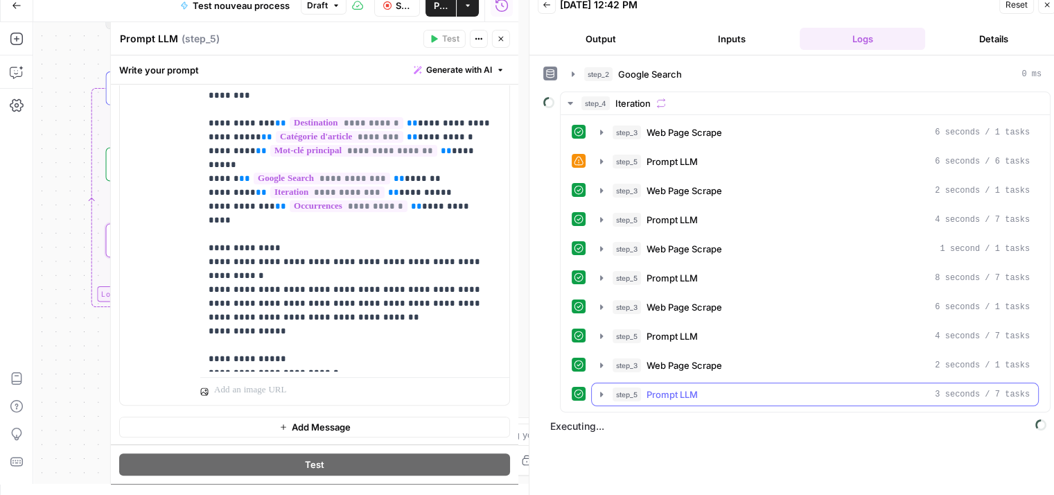
click at [594, 394] on button "step_5 Prompt LLM 3 seconds / 7 tasks" at bounding box center [815, 394] width 446 height 22
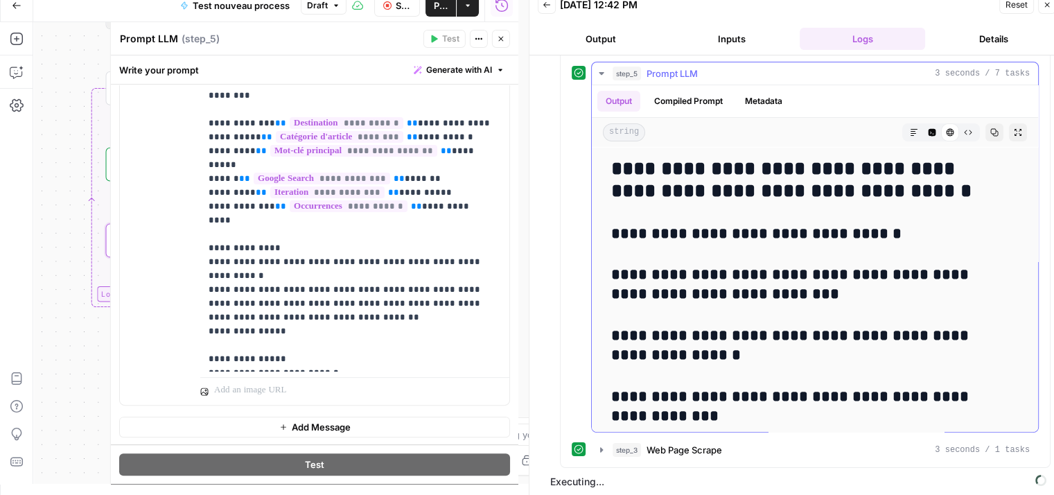
scroll to position [113, 0]
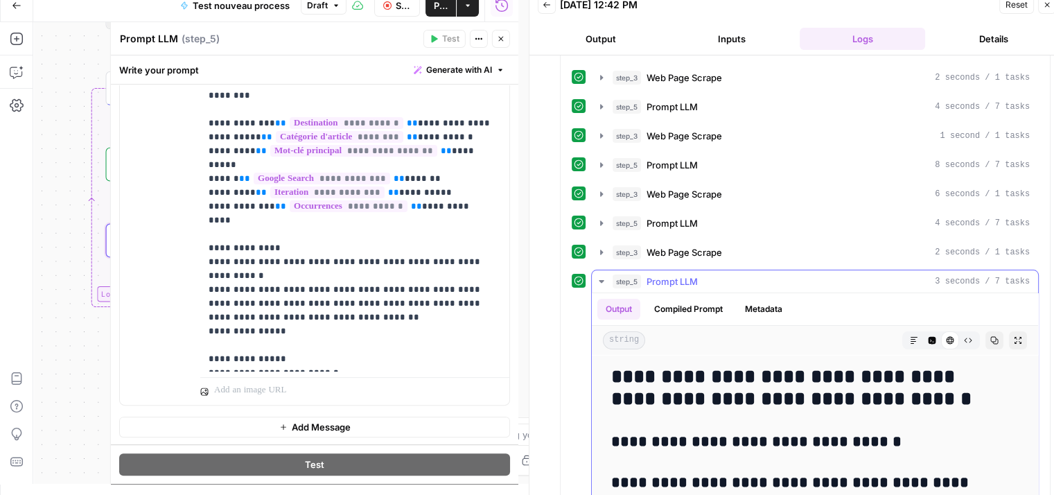
click at [598, 277] on icon "button" at bounding box center [601, 281] width 11 height 11
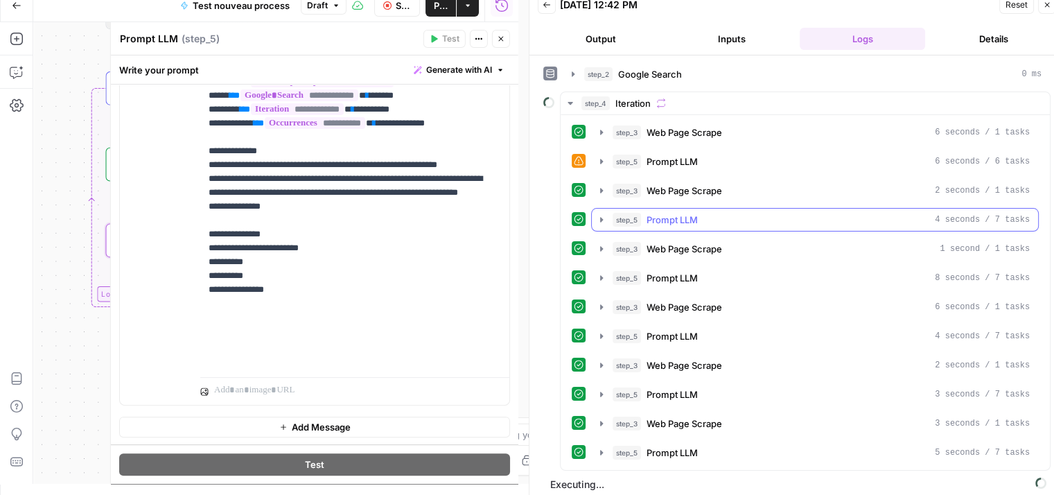
scroll to position [3, 0]
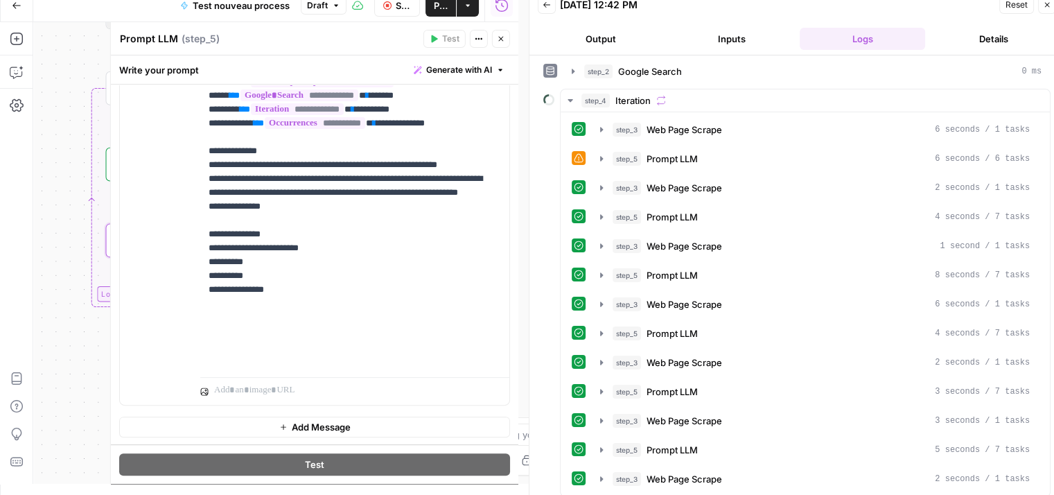
drag, startPoint x: 498, startPoint y: 45, endPoint x: 488, endPoint y: 27, distance: 20.8
click at [498, 40] on button "Close" at bounding box center [501, 39] width 18 height 18
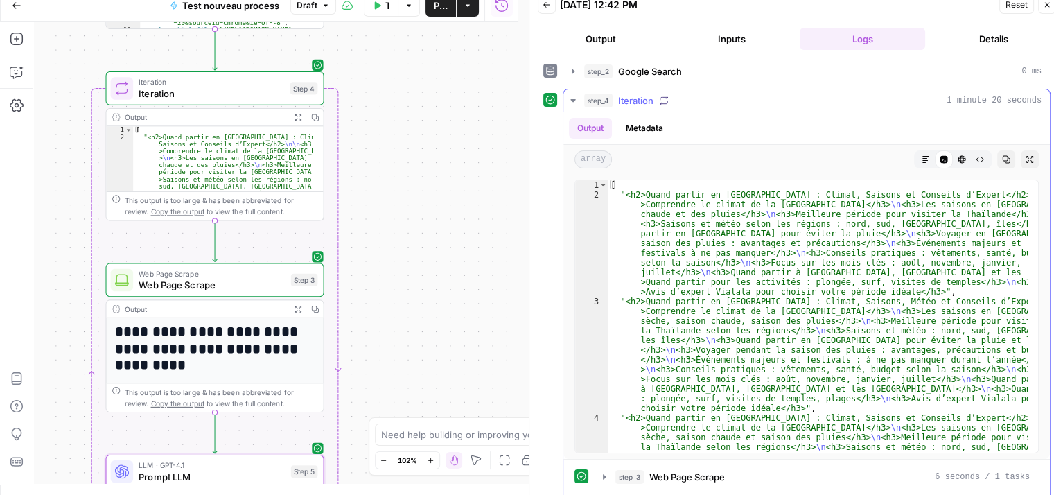
click at [568, 102] on icon "button" at bounding box center [573, 100] width 11 height 11
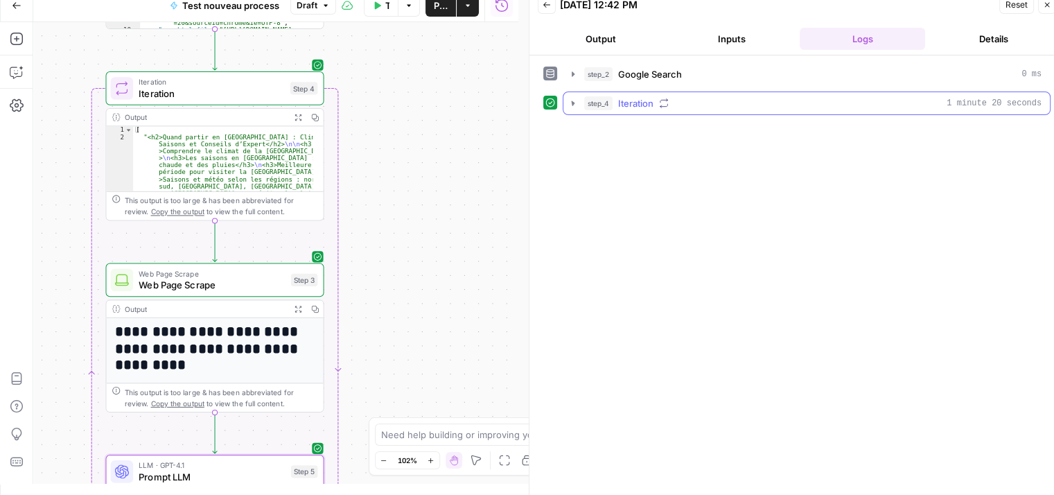
scroll to position [0, 0]
click at [574, 101] on icon "button" at bounding box center [573, 103] width 3 height 5
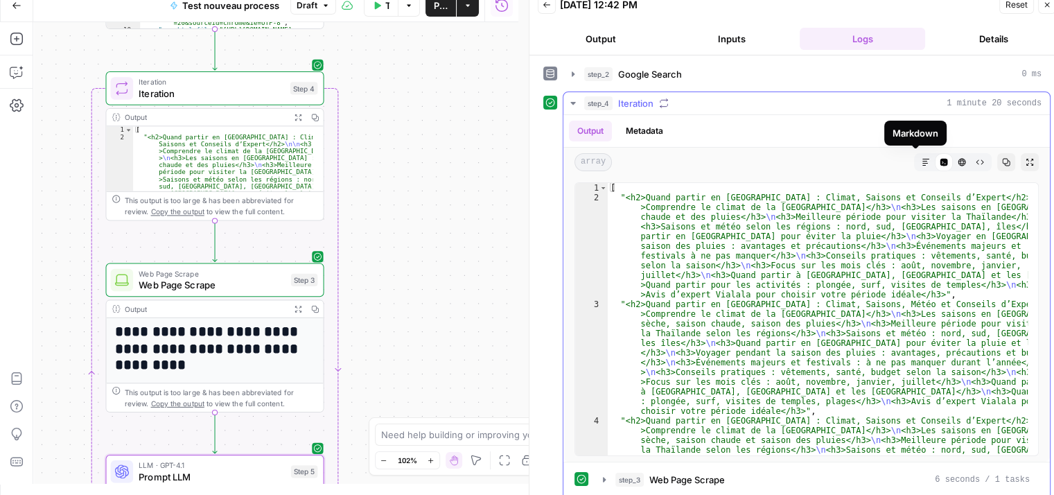
click at [917, 161] on button "Markdown" at bounding box center [926, 162] width 18 height 18
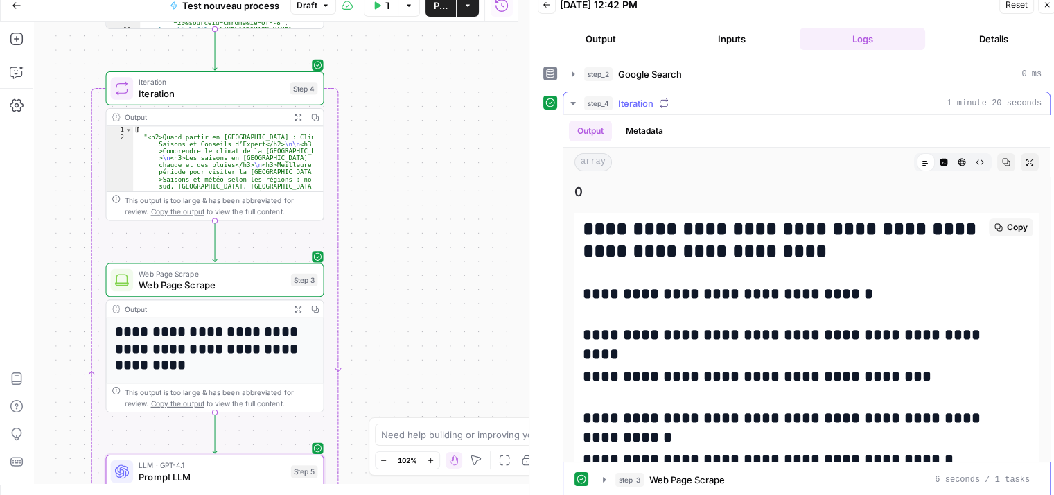
scroll to position [1472, 0]
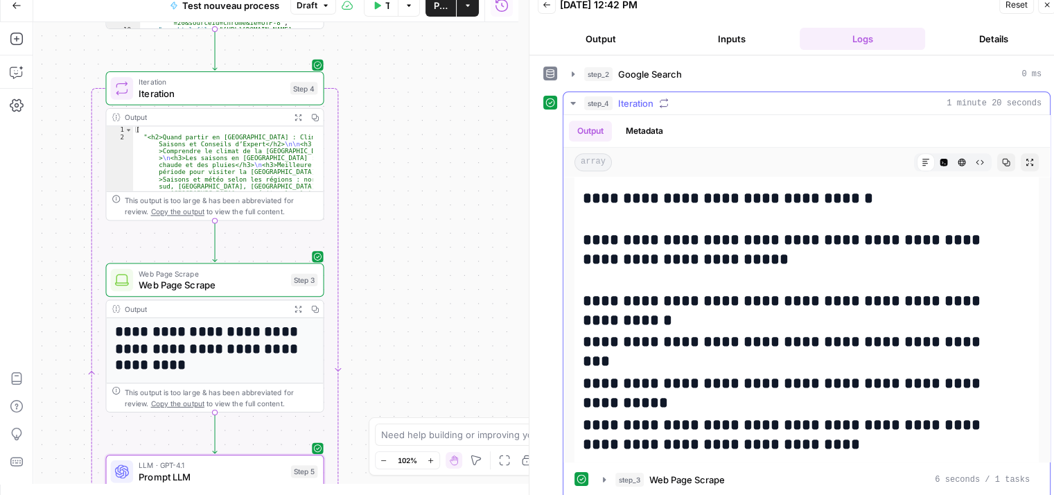
click at [576, 110] on button "step_4 Iteration 1 minute 20 seconds" at bounding box center [807, 103] width 487 height 22
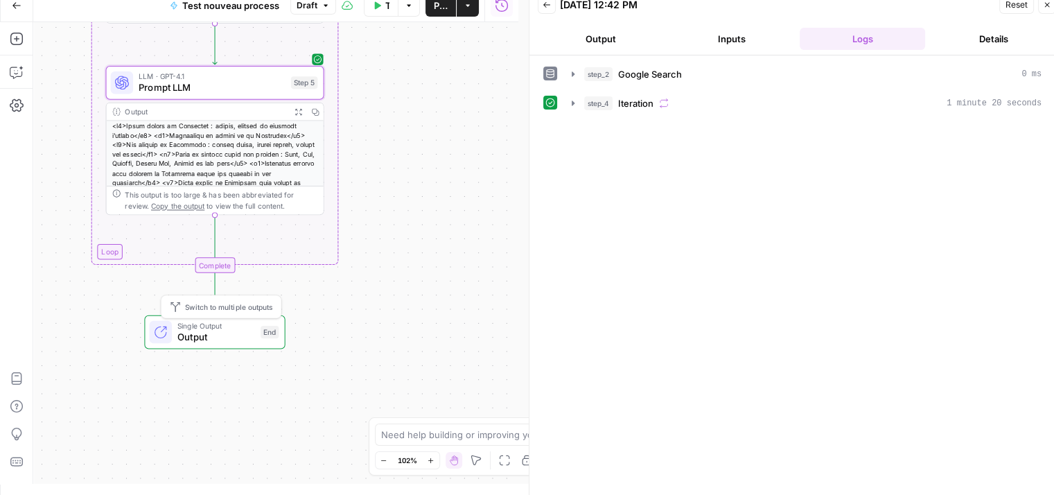
click at [223, 336] on span "Output" at bounding box center [216, 337] width 78 height 14
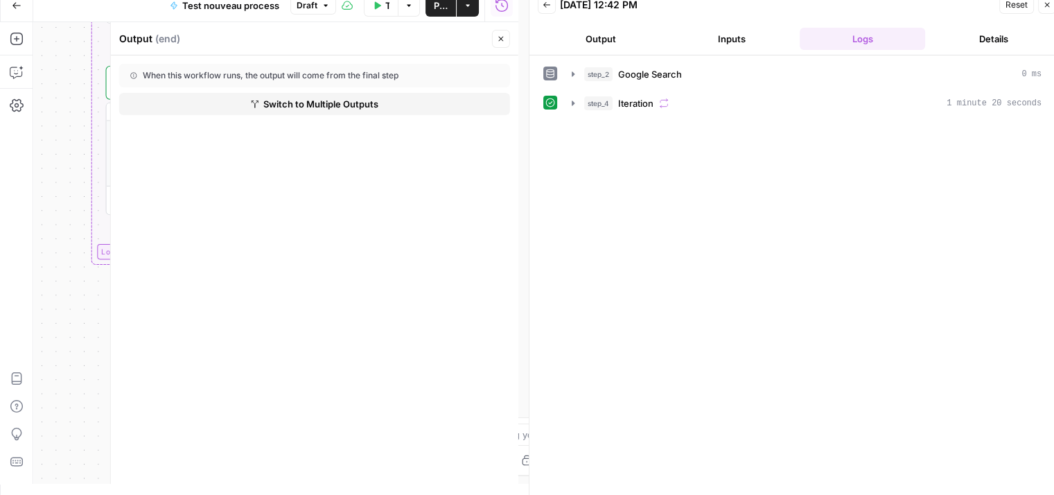
click at [56, 324] on div "Workflow Input Settings Inputs Google Search Google Search Step 2 Output Expand…" at bounding box center [275, 253] width 485 height 462
click at [499, 40] on icon "button" at bounding box center [500, 39] width 5 height 5
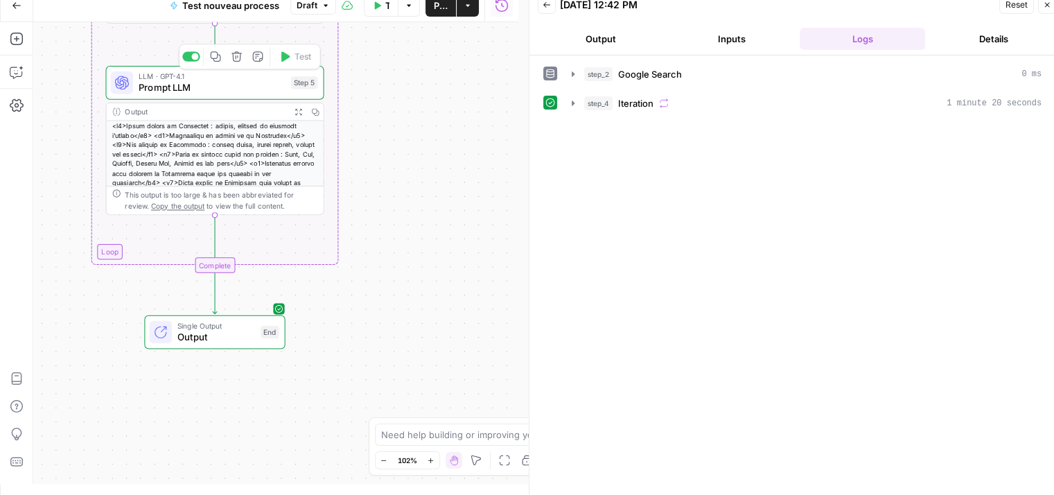
click at [241, 86] on span "Prompt LLM" at bounding box center [212, 87] width 146 height 14
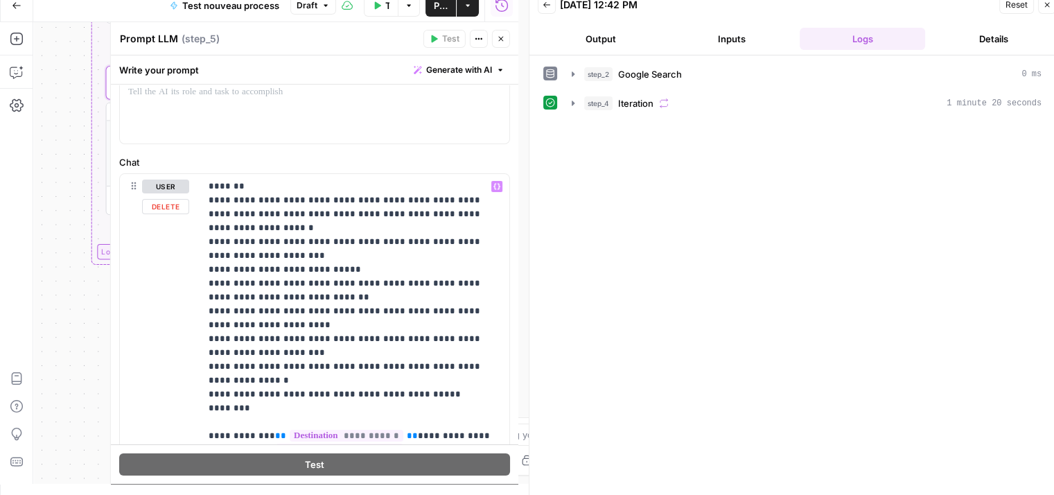
scroll to position [0, 0]
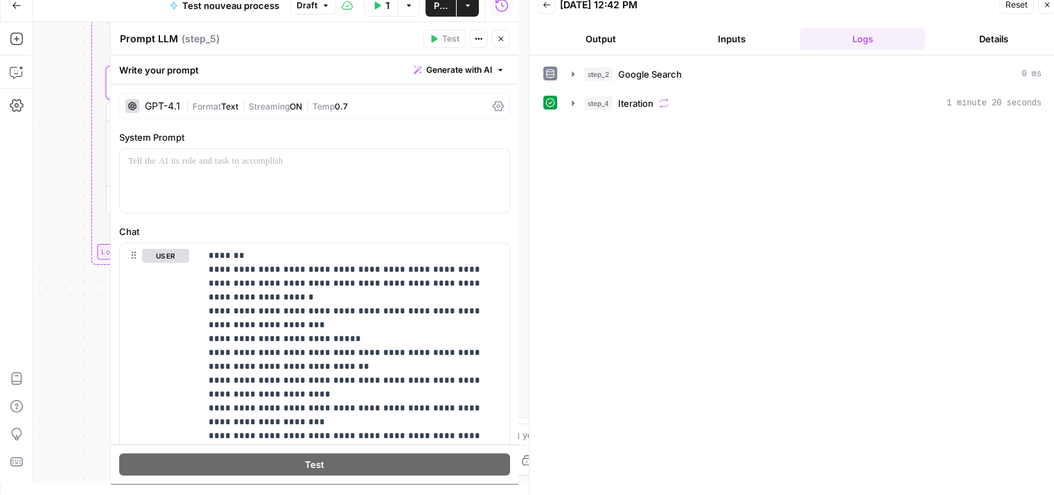
click at [731, 42] on button "Inputs" at bounding box center [731, 39] width 125 height 22
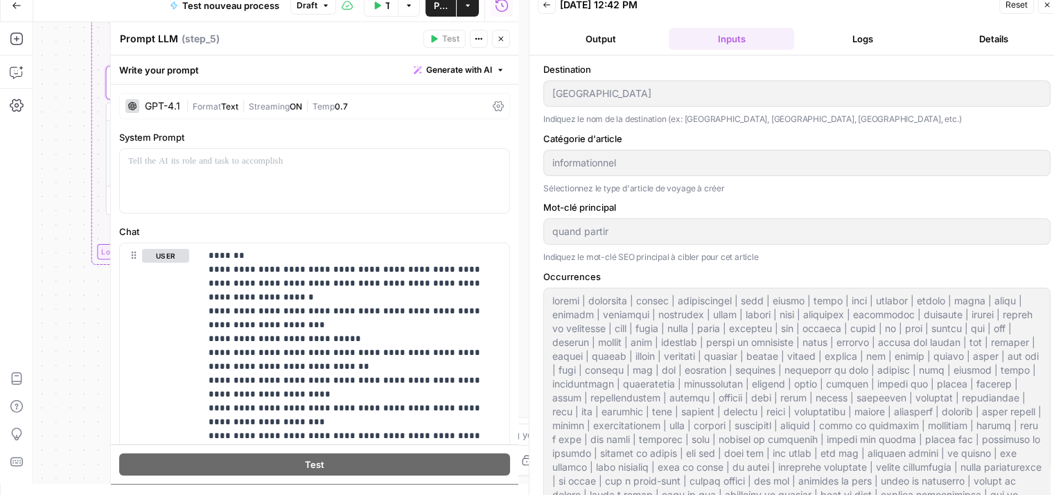
click at [610, 50] on header "Back 10/13/25 at 12:42 PM Reset Close Output Inputs Logs Details" at bounding box center [797, 22] width 535 height 67
click at [602, 45] on button "Output" at bounding box center [600, 39] width 125 height 22
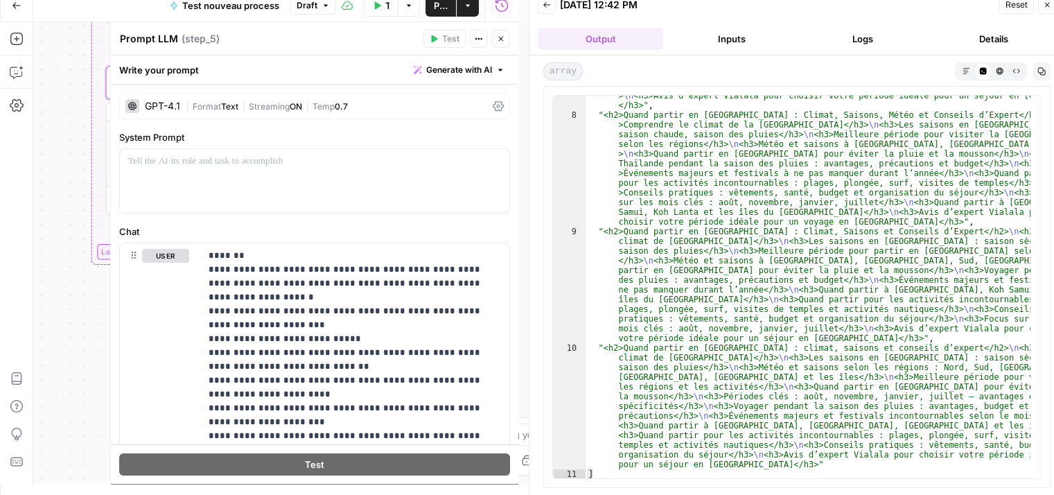
scroll to position [684, 0]
click at [501, 40] on icon "button" at bounding box center [500, 39] width 5 height 5
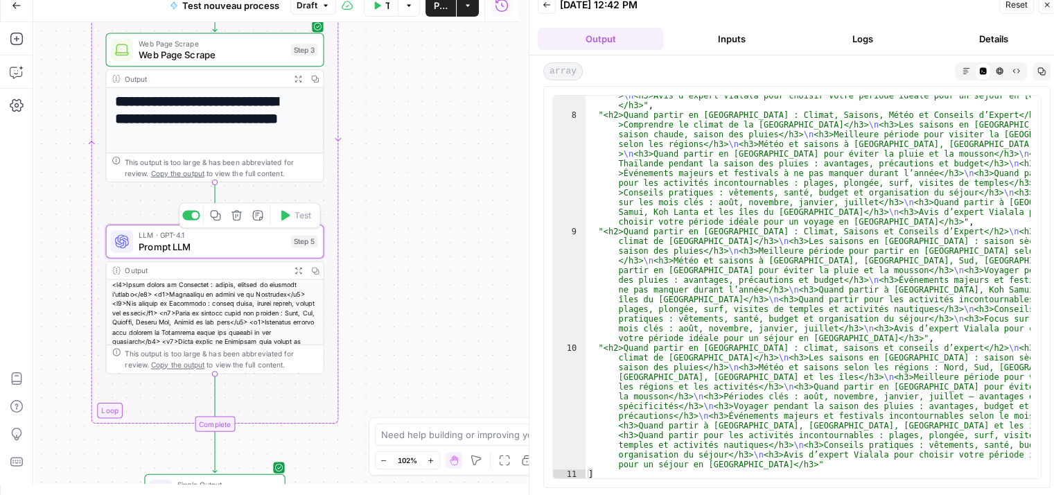
click at [164, 245] on span "Prompt LLM" at bounding box center [212, 246] width 146 height 14
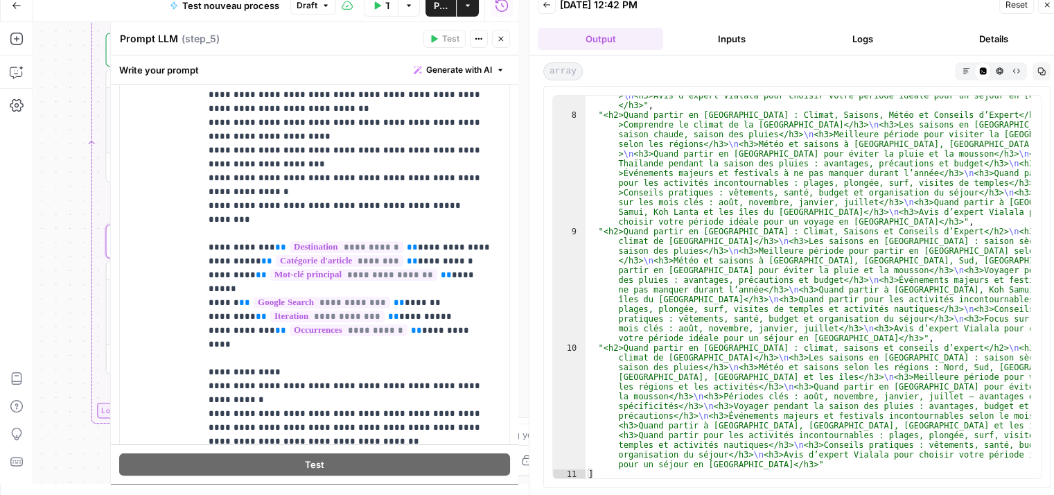
scroll to position [260, 0]
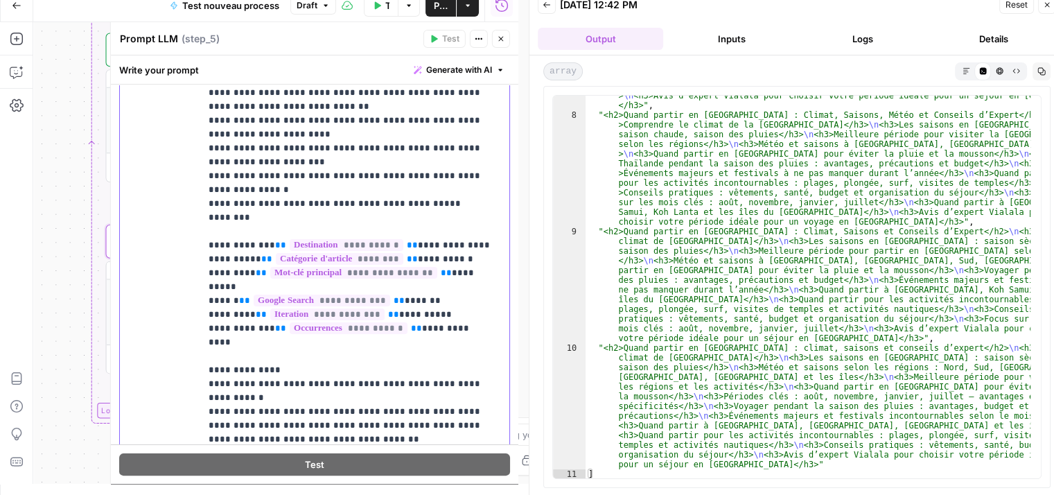
click at [397, 286] on p "**********" at bounding box center [350, 238] width 282 height 499
click at [502, 38] on icon "button" at bounding box center [500, 39] width 5 height 5
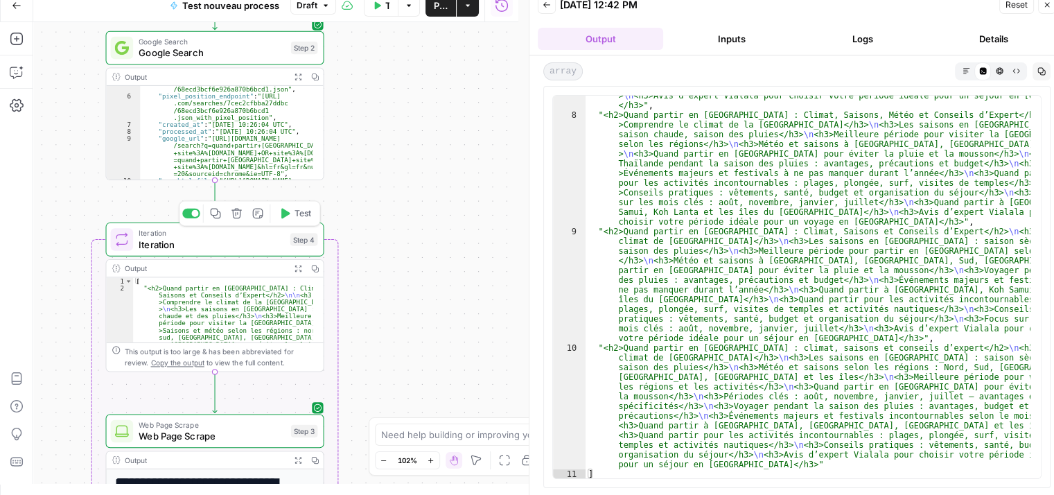
click at [284, 217] on icon "button" at bounding box center [285, 214] width 8 height 10
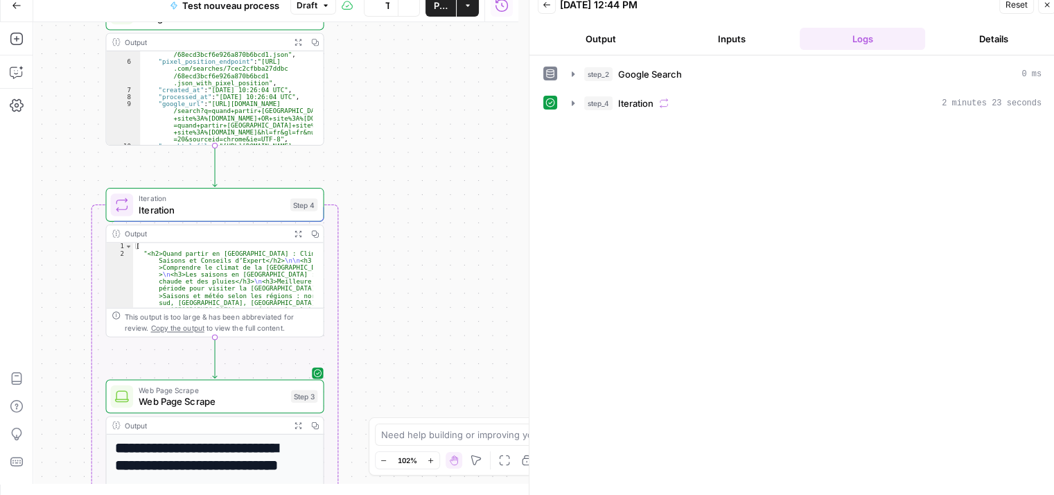
click at [946, 297] on div "step_2 Google Search 0 ms step_4 Iteration 2 minutes 23 seconds" at bounding box center [796, 275] width 507 height 426
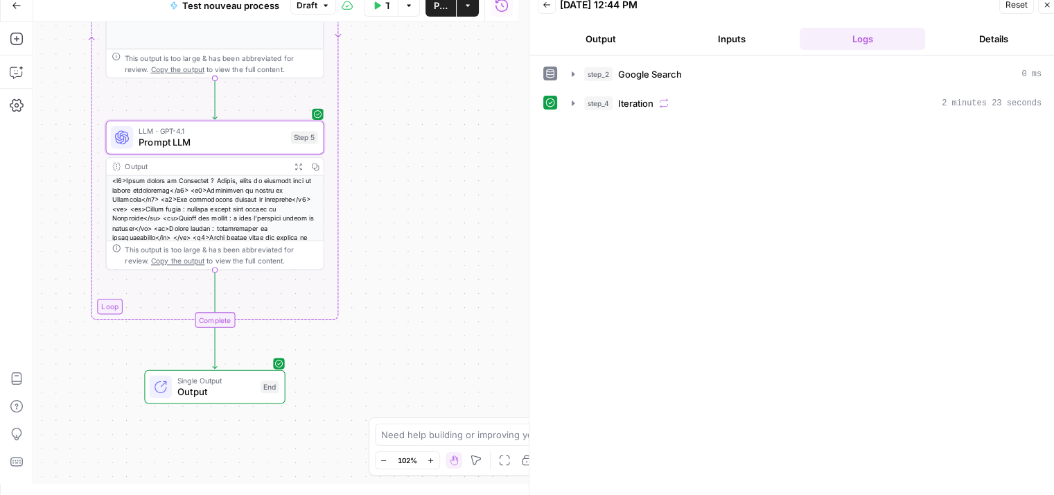
click at [229, 142] on span "Prompt LLM" at bounding box center [212, 142] width 146 height 14
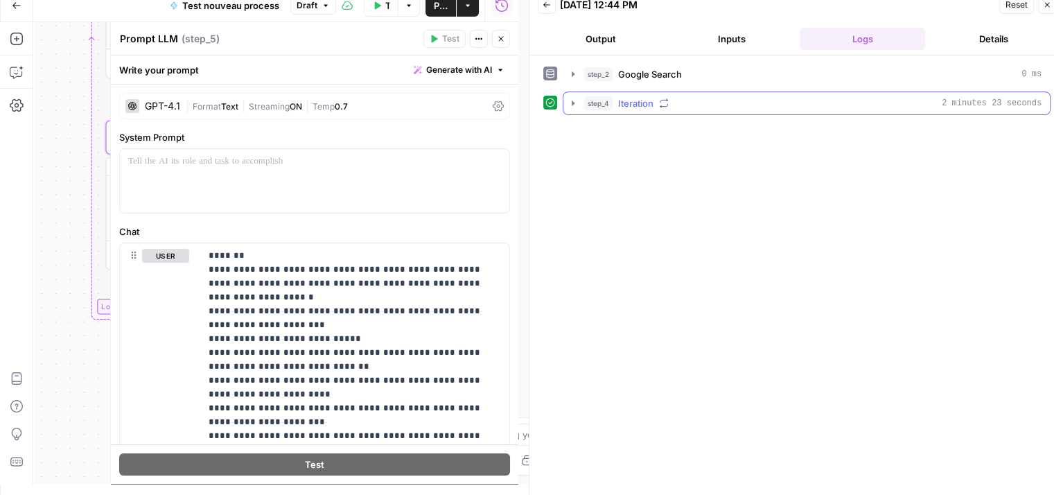
click at [570, 101] on icon "button" at bounding box center [573, 103] width 11 height 11
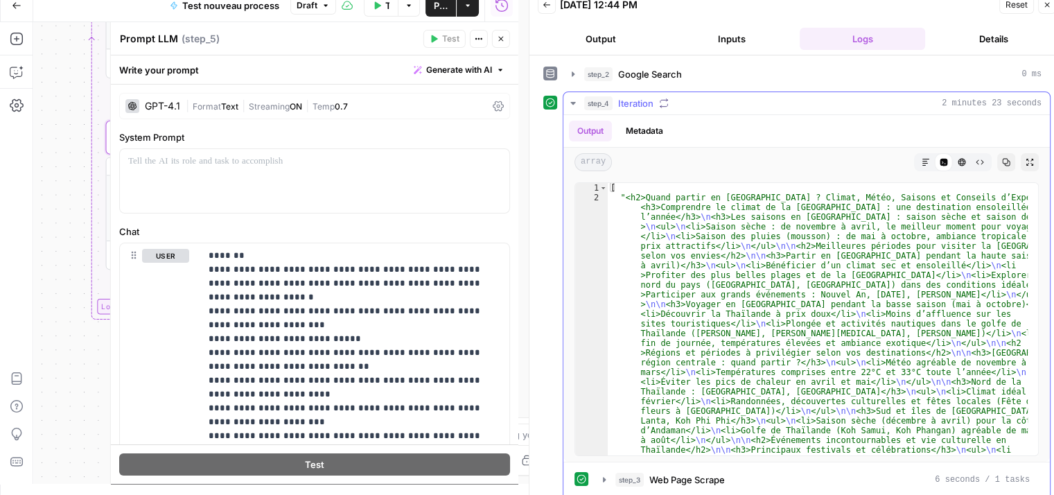
click at [570, 101] on icon "button" at bounding box center [573, 103] width 11 height 11
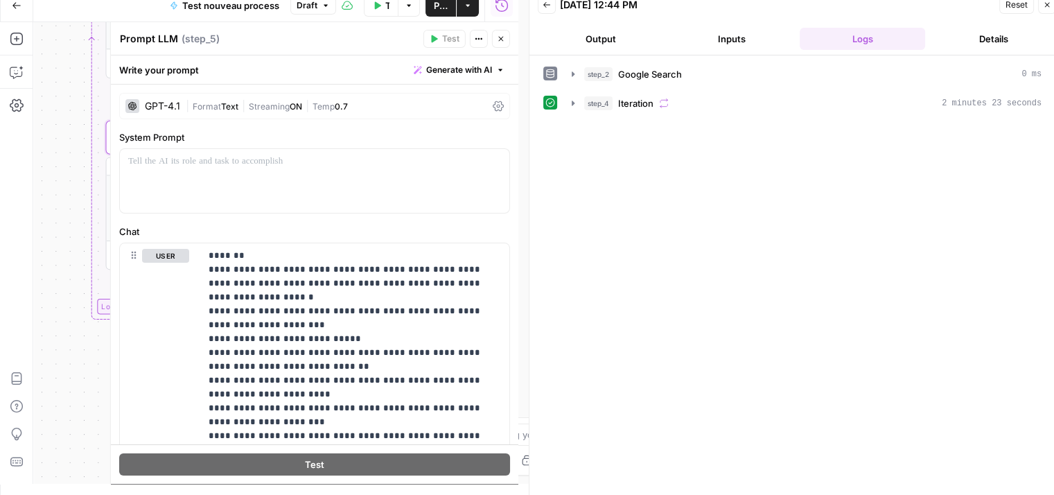
click at [502, 37] on icon "button" at bounding box center [501, 39] width 8 height 8
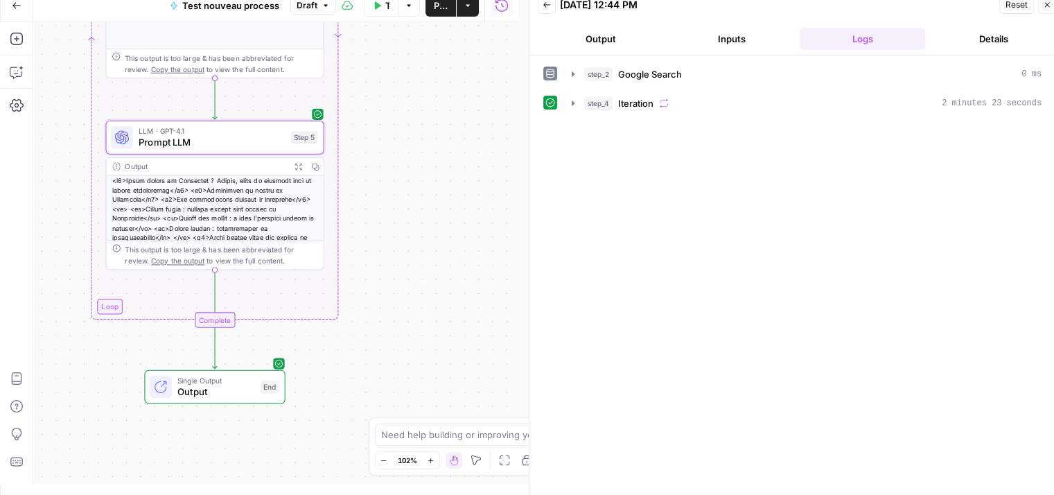
click at [221, 141] on span "Prompt LLM" at bounding box center [212, 142] width 146 height 14
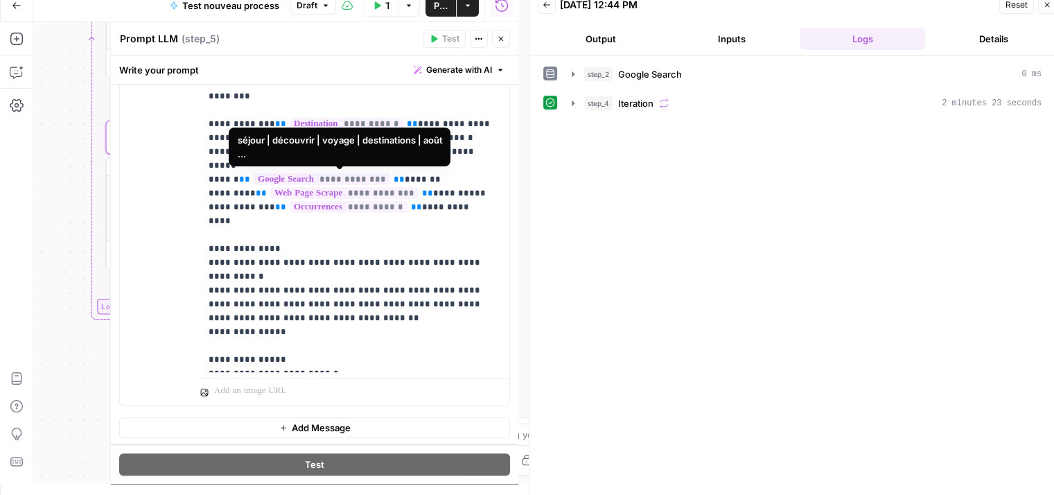
scroll to position [382, 0]
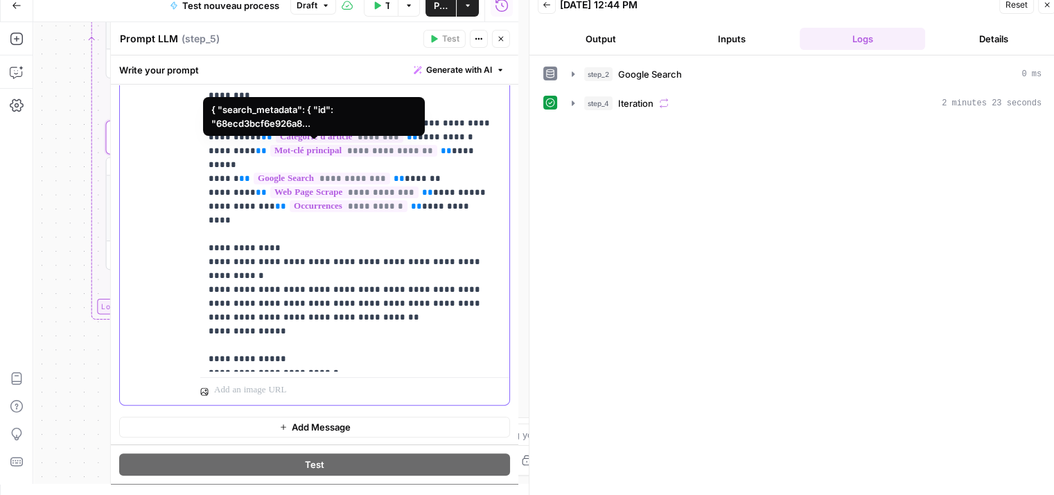
click at [357, 173] on span "**********" at bounding box center [322, 179] width 137 height 12
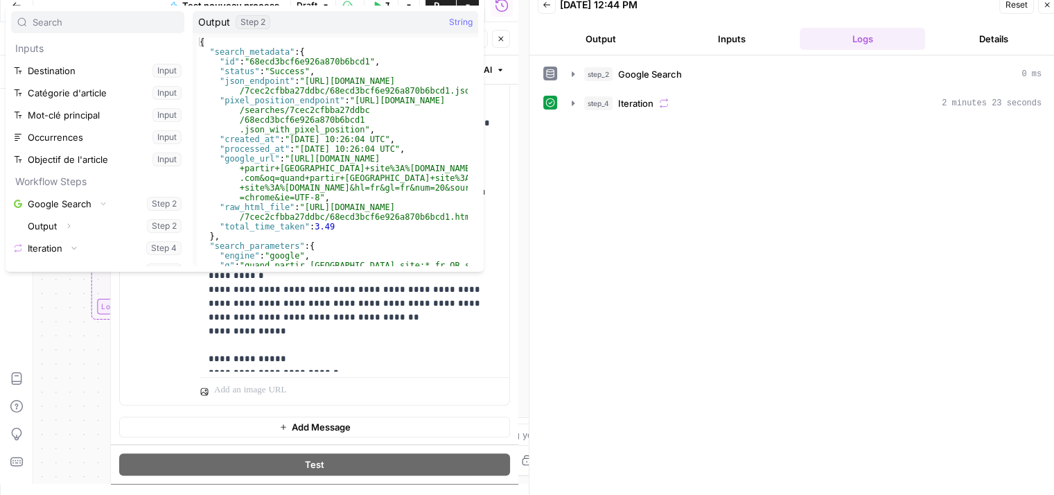
scroll to position [69, 0]
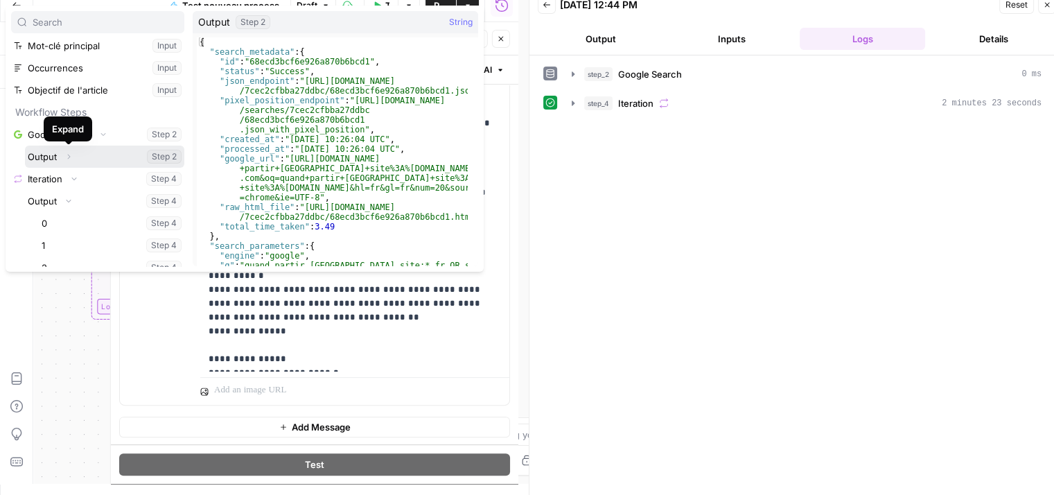
click at [67, 157] on icon "button" at bounding box center [68, 157] width 8 height 8
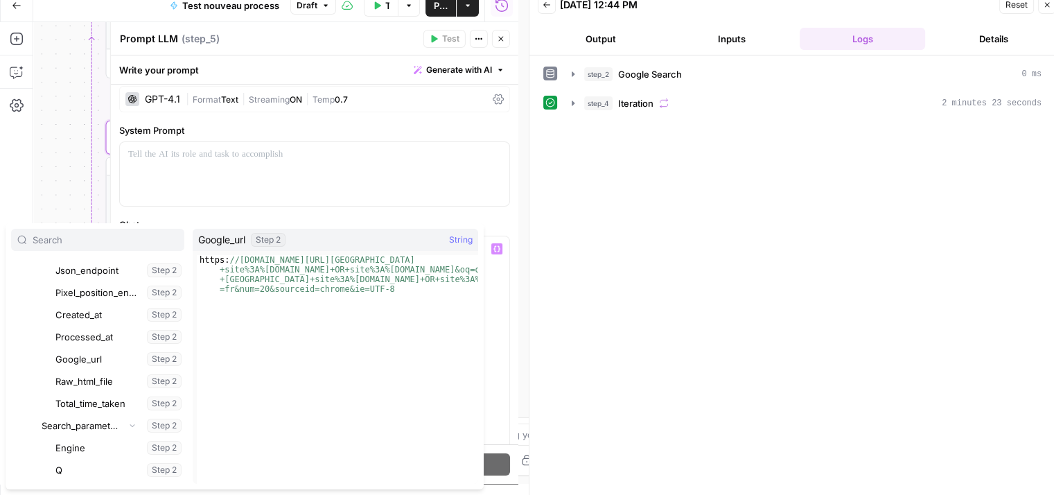
scroll to position [277, 0]
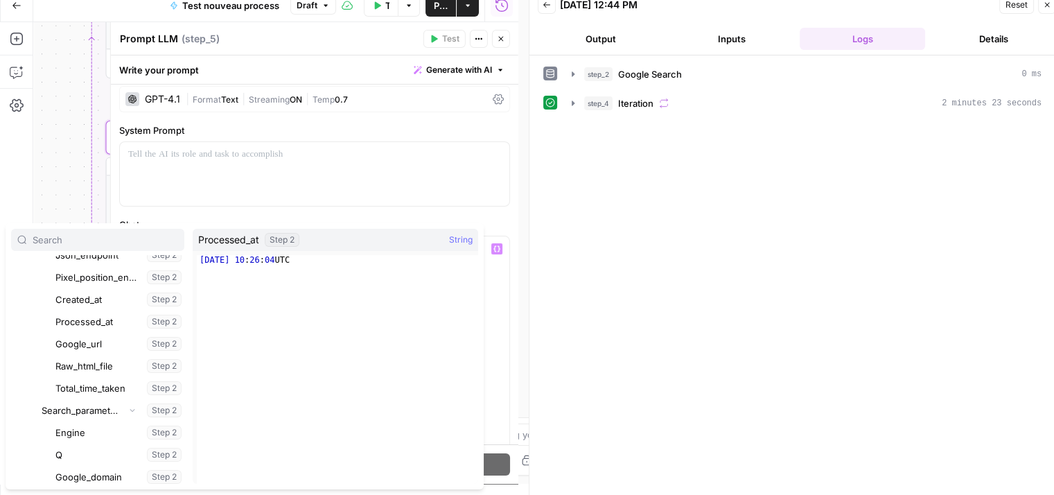
click at [496, 223] on label "Chat" at bounding box center [314, 225] width 391 height 14
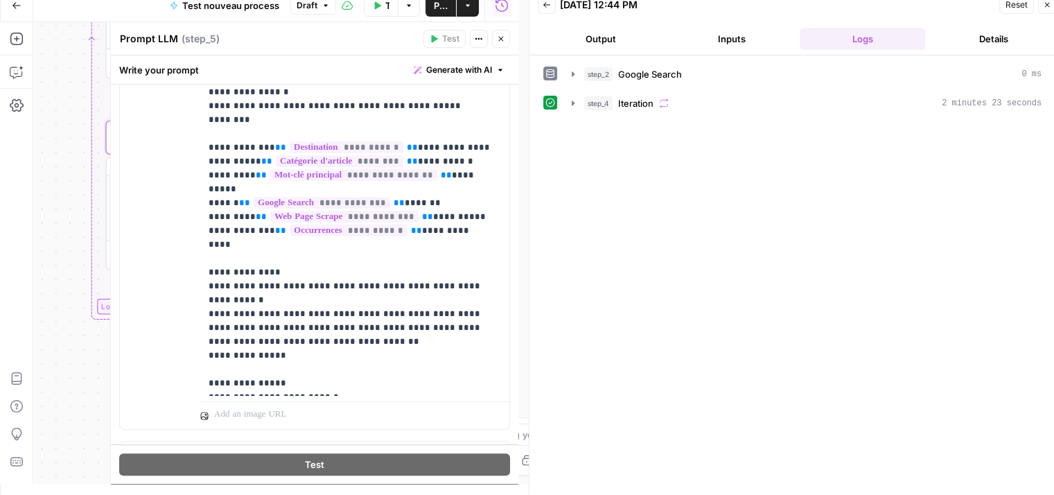
scroll to position [382, 0]
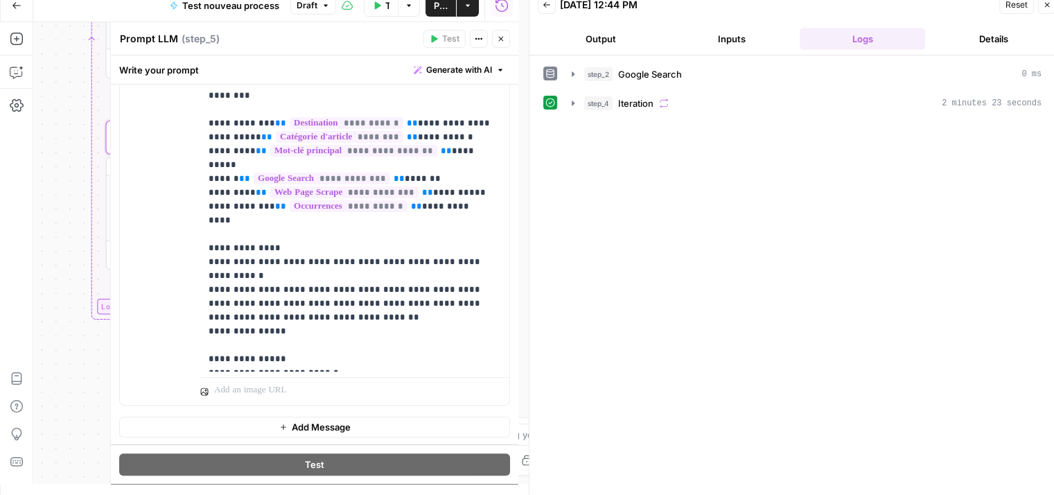
click at [385, 0] on button "Test Data" at bounding box center [381, 5] width 35 height 22
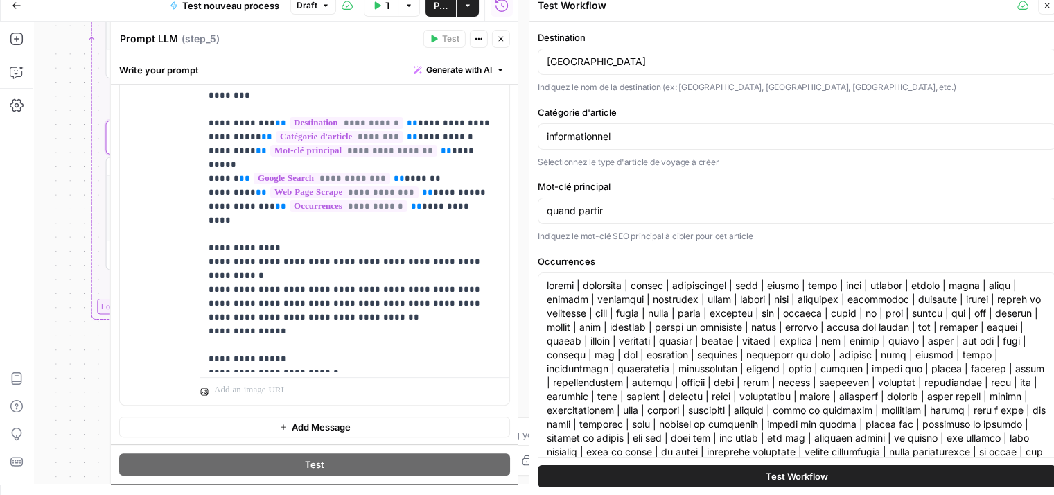
click at [773, 475] on span "Test Workflow" at bounding box center [797, 476] width 62 height 14
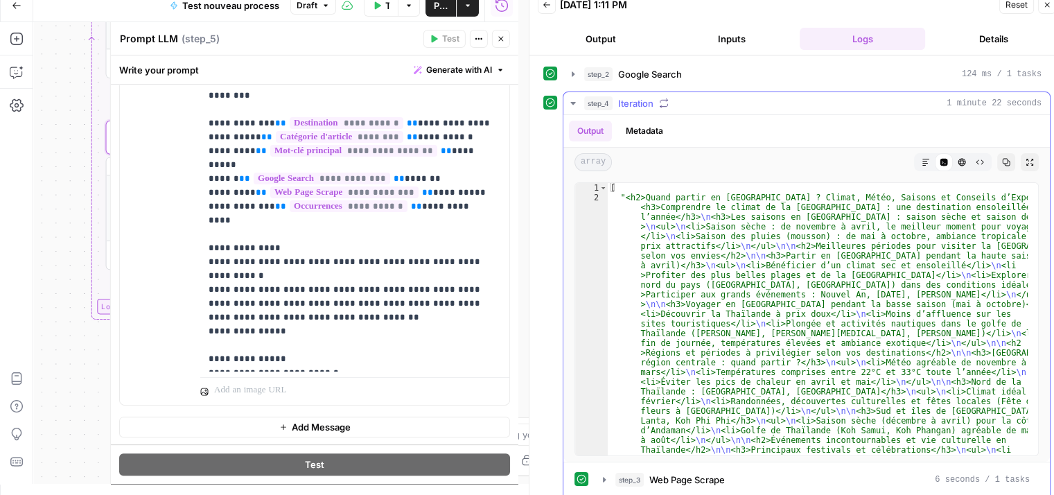
click at [568, 105] on icon "button" at bounding box center [573, 103] width 11 height 11
click at [568, 98] on icon "button" at bounding box center [573, 103] width 11 height 11
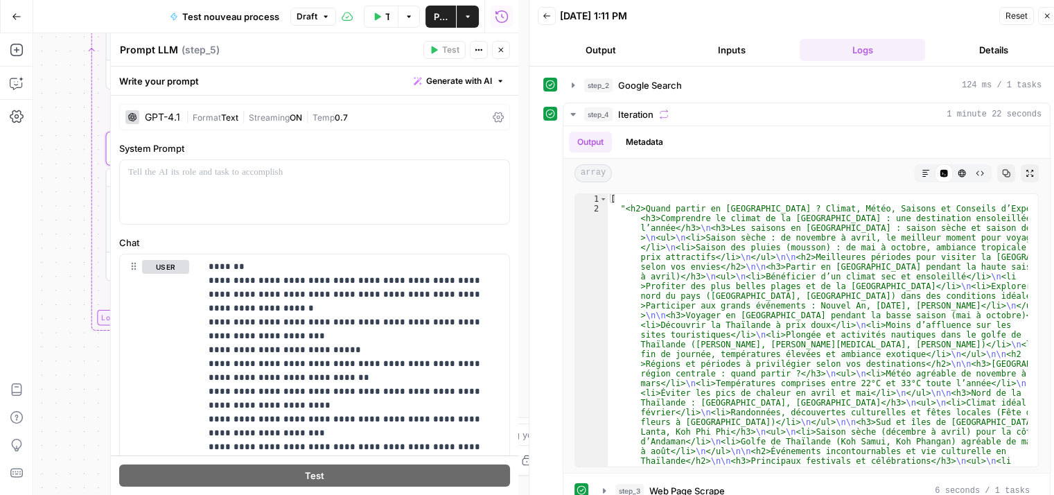
click at [498, 46] on icon "button" at bounding box center [501, 50] width 8 height 8
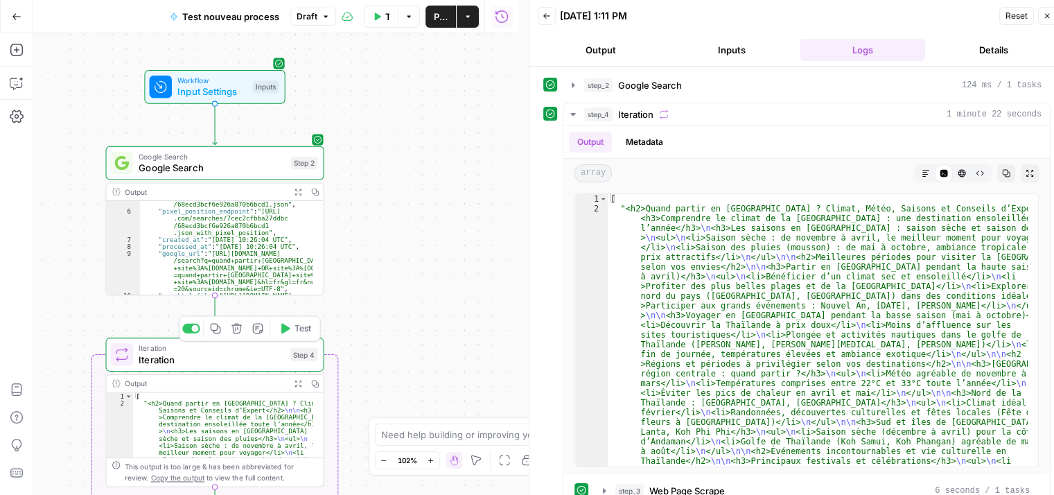
click at [200, 351] on span "Iteration" at bounding box center [212, 347] width 146 height 11
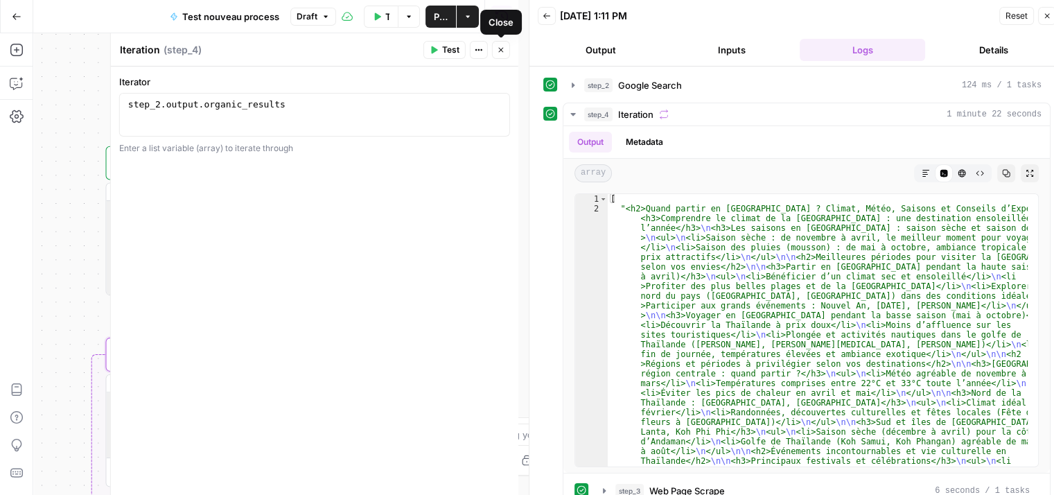
click at [508, 51] on button "Close" at bounding box center [501, 50] width 18 height 18
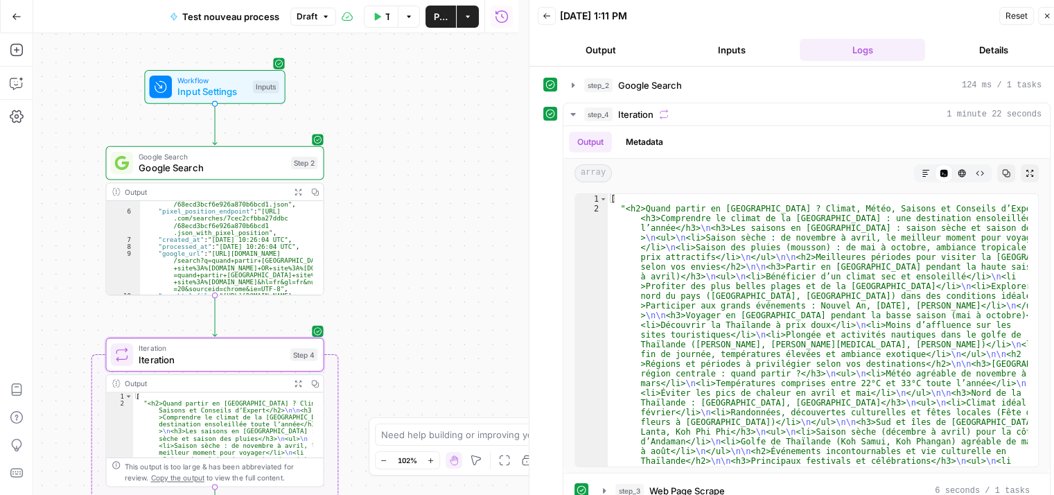
click at [166, 166] on span "Google Search" at bounding box center [212, 168] width 146 height 14
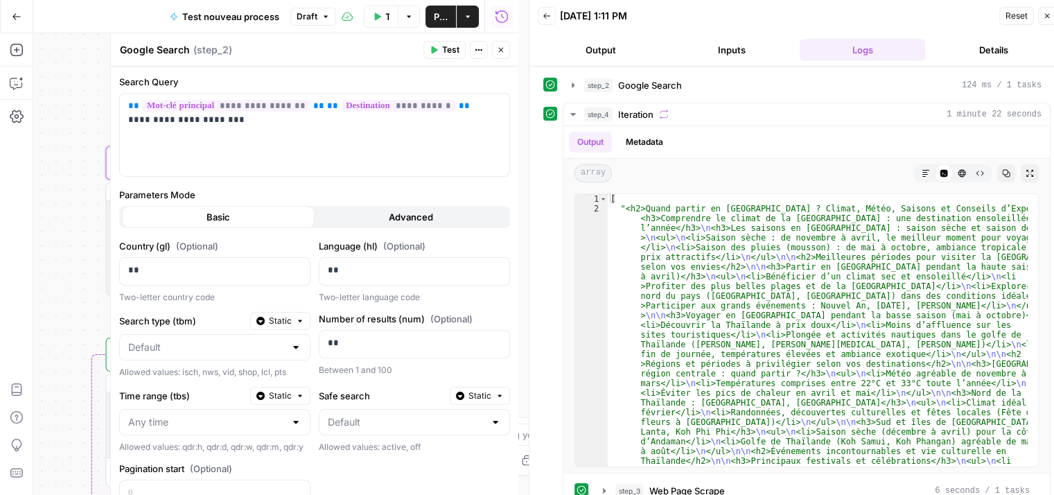
click at [378, 18] on icon "button" at bounding box center [377, 16] width 8 height 8
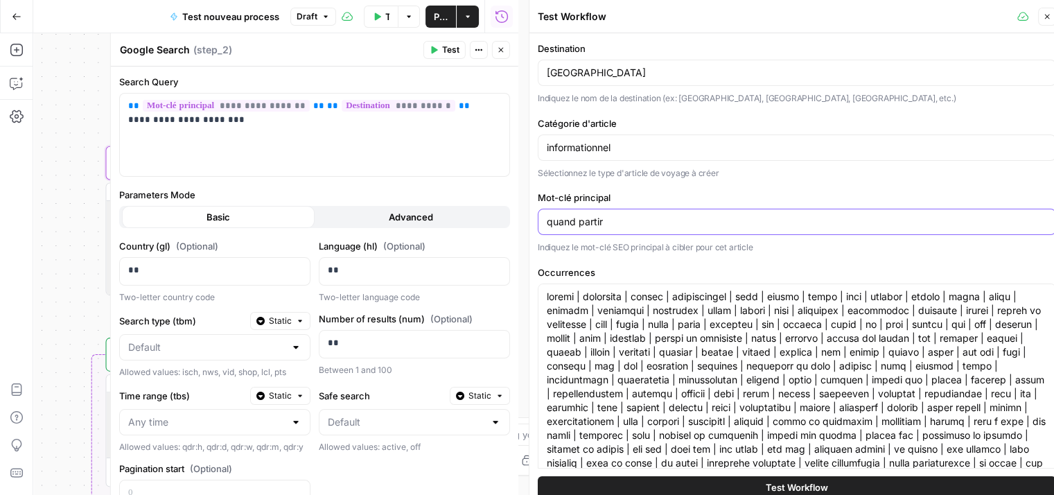
click at [633, 224] on input "quand partir" at bounding box center [797, 222] width 501 height 14
drag, startPoint x: 633, startPoint y: 224, endPoint x: 534, endPoint y: 214, distance: 99.7
click at [534, 214] on div "Test Workflow Close Destination Thailand Indiquez le nom de la destination (ex:…" at bounding box center [797, 253] width 536 height 506
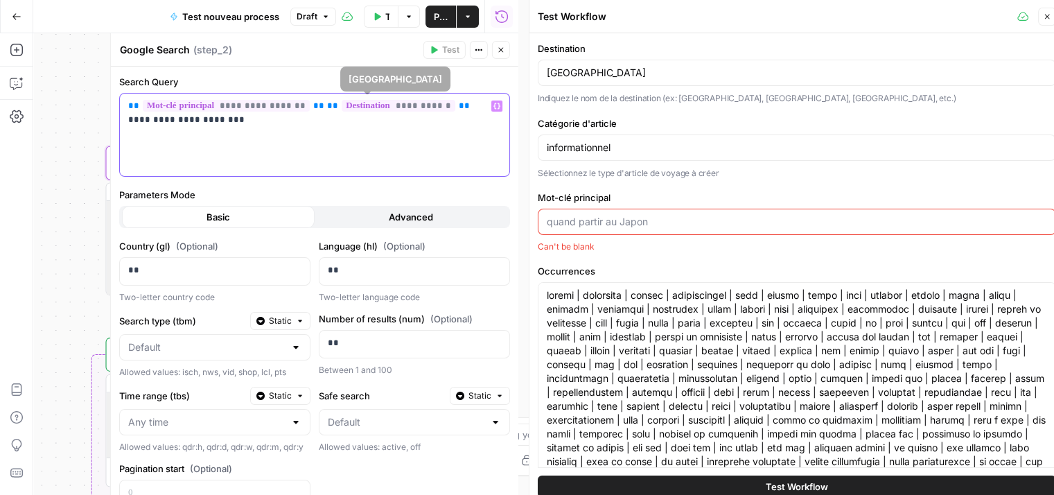
drag, startPoint x: 306, startPoint y: 105, endPoint x: 416, endPoint y: 150, distance: 118.7
click at [416, 150] on div "**********" at bounding box center [315, 135] width 390 height 82
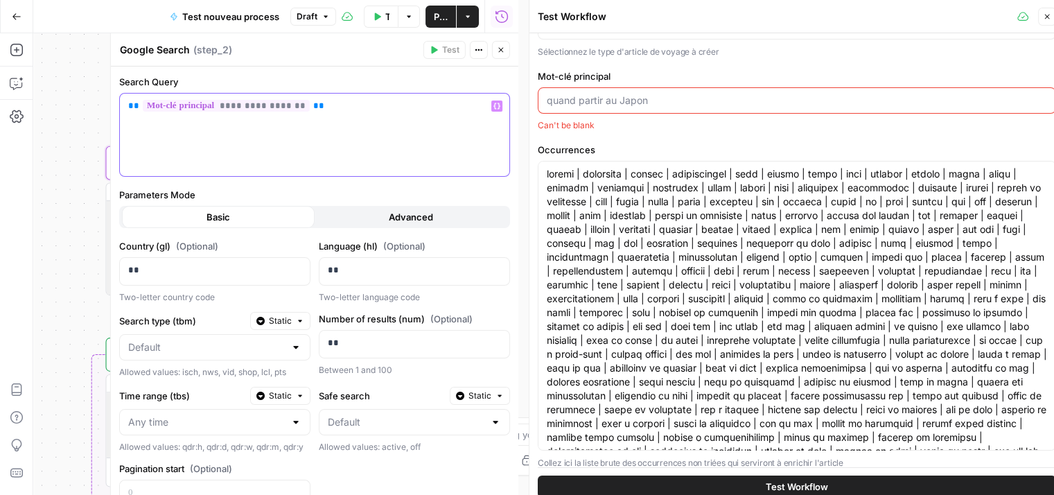
scroll to position [139, 0]
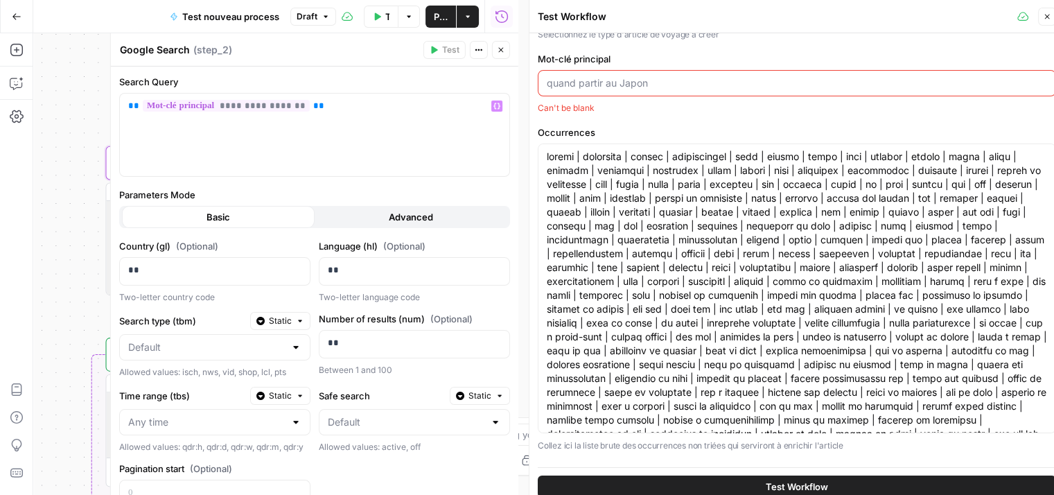
drag, startPoint x: 609, startPoint y: 81, endPoint x: 623, endPoint y: 89, distance: 16.4
click at [609, 81] on input "Mot-clé principal" at bounding box center [797, 83] width 501 height 14
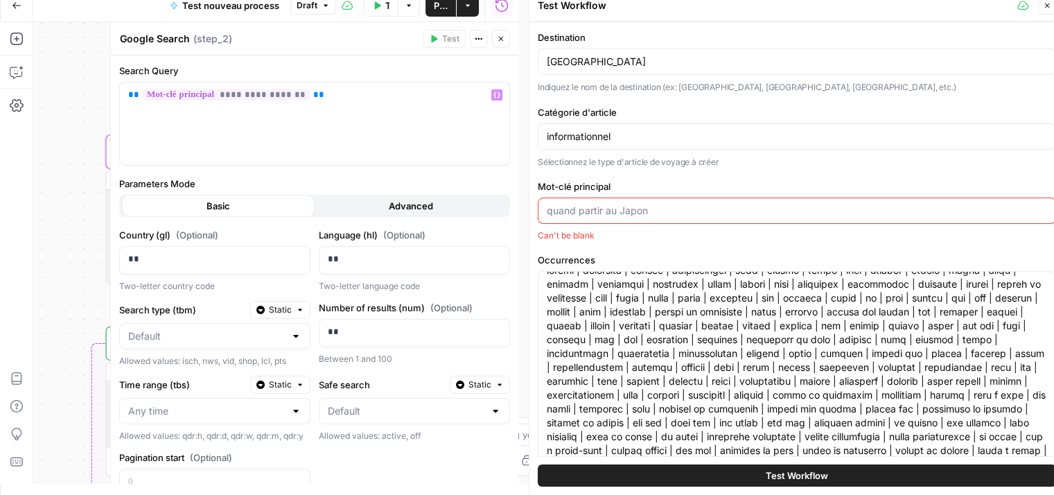
scroll to position [0, 0]
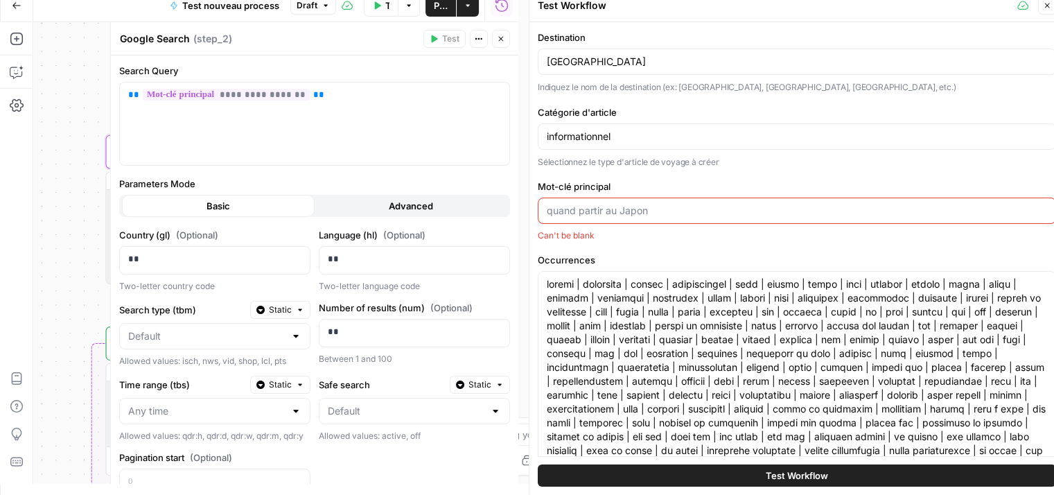
click at [1049, 6] on icon "button" at bounding box center [1047, 5] width 8 height 8
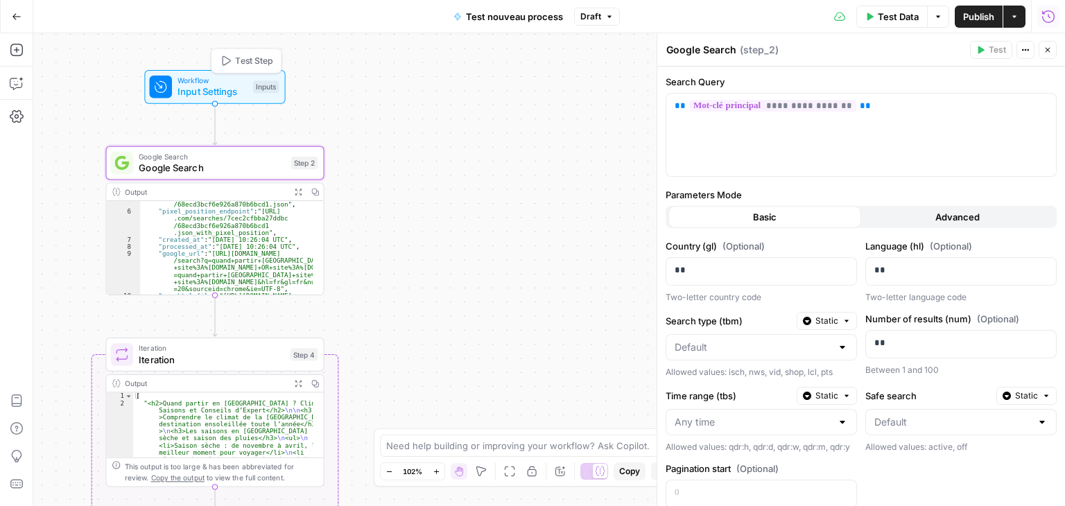
click at [166, 89] on icon at bounding box center [161, 87] width 14 height 14
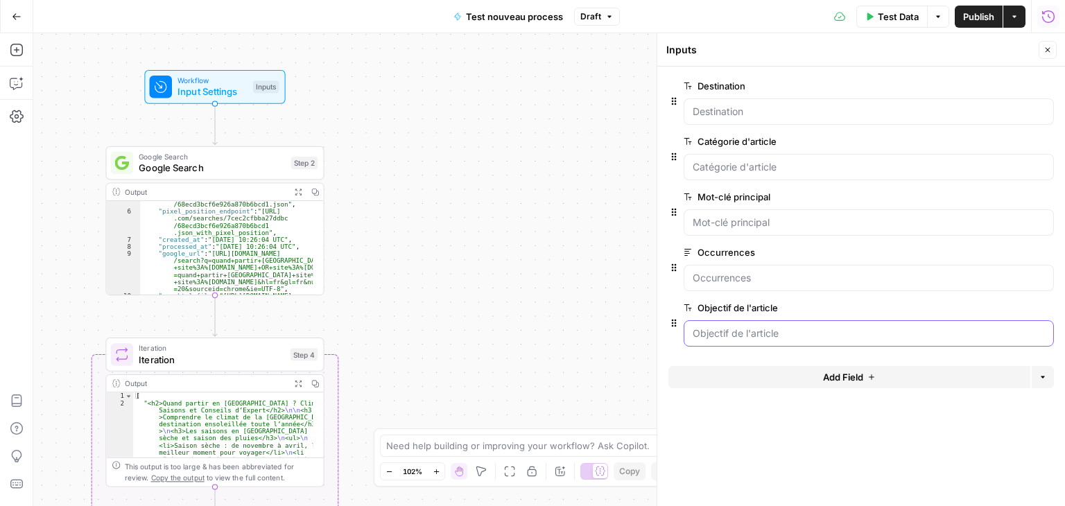
click at [793, 336] on l\'article "Objectif de l'article" at bounding box center [869, 334] width 352 height 14
click at [812, 223] on principal "Mot-clé principal" at bounding box center [869, 223] width 352 height 14
click at [1009, 195] on span "edit field" at bounding box center [1001, 196] width 31 height 11
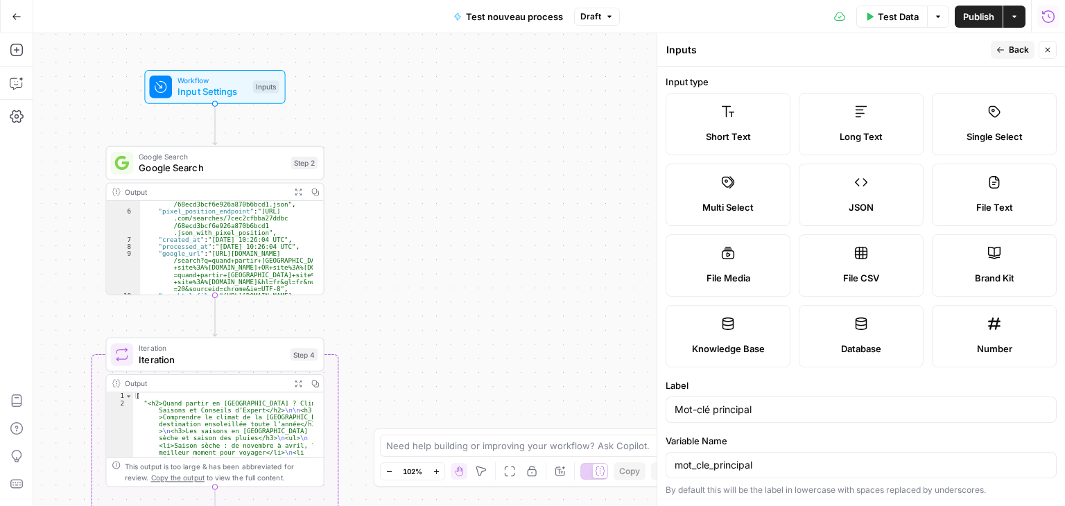
scroll to position [247, 0]
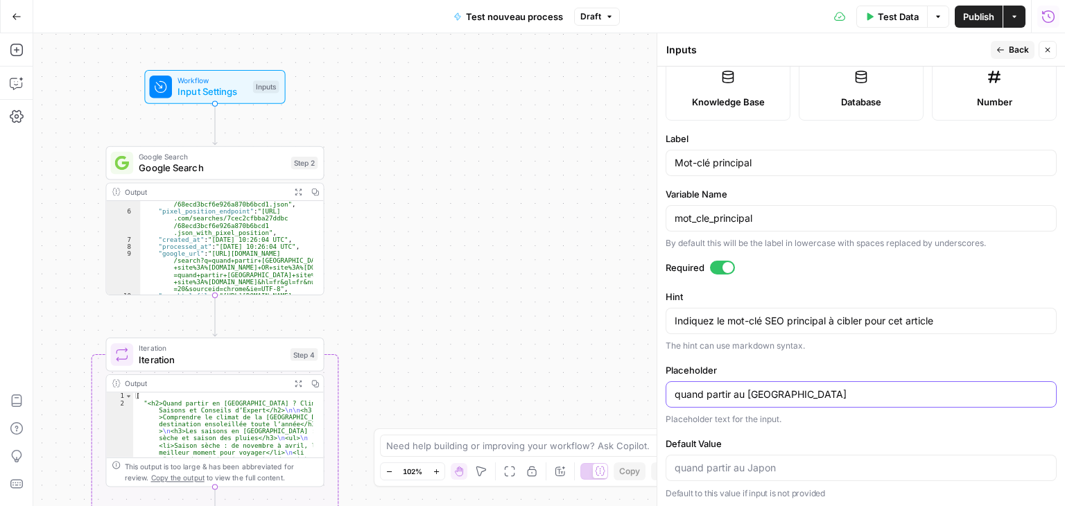
drag, startPoint x: 801, startPoint y: 390, endPoint x: 593, endPoint y: 397, distance: 207.4
click at [593, 397] on body "Haskn New Home Browse Insights Opportunities Your Data Recent Grids Primelis Co…" at bounding box center [532, 253] width 1065 height 506
type input "q"
click at [995, 49] on button "Back" at bounding box center [1013, 50] width 44 height 18
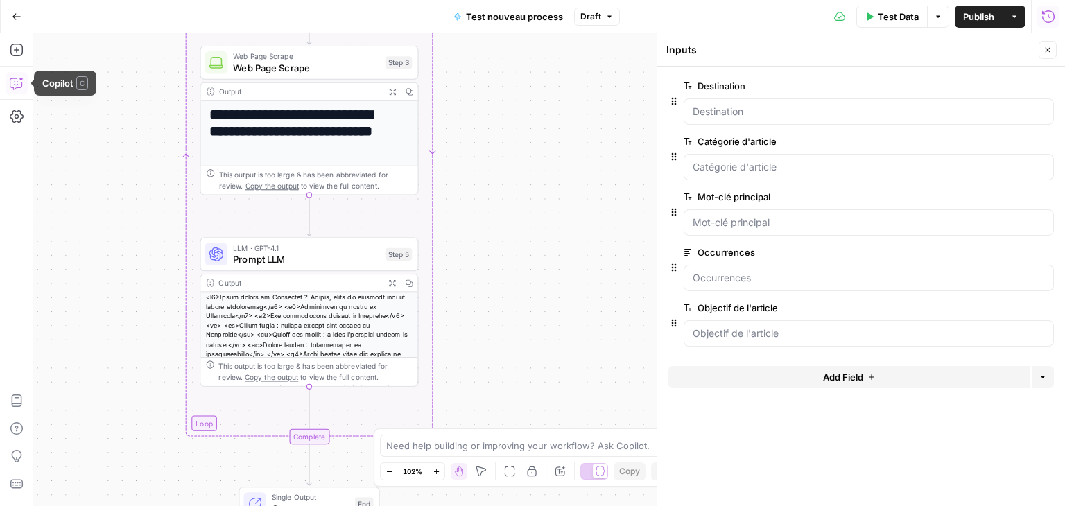
click at [11, 87] on icon "button" at bounding box center [17, 83] width 14 height 14
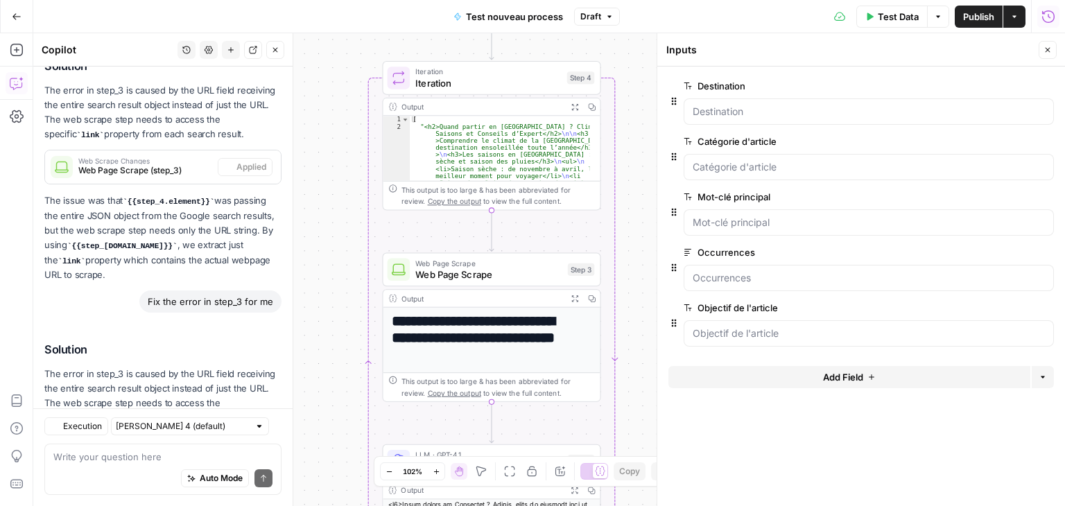
scroll to position [2810, 0]
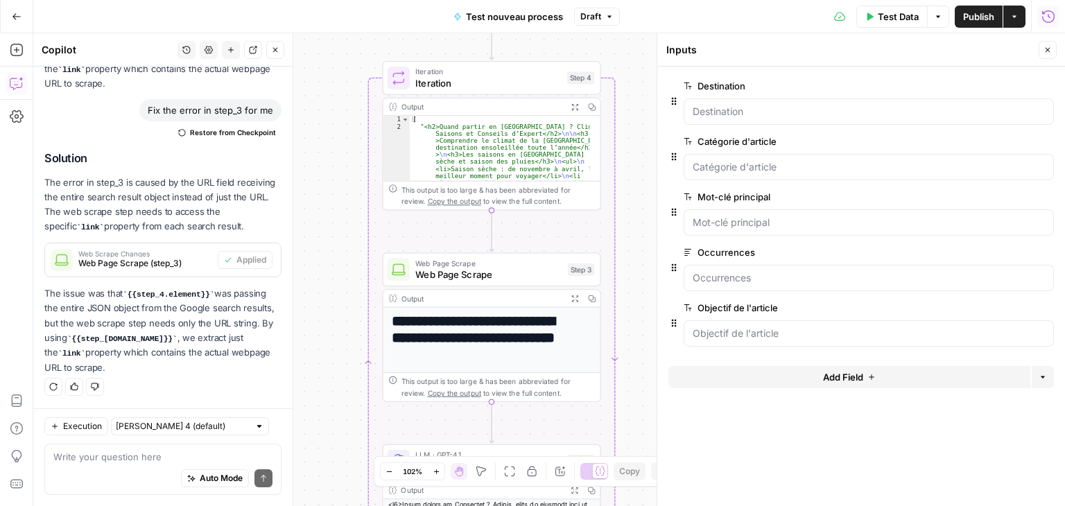
click at [110, 458] on textarea at bounding box center [162, 457] width 219 height 14
type textarea "remplace les imputs avec les suivantes: Respecte bien le snake_case pour les va…"
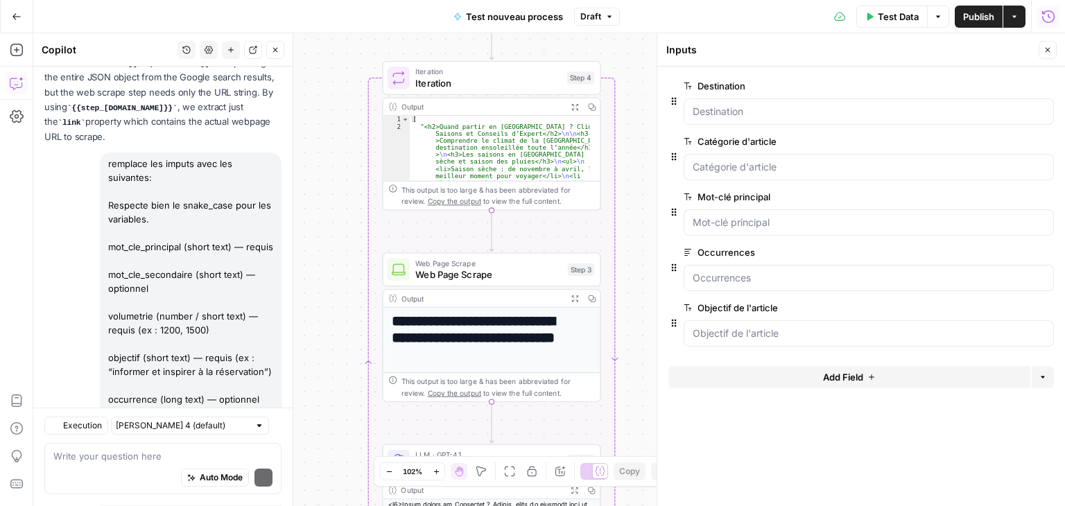
scroll to position [4290, 0]
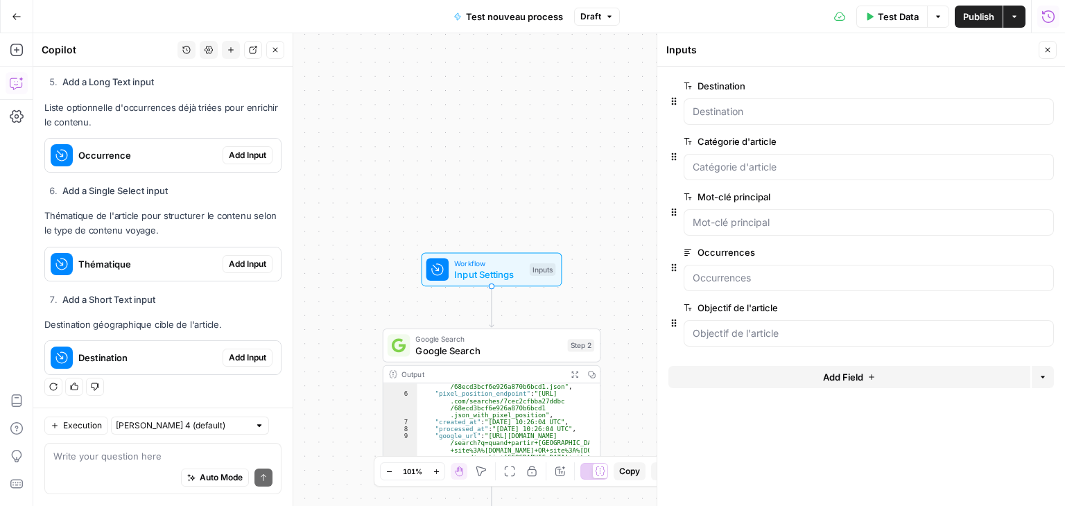
click at [241, 155] on span "Add Input" at bounding box center [247, 155] width 37 height 12
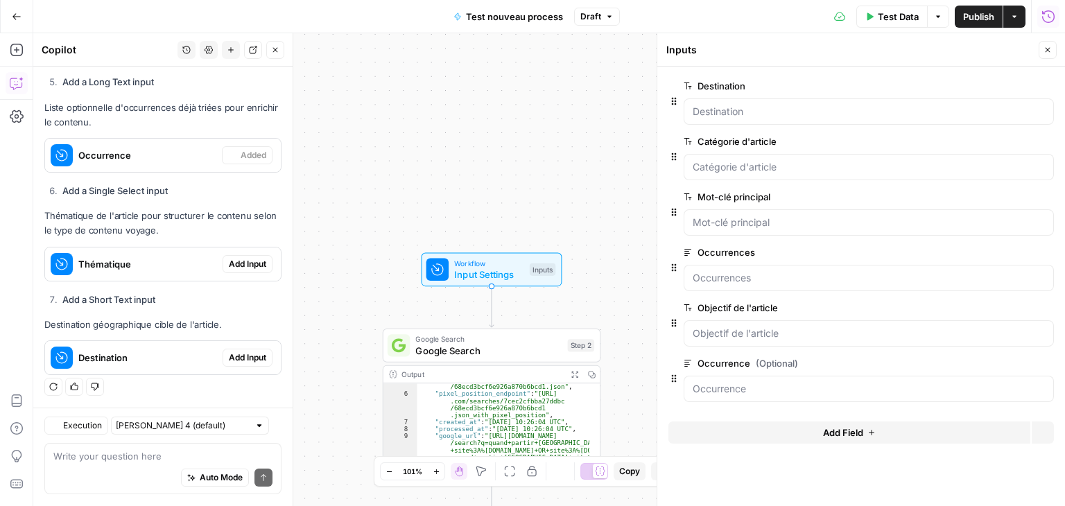
scroll to position [4312, 0]
click at [1047, 257] on button "Delete group" at bounding box center [1045, 252] width 17 height 17
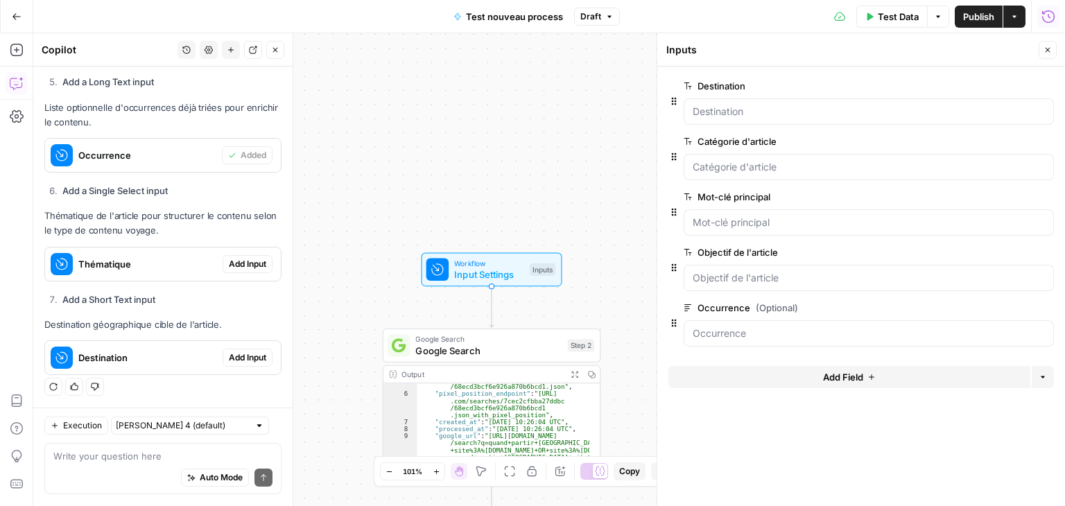
click at [235, 261] on span "Add Input" at bounding box center [247, 264] width 37 height 12
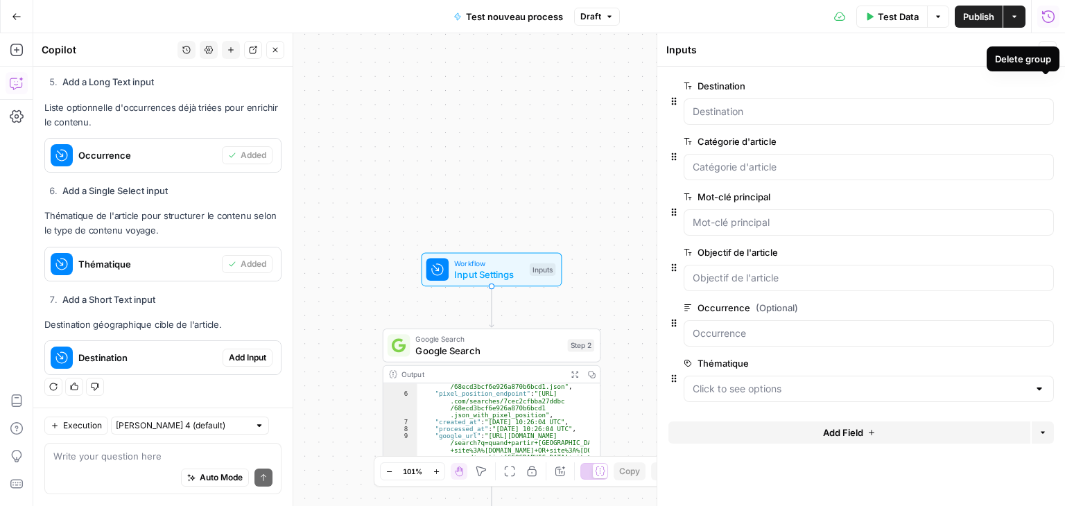
click at [1044, 87] on icon "button" at bounding box center [1046, 86] width 8 height 8
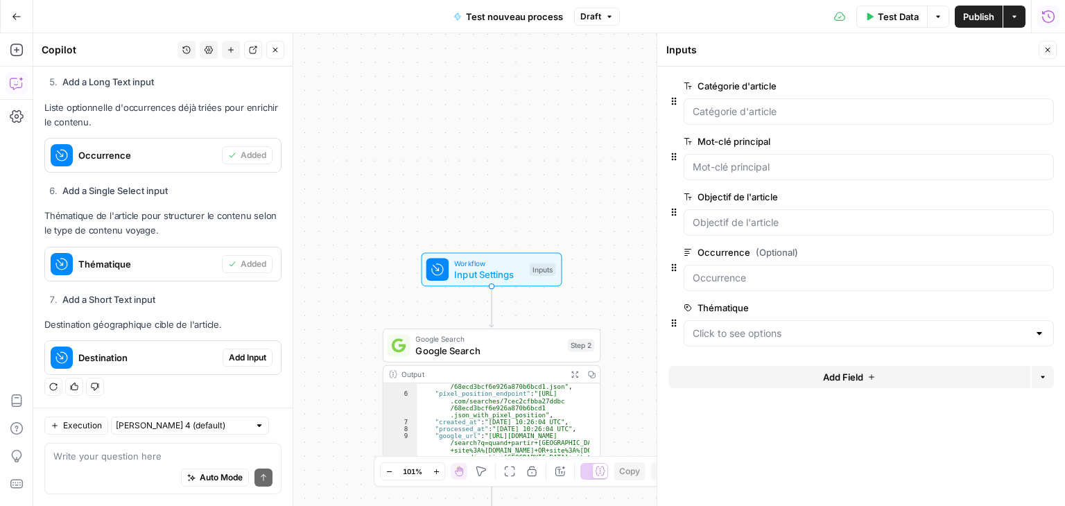
click at [1044, 87] on icon "button" at bounding box center [1046, 86] width 8 height 8
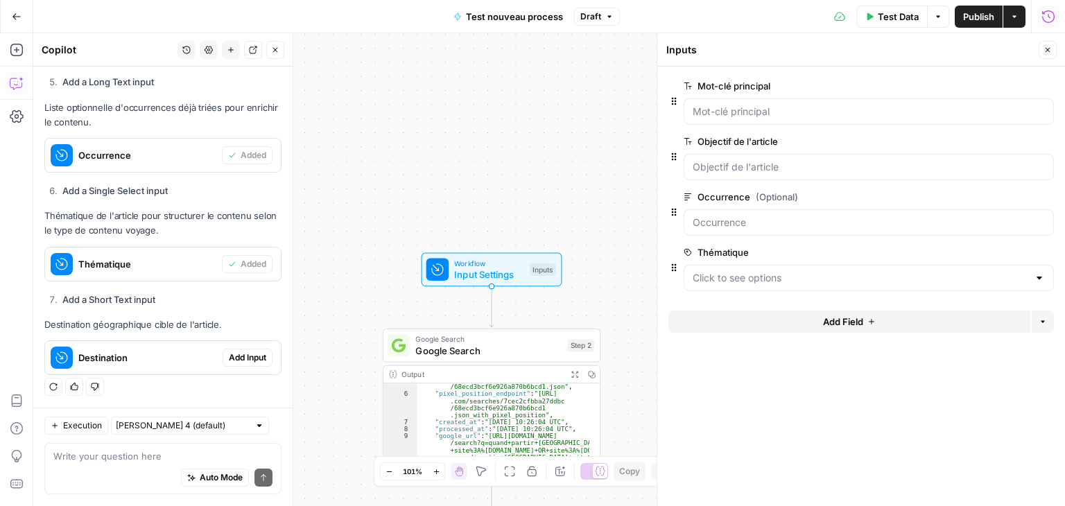
click at [1044, 87] on icon "button" at bounding box center [1046, 86] width 8 height 8
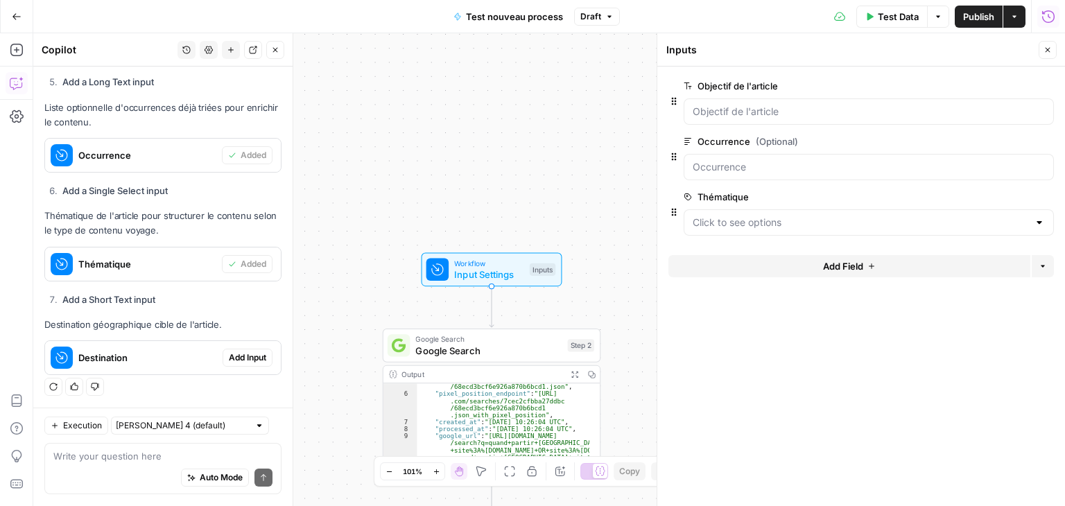
click at [1044, 87] on icon "button" at bounding box center [1046, 86] width 8 height 8
click at [1044, 138] on icon "button" at bounding box center [1046, 142] width 8 height 8
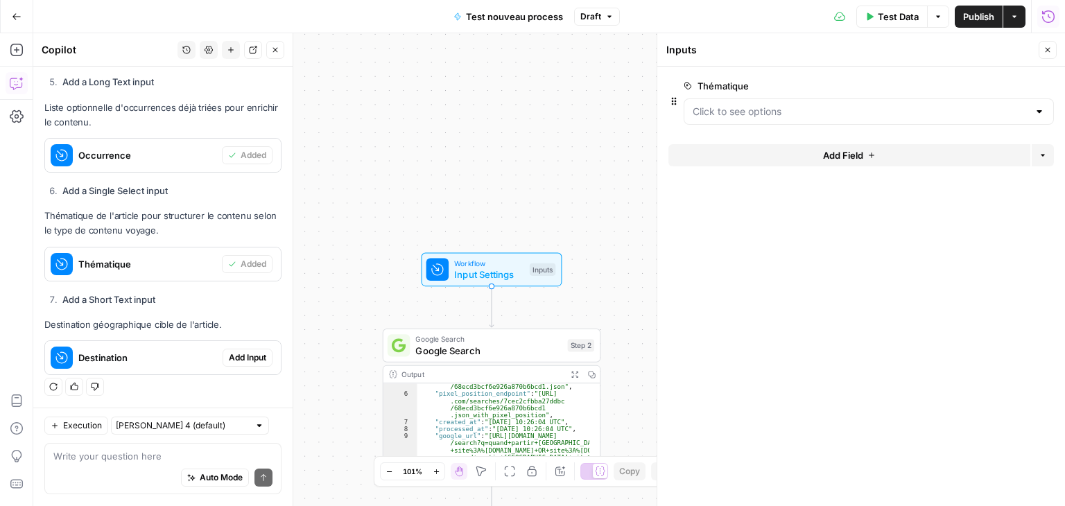
click at [1044, 87] on icon "button" at bounding box center [1046, 86] width 8 height 8
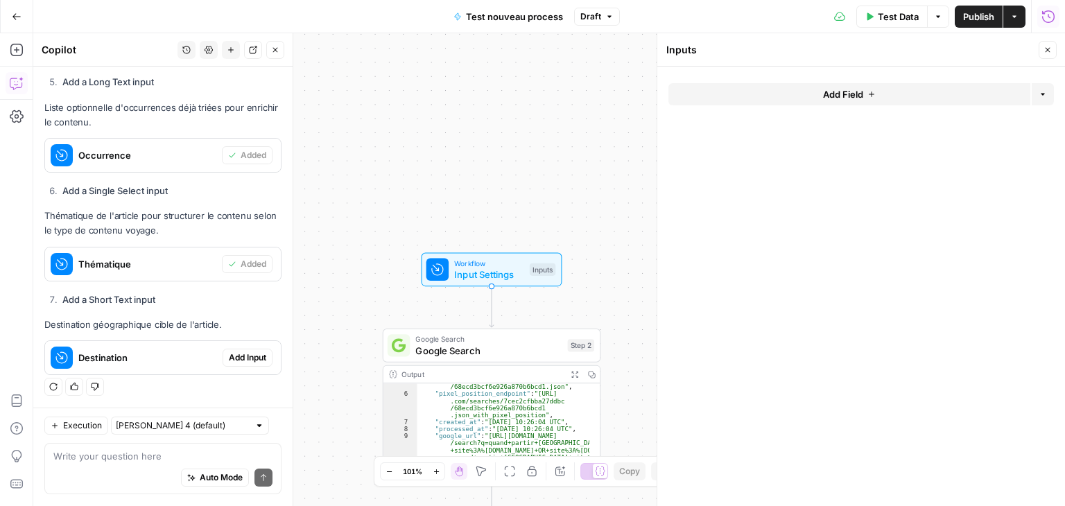
click at [1044, 87] on button "Options" at bounding box center [1043, 94] width 22 height 22
click at [156, 152] on span "Occurrence" at bounding box center [147, 155] width 138 height 14
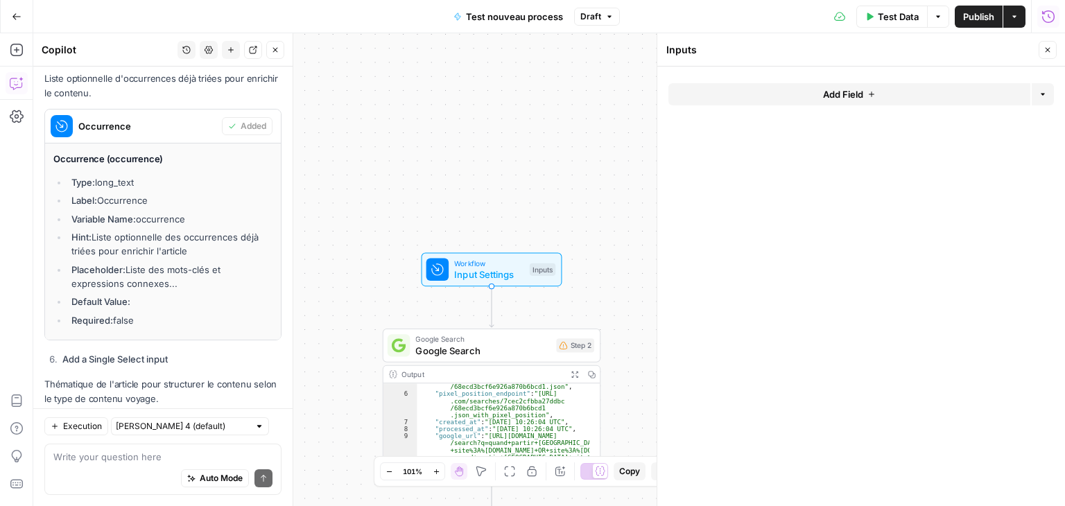
click at [156, 133] on span "Occurrence" at bounding box center [147, 126] width 138 height 14
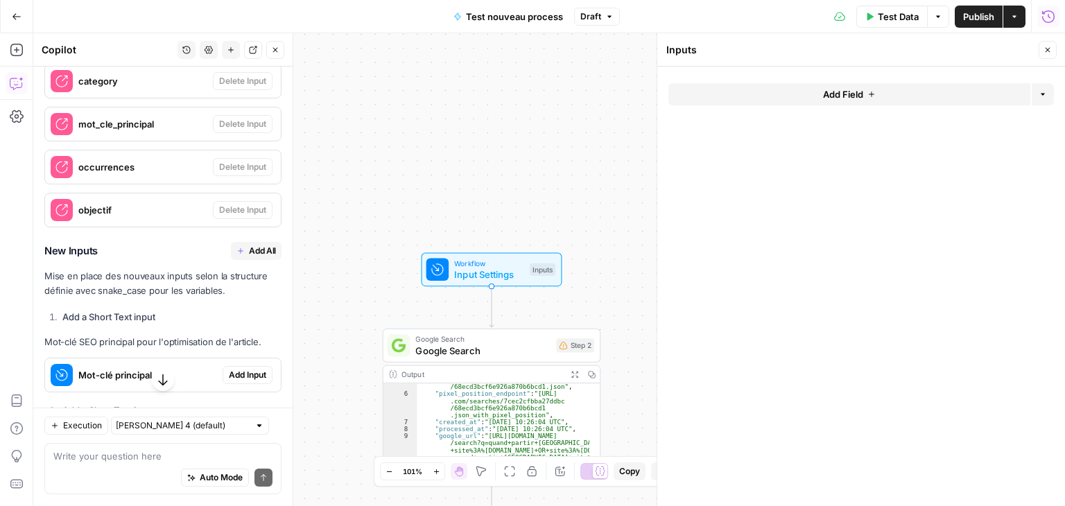
scroll to position [3644, 0]
click at [254, 256] on span "Add All" at bounding box center [262, 250] width 27 height 12
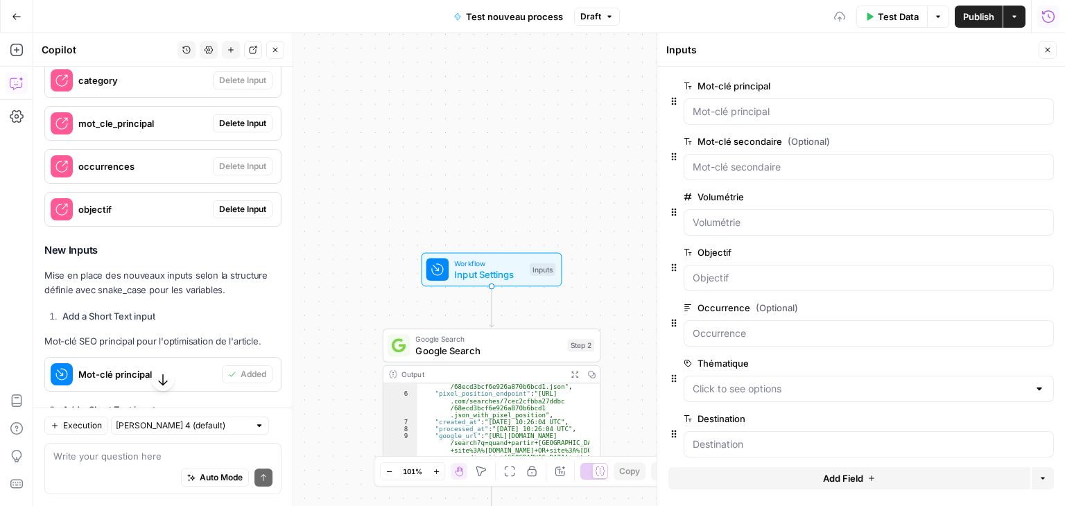
scroll to position [8, 0]
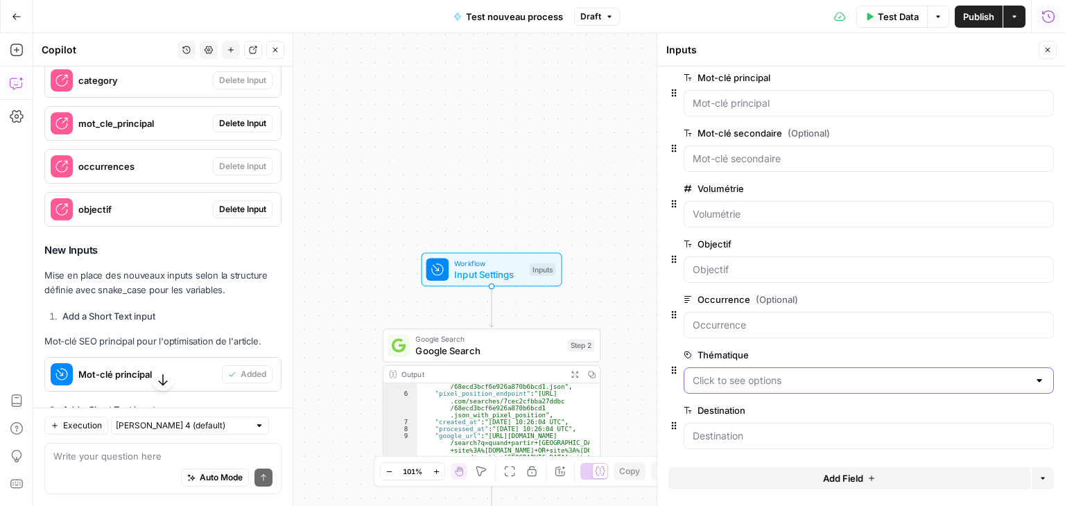
click at [740, 377] on input "Thématique" at bounding box center [861, 381] width 336 height 14
click at [634, 264] on div "Workflow Input Settings Inputs Google Search Google Search Step 2 Output Expand…" at bounding box center [549, 269] width 1032 height 473
click at [739, 152] on secondaire "Mot-clé secondaire (Optional)" at bounding box center [869, 159] width 352 height 14
click at [774, 211] on input "Volumétrie" at bounding box center [869, 214] width 352 height 14
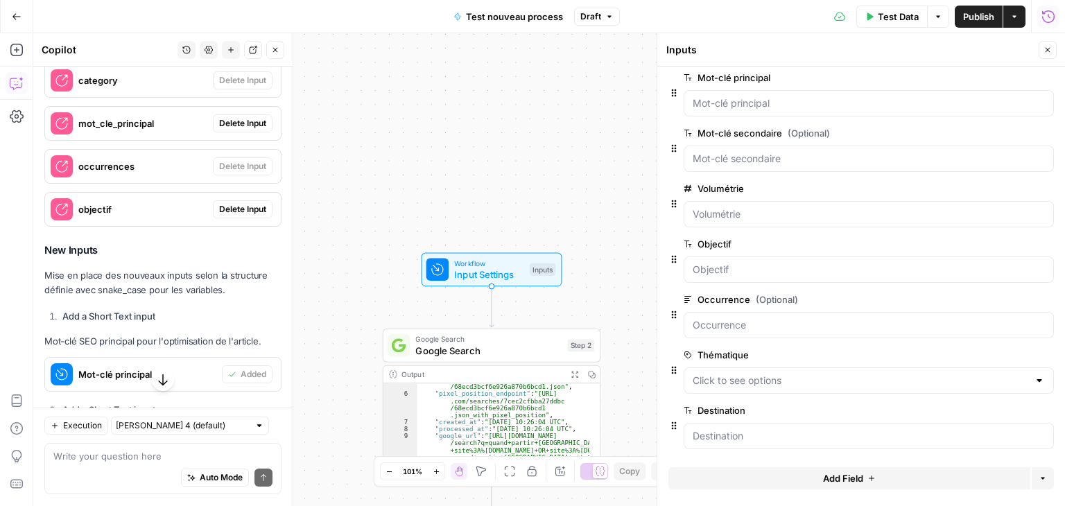
click at [751, 278] on div at bounding box center [869, 269] width 370 height 26
click at [783, 326] on input "Occurrence (Optional)" at bounding box center [869, 325] width 352 height 14
click at [803, 386] on div at bounding box center [869, 380] width 370 height 26
click at [623, 275] on div "Workflow Input Settings Inputs Google Search Google Search Step 2 Output Expand…" at bounding box center [549, 269] width 1032 height 473
click at [1021, 351] on icon "button" at bounding box center [1025, 354] width 8 height 7
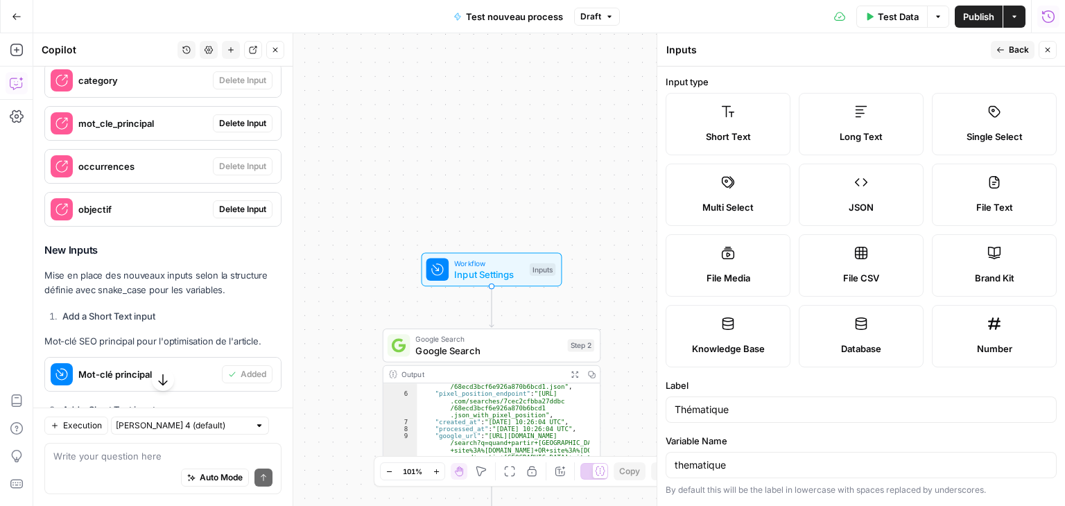
click at [744, 120] on label "Short Text" at bounding box center [727, 124] width 125 height 62
click at [1015, 50] on span "Back" at bounding box center [1019, 50] width 20 height 12
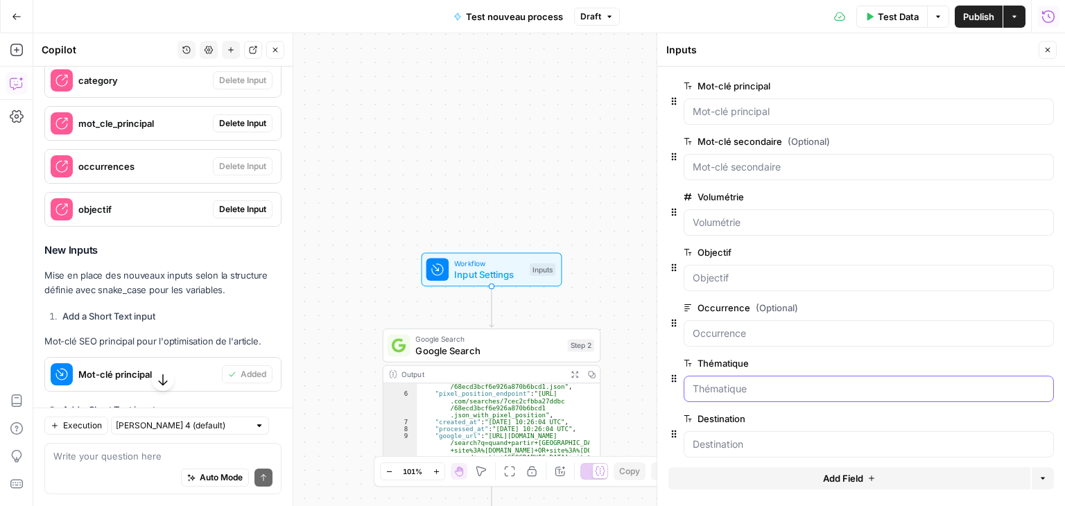
drag, startPoint x: 729, startPoint y: 385, endPoint x: 748, endPoint y: 440, distance: 58.5
click at [729, 385] on input "Thématique" at bounding box center [869, 389] width 352 height 14
click at [737, 447] on input "Destination" at bounding box center [869, 444] width 352 height 14
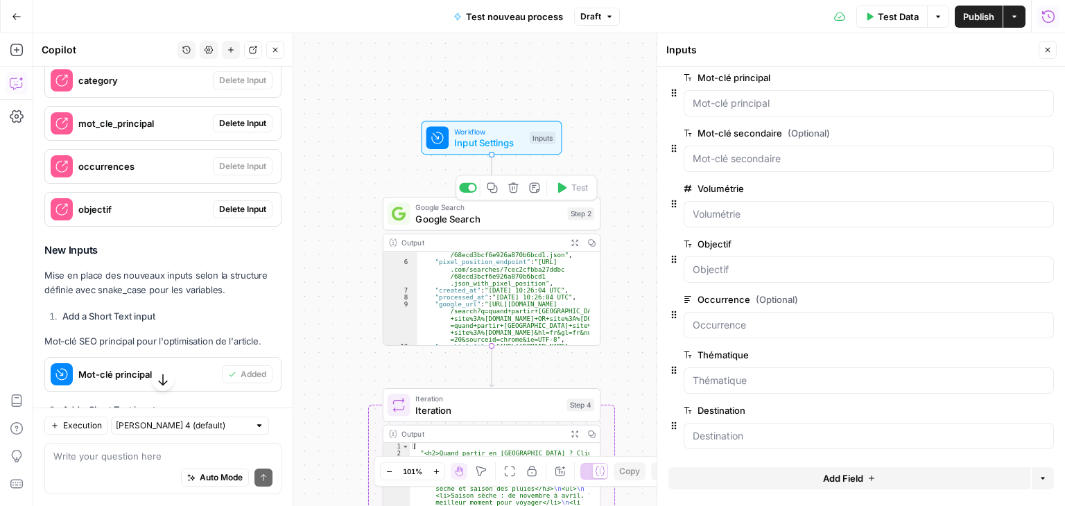
click at [523, 222] on span "Google Search" at bounding box center [488, 218] width 146 height 14
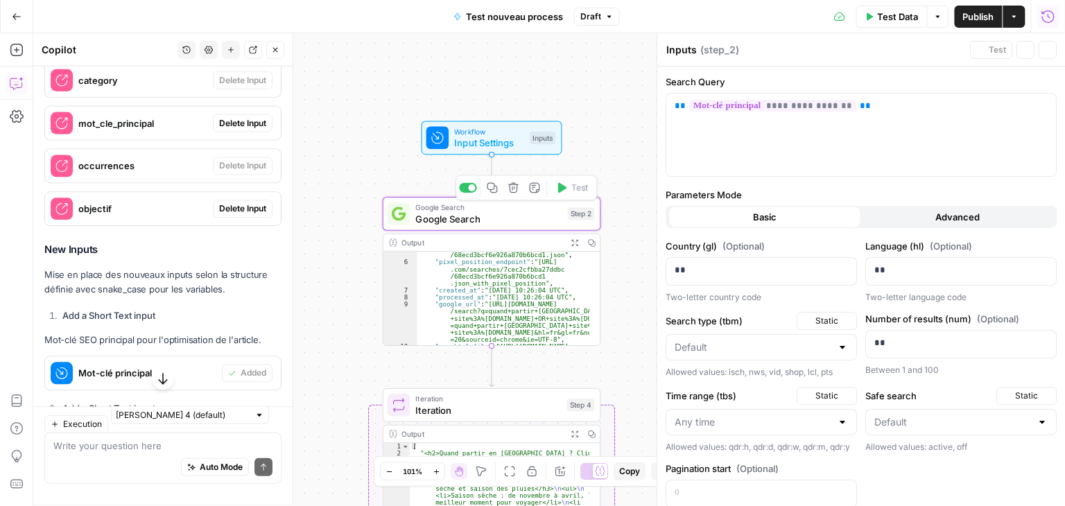
type textarea "Google Search"
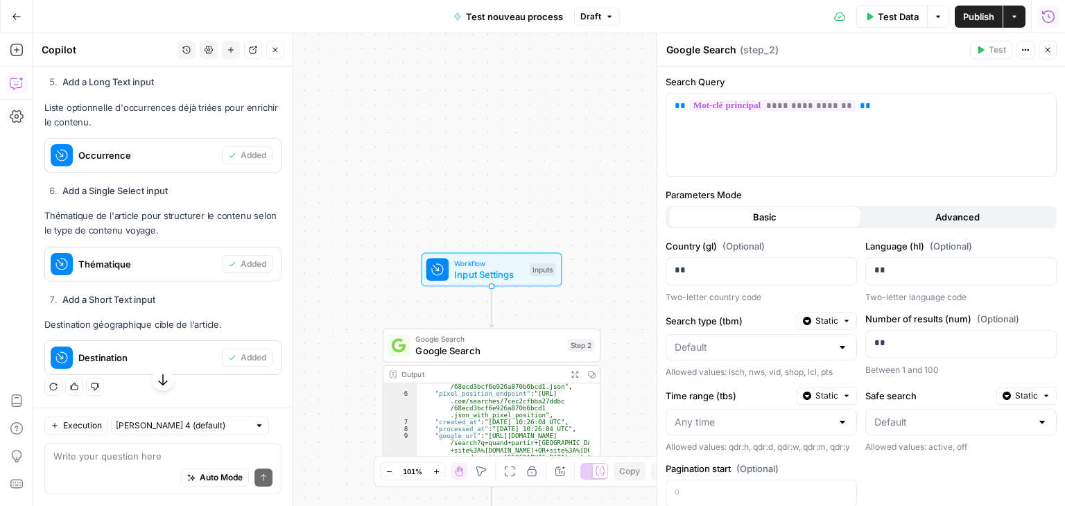
scroll to position [4312, 0]
click at [272, 51] on icon "button" at bounding box center [275, 50] width 8 height 8
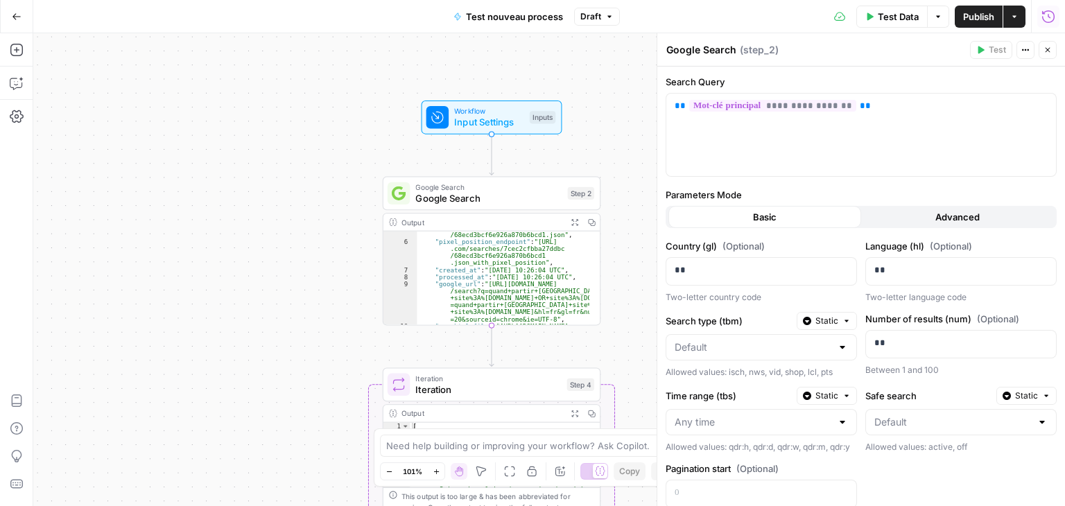
click at [895, 17] on span "Test Data" at bounding box center [898, 17] width 41 height 14
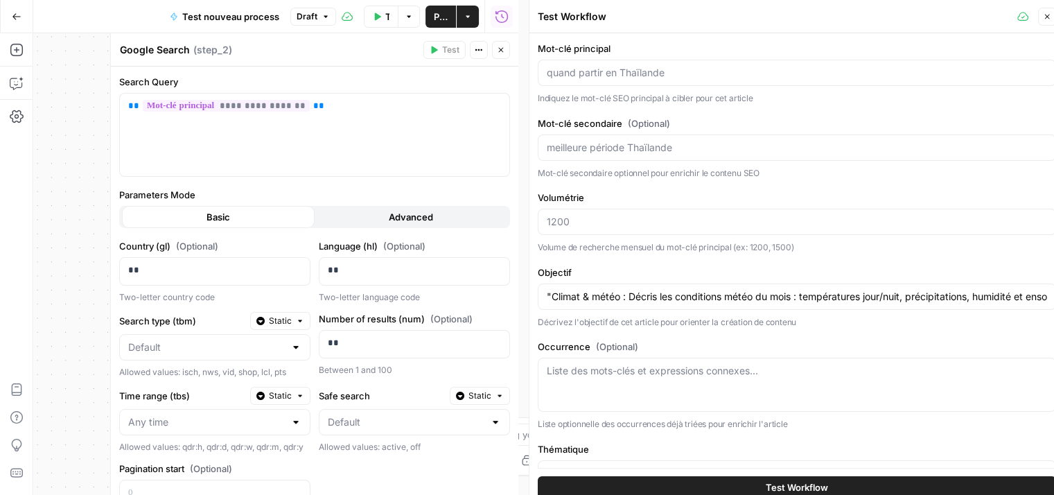
click at [1048, 20] on icon "button" at bounding box center [1047, 16] width 8 height 8
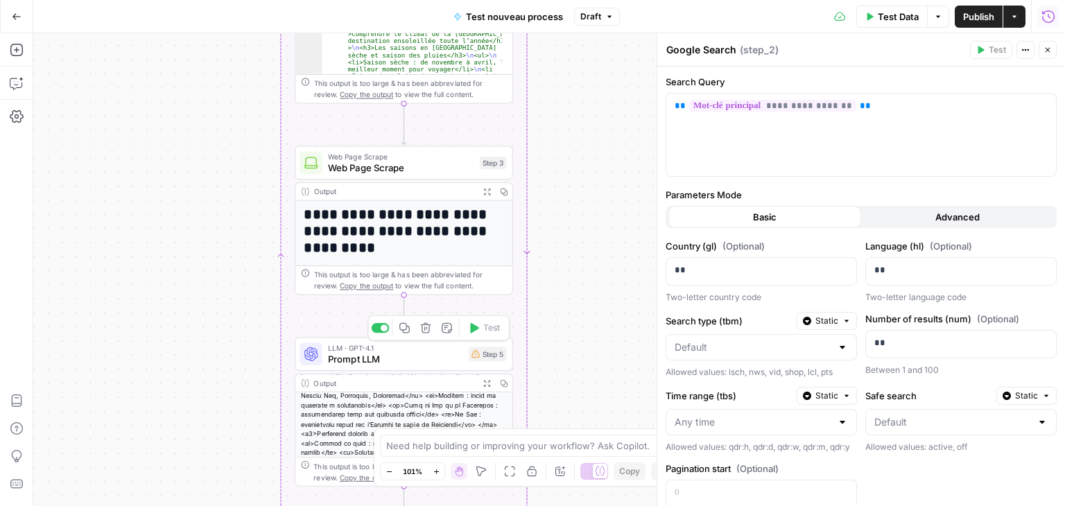
scroll to position [82, 0]
click at [357, 363] on span "Prompt LLM" at bounding box center [395, 359] width 135 height 14
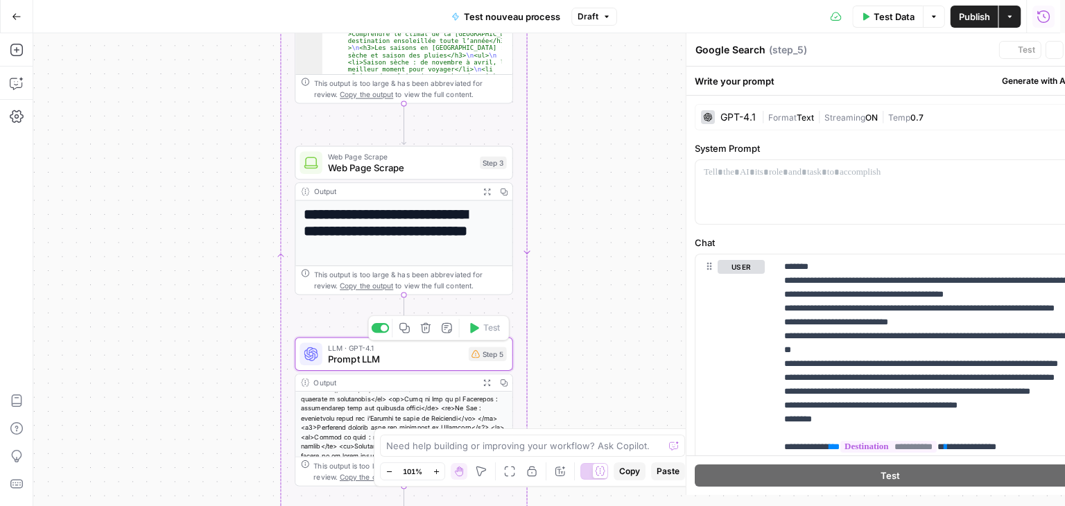
type textarea "Prompt LLM"
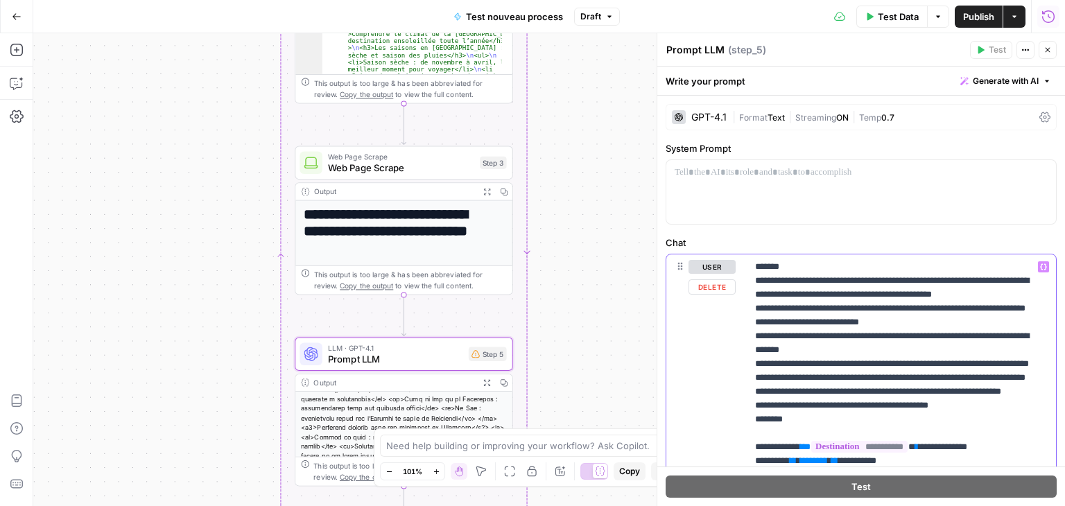
click at [848, 336] on p "**********" at bounding box center [896, 509] width 282 height 499
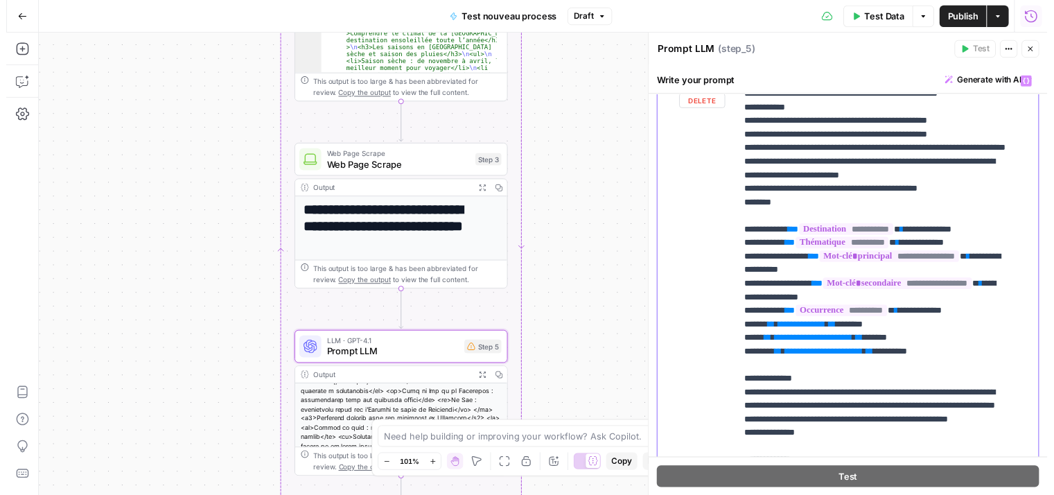
scroll to position [190, 0]
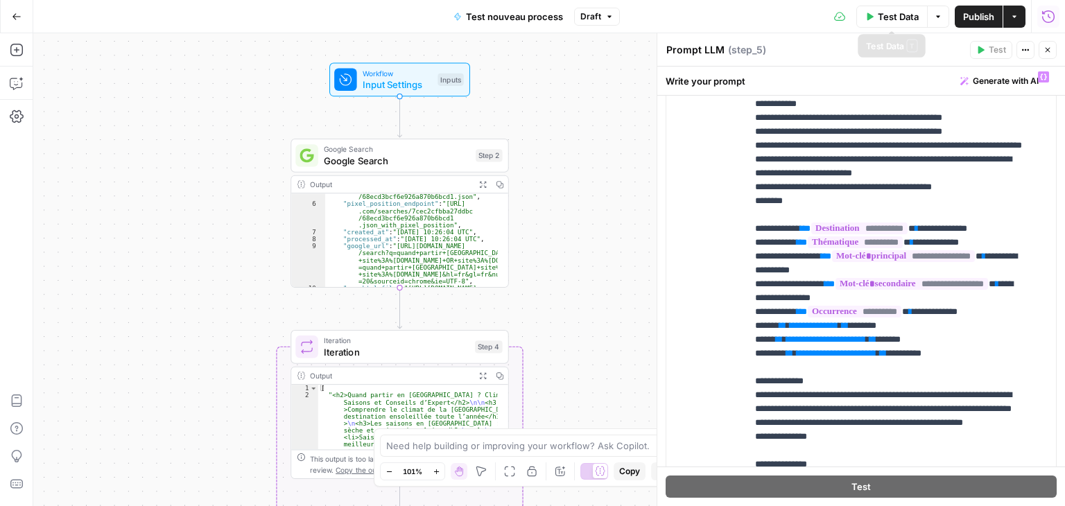
click at [889, 15] on span "Test Data" at bounding box center [898, 17] width 41 height 14
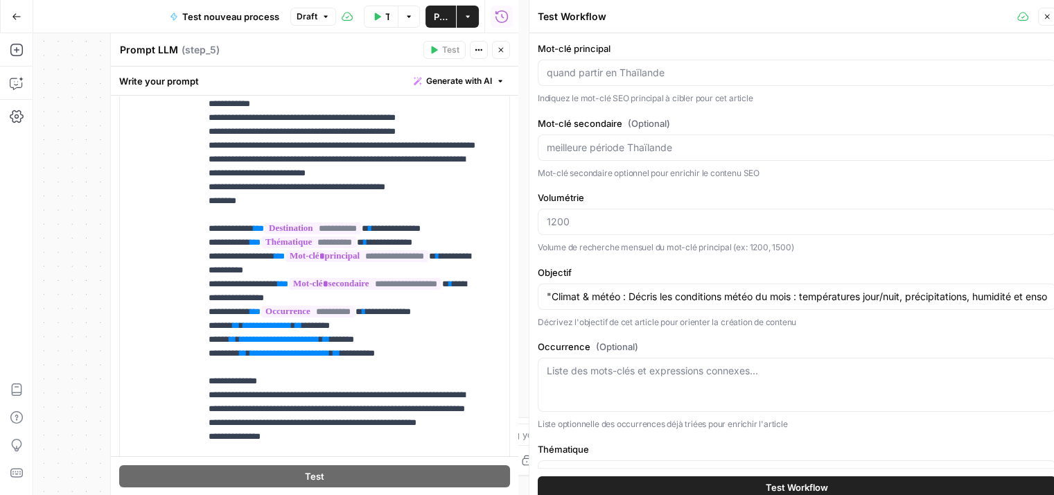
scroll to position [0, 0]
click at [573, 80] on div at bounding box center [797, 73] width 519 height 26
paste input "thailande aout"
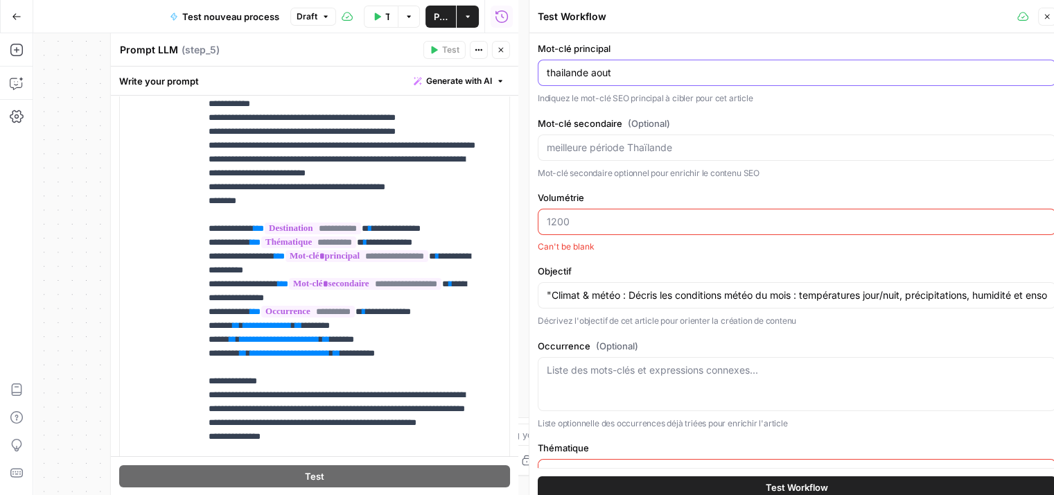
type input "thailande aout"
click at [580, 223] on input "Volumétrie" at bounding box center [797, 222] width 501 height 14
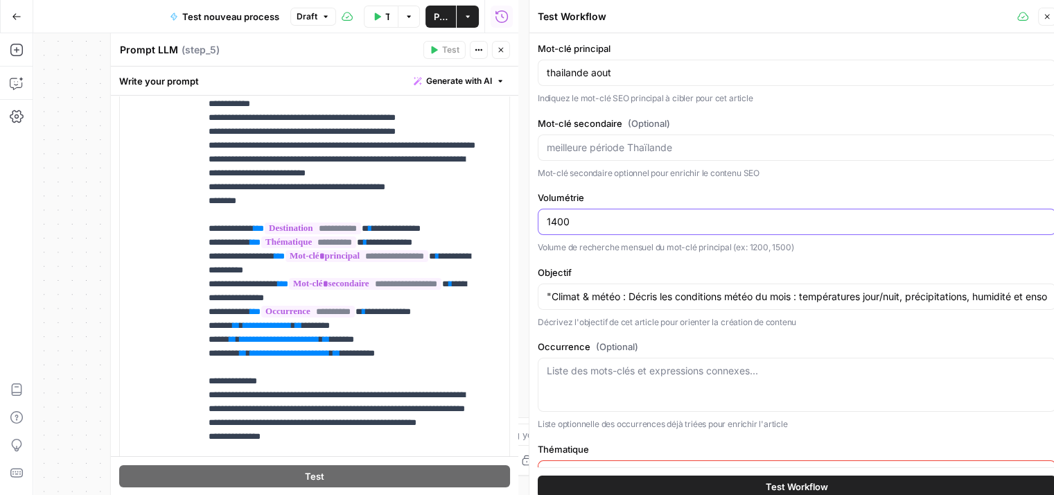
type input "1400"
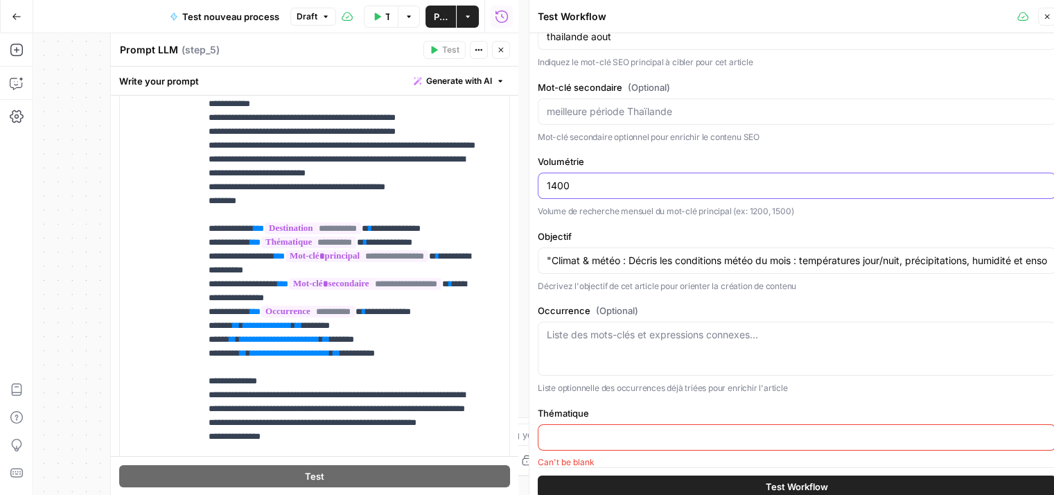
scroll to position [42, 0]
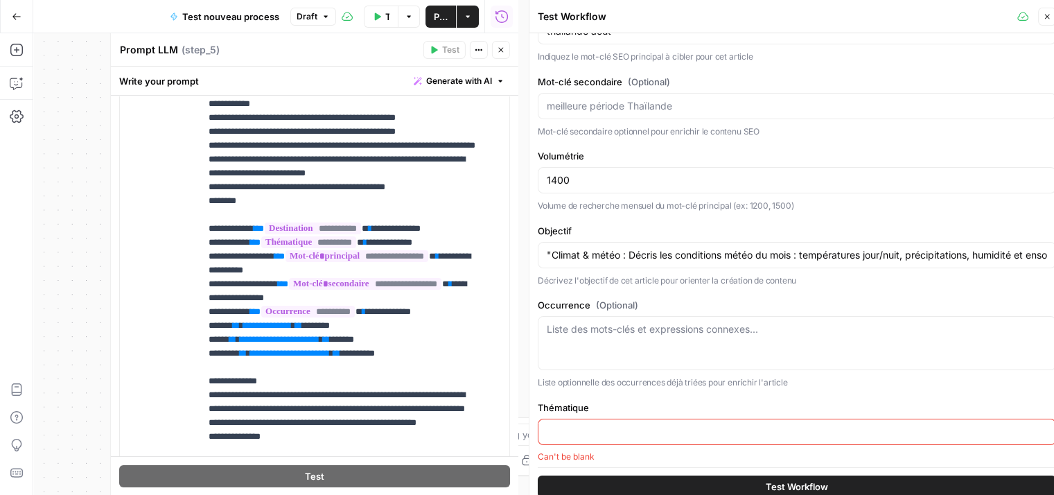
click at [637, 336] on div "Liste des mots-clés et expressions connexes..." at bounding box center [797, 343] width 519 height 54
paste textarea "séjour | découvrir | voyage | destinations | août | phuket | pluie | pays | ban…"
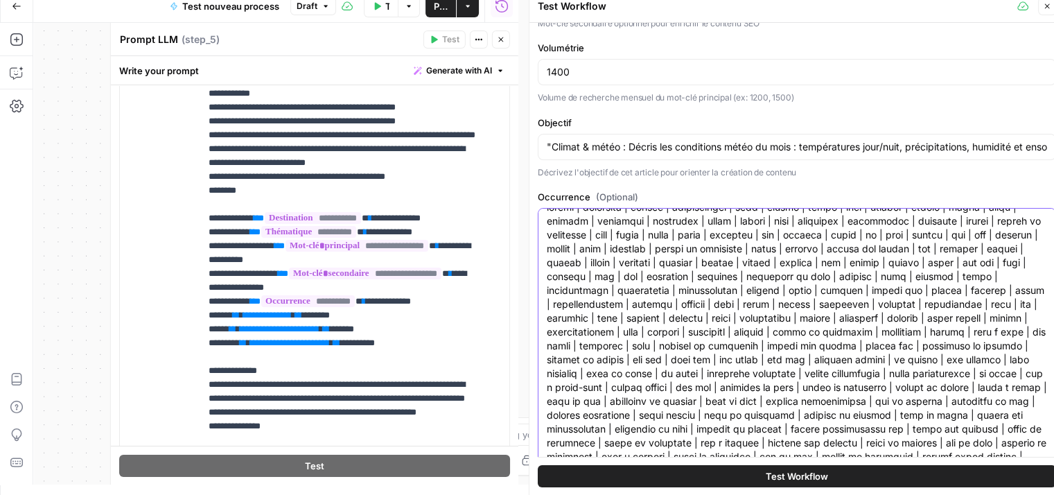
scroll to position [354, 0]
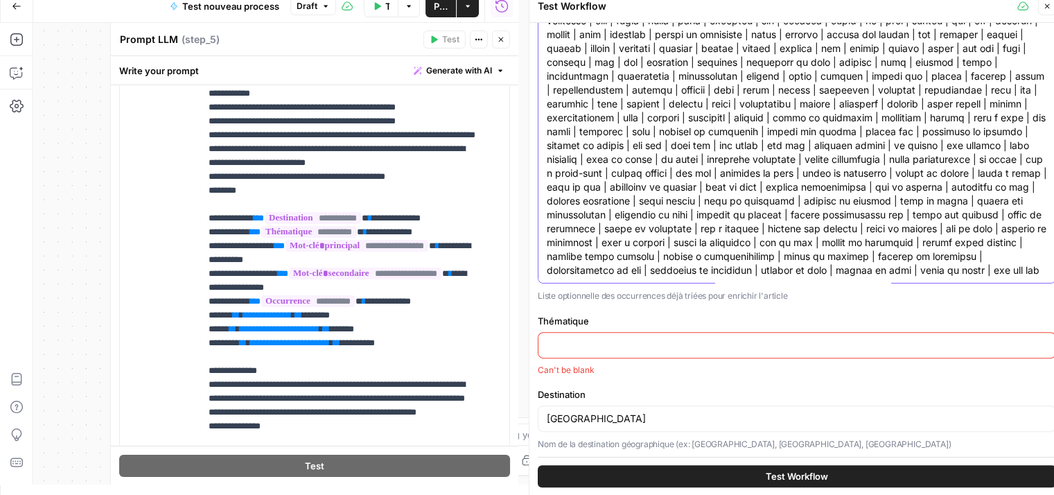
type textarea "séjour | découvrir | voyage | destinations | août | phuket | pluie | pays | ban…"
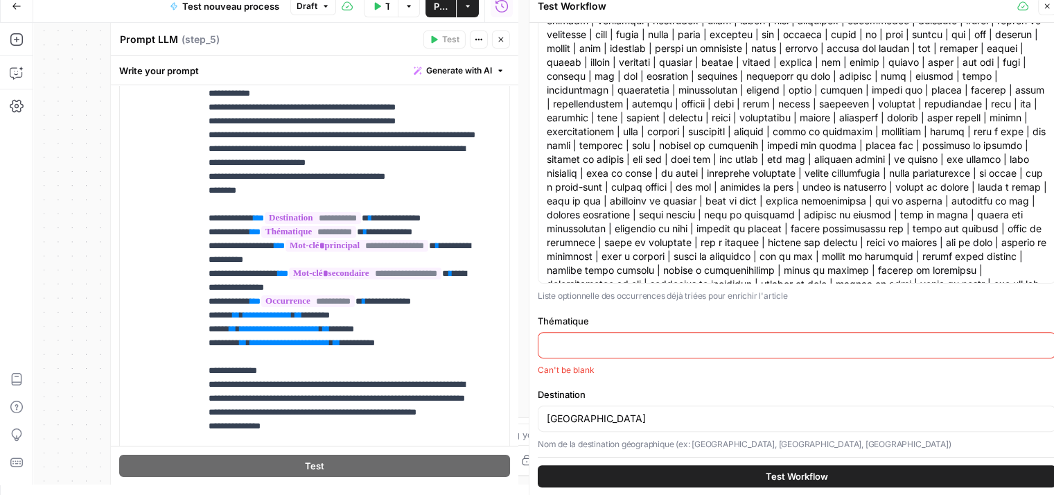
click at [628, 347] on input "Thématique" at bounding box center [797, 345] width 501 height 14
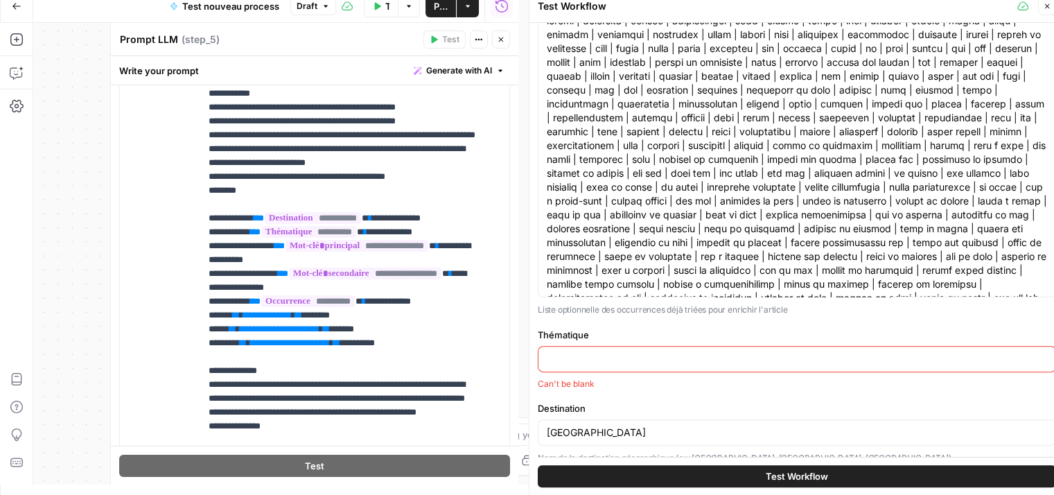
scroll to position [354, 0]
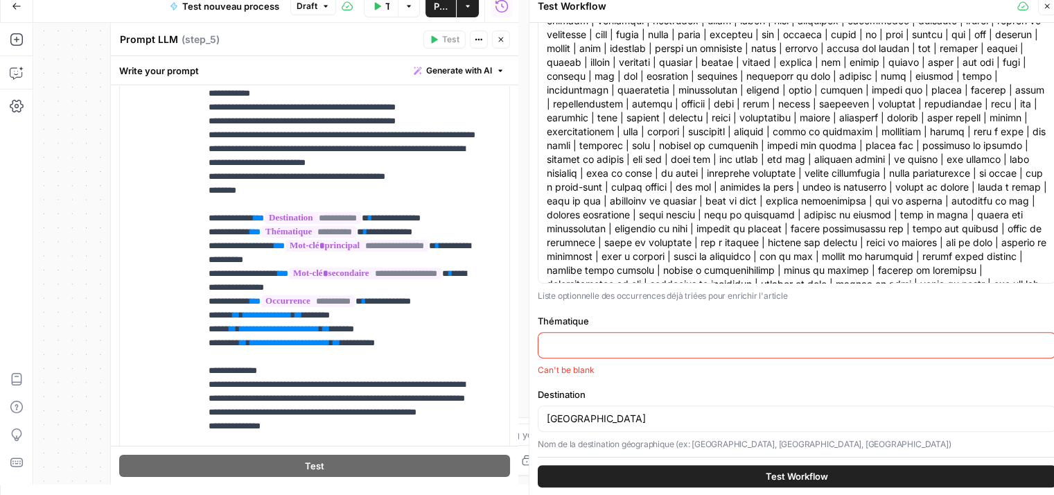
paste input "Quand partir / mois"
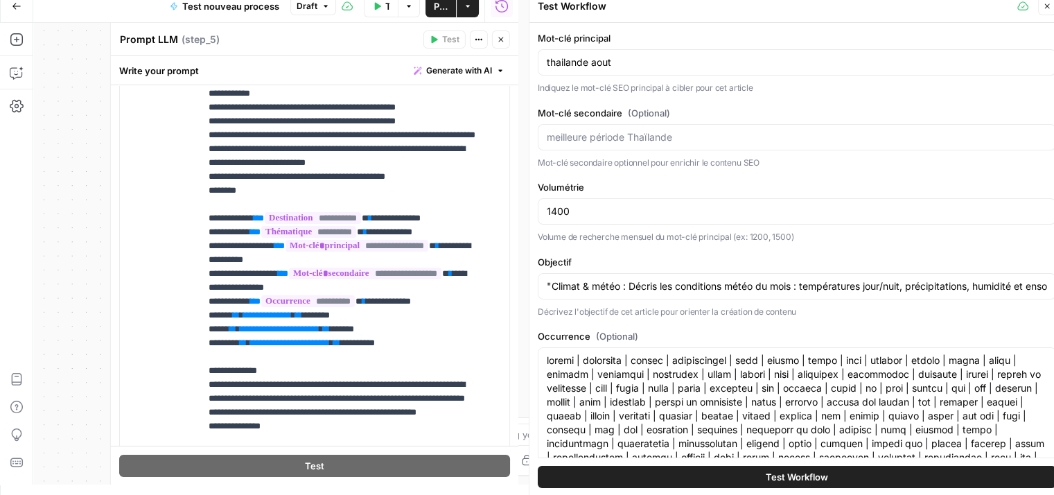
scroll to position [355, 0]
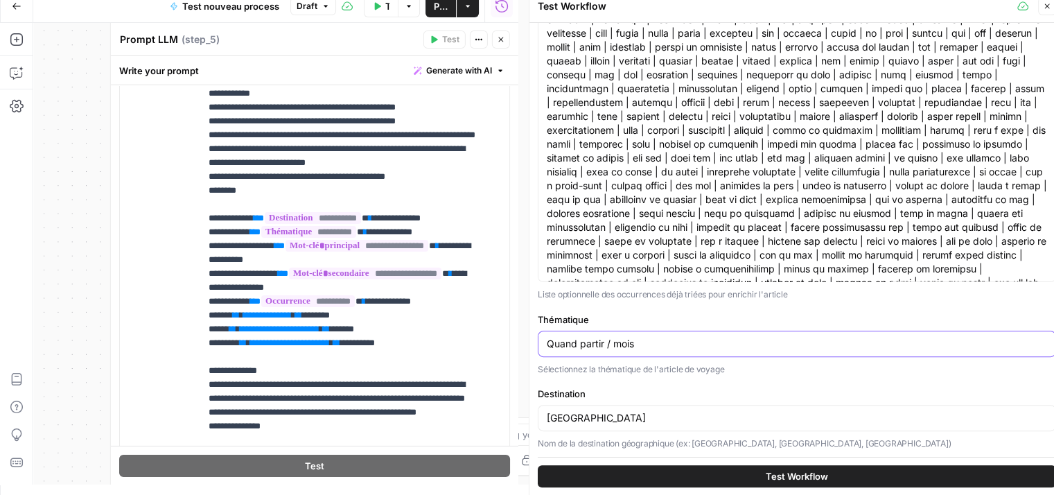
type input "Quand partir / mois"
click at [804, 473] on span "Test Workflow" at bounding box center [797, 476] width 62 height 14
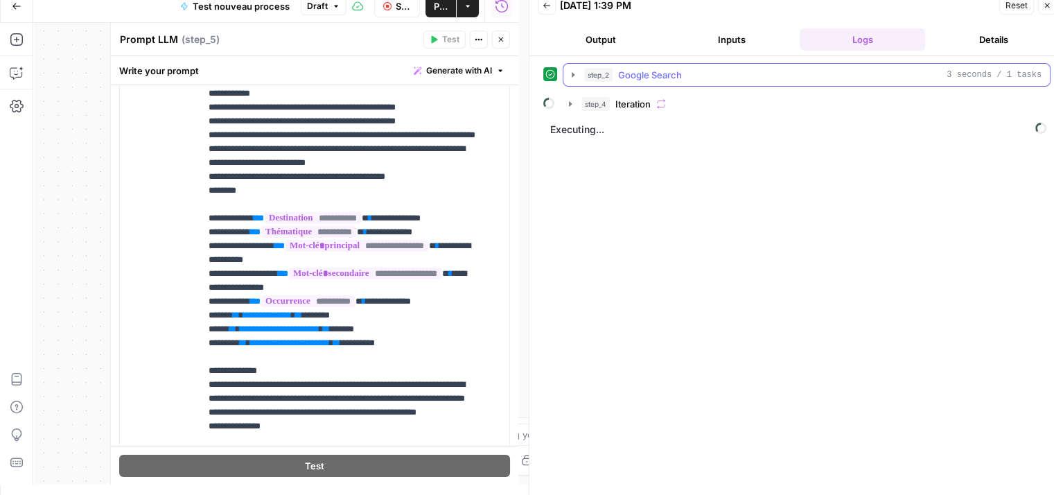
click at [571, 73] on icon "button" at bounding box center [573, 74] width 11 height 11
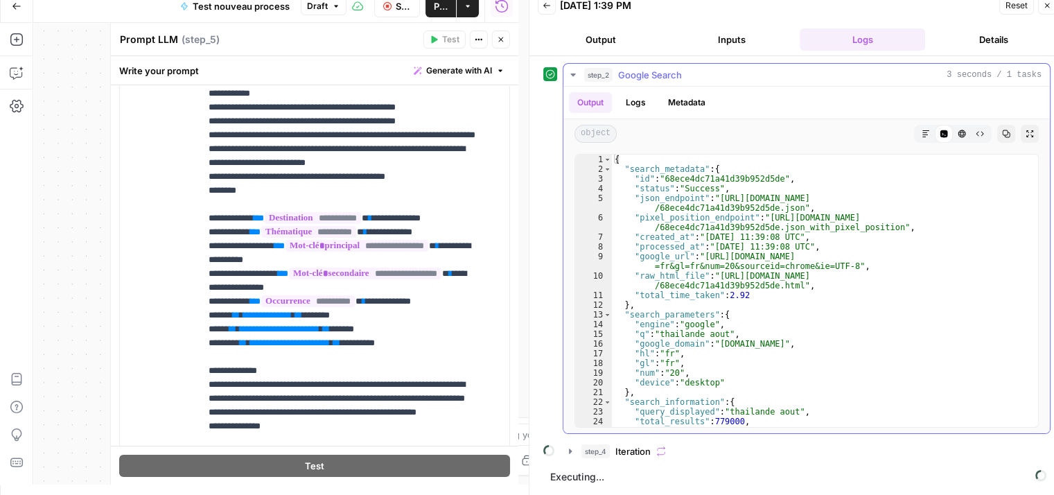
click at [571, 73] on icon "button" at bounding box center [573, 74] width 5 height 3
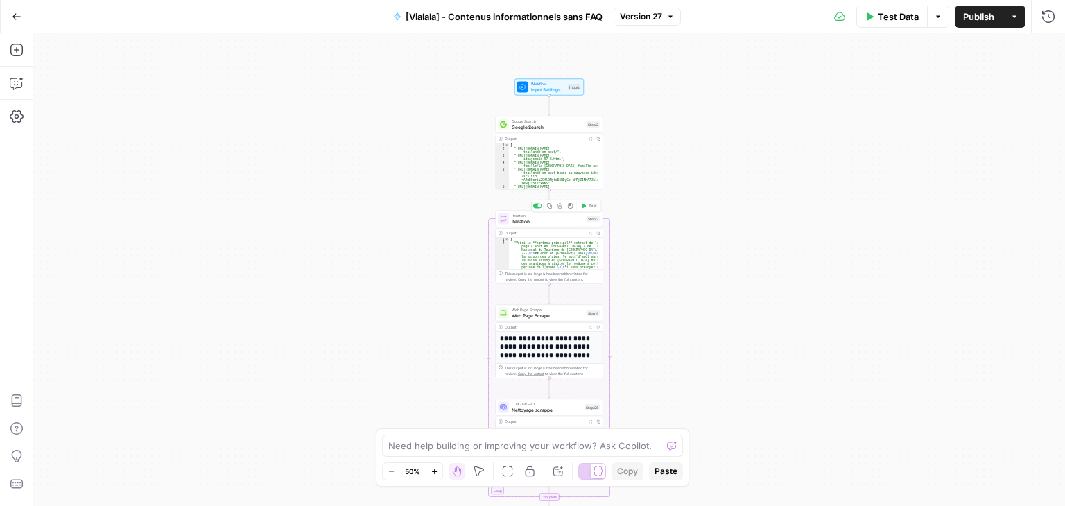
click at [527, 224] on span "Iteration" at bounding box center [548, 221] width 72 height 7
click at [1048, 49] on icon "button" at bounding box center [1047, 50] width 5 height 5
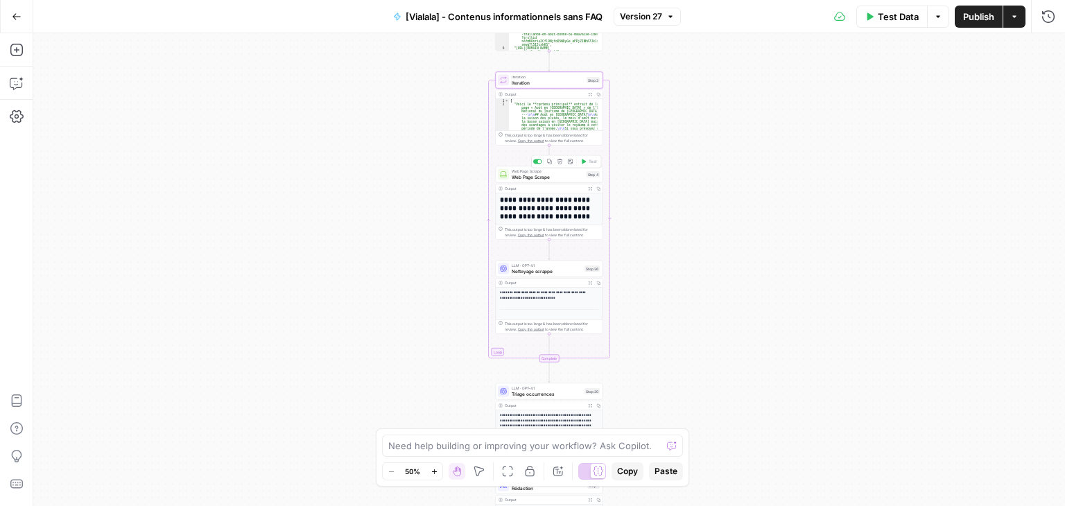
click at [529, 182] on div "Web Page Scrape Web Page Scrape Step 4 Copy step Delete step Add Note Test" at bounding box center [549, 174] width 107 height 17
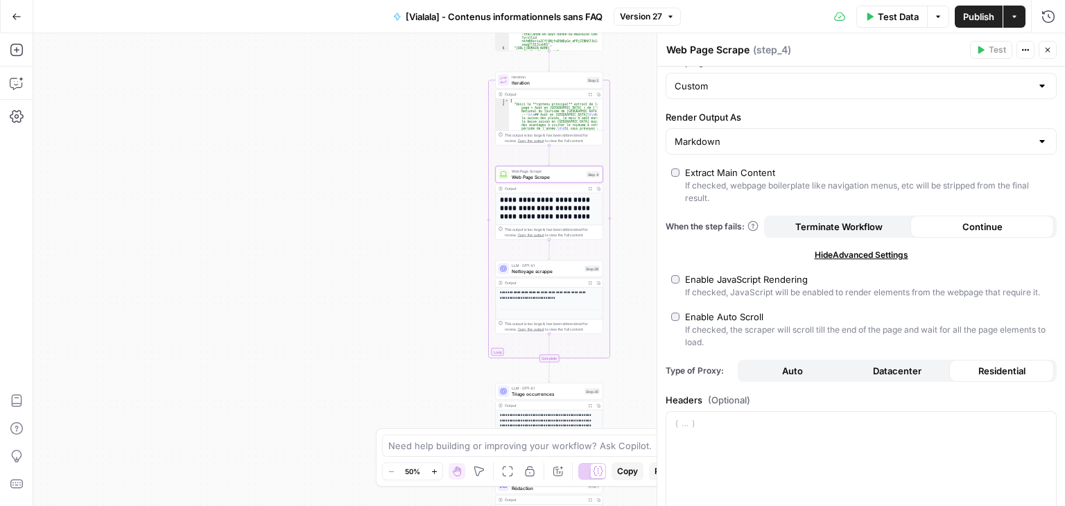
scroll to position [69, 0]
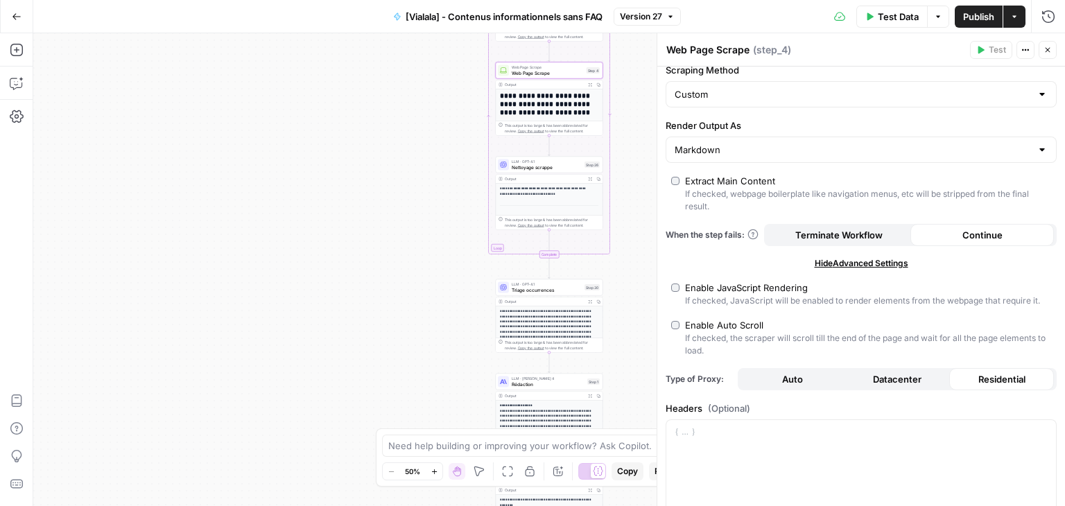
click at [525, 169] on span "Nettoyage scrappe" at bounding box center [547, 167] width 70 height 7
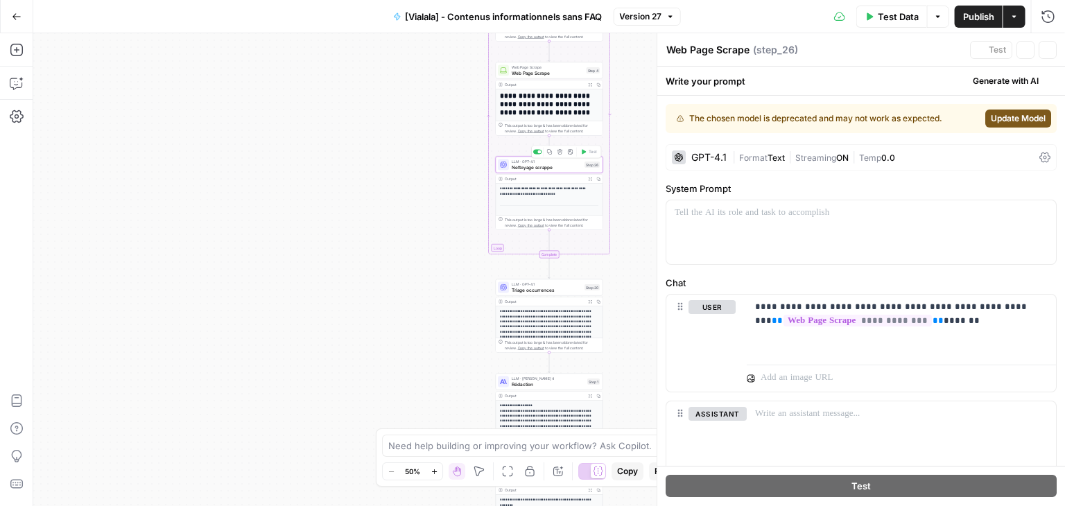
type textarea "Nettoyage scrappe"
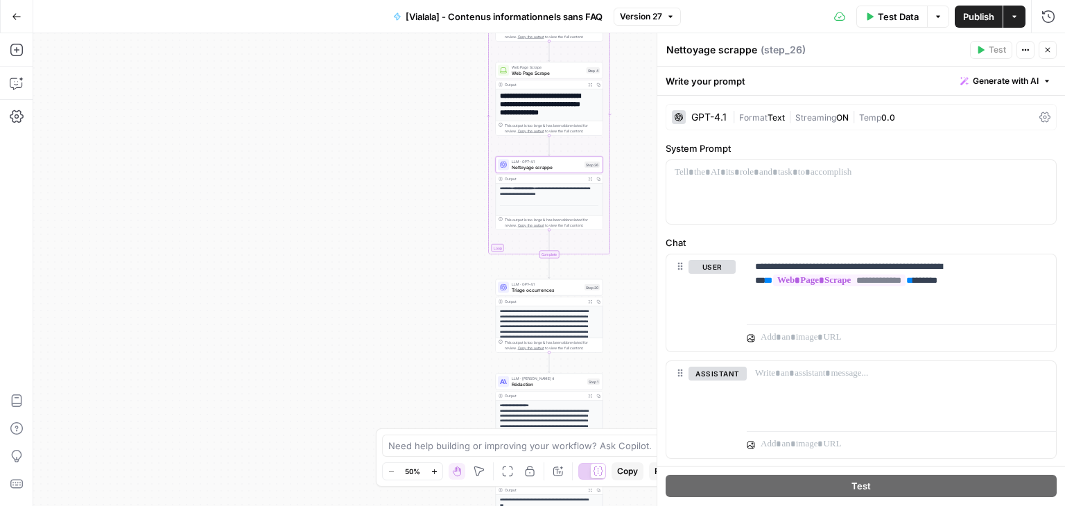
click at [1051, 50] on span "Close" at bounding box center [1051, 50] width 1 height 1
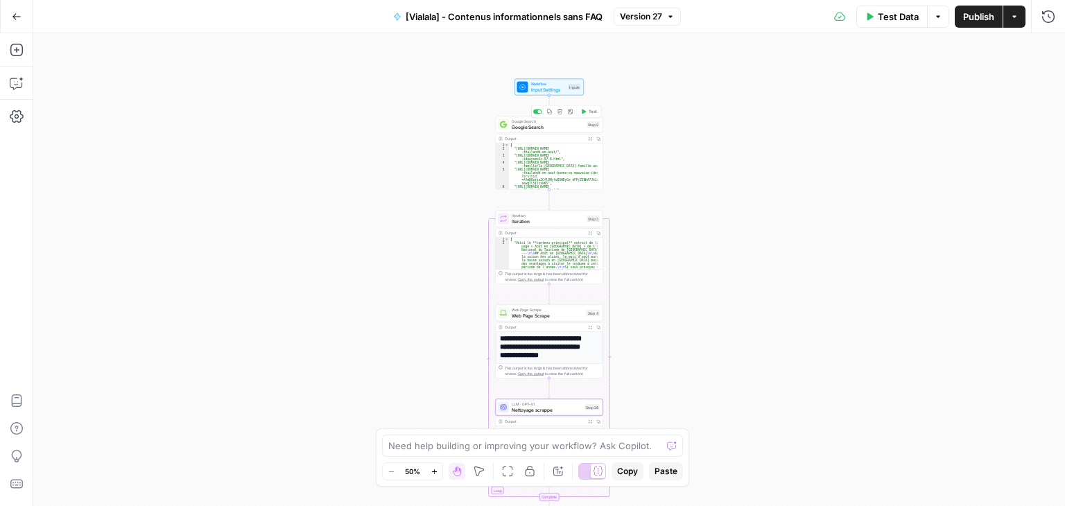
click at [525, 127] on span "Google Search" at bounding box center [548, 126] width 72 height 7
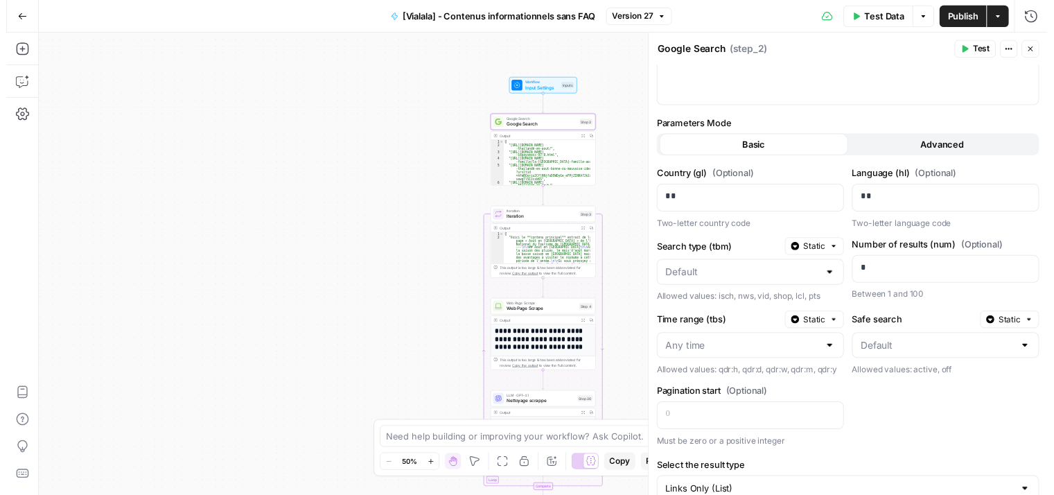
scroll to position [0, 0]
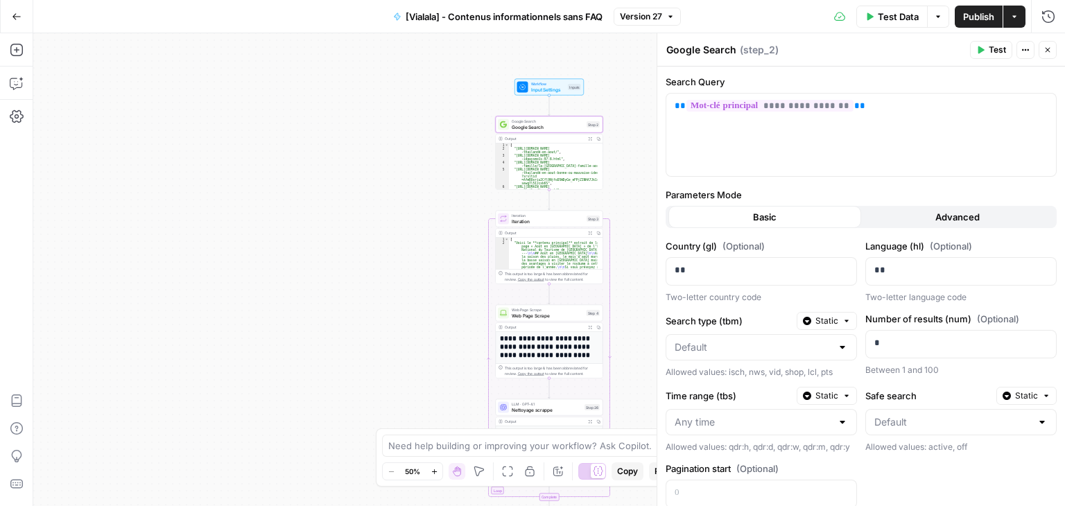
click at [885, 17] on span "Test Data" at bounding box center [898, 17] width 41 height 14
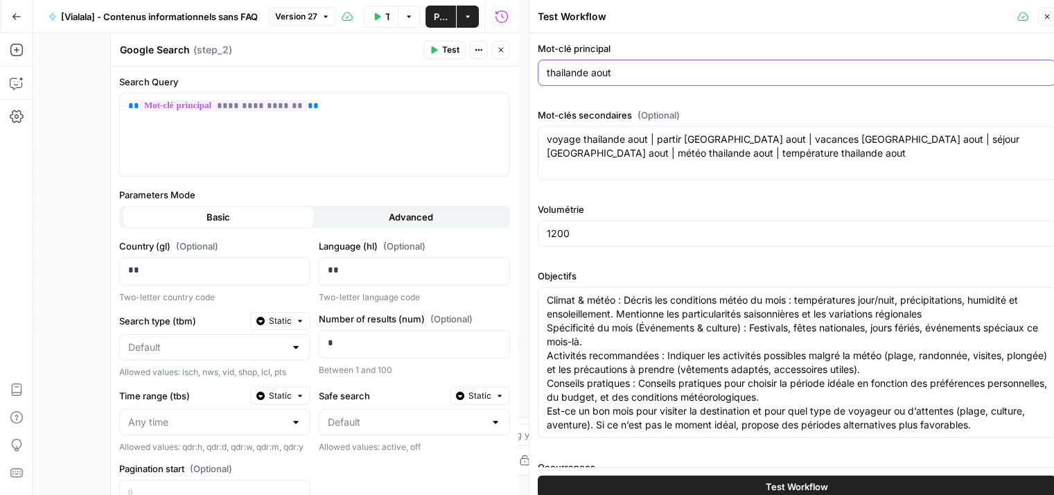
click at [636, 77] on input "thailande aout" at bounding box center [797, 73] width 501 height 14
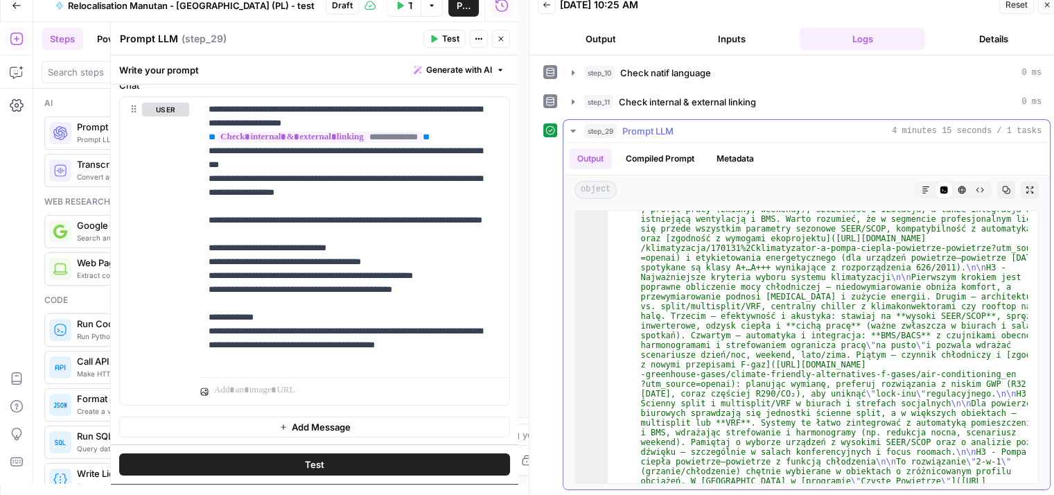
scroll to position [1006, 0]
click at [568, 133] on icon "button" at bounding box center [573, 130] width 11 height 11
click at [230, 156] on p "**********" at bounding box center [350, 234] width 282 height 263
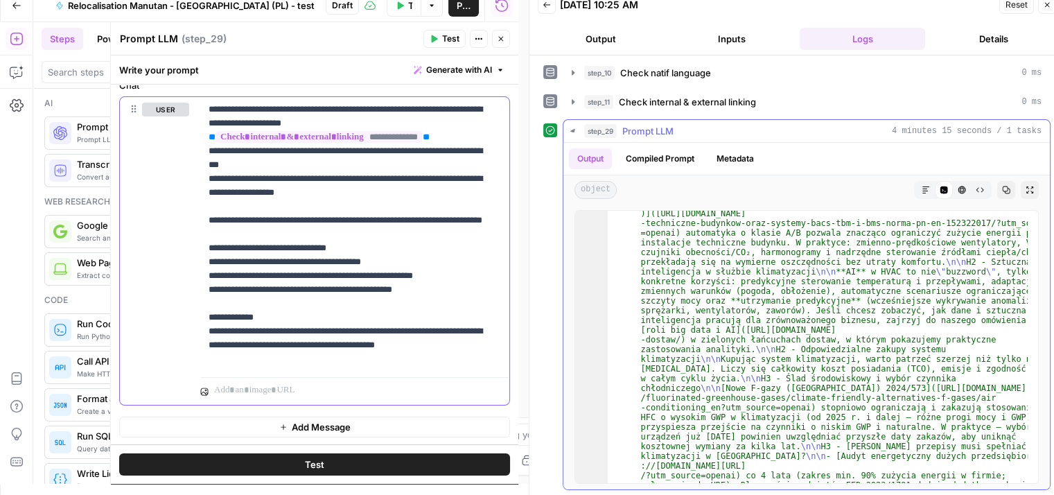
click at [225, 161] on div "**********" at bounding box center [314, 241] width 391 height 327
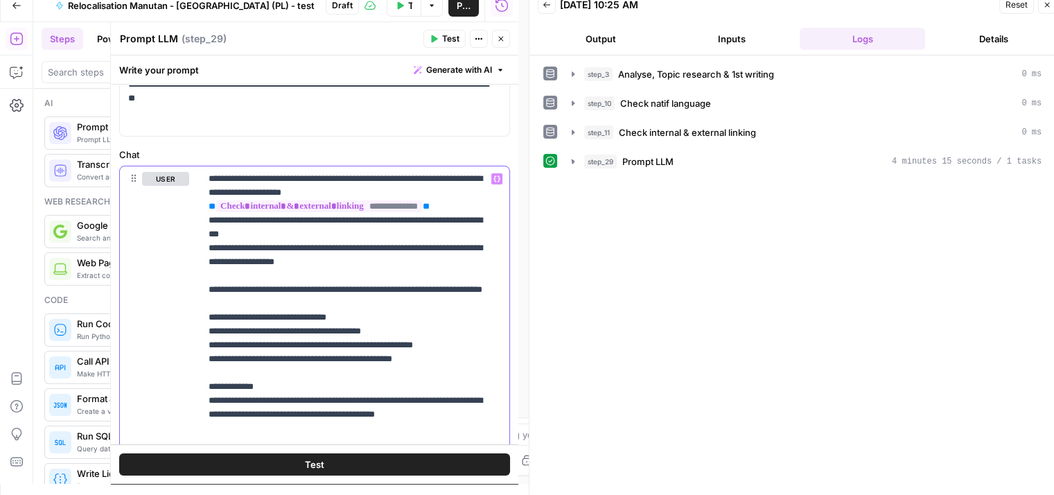
scroll to position [0, 0]
click at [234, 301] on p "**********" at bounding box center [350, 303] width 282 height 263
drag, startPoint x: 234, startPoint y: 301, endPoint x: 252, endPoint y: 275, distance: 31.0
click at [280, 334] on p "**********" at bounding box center [350, 303] width 282 height 263
click at [302, 357] on p "**********" at bounding box center [350, 303] width 282 height 263
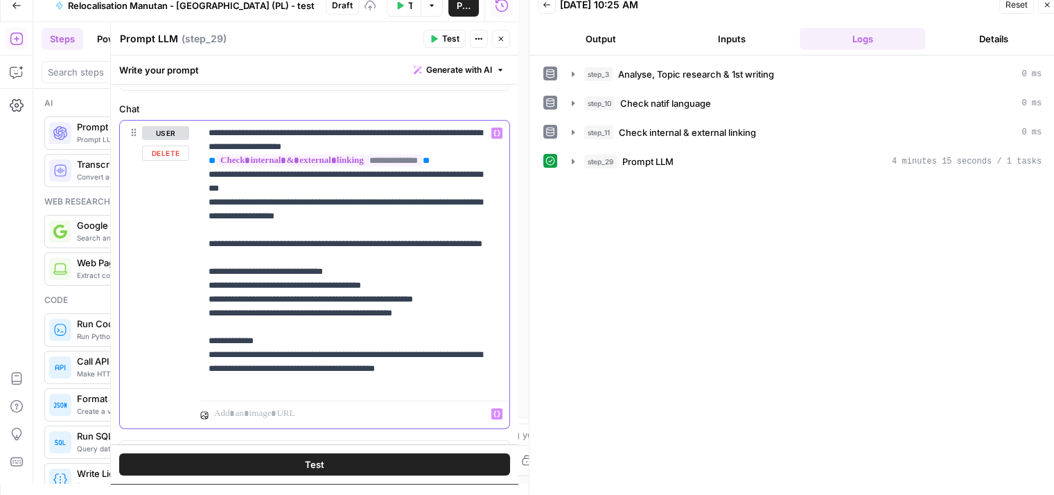
scroll to position [146, 0]
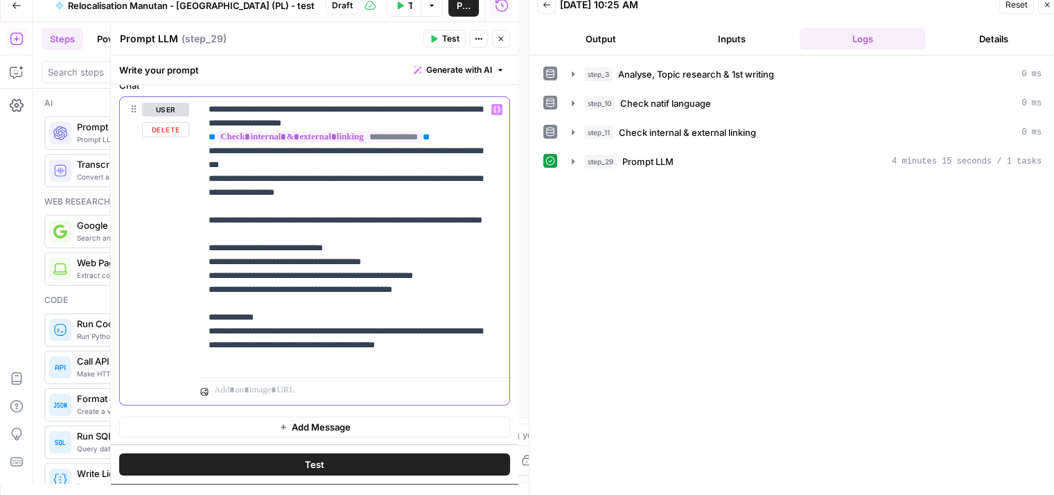
click at [228, 356] on p "**********" at bounding box center [350, 234] width 282 height 263
click at [280, 356] on p "**********" at bounding box center [350, 234] width 282 height 263
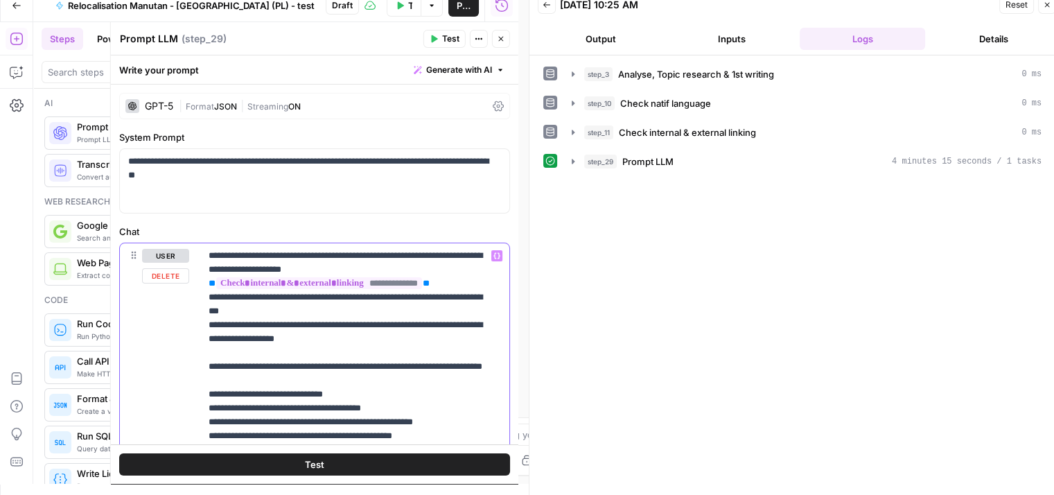
scroll to position [0, 0]
click at [304, 252] on p "**********" at bounding box center [350, 380] width 282 height 263
click at [232, 298] on p "**********" at bounding box center [350, 380] width 282 height 263
click at [440, 46] on button "Test" at bounding box center [445, 39] width 42 height 18
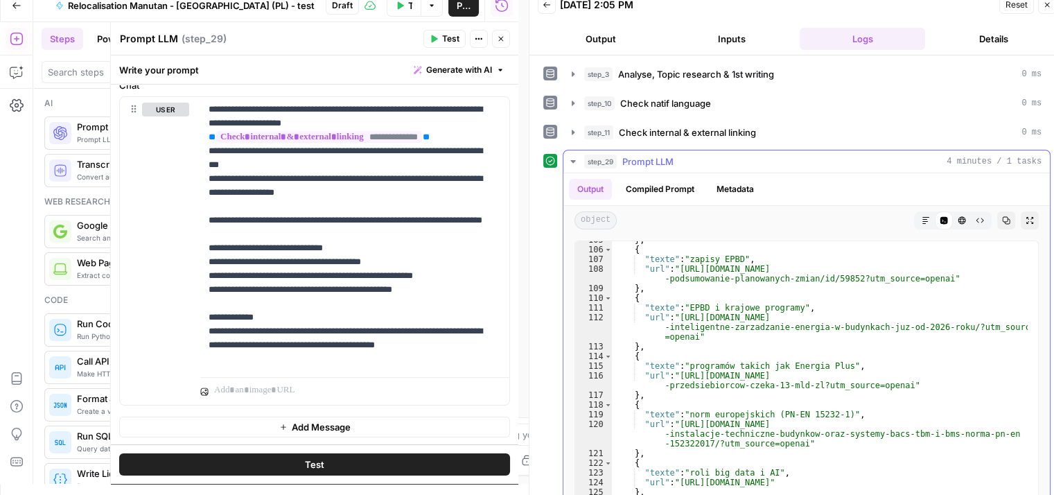
scroll to position [1259, 0]
click at [690, 339] on div "} , { "texte" : "zapisy EPBD" , "url" : "https://bzg.pl/poradnik/artykul/jak-dy…" at bounding box center [820, 385] width 416 height 302
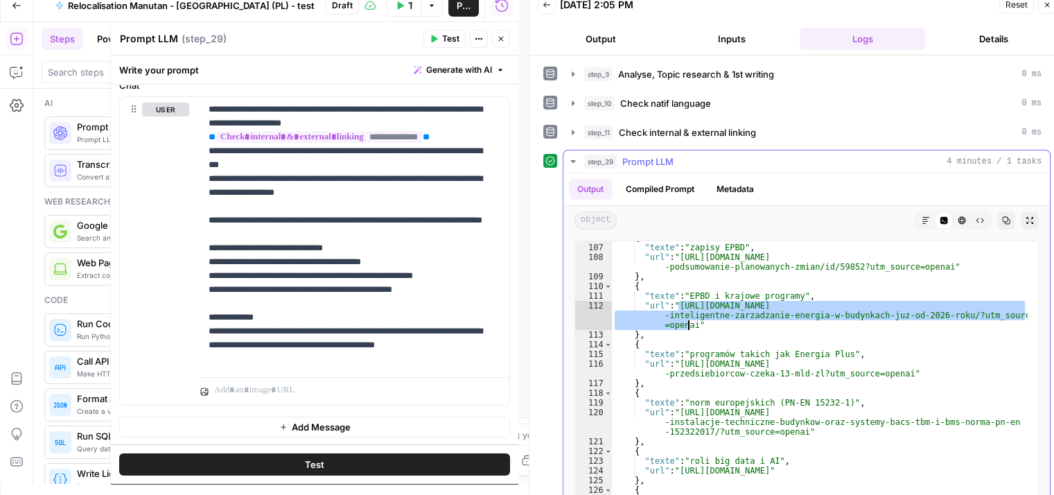
type textarea "**********"
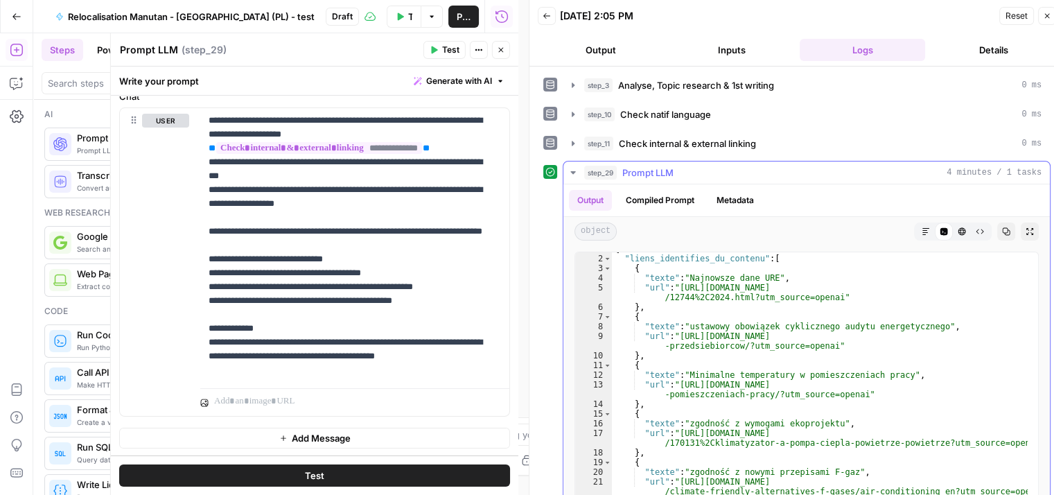
scroll to position [0, 0]
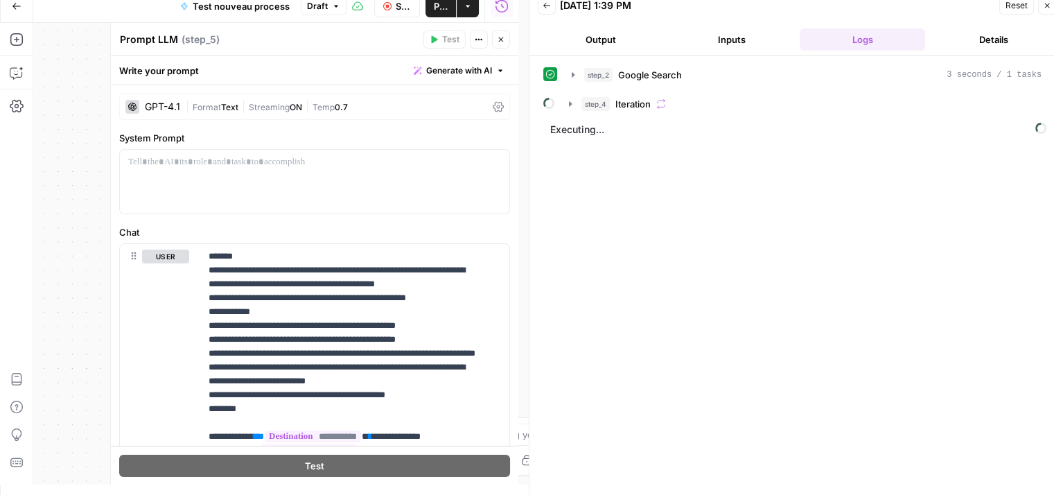
scroll to position [28, 0]
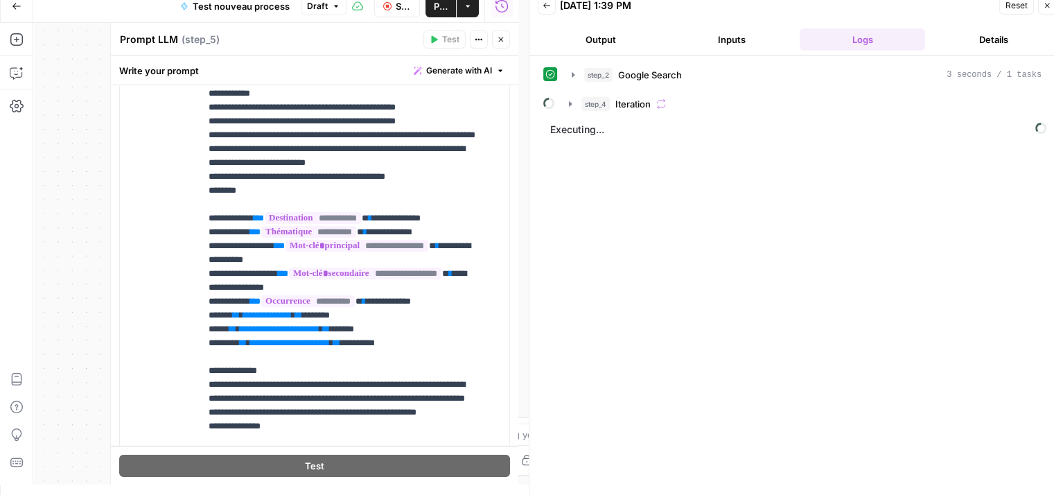
click at [1045, 6] on icon "button" at bounding box center [1047, 5] width 8 height 8
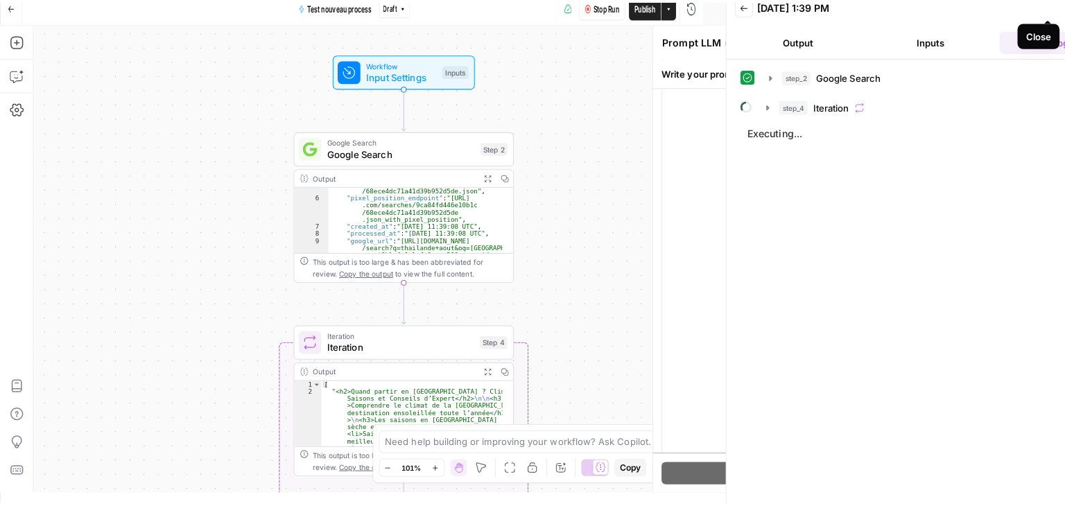
scroll to position [0, 0]
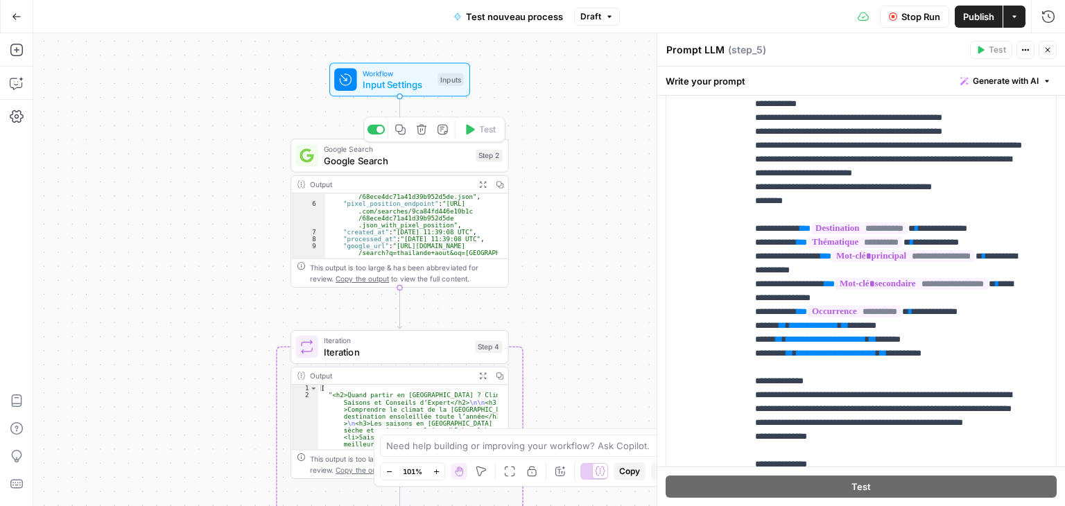
click at [391, 159] on span "Google Search" at bounding box center [397, 160] width 146 height 14
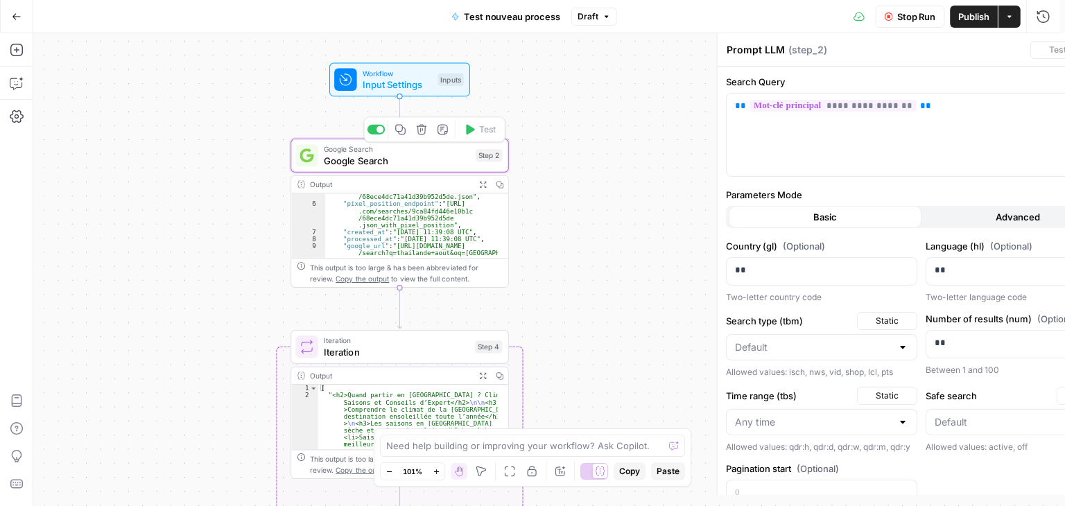
type textarea "Google Search"
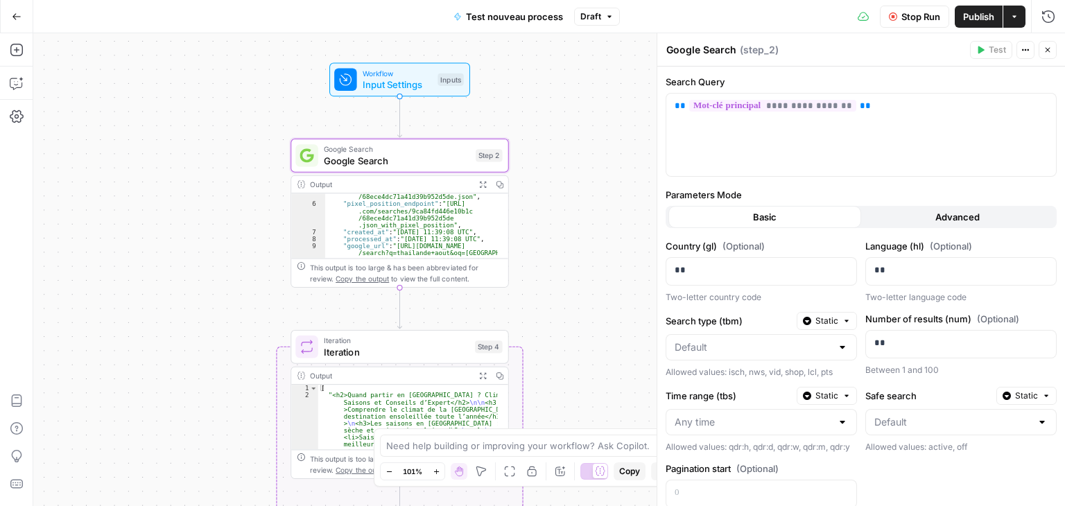
click at [1046, 55] on button "Close" at bounding box center [1047, 50] width 18 height 18
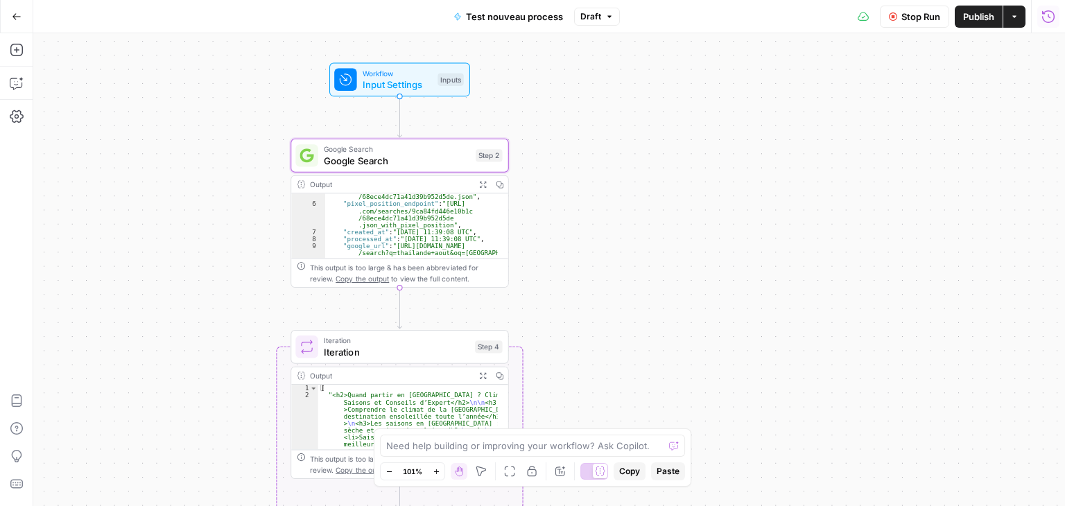
click at [1052, 27] on button "Run History" at bounding box center [1048, 17] width 22 height 22
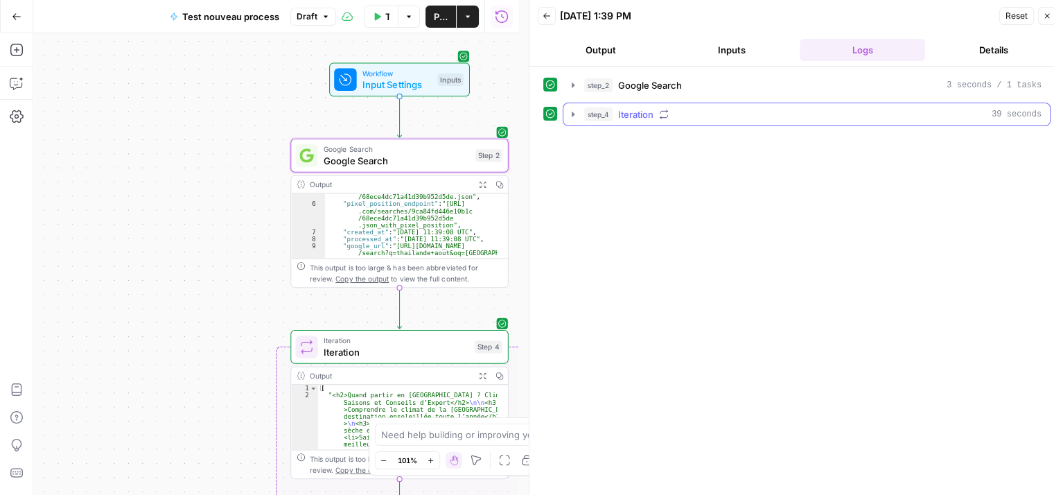
click at [573, 114] on icon "button" at bounding box center [573, 114] width 3 height 5
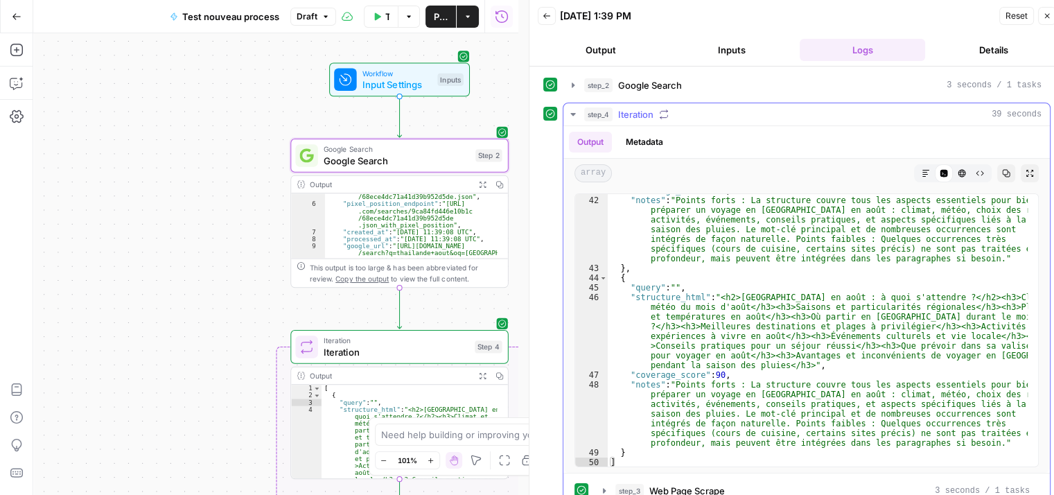
click at [570, 114] on icon "button" at bounding box center [573, 114] width 11 height 11
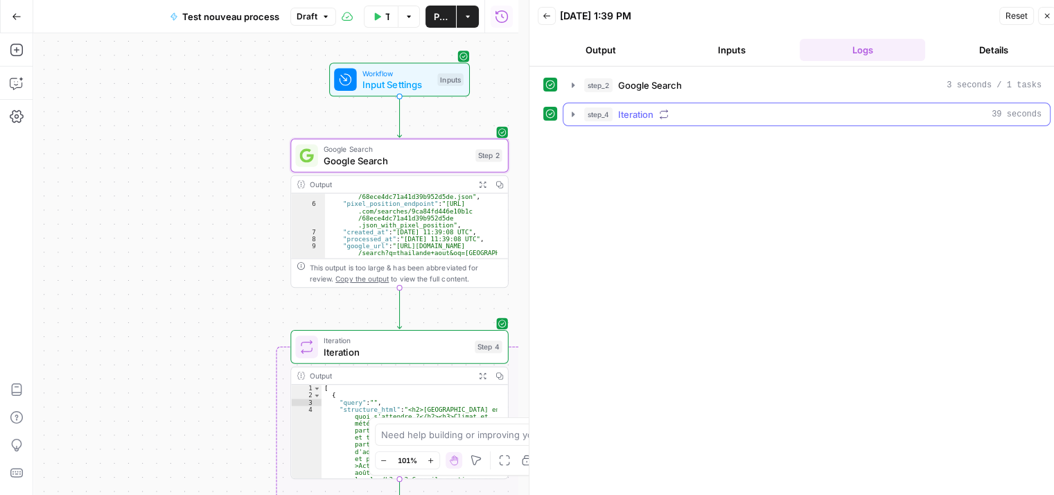
click at [570, 112] on icon "button" at bounding box center [573, 114] width 11 height 11
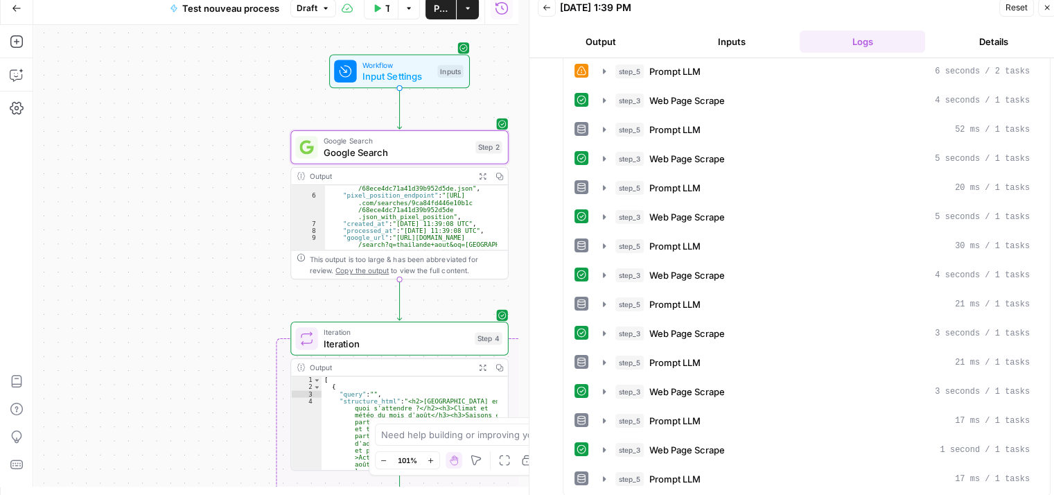
scroll to position [11, 0]
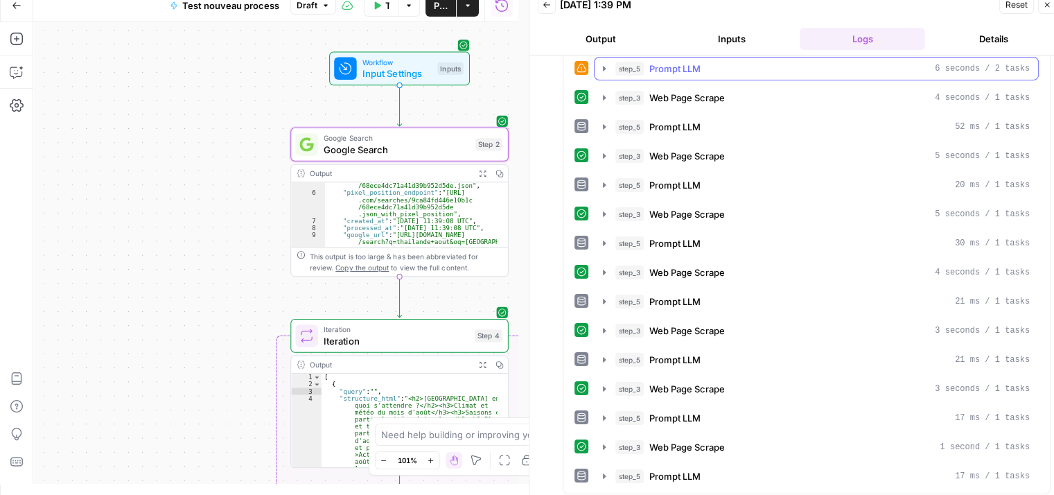
click at [599, 67] on icon "button" at bounding box center [604, 68] width 11 height 11
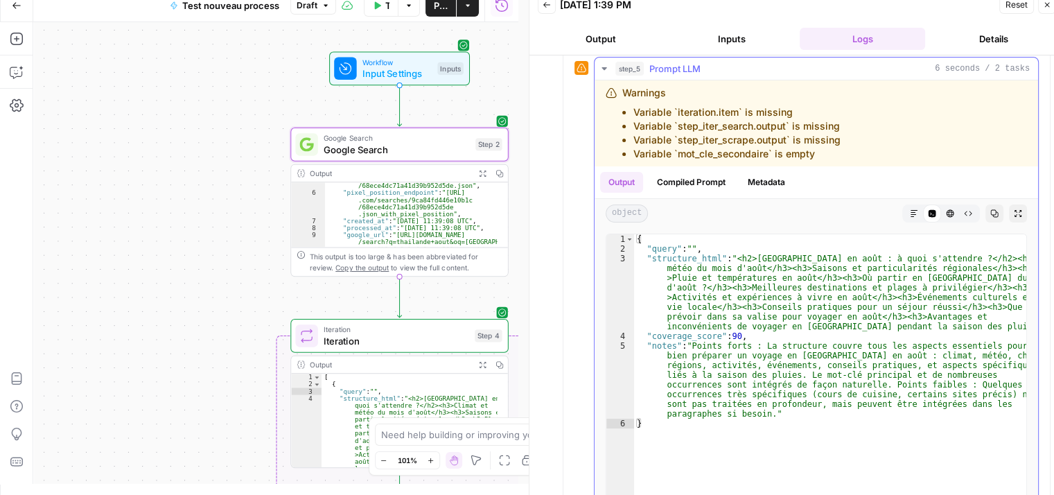
click at [604, 60] on button "step_5 Prompt LLM 6 seconds / 2 tasks" at bounding box center [817, 69] width 444 height 22
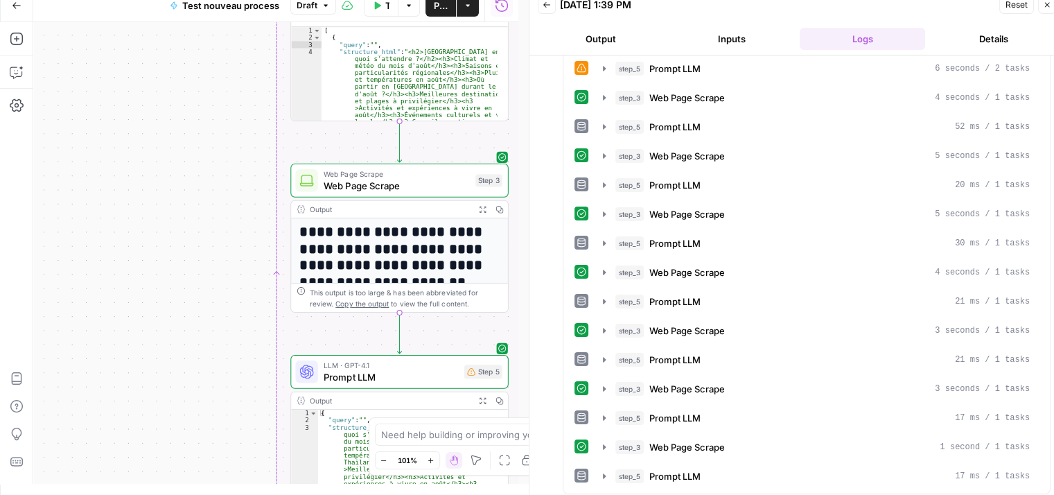
click at [172, 127] on div "Workflow Input Settings Inputs Google Search Google Search Step 2 Output Expand…" at bounding box center [275, 253] width 485 height 462
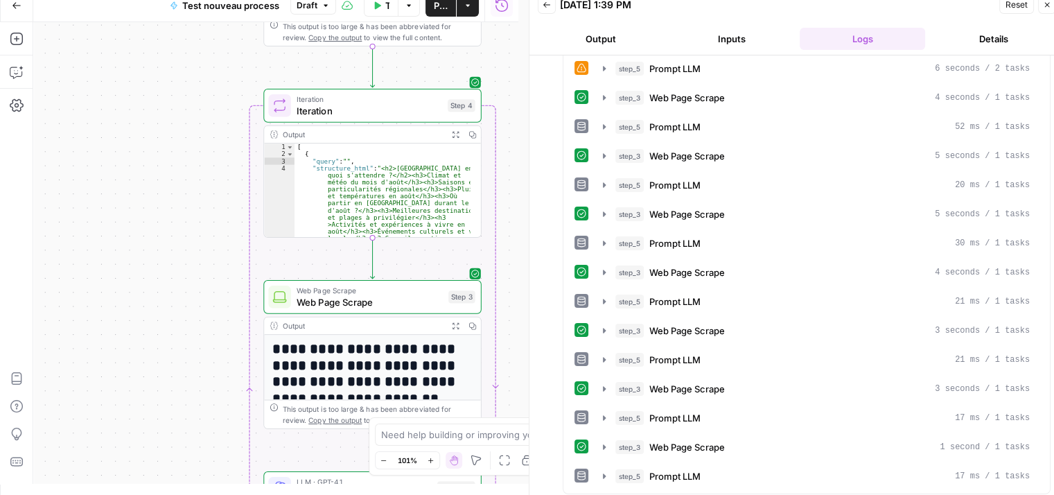
click at [333, 108] on span "Iteration" at bounding box center [370, 110] width 146 height 14
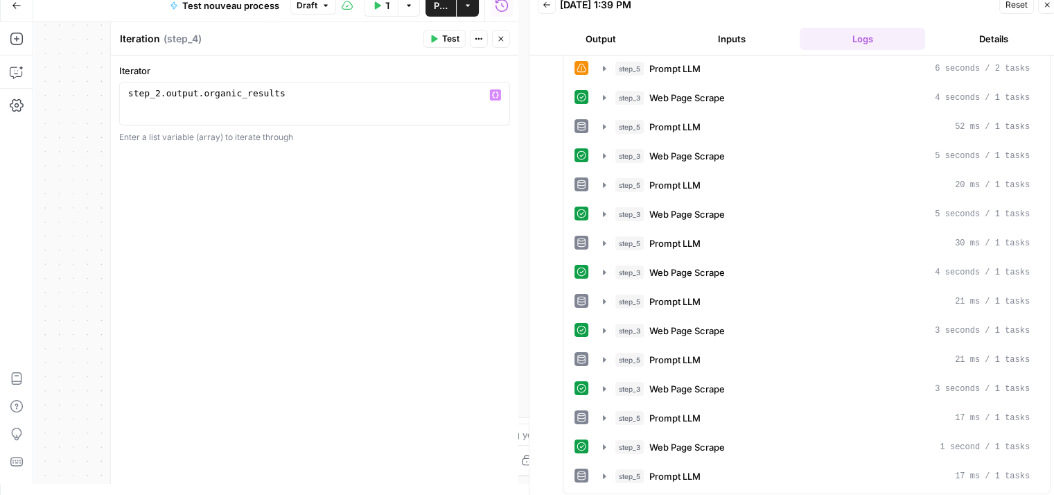
type textarea "**********"
drag, startPoint x: 293, startPoint y: 101, endPoint x: 236, endPoint y: 94, distance: 57.3
click at [193, 93] on div "step_2 . output . organic_results" at bounding box center [314, 114] width 379 height 52
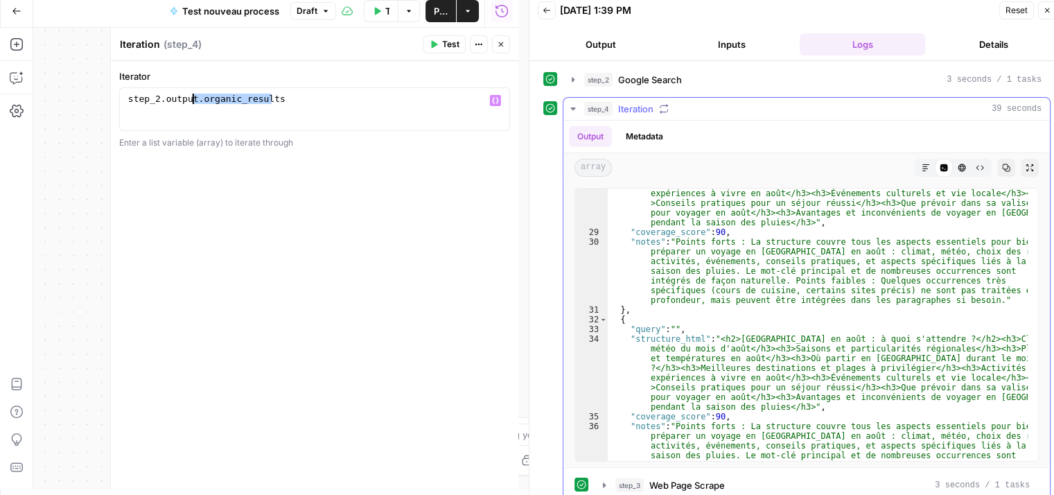
scroll to position [0, 0]
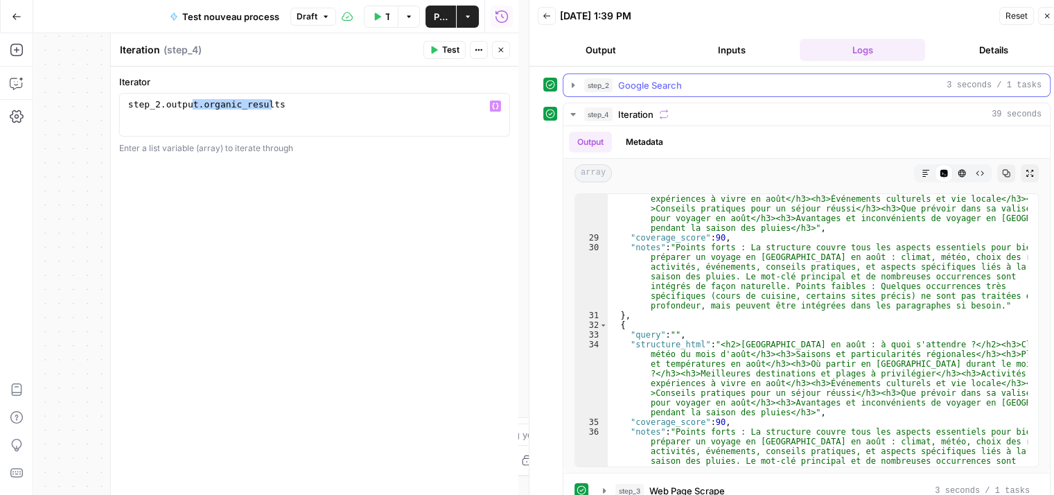
click at [574, 82] on icon "button" at bounding box center [573, 85] width 11 height 11
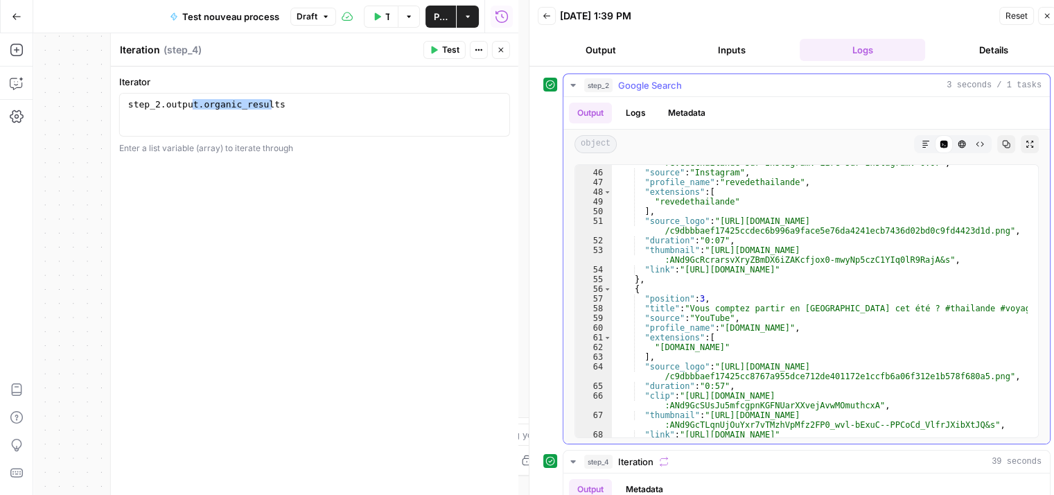
scroll to position [541, 0]
click at [501, 51] on icon "button" at bounding box center [500, 50] width 5 height 5
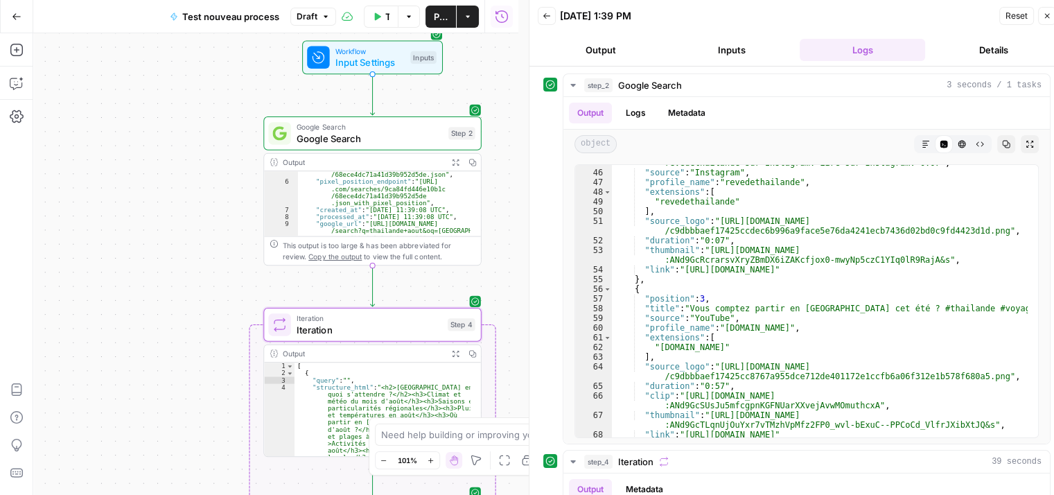
click at [313, 131] on span "Google Search" at bounding box center [370, 138] width 146 height 14
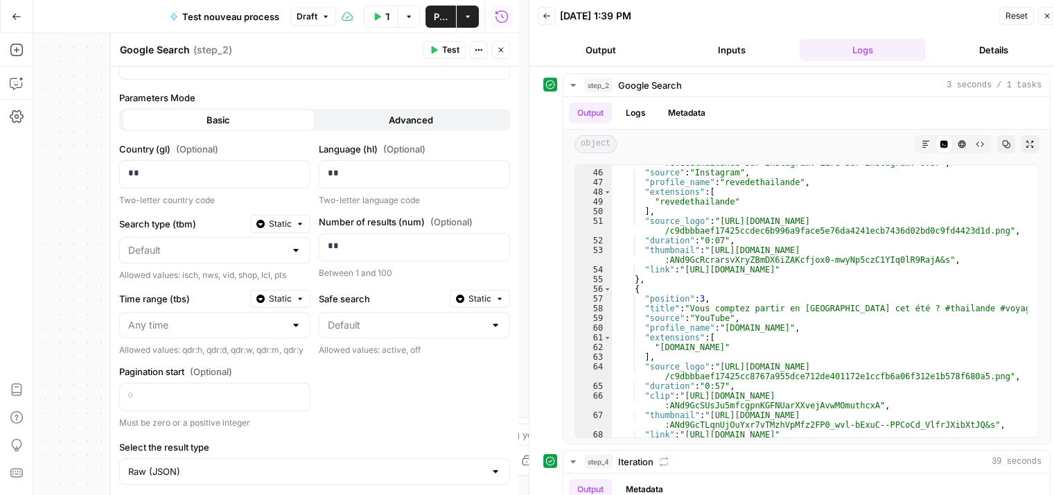
scroll to position [138, 0]
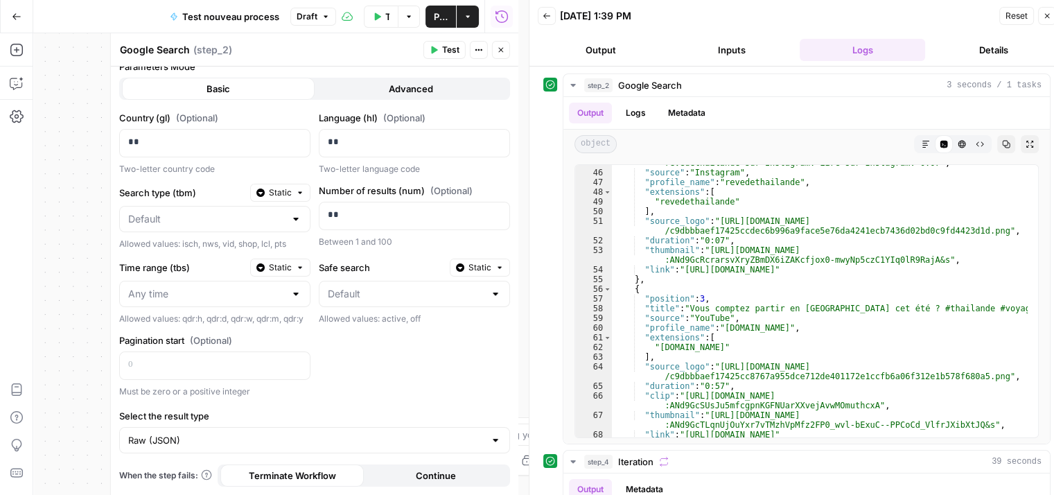
click at [295, 212] on div at bounding box center [295, 219] width 11 height 14
click at [290, 212] on div at bounding box center [295, 219] width 11 height 14
click at [237, 214] on input "Search type (tbm)" at bounding box center [206, 219] width 157 height 14
click at [153, 212] on input "Search type (tbm)" at bounding box center [206, 219] width 157 height 14
click at [417, 288] on input "Safe search" at bounding box center [406, 294] width 157 height 14
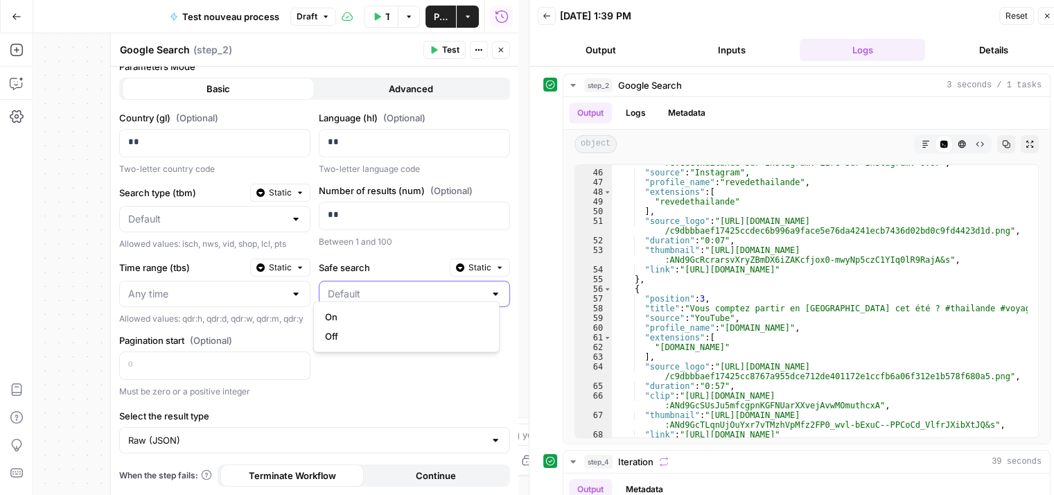
click at [417, 288] on input "Safe search" at bounding box center [406, 294] width 157 height 14
click at [109, 353] on div at bounding box center [111, 264] width 14 height 462
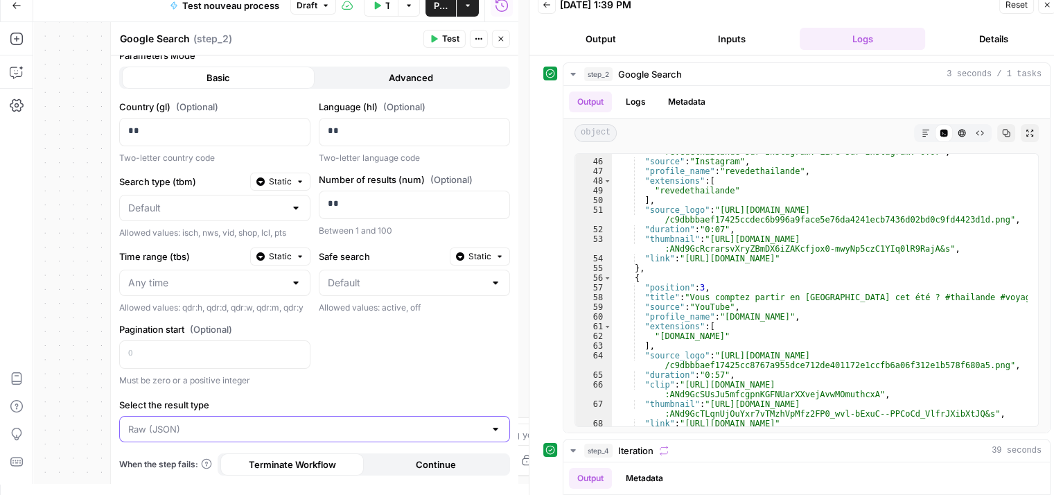
click at [194, 427] on input "Select the result type" at bounding box center [306, 429] width 356 height 14
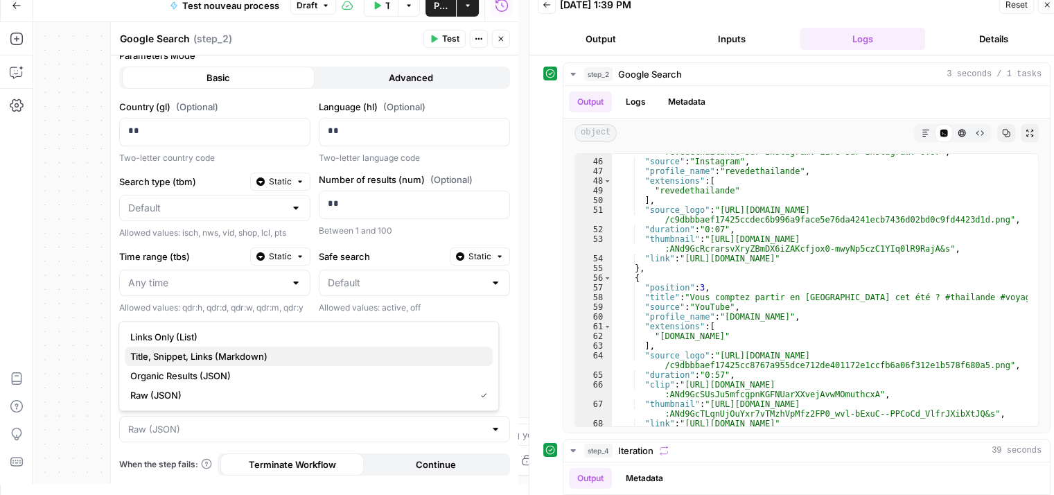
click at [275, 358] on span "Title, Snippet, Links (Markdown)" at bounding box center [305, 356] width 351 height 14
type input "Title, Snippet, Links (Markdown)"
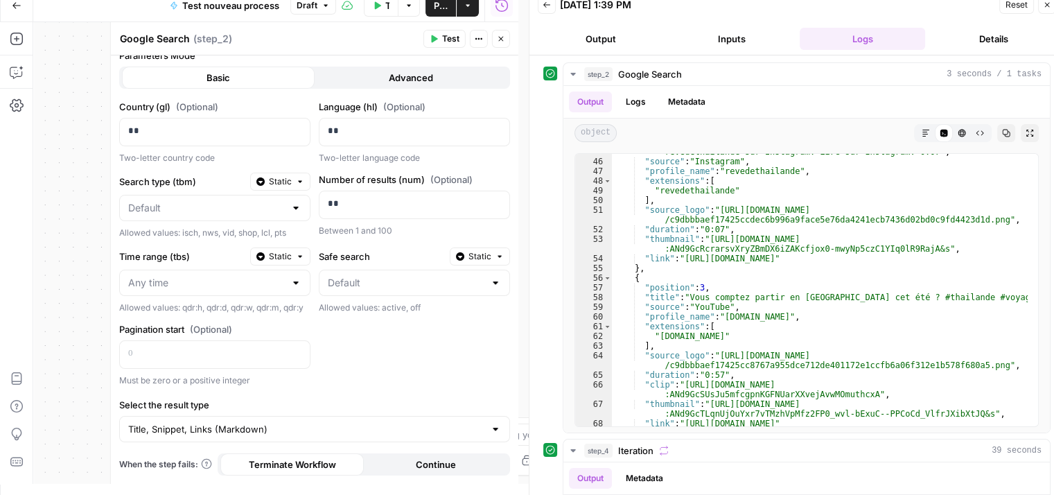
click at [456, 37] on span "Test" at bounding box center [450, 39] width 17 height 12
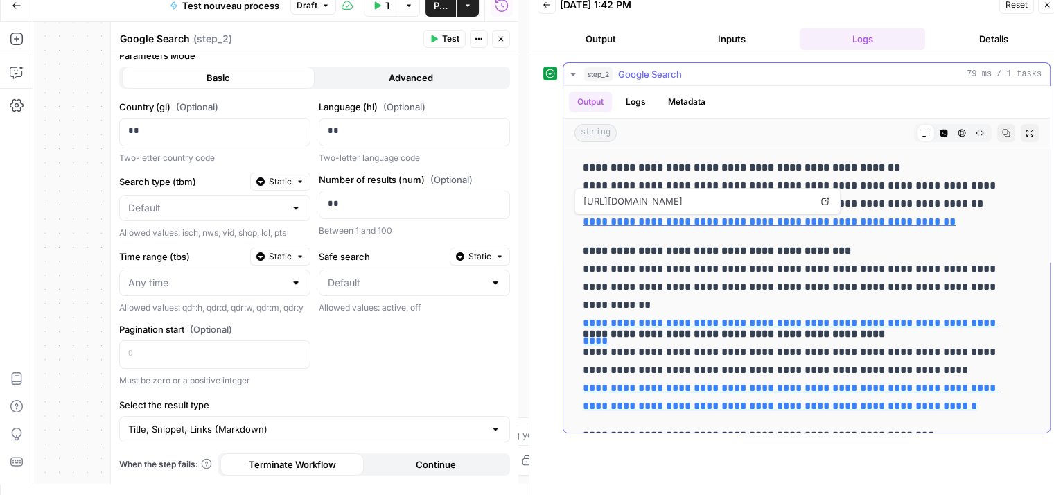
scroll to position [463, 0]
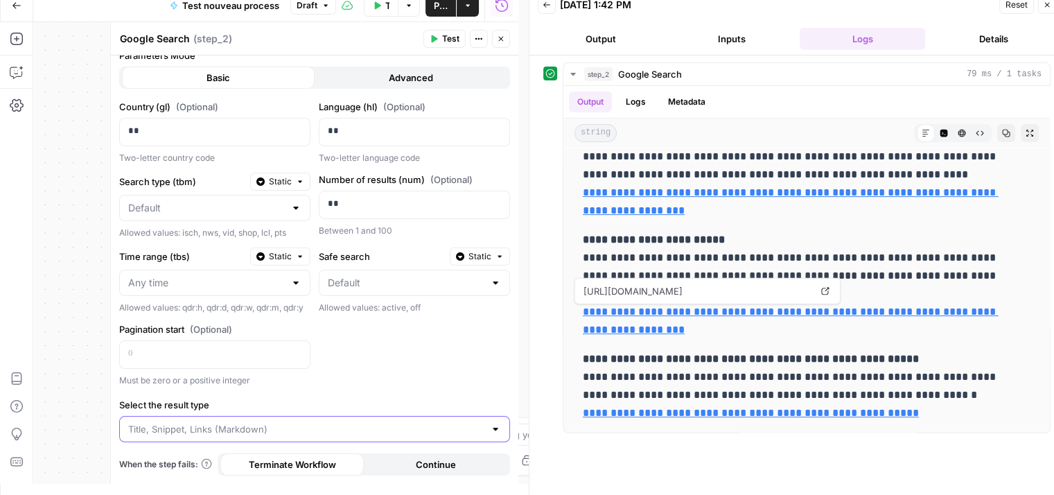
click at [220, 428] on input "Select the result type" at bounding box center [306, 429] width 356 height 14
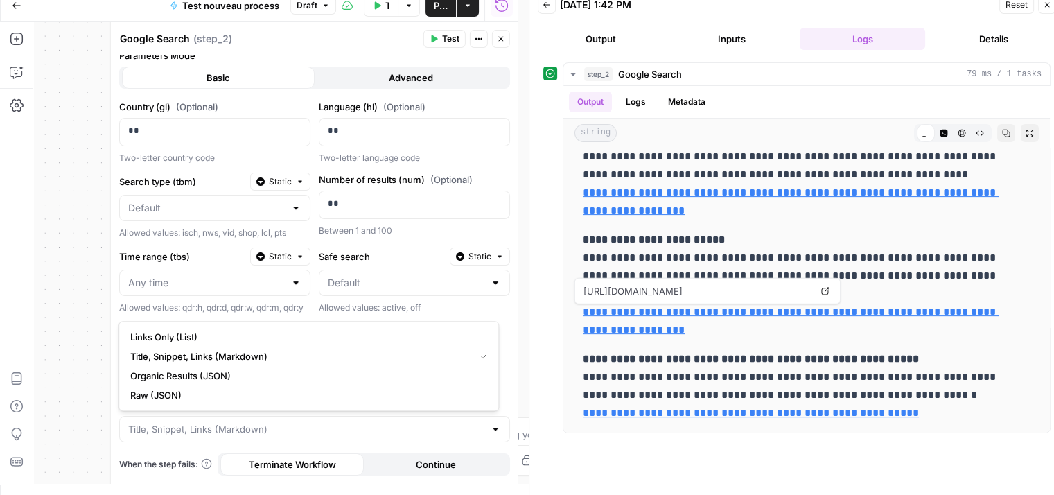
type input "Title, Snippet, Links (Markdown)"
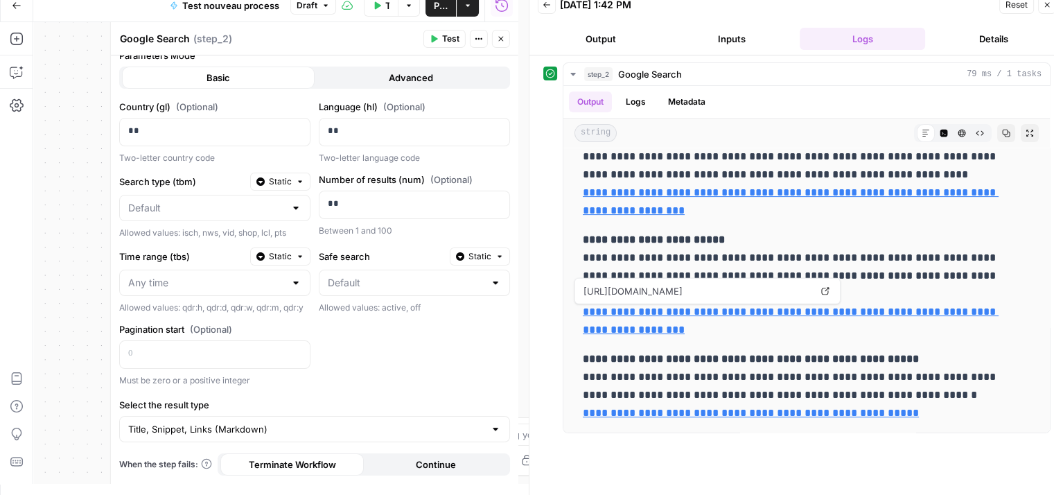
click at [50, 383] on div "**********" at bounding box center [275, 253] width 485 height 462
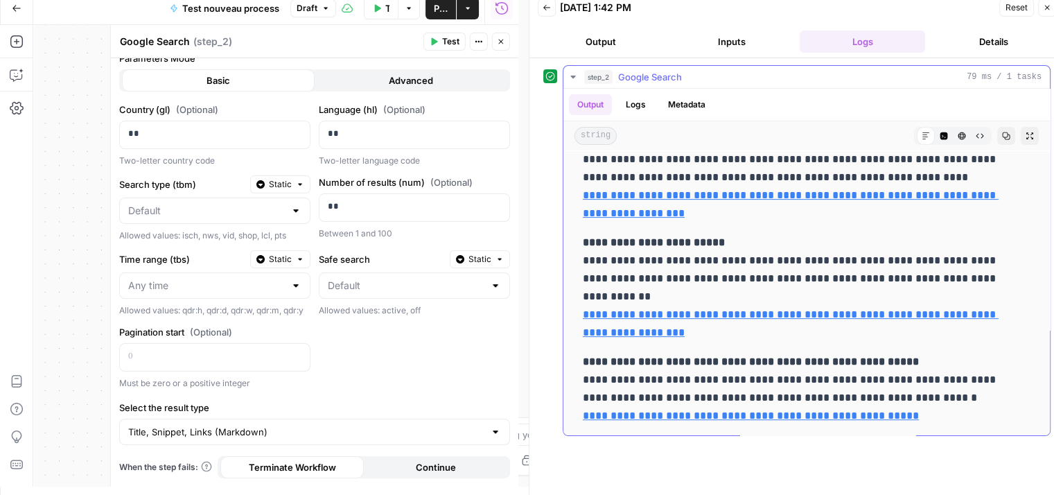
scroll to position [11, 0]
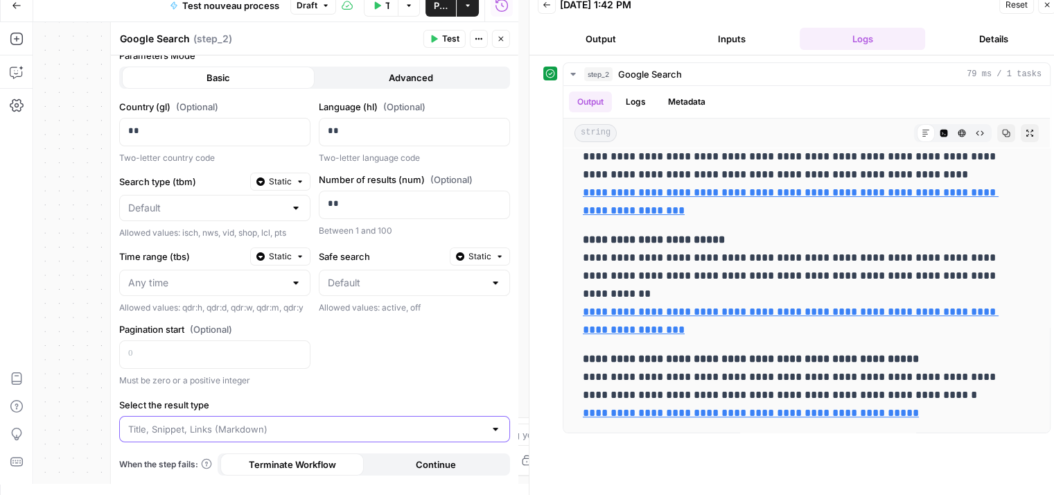
click at [197, 427] on input "Select the result type" at bounding box center [306, 429] width 356 height 14
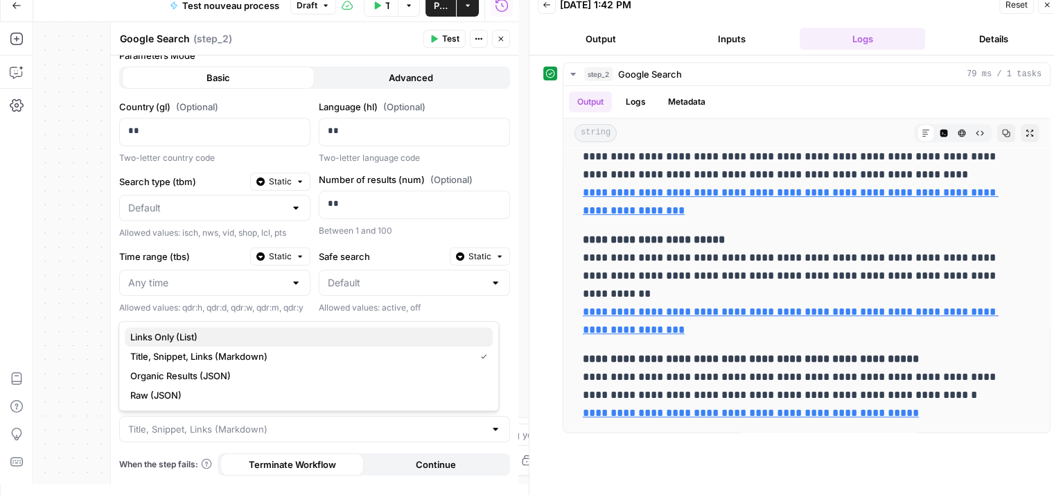
click at [194, 335] on span "Links Only (List)" at bounding box center [305, 337] width 351 height 14
type input "Links Only (List)"
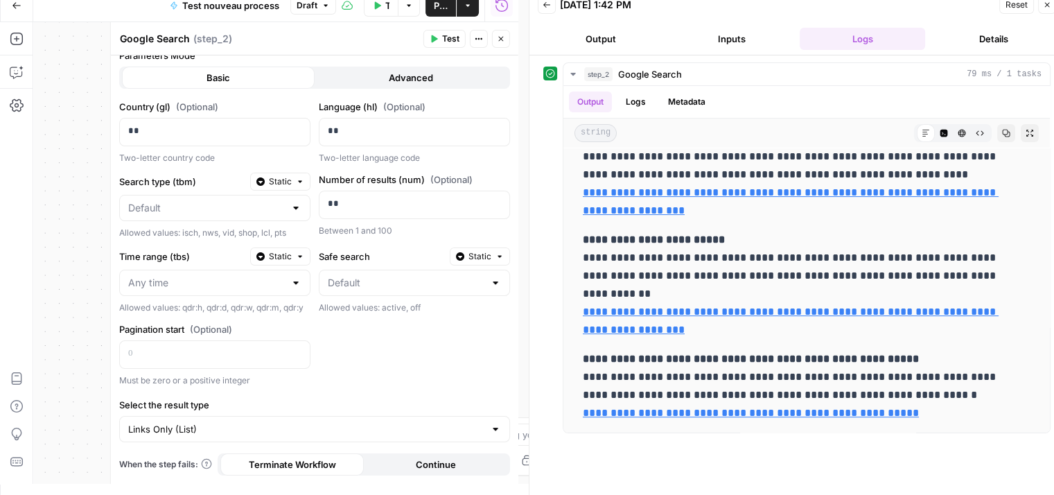
click at [443, 42] on span "Test" at bounding box center [450, 39] width 17 height 12
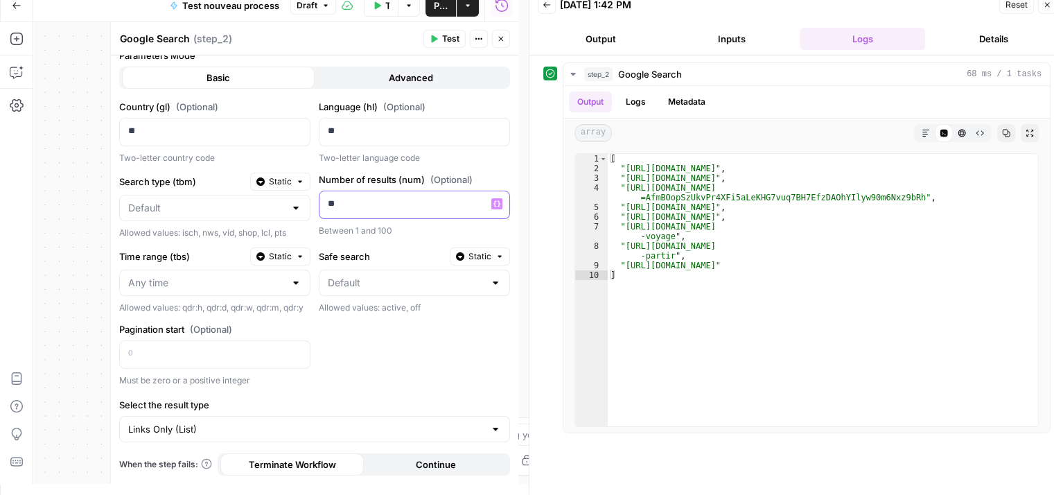
click at [353, 198] on p "**" at bounding box center [401, 204] width 146 height 14
click at [440, 34] on button "Test" at bounding box center [445, 39] width 42 height 18
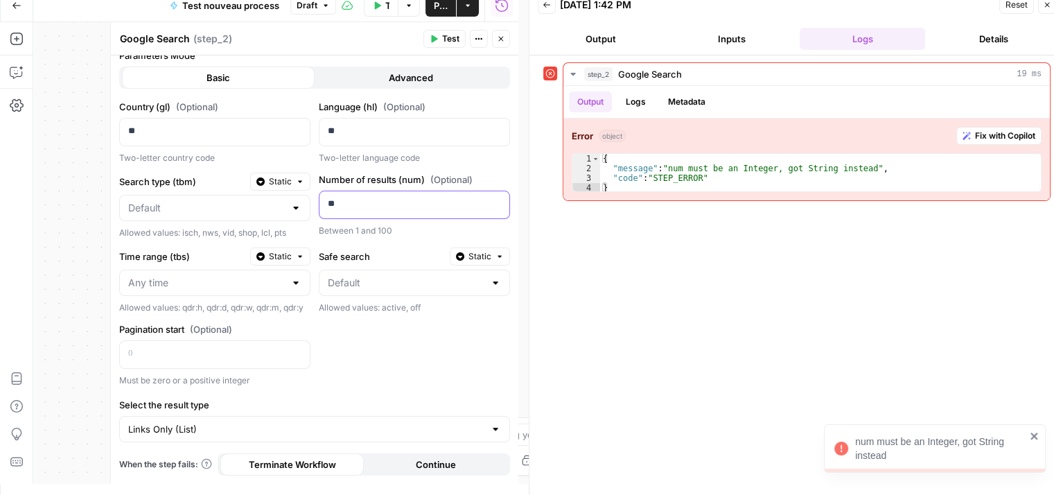
click at [350, 197] on p "**" at bounding box center [412, 204] width 168 height 14
click at [336, 202] on div "**" at bounding box center [404, 204] width 168 height 27
click at [443, 37] on span "Test" at bounding box center [450, 39] width 17 height 12
click at [320, 199] on div "**" at bounding box center [404, 204] width 168 height 27
click at [367, 39] on div "Google Search Google Search ( step_2 )" at bounding box center [269, 38] width 300 height 15
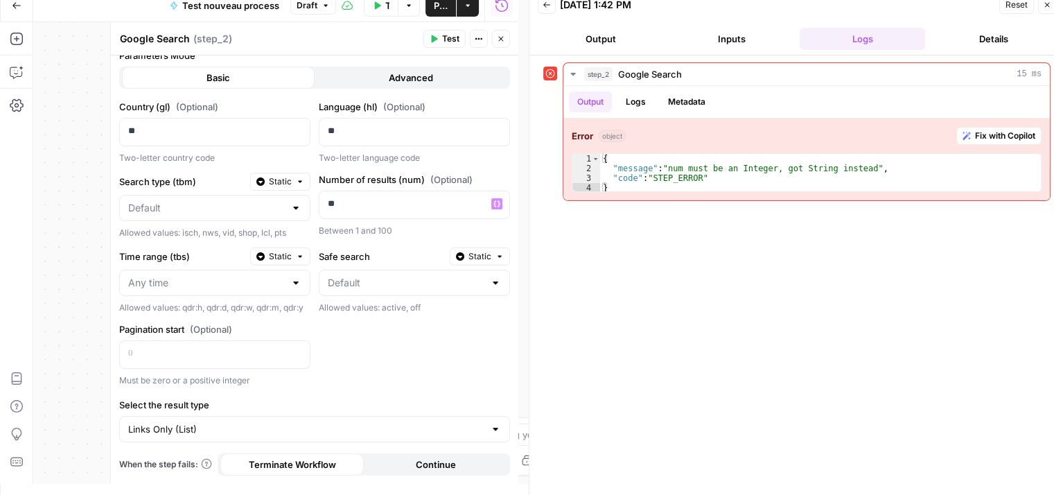
click at [433, 41] on icon "button" at bounding box center [434, 39] width 6 height 8
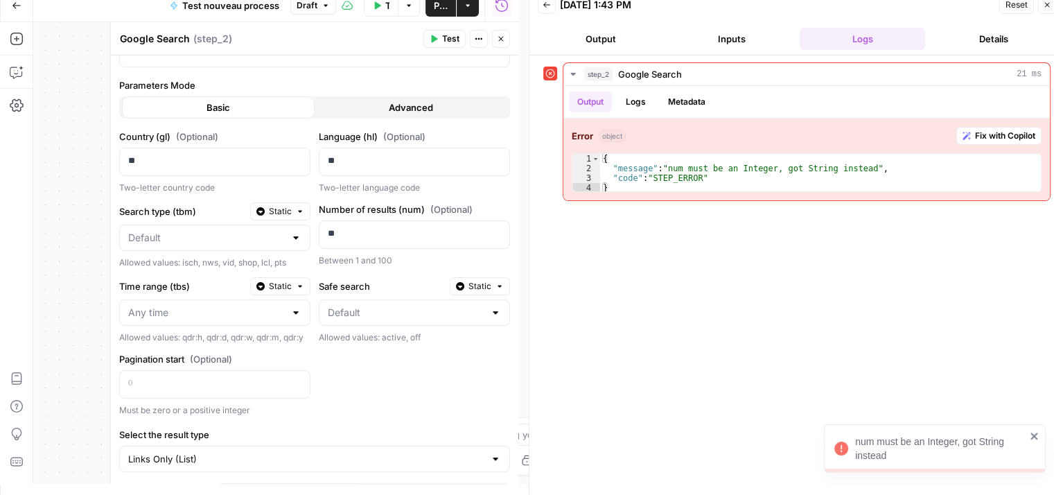
scroll to position [138, 0]
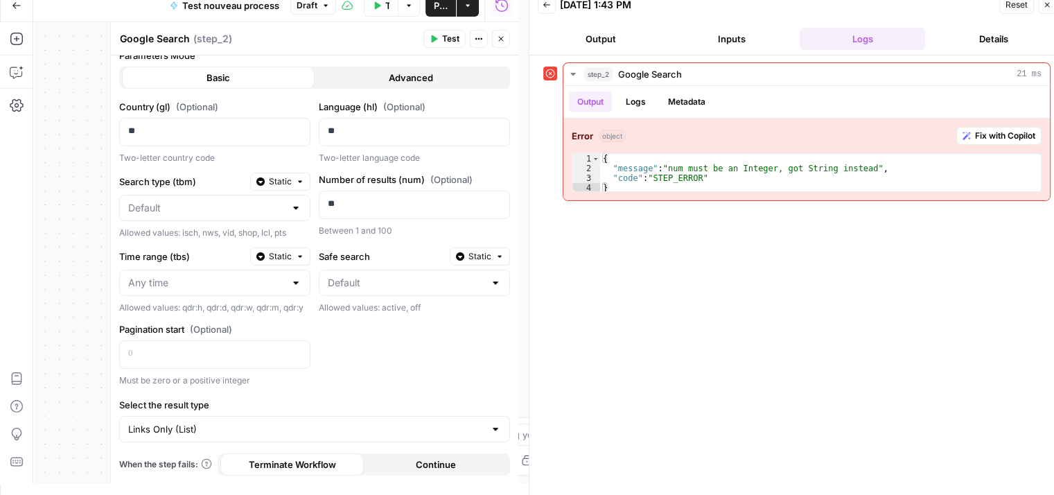
click at [438, 40] on icon "button" at bounding box center [434, 39] width 8 height 8
click at [393, 197] on p "**" at bounding box center [401, 204] width 146 height 14
click at [993, 135] on span "Fix with Copilot" at bounding box center [1005, 136] width 60 height 12
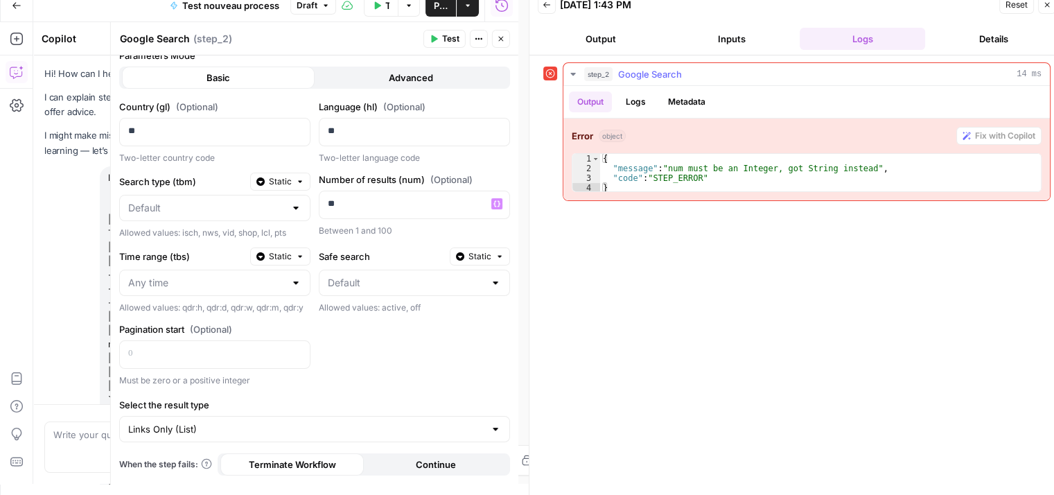
scroll to position [4148, 0]
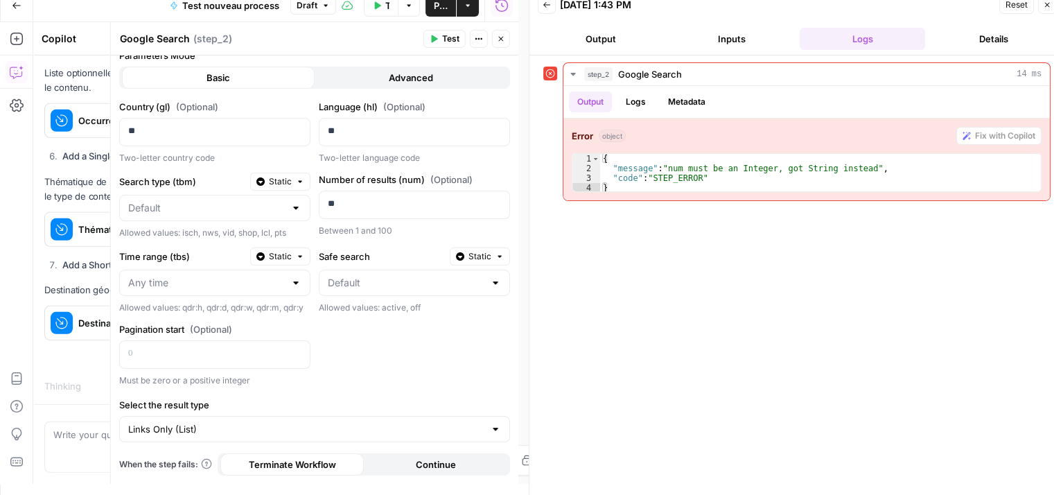
click at [72, 366] on div "Fix the error in step_2 for me" at bounding box center [162, 360] width 237 height 22
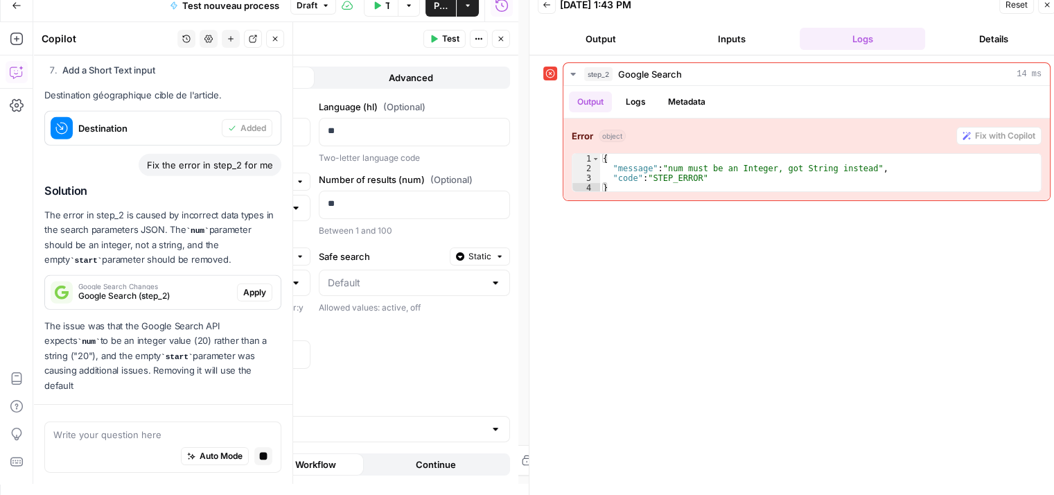
scroll to position [4341, 0]
click at [261, 291] on button "Apply" at bounding box center [254, 293] width 35 height 18
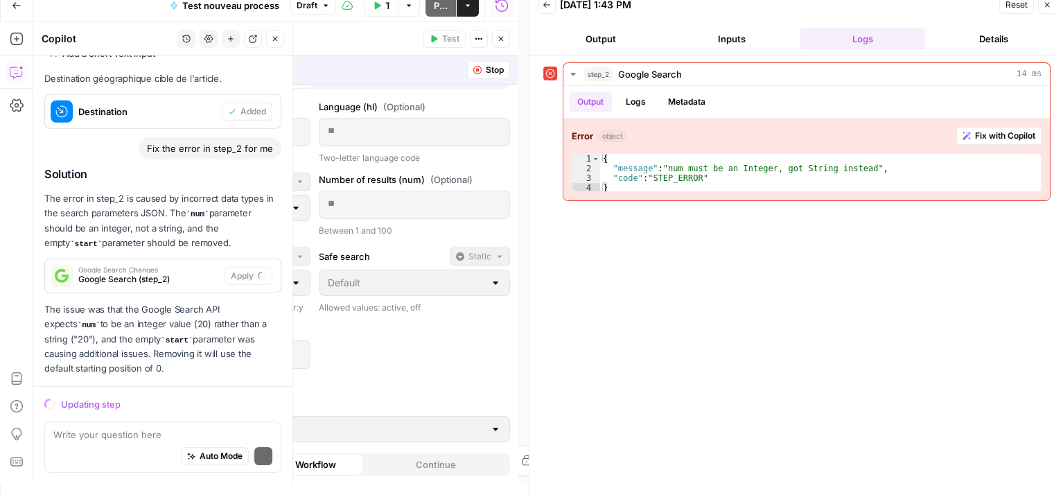
scroll to position [4392, 0]
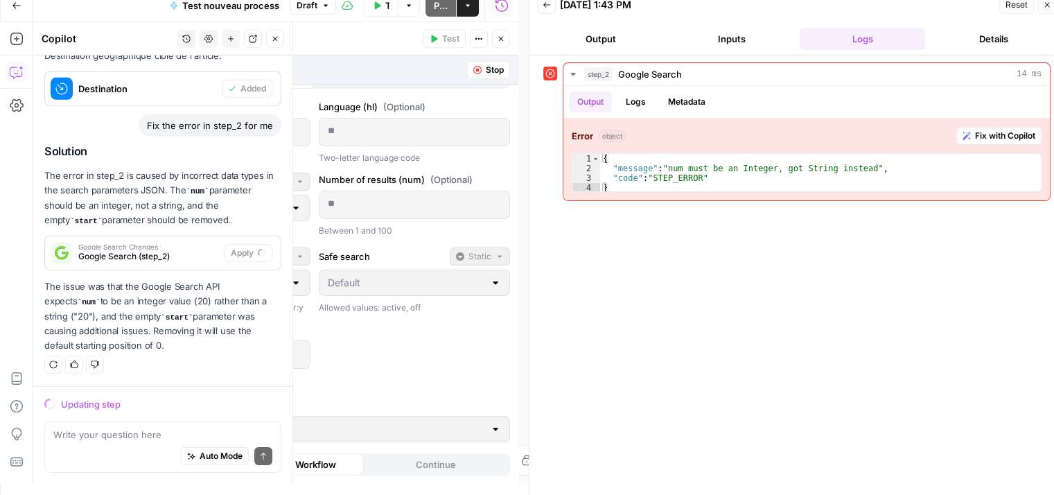
click at [453, 351] on div "Country (gl) (Optional) ** Two-letter country code Language (hl) (Optional) ** …" at bounding box center [314, 243] width 391 height 287
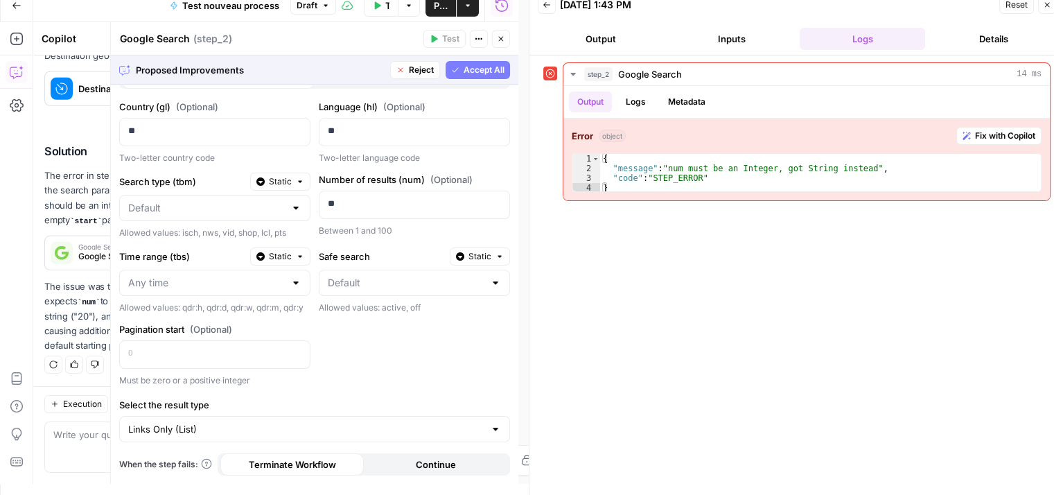
click at [464, 71] on span "Accept All" at bounding box center [484, 70] width 41 height 12
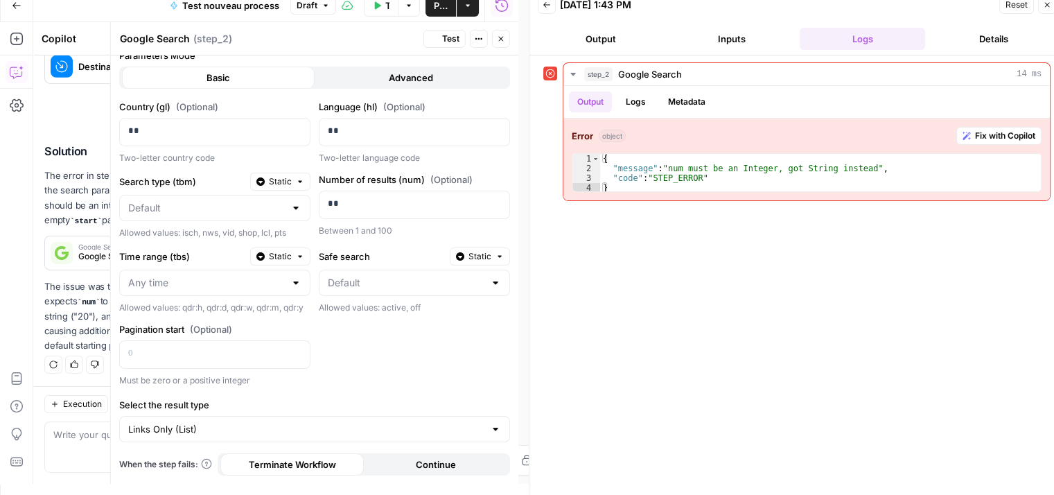
scroll to position [138, 0]
click at [439, 33] on button "Test" at bounding box center [445, 39] width 42 height 18
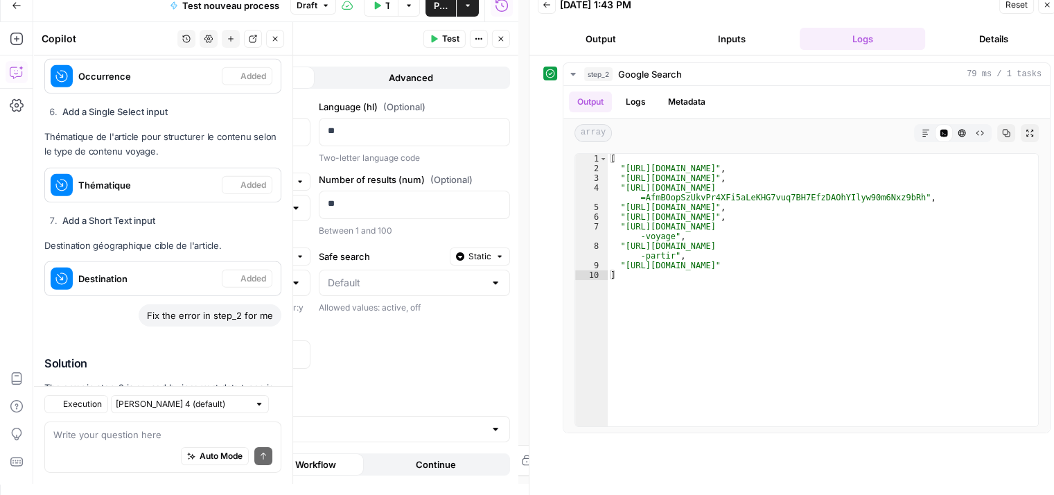
scroll to position [4591, 0]
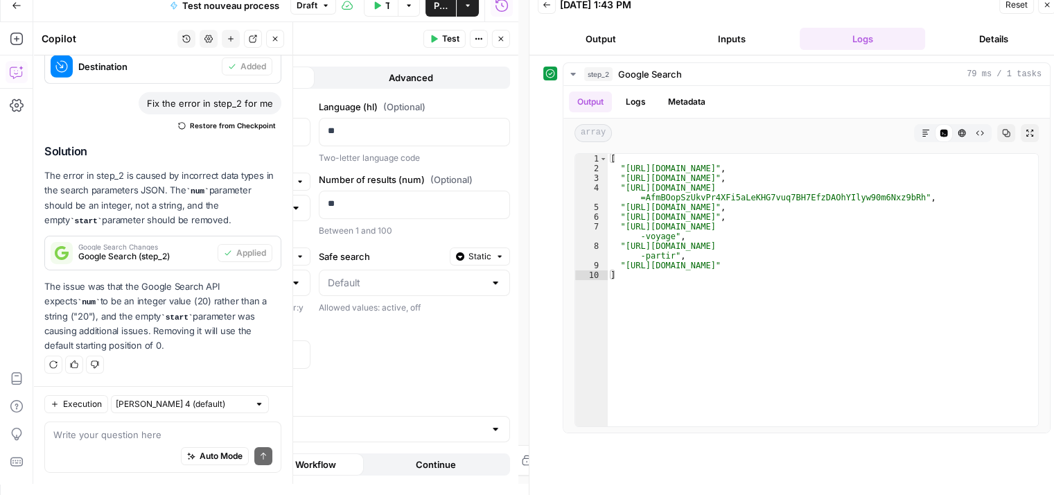
click at [270, 40] on button "Close" at bounding box center [275, 39] width 18 height 18
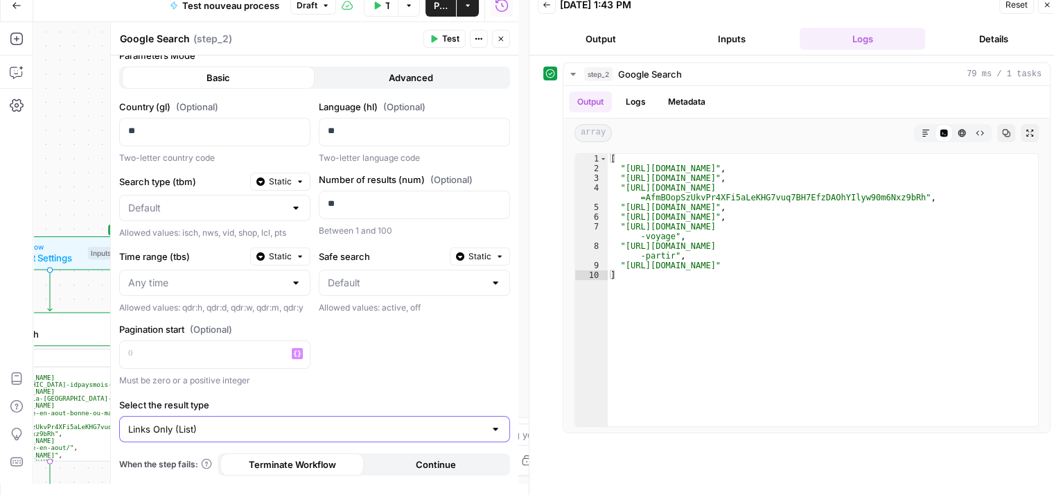
click at [191, 423] on input "Links Only (List)" at bounding box center [306, 429] width 356 height 14
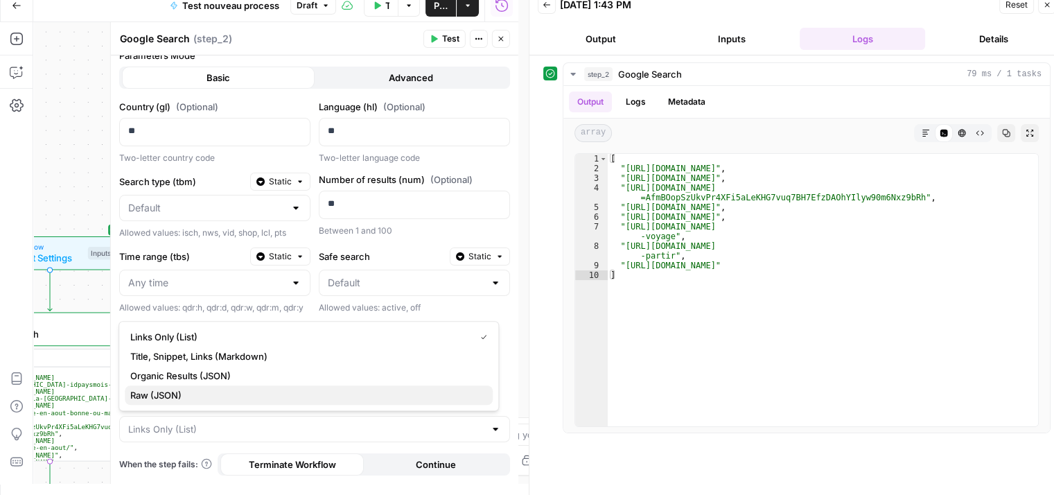
click at [195, 392] on span "Raw (JSON)" at bounding box center [305, 395] width 351 height 14
type input "Raw (JSON)"
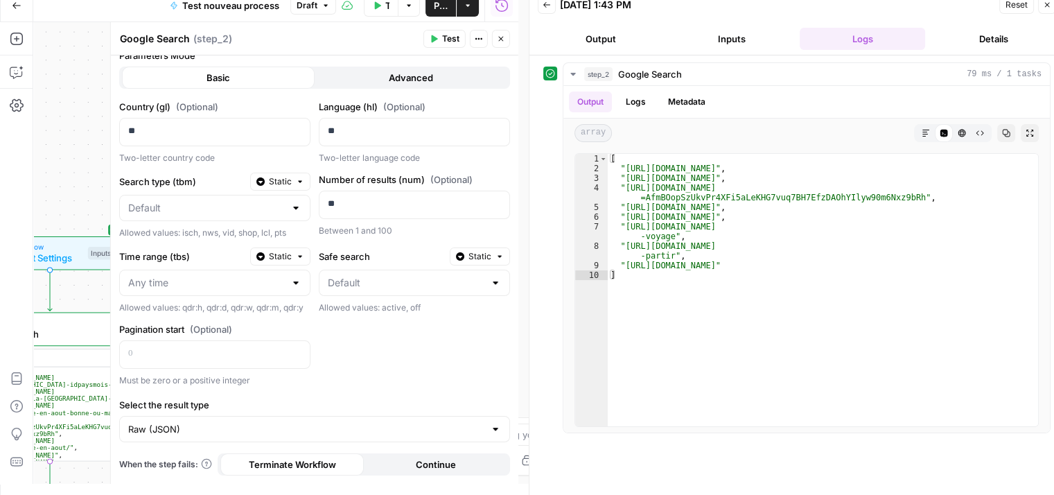
click at [455, 37] on span "Test" at bounding box center [450, 39] width 17 height 12
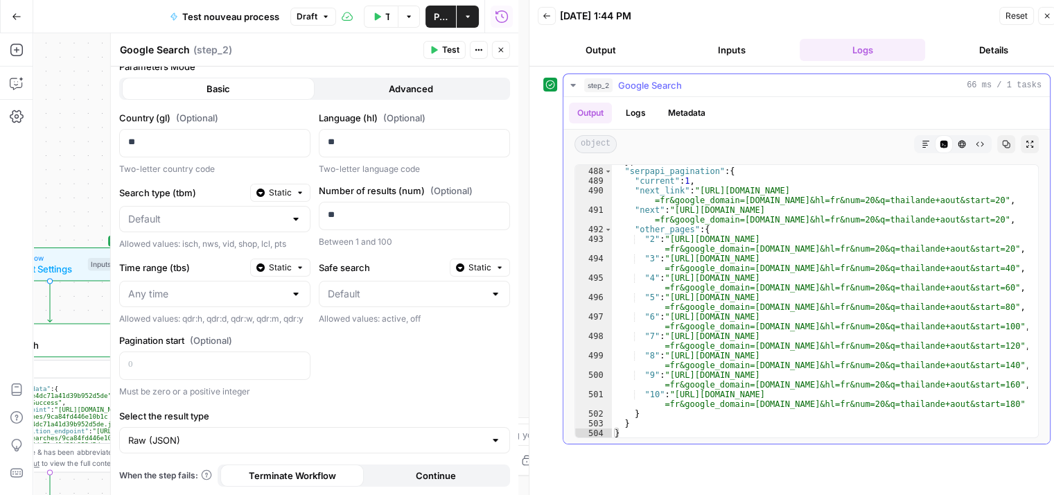
scroll to position [11, 0]
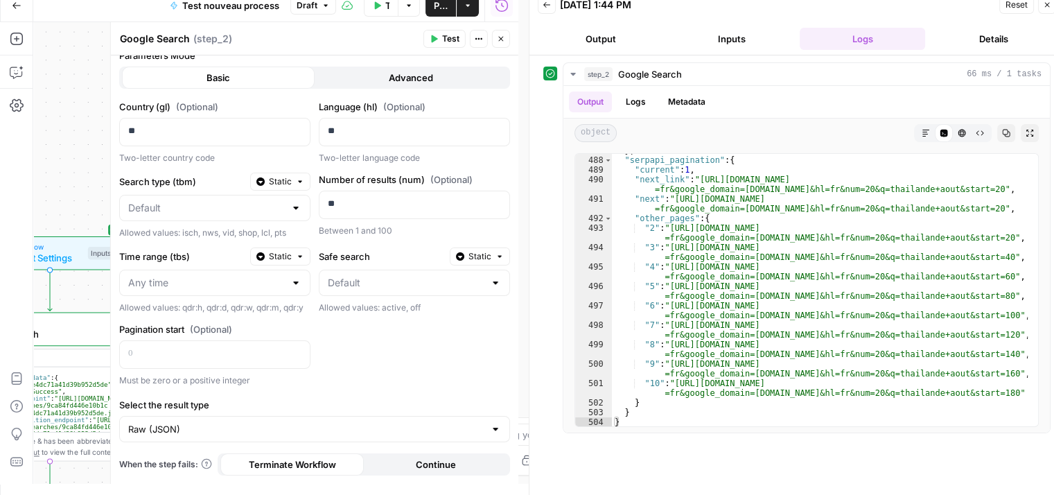
click at [98, 165] on div "Workflow Input Settings Inputs Google Search Google Search Step 2 Output Expand…" at bounding box center [275, 253] width 485 height 462
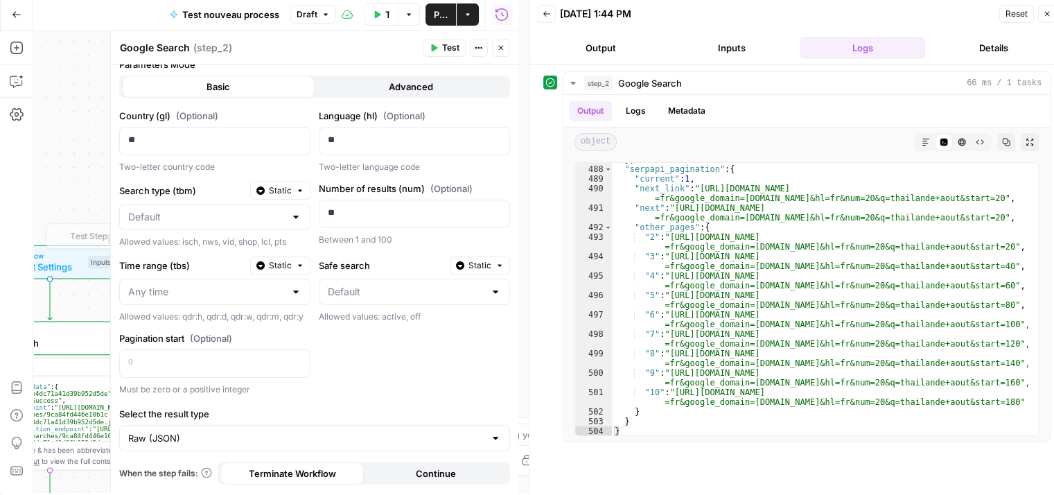
scroll to position [0, 0]
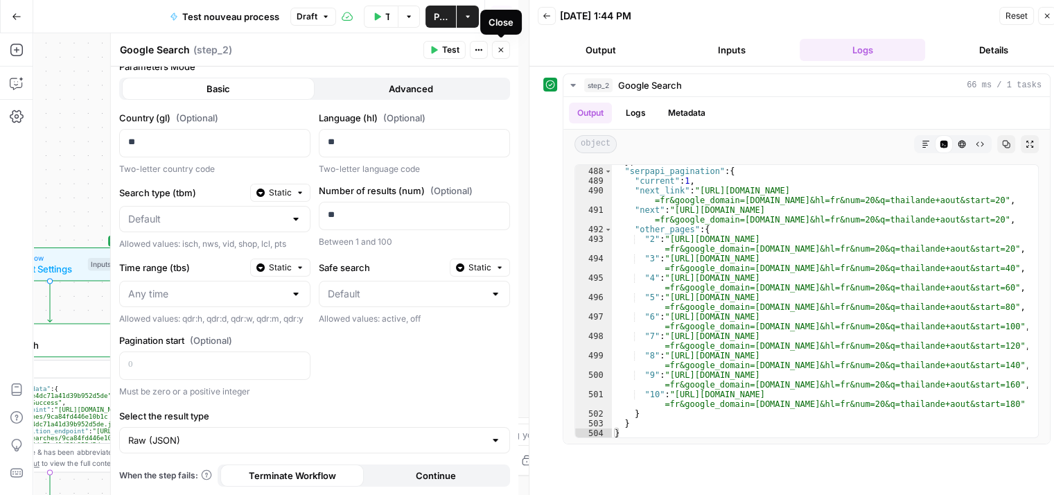
click at [503, 48] on icon "button" at bounding box center [500, 50] width 5 height 5
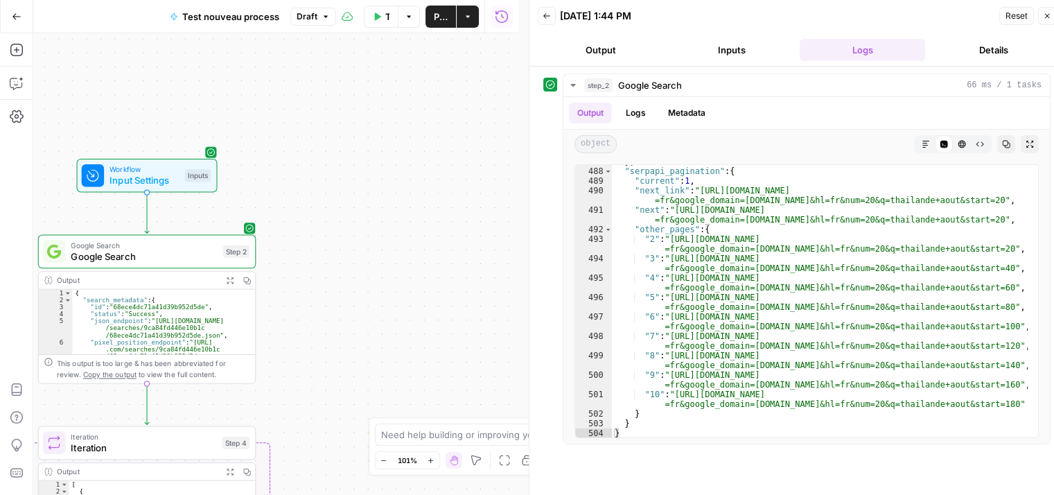
drag, startPoint x: 297, startPoint y: 134, endPoint x: 424, endPoint y: 59, distance: 147.3
click at [415, 51] on div "Workflow Input Settings Inputs Google Search Google Search Step 2 Output Expand…" at bounding box center [275, 264] width 485 height 462
click at [463, 173] on div "Workflow Input Settings Inputs Google Search Google Search Step 2 Output Expand…" at bounding box center [275, 264] width 485 height 462
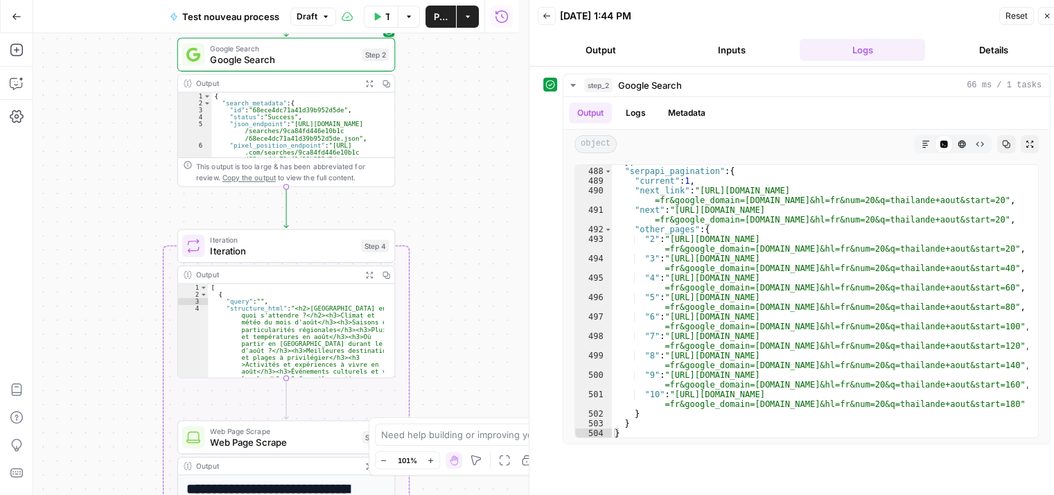
drag, startPoint x: 417, startPoint y: 281, endPoint x: 467, endPoint y: 187, distance: 106.7
click at [466, 190] on div "Workflow Input Settings Inputs Google Search Google Search Step 2 Output Expand…" at bounding box center [275, 264] width 485 height 462
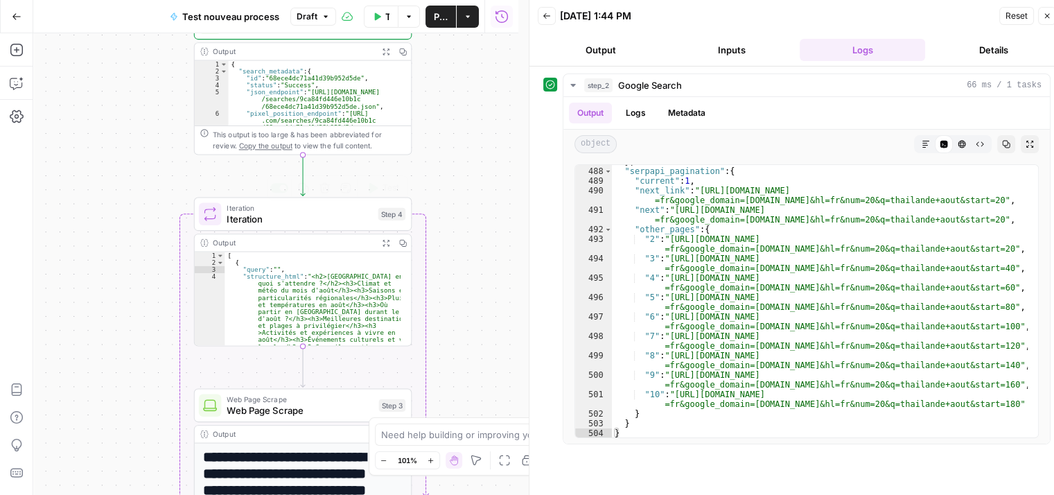
click at [281, 220] on span "Iteration" at bounding box center [300, 219] width 146 height 14
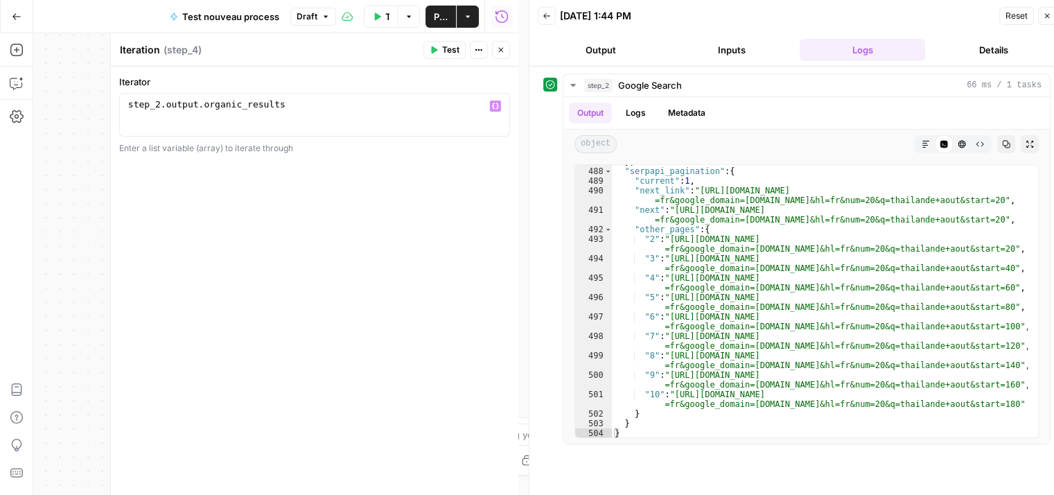
click at [302, 111] on div "step_2 . output . organic_results" at bounding box center [314, 125] width 379 height 52
click at [442, 46] on button "Test" at bounding box center [445, 50] width 42 height 18
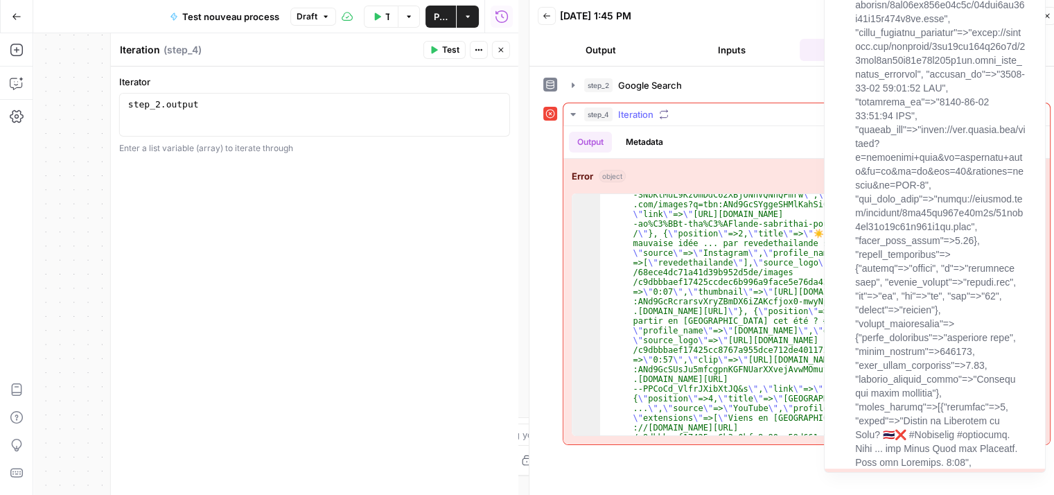
scroll to position [291, 0]
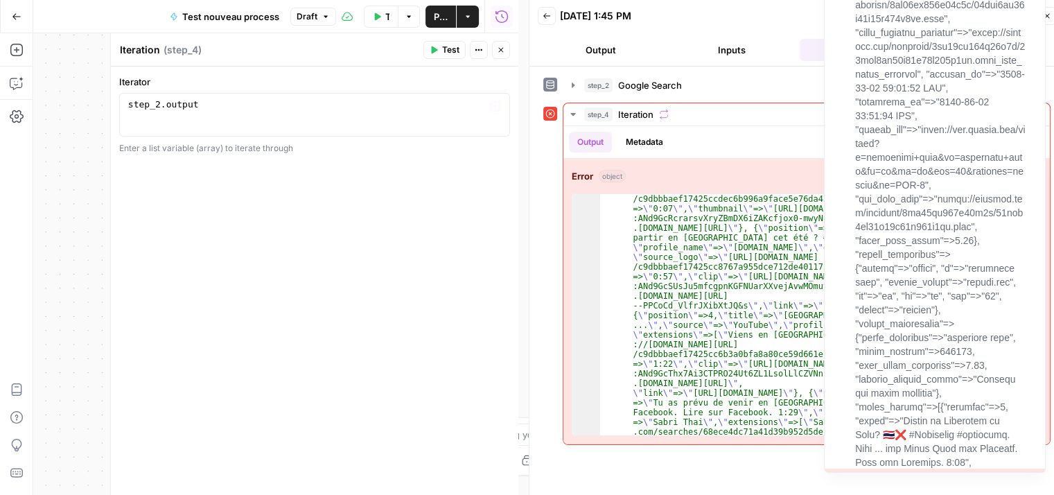
click at [194, 106] on div "step_2 . output" at bounding box center [314, 125] width 379 height 52
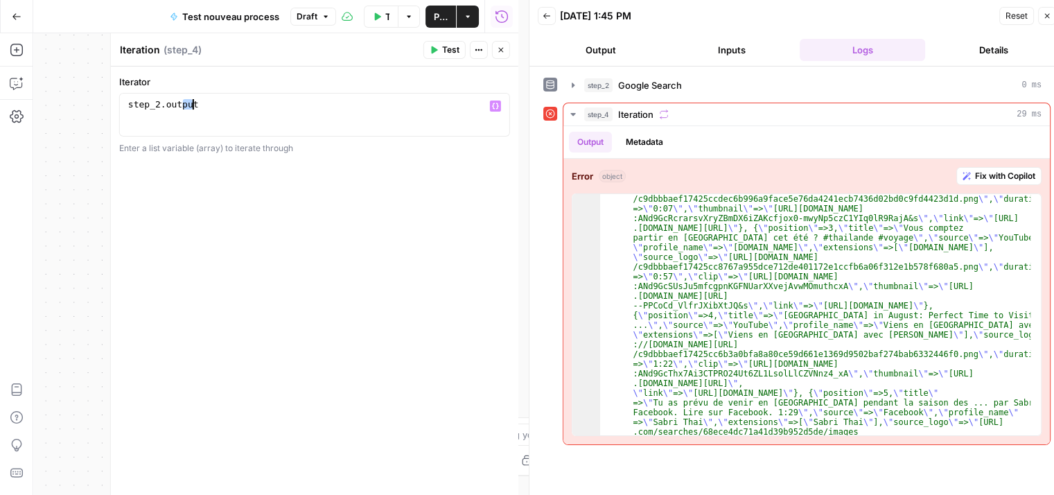
type textarea "**********"
click at [441, 46] on button "Test" at bounding box center [445, 50] width 42 height 18
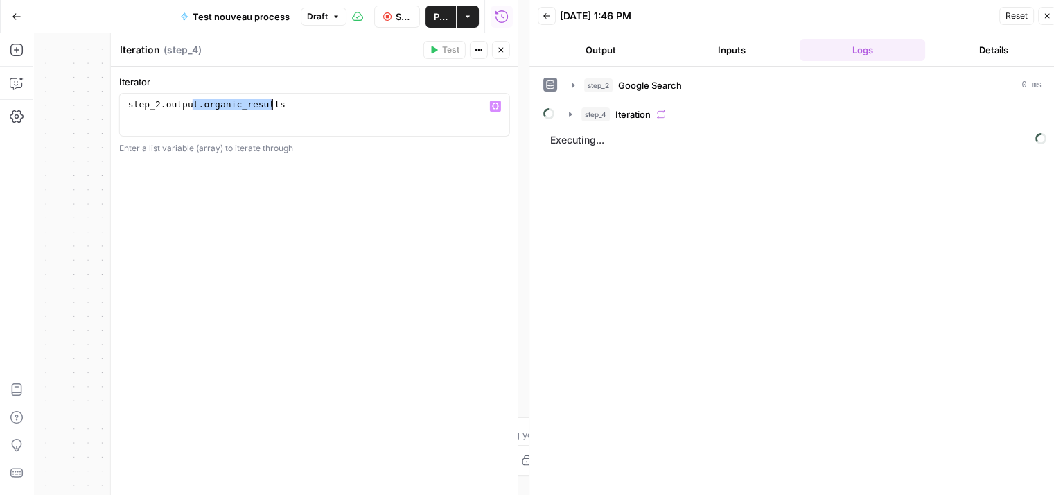
click at [322, 115] on div "step_2 . output . organic_results" at bounding box center [314, 114] width 378 height 31
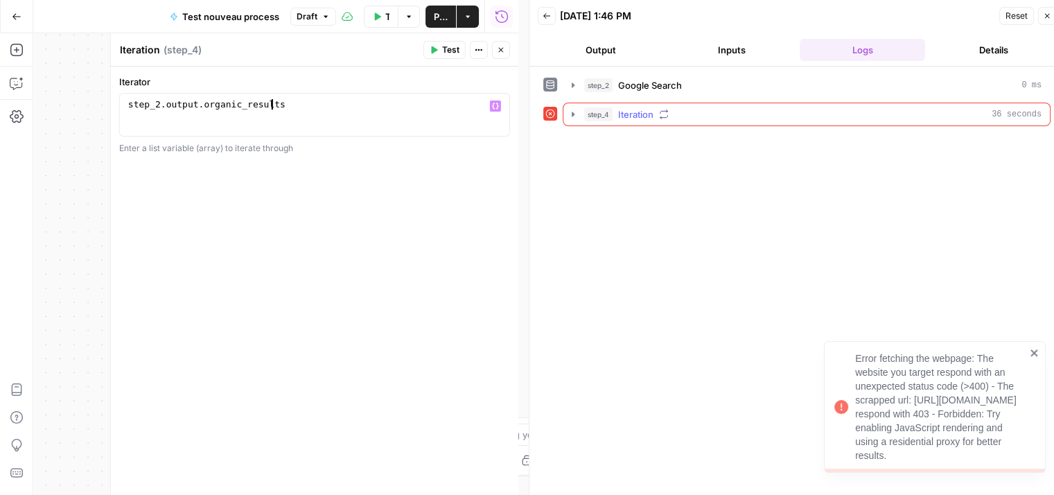
click at [571, 114] on icon "button" at bounding box center [573, 114] width 11 height 11
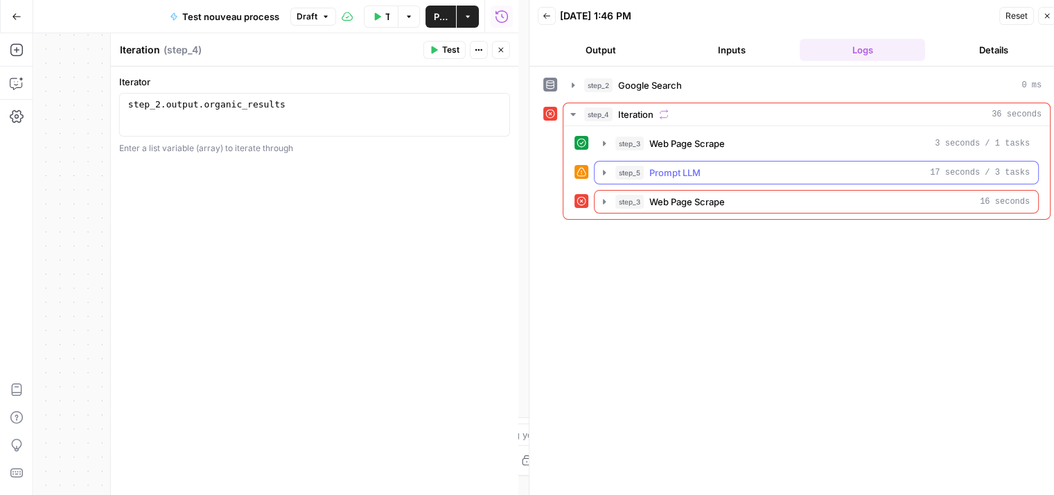
click at [604, 173] on icon "button" at bounding box center [604, 172] width 11 height 11
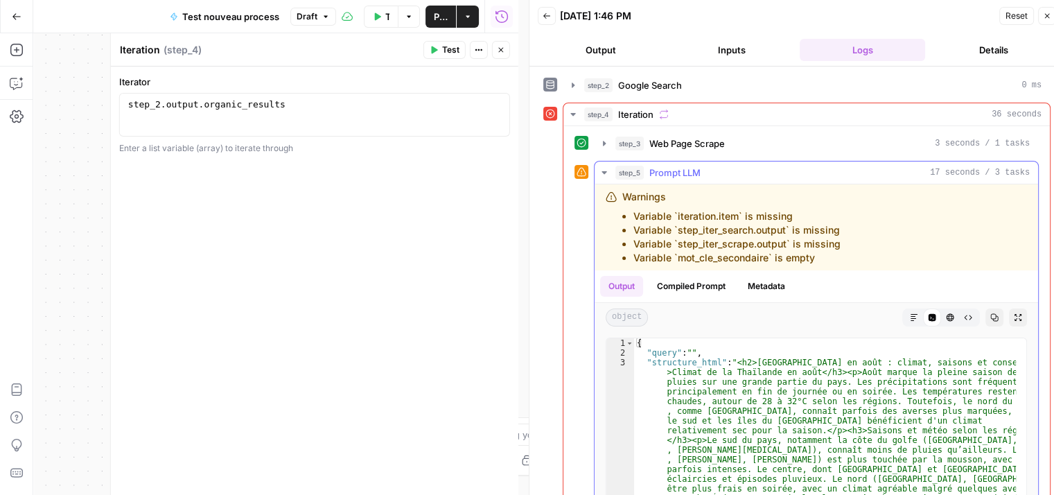
click at [8, 84] on button "Copilot" at bounding box center [17, 83] width 22 height 22
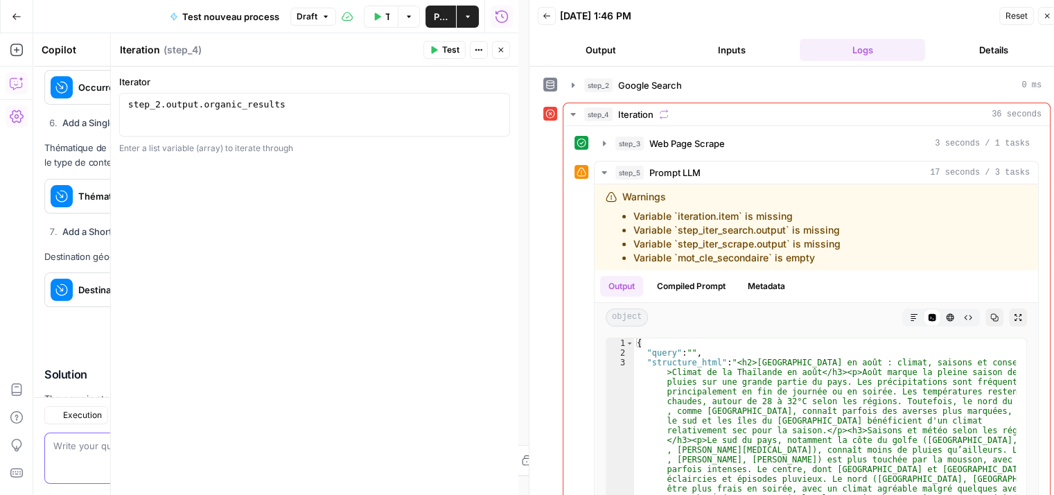
scroll to position [4591, 0]
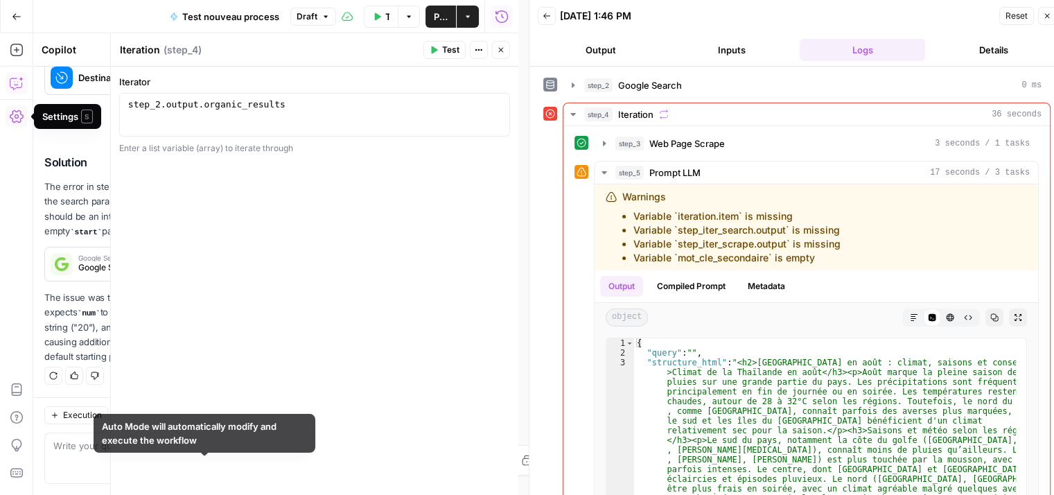
click at [152, 458] on div "Auto Mode Send" at bounding box center [162, 468] width 219 height 31
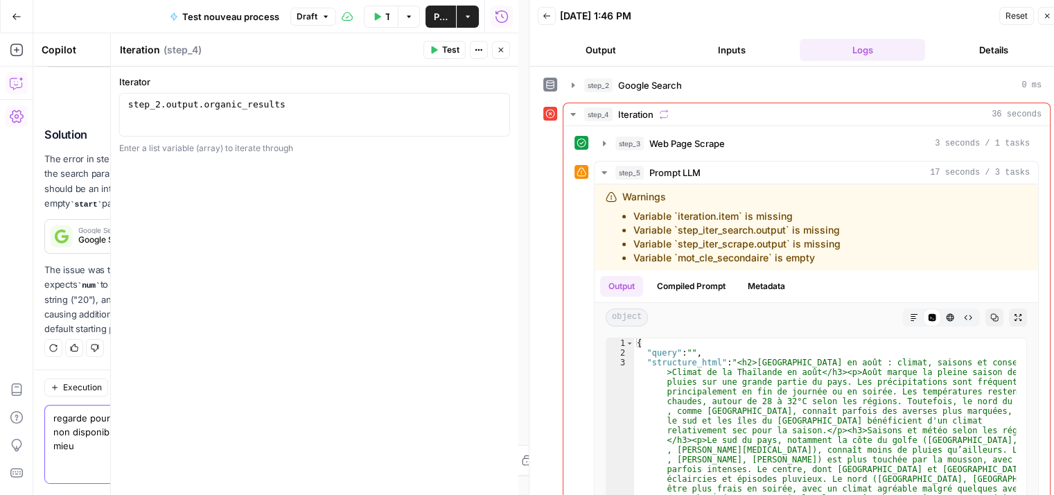
scroll to position [4619, 0]
type textarea "regarde pourquoi la step 5 a autant de variable non disponible et faisons tout …"
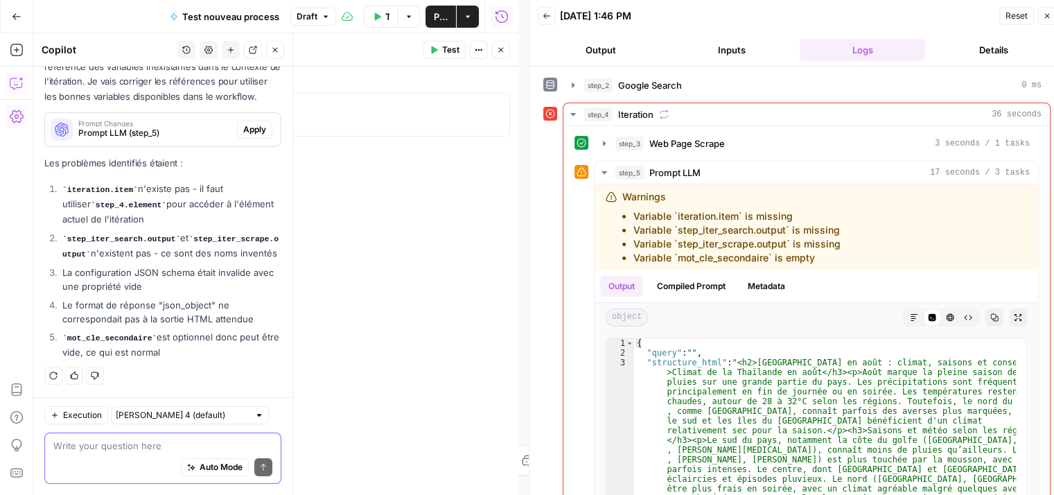
scroll to position [4985, 0]
click at [243, 136] on span "Apply" at bounding box center [254, 129] width 23 height 12
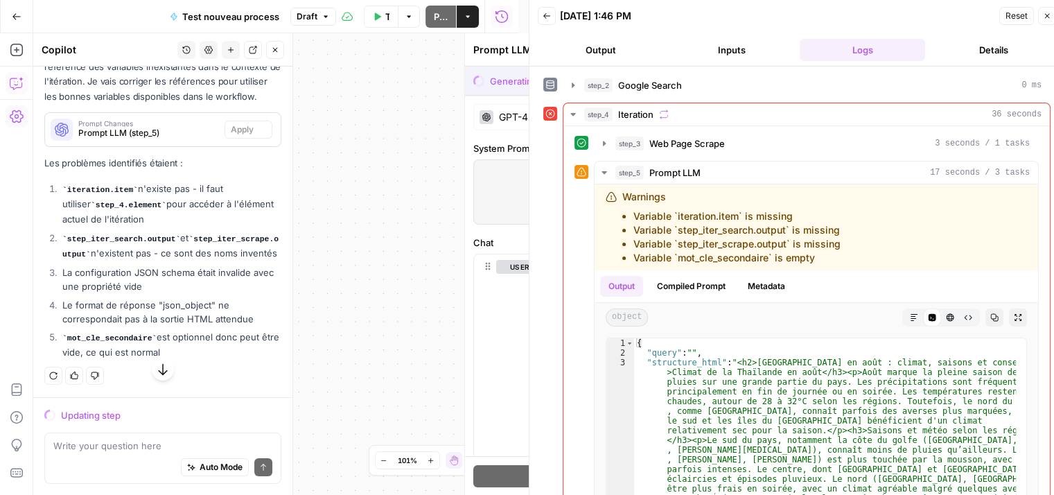
scroll to position [4785, 0]
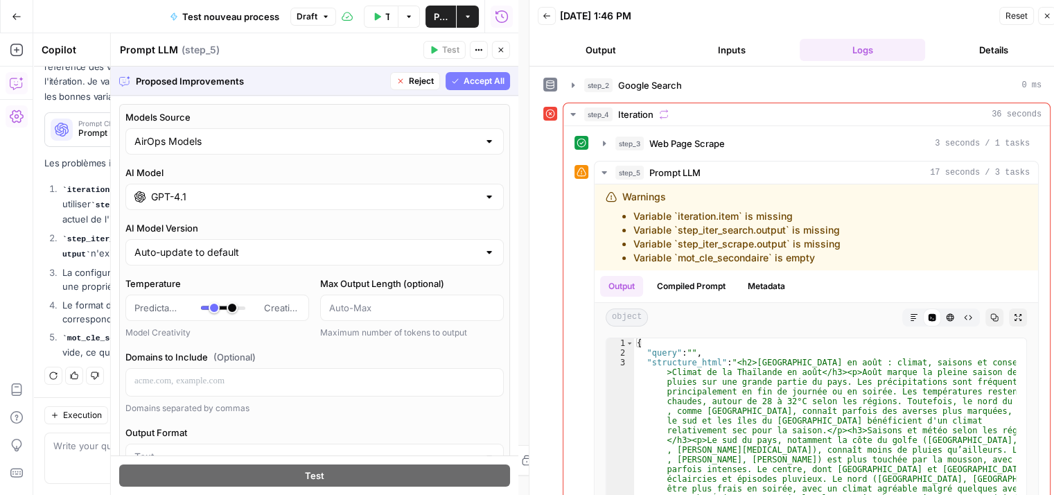
click at [478, 78] on span "Accept All" at bounding box center [484, 81] width 41 height 12
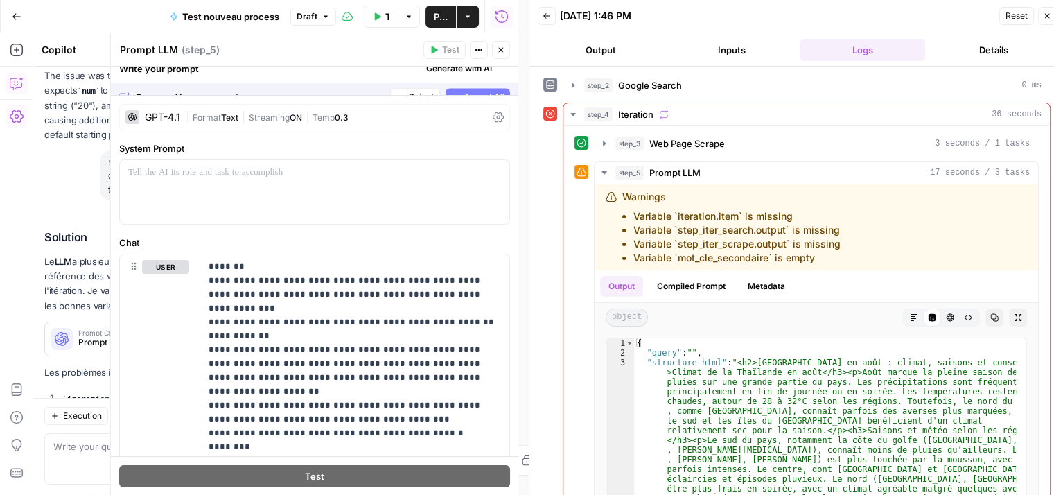
scroll to position [5007, 0]
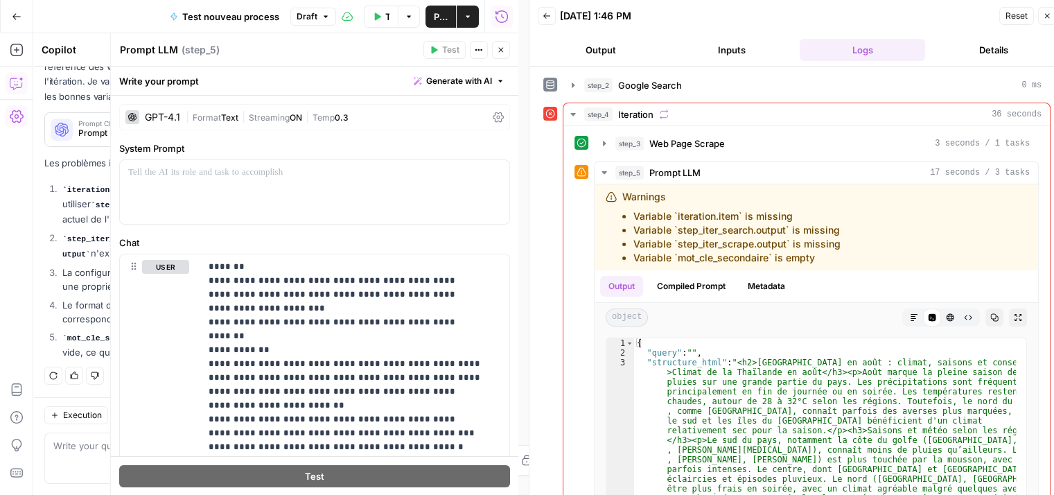
click at [497, 43] on button "Close" at bounding box center [501, 50] width 18 height 18
click at [501, 49] on icon "button" at bounding box center [500, 50] width 5 height 5
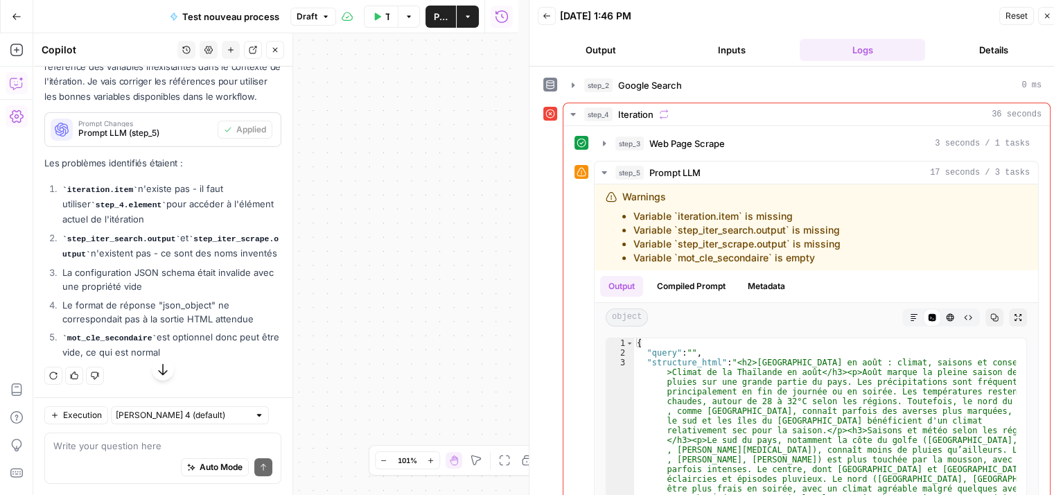
click at [272, 49] on icon "button" at bounding box center [275, 50] width 8 height 8
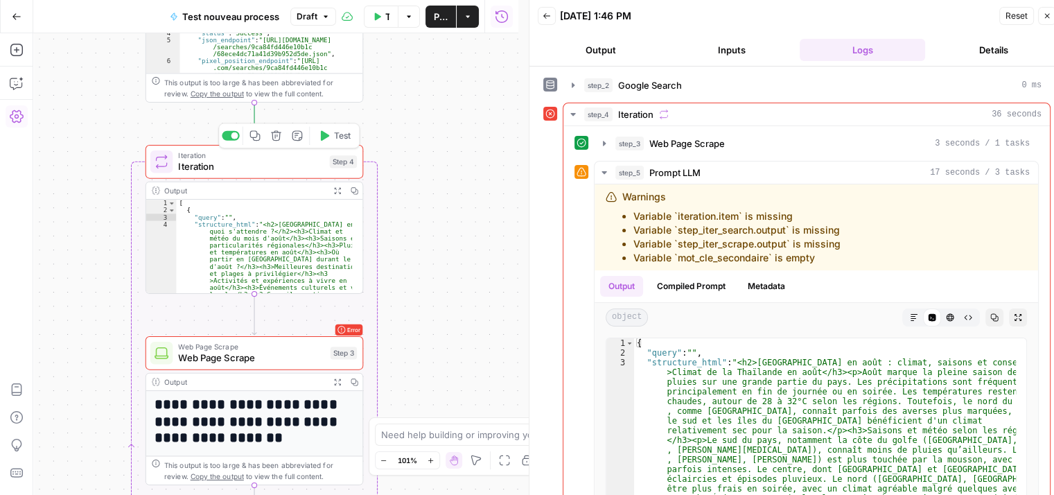
click at [331, 133] on button "Test" at bounding box center [335, 136] width 44 height 18
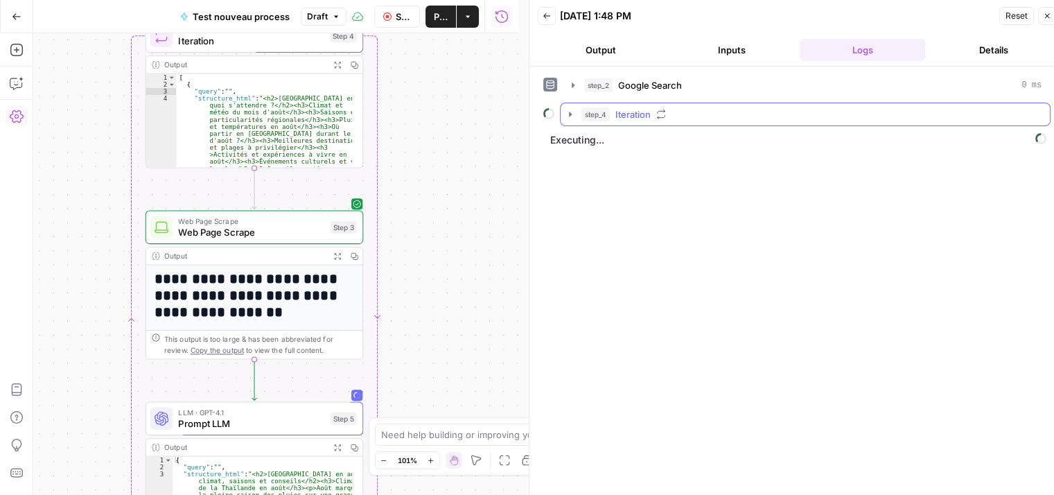
click at [571, 112] on icon "button" at bounding box center [570, 114] width 3 height 5
click at [603, 145] on icon "button" at bounding box center [601, 143] width 11 height 11
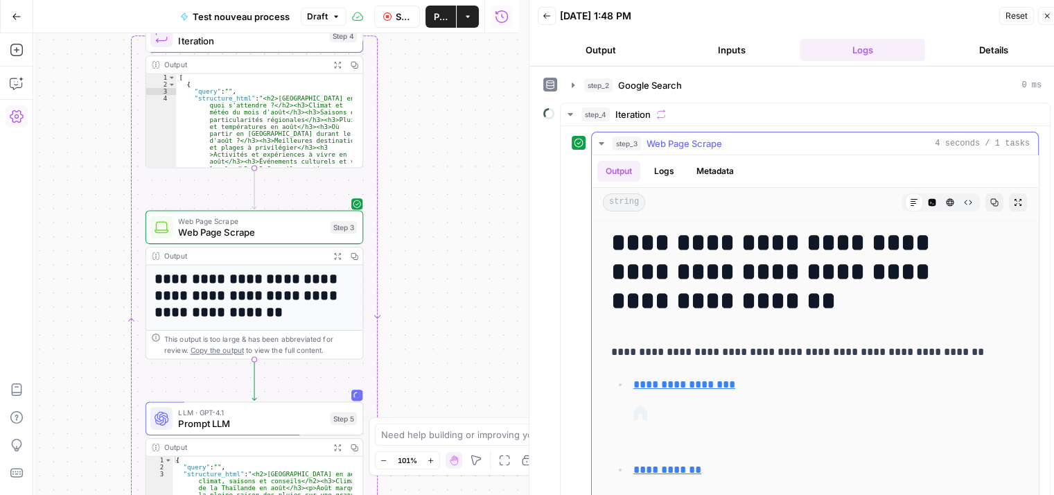
click at [603, 145] on icon "button" at bounding box center [601, 143] width 11 height 11
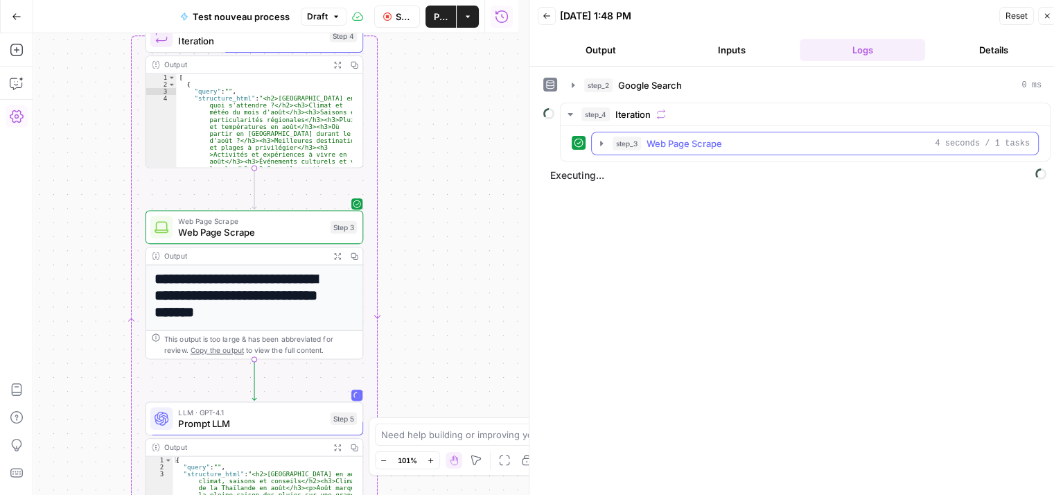
click at [603, 145] on icon "button" at bounding box center [601, 143] width 11 height 11
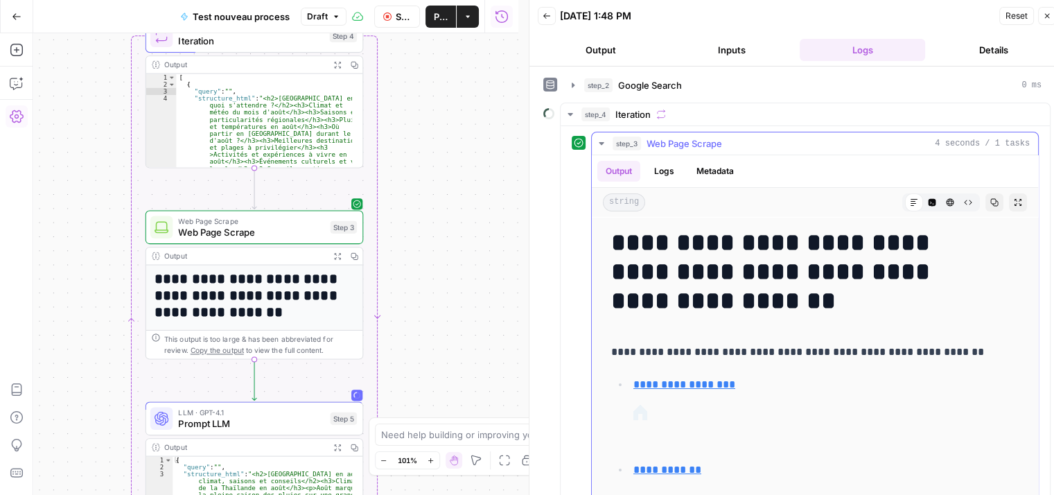
click at [603, 145] on icon "button" at bounding box center [601, 143] width 11 height 11
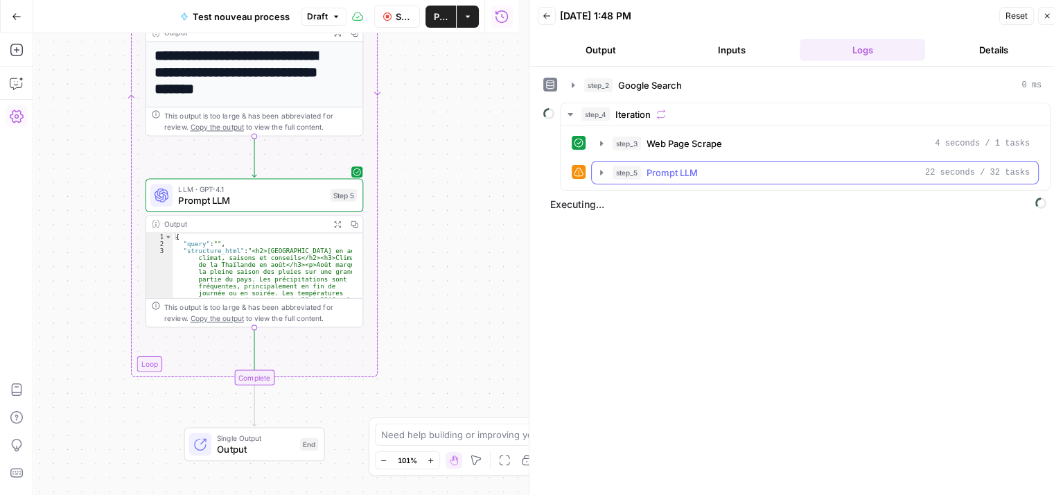
click at [602, 170] on icon "button" at bounding box center [601, 172] width 3 height 5
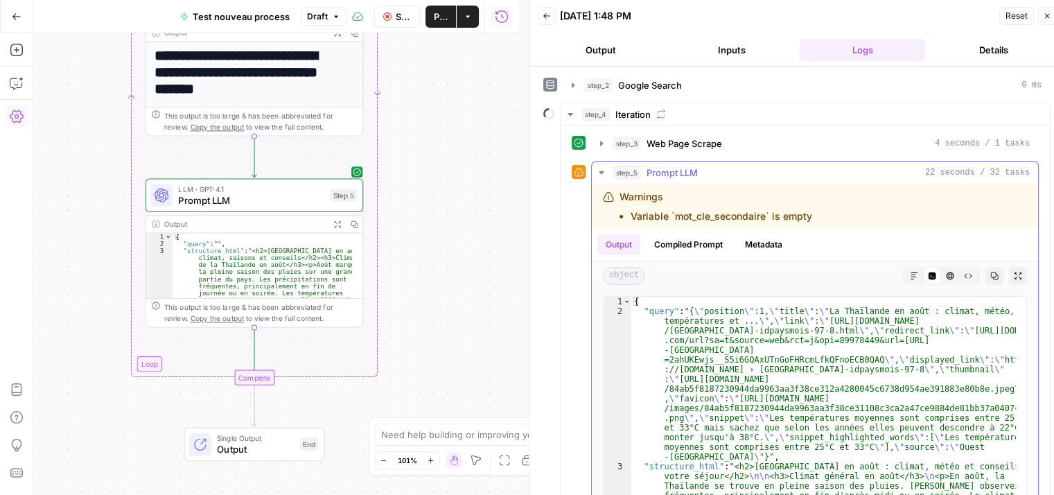
click at [602, 170] on icon "button" at bounding box center [601, 172] width 11 height 11
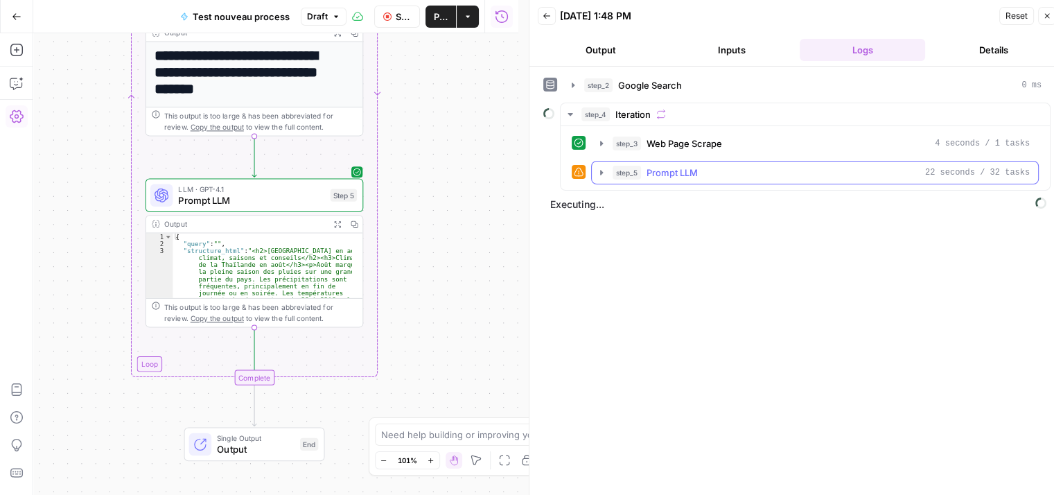
click at [602, 170] on icon "button" at bounding box center [601, 172] width 3 height 5
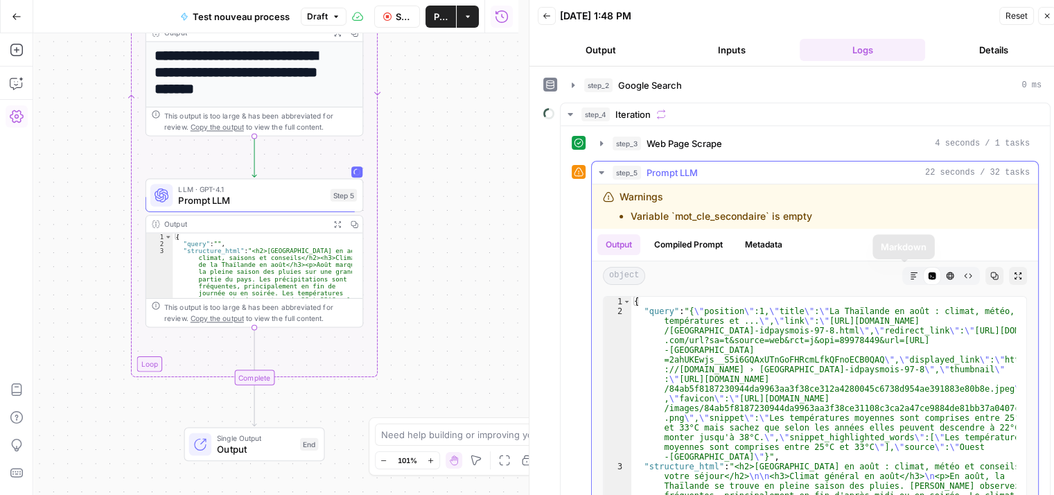
click at [905, 279] on button "Markdown" at bounding box center [914, 276] width 18 height 18
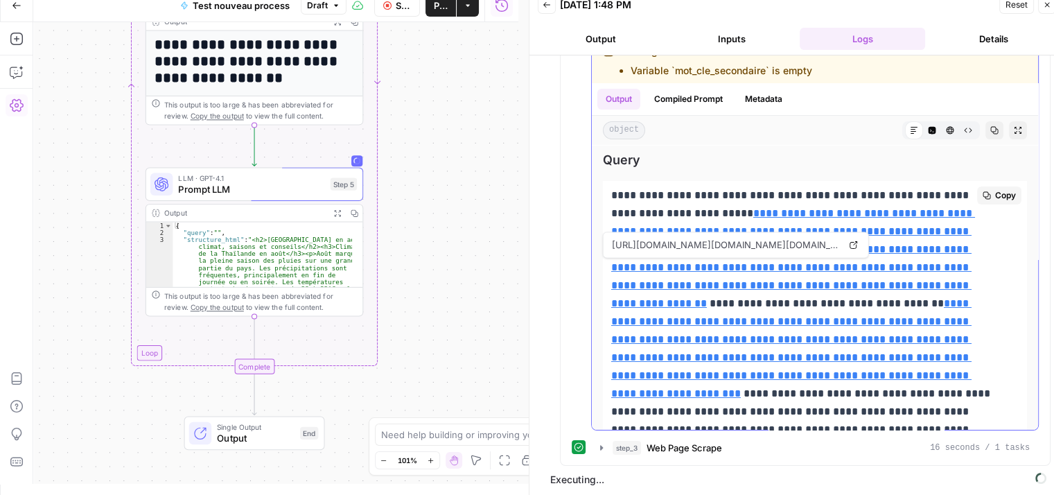
scroll to position [0, 0]
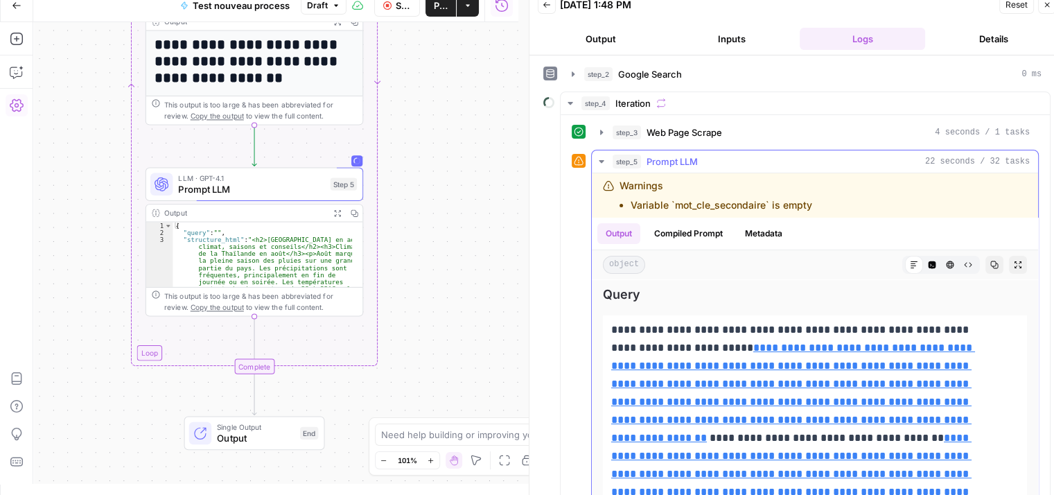
click at [606, 156] on icon "button" at bounding box center [601, 161] width 11 height 11
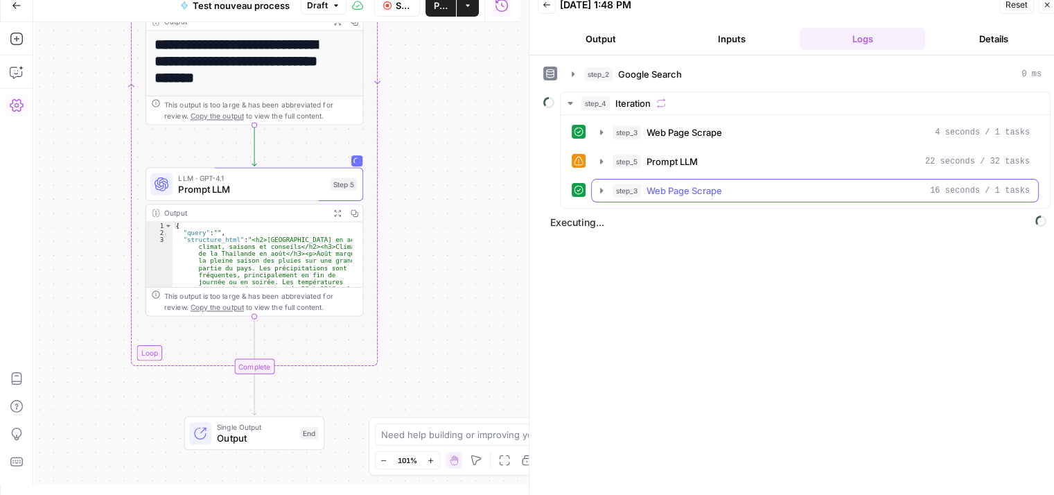
click at [601, 191] on icon "button" at bounding box center [601, 190] width 11 height 11
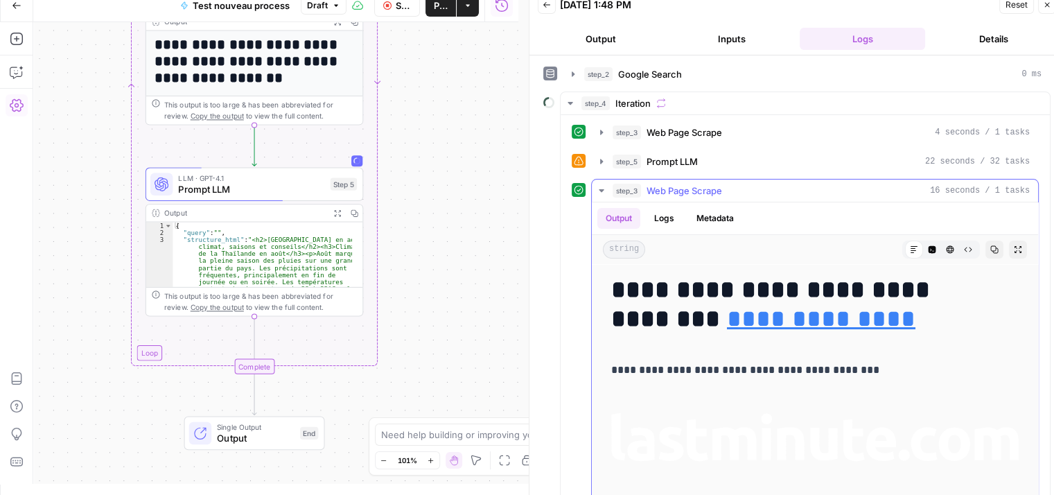
click at [601, 191] on icon "button" at bounding box center [601, 190] width 11 height 11
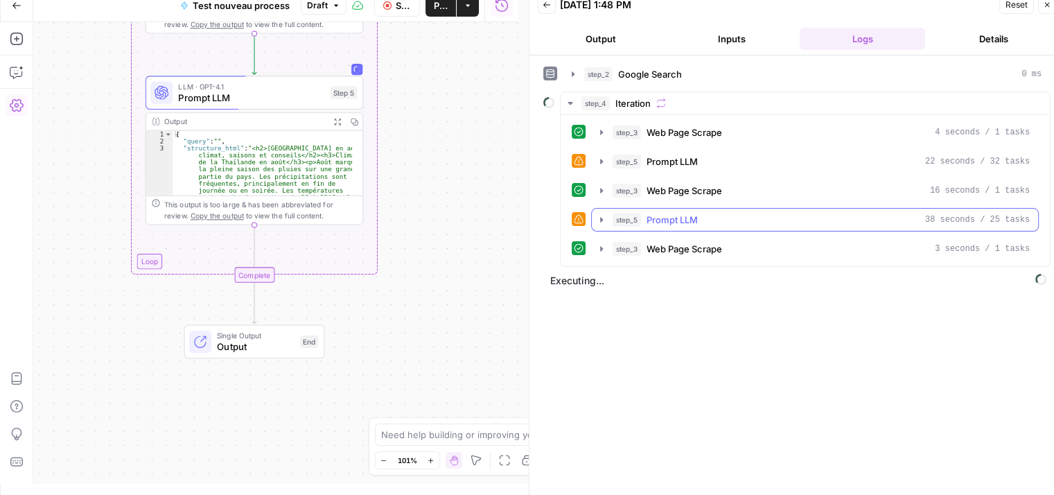
click at [597, 214] on icon "button" at bounding box center [601, 219] width 11 height 11
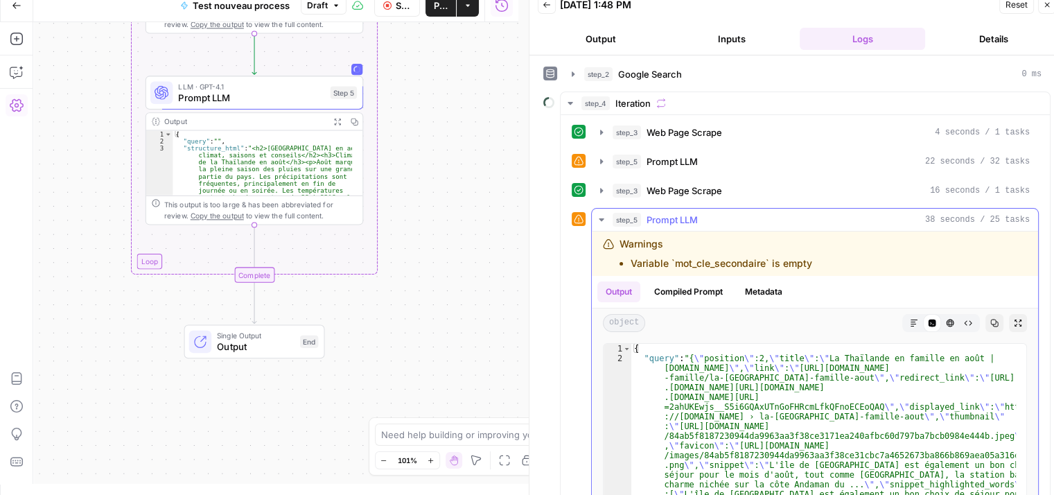
click at [597, 214] on icon "button" at bounding box center [601, 219] width 11 height 11
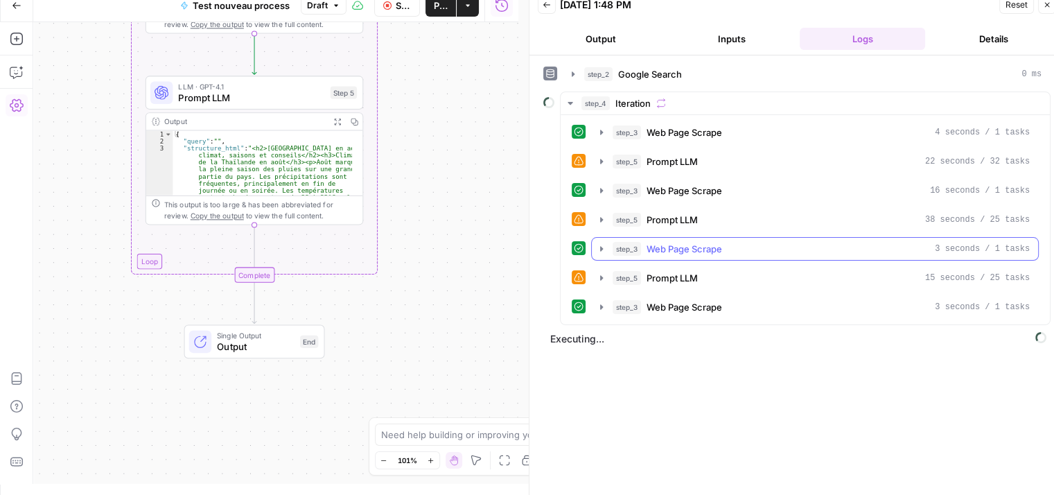
click at [599, 245] on icon "button" at bounding box center [601, 248] width 11 height 11
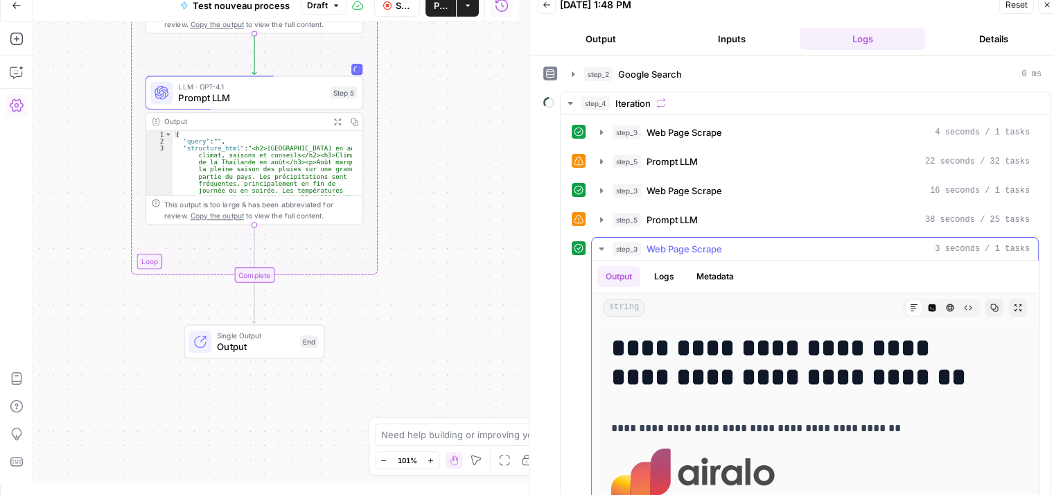
click at [599, 247] on icon "button" at bounding box center [601, 248] width 5 height 3
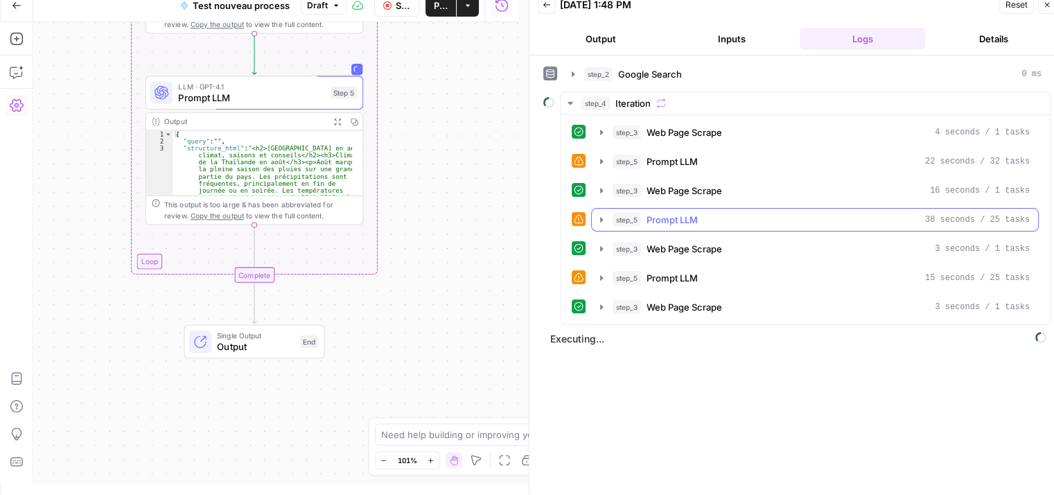
click at [598, 220] on icon "button" at bounding box center [601, 219] width 11 height 11
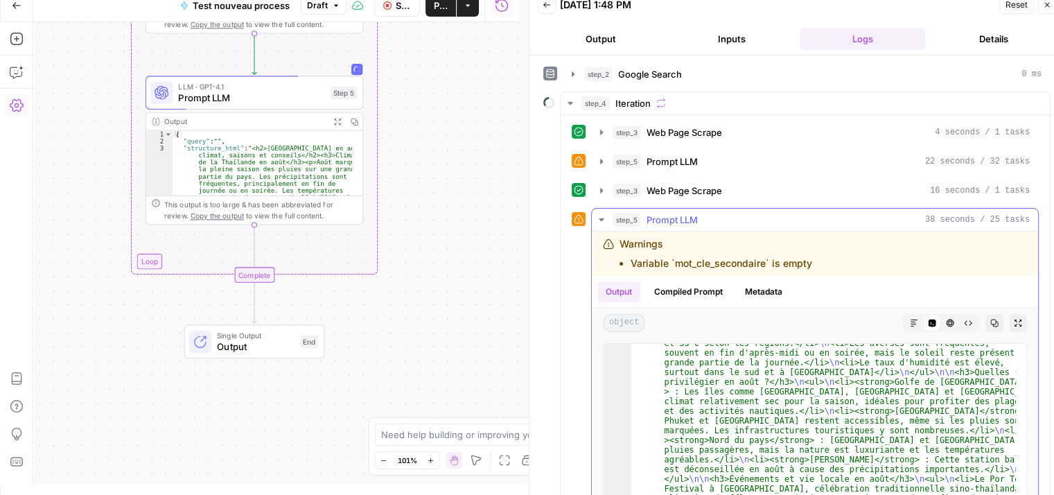
scroll to position [209, 0]
click at [964, 320] on icon "button" at bounding box center [968, 323] width 8 height 8
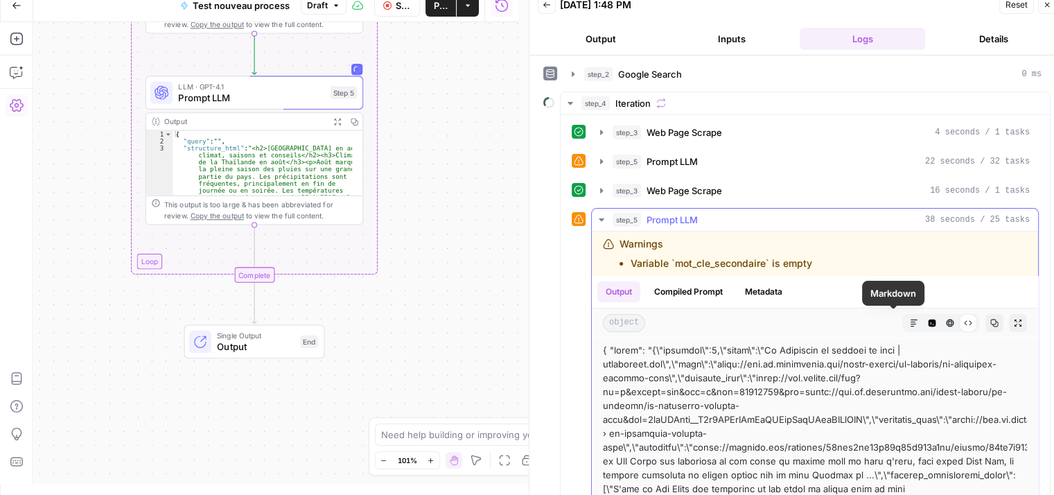
click at [910, 322] on icon "button" at bounding box center [914, 323] width 8 height 8
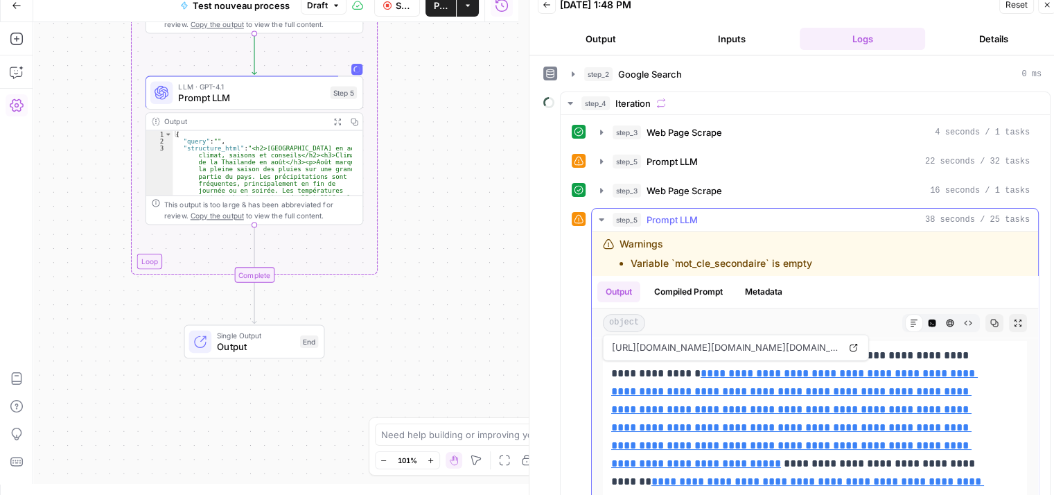
scroll to position [0, 0]
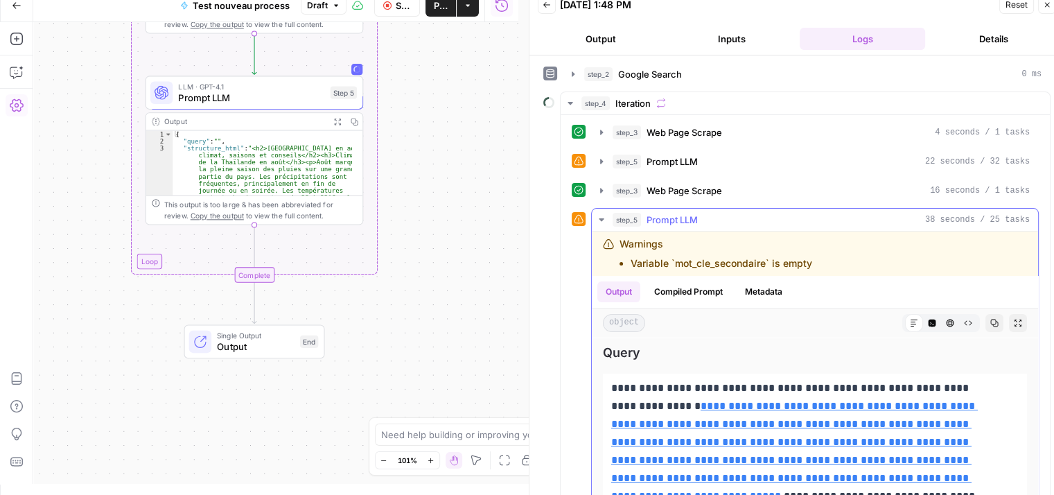
click at [604, 214] on icon "button" at bounding box center [601, 219] width 11 height 11
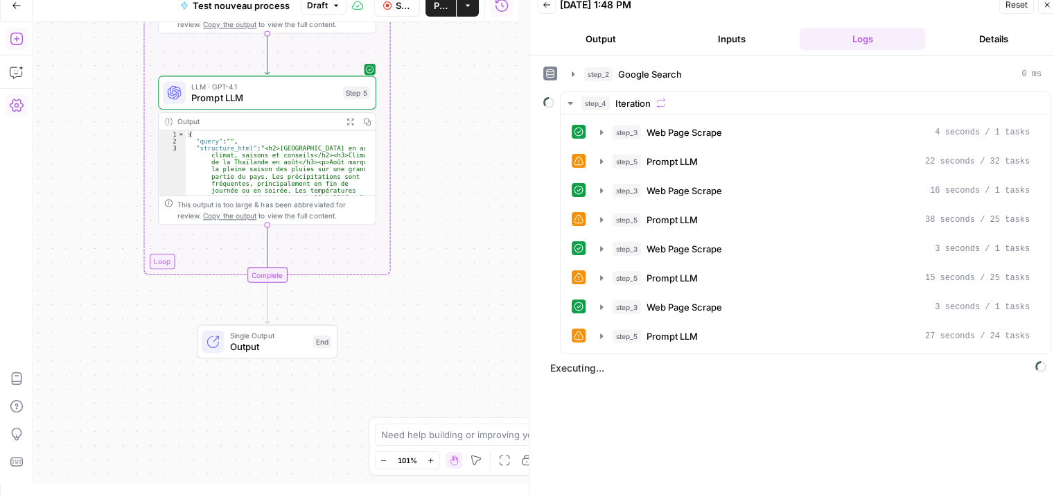
click at [13, 36] on icon "button" at bounding box center [17, 39] width 14 height 14
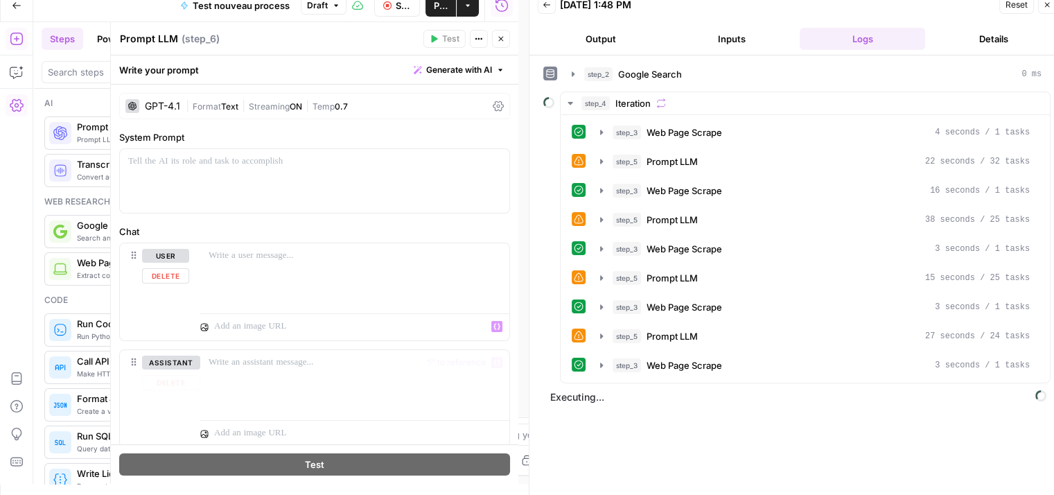
scroll to position [42, 0]
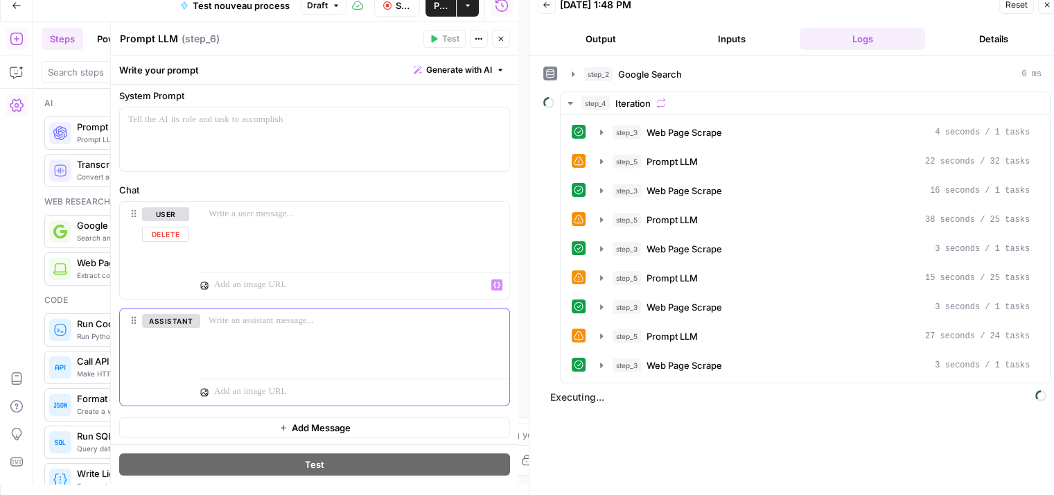
click at [302, 331] on div at bounding box center [354, 340] width 309 height 64
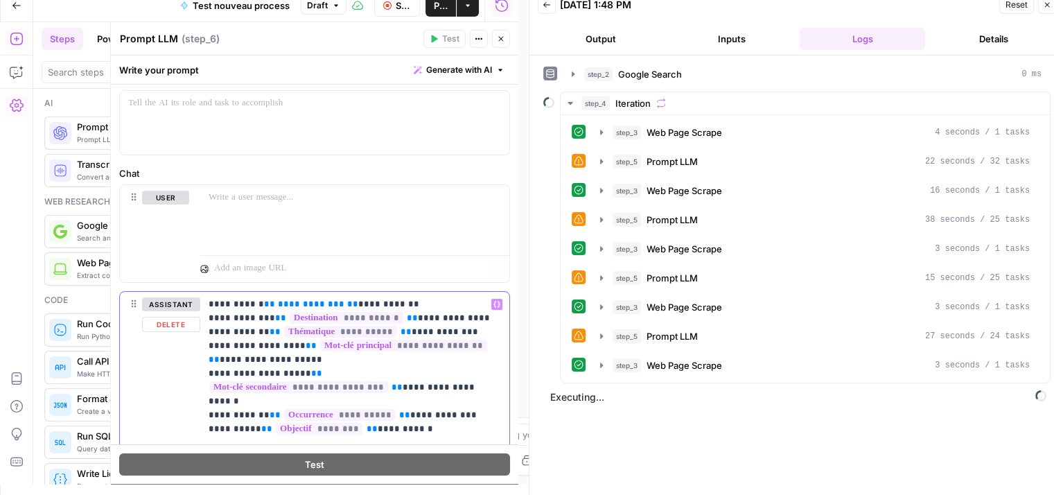
scroll to position [0, 0]
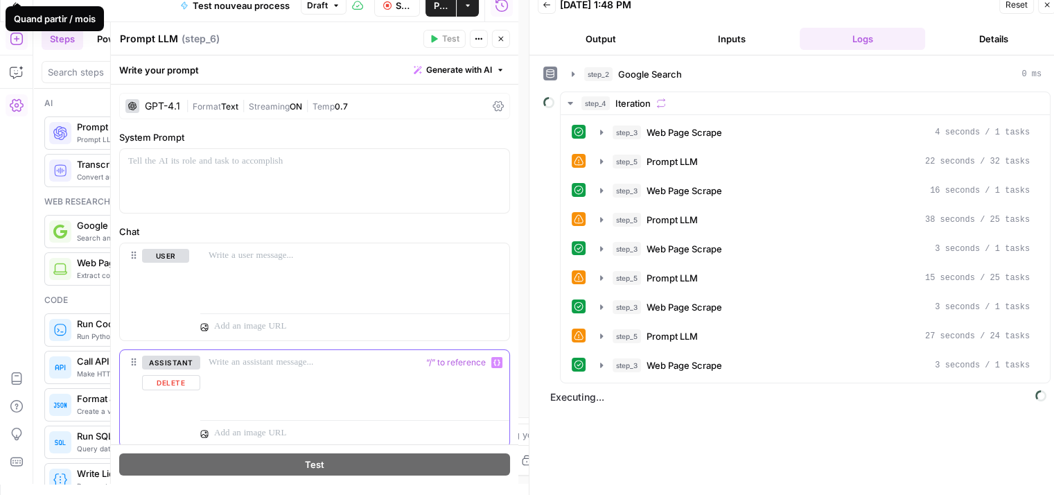
click at [161, 381] on button "Delete" at bounding box center [171, 382] width 58 height 15
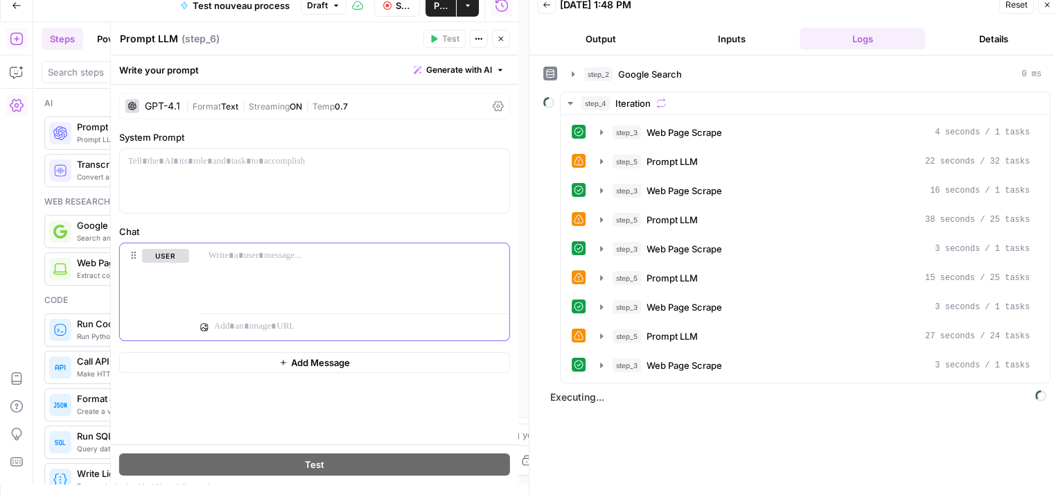
click at [262, 269] on div at bounding box center [354, 275] width 309 height 64
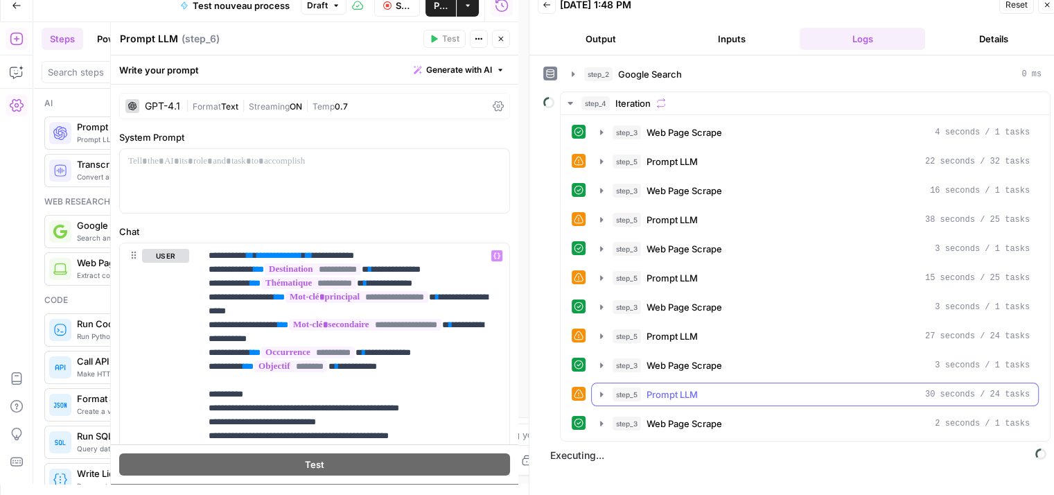
click at [598, 392] on icon "button" at bounding box center [601, 394] width 11 height 11
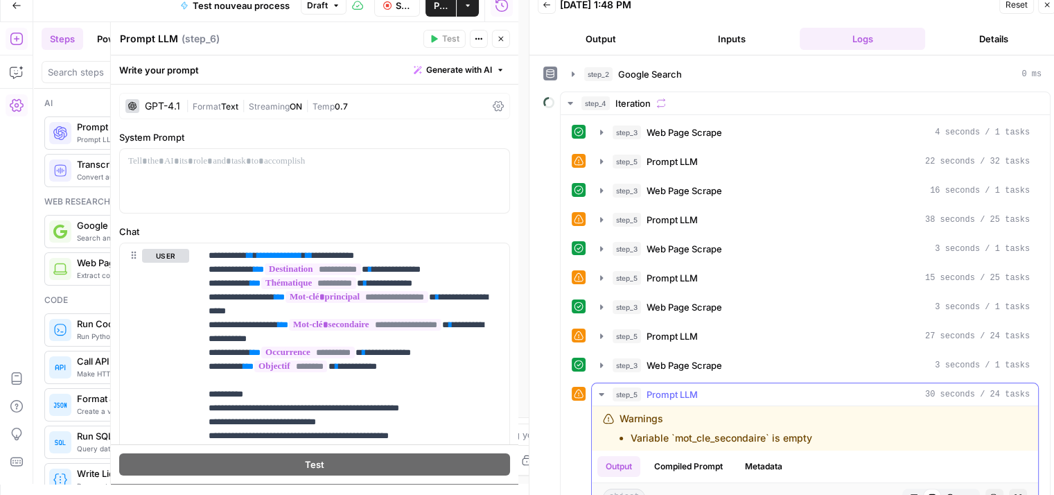
scroll to position [365, 0]
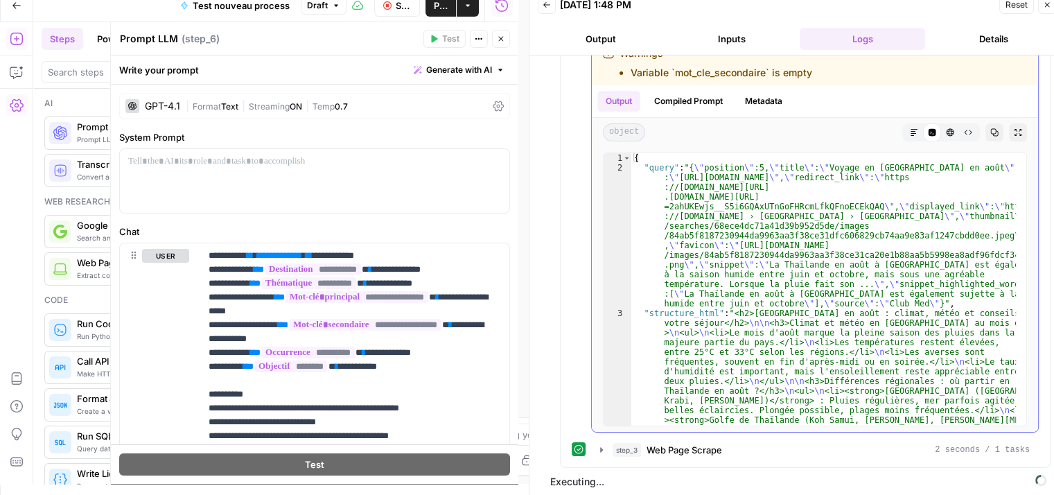
click at [912, 128] on button "Markdown" at bounding box center [914, 132] width 18 height 18
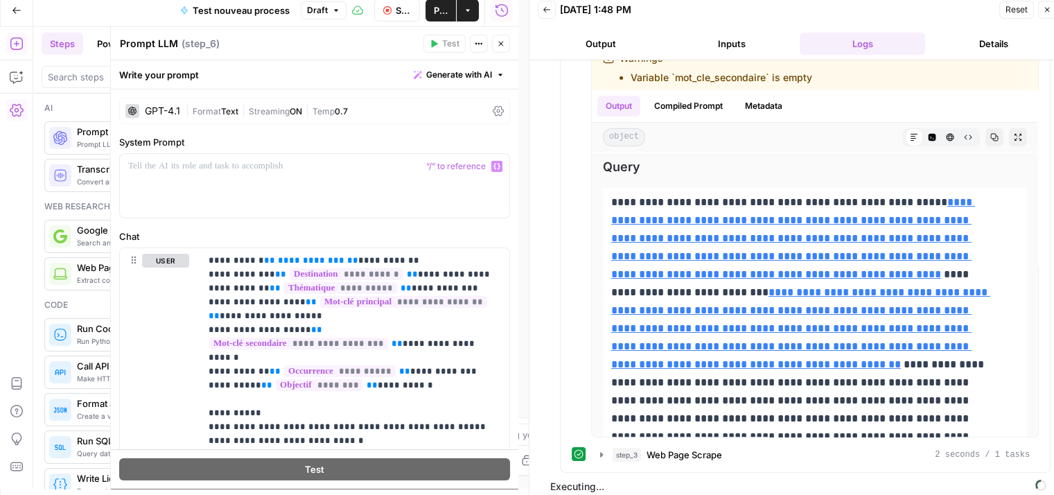
scroll to position [0, 0]
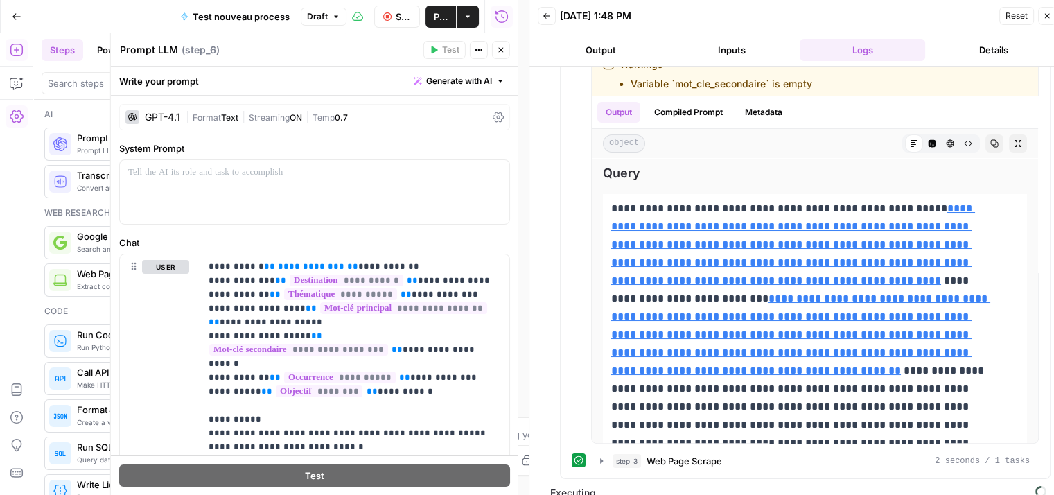
click at [501, 55] on button "Close" at bounding box center [501, 50] width 18 height 18
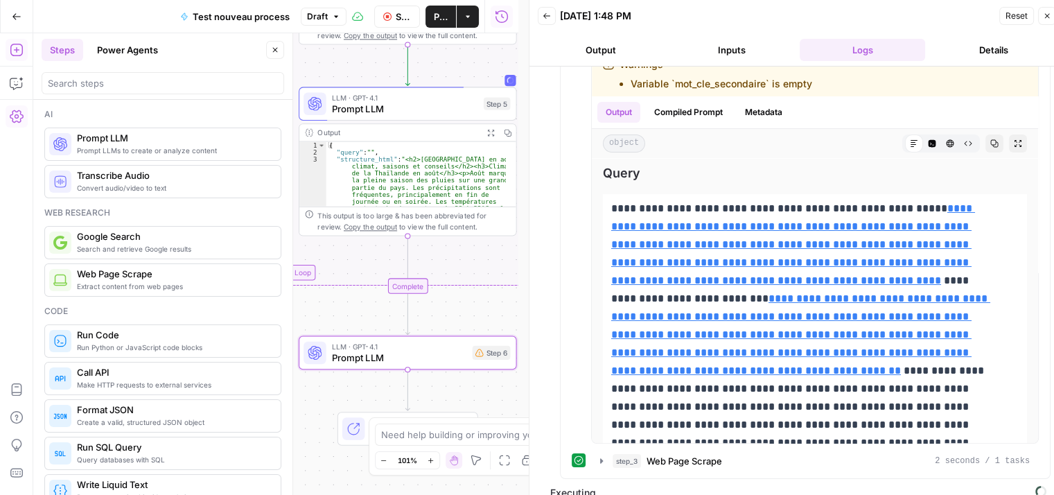
click at [272, 55] on button "Close" at bounding box center [275, 50] width 18 height 18
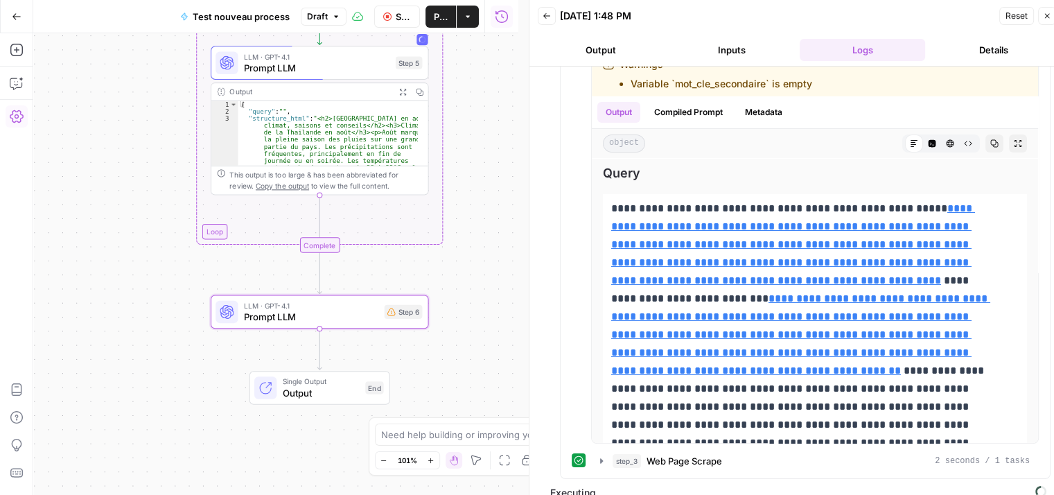
drag, startPoint x: 243, startPoint y: 197, endPoint x: 155, endPoint y: 137, distance: 107.3
click at [155, 137] on div "Workflow Input Settings Inputs Google Search Google Search Step 2 Output Expand…" at bounding box center [275, 264] width 485 height 462
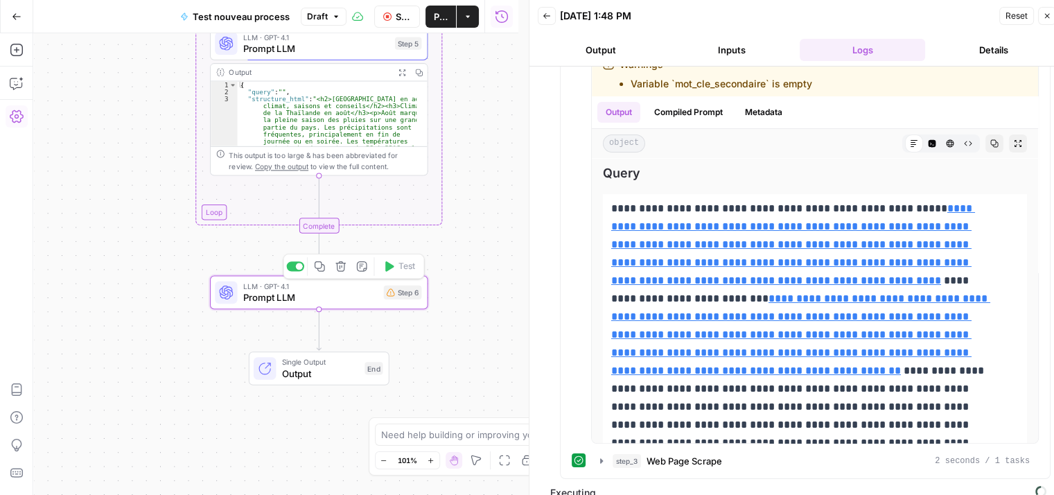
click at [281, 295] on span "Prompt LLM" at bounding box center [310, 297] width 135 height 14
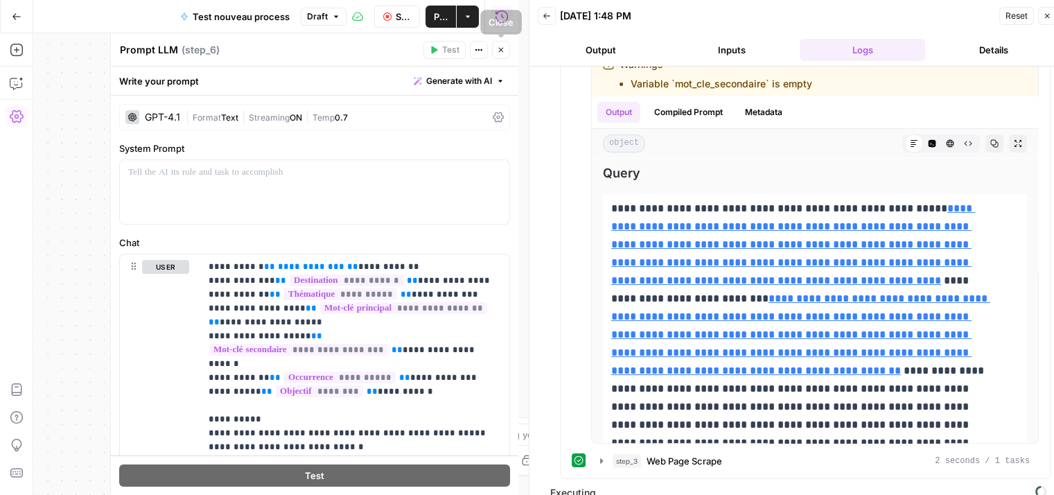
click at [505, 48] on icon "button" at bounding box center [501, 50] width 8 height 8
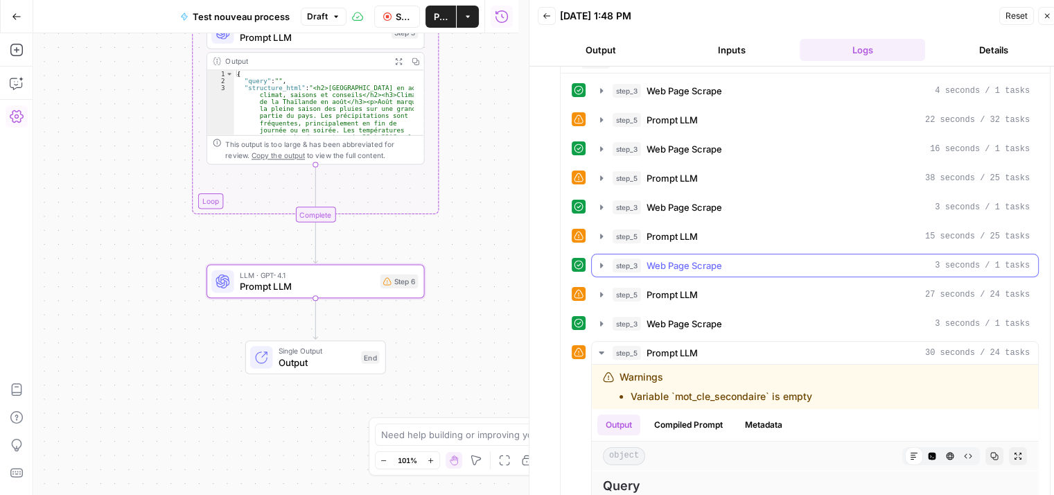
scroll to position [44, 0]
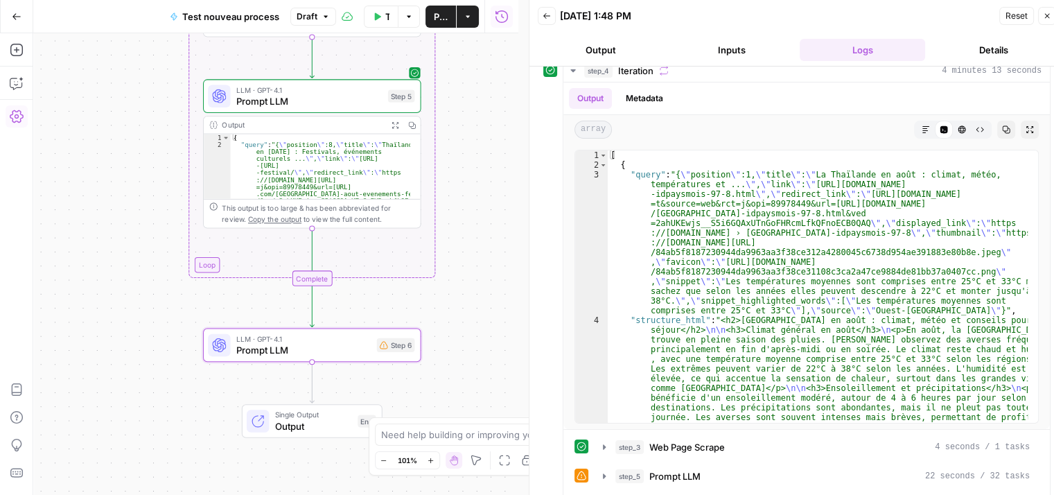
drag, startPoint x: 480, startPoint y: 150, endPoint x: 475, endPoint y: -12, distance: 162.3
click at [475, 0] on html "Haskn New Home Browse Insights Opportunities Your Data Recent Grids Primelis Co…" at bounding box center [527, 247] width 1054 height 495
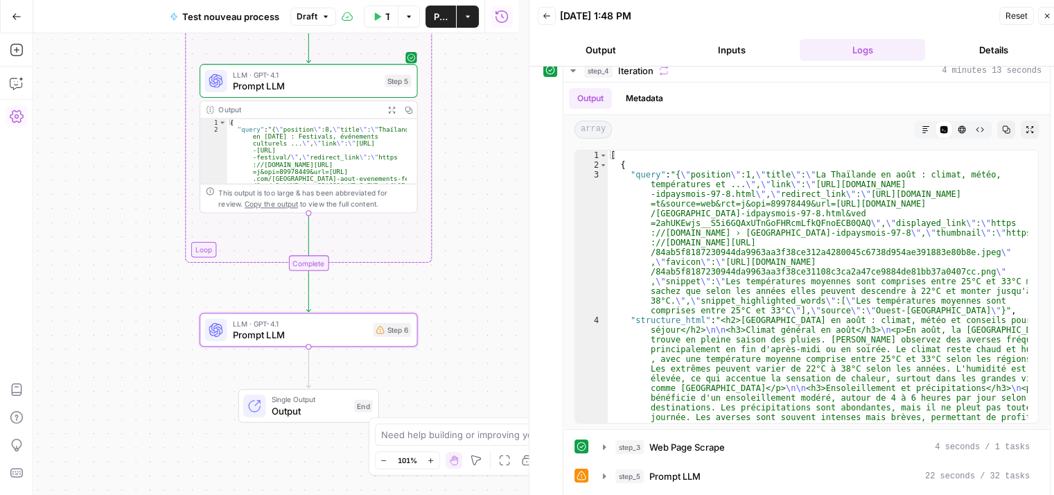
drag, startPoint x: 478, startPoint y: 130, endPoint x: 452, endPoint y: 41, distance: 93.0
click at [452, 41] on div "Workflow Input Settings Inputs Google Search Google Search Step 2 Output Expand…" at bounding box center [275, 264] width 485 height 462
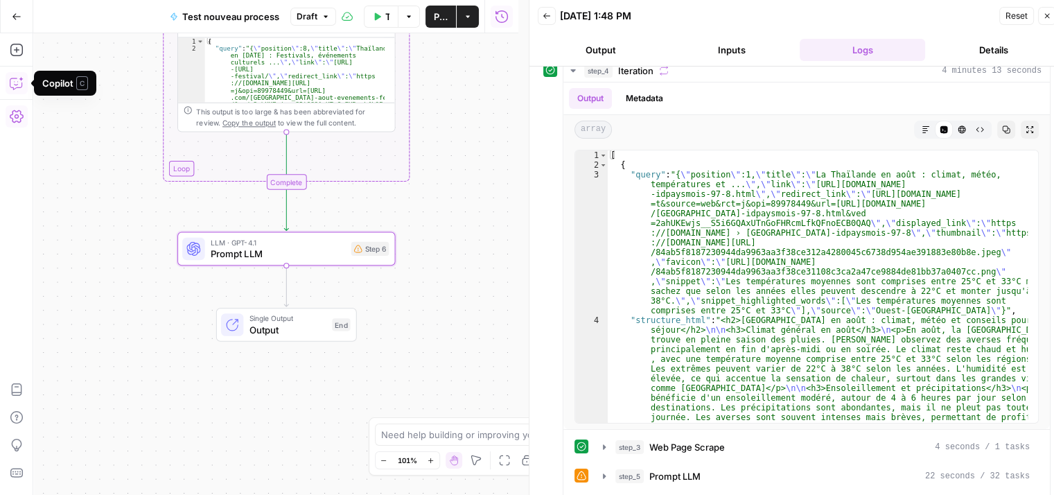
click at [18, 81] on icon "button" at bounding box center [17, 83] width 14 height 14
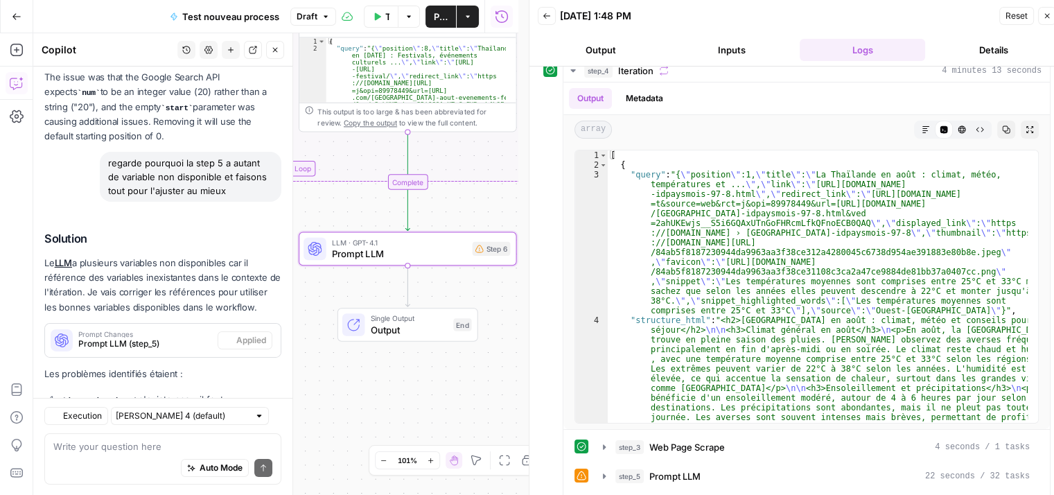
scroll to position [5046, 0]
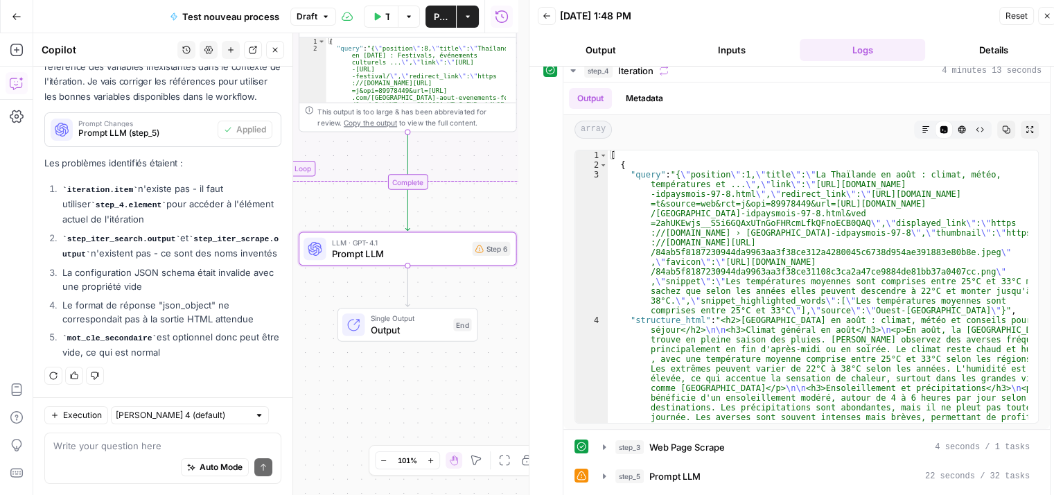
click at [98, 443] on textarea at bounding box center [162, 446] width 219 height 14
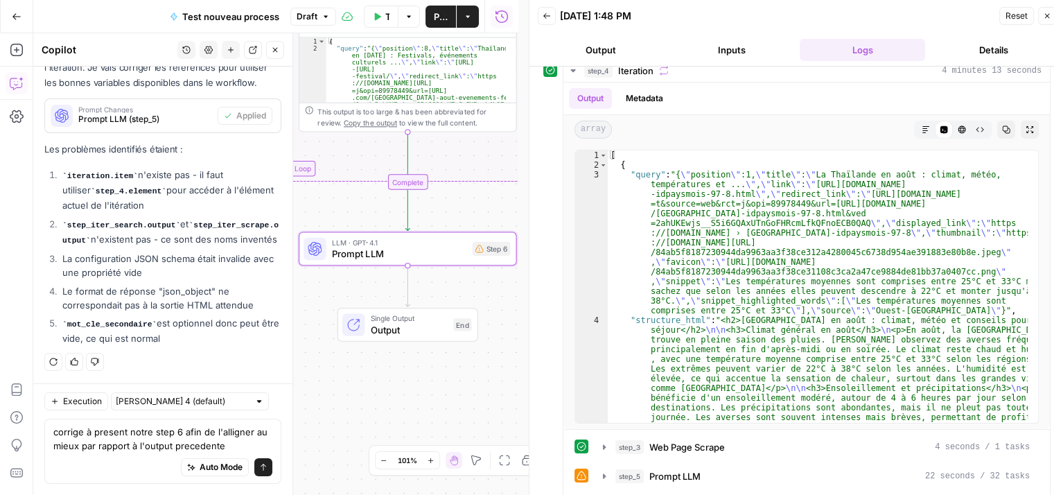
type textarea "corrige à present notre step 6 afin de l'alligner au mieux par rapport à l'outp…"
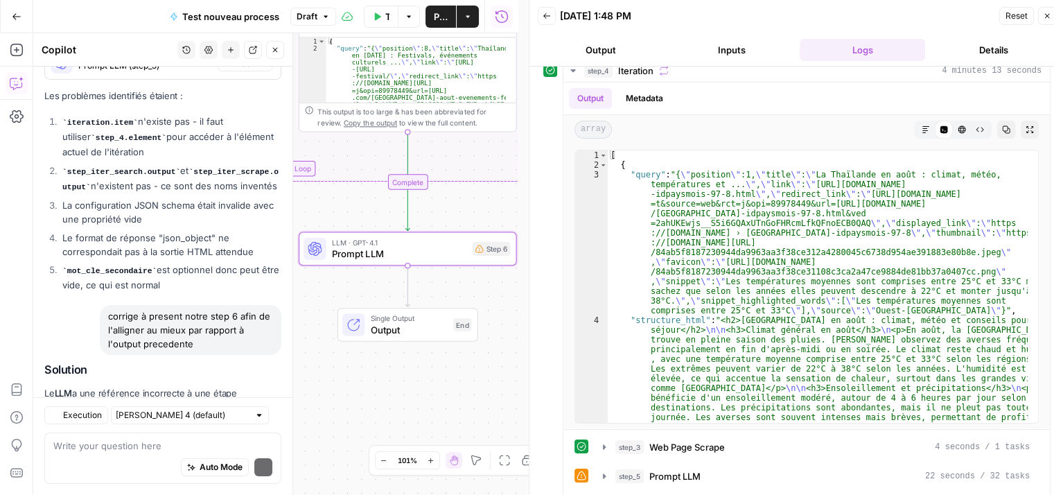
scroll to position [5334, 0]
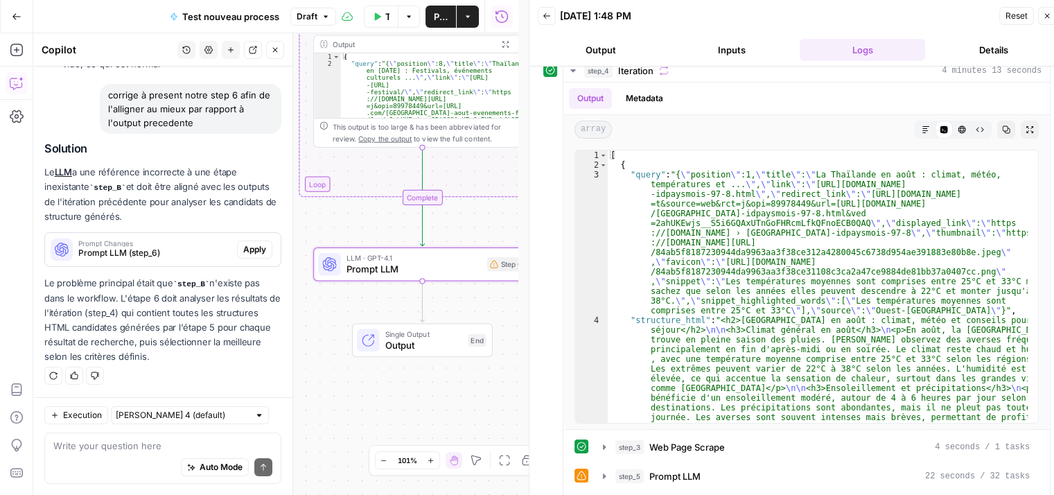
click at [246, 245] on span "Apply" at bounding box center [254, 249] width 23 height 12
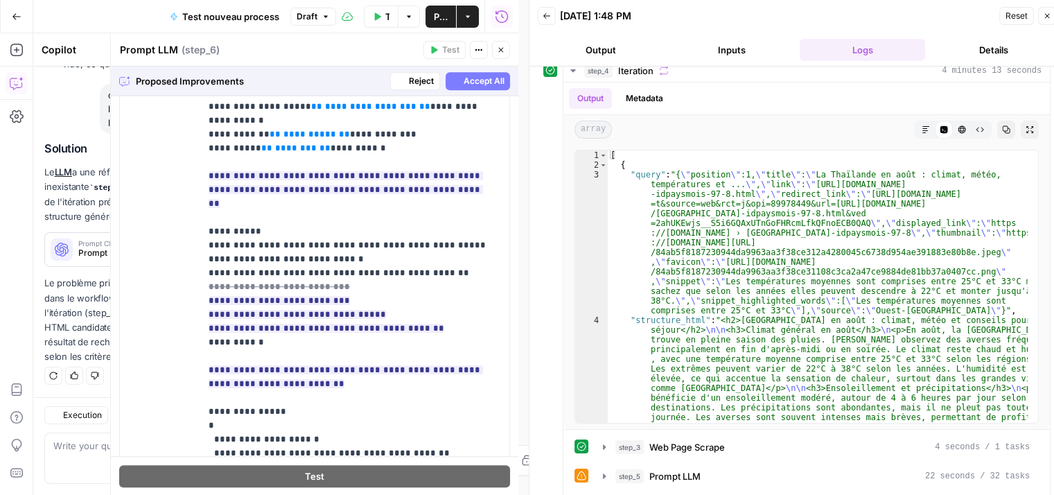
scroll to position [5112, 0]
click at [464, 82] on span "Accept All" at bounding box center [484, 81] width 41 height 12
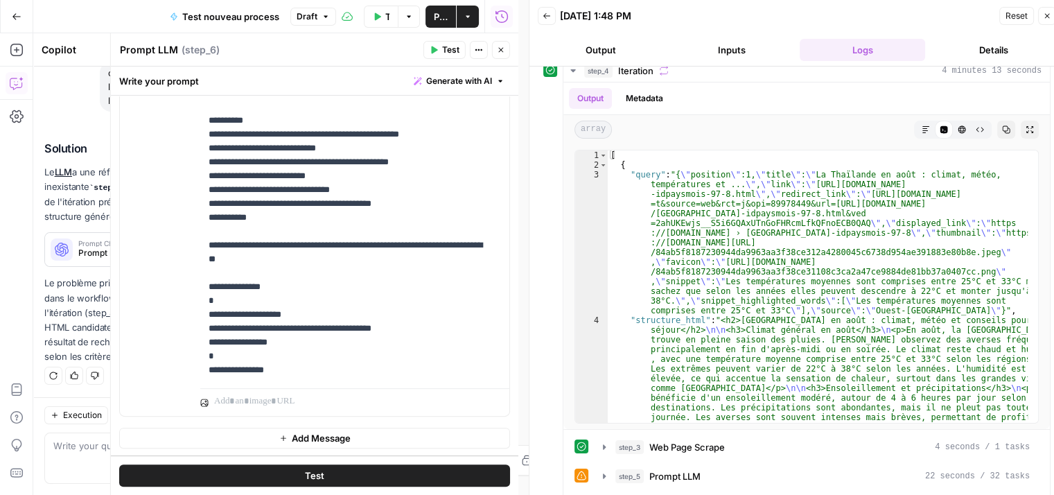
scroll to position [0, 0]
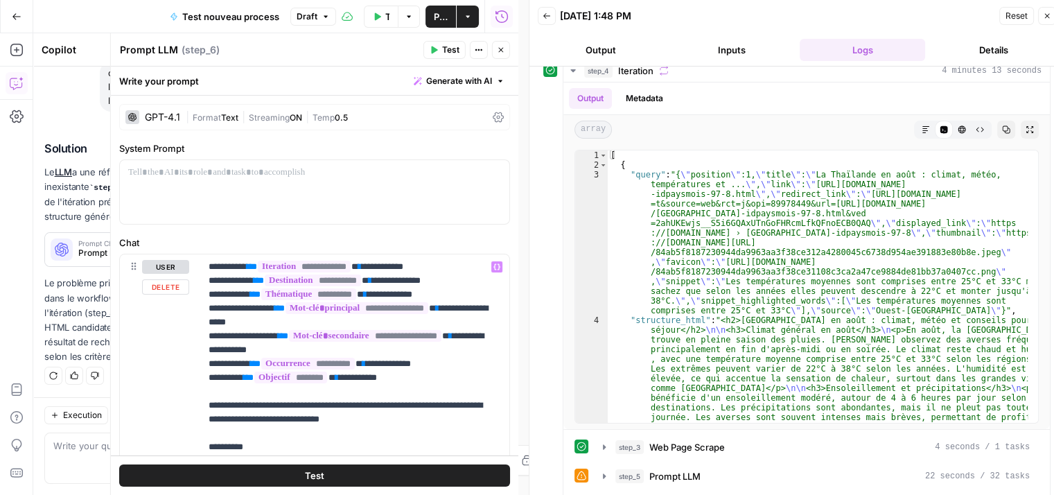
click at [493, 116] on icon at bounding box center [498, 117] width 11 height 11
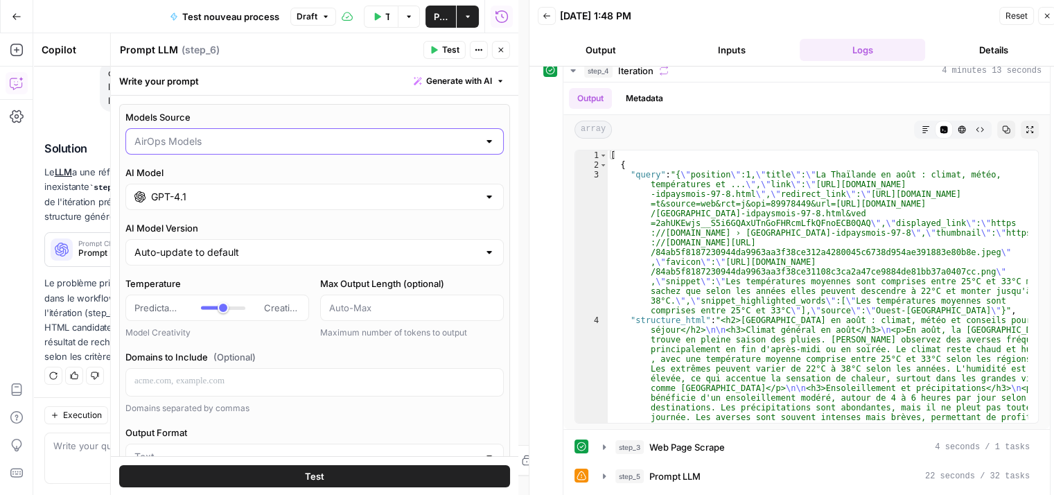
click at [266, 148] on input "Models Source" at bounding box center [306, 141] width 344 height 14
click at [199, 205] on div "AirOps Models My Models" at bounding box center [309, 184] width 368 height 51
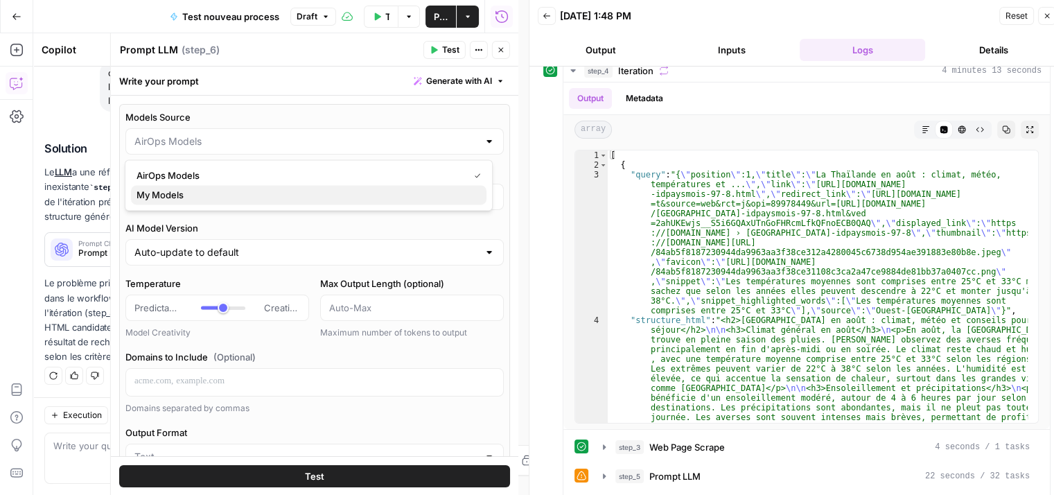
click at [200, 199] on span "My Models" at bounding box center [306, 195] width 339 height 14
type input "My Models"
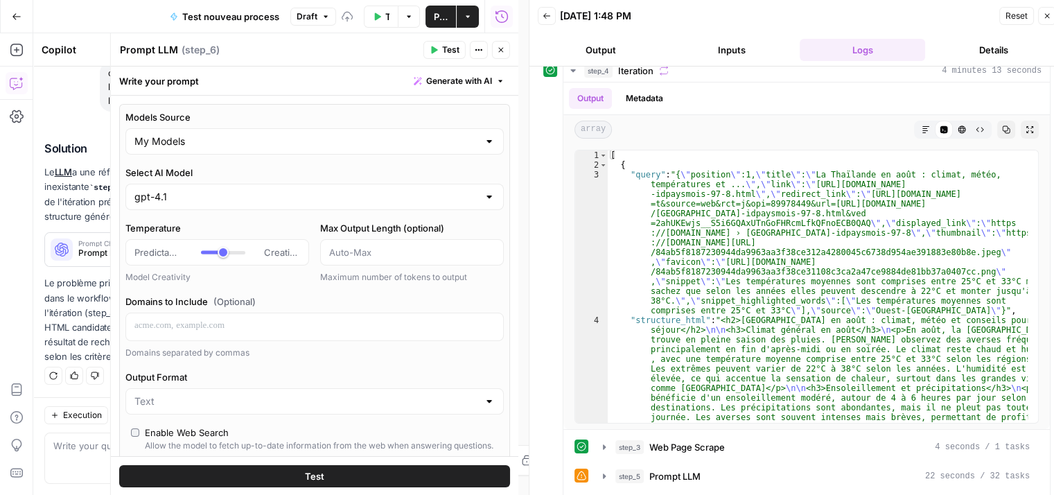
click at [275, 188] on div "gpt-4.1" at bounding box center [314, 197] width 378 height 26
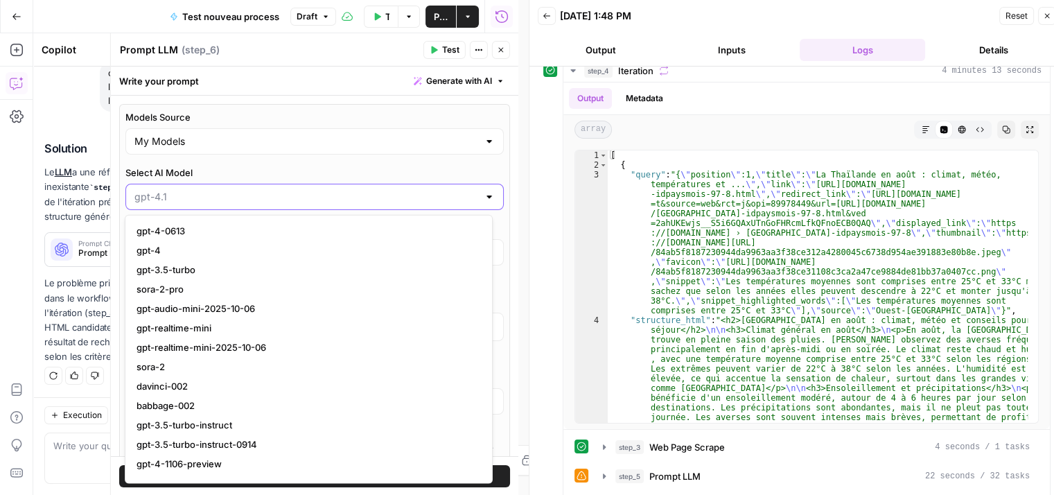
click at [272, 197] on input "Select AI Model" at bounding box center [306, 197] width 344 height 14
click at [524, 189] on div at bounding box center [530, 253] width 14 height 506
type input "gpt-4.1"
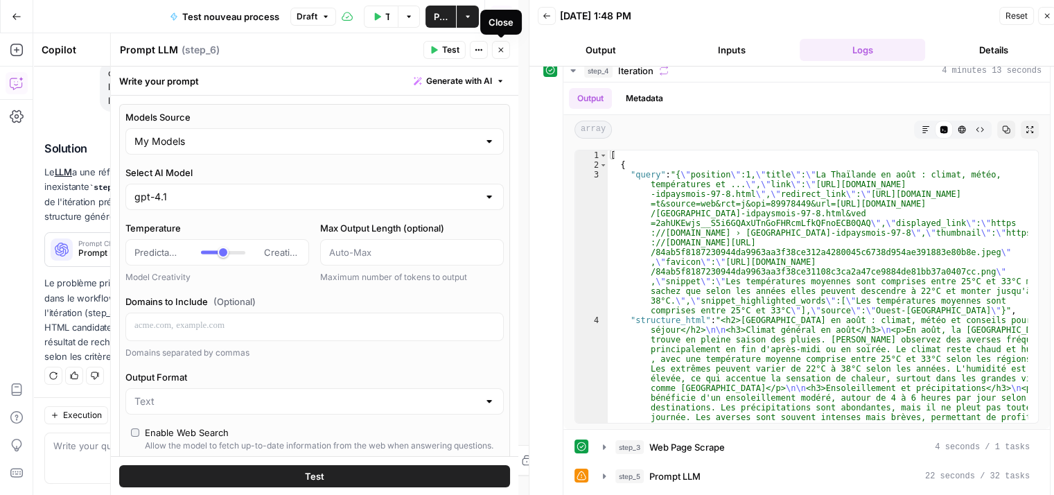
click at [504, 49] on icon "button" at bounding box center [501, 50] width 8 height 8
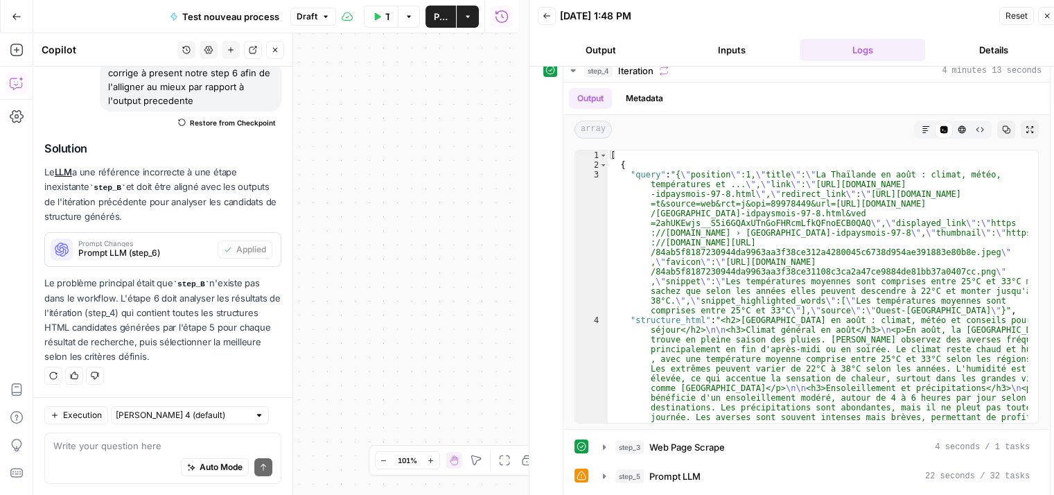
click at [277, 51] on icon "button" at bounding box center [275, 50] width 5 height 5
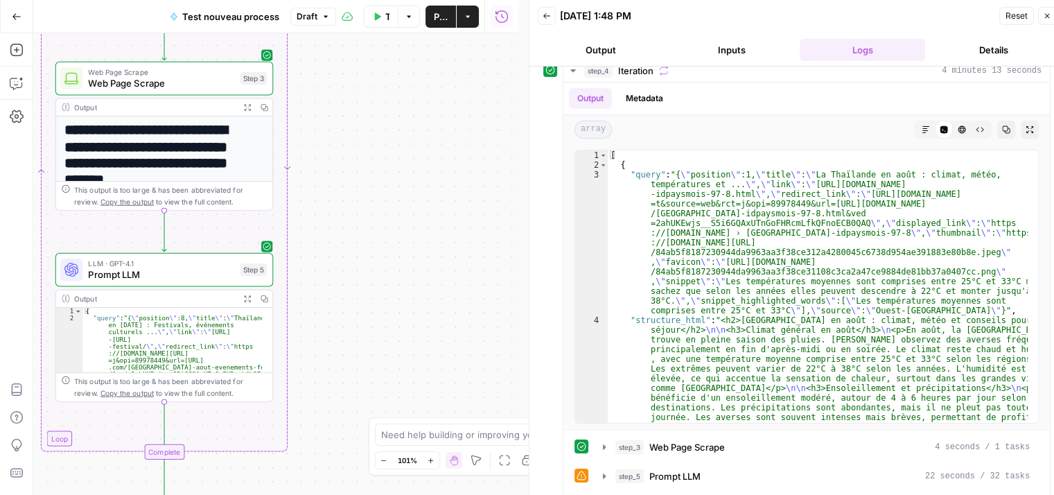
drag, startPoint x: 327, startPoint y: 200, endPoint x: 455, endPoint y: 200, distance: 128.2
click at [455, 203] on div "Workflow Input Settings Inputs Google Search Google Search Step 2 Output Expand…" at bounding box center [275, 264] width 485 height 462
click at [125, 269] on span "Prompt LLM" at bounding box center [161, 275] width 146 height 14
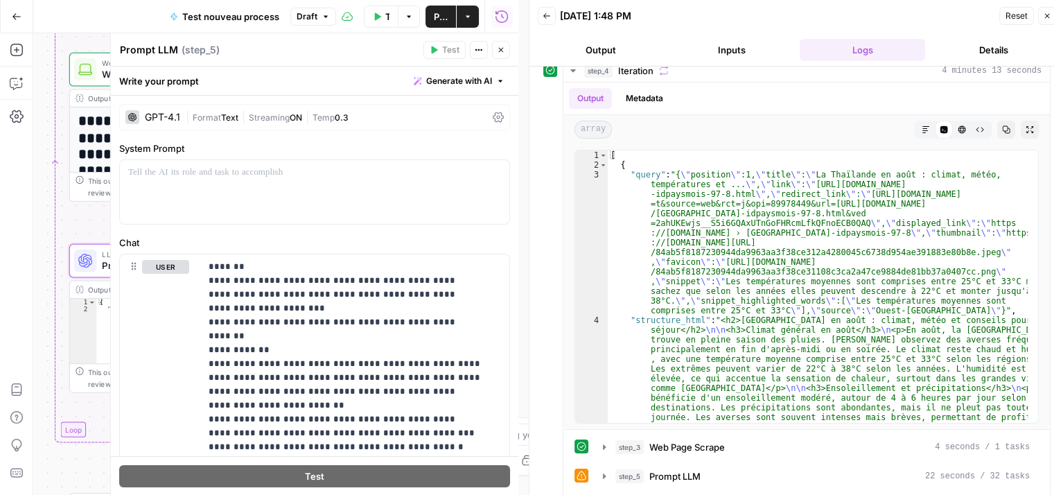
click at [493, 114] on icon at bounding box center [498, 117] width 11 height 11
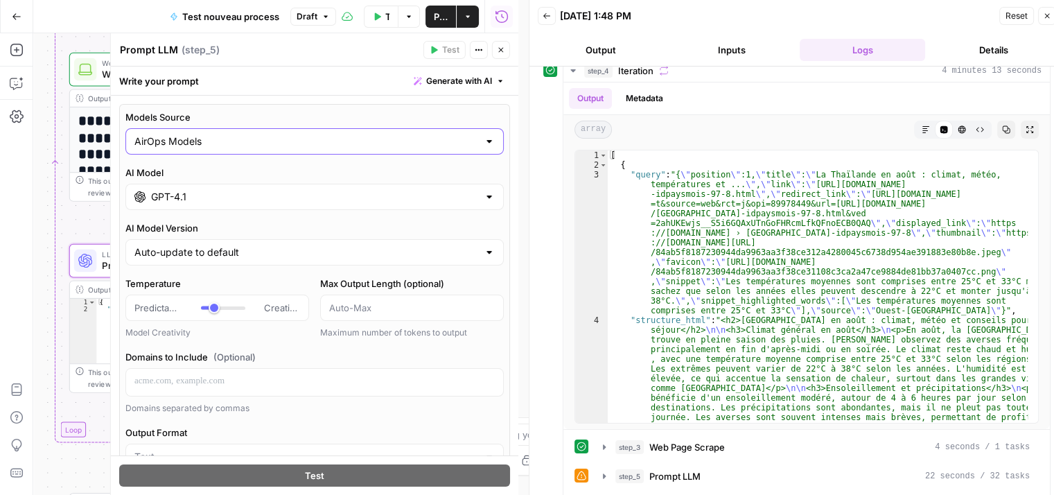
click at [266, 140] on input "AirOps Models" at bounding box center [306, 141] width 344 height 14
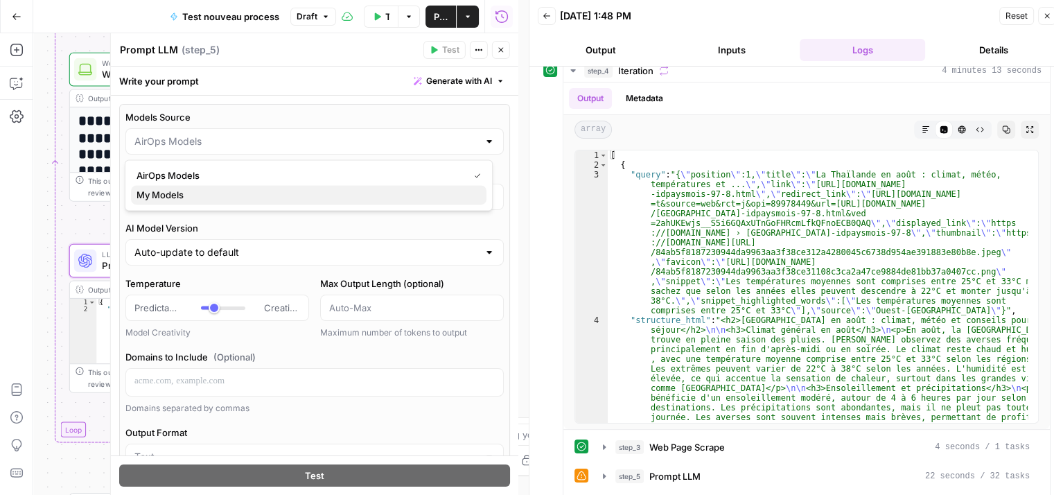
click at [169, 195] on span "My Models" at bounding box center [306, 195] width 339 height 14
type input "My Models"
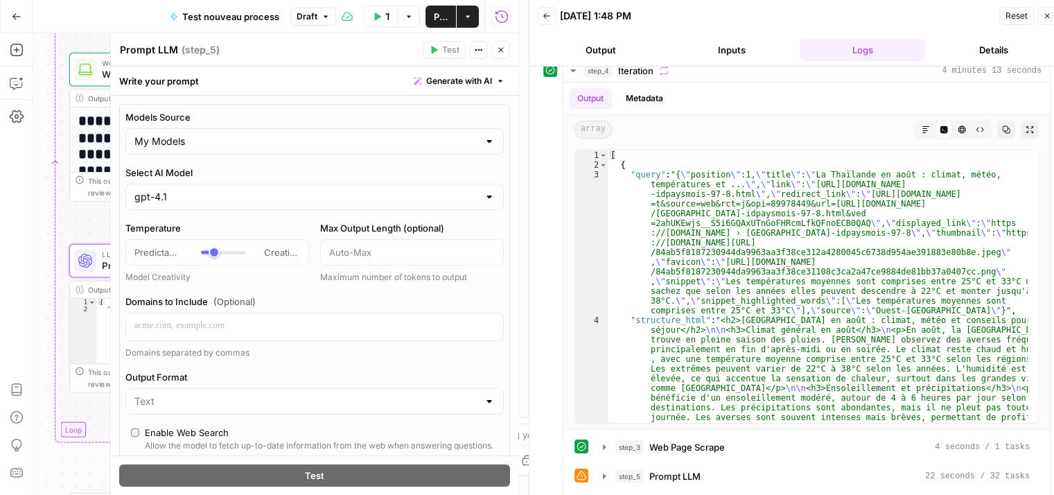
click at [496, 51] on button "Close" at bounding box center [501, 50] width 18 height 18
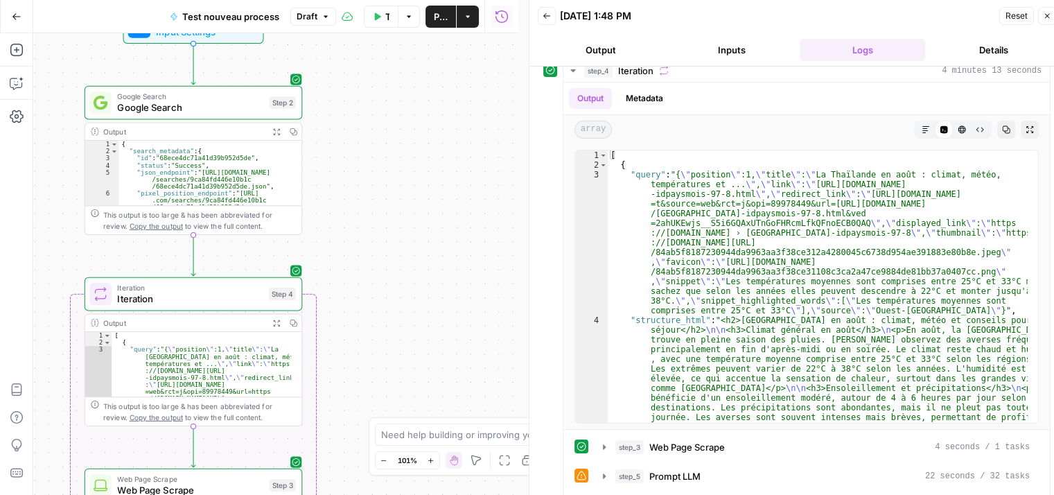
drag, startPoint x: 415, startPoint y: 146, endPoint x: 429, endPoint y: 96, distance: 52.5
click at [426, 103] on div "Workflow Input Settings Inputs Google Search Google Search Step 2 Output Expand…" at bounding box center [275, 264] width 485 height 462
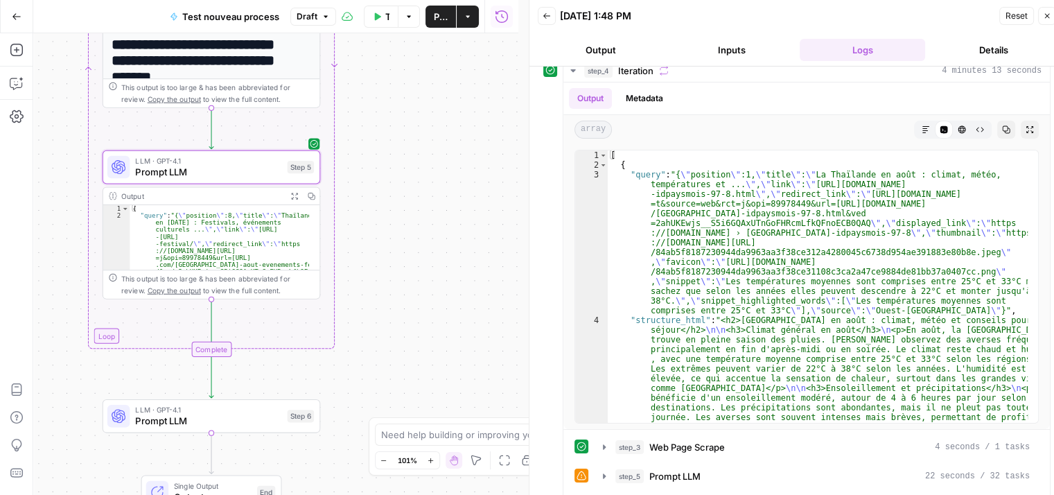
drag, startPoint x: 415, startPoint y: 242, endPoint x: 438, endPoint y: 138, distance: 106.6
click at [435, 147] on div "Workflow Input Settings Inputs Google Search Google Search Step 2 Output Expand…" at bounding box center [275, 264] width 485 height 462
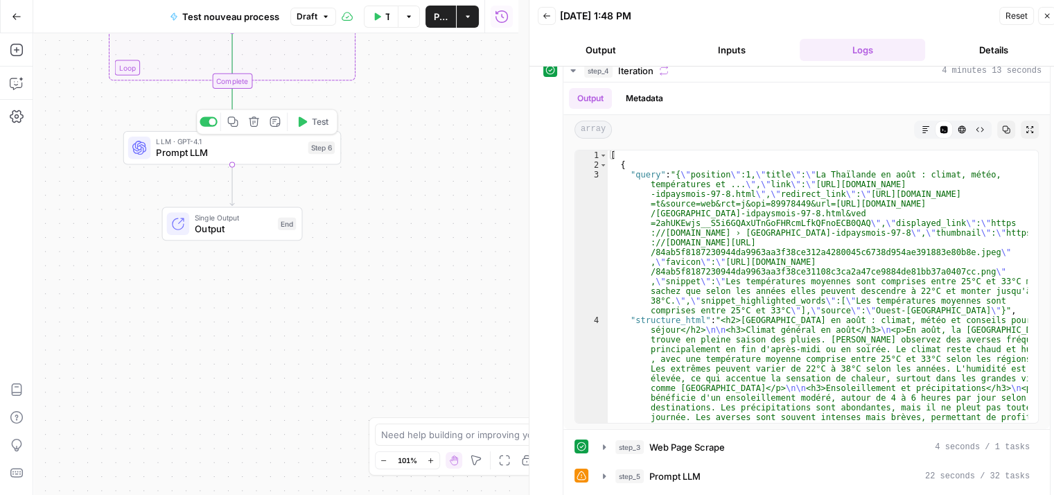
click at [214, 153] on span "Prompt LLM" at bounding box center [229, 153] width 146 height 14
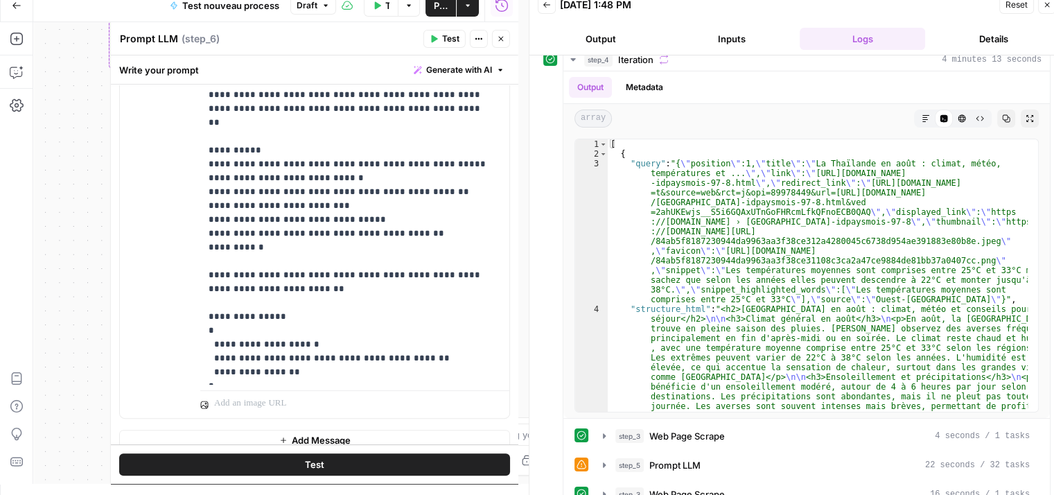
scroll to position [327, 0]
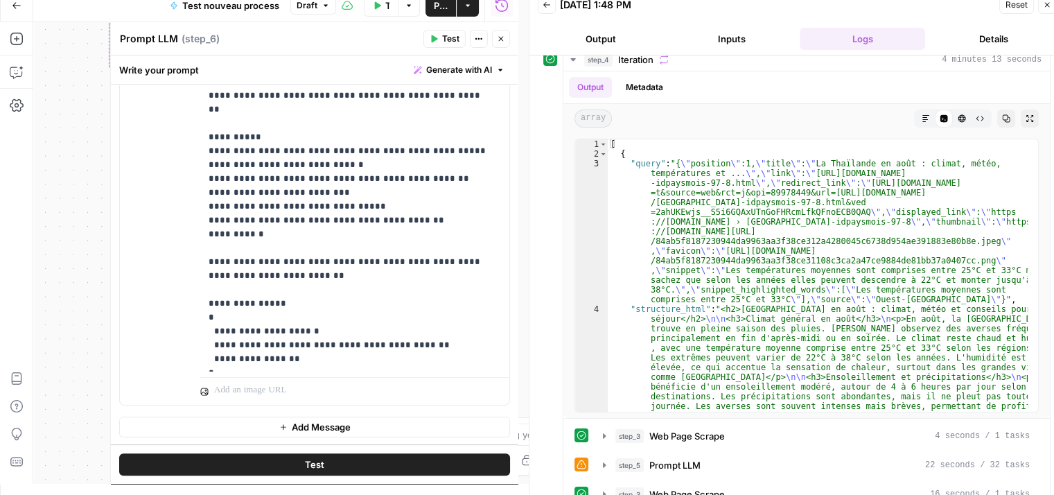
click at [340, 463] on button "Test" at bounding box center [314, 464] width 391 height 22
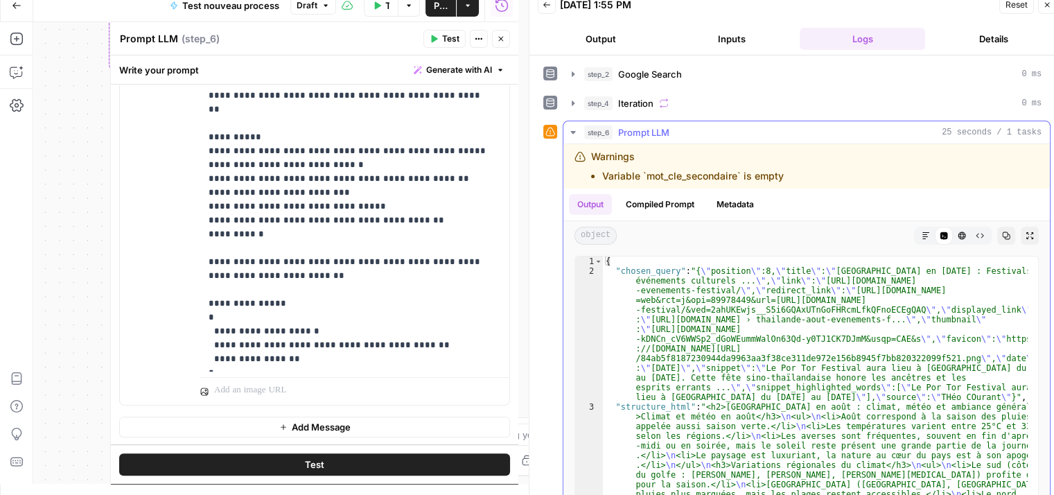
click at [922, 233] on icon "button" at bounding box center [926, 236] width 8 height 8
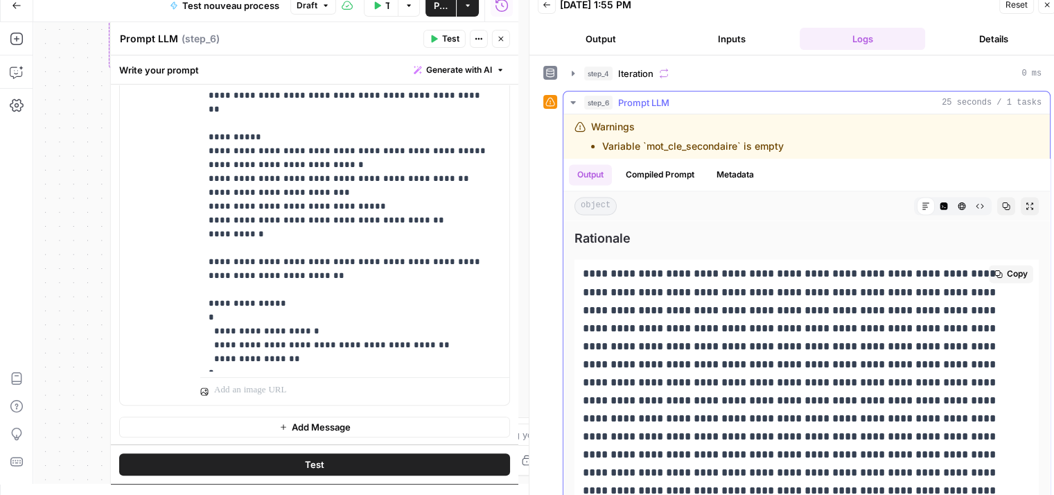
scroll to position [46, 0]
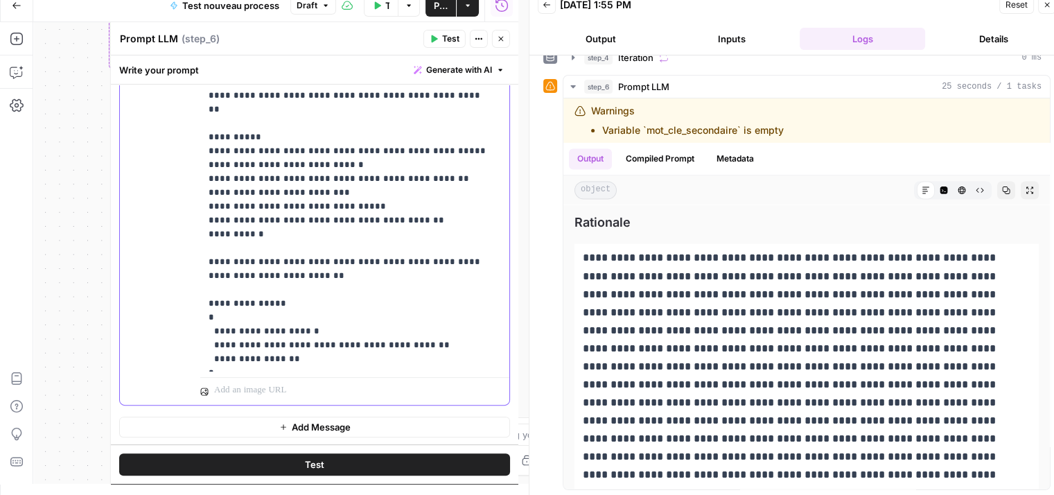
click at [316, 361] on p "**********" at bounding box center [350, 144] width 282 height 444
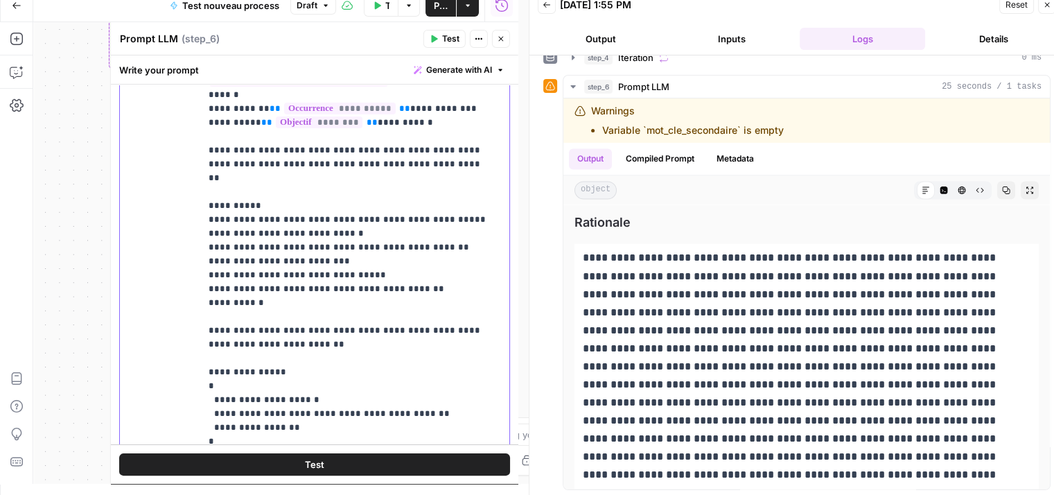
scroll to position [119, 0]
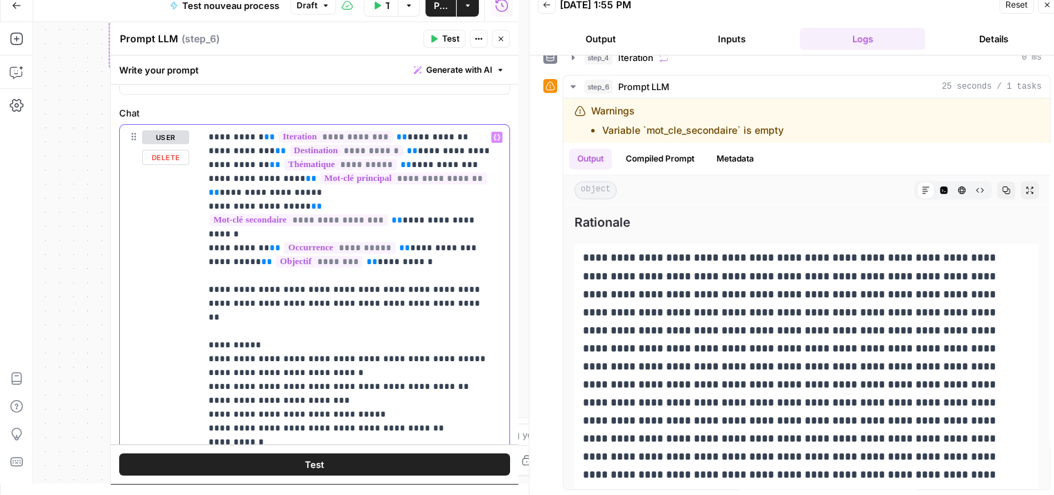
click at [438, 132] on p "**********" at bounding box center [350, 372] width 282 height 485
click at [253, 137] on p "**********" at bounding box center [350, 372] width 282 height 485
click at [425, 137] on p "**********" at bounding box center [350, 372] width 282 height 485
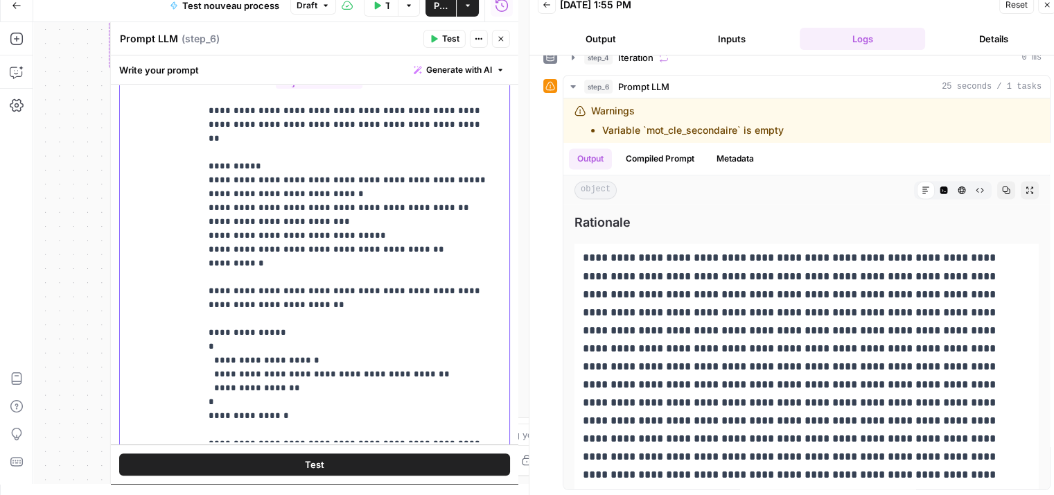
scroll to position [368, 0]
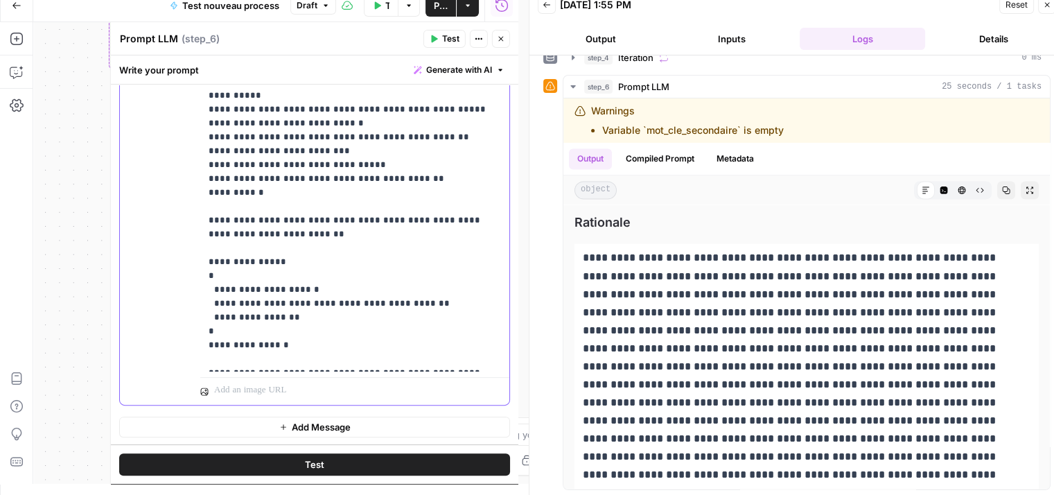
click at [297, 339] on p "**********" at bounding box center [350, 123] width 282 height 485
click at [466, 342] on p "**********" at bounding box center [350, 123] width 282 height 485
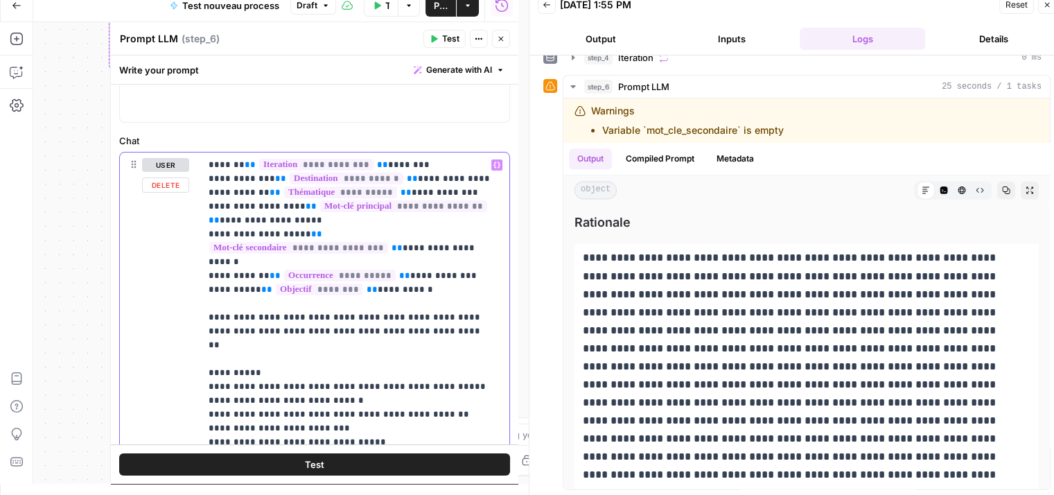
scroll to position [0, 0]
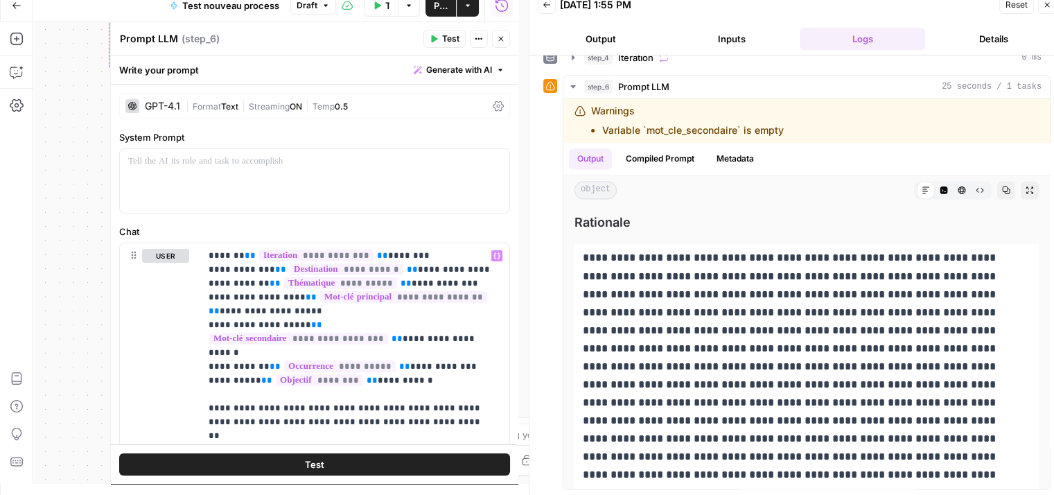
click at [442, 46] on button "Test" at bounding box center [445, 39] width 42 height 18
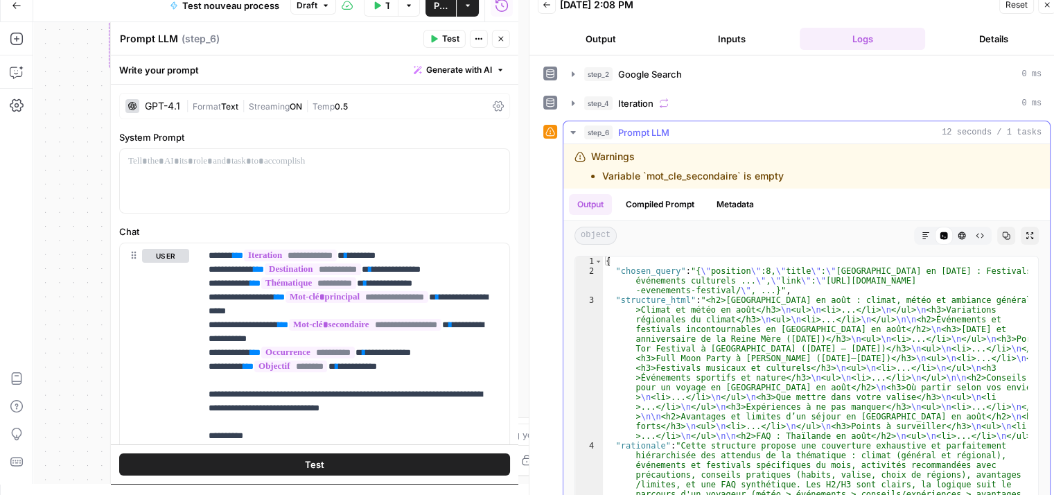
click at [922, 236] on icon "button" at bounding box center [926, 236] width 8 height 8
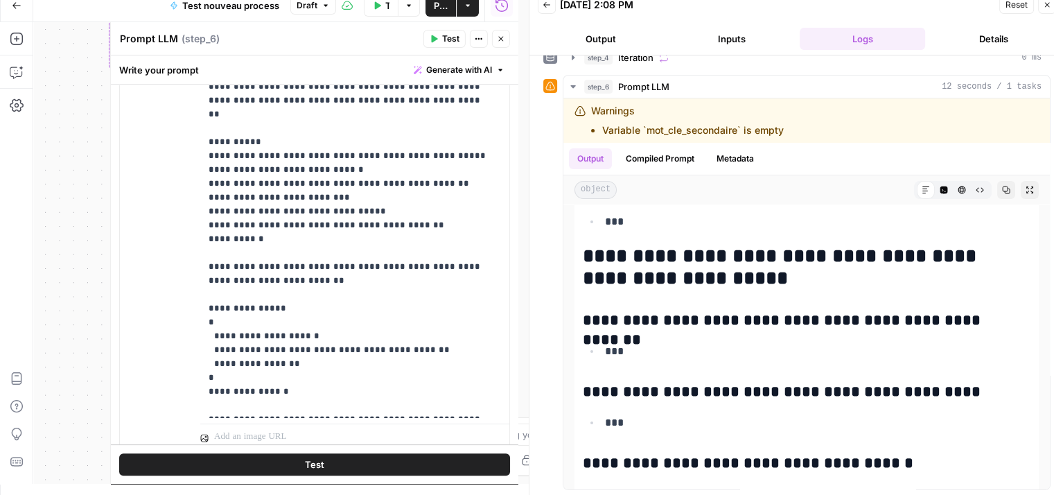
scroll to position [368, 0]
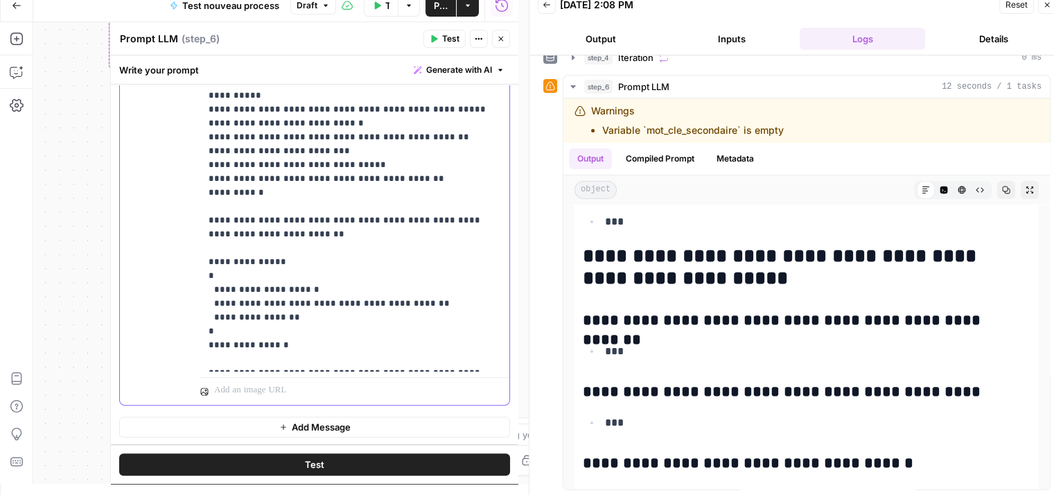
click at [258, 204] on p "**********" at bounding box center [350, 123] width 282 height 485
drag, startPoint x: 262, startPoint y: 314, endPoint x: 202, endPoint y: 236, distance: 98.4
click at [202, 236] on div "**********" at bounding box center [354, 123] width 309 height 496
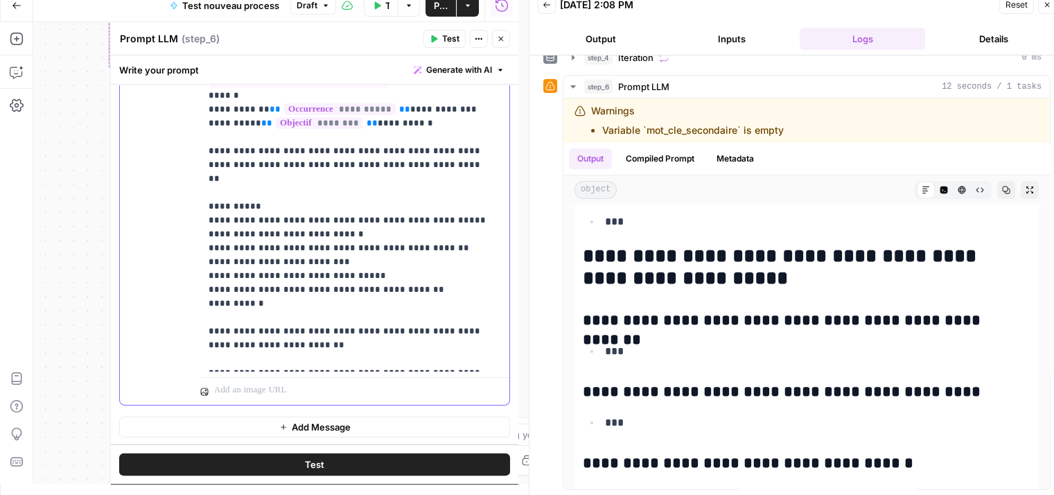
scroll to position [243, 0]
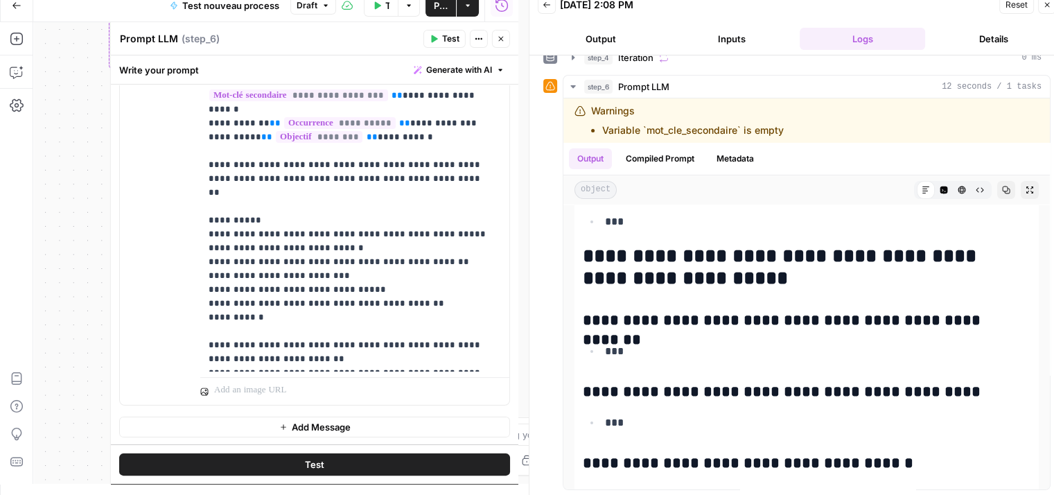
drag, startPoint x: 379, startPoint y: 464, endPoint x: 366, endPoint y: 440, distance: 27.6
click at [378, 464] on button "Test" at bounding box center [314, 464] width 391 height 22
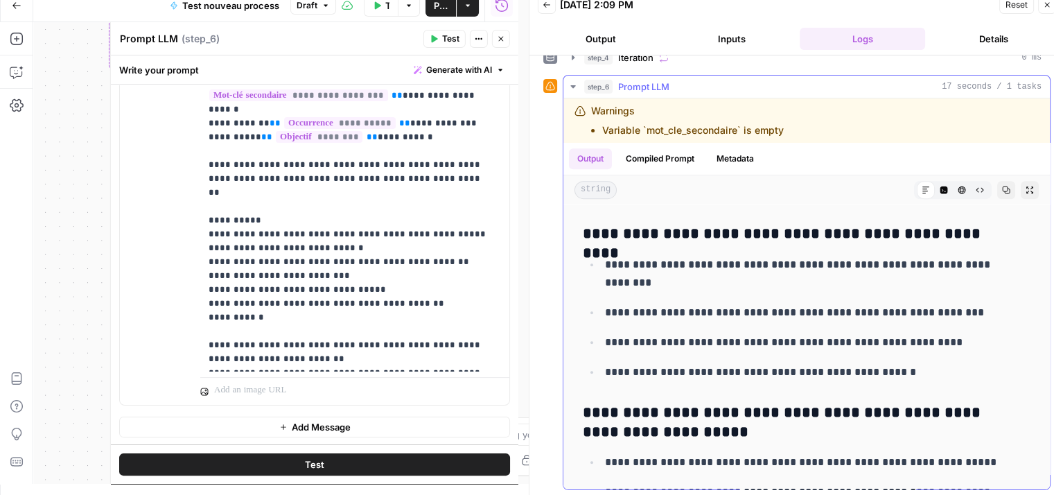
scroll to position [555, 0]
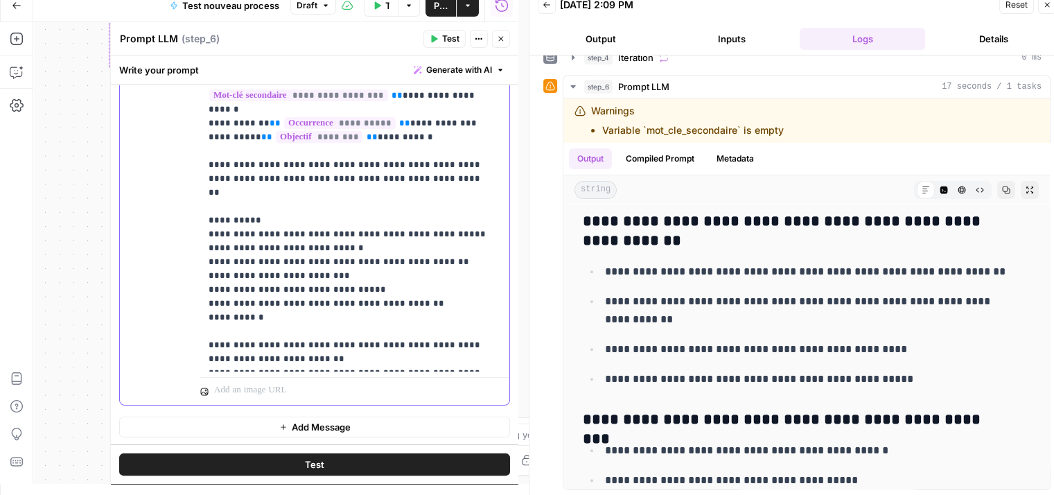
click at [242, 181] on p "**********" at bounding box center [350, 186] width 282 height 360
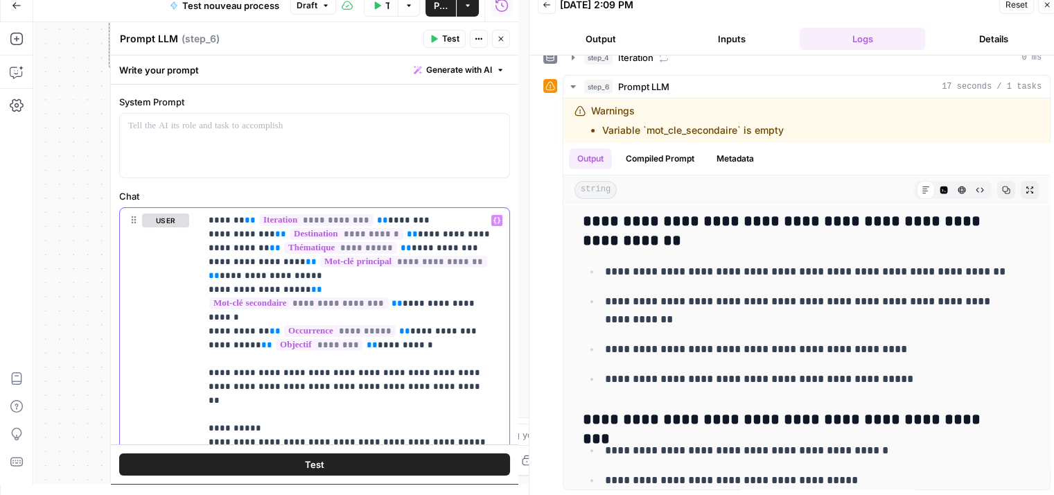
scroll to position [0, 0]
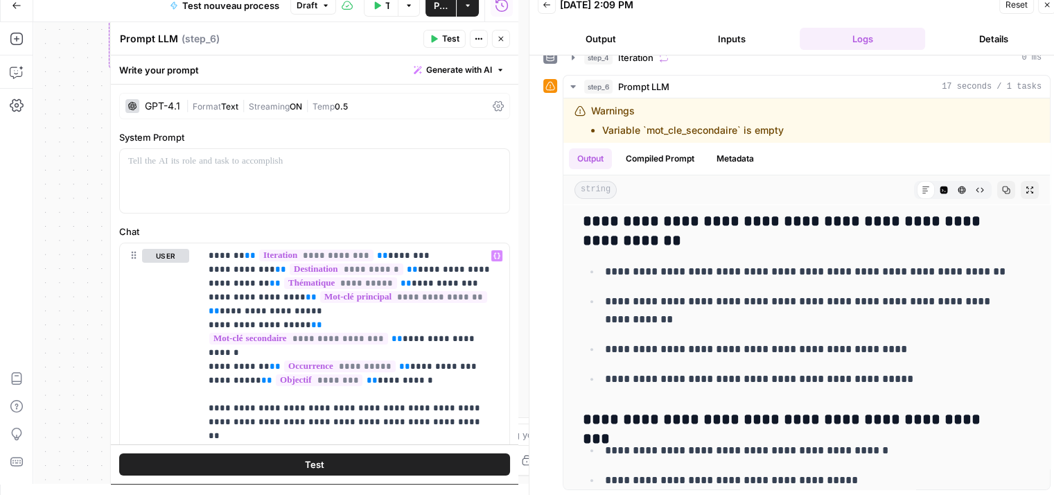
click at [503, 35] on icon "button" at bounding box center [501, 39] width 8 height 8
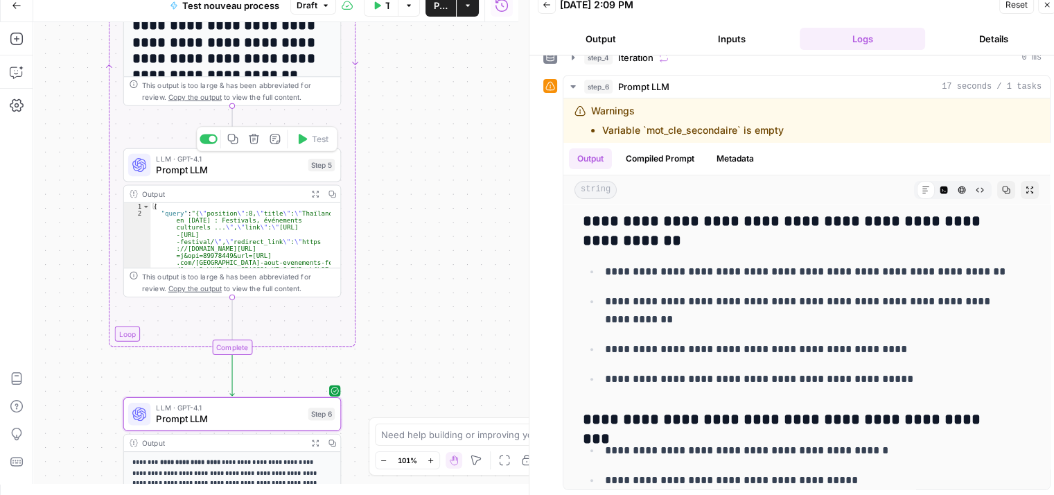
click at [157, 175] on span "Prompt LLM" at bounding box center [229, 170] width 146 height 14
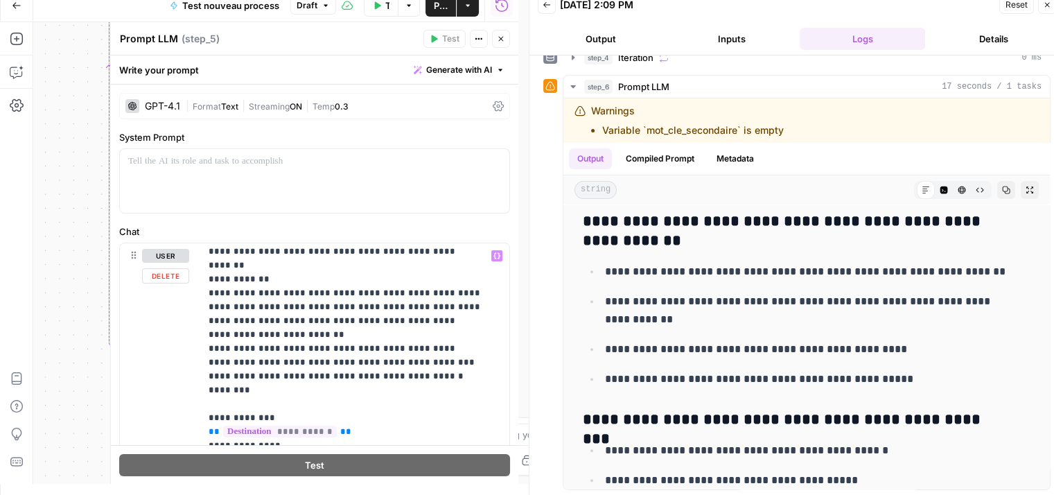
scroll to position [69, 0]
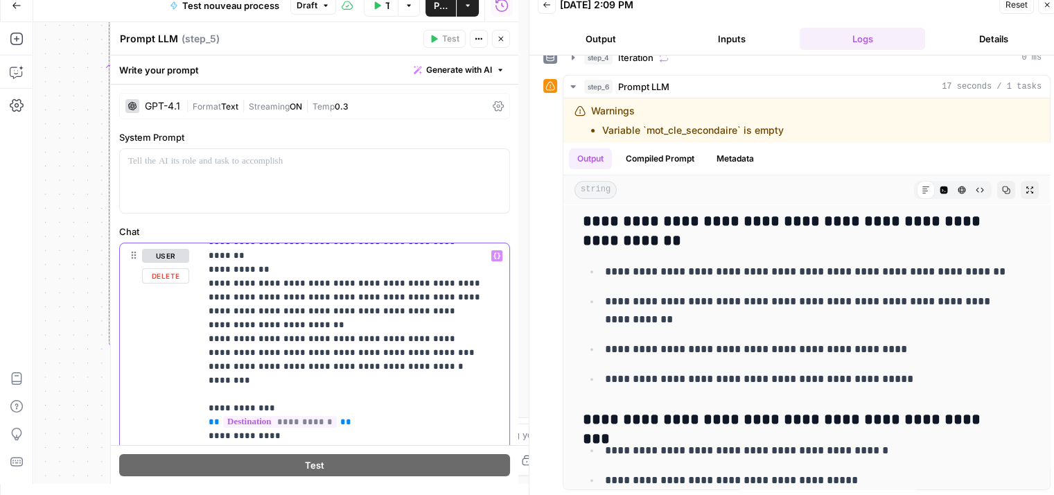
click at [206, 220] on div "**********" at bounding box center [315, 484] width 408 height 798
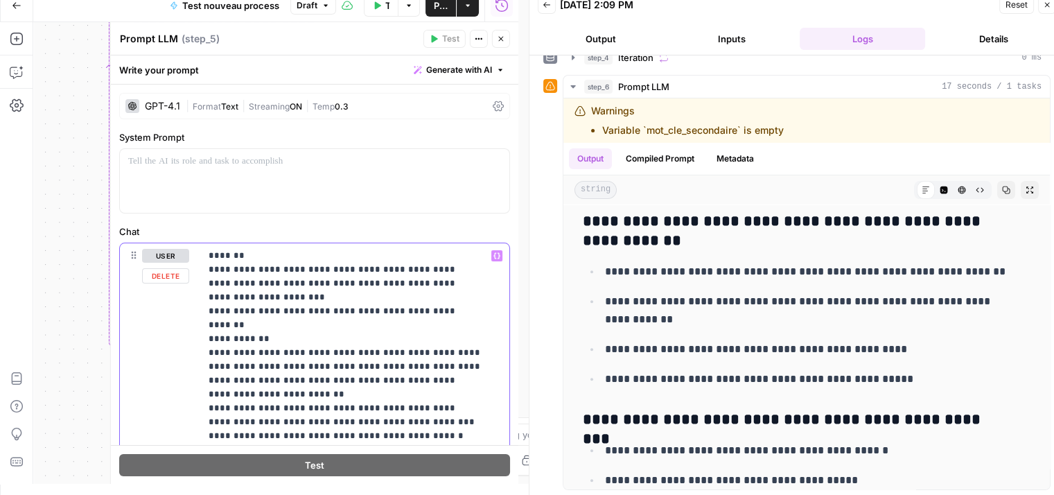
drag, startPoint x: 252, startPoint y: 354, endPoint x: 202, endPoint y: 238, distance: 126.7
copy p "**********"
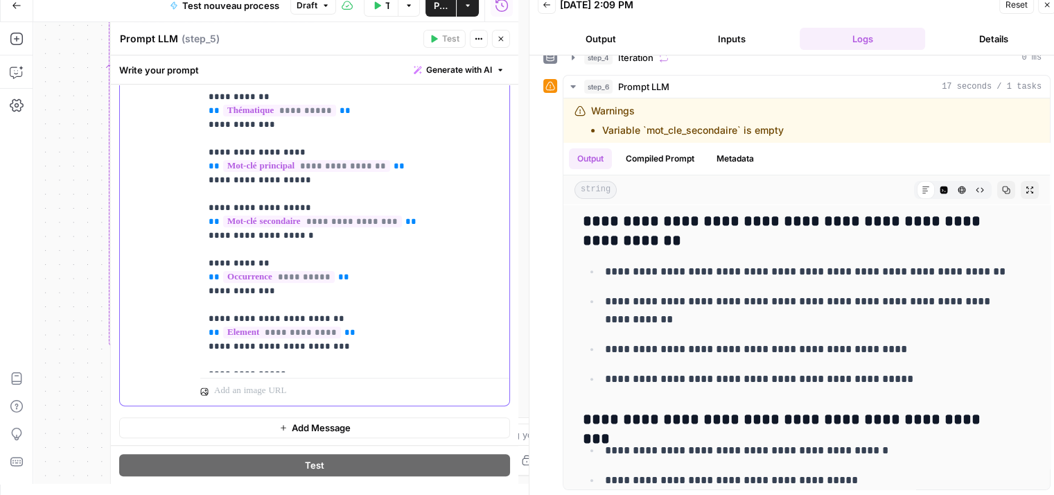
scroll to position [292, 0]
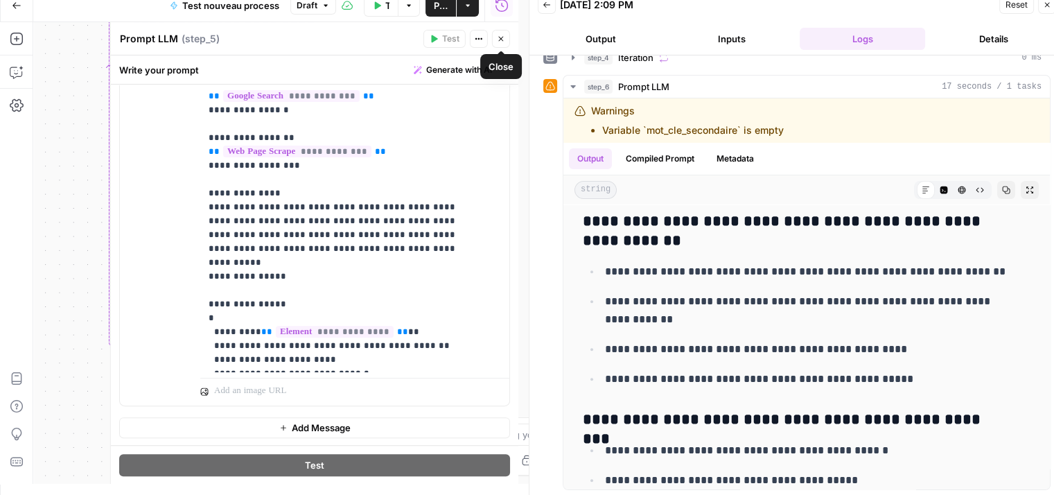
click at [498, 41] on icon "button" at bounding box center [501, 39] width 8 height 8
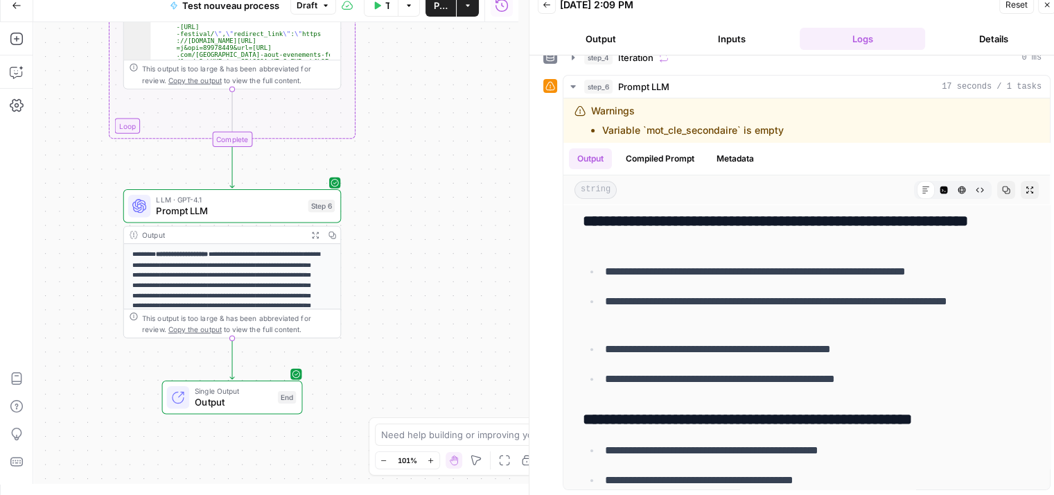
click at [189, 216] on span "Prompt LLM" at bounding box center [229, 211] width 146 height 14
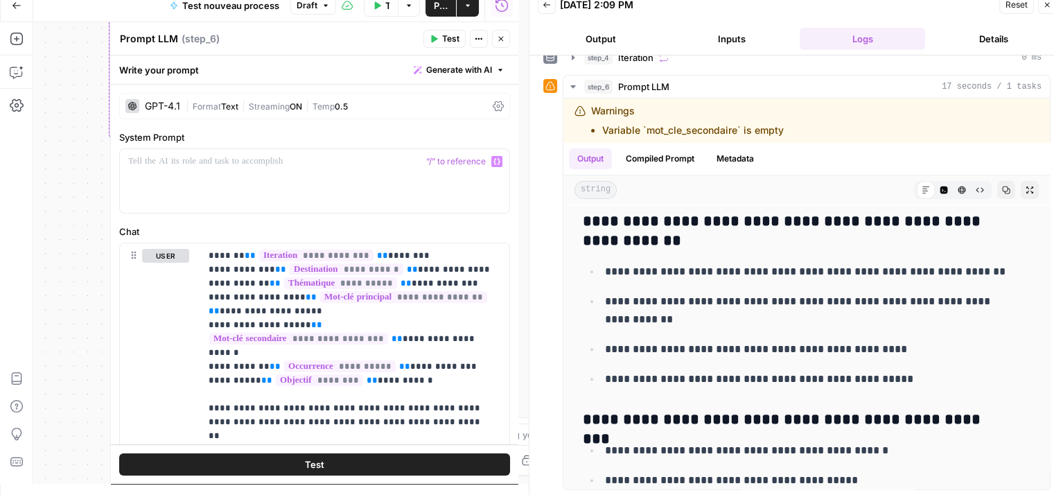
scroll to position [243, 0]
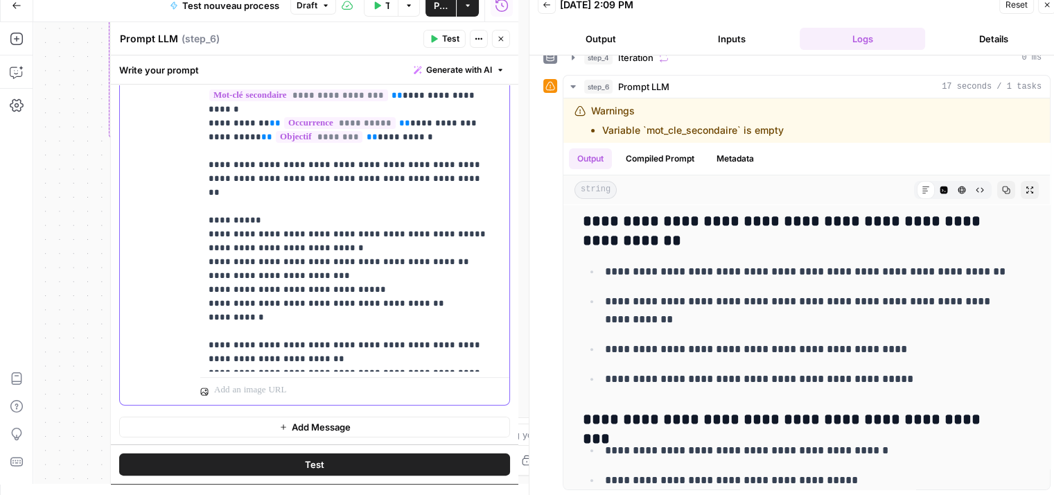
click at [449, 207] on p "**********" at bounding box center [350, 186] width 282 height 360
drag, startPoint x: 449, startPoint y: 207, endPoint x: 411, endPoint y: 209, distance: 37.5
click at [399, 203] on p "**********" at bounding box center [350, 186] width 282 height 360
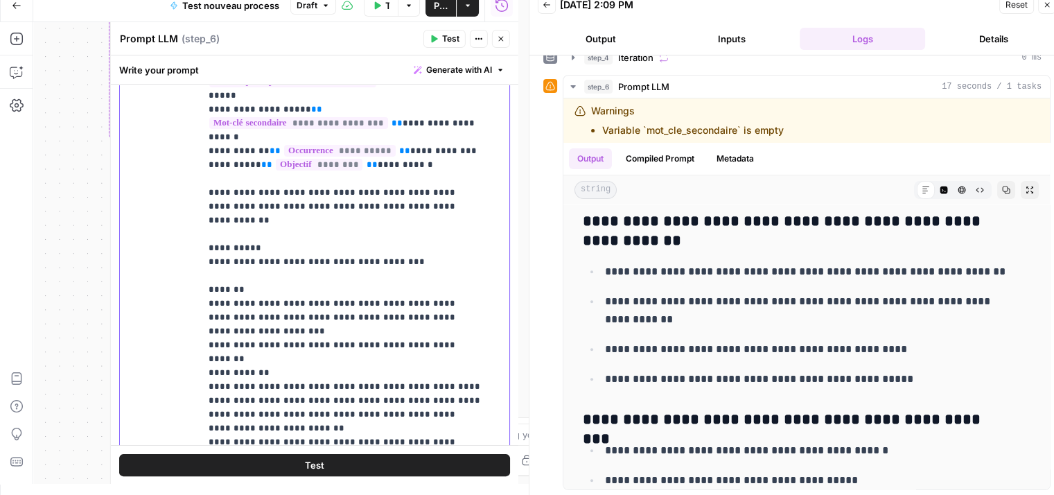
click at [321, 236] on p "**********" at bounding box center [345, 290] width 272 height 568
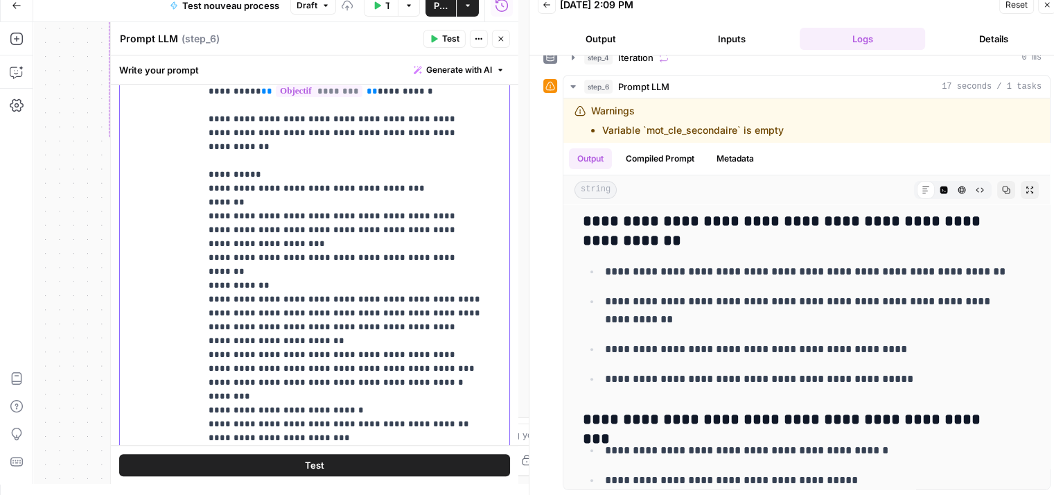
scroll to position [1, 0]
click at [430, 319] on p "**********" at bounding box center [345, 208] width 272 height 555
click at [421, 308] on p "**********" at bounding box center [345, 208] width 272 height 555
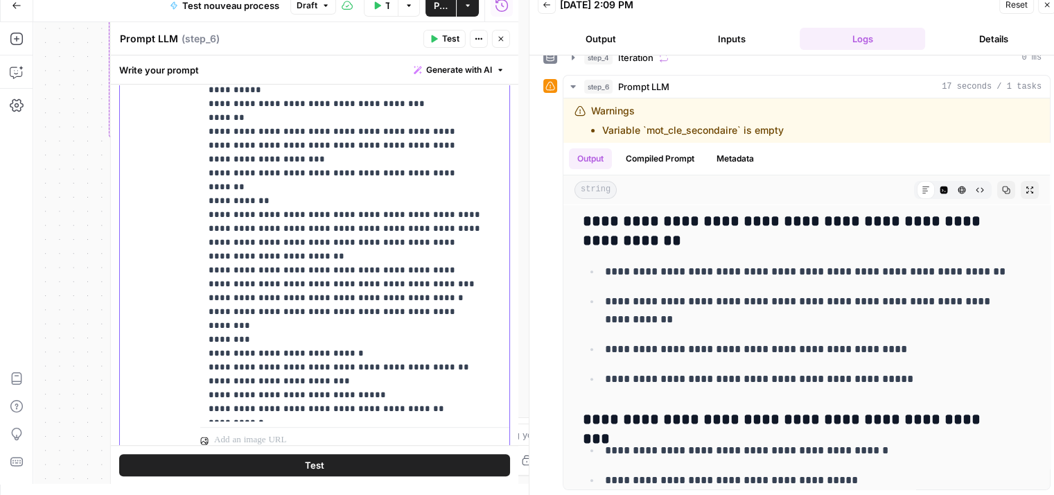
scroll to position [436, 0]
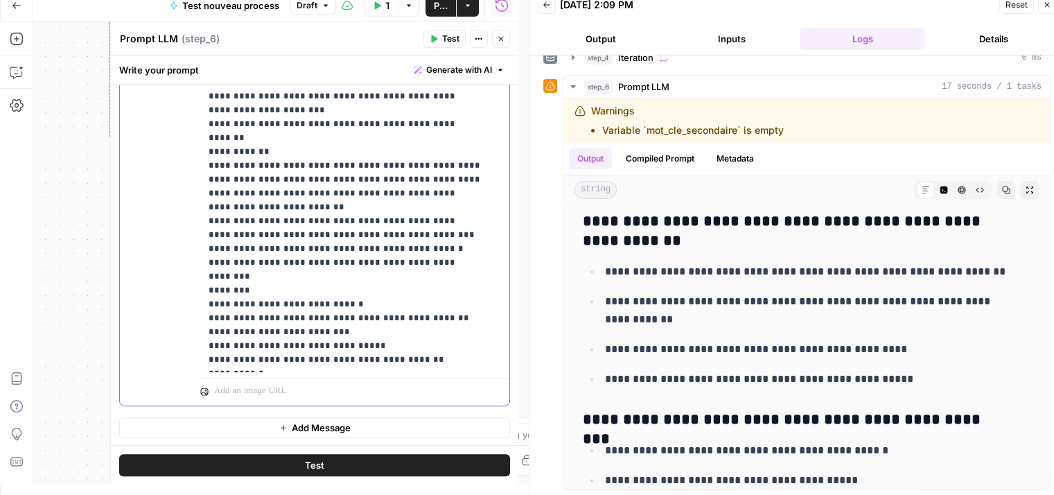
click at [445, 347] on p "**********" at bounding box center [345, 82] width 272 height 568
click at [292, 362] on p "**********" at bounding box center [345, 82] width 272 height 568
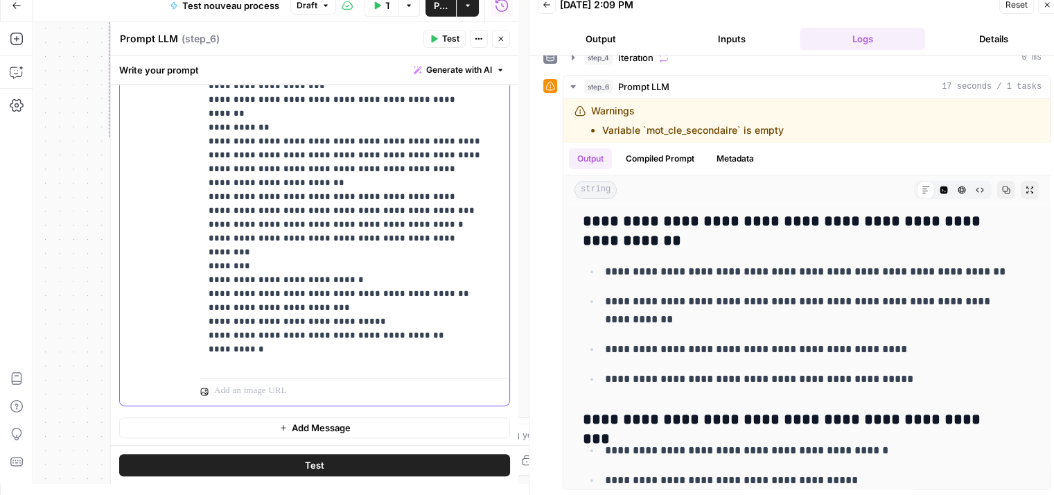
scroll to position [53, 0]
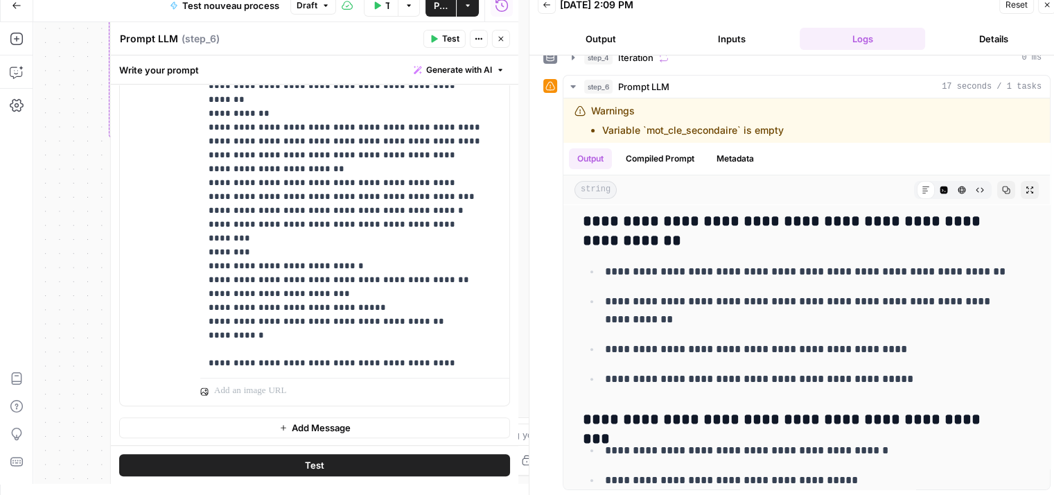
click at [325, 465] on button "Test" at bounding box center [314, 464] width 391 height 22
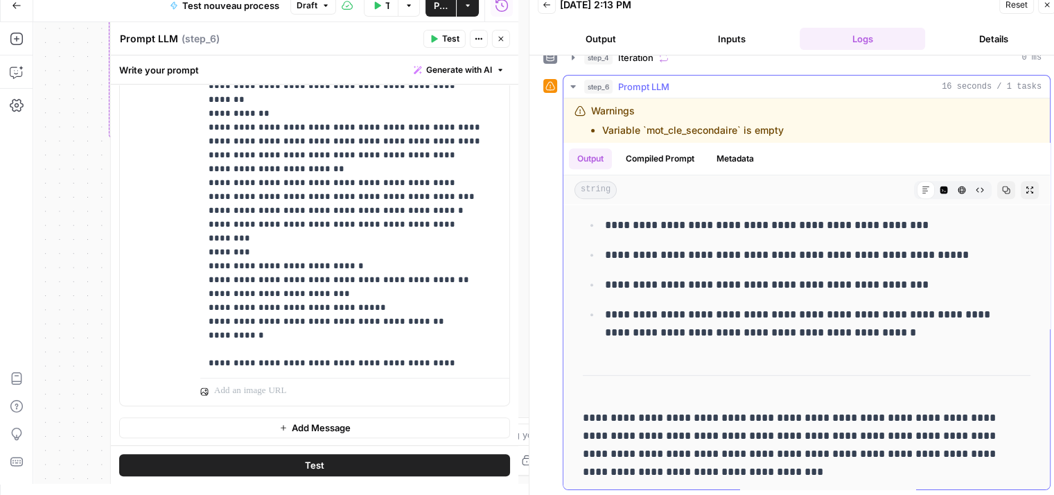
scroll to position [625, 0]
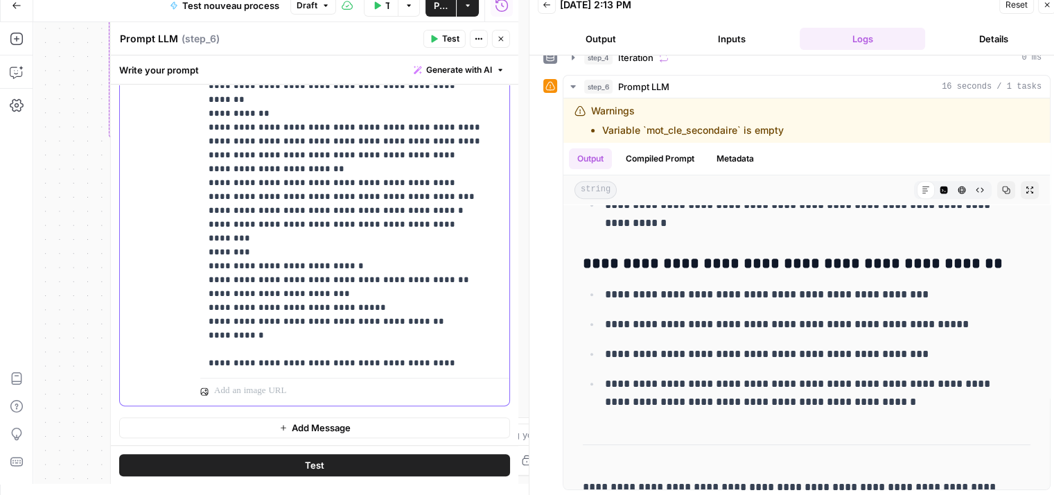
click at [223, 340] on p "**********" at bounding box center [345, 65] width 272 height 610
click at [332, 467] on button "Test" at bounding box center [314, 464] width 391 height 22
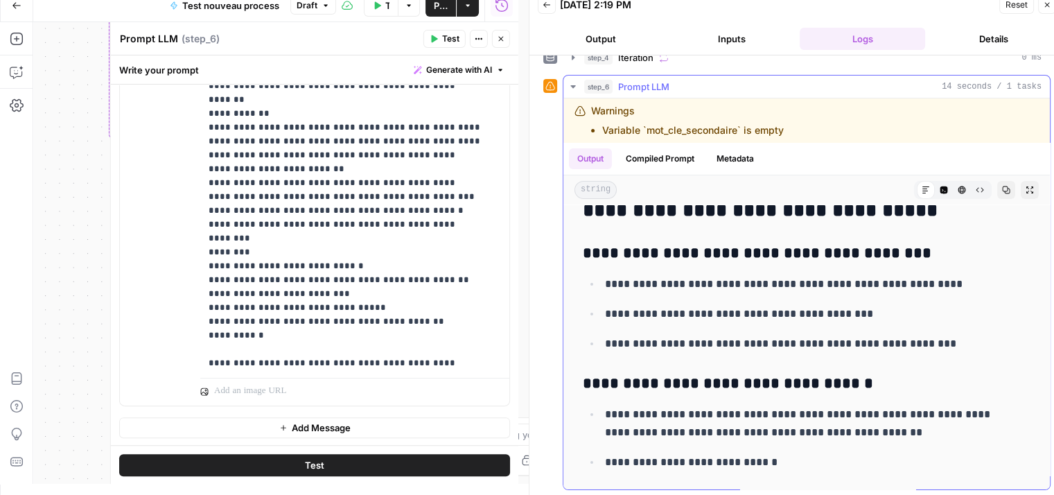
scroll to position [0, 0]
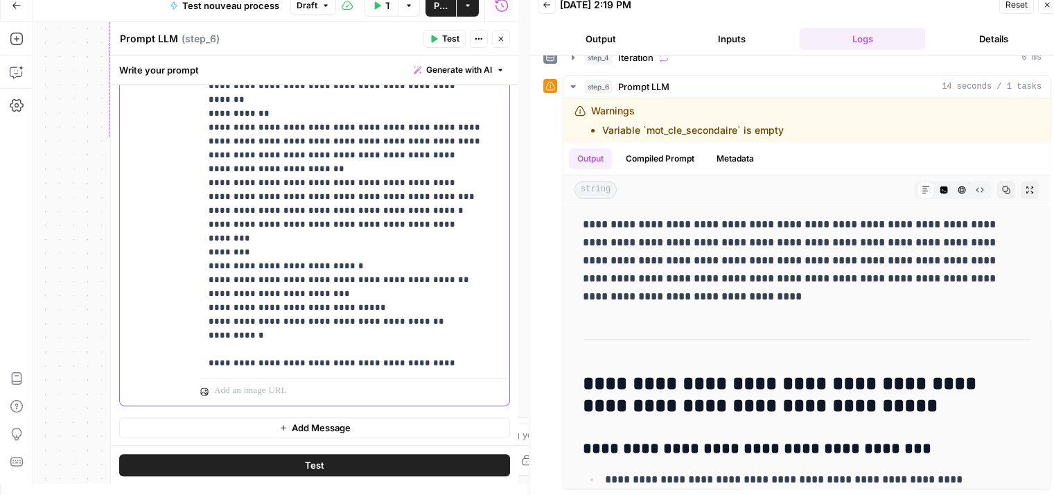
drag, startPoint x: 202, startPoint y: 278, endPoint x: 293, endPoint y: 292, distance: 92.5
click at [293, 292] on div "**********" at bounding box center [349, 89] width 299 height 565
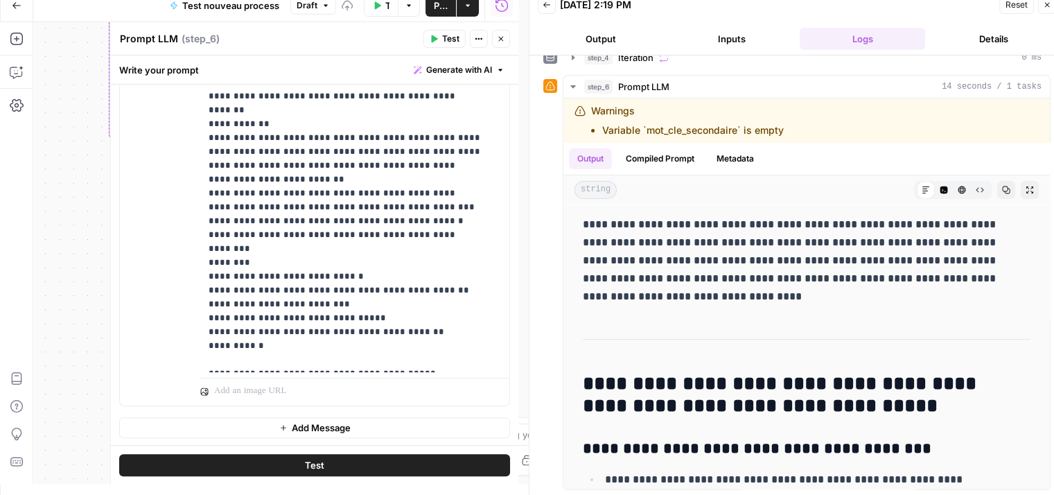
click at [340, 464] on button "Test" at bounding box center [314, 464] width 391 height 22
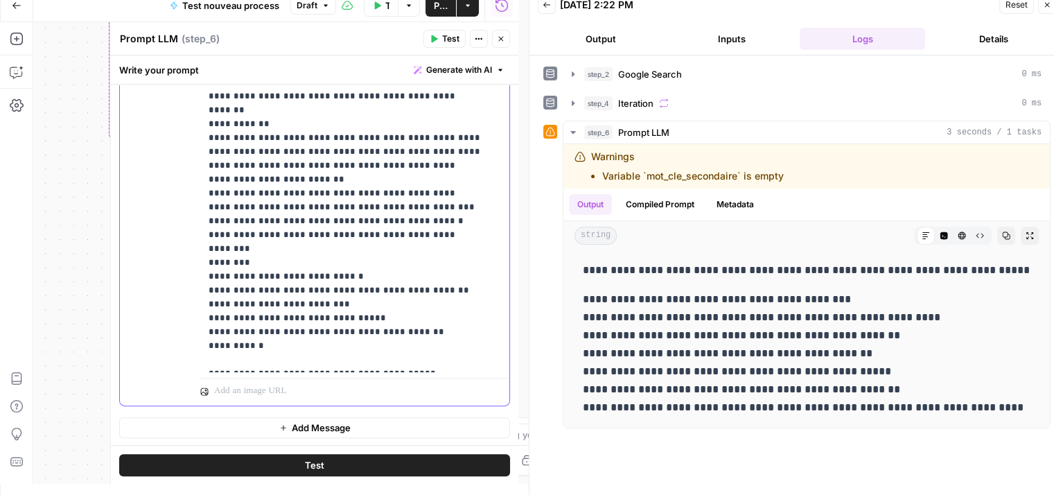
drag, startPoint x: 236, startPoint y: 358, endPoint x: 177, endPoint y: 327, distance: 66.7
click at [177, 327] on div "**********" at bounding box center [315, 106] width 390 height 598
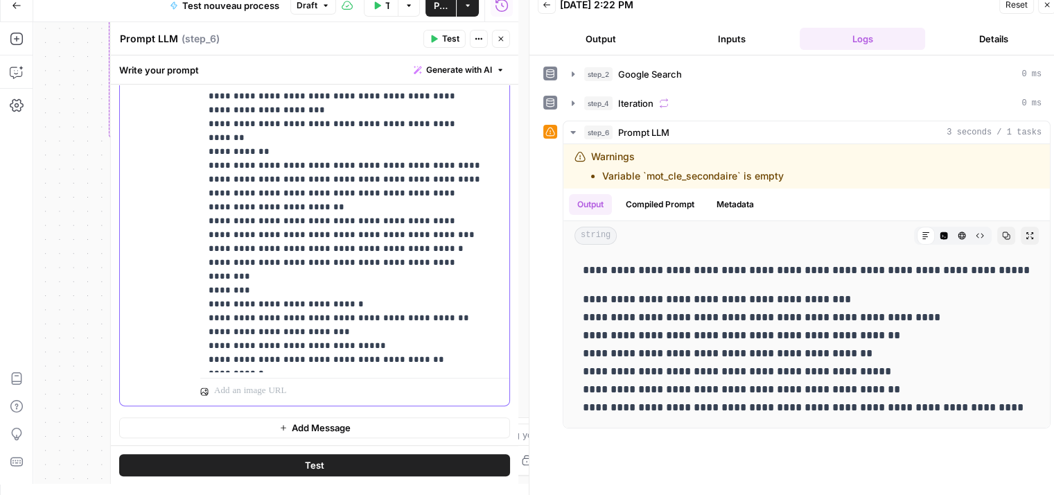
scroll to position [1, 0]
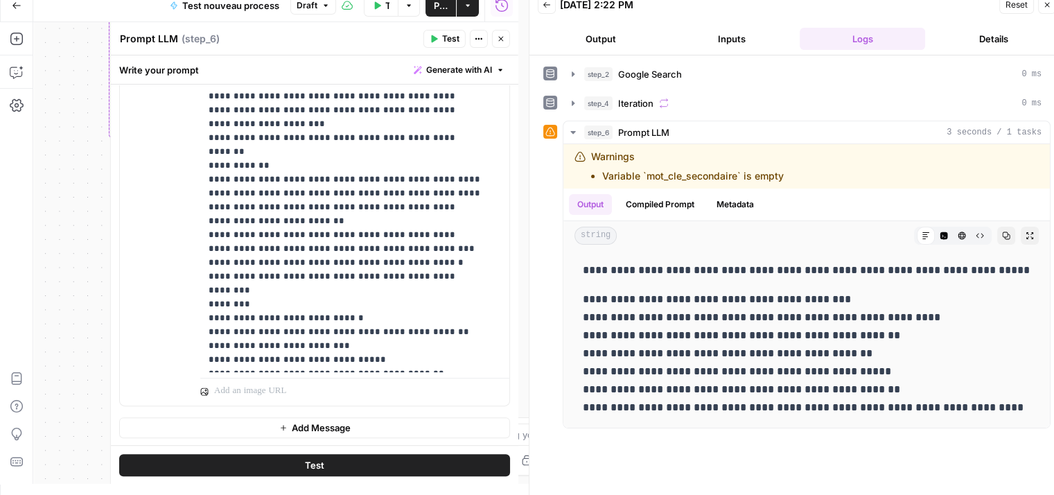
click at [330, 466] on button "Test" at bounding box center [314, 464] width 391 height 22
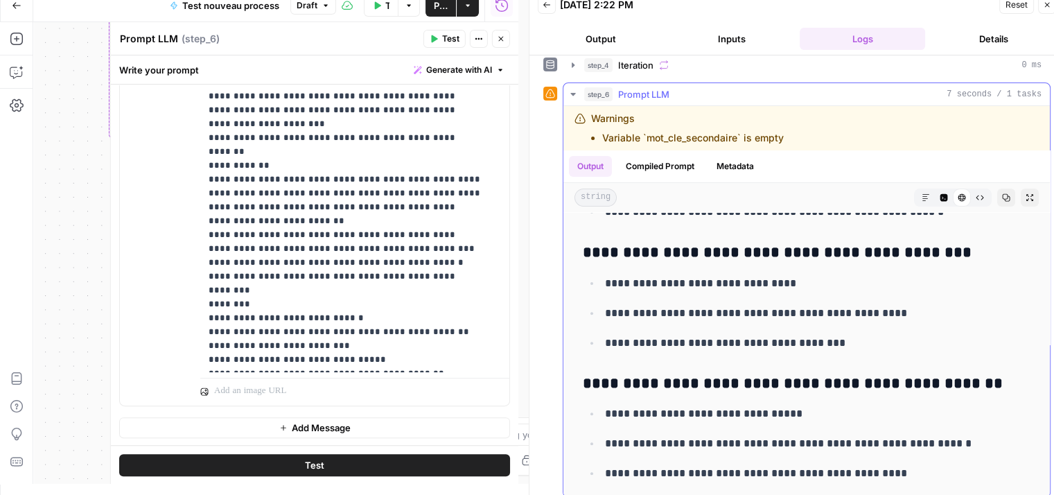
scroll to position [46, 0]
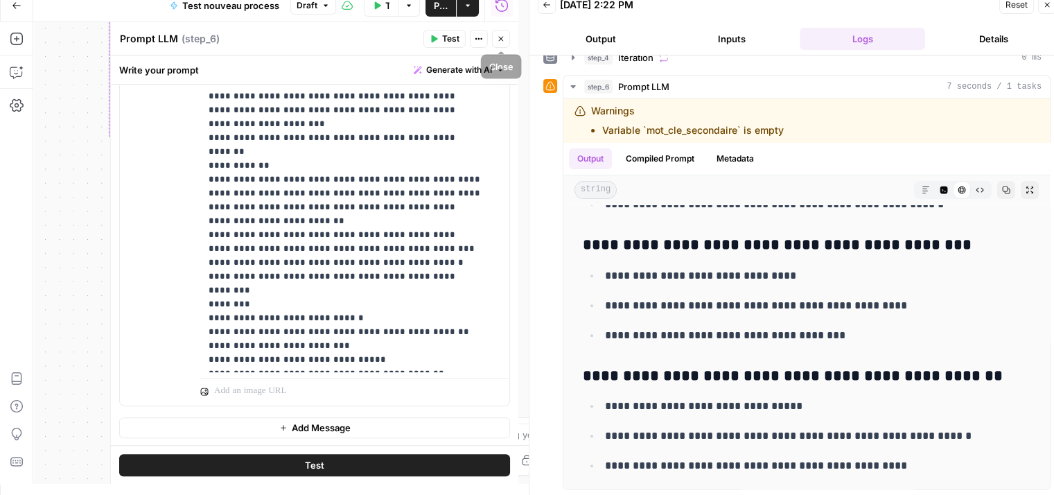
click at [507, 42] on button "Close" at bounding box center [501, 39] width 18 height 18
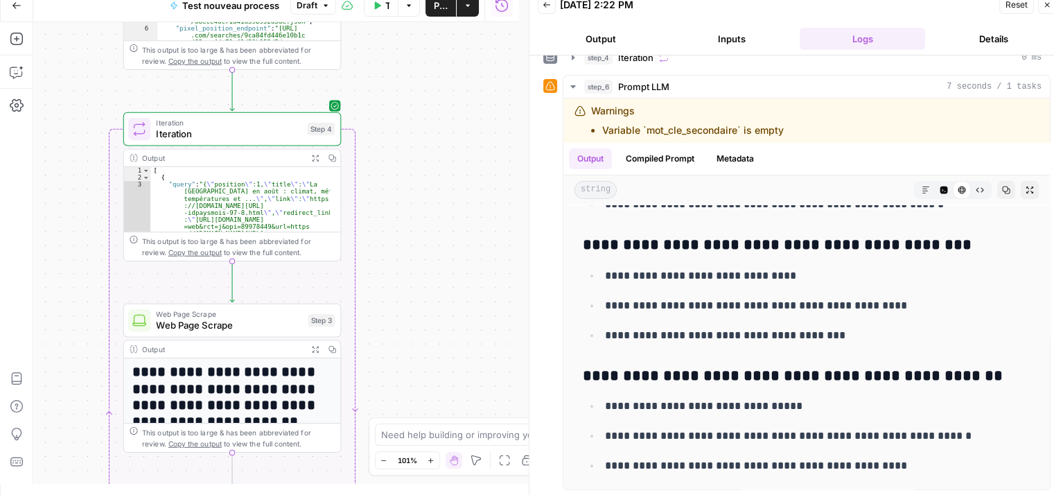
click at [14, 9] on icon "button" at bounding box center [17, 6] width 10 height 10
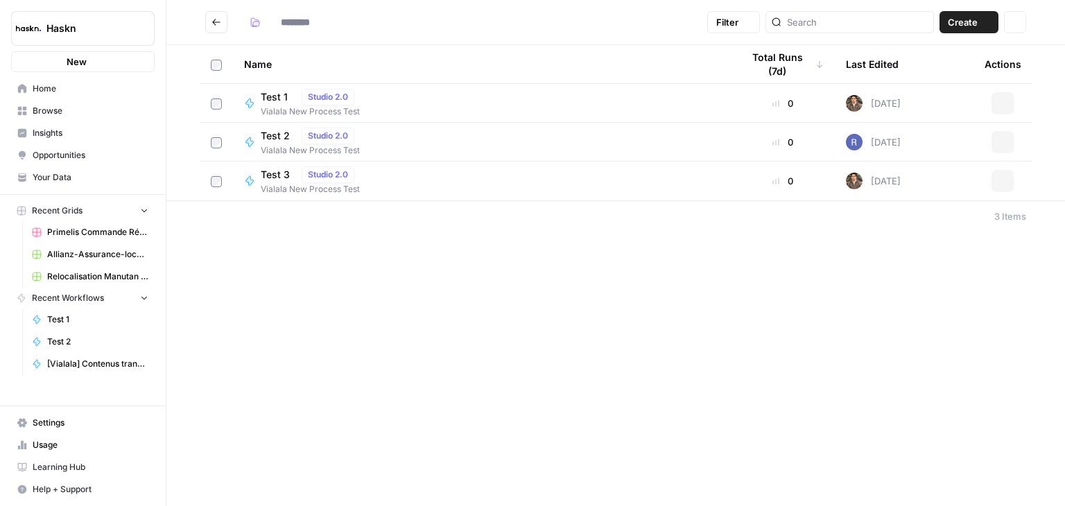
type input "**********"
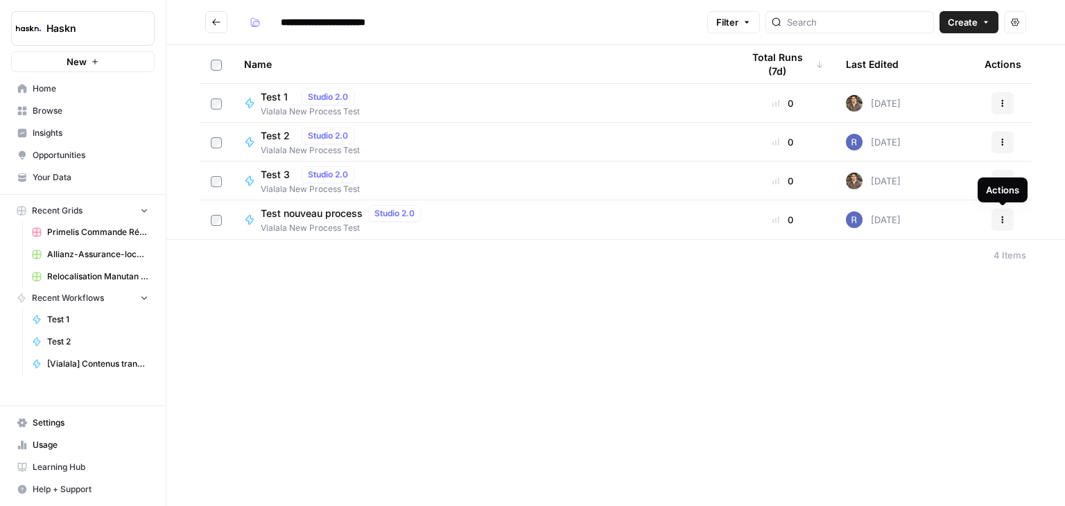
click at [1001, 223] on icon "button" at bounding box center [1002, 220] width 8 height 8
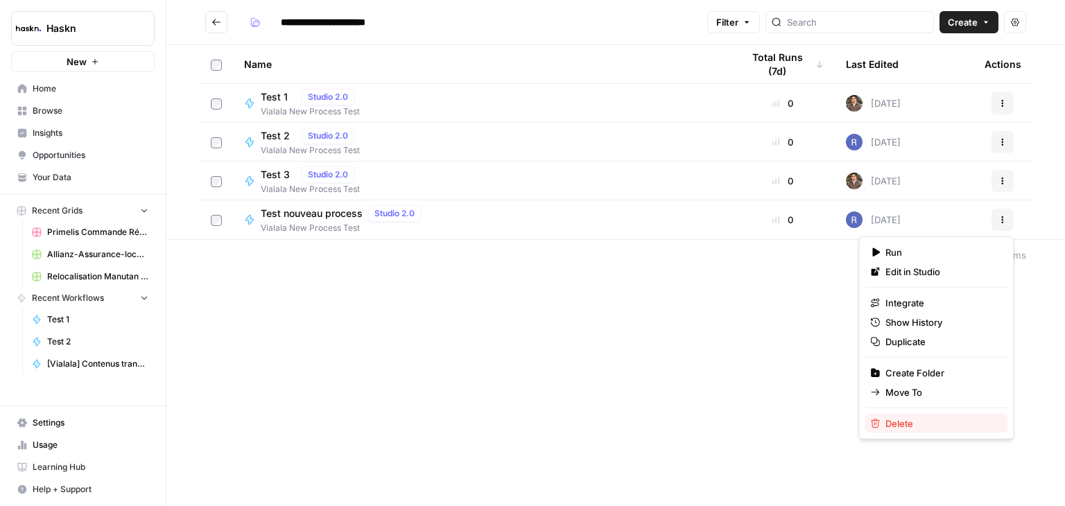
click at [889, 424] on span "Delete" at bounding box center [940, 424] width 111 height 14
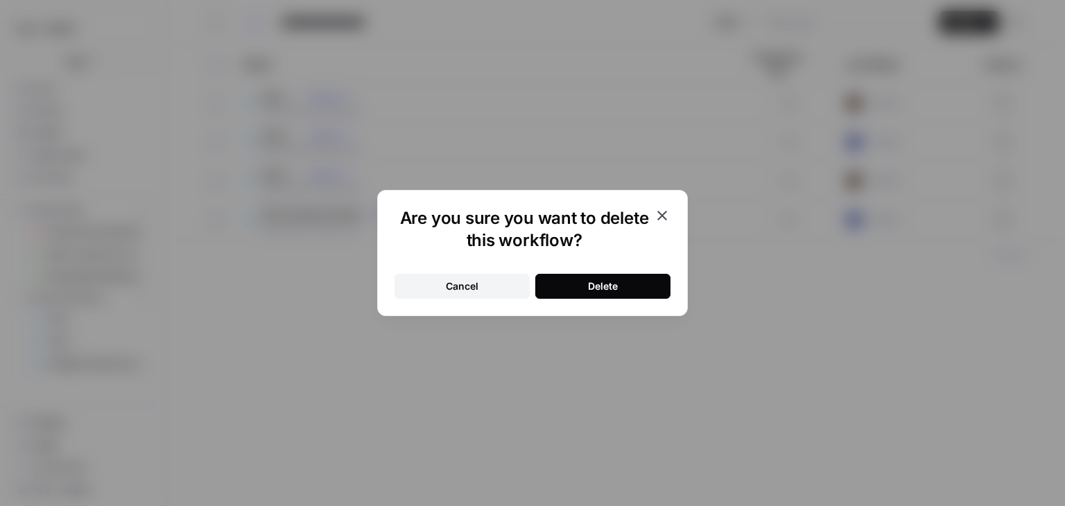
click at [638, 283] on button "Delete" at bounding box center [602, 286] width 135 height 25
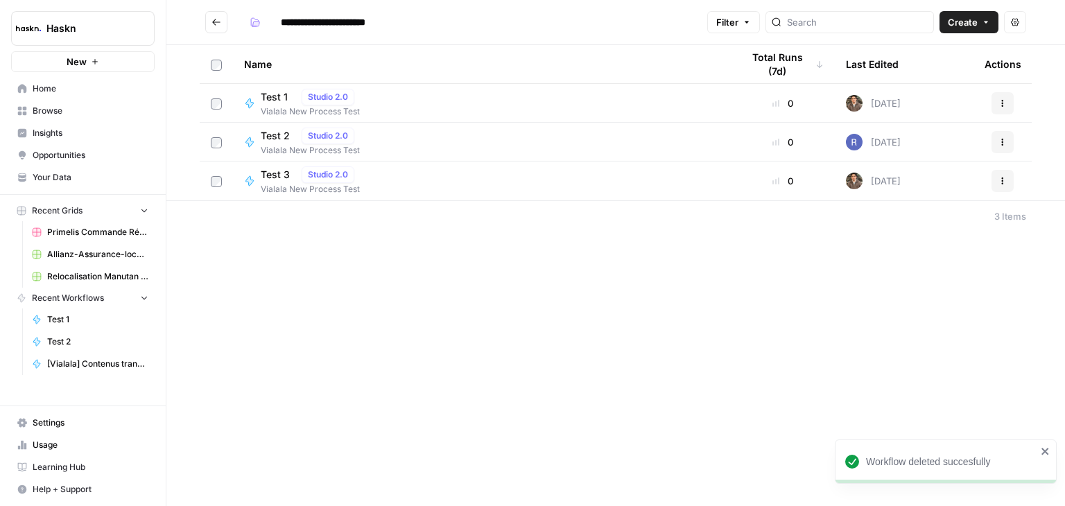
click at [968, 20] on span "Create" at bounding box center [963, 22] width 30 height 14
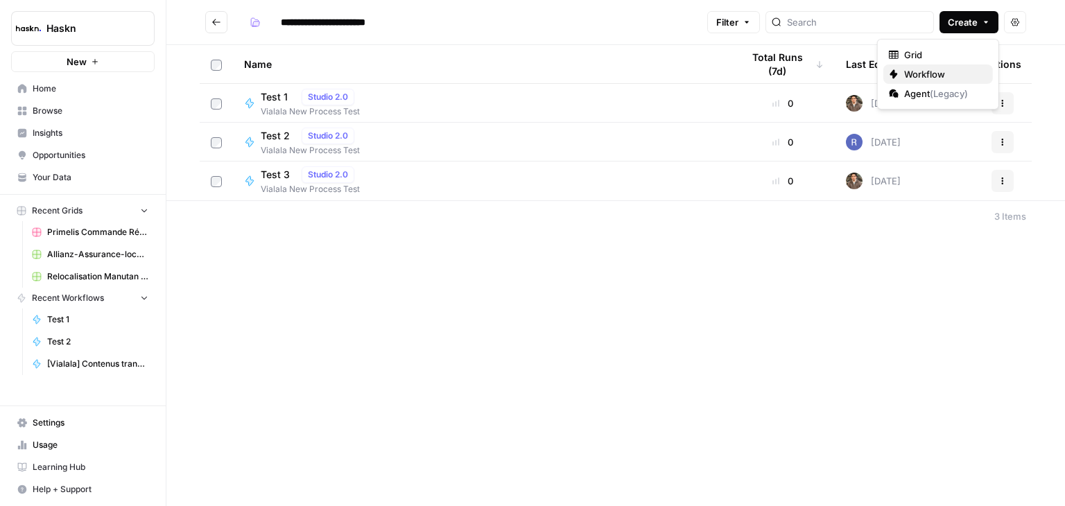
click at [926, 71] on span "Workflow" at bounding box center [943, 74] width 78 height 14
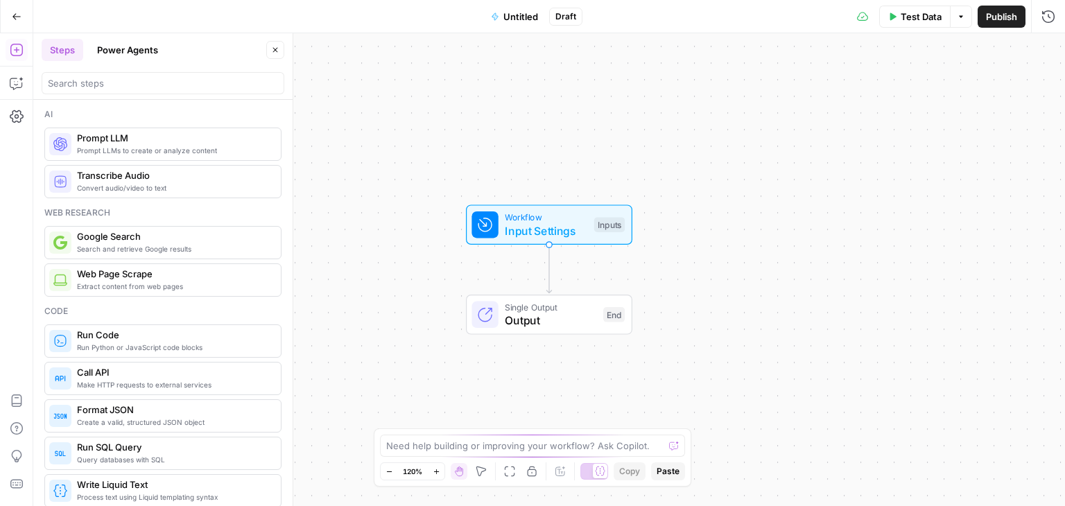
click at [542, 228] on span "Input Settings" at bounding box center [546, 231] width 82 height 17
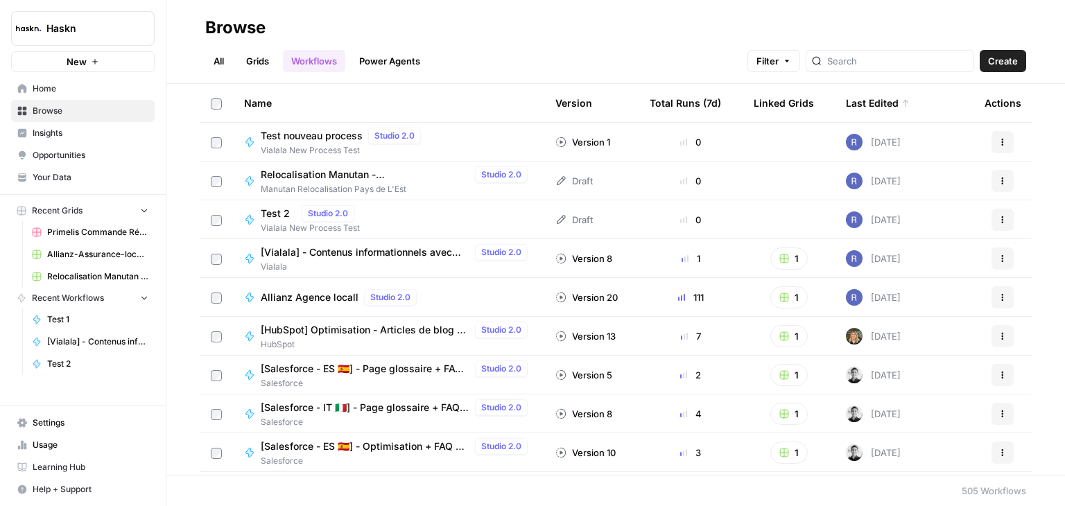
click at [324, 302] on span "Allianz Agence locall" at bounding box center [310, 297] width 98 height 14
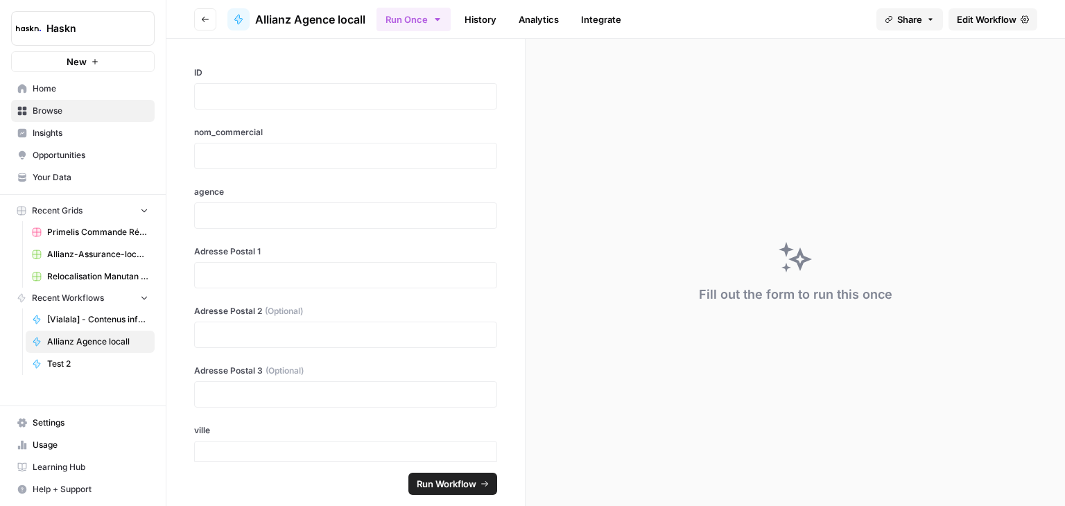
click at [1010, 26] on span "Edit Workflow" at bounding box center [987, 19] width 60 height 14
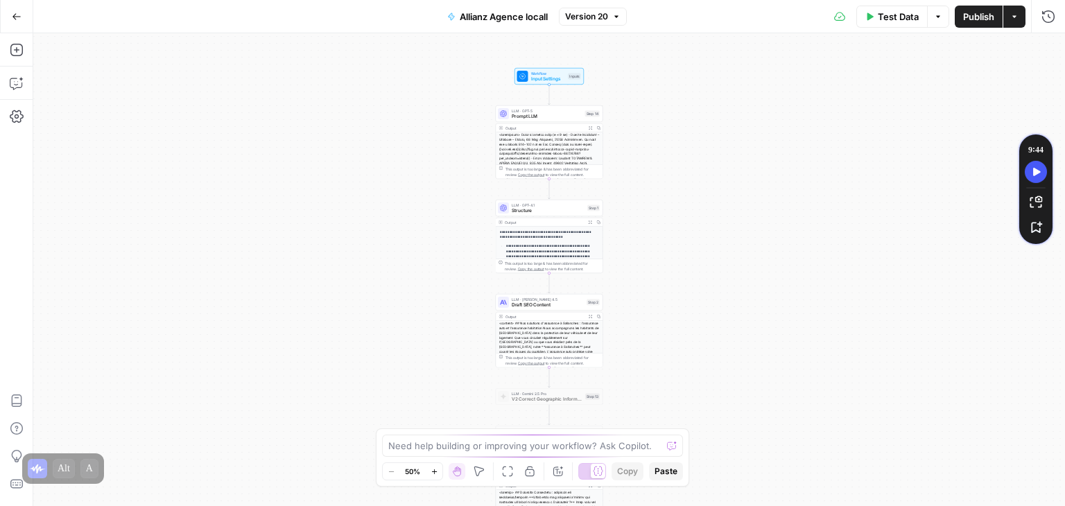
click at [708, 143] on div "**********" at bounding box center [549, 269] width 1032 height 473
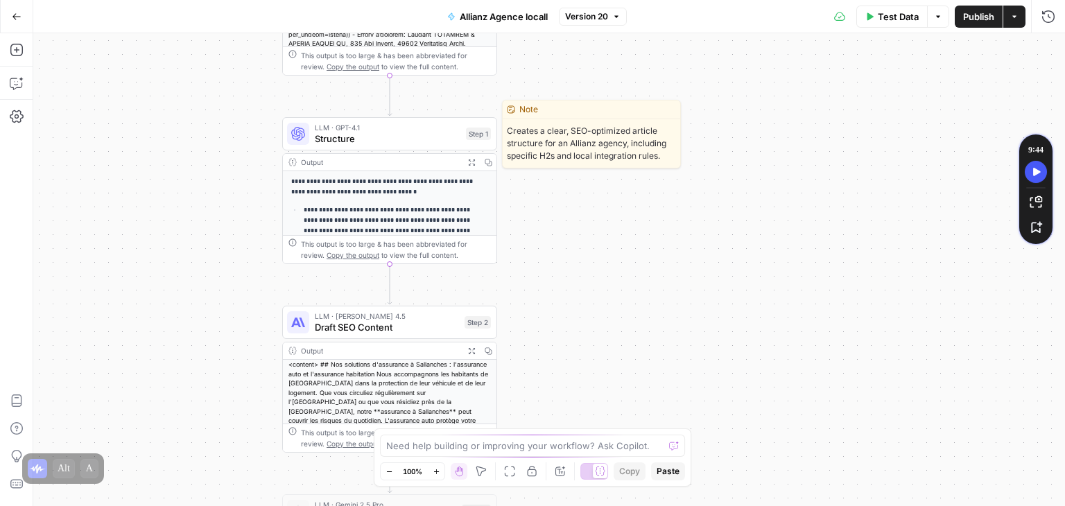
click at [380, 146] on div "LLM · GPT-4.1 Structure Step 1 Copy step Delete step Edit Note Test" at bounding box center [389, 133] width 215 height 33
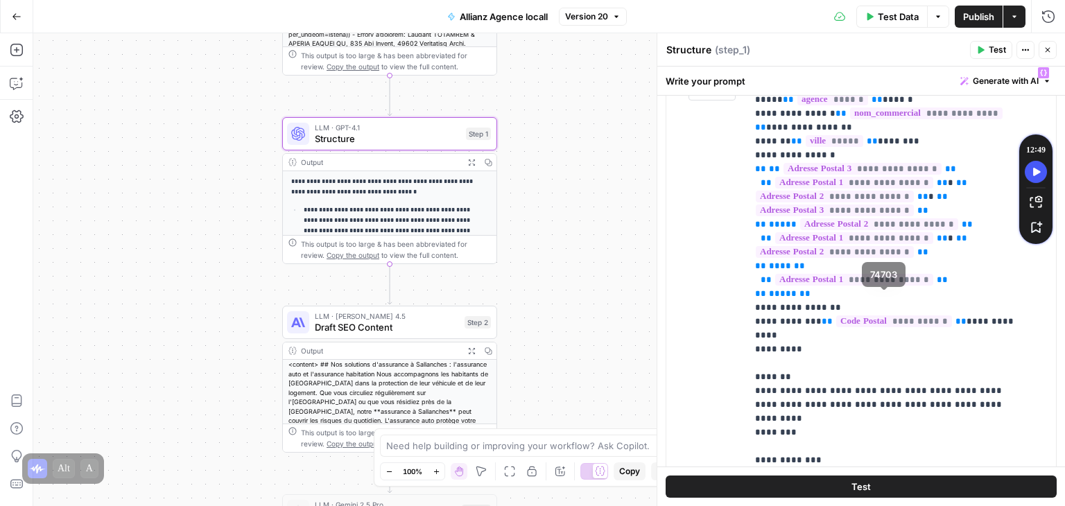
scroll to position [269, 0]
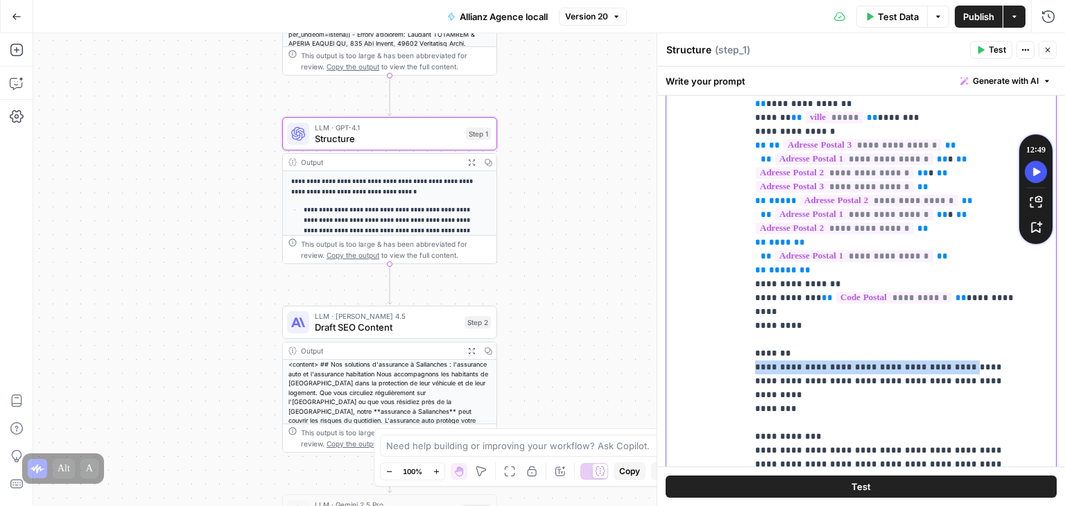
drag, startPoint x: 754, startPoint y: 270, endPoint x: 952, endPoint y: 262, distance: 197.7
copy p "**********"
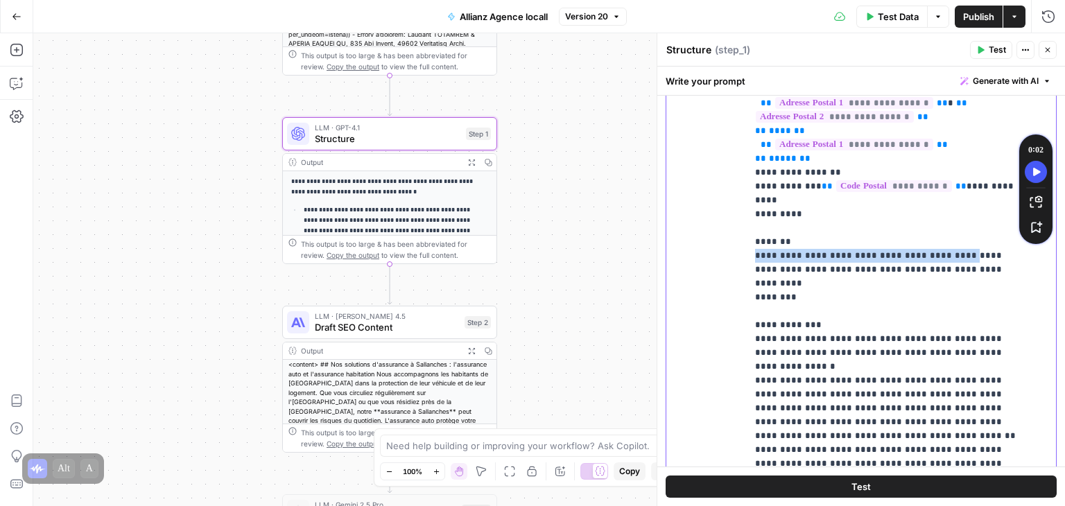
scroll to position [477, 0]
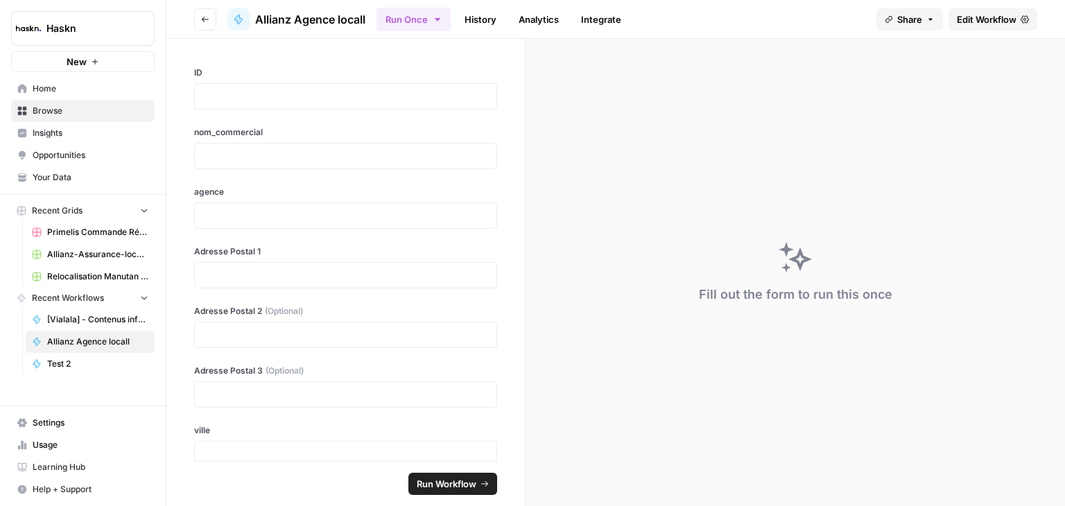
click at [20, 1] on div "Haskn New" at bounding box center [83, 36] width 166 height 72
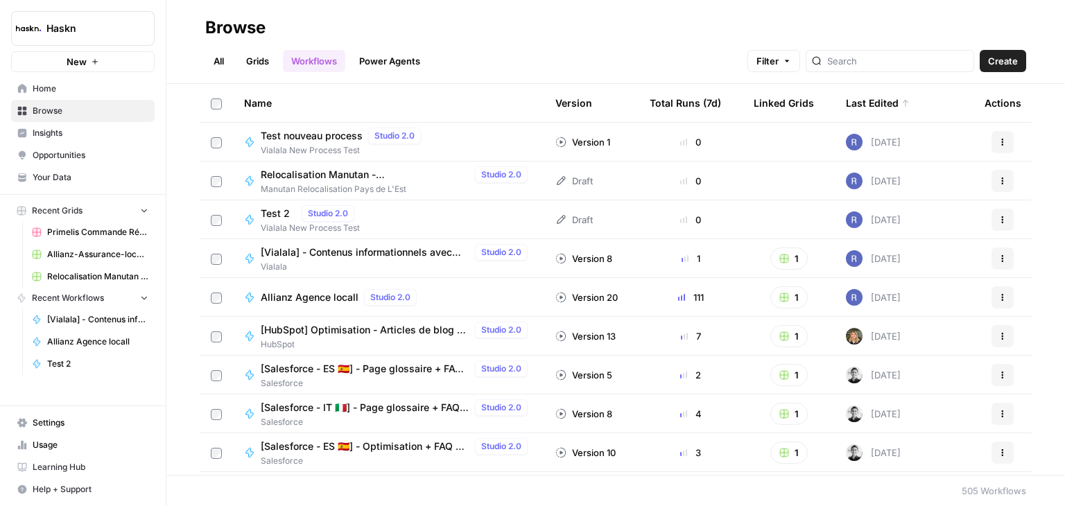
click at [360, 250] on span "[Vialala] - Contenus informationnels avec FAQ" at bounding box center [365, 252] width 209 height 14
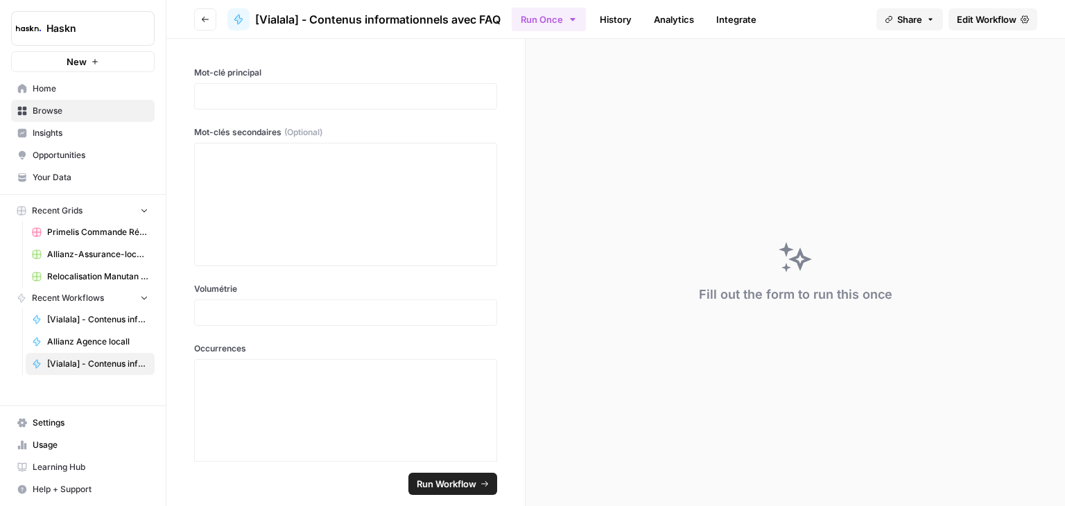
click at [1001, 28] on link "Edit Workflow" at bounding box center [992, 19] width 89 height 22
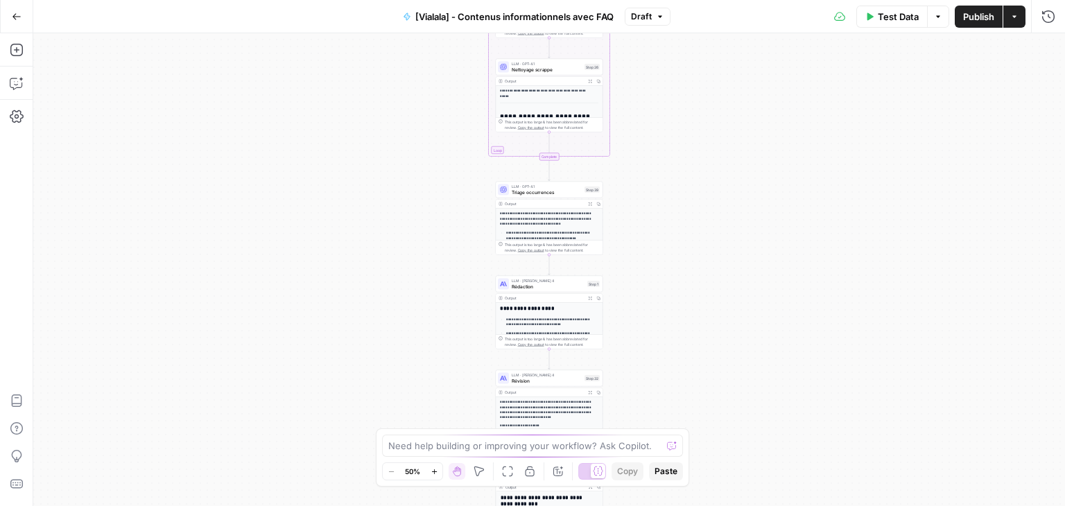
click at [699, 221] on div "Workflow Input Settings Inputs Google Search Google Search Step 2 Output Expand…" at bounding box center [549, 269] width 1032 height 473
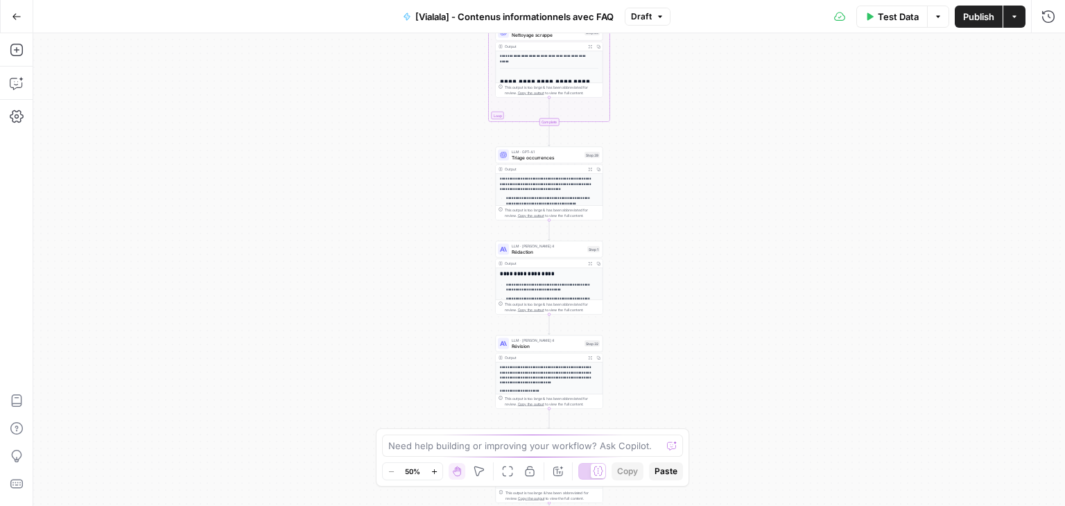
click at [699, 221] on div "Workflow Input Settings Inputs Google Search Google Search Step 2 Output Expand…" at bounding box center [549, 269] width 1032 height 473
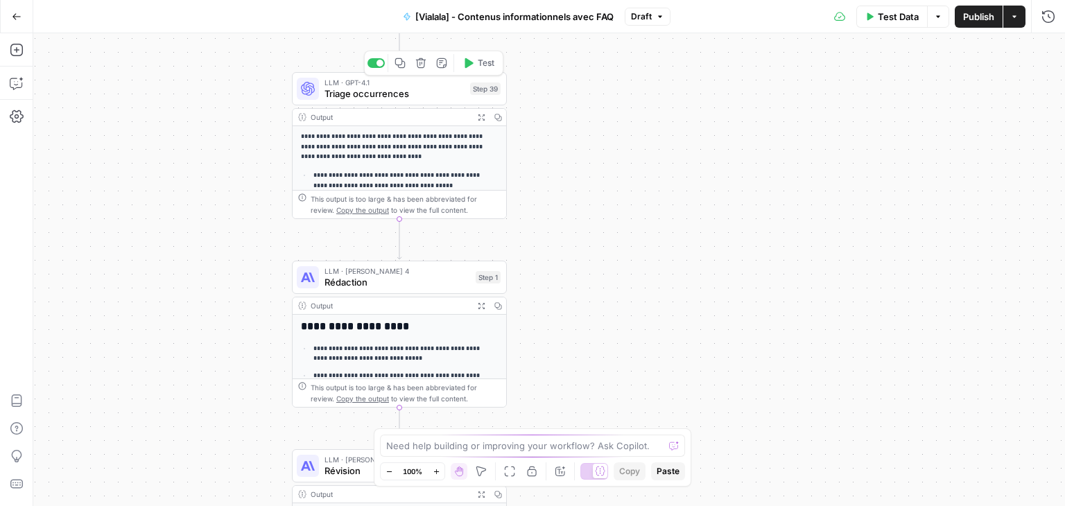
click at [322, 102] on div "LLM · GPT-4.1 Triage occurrences Step 39 Copy step Delete step Add Note Test" at bounding box center [399, 88] width 215 height 33
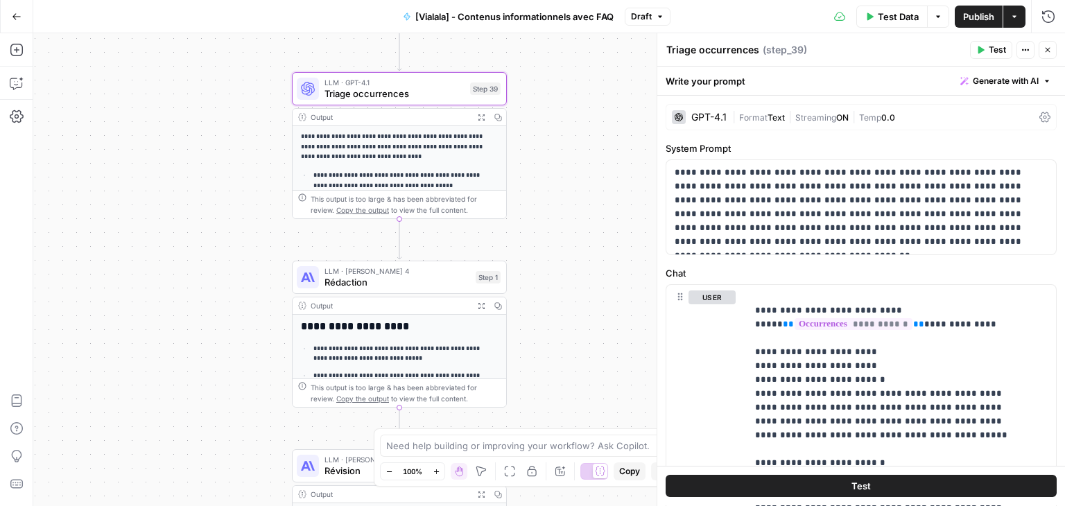
click at [1045, 50] on icon "button" at bounding box center [1047, 50] width 8 height 8
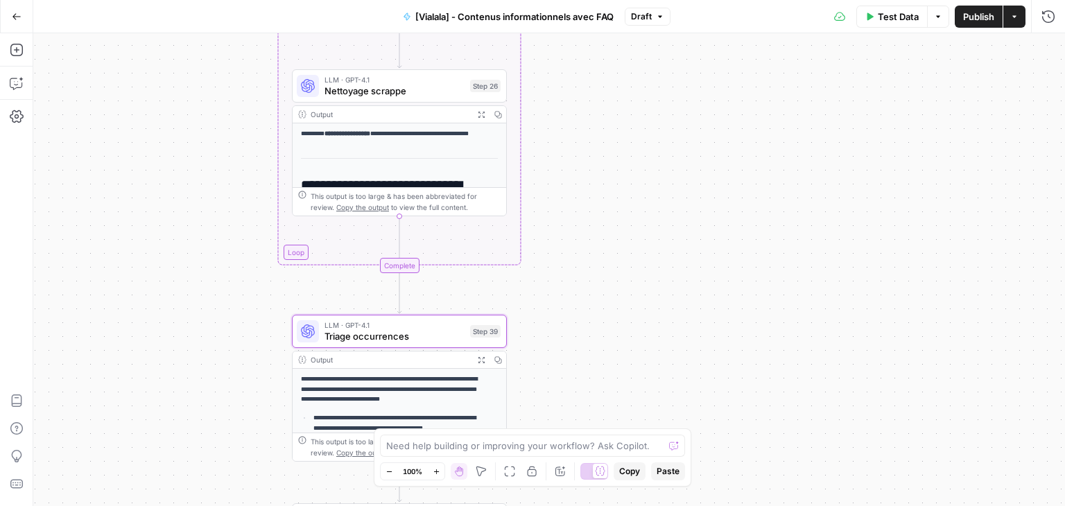
click at [334, 95] on span "Nettoyage scrappe" at bounding box center [394, 91] width 140 height 14
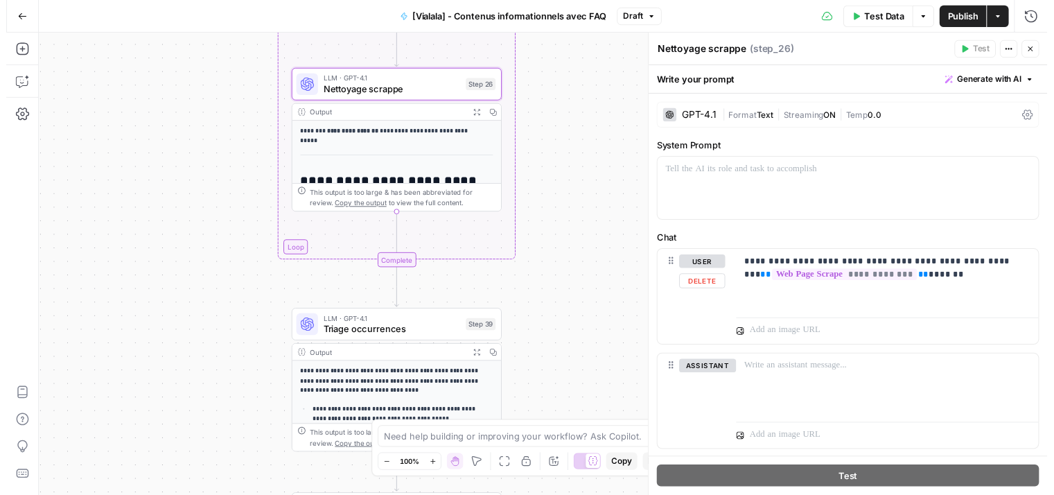
scroll to position [31, 0]
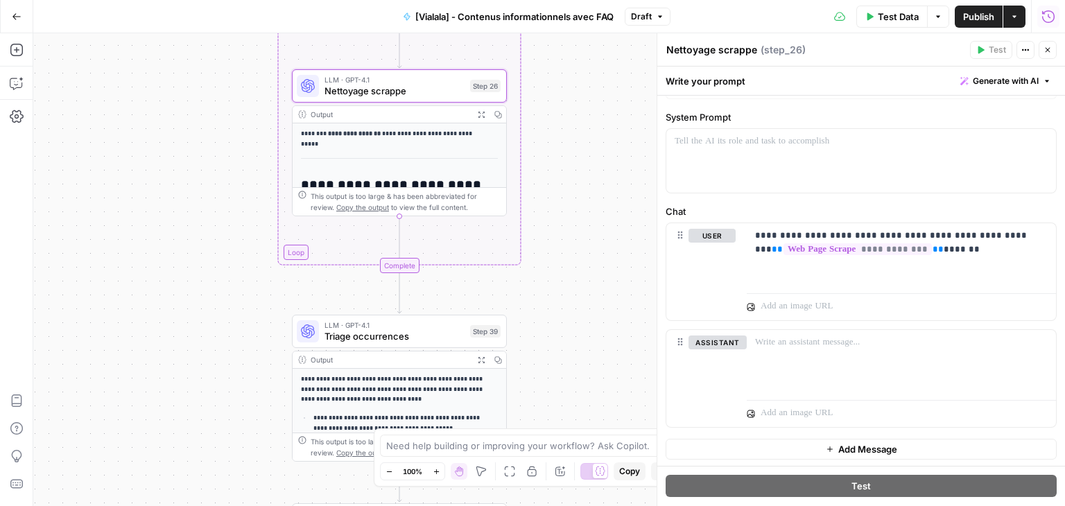
click at [1043, 17] on icon "button" at bounding box center [1048, 16] width 12 height 12
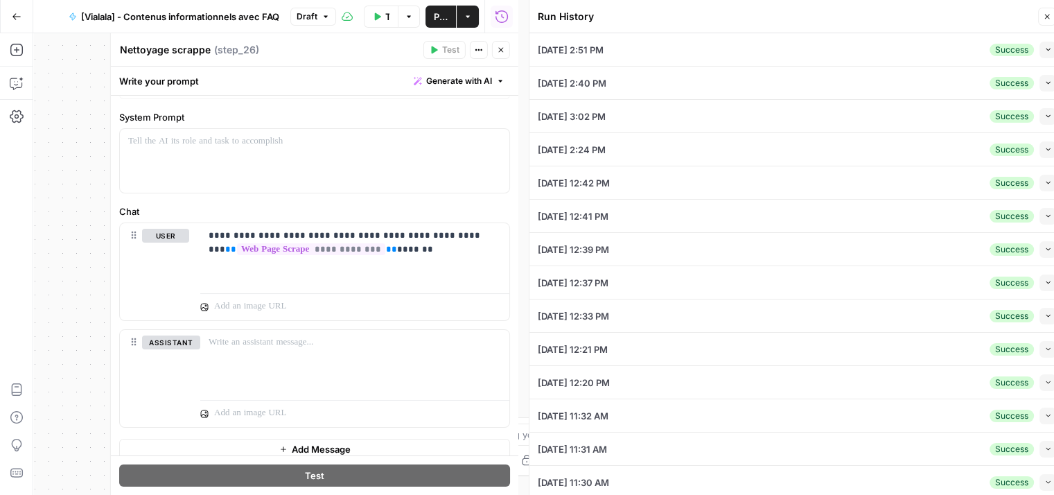
click at [586, 51] on span "[DATE] 2:51 PM" at bounding box center [571, 50] width 66 height 14
click at [1045, 51] on icon "button" at bounding box center [1049, 50] width 8 height 8
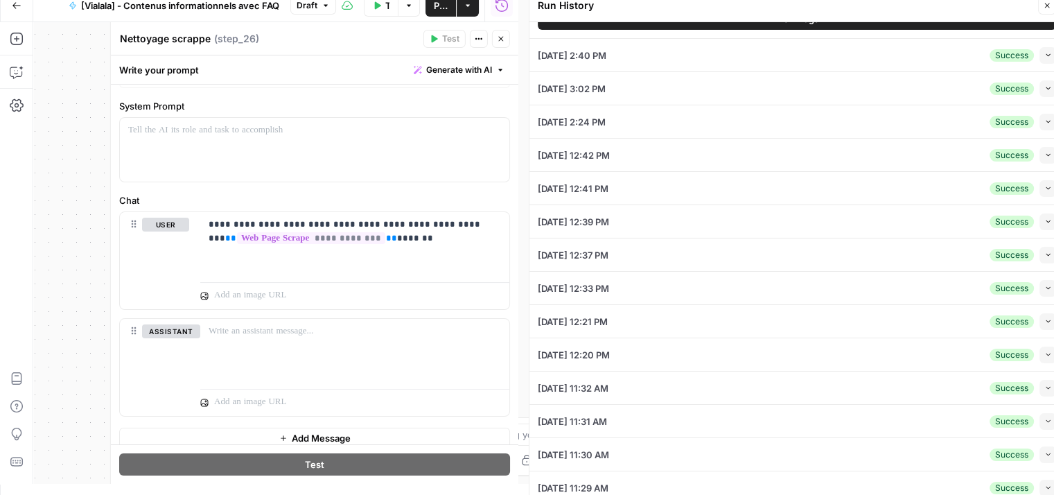
scroll to position [452, 0]
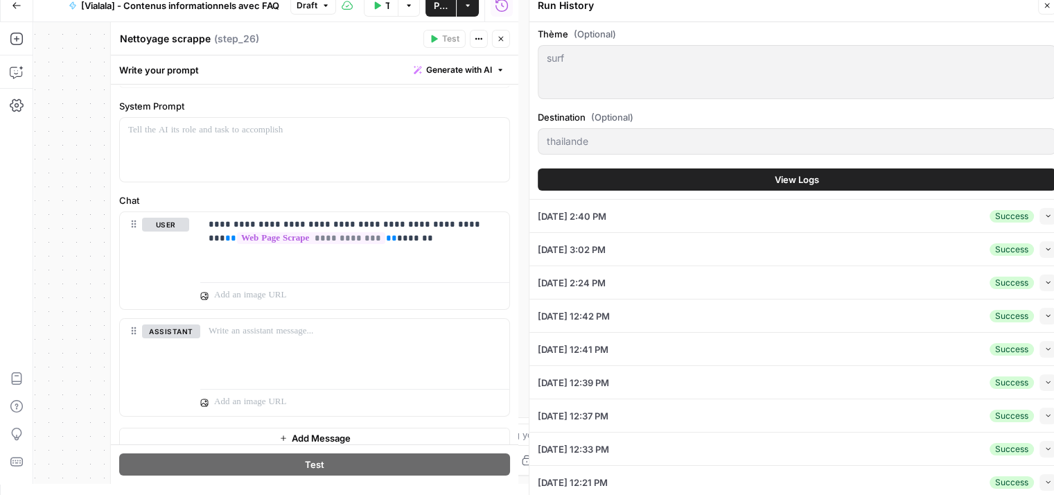
click at [810, 186] on span "View Logs" at bounding box center [797, 180] width 44 height 14
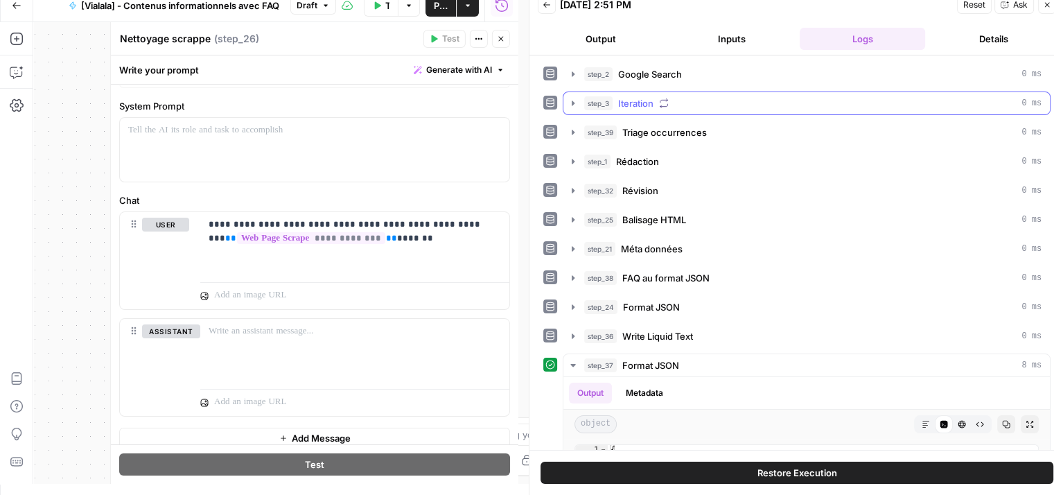
click at [571, 101] on icon "button" at bounding box center [573, 103] width 11 height 11
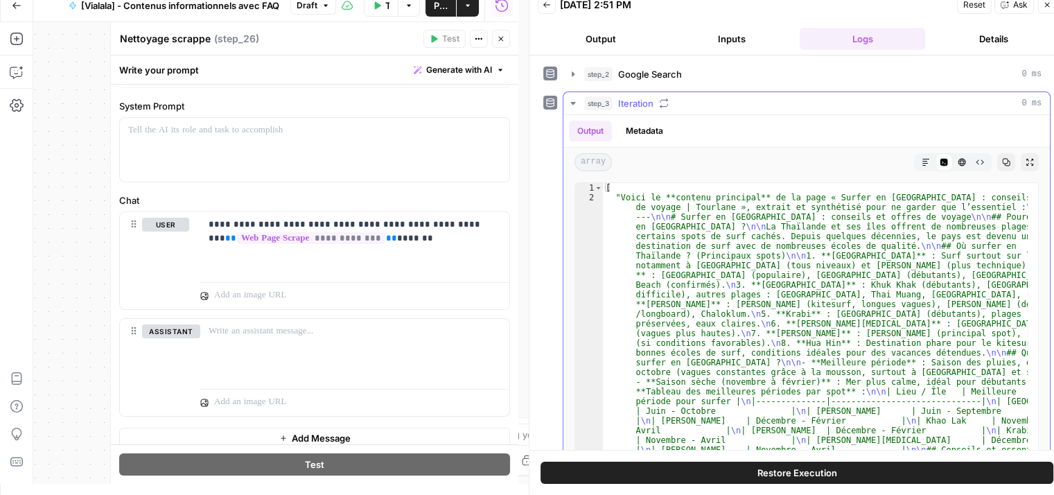
click at [572, 101] on icon "button" at bounding box center [573, 103] width 11 height 11
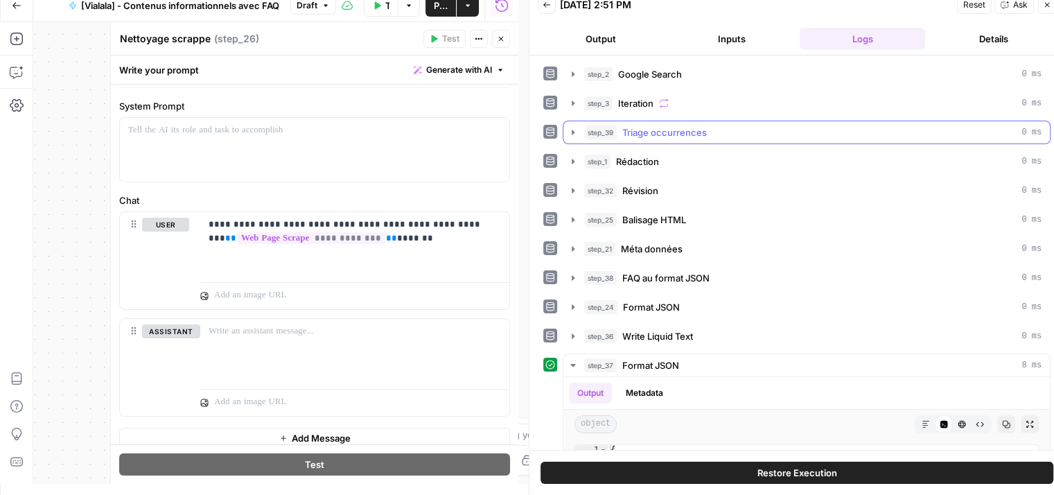
click at [575, 128] on icon "button" at bounding box center [573, 132] width 11 height 11
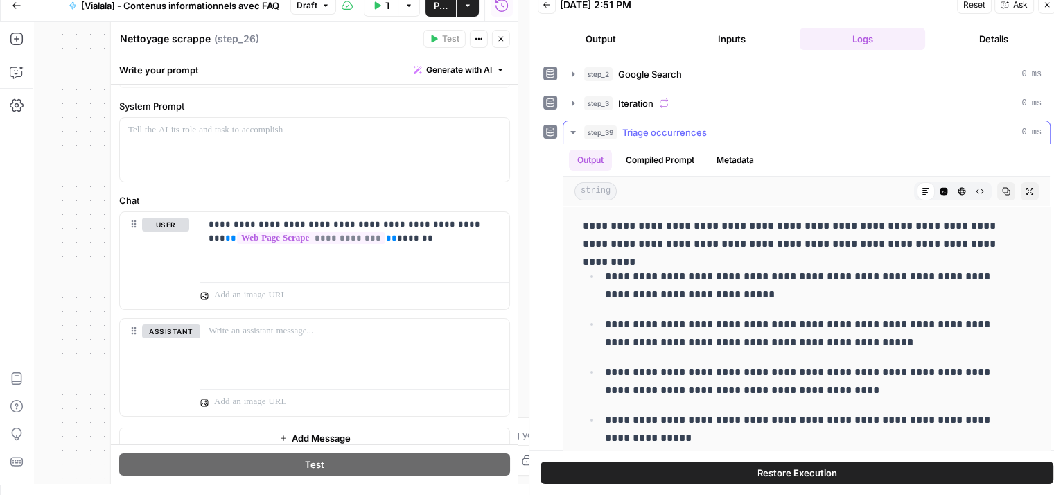
click at [573, 131] on icon "button" at bounding box center [573, 132] width 5 height 3
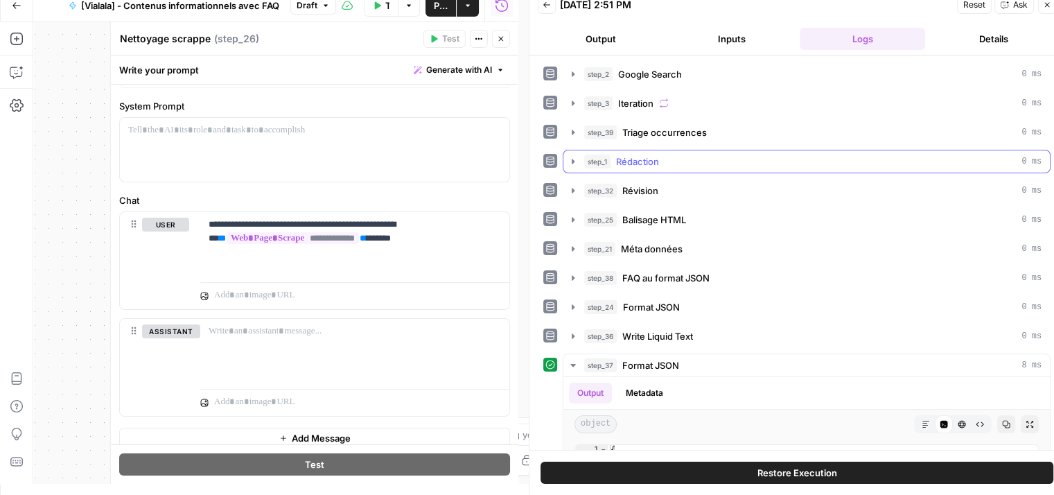
click at [575, 159] on icon "button" at bounding box center [573, 161] width 11 height 11
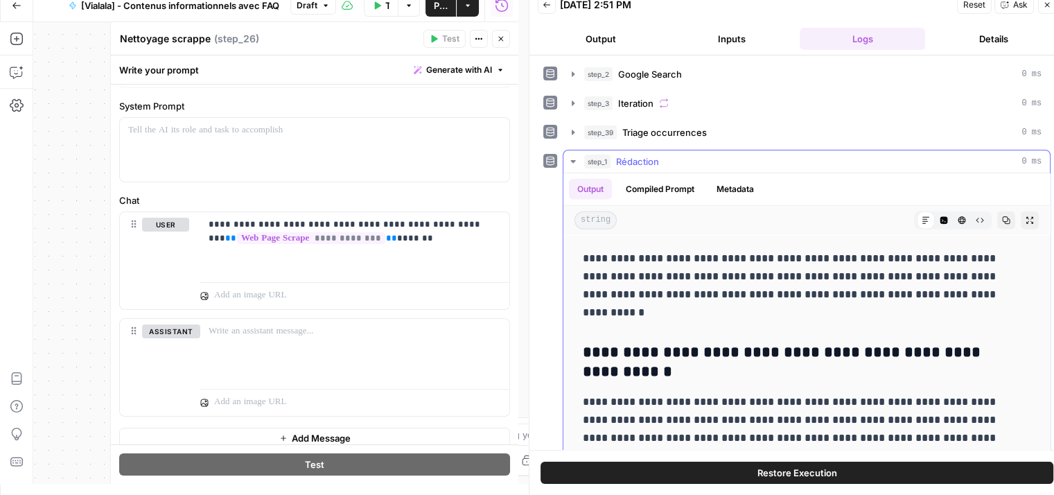
scroll to position [4176, 0]
